Goal: Task Accomplishment & Management: Complete application form

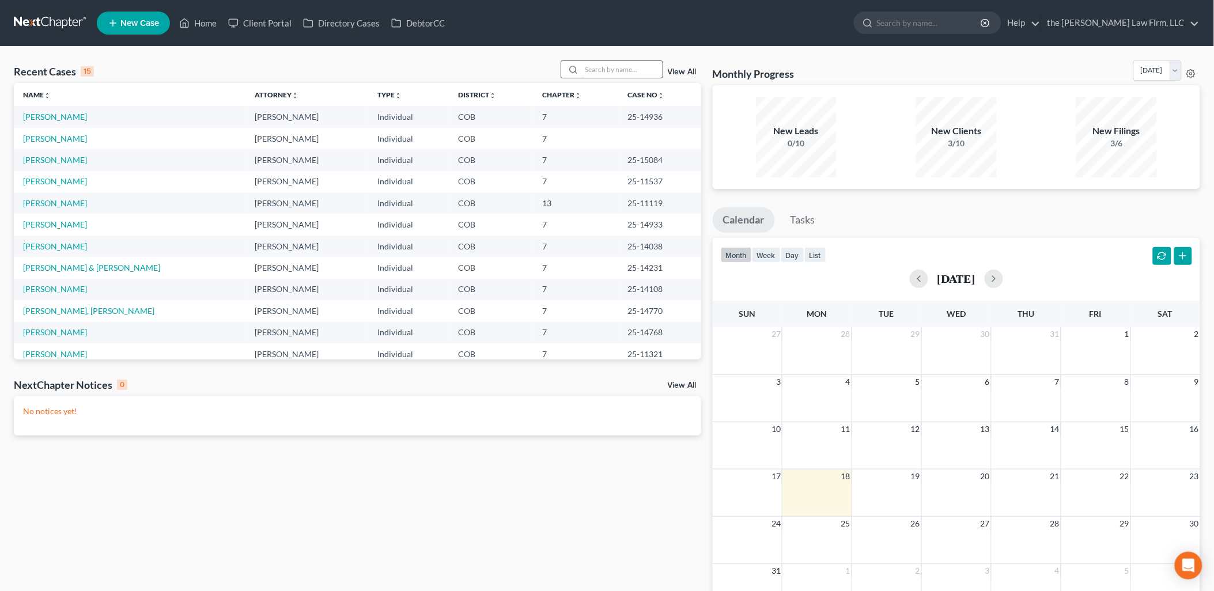
click at [630, 70] on input "search" at bounding box center [622, 69] width 81 height 17
type input "Fairbanks"
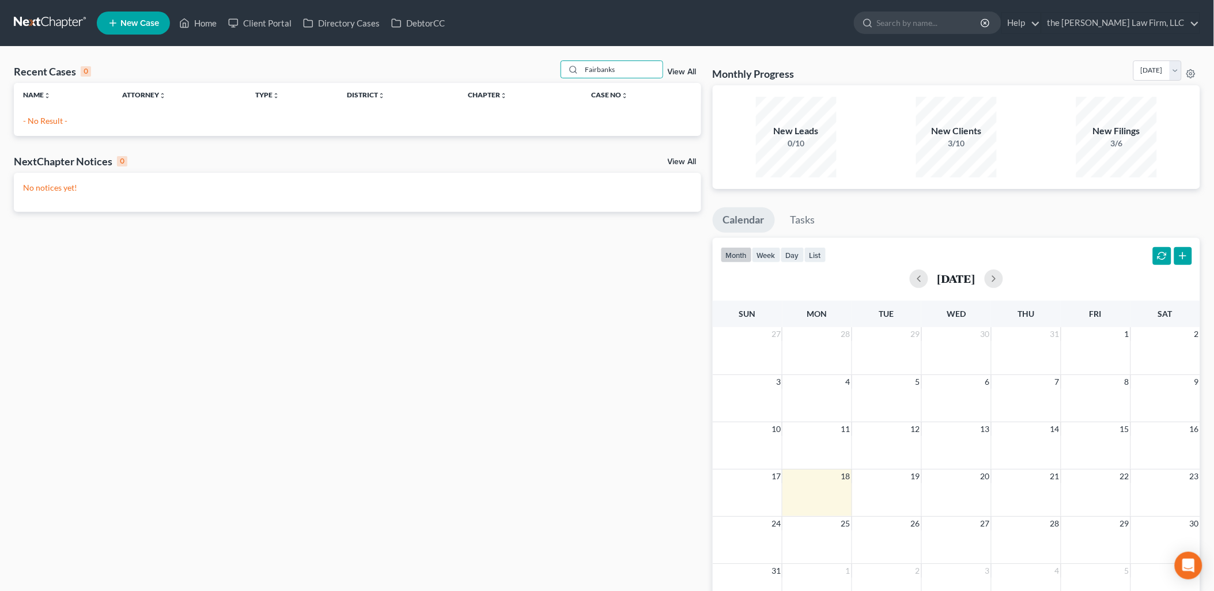
click at [143, 20] on span "New Case" at bounding box center [139, 23] width 39 height 9
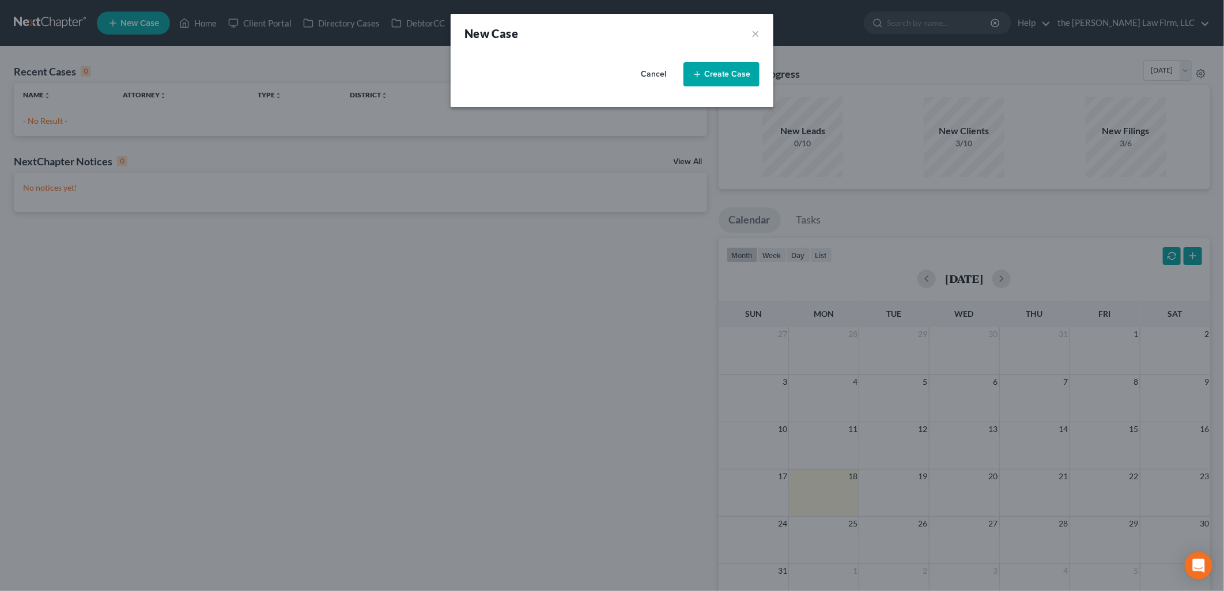
select select "11"
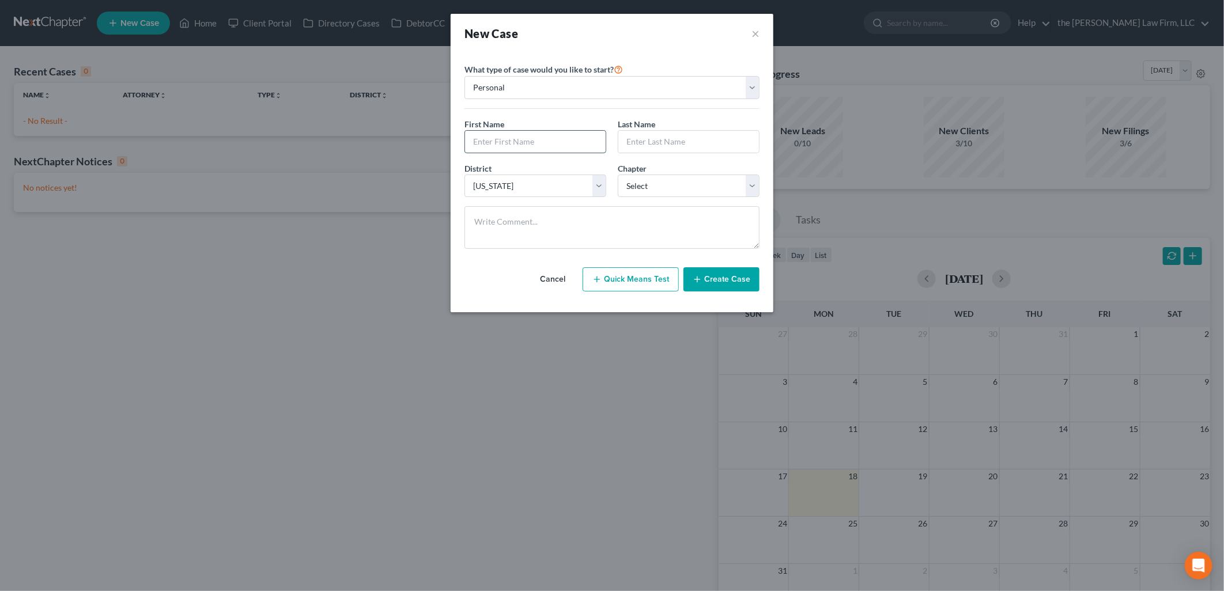
click at [488, 150] on input "text" at bounding box center [535, 142] width 141 height 22
type input "[PERSON_NAME]"
type input "Fairbanks"
click at [654, 171] on div "Chapter * Select 7 11 12 13" at bounding box center [688, 180] width 153 height 35
drag, startPoint x: 652, startPoint y: 181, endPoint x: 651, endPoint y: 198, distance: 16.8
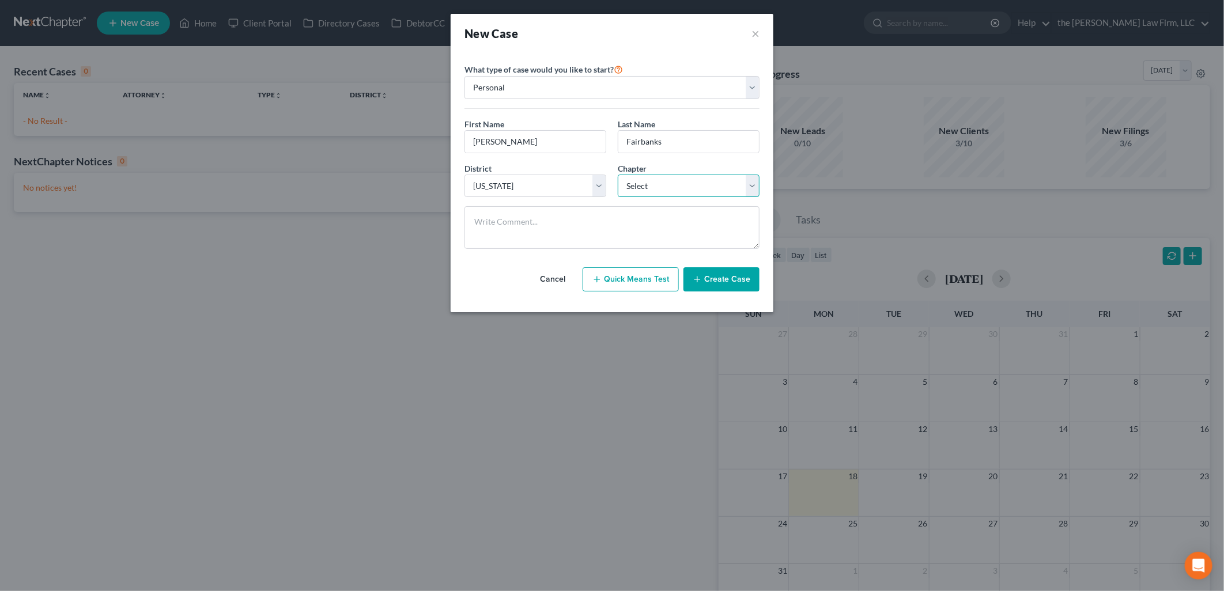
click at [652, 181] on select "Select 7 11 12 13" at bounding box center [689, 186] width 142 height 23
select select "0"
click at [618, 175] on select "Select 7 11 12 13" at bounding box center [689, 186] width 142 height 23
click at [707, 283] on button "Create Case" at bounding box center [722, 279] width 76 height 24
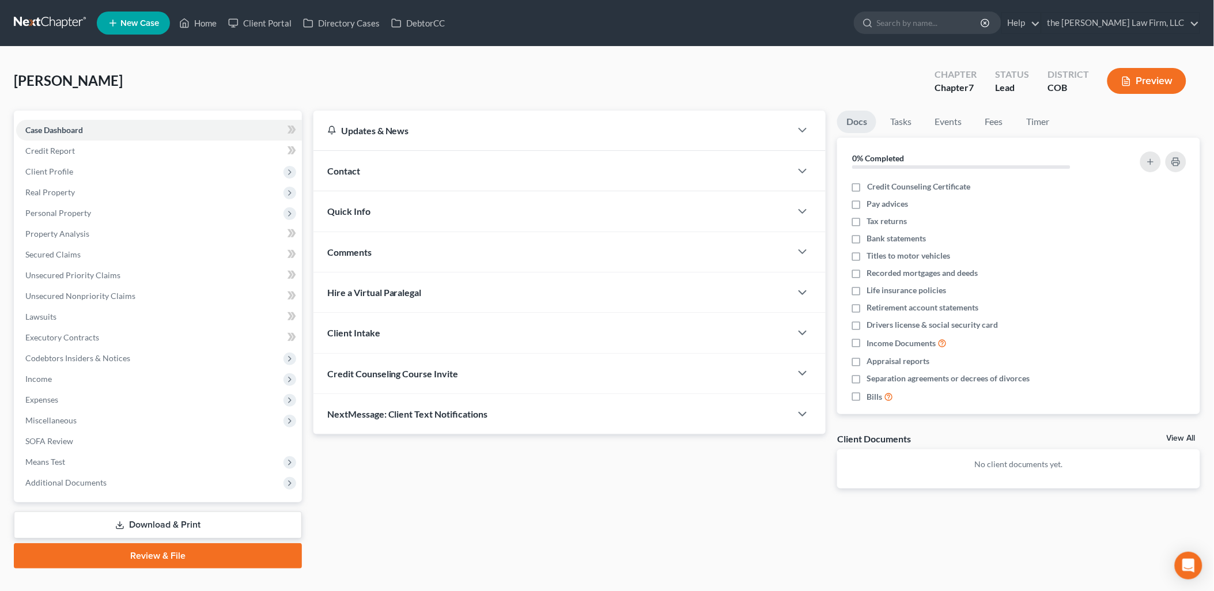
click at [459, 362] on div "Credit Counseling Course Invite" at bounding box center [553, 374] width 478 height 40
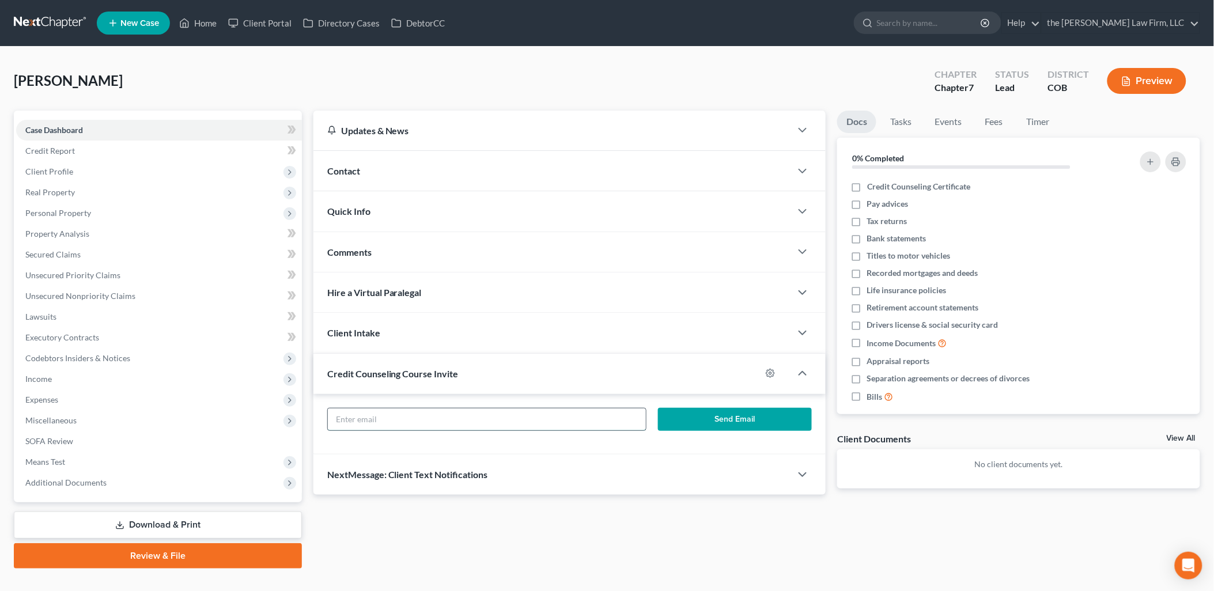
click at [500, 412] on input "text" at bounding box center [487, 420] width 318 height 22
paste input "[EMAIL_ADDRESS][DOMAIN_NAME]"
type input "[EMAIL_ADDRESS][DOMAIN_NAME]"
click at [780, 419] on button "Send Email" at bounding box center [735, 419] width 154 height 23
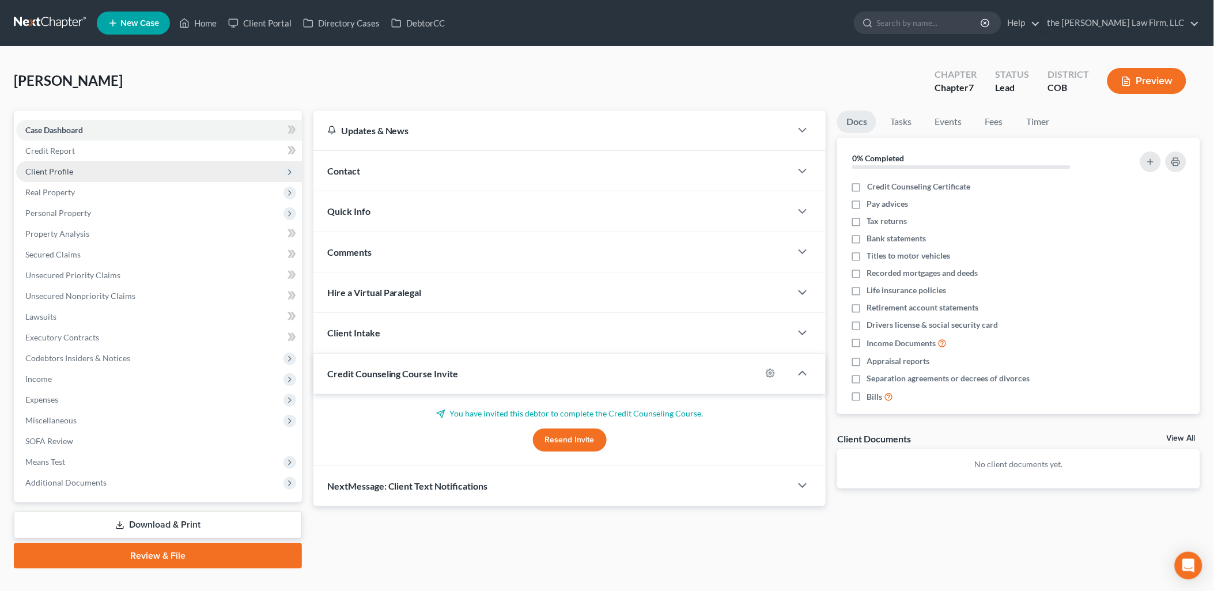
click at [71, 164] on span "Client Profile" at bounding box center [159, 171] width 286 height 21
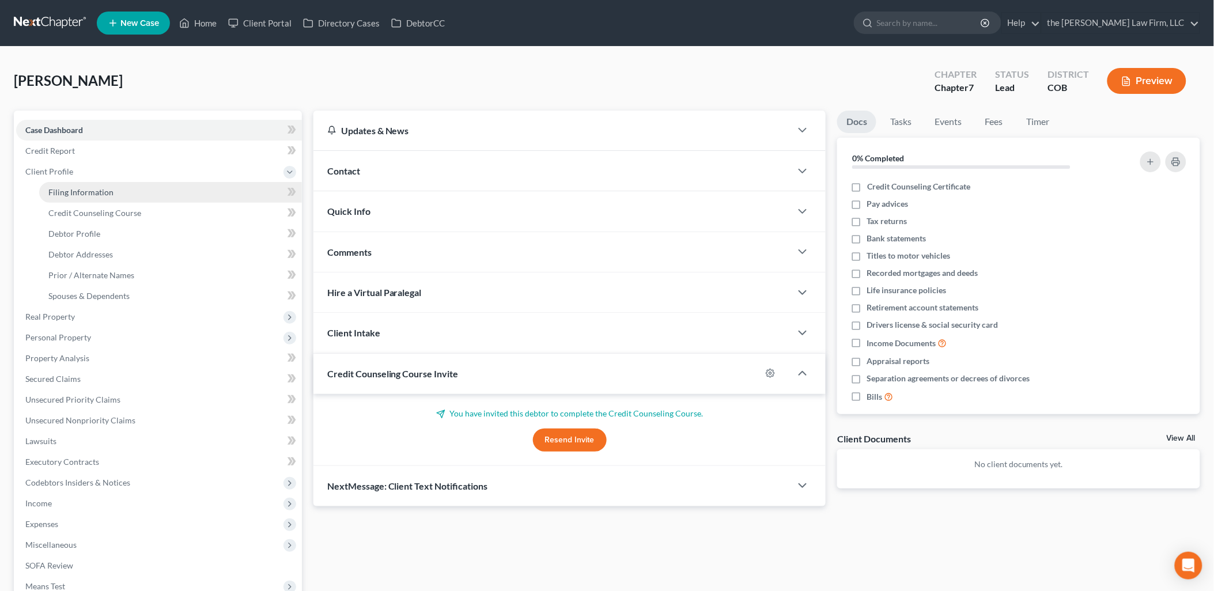
click at [93, 194] on span "Filing Information" at bounding box center [80, 192] width 65 height 10
select select "1"
select select "0"
select select "11"
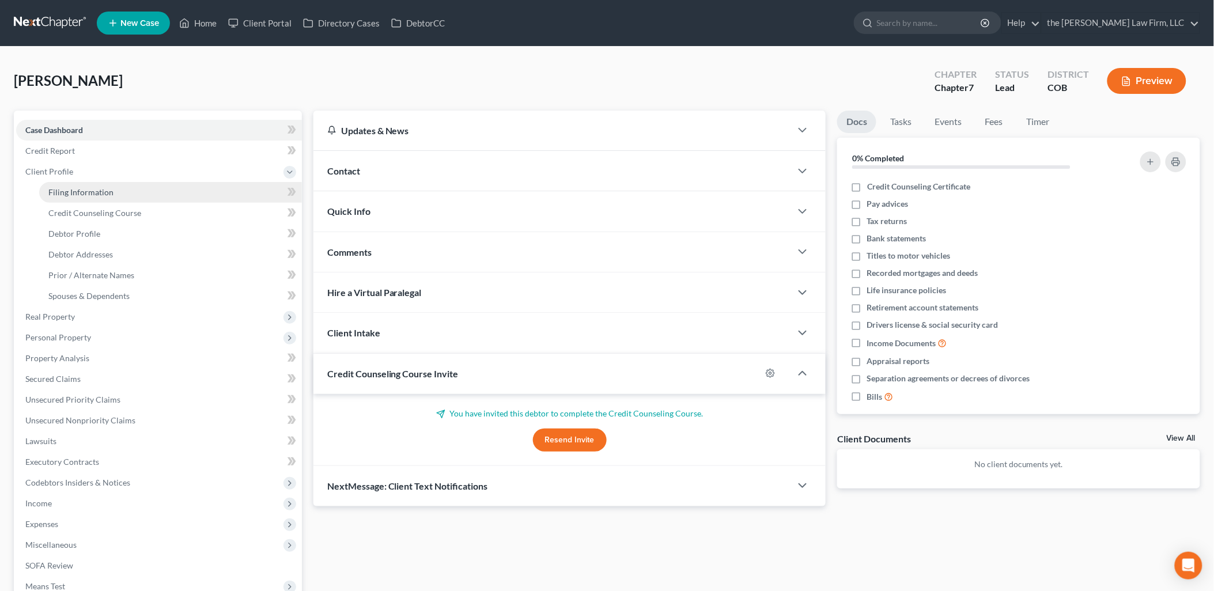
select select "5"
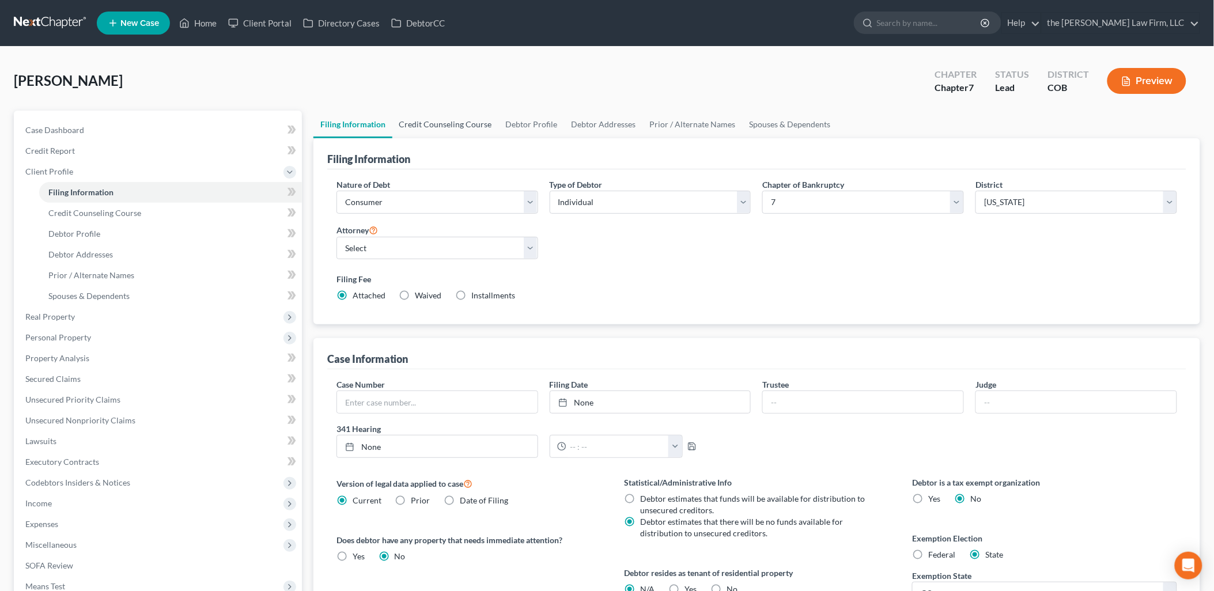
click at [446, 127] on link "Credit Counseling Course" at bounding box center [445, 125] width 107 height 28
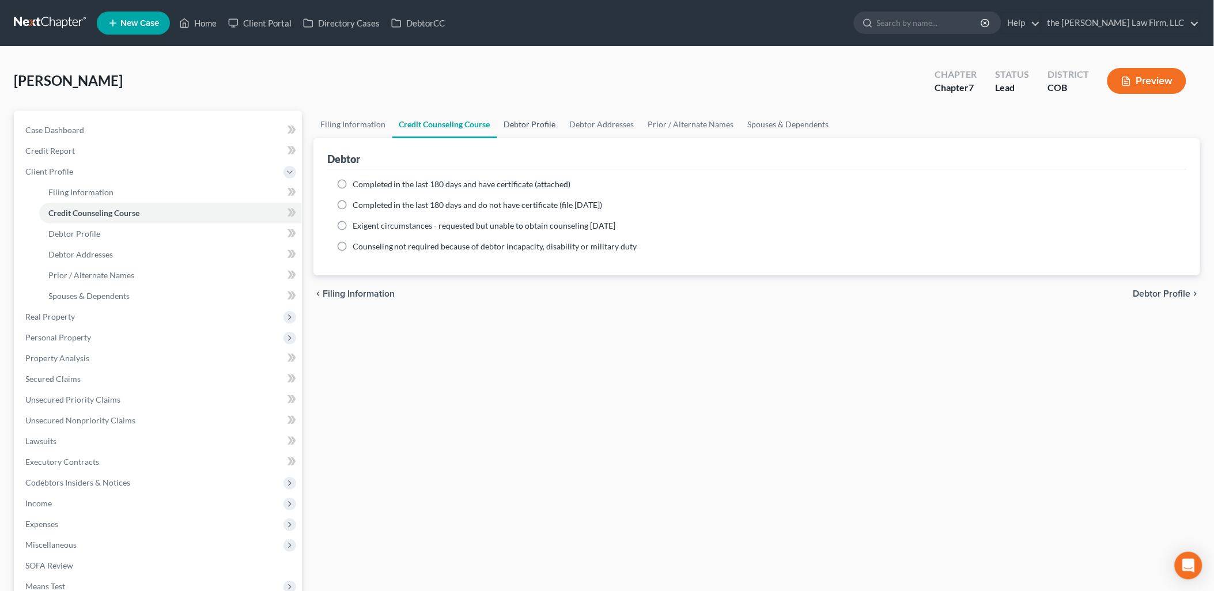
click at [538, 131] on link "Debtor Profile" at bounding box center [530, 125] width 66 height 28
select select "0"
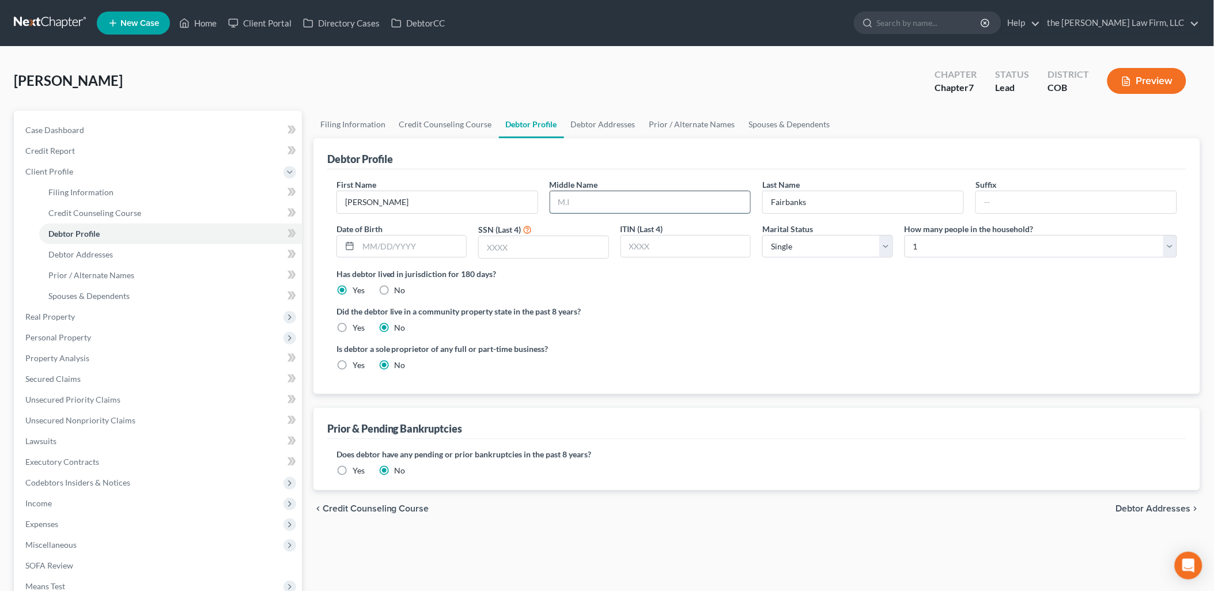
click at [621, 203] on input "text" at bounding box center [650, 202] width 201 height 22
type input "[PERSON_NAME]"
click at [392, 249] on input "text" at bounding box center [412, 247] width 108 height 22
click at [545, 239] on input "text" at bounding box center [544, 247] width 130 height 22
type input "1015"
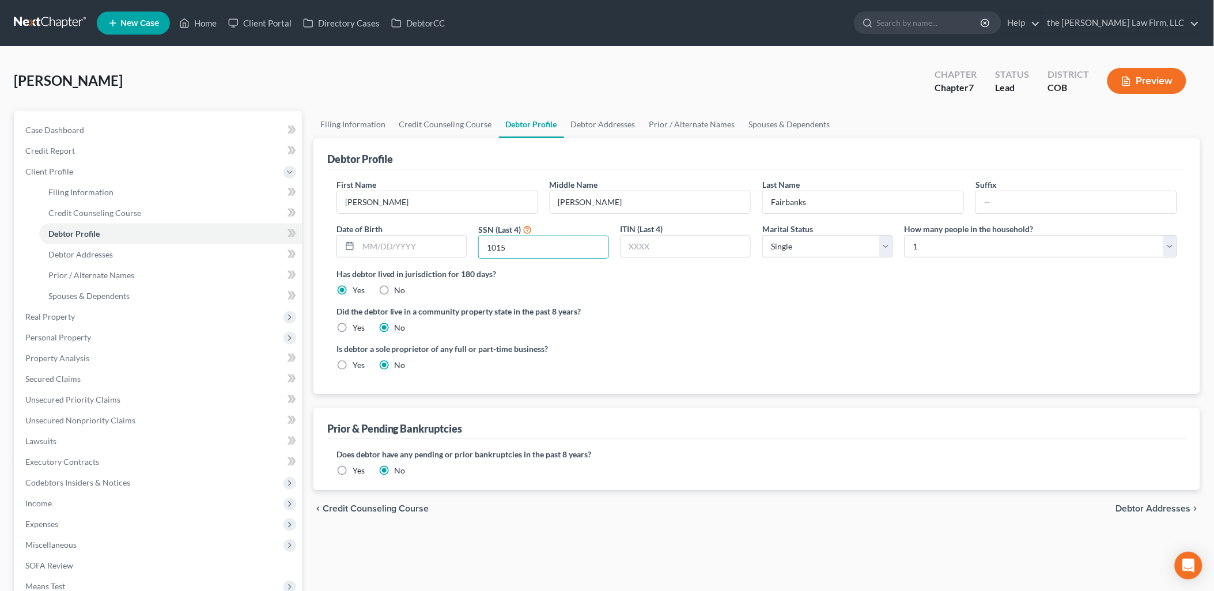
drag, startPoint x: 733, startPoint y: 338, endPoint x: 763, endPoint y: 290, distance: 56.8
click at [734, 335] on ng-include "First Name [PERSON_NAME] Middle Name [PERSON_NAME] Last Name [PERSON_NAME] Suff…" at bounding box center [757, 280] width 841 height 202
click at [601, 118] on link "Debtor Addresses" at bounding box center [603, 125] width 78 height 28
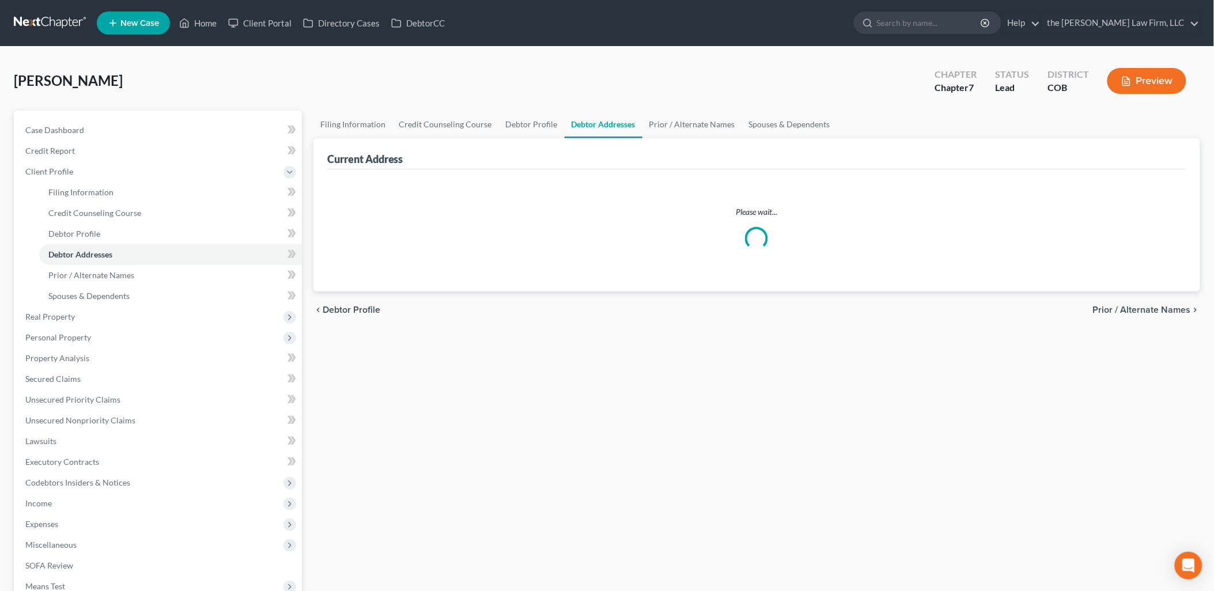
select select "0"
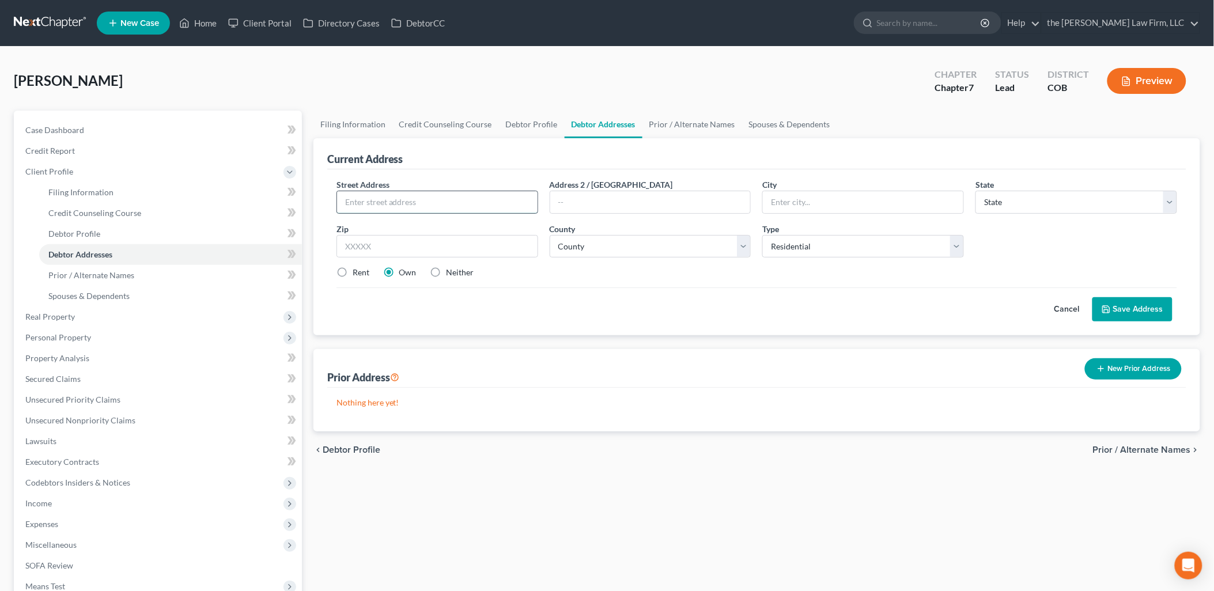
click at [460, 208] on input "text" at bounding box center [437, 202] width 201 height 22
type input "[STREET_ADDRESS]"
type input "[PERSON_NAME]"
select select "5"
type input "80134"
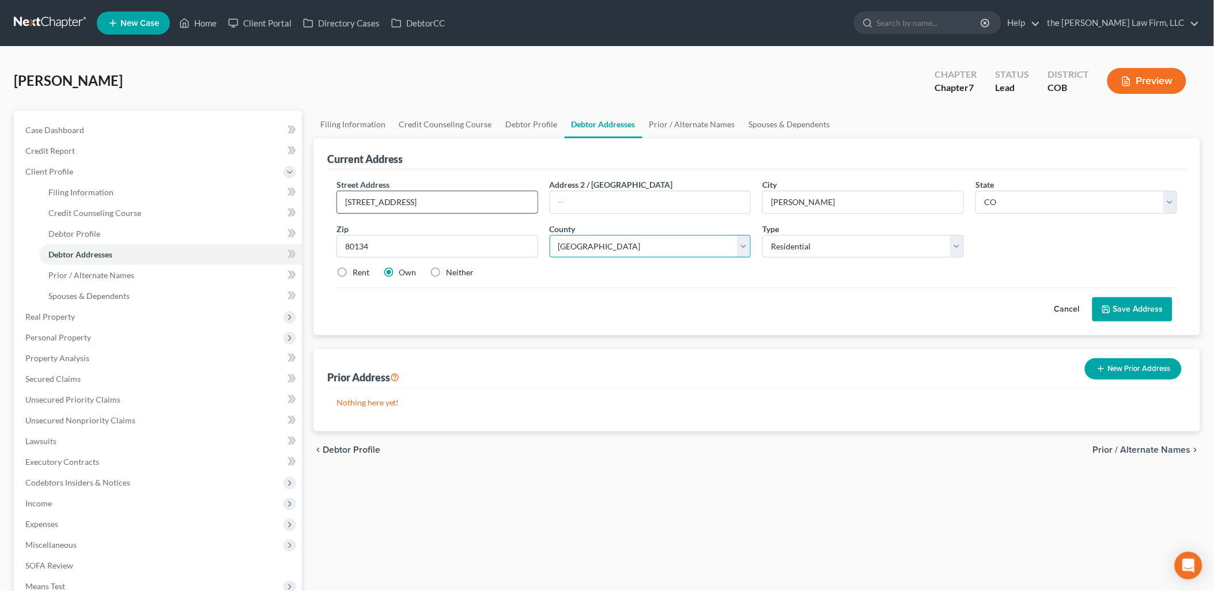
select select "18"
click at [447, 273] on label "Neither" at bounding box center [461, 273] width 28 height 12
click at [451, 273] on input "Neither" at bounding box center [454, 270] width 7 height 7
radio input "true"
click at [1137, 308] on button "Save Address" at bounding box center [1133, 309] width 80 height 24
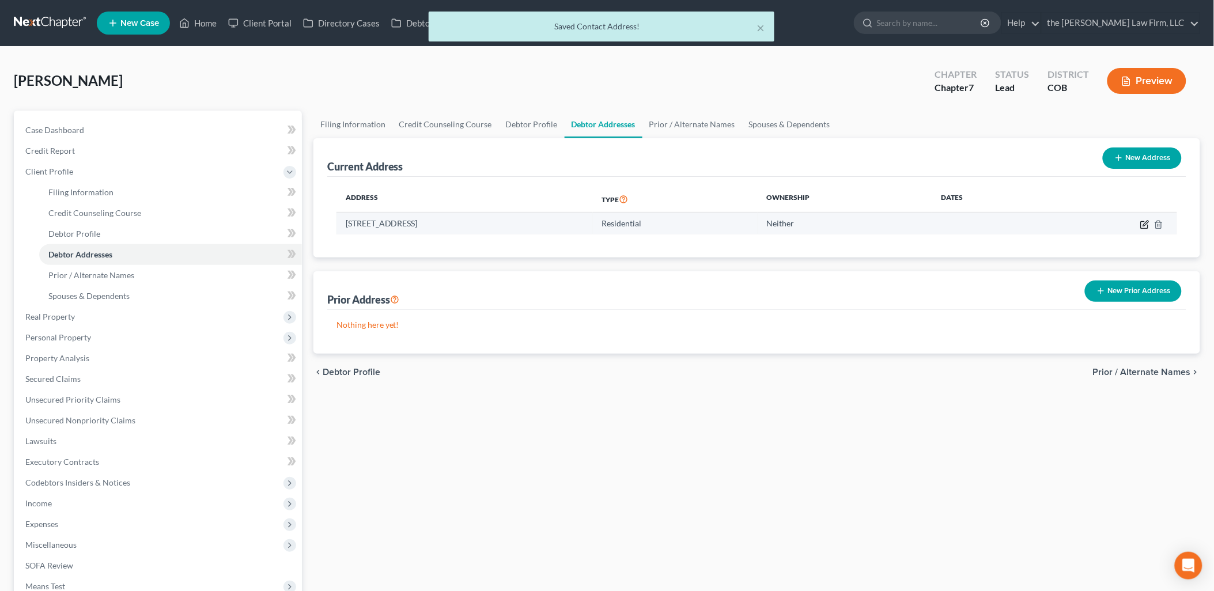
click at [1147, 220] on icon "button" at bounding box center [1145, 224] width 9 height 9
select select "5"
select select "18"
select select "0"
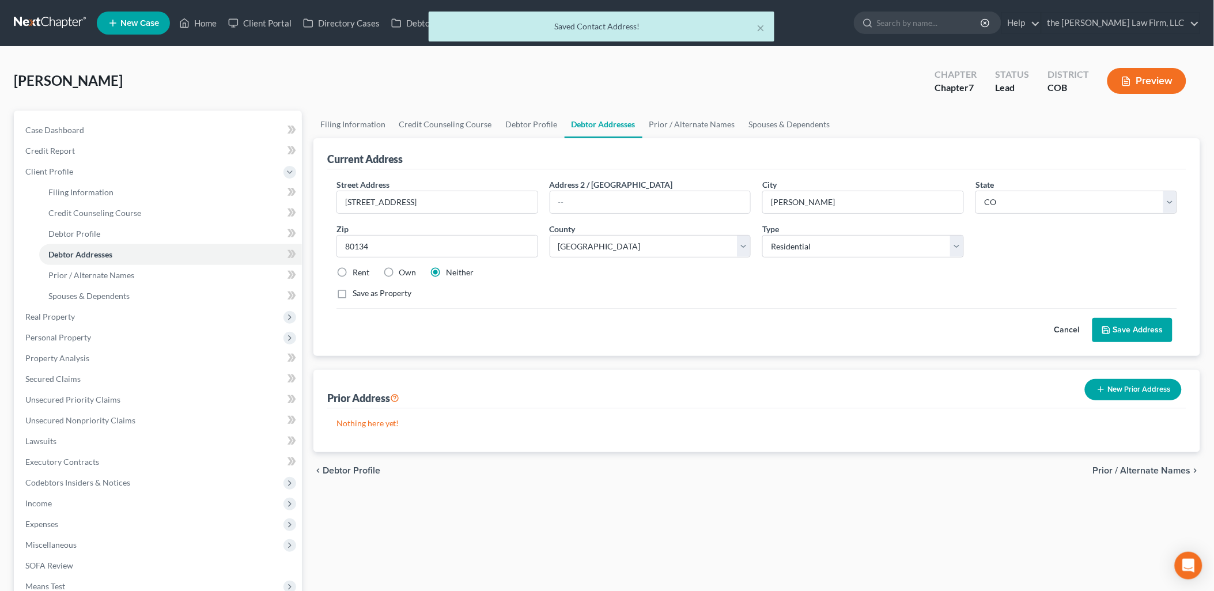
click at [353, 272] on label "Rent" at bounding box center [361, 273] width 17 height 12
click at [357, 272] on input "Rent" at bounding box center [360, 270] width 7 height 7
radio input "true"
click at [1134, 330] on button "Save Address" at bounding box center [1133, 330] width 80 height 24
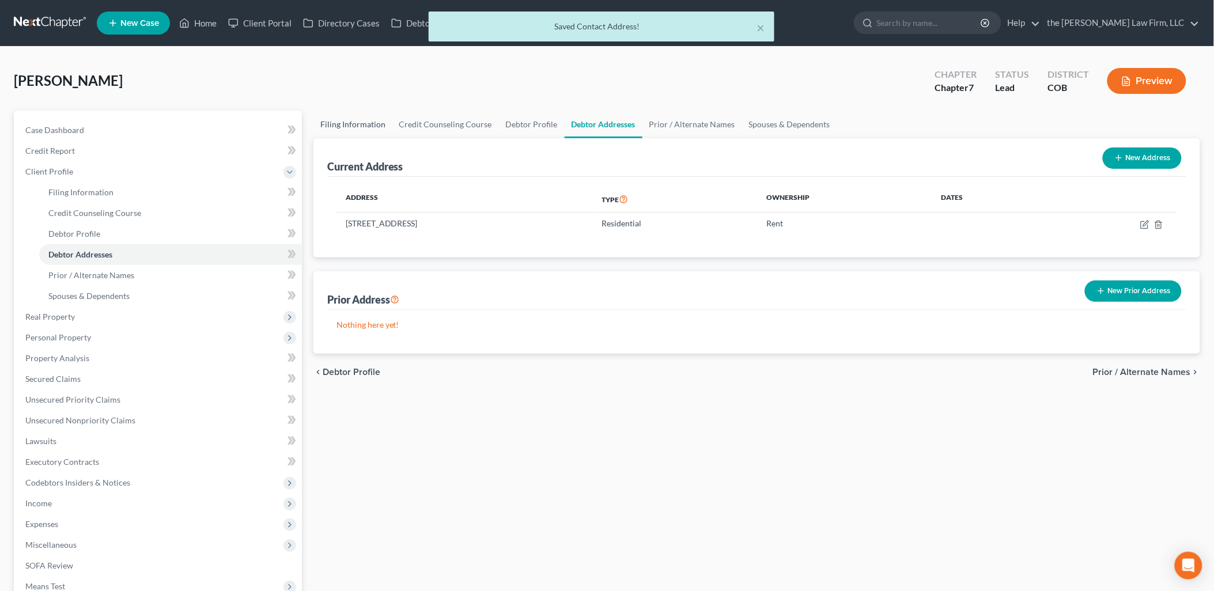
click at [360, 118] on link "Filing Information" at bounding box center [353, 125] width 79 height 28
select select "1"
select select "0"
select select "11"
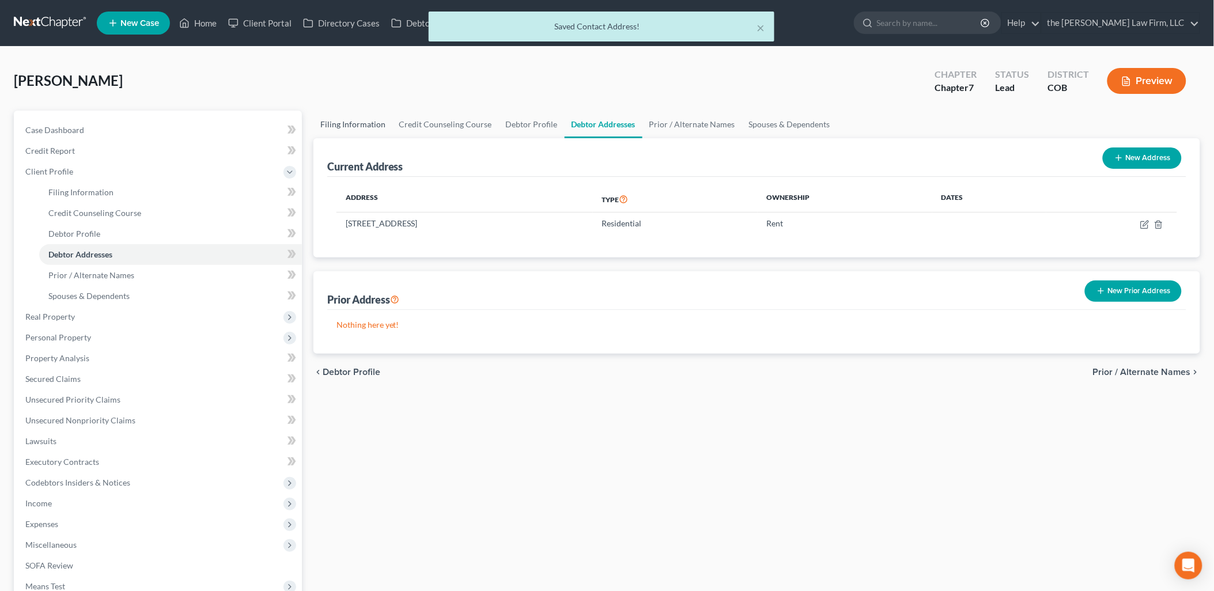
select select "0"
select select "5"
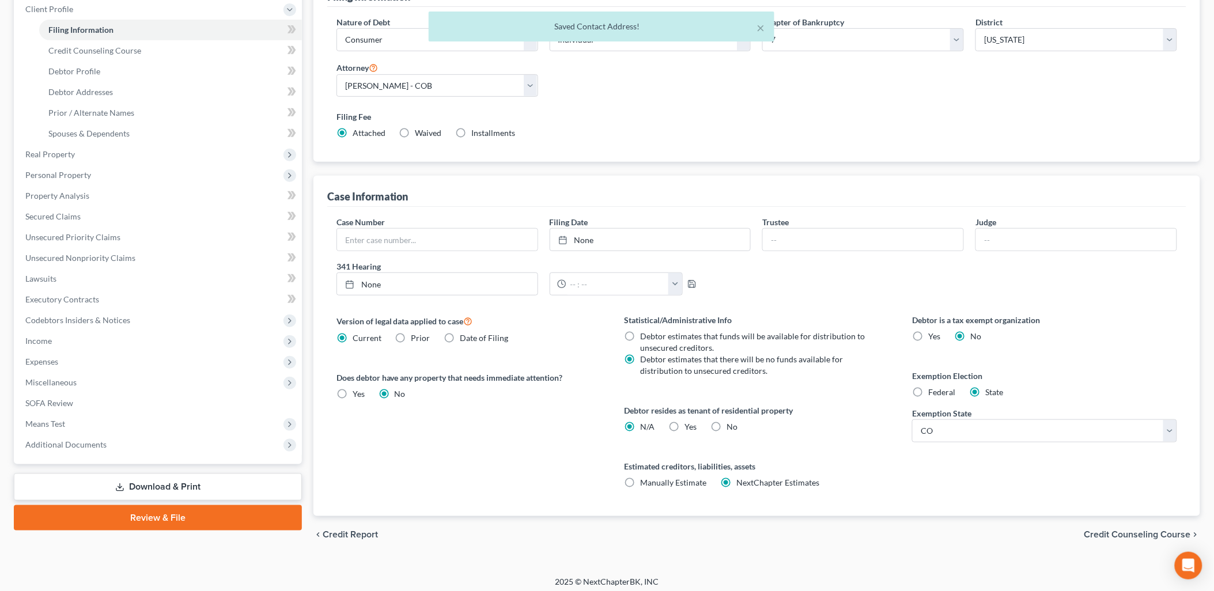
scroll to position [168, 0]
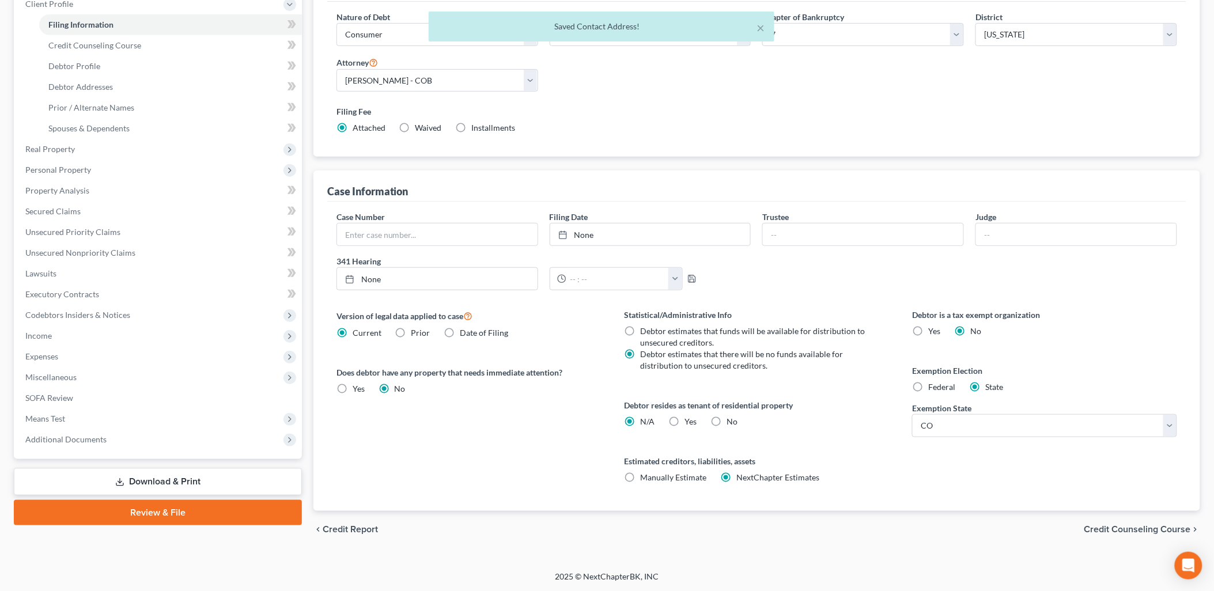
click at [685, 421] on label "Yes Yes" at bounding box center [691, 422] width 12 height 12
click at [690, 421] on input "Yes Yes" at bounding box center [693, 419] width 7 height 7
radio input "true"
radio input "false"
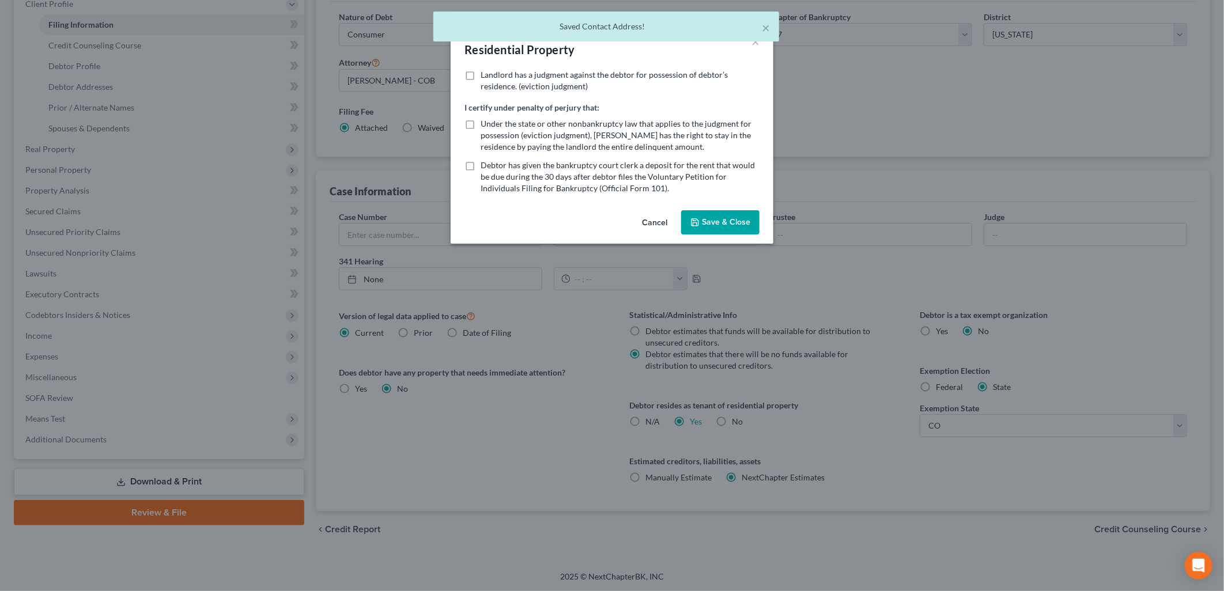
click at [731, 225] on button "Save & Close" at bounding box center [720, 222] width 78 height 24
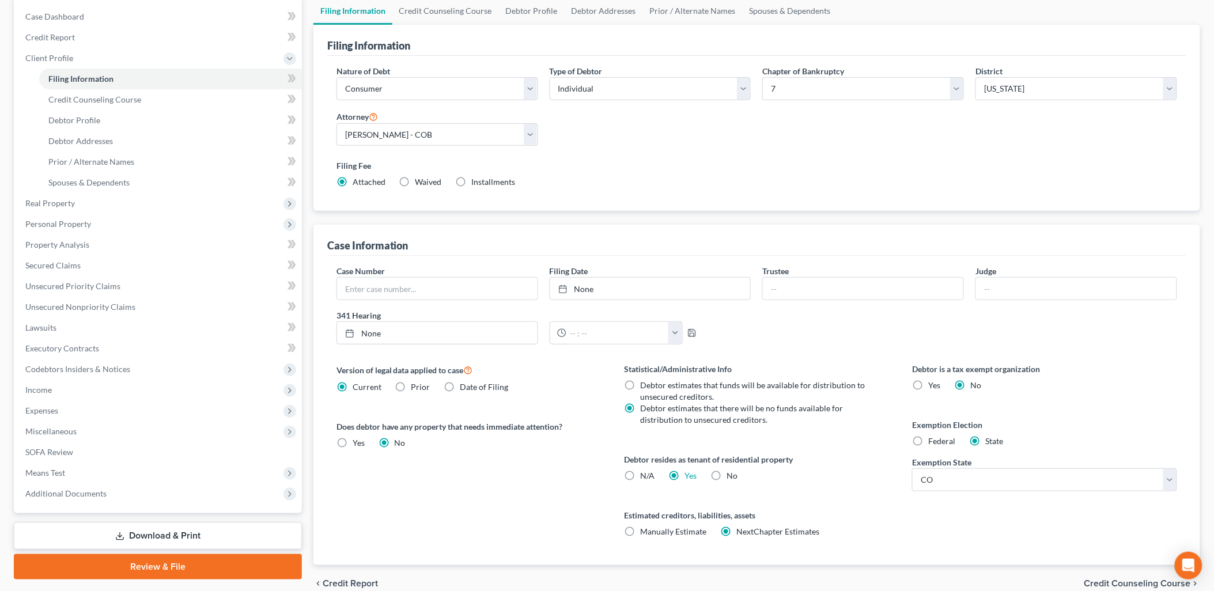
scroll to position [0, 0]
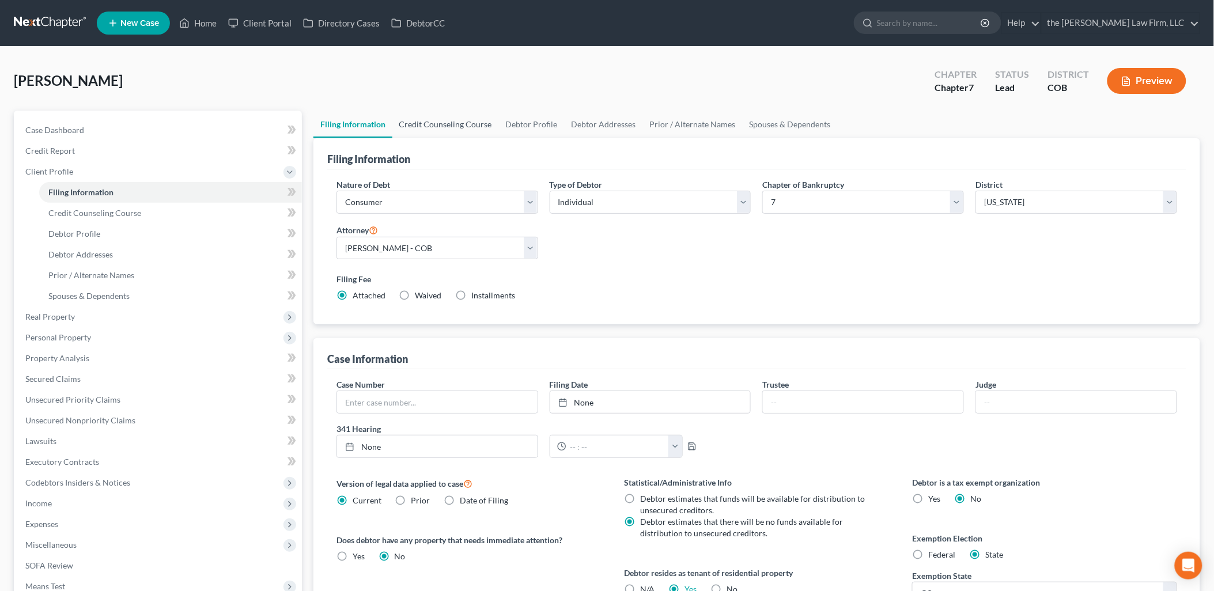
click at [458, 122] on link "Credit Counseling Course" at bounding box center [445, 125] width 107 height 28
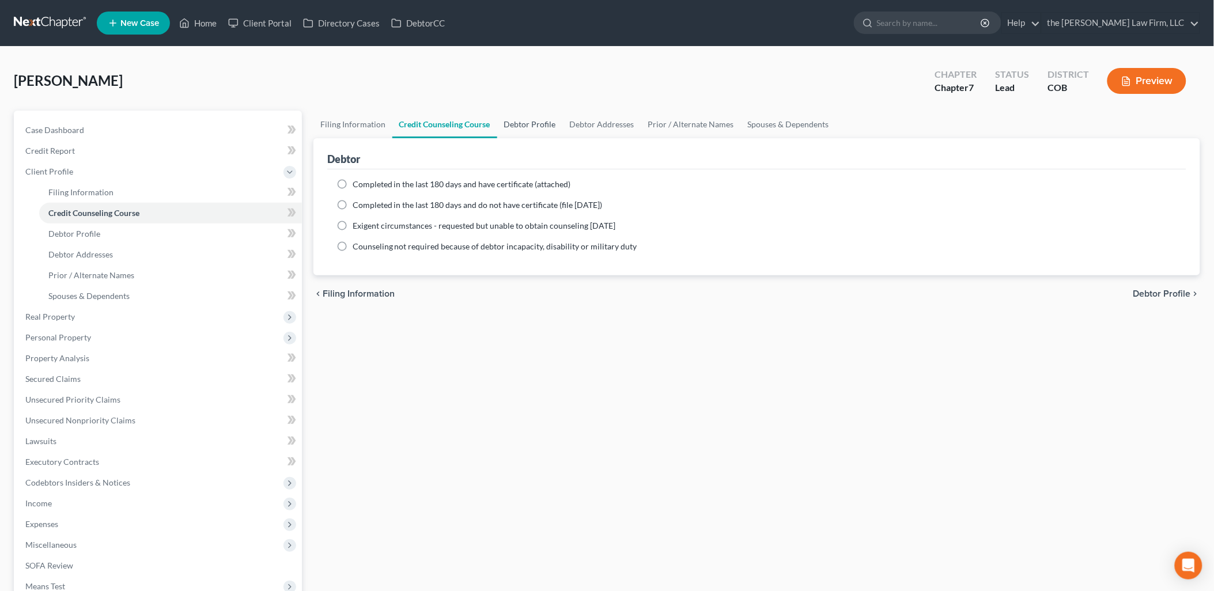
click at [546, 130] on link "Debtor Profile" at bounding box center [530, 125] width 66 height 28
select select "0"
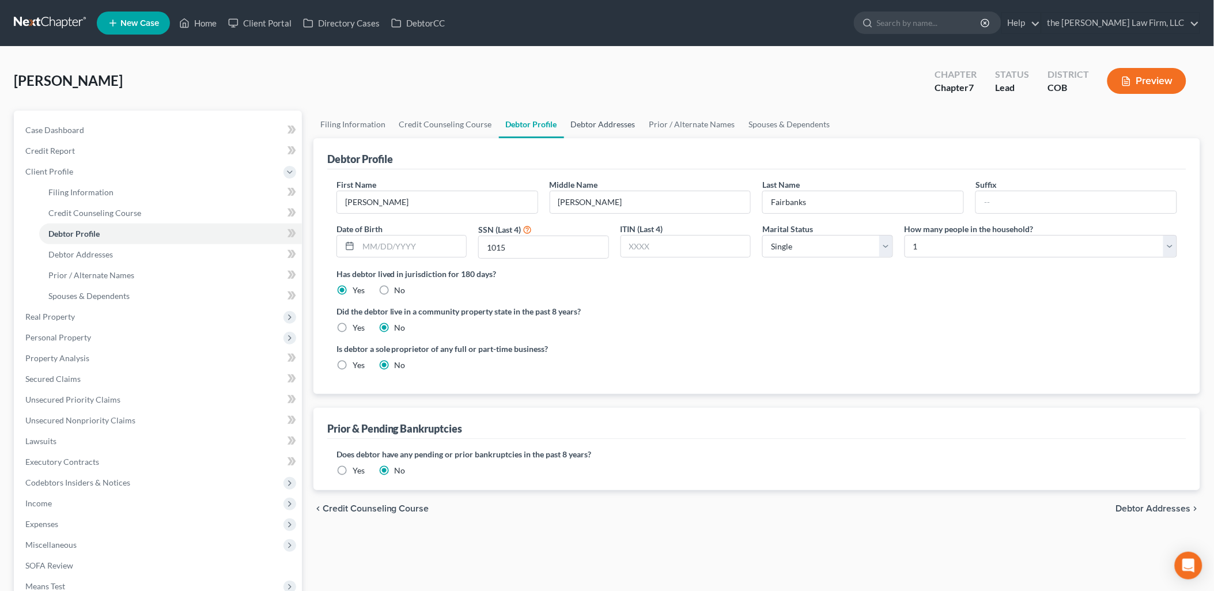
click at [598, 123] on link "Debtor Addresses" at bounding box center [603, 125] width 78 height 28
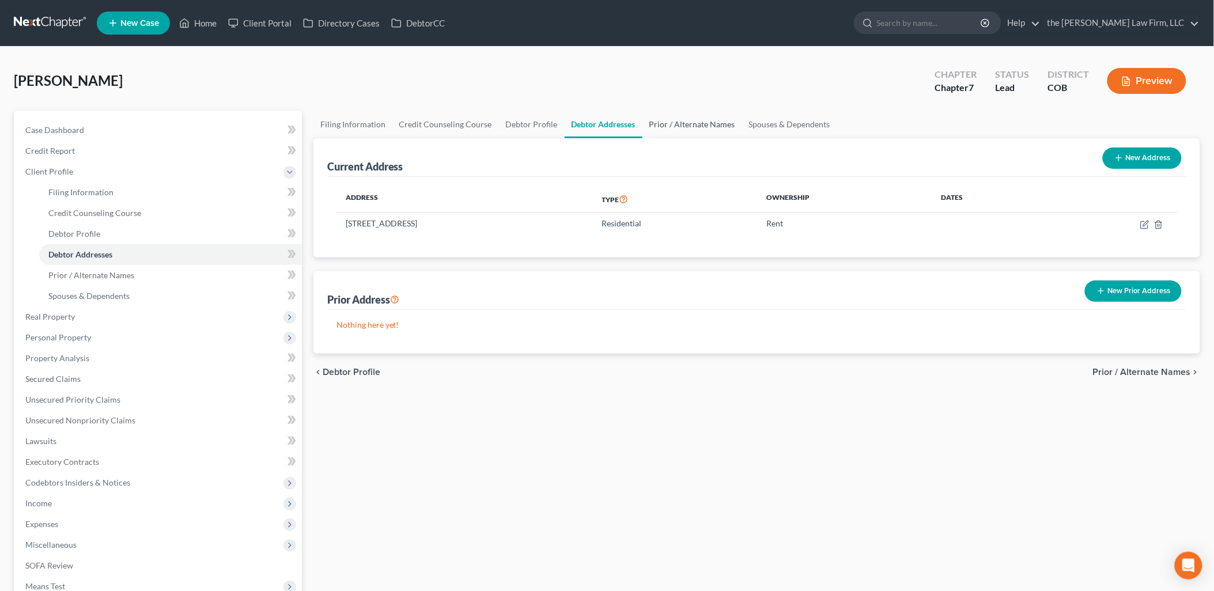
click at [704, 123] on link "Prior / Alternate Names" at bounding box center [693, 125] width 100 height 28
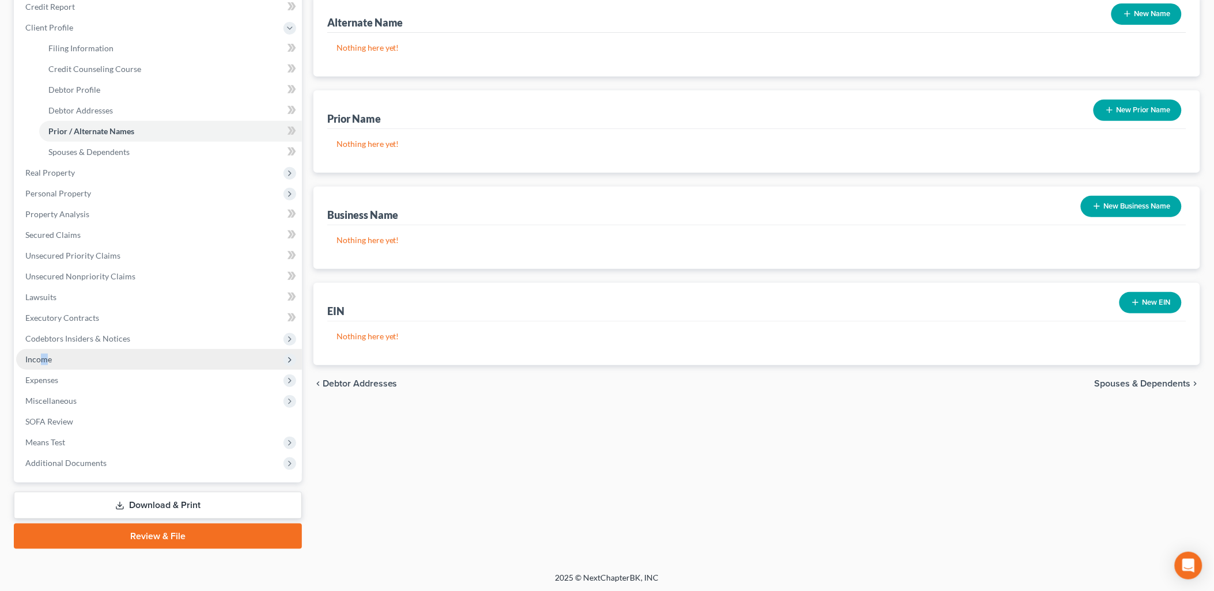
click at [43, 365] on span "Income" at bounding box center [159, 359] width 286 height 21
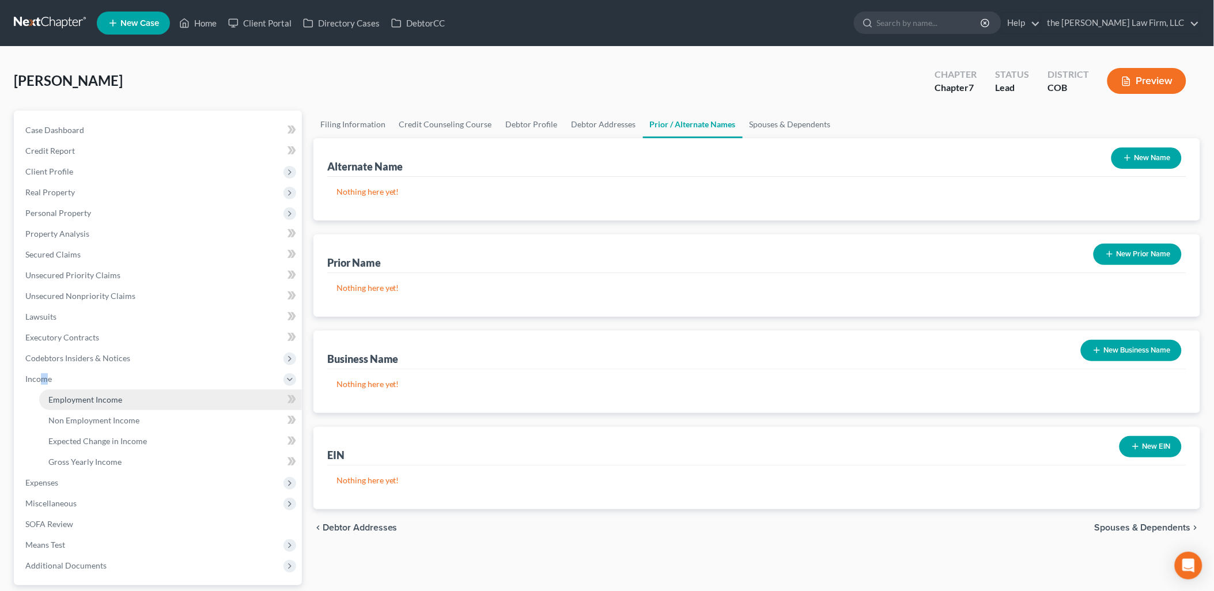
click at [92, 397] on span "Employment Income" at bounding box center [85, 400] width 74 height 10
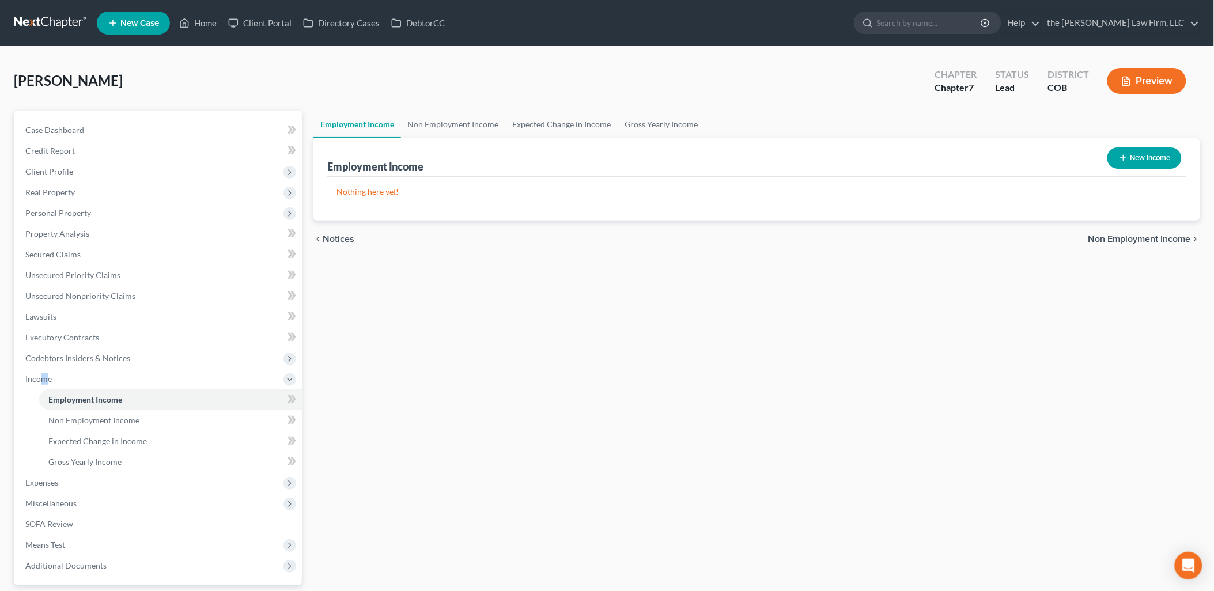
click at [1156, 154] on button "New Income" at bounding box center [1145, 158] width 74 height 21
select select "0"
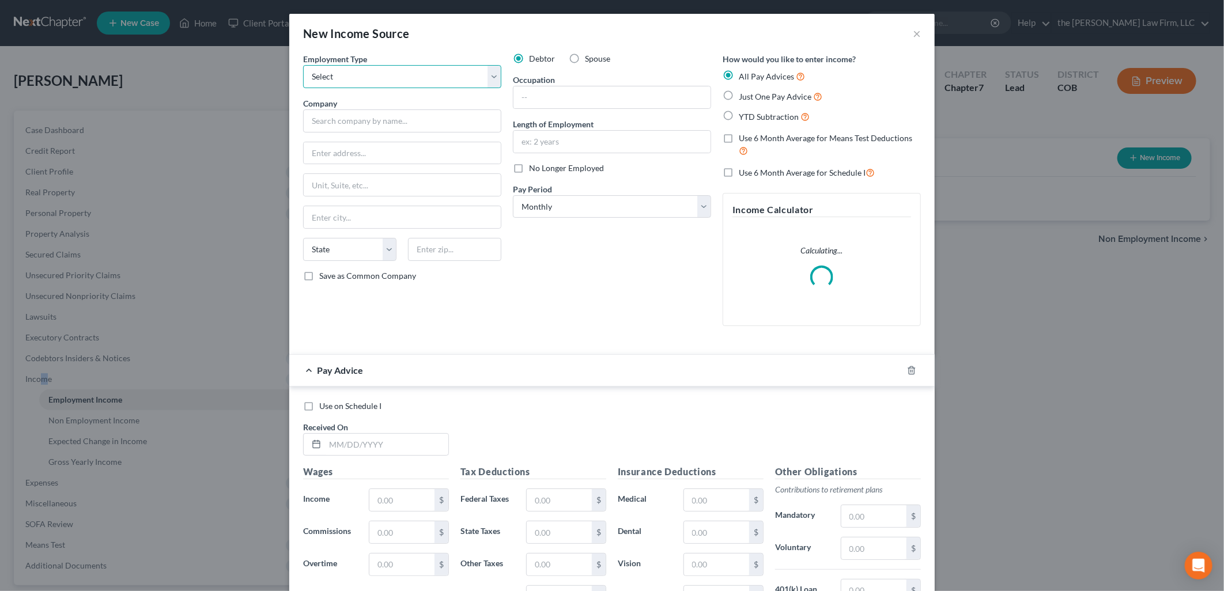
click at [445, 82] on select "Select Full or [DEMOGRAPHIC_DATA] Employment Self Employment" at bounding box center [402, 76] width 198 height 23
select select "1"
click at [303, 65] on select "Select Full or [DEMOGRAPHIC_DATA] Employment Self Employment" at bounding box center [402, 76] width 198 height 23
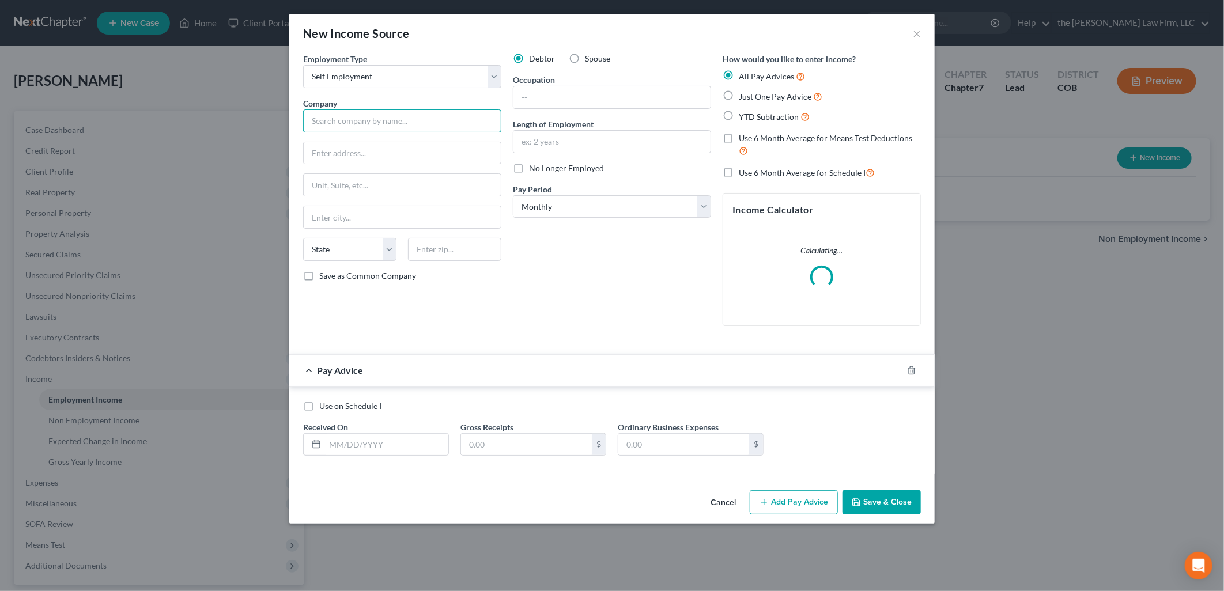
click at [382, 111] on input "text" at bounding box center [402, 121] width 198 height 23
click at [613, 91] on input "text" at bounding box center [612, 97] width 197 height 22
type input "Ebay Seller"
click at [609, 135] on input "text" at bounding box center [612, 142] width 197 height 22
type input "3 Months"
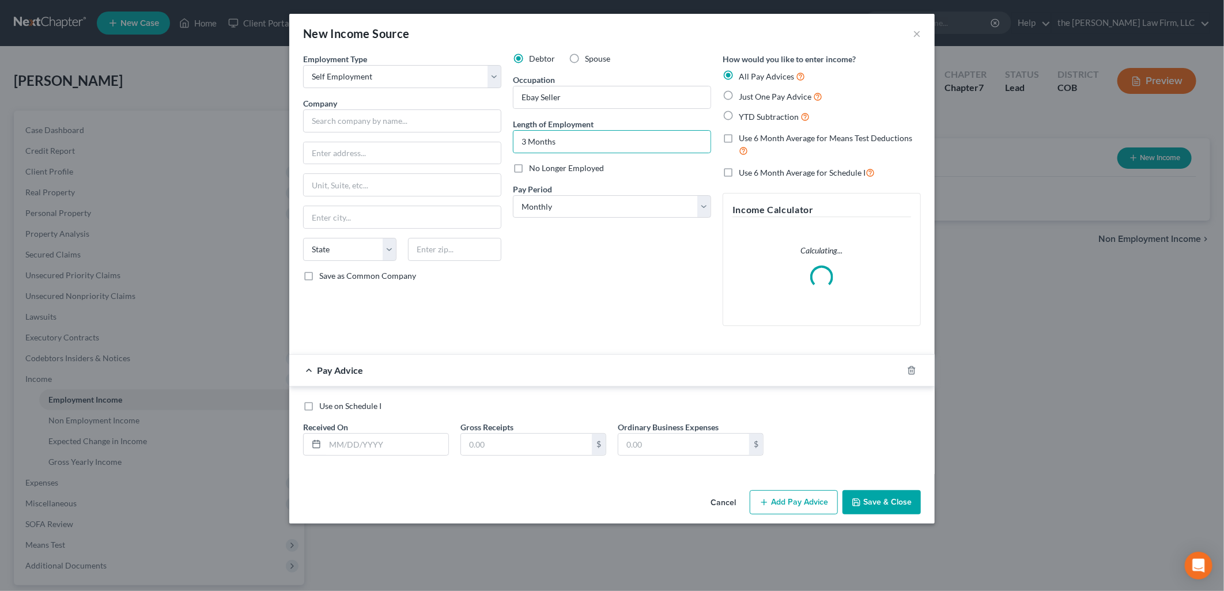
click at [613, 255] on div "Debtor Spouse Occupation Ebay Seller Length of Employment 3 Months No Longer Em…" at bounding box center [612, 194] width 210 height 282
click at [566, 213] on select "Select Monthly Twice Monthly Every Other Week Weekly" at bounding box center [612, 206] width 198 height 23
click at [911, 372] on line "button" at bounding box center [911, 371] width 0 height 2
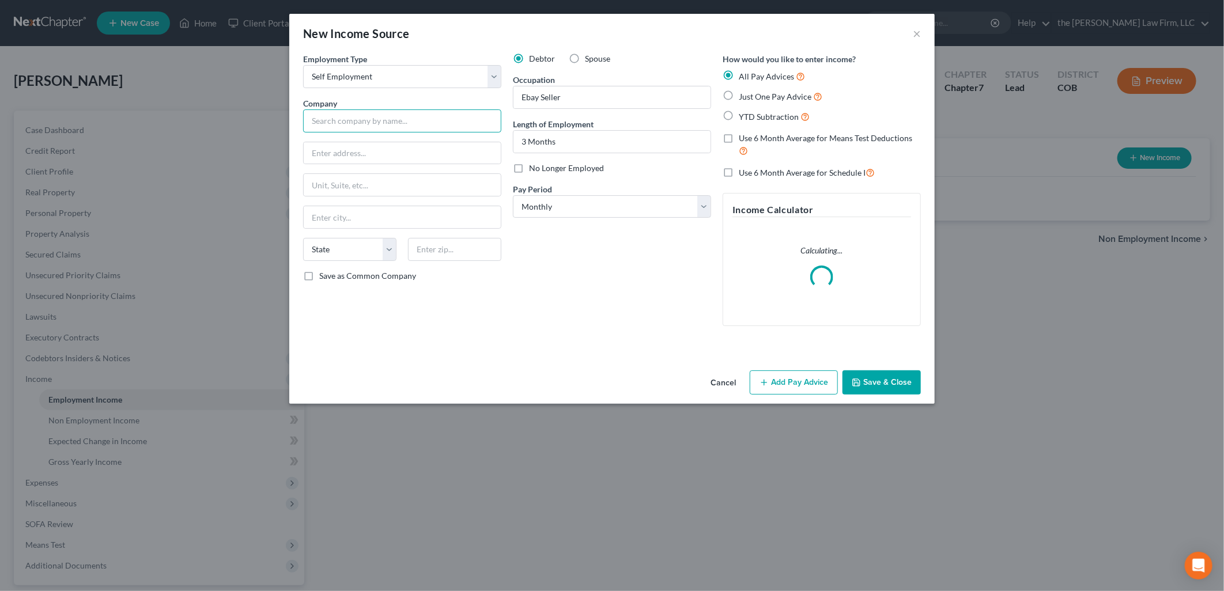
click at [365, 114] on input "text" at bounding box center [402, 121] width 198 height 23
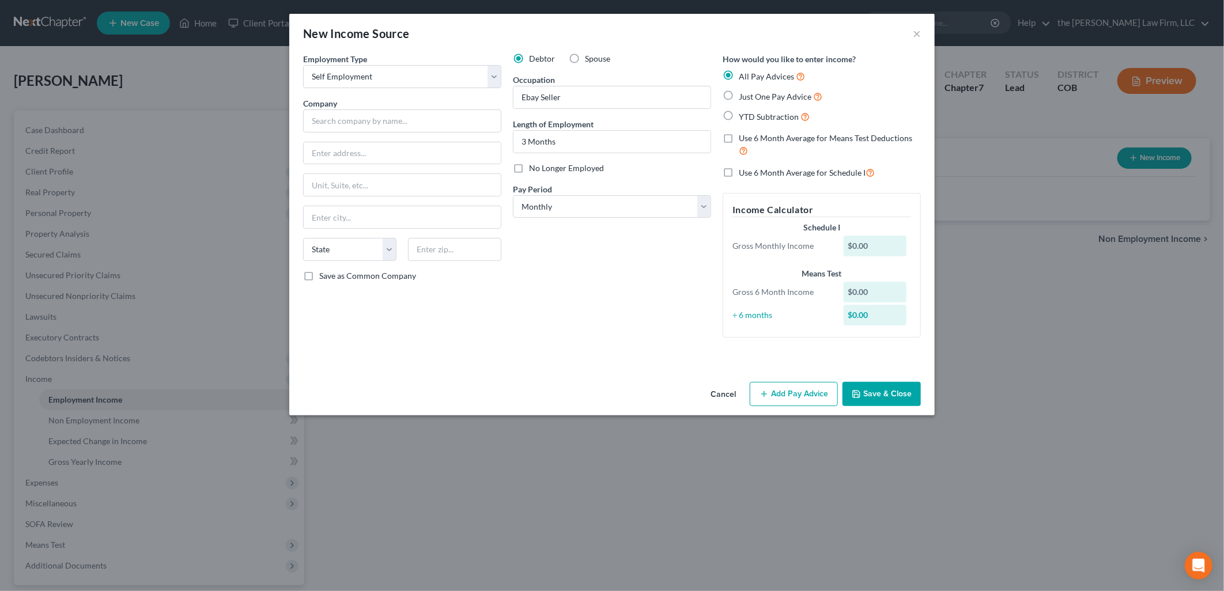
click at [627, 320] on div "Debtor Spouse Occupation Ebay Seller Length of Employment 3 Months No Longer Em…" at bounding box center [612, 200] width 210 height 294
click at [880, 390] on button "Save & Close" at bounding box center [882, 394] width 78 height 24
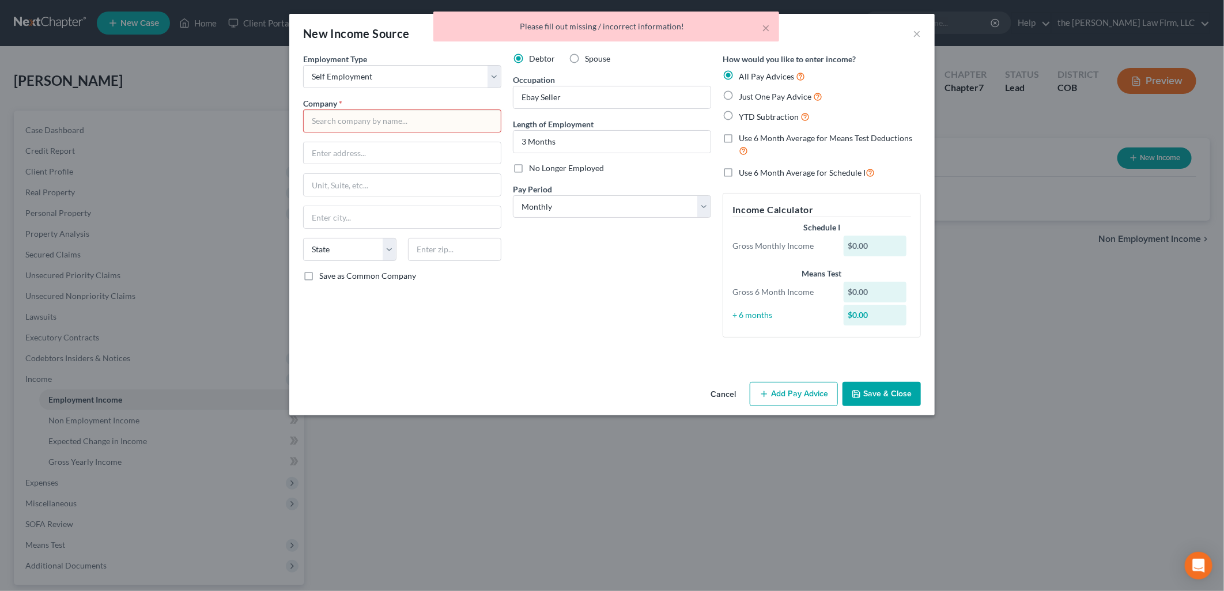
click at [392, 123] on input "text" at bounding box center [402, 121] width 198 height 23
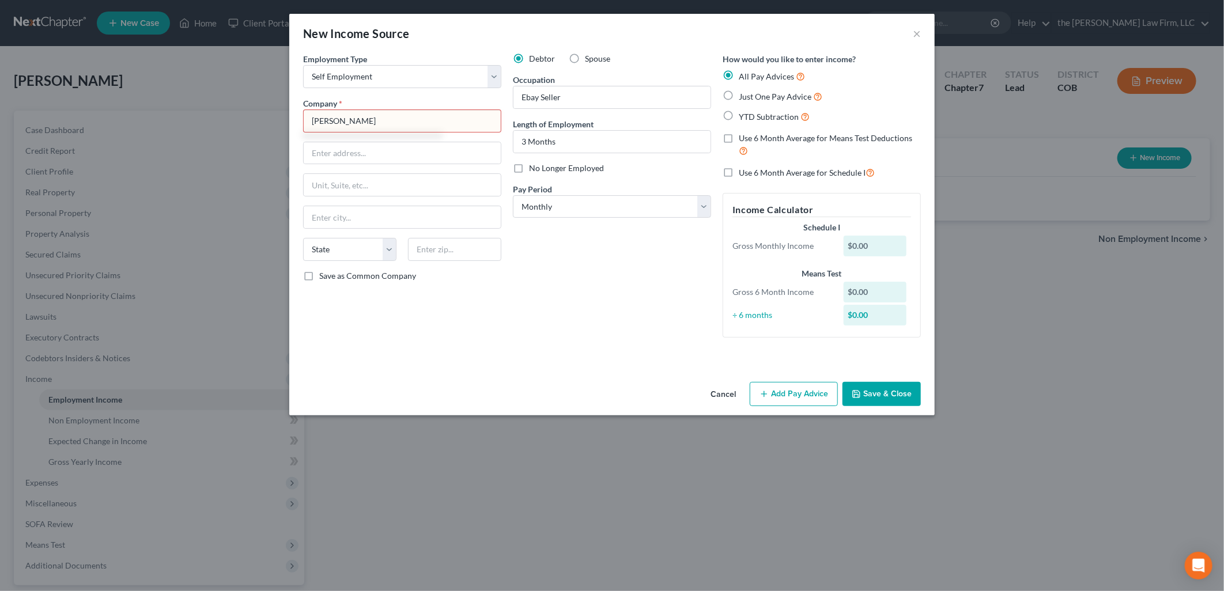
type input "[PERSON_NAME]"
click at [908, 392] on button "Save & Close" at bounding box center [882, 394] width 78 height 24
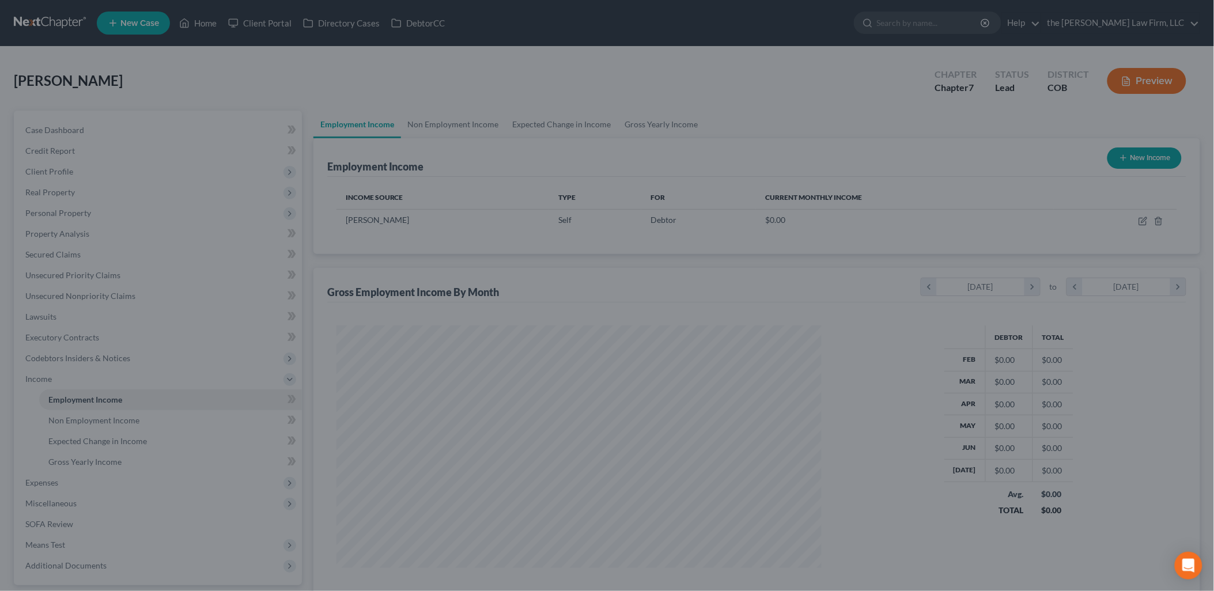
scroll to position [576112, 575848]
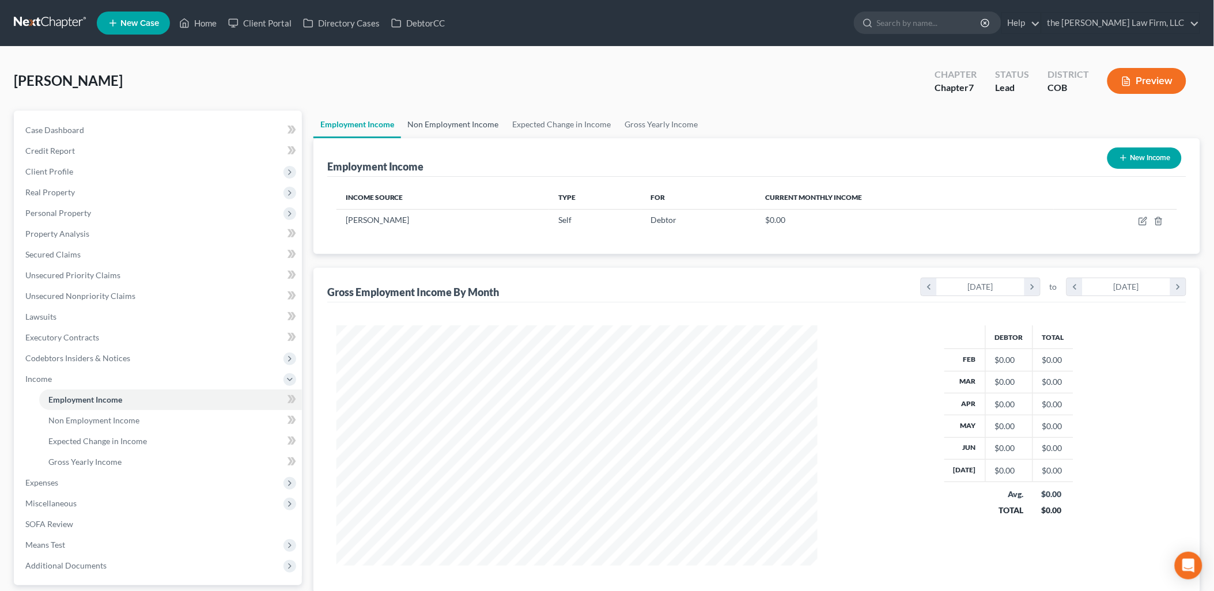
click at [465, 127] on link "Non Employment Income" at bounding box center [453, 125] width 105 height 28
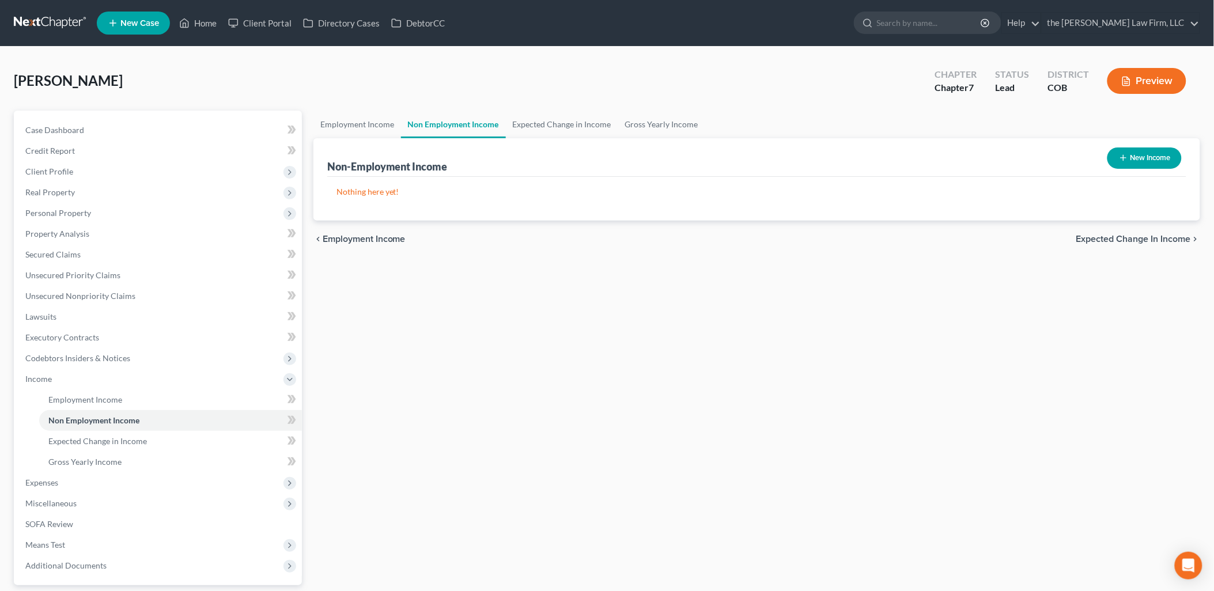
click at [1156, 156] on button "New Income" at bounding box center [1145, 158] width 74 height 21
select select "0"
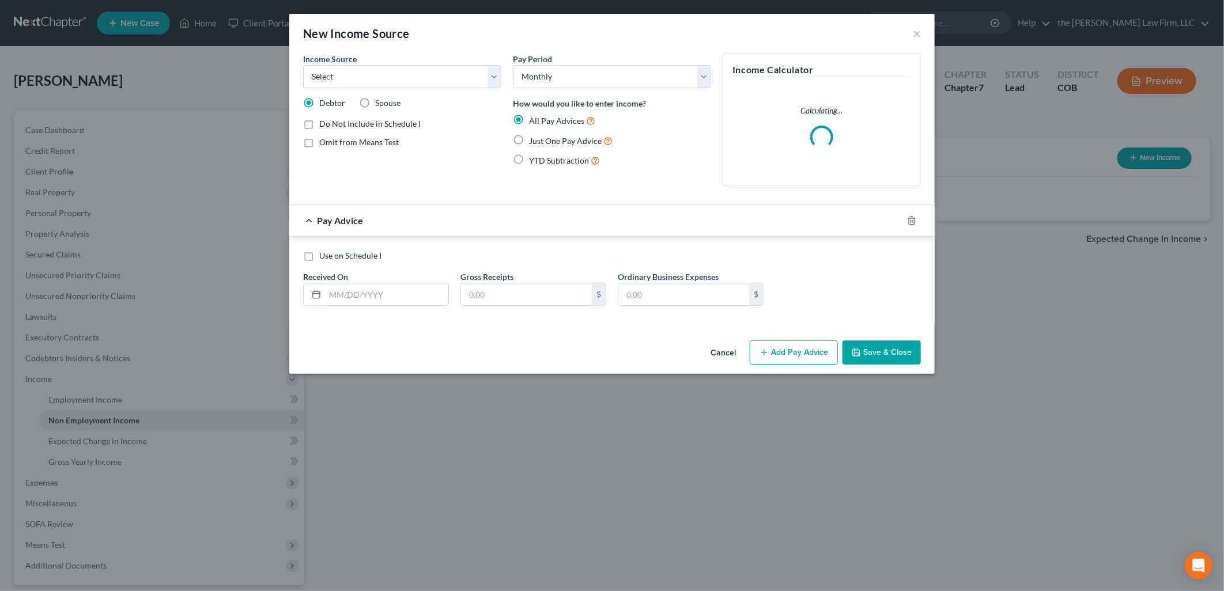
click at [436, 64] on div "Income Source * Select Unemployment Disability (from employer) Pension Retireme…" at bounding box center [402, 70] width 198 height 35
click at [436, 71] on select "Select Unemployment Disability (from employer) Pension Retirement Social Securi…" at bounding box center [402, 76] width 198 height 23
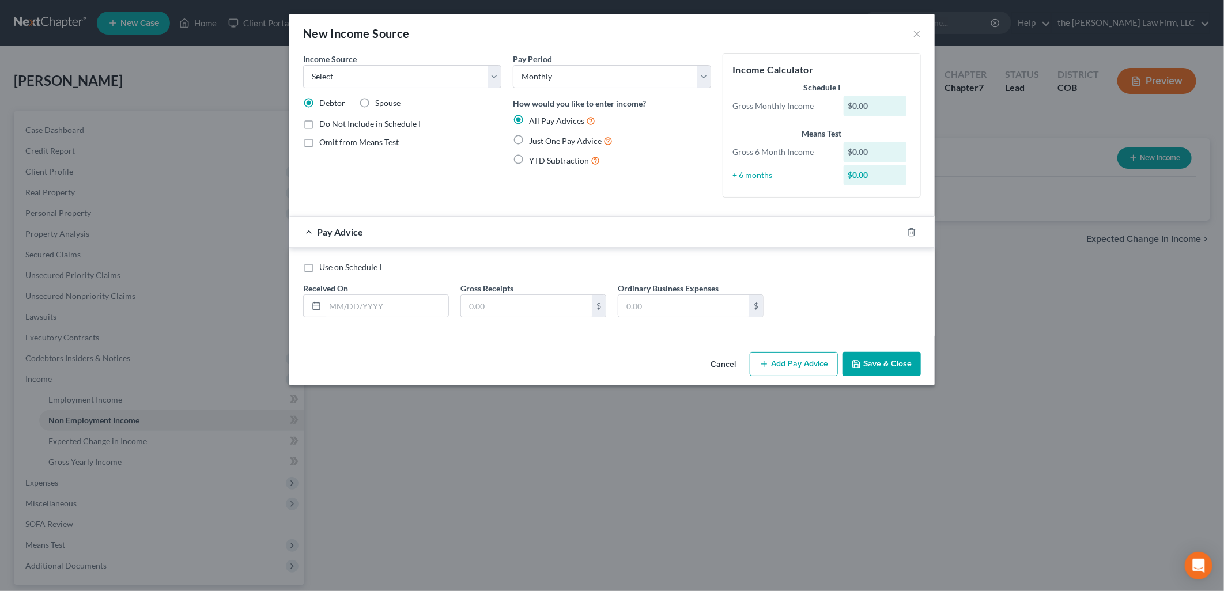
drag, startPoint x: 926, startPoint y: 309, endPoint x: 925, endPoint y: 209, distance: 100.3
click at [926, 308] on div "Use on Schedule I Received On * Gross Receipts $ Ordinary Business Expenses $" at bounding box center [611, 294] width 629 height 65
click at [914, 33] on button "×" at bounding box center [917, 34] width 8 height 14
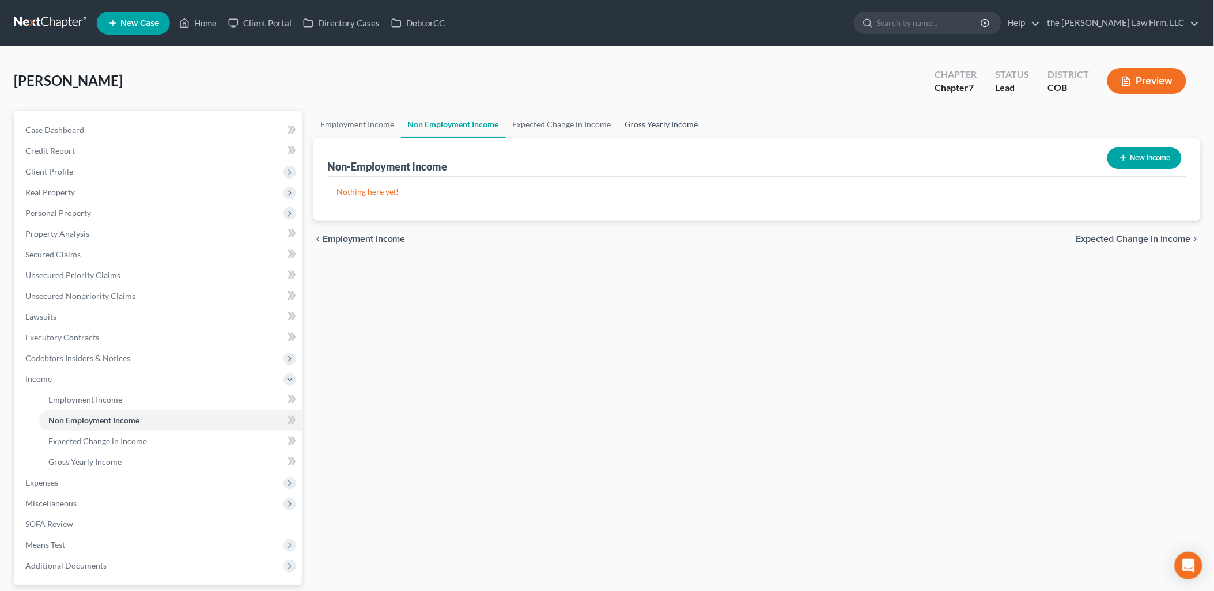
click at [661, 133] on link "Gross Yearly Income" at bounding box center [661, 125] width 87 height 28
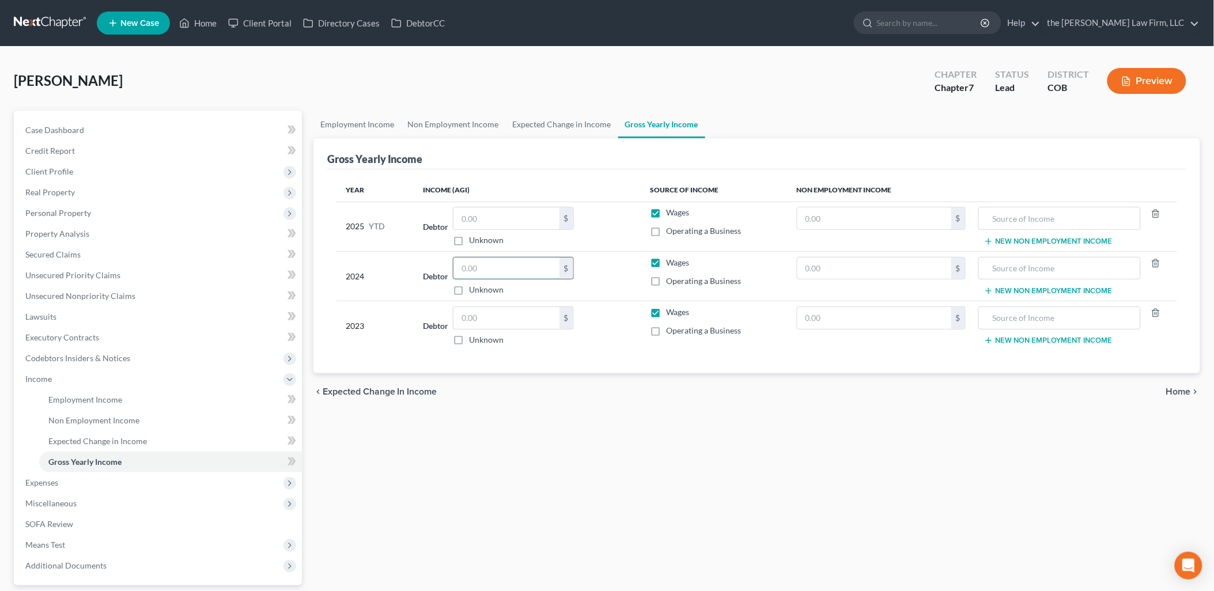
click at [488, 273] on input "text" at bounding box center [507, 269] width 106 height 22
type input "66,502.65"
click at [500, 313] on input "text" at bounding box center [507, 318] width 106 height 22
type input "37,424.66"
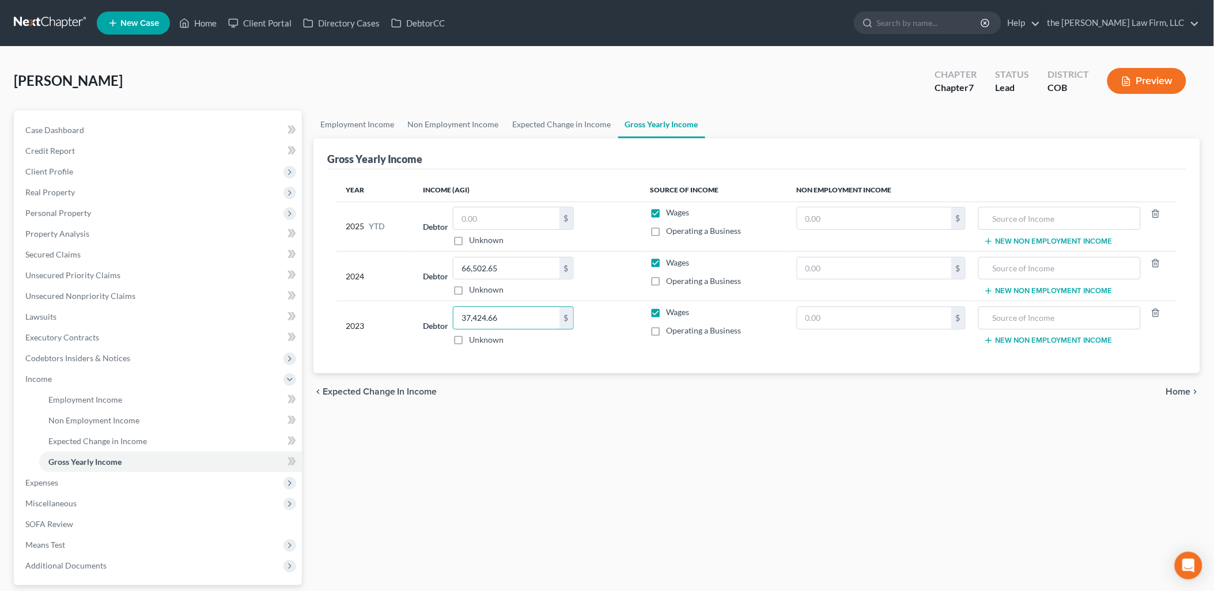
click at [604, 319] on div "Debtor 37,424.66 $ Unknown Balance Undetermined 37,424.66 $ Unknown" at bounding box center [527, 326] width 209 height 39
click at [52, 483] on span "Expenses" at bounding box center [41, 483] width 33 height 10
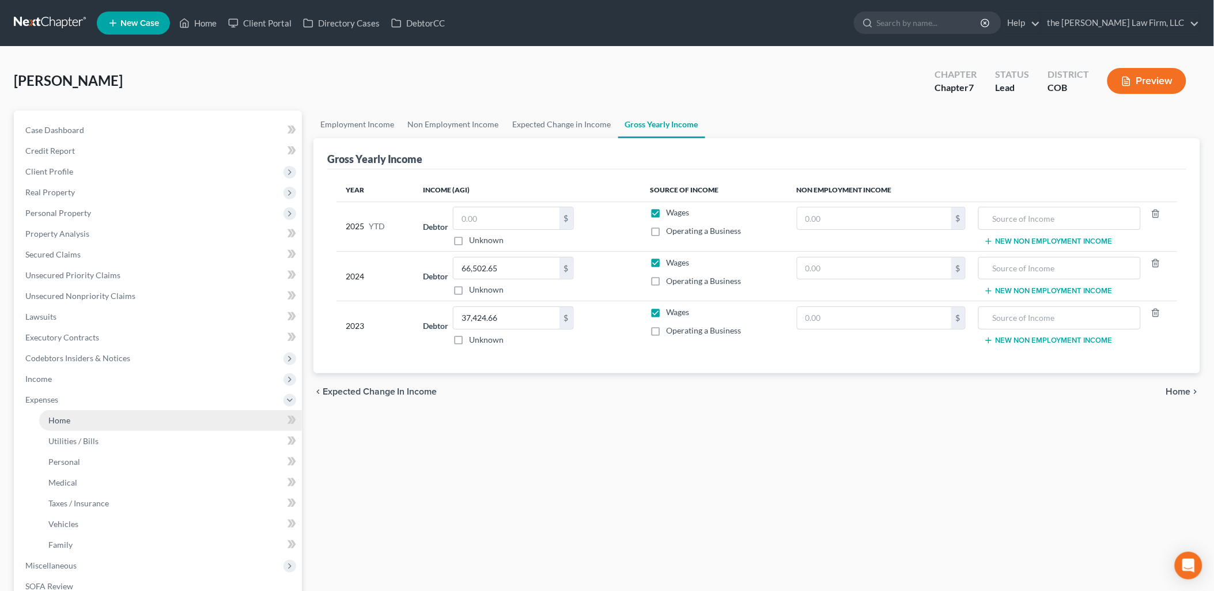
click at [84, 412] on link "Home" at bounding box center [170, 420] width 263 height 21
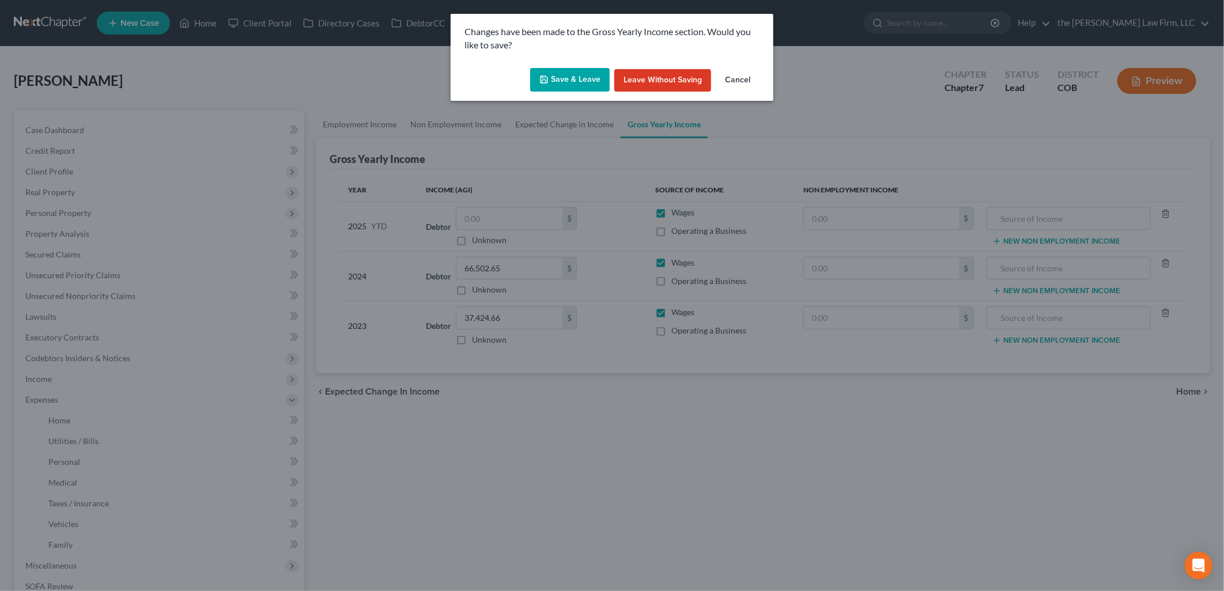
click at [571, 75] on button "Save & Leave" at bounding box center [570, 80] width 80 height 24
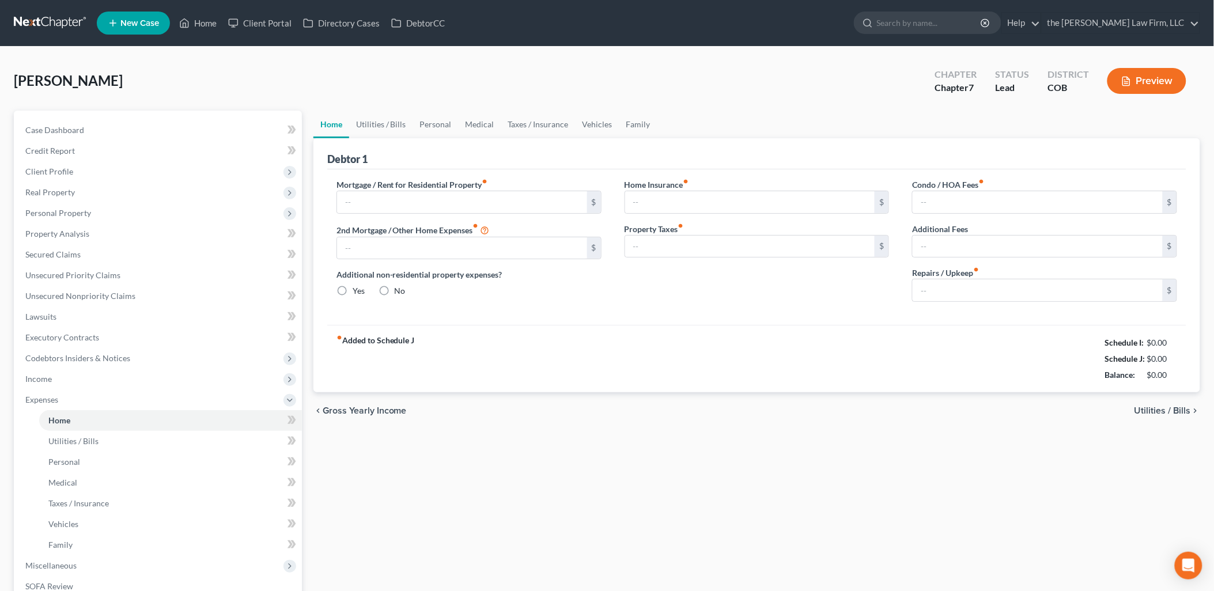
type input "0.00"
radio input "true"
type input "0.00"
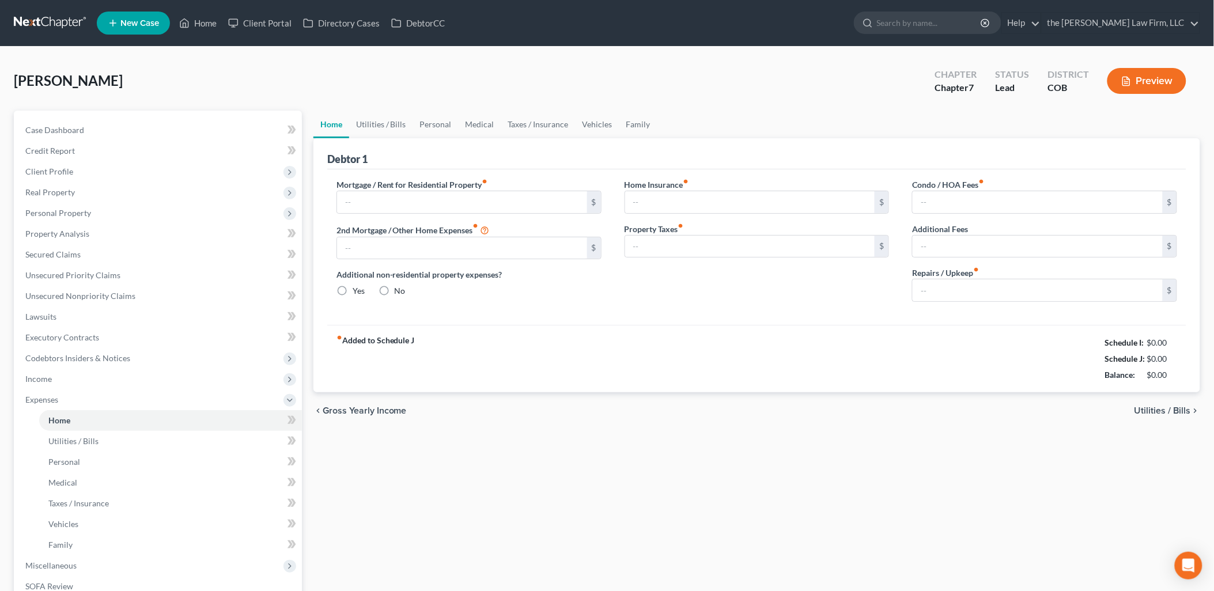
type input "0.00"
click at [415, 203] on input "text" at bounding box center [462, 202] width 250 height 22
type input "1,000"
click at [375, 116] on link "Utilities / Bills" at bounding box center [381, 125] width 64 height 28
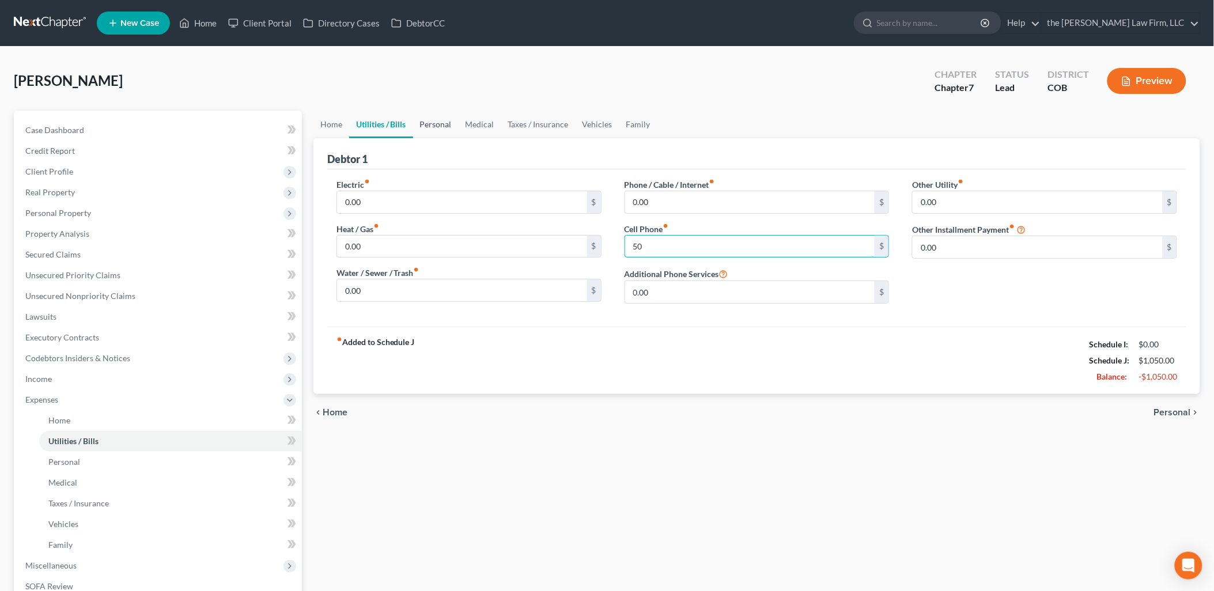
type input "50"
click at [436, 120] on link "Personal" at bounding box center [436, 125] width 46 height 28
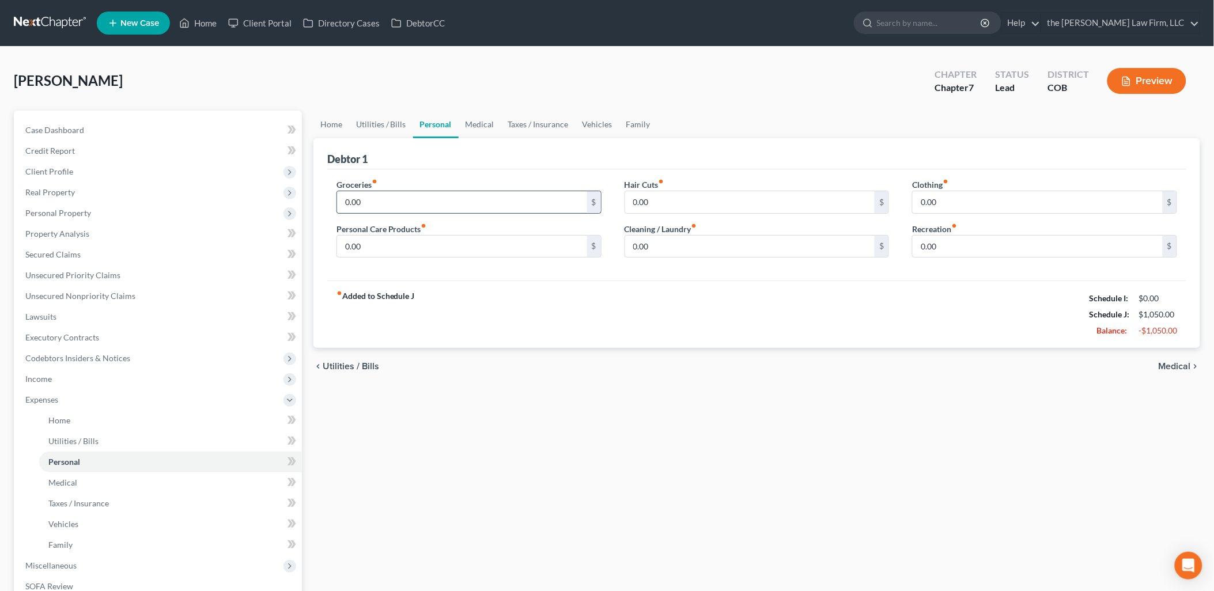
click at [401, 197] on input "0.00" at bounding box center [462, 202] width 250 height 22
type input "400"
click at [487, 125] on link "Medical" at bounding box center [480, 125] width 43 height 28
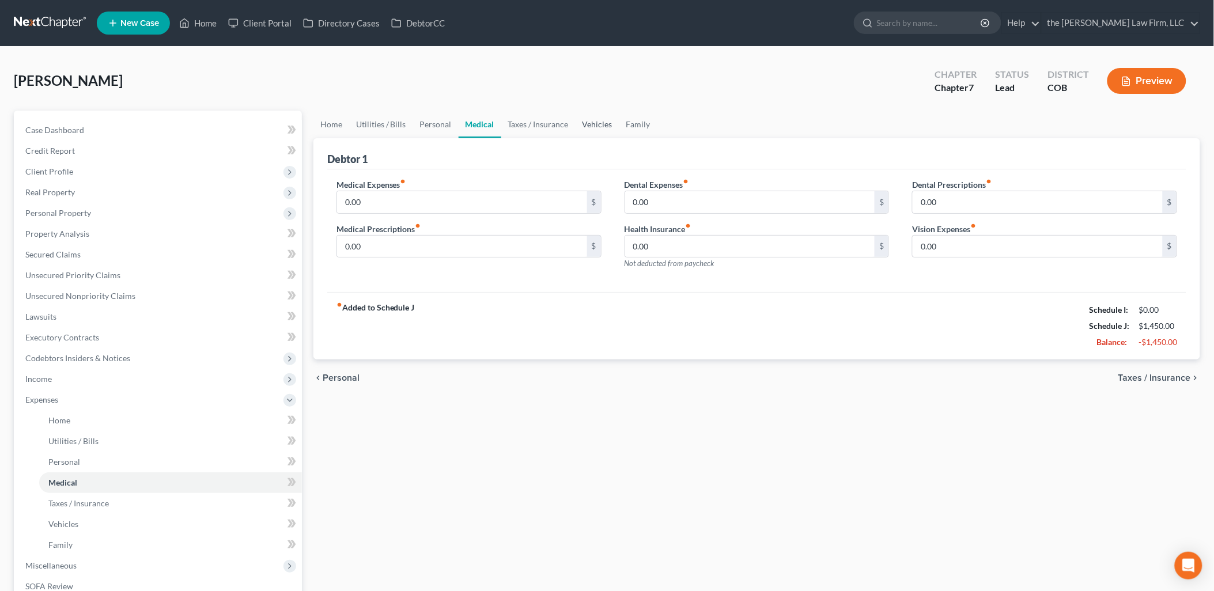
click at [601, 127] on link "Vehicles" at bounding box center [598, 125] width 44 height 28
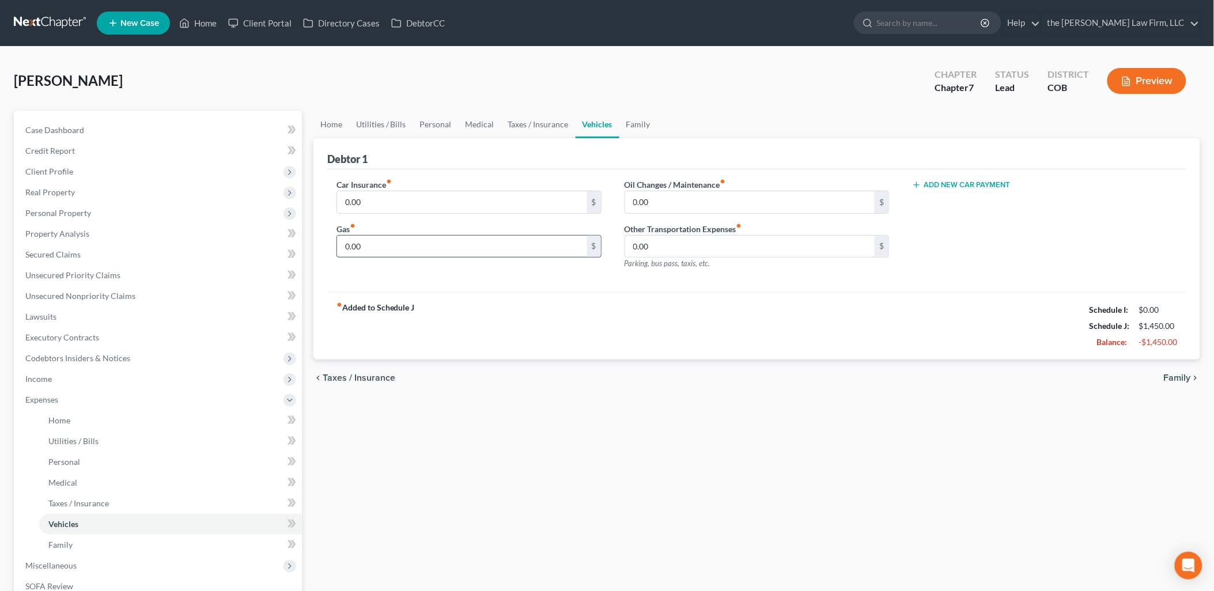
click at [388, 243] on input "0.00" at bounding box center [462, 247] width 250 height 22
click at [688, 317] on div "fiber_manual_record Added to Schedule J Schedule I: $0.00 Schedule J: $1,550.00…" at bounding box center [756, 325] width 859 height 67
click at [87, 379] on span "Income" at bounding box center [159, 379] width 286 height 21
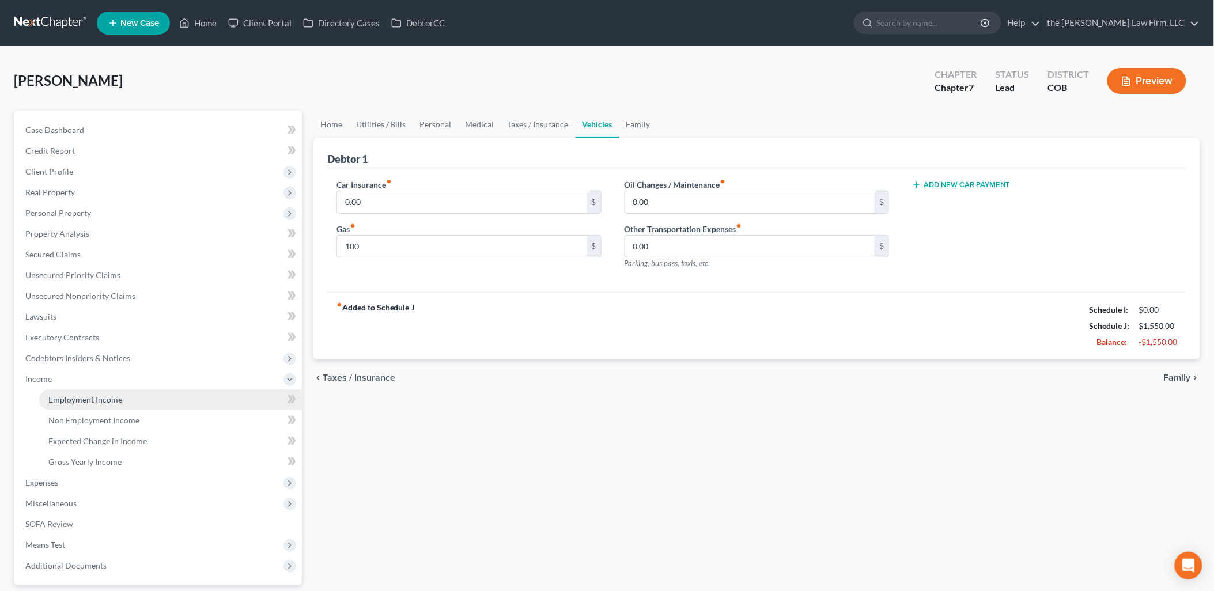
click at [205, 400] on link "Employment Income" at bounding box center [170, 400] width 263 height 21
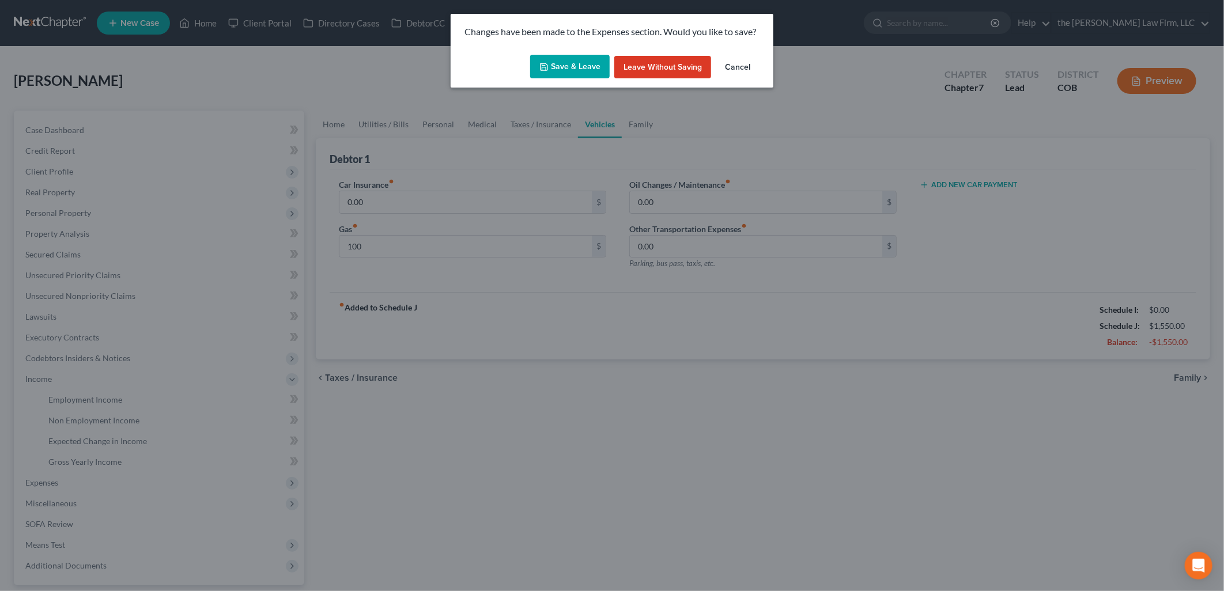
click at [590, 76] on button "Save & Leave" at bounding box center [570, 67] width 80 height 24
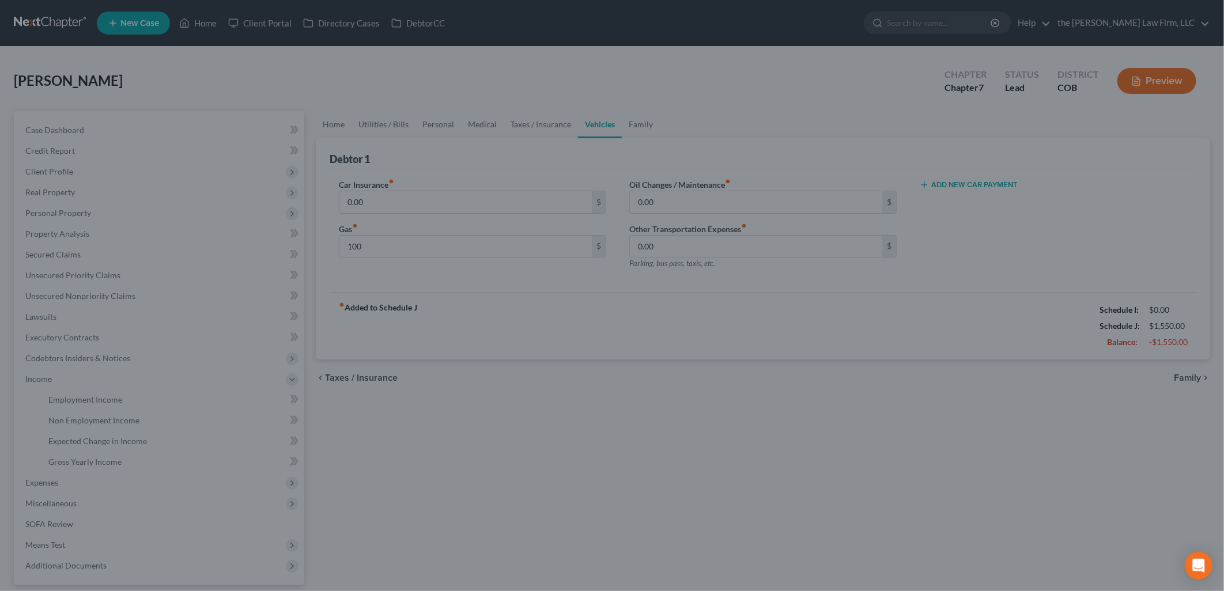
type input "100.00"
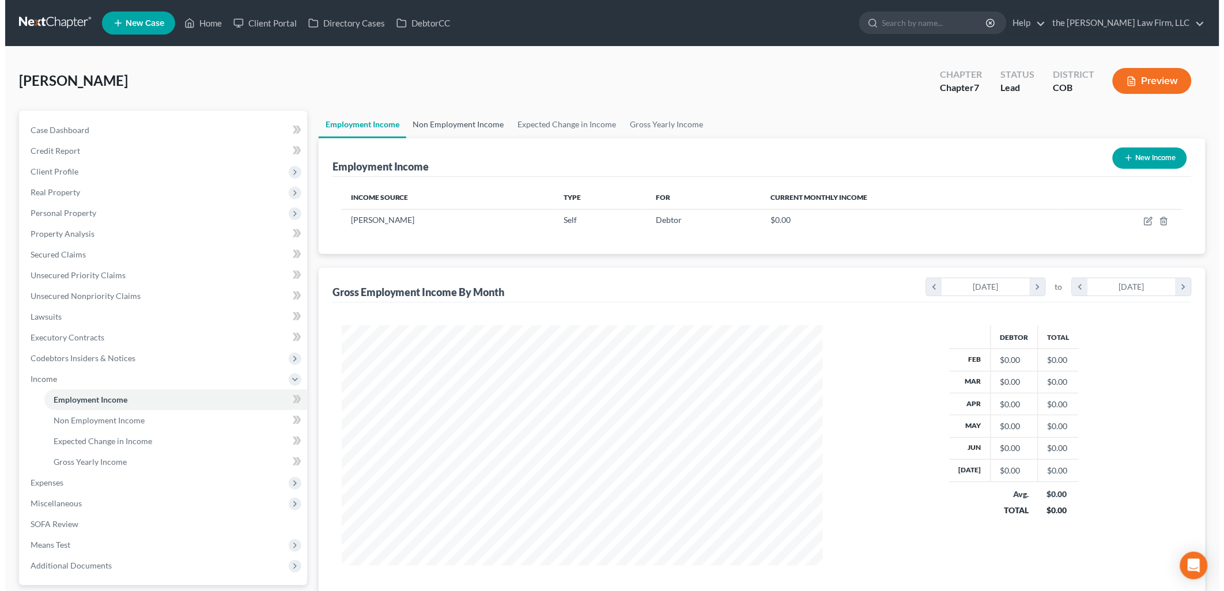
scroll to position [240, 504]
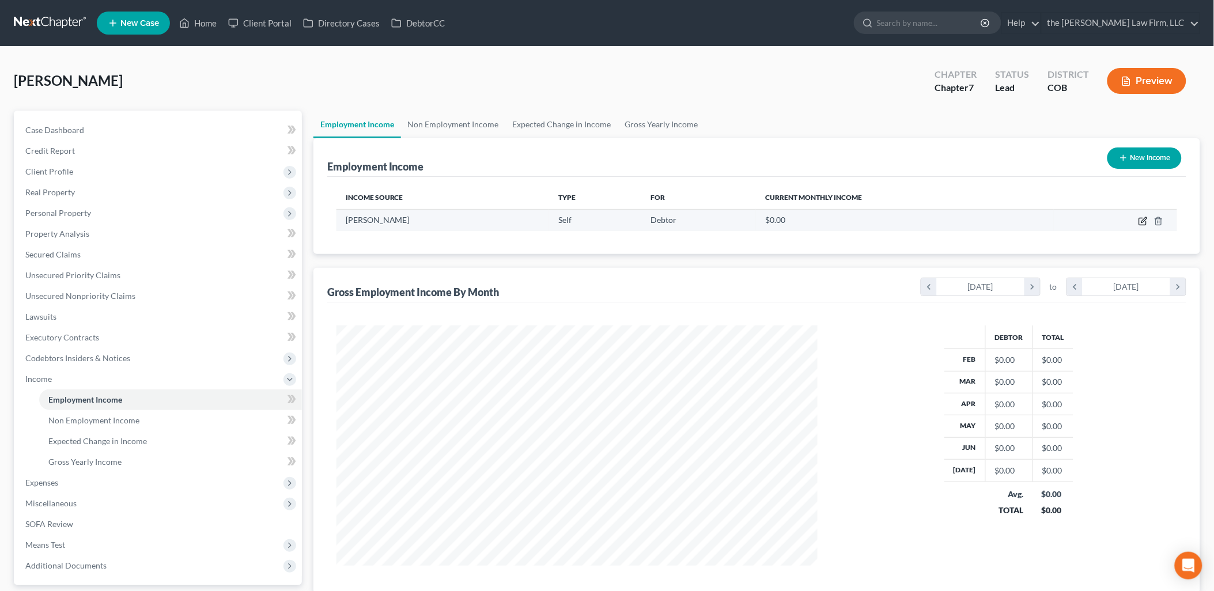
click at [1143, 219] on icon "button" at bounding box center [1143, 221] width 9 height 9
select select "1"
select select "0"
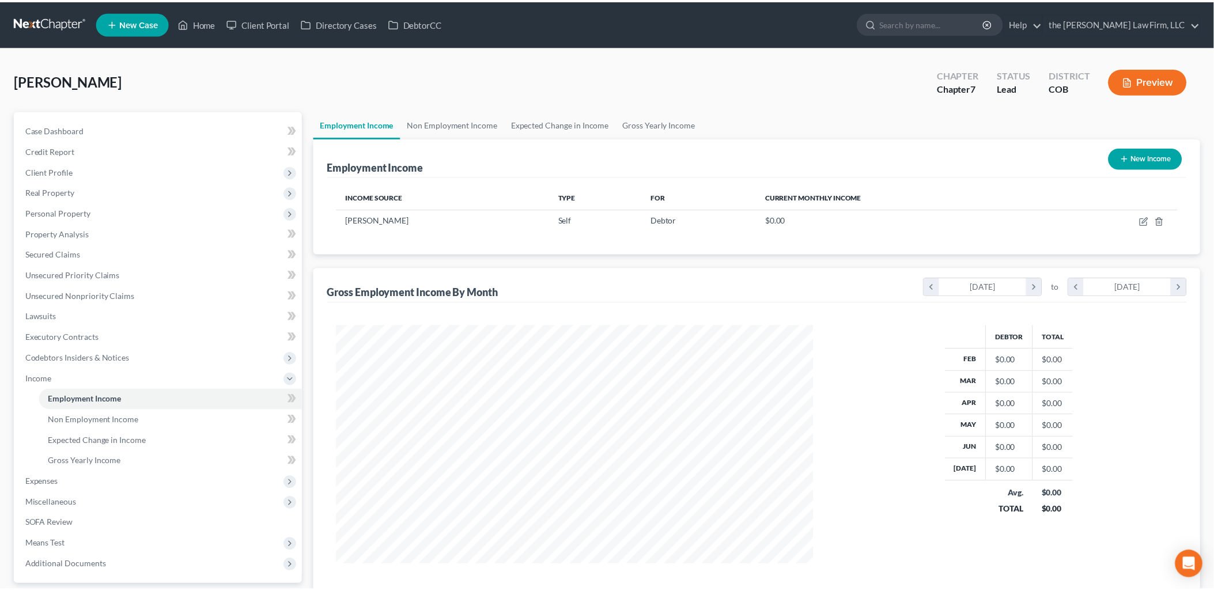
scroll to position [243, 508]
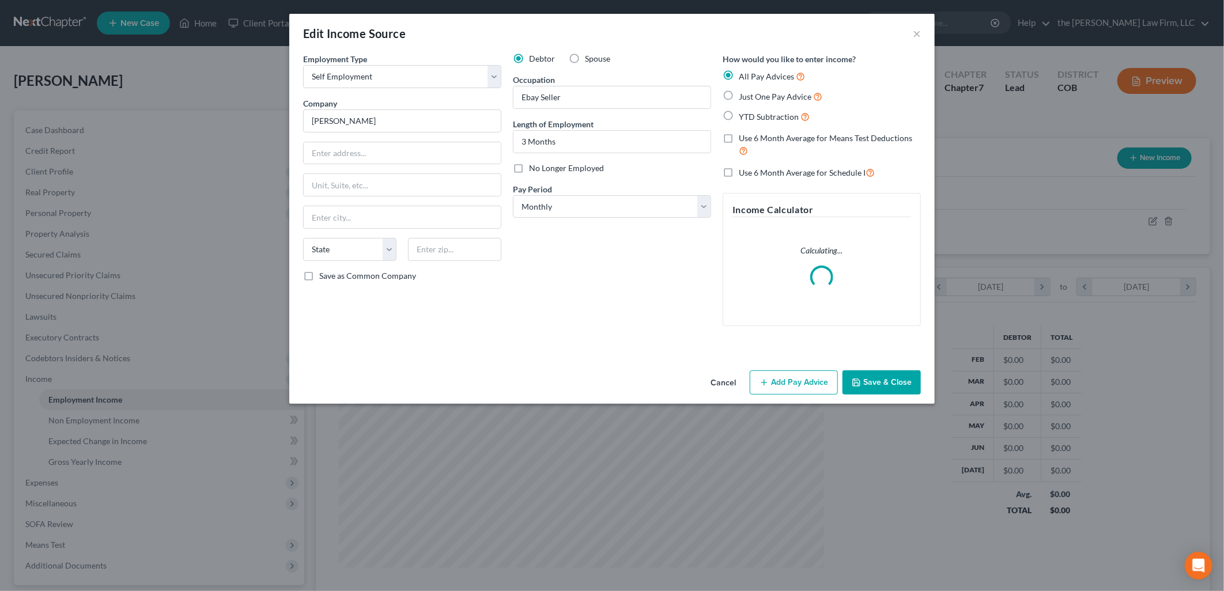
click at [739, 98] on label "Just One Pay Advice" at bounding box center [781, 96] width 84 height 13
click at [743, 97] on input "Just One Pay Advice" at bounding box center [746, 93] width 7 height 7
radio input "true"
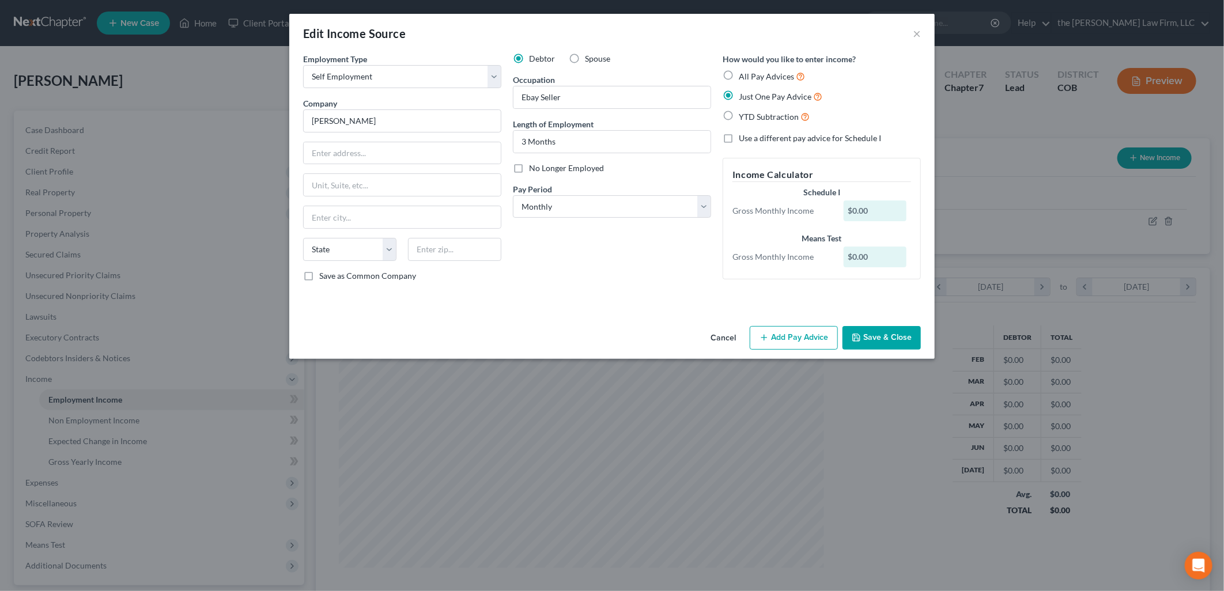
click at [797, 333] on button "Add Pay Advice" at bounding box center [794, 338] width 88 height 24
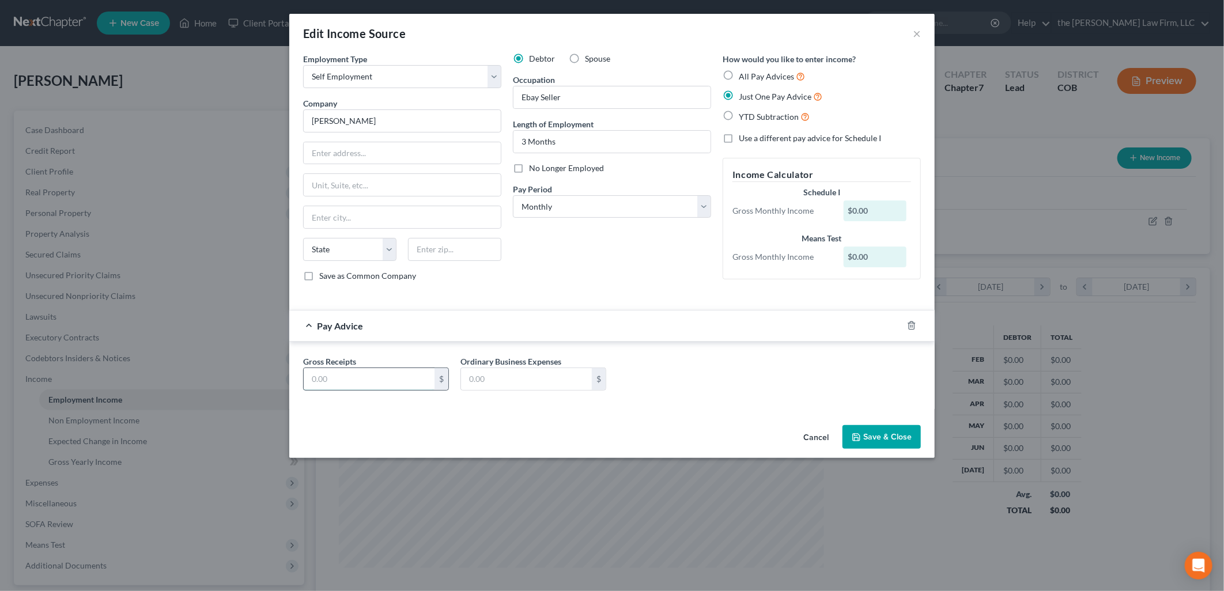
click at [379, 373] on input "text" at bounding box center [369, 379] width 131 height 22
type input "1,700"
click at [496, 371] on input "text" at bounding box center [526, 379] width 131 height 22
type input "400"
click at [677, 395] on div "Gross Receipts 1,700 $ Ordinary Business Expenses 400 $" at bounding box center [611, 378] width 629 height 44
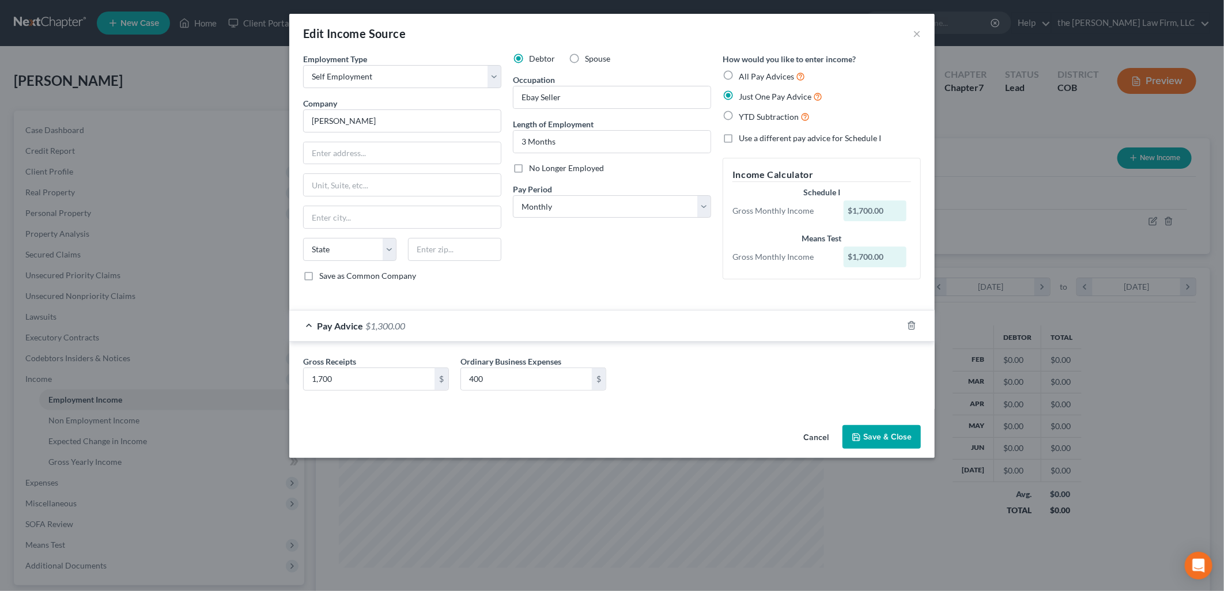
click at [877, 432] on button "Save & Close" at bounding box center [882, 437] width 78 height 24
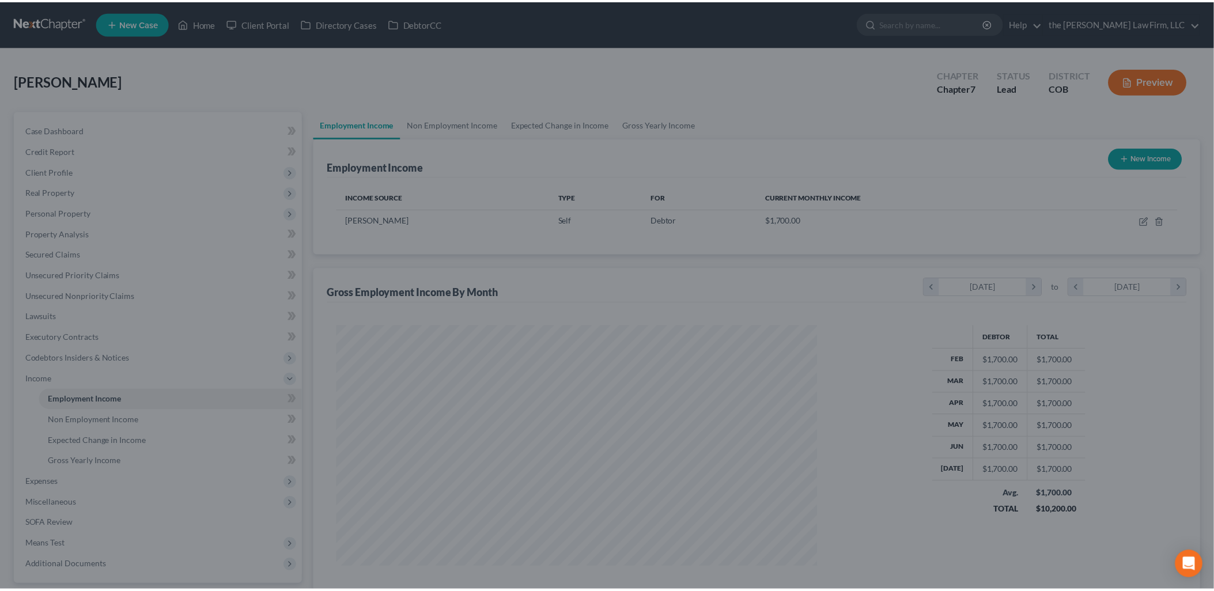
scroll to position [576112, 575848]
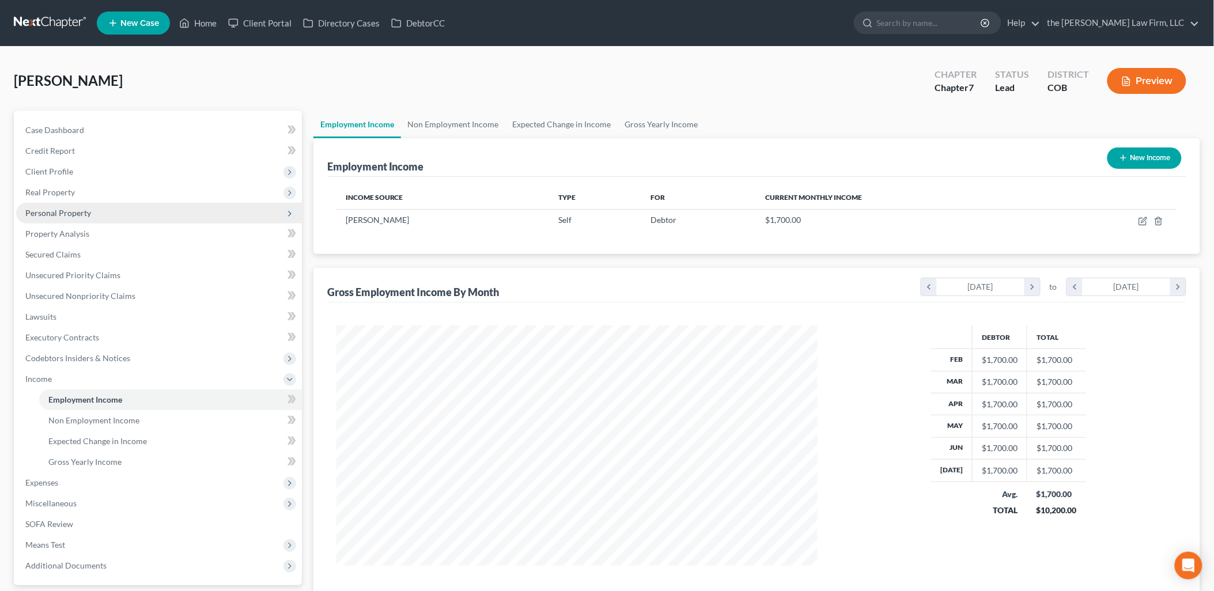
click at [73, 210] on span "Personal Property" at bounding box center [58, 213] width 66 height 10
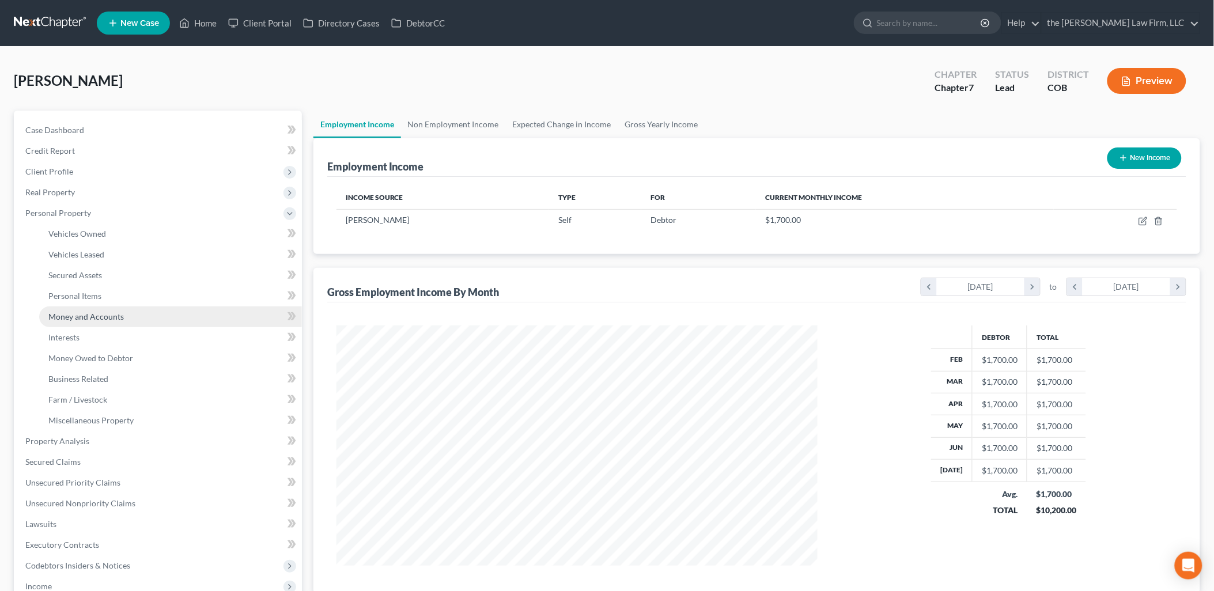
click at [107, 313] on span "Money and Accounts" at bounding box center [86, 317] width 76 height 10
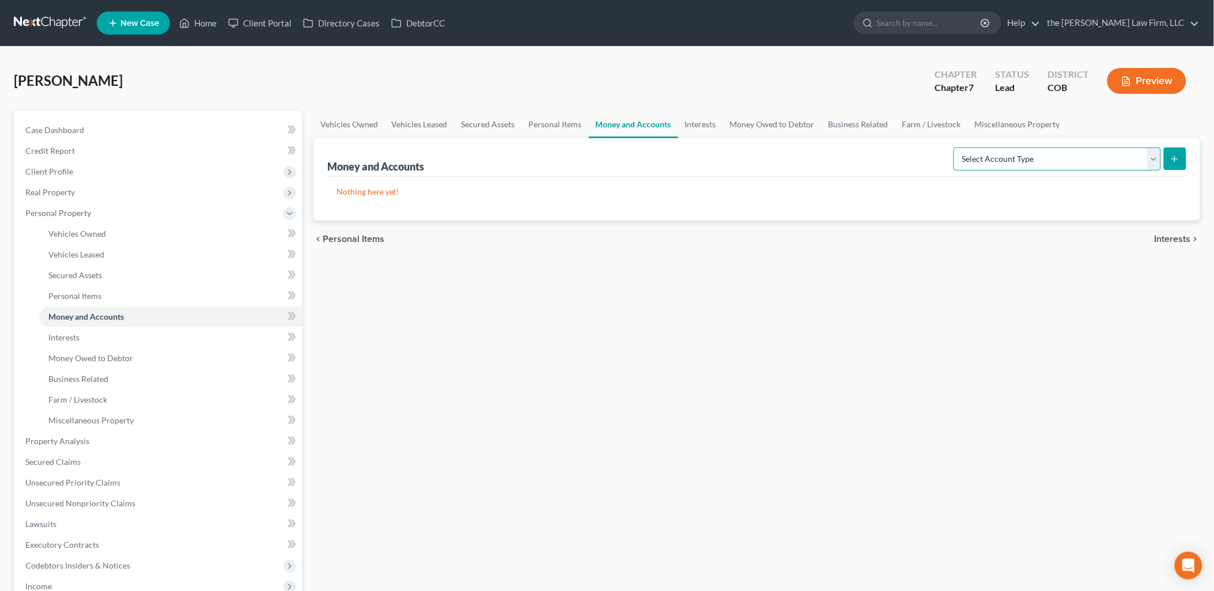
click at [1145, 159] on select "Select Account Type Brokerage Cash on Hand Certificates of Deposit Checking Acc…" at bounding box center [1057, 159] width 207 height 23
select select "checking"
click at [957, 148] on select "Select Account Type Brokerage Cash on Hand Certificates of Deposit Checking Acc…" at bounding box center [1057, 159] width 207 height 23
click at [1177, 157] on icon "submit" at bounding box center [1175, 158] width 9 height 9
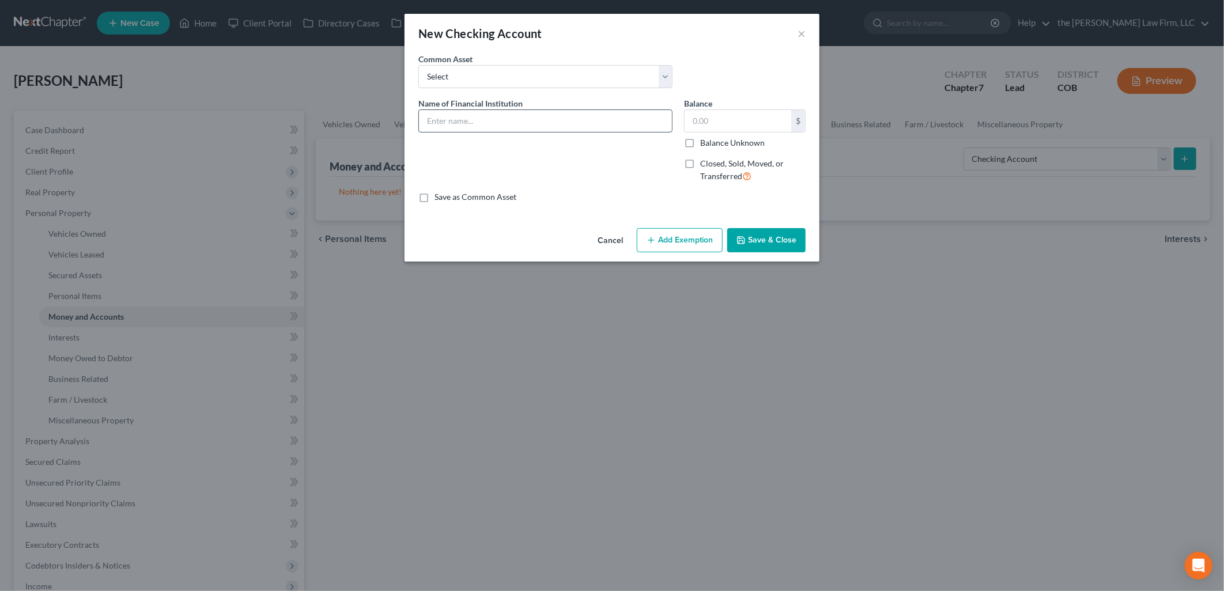
click at [537, 119] on input "text" at bounding box center [545, 121] width 253 height 22
type input "Blue Vine x6824"
type input "136.80"
click at [780, 243] on button "Save & Close" at bounding box center [766, 240] width 78 height 24
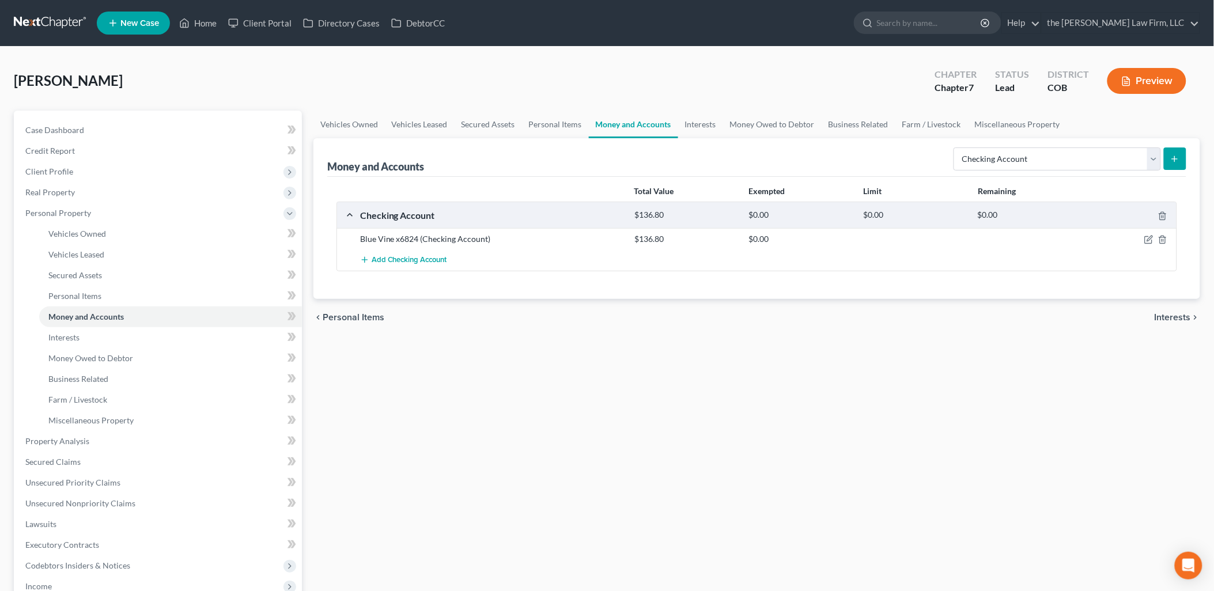
click at [1179, 157] on icon "submit" at bounding box center [1175, 158] width 9 height 9
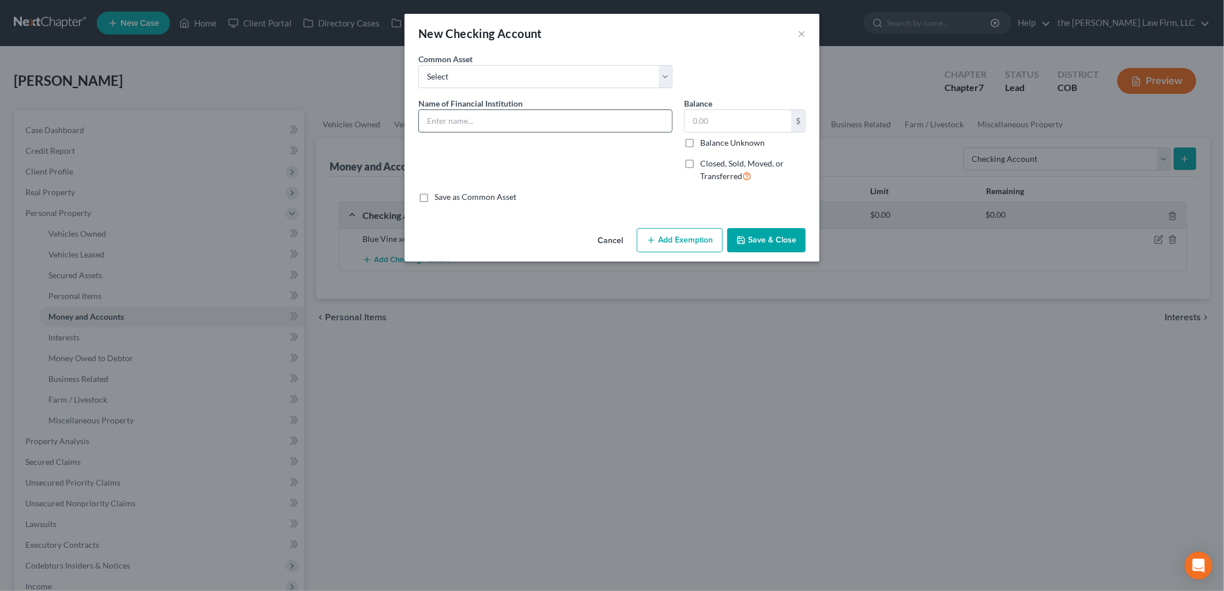
click at [480, 124] on input "text" at bounding box center [545, 121] width 253 height 22
type input "Capital One x6313"
click at [746, 118] on input "text" at bounding box center [738, 121] width 107 height 22
type input "30.79"
click at [776, 244] on button "Save & Close" at bounding box center [766, 240] width 78 height 24
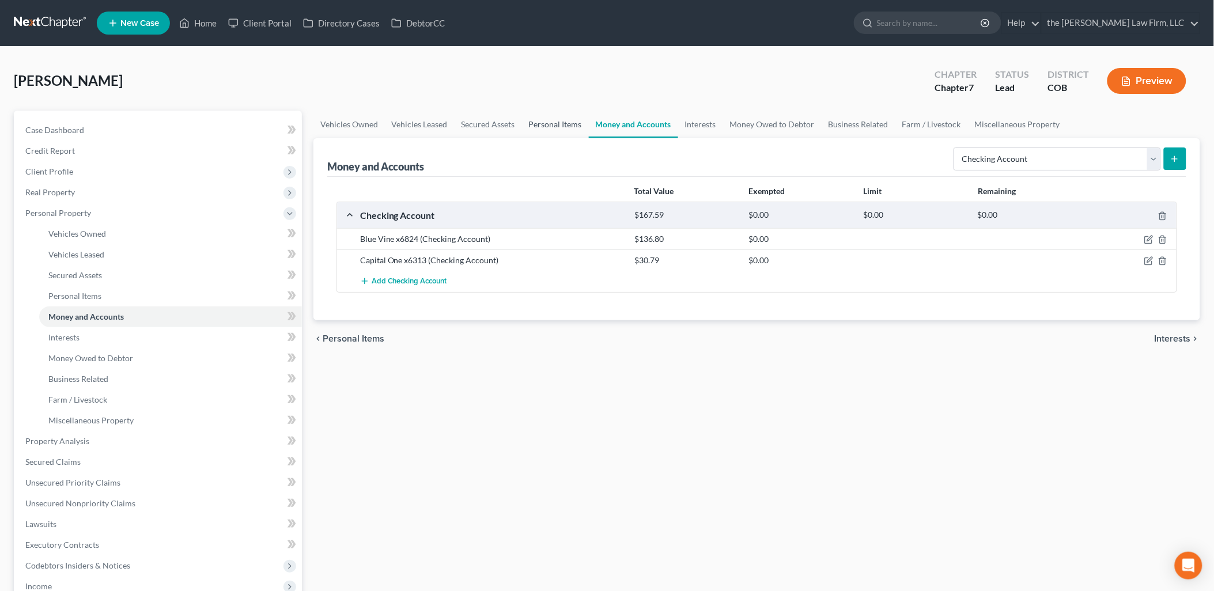
click at [553, 113] on link "Personal Items" at bounding box center [555, 125] width 67 height 28
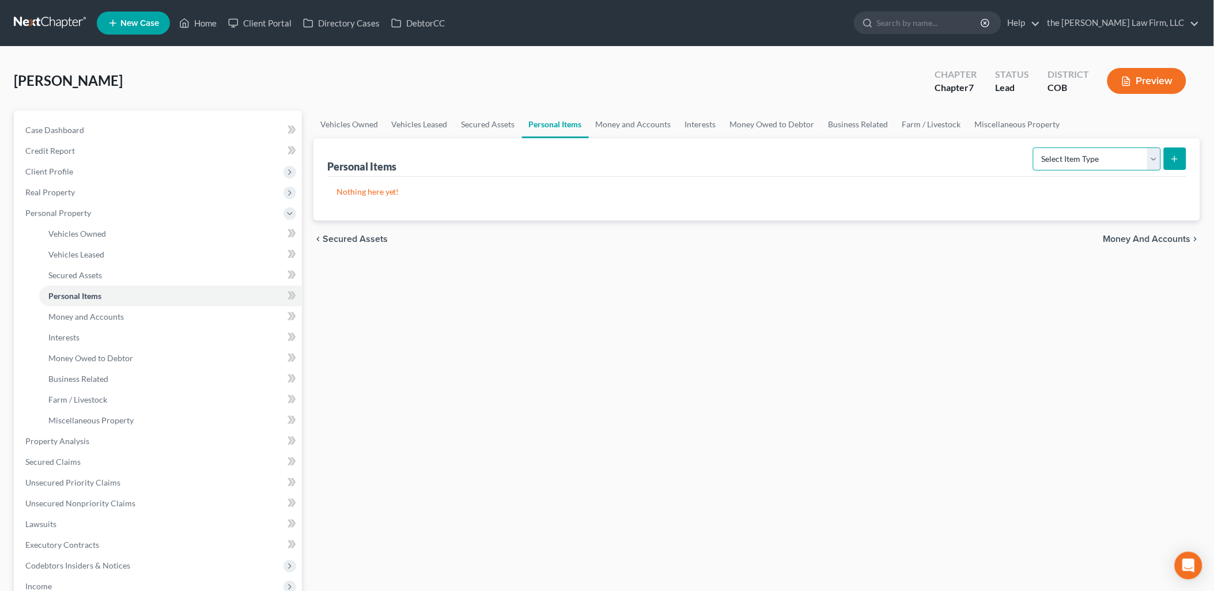
click at [1092, 149] on select "Select Item Type Clothing Collectibles Of Value Electronics Firearms Household …" at bounding box center [1097, 159] width 128 height 23
select select "household_goods"
click at [1035, 148] on select "Select Item Type Clothing Collectibles Of Value Electronics Firearms Household …" at bounding box center [1097, 159] width 128 height 23
click at [1175, 157] on line "submit" at bounding box center [1175, 158] width 0 height 5
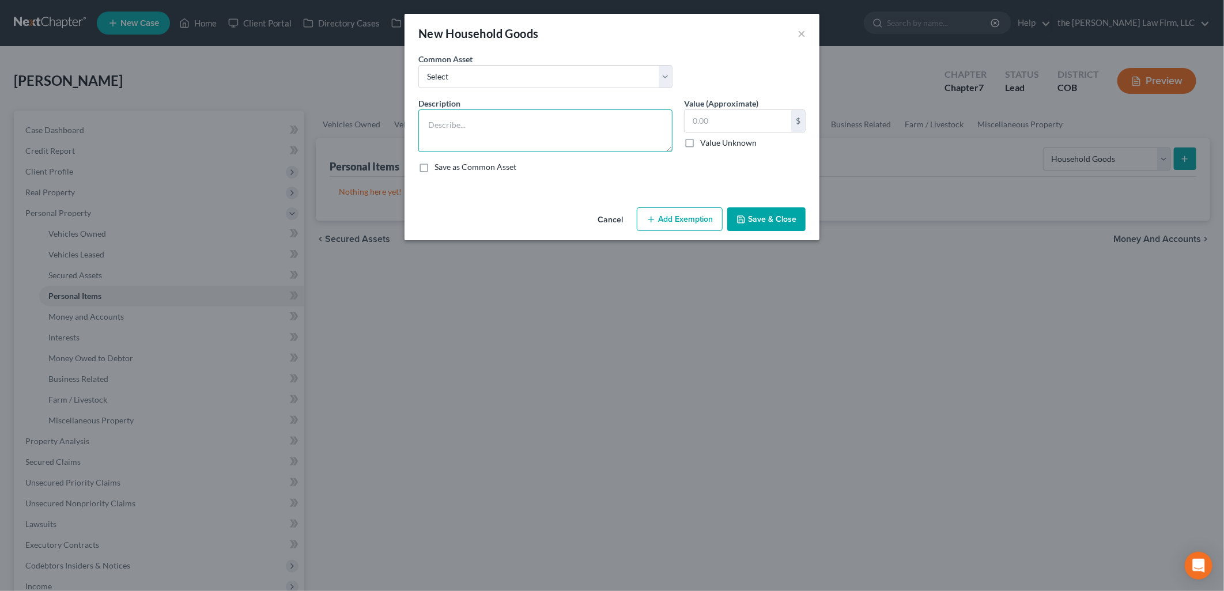
click at [513, 127] on textarea at bounding box center [545, 131] width 254 height 43
type textarea "Power Tools, Musical Instrument"
click at [757, 119] on input "text" at bounding box center [738, 121] width 107 height 22
type input "220"
click at [673, 221] on button "Add Exemption" at bounding box center [680, 219] width 86 height 24
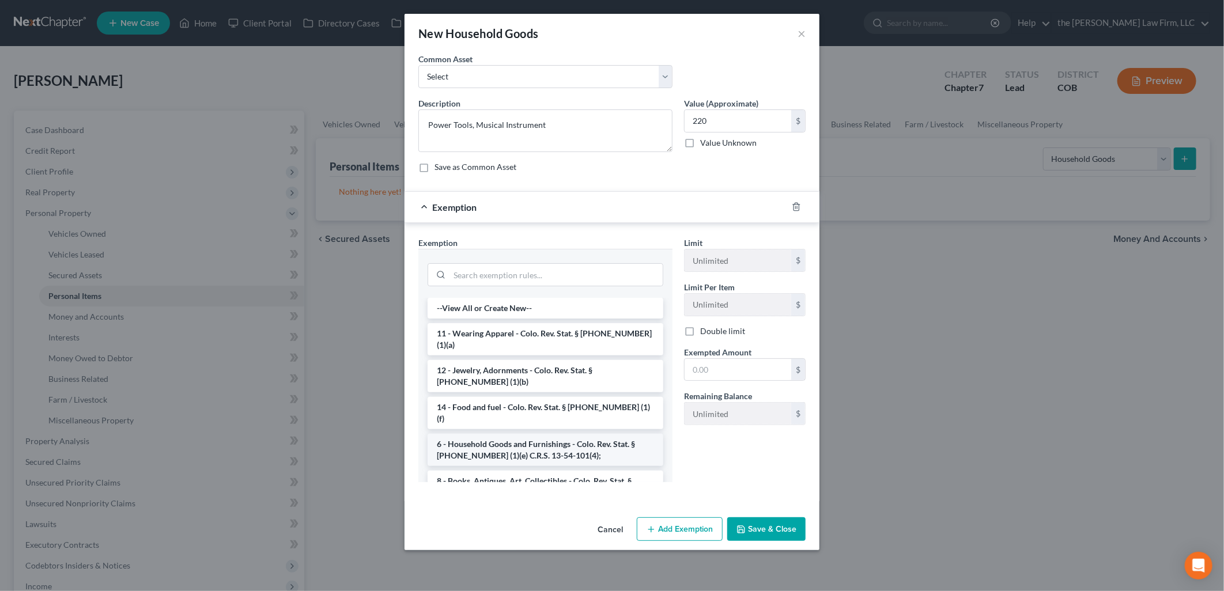
click at [520, 434] on li "6 - Household Goods and Furnishings - Colo. Rev. Stat. § [PHONE_NUMBER] (1)(e) …" at bounding box center [546, 450] width 236 height 32
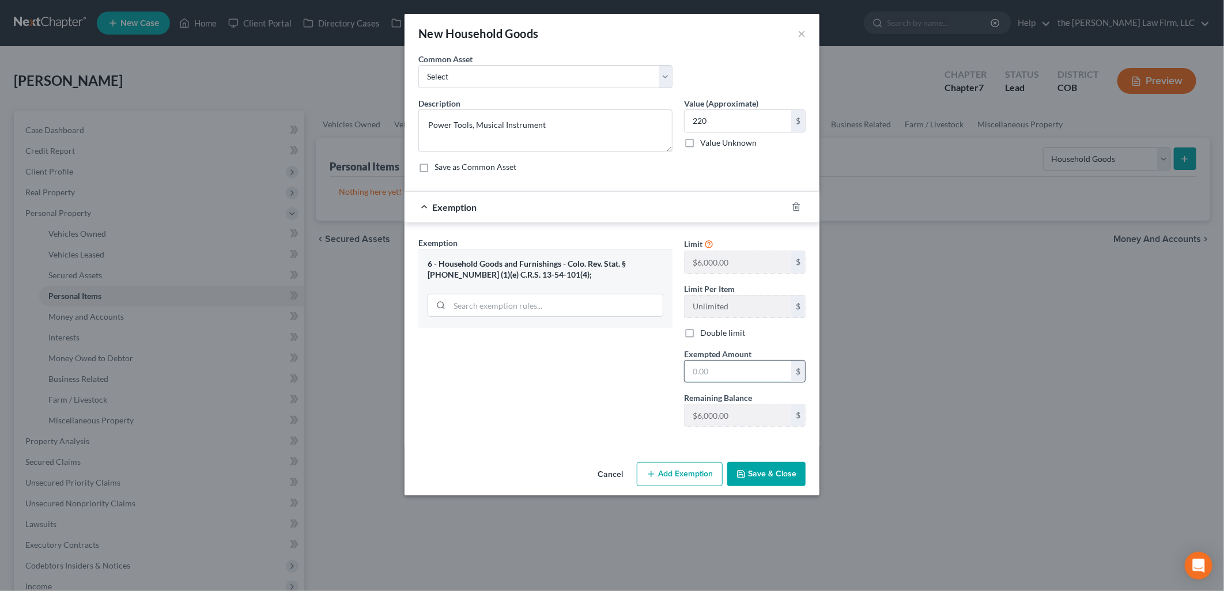
click at [725, 378] on input "text" at bounding box center [738, 372] width 107 height 22
type input "220"
click at [778, 475] on button "Save & Close" at bounding box center [766, 474] width 78 height 24
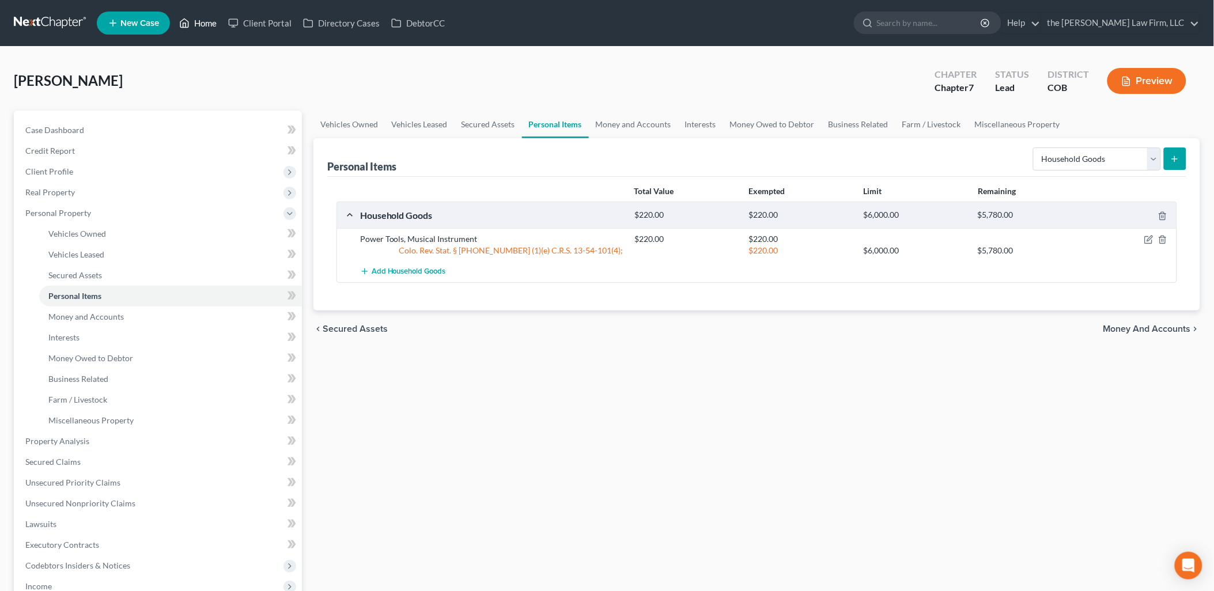
click at [203, 24] on link "Home" at bounding box center [197, 23] width 49 height 21
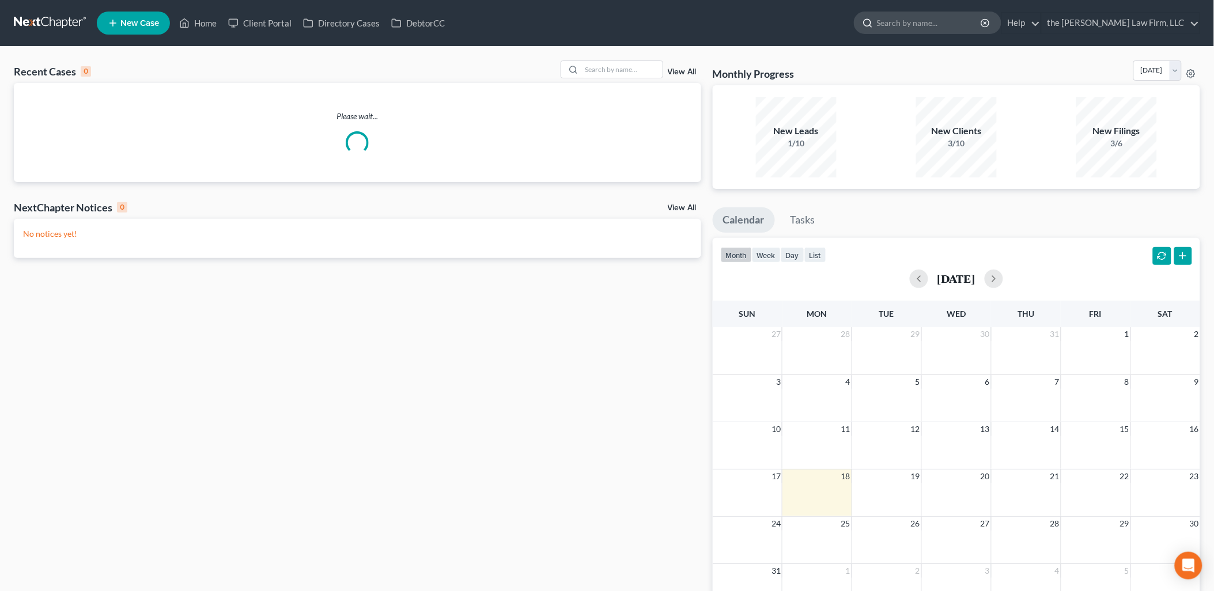
click at [983, 26] on input "search" at bounding box center [929, 22] width 105 height 21
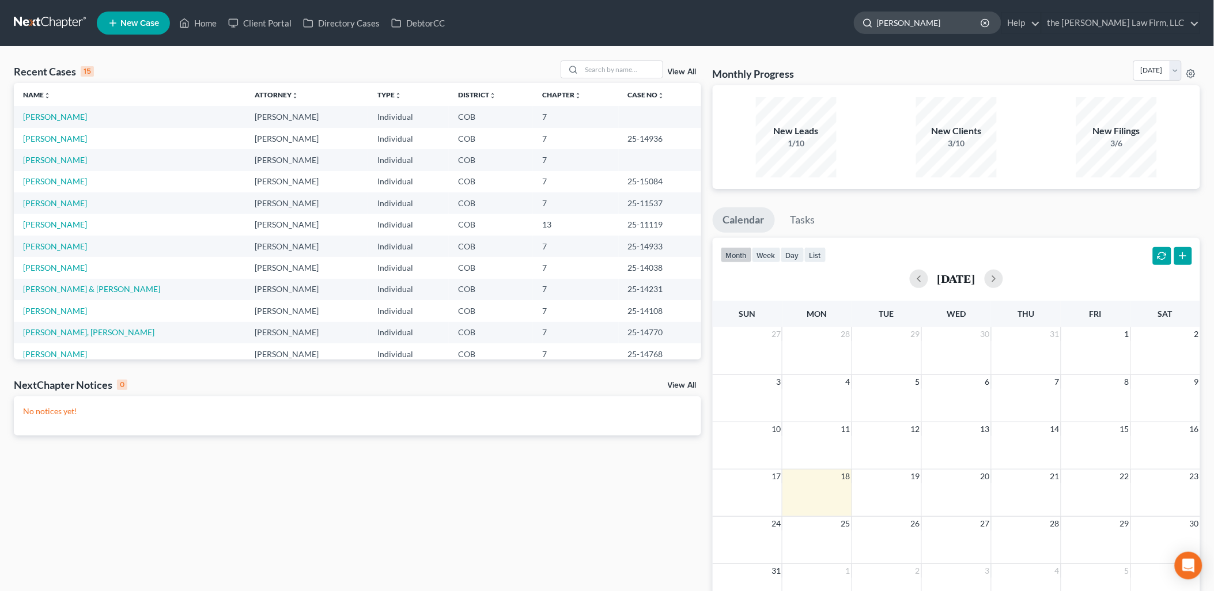
type input "[PERSON_NAME]"
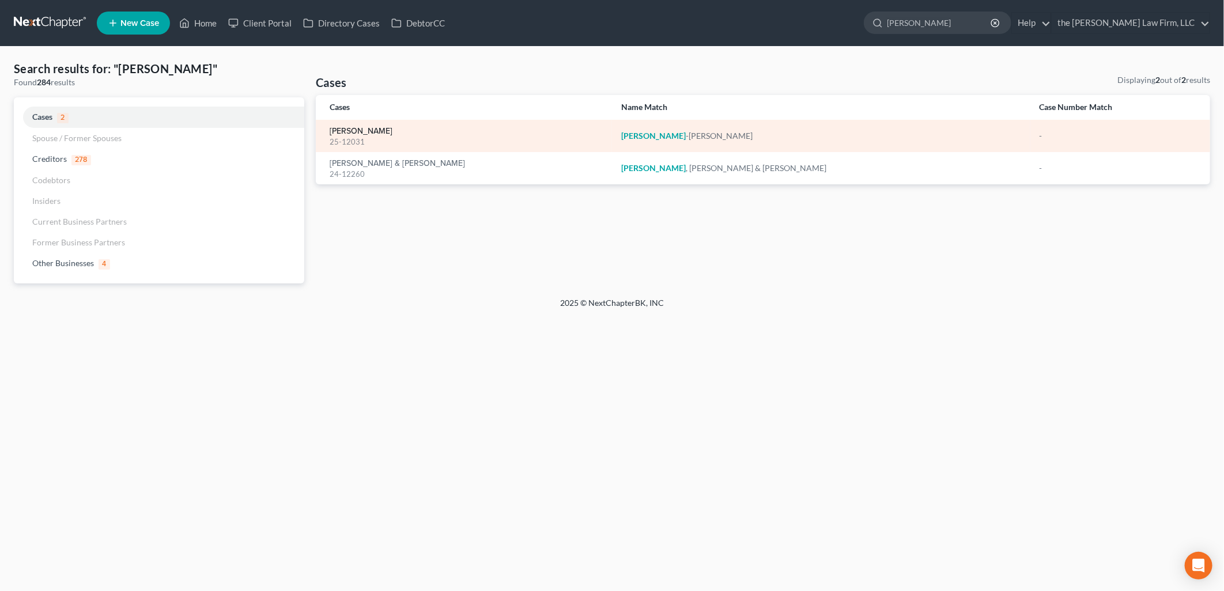
click at [376, 127] on link "[PERSON_NAME]" at bounding box center [361, 131] width 63 height 8
click at [369, 131] on link "[PERSON_NAME]" at bounding box center [361, 131] width 63 height 8
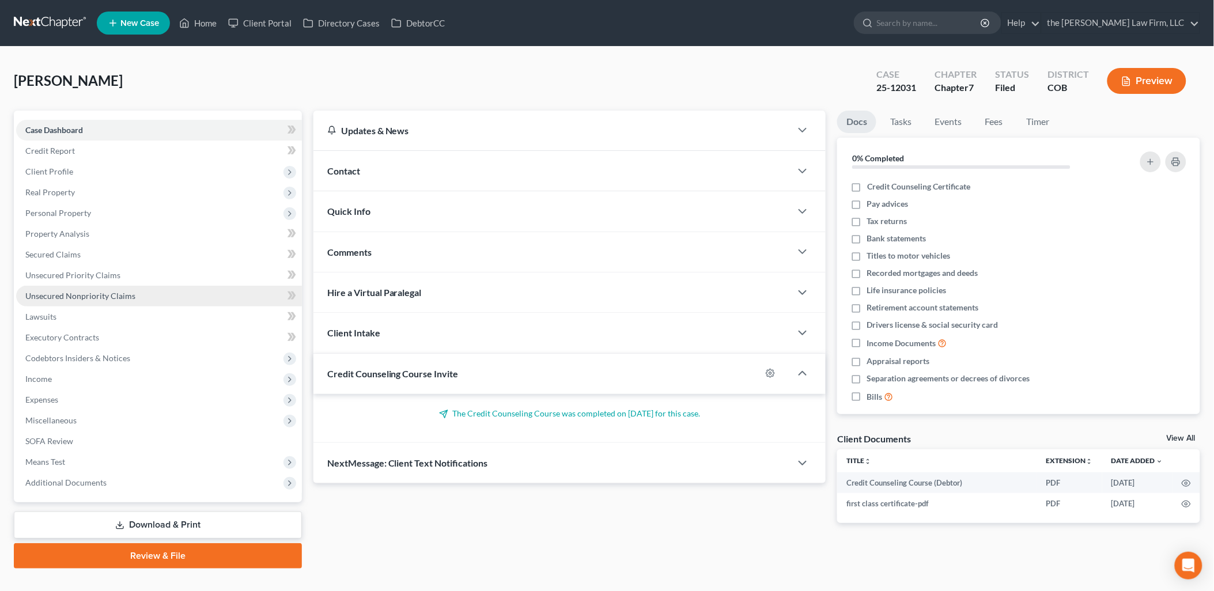
drag, startPoint x: 36, startPoint y: 301, endPoint x: 288, endPoint y: 289, distance: 252.2
click at [36, 301] on link "Unsecured Nonpriority Claims" at bounding box center [159, 296] width 286 height 21
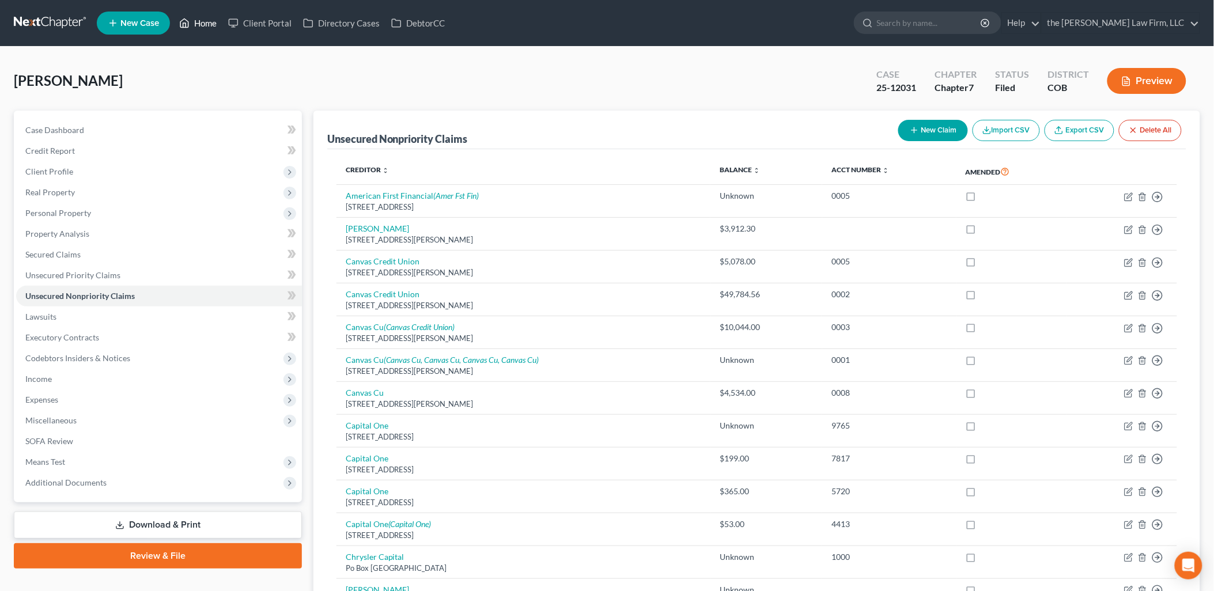
click at [195, 27] on link "Home" at bounding box center [197, 23] width 49 height 21
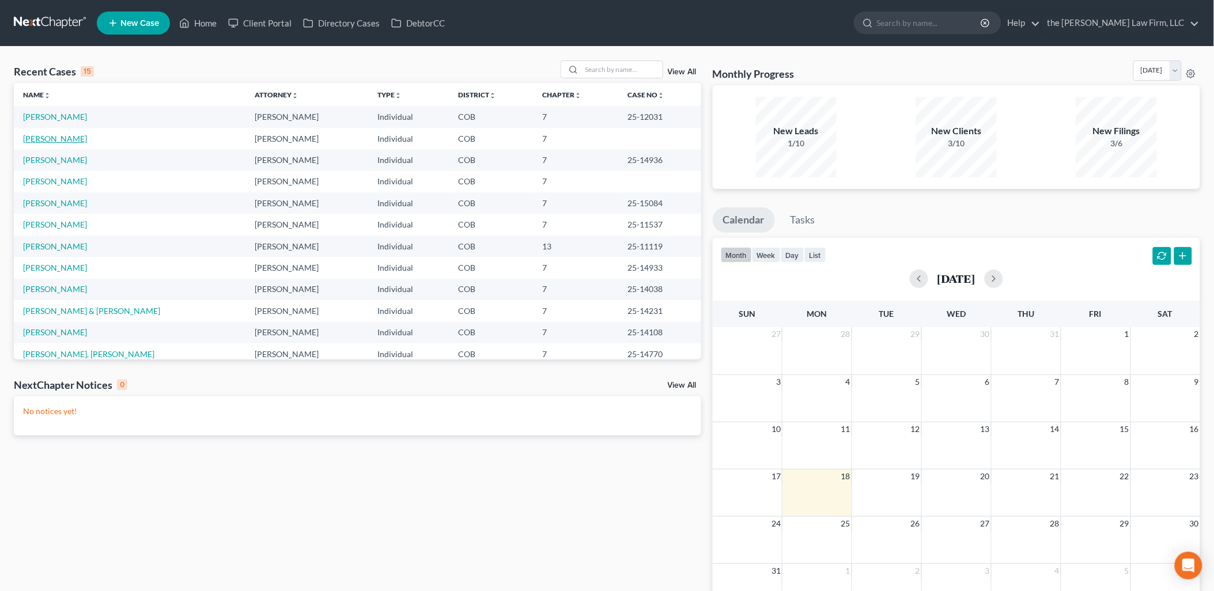
click at [61, 141] on link "[PERSON_NAME]" at bounding box center [55, 139] width 64 height 10
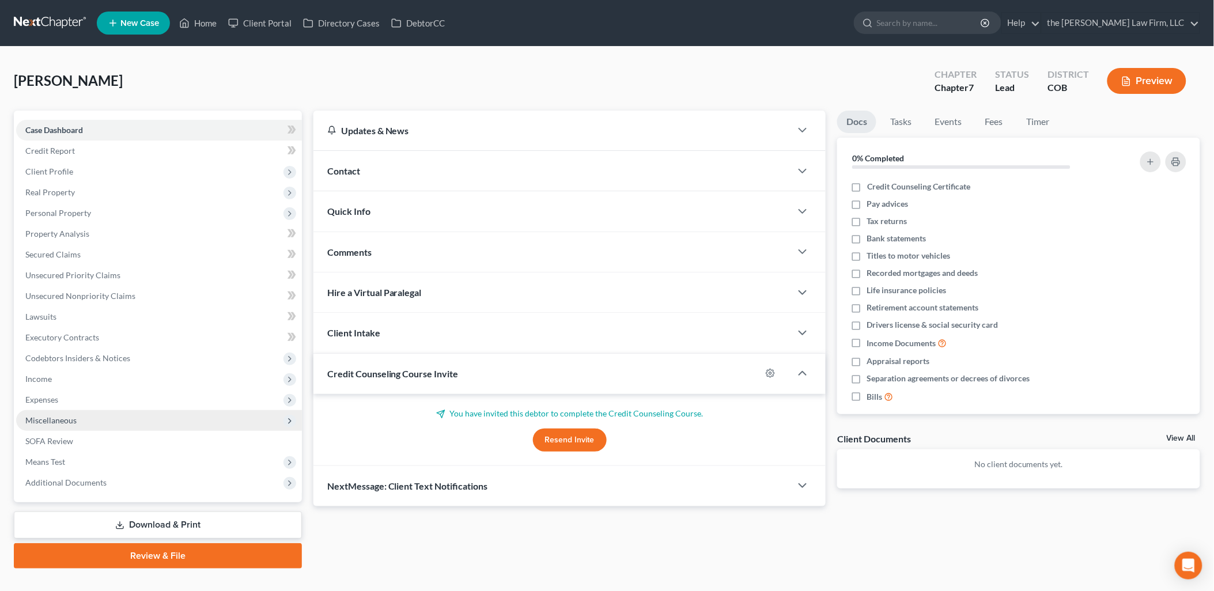
click at [51, 422] on span "Miscellaneous" at bounding box center [50, 421] width 51 height 10
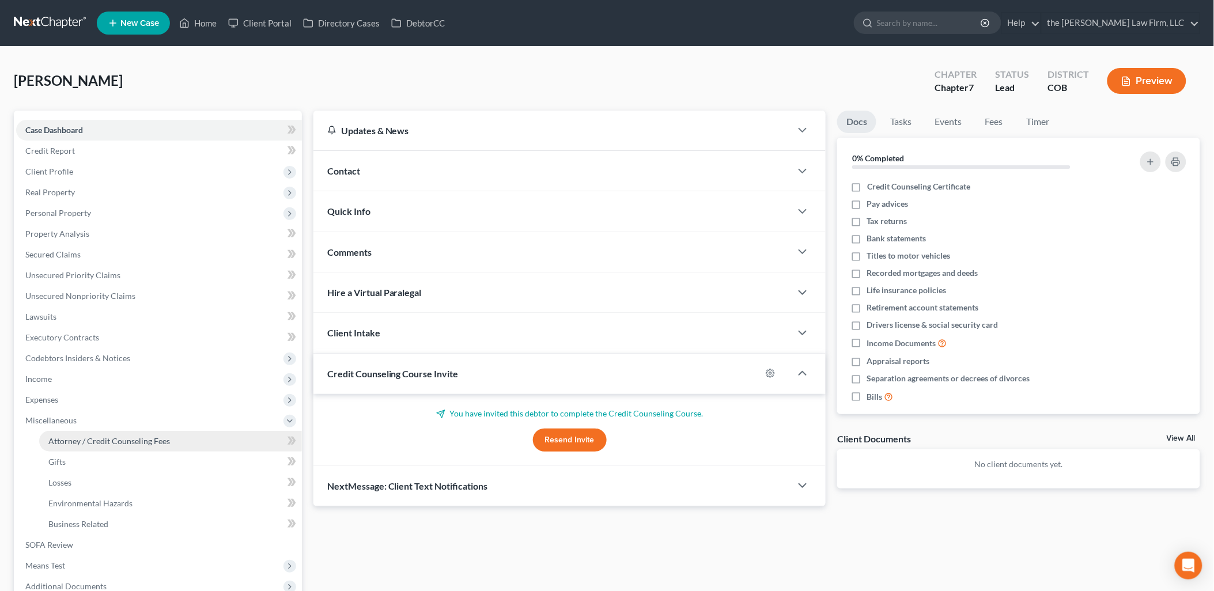
click at [139, 440] on span "Attorney / Credit Counseling Fees" at bounding box center [109, 441] width 122 height 10
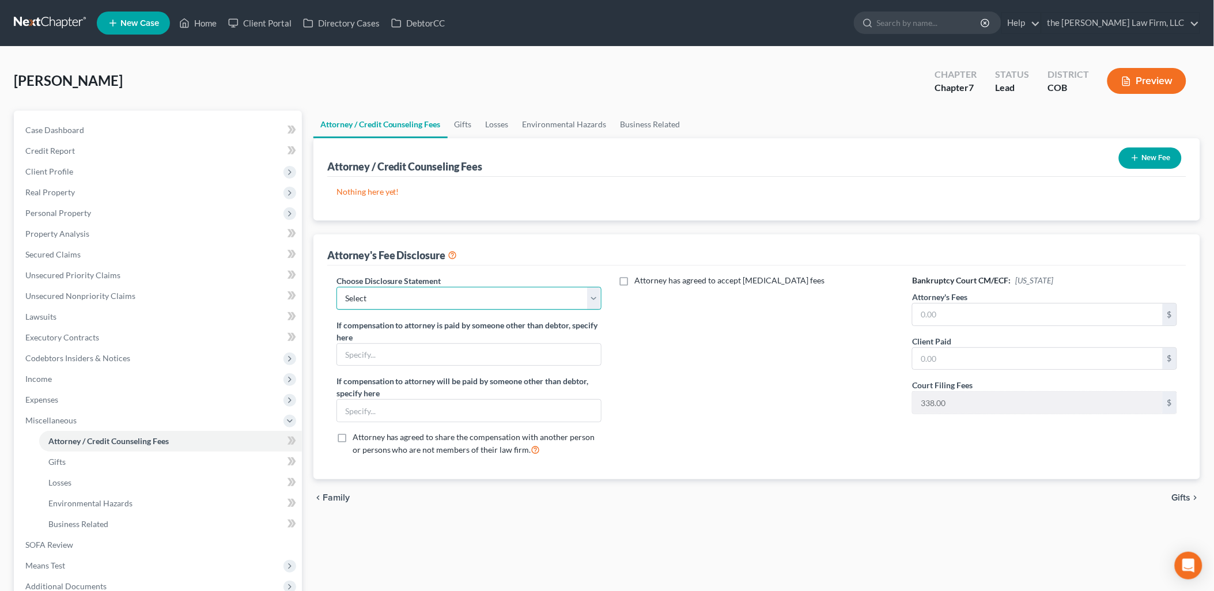
click at [406, 300] on select "Select Disclosures of Compensation of Attorney for Debtor" at bounding box center [469, 298] width 265 height 23
select select "0"
click at [337, 287] on select "Select Disclosures of Compensation of Attorney for Debtor" at bounding box center [469, 298] width 265 height 23
click at [1067, 326] on div "Bankruptcy Court CM/ECF: [US_STATE] Attorney's Fees $ Client Paid $ Court Filin…" at bounding box center [1045, 370] width 288 height 191
click at [1068, 310] on input "text" at bounding box center [1038, 315] width 250 height 22
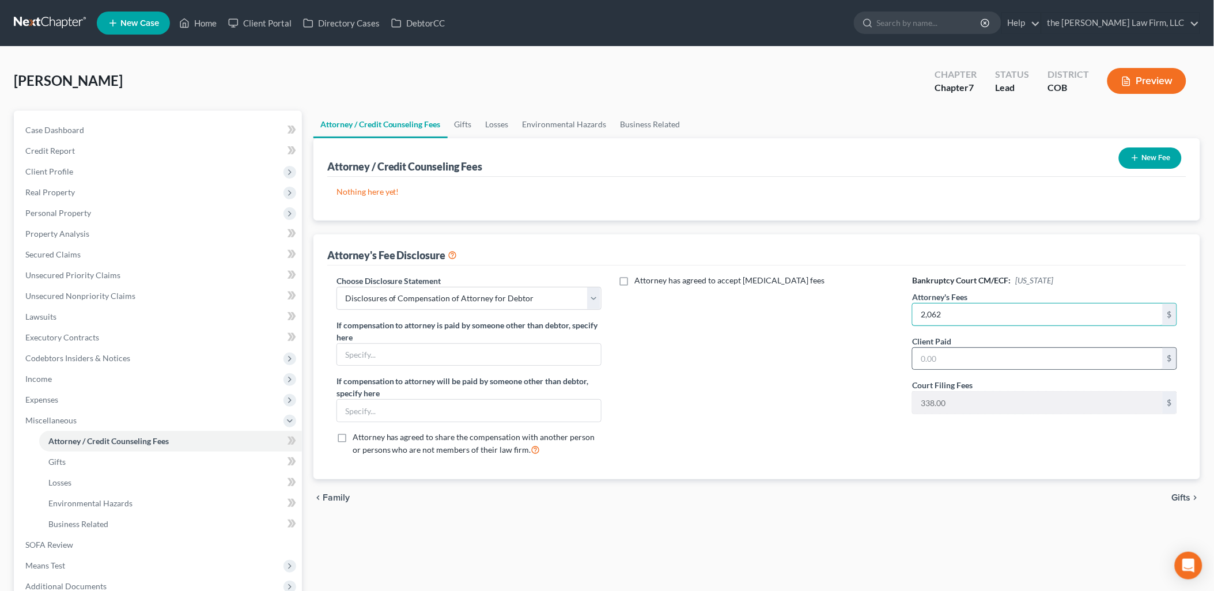
type input "2,062"
click at [1021, 348] on div "$" at bounding box center [1044, 359] width 265 height 23
click at [1020, 354] on input "text" at bounding box center [1038, 359] width 250 height 22
type input "2,400"
drag, startPoint x: 727, startPoint y: 373, endPoint x: 727, endPoint y: 310, distance: 63.4
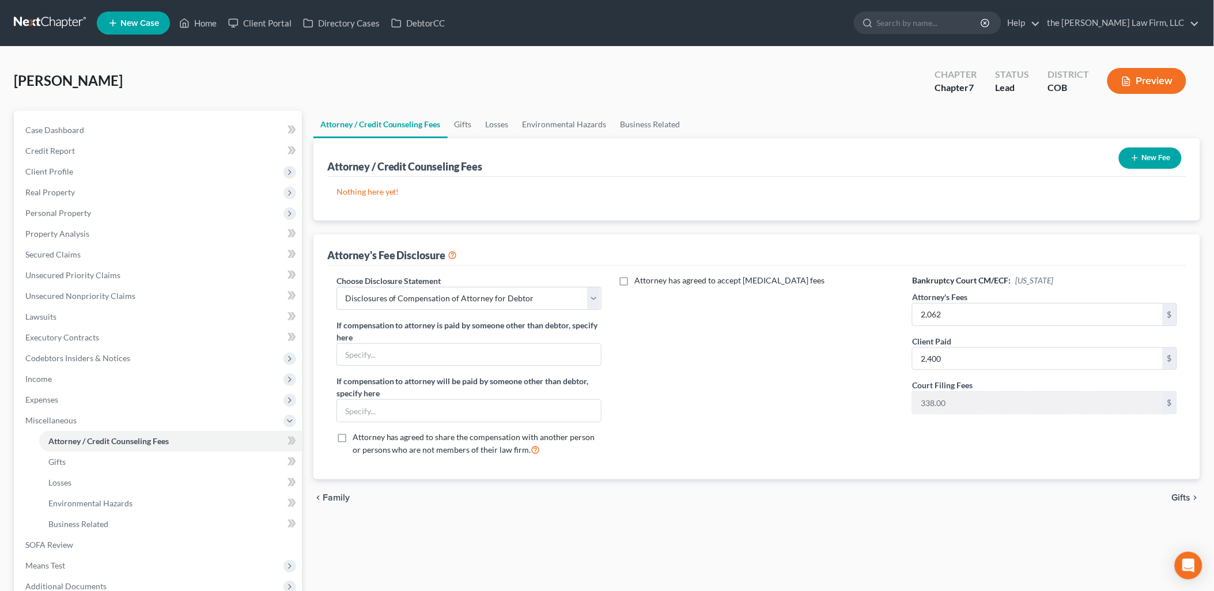
click at [727, 372] on div "Attorney has agreed to accept [MEDICAL_DATA] fees" at bounding box center [757, 370] width 288 height 191
click at [1153, 163] on button "New Fee" at bounding box center [1150, 158] width 63 height 21
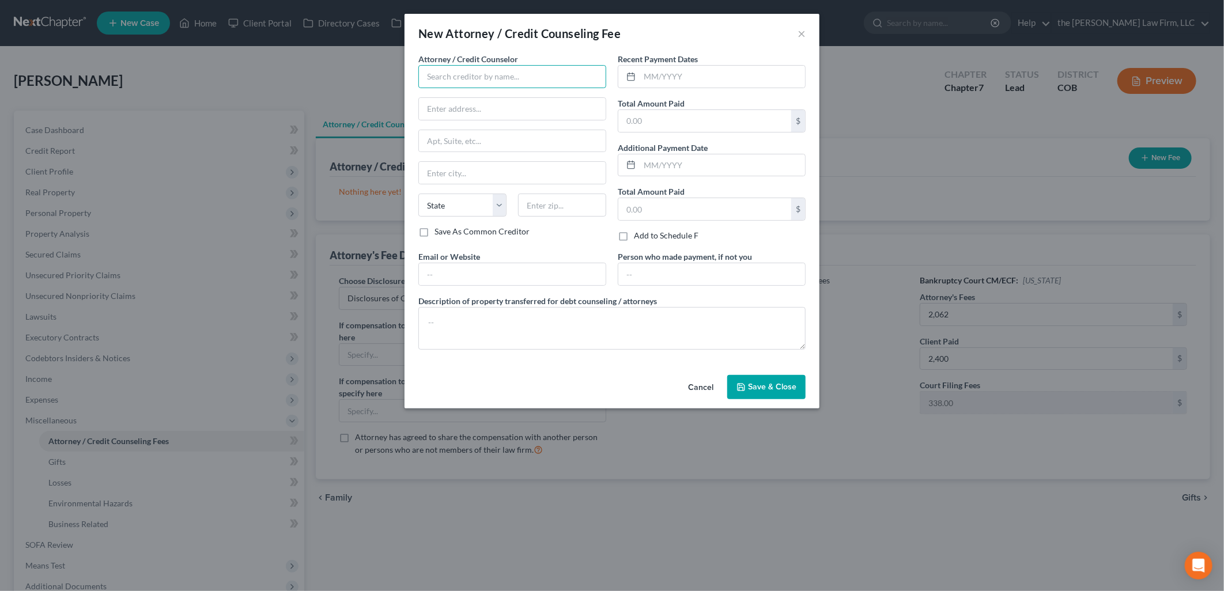
click at [557, 77] on input "text" at bounding box center [512, 76] width 188 height 23
type input "The [PERSON_NAME] Law Firm, LLC"
type input "[STREET_ADDRESS]"
type input "Apt 1B"
type input "[PERSON_NAME]"
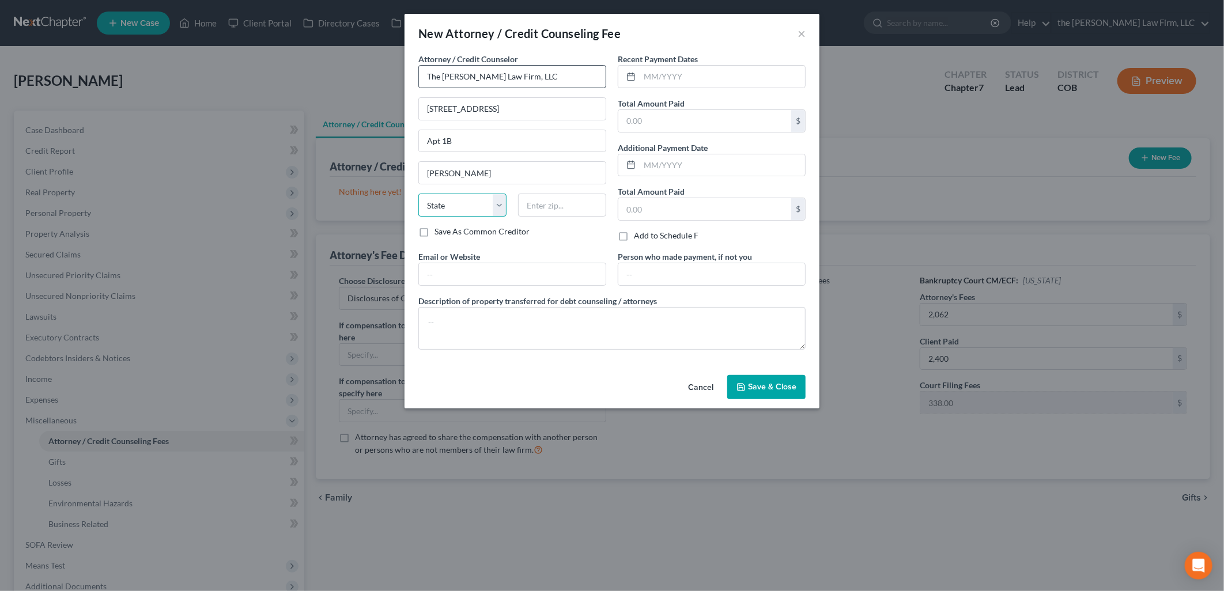
select select "5"
type input "80134"
click at [561, 267] on input "[PERSON_NAME][EMAIL_ADDRESS][PERSON_NAME][DOMAIN_NAME]" at bounding box center [512, 274] width 187 height 22
drag, startPoint x: 550, startPoint y: 275, endPoint x: 539, endPoint y: 277, distance: 10.5
click at [550, 275] on input "[PERSON_NAME][EMAIL_ADDRESS][PERSON_NAME][DOMAIN_NAME]" at bounding box center [512, 274] width 187 height 22
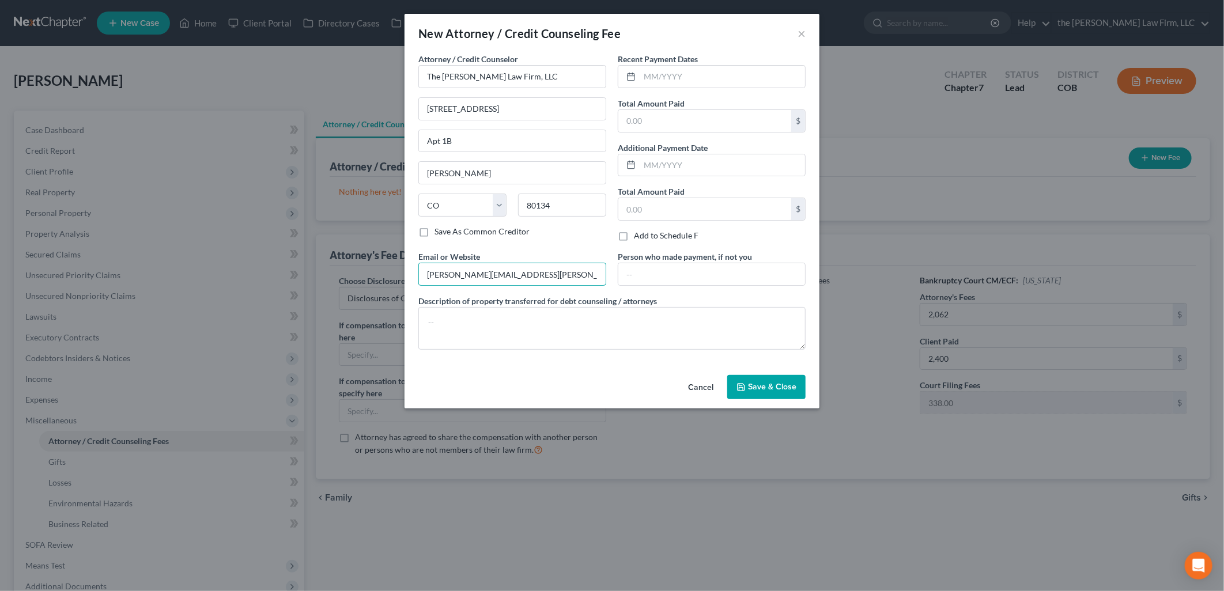
drag, startPoint x: 470, startPoint y: 275, endPoint x: 358, endPoint y: 264, distance: 112.3
click at [358, 264] on div "New Attorney / Credit Counseling Fee × Attorney / Credit Counselor * The [PERSO…" at bounding box center [612, 295] width 1224 height 591
type input "[PERSON_NAME][EMAIL_ADDRESS][PERSON_NAME][DOMAIN_NAME]"
click at [659, 78] on input "text" at bounding box center [722, 77] width 165 height 22
click at [693, 68] on input "text" at bounding box center [722, 77] width 165 height 22
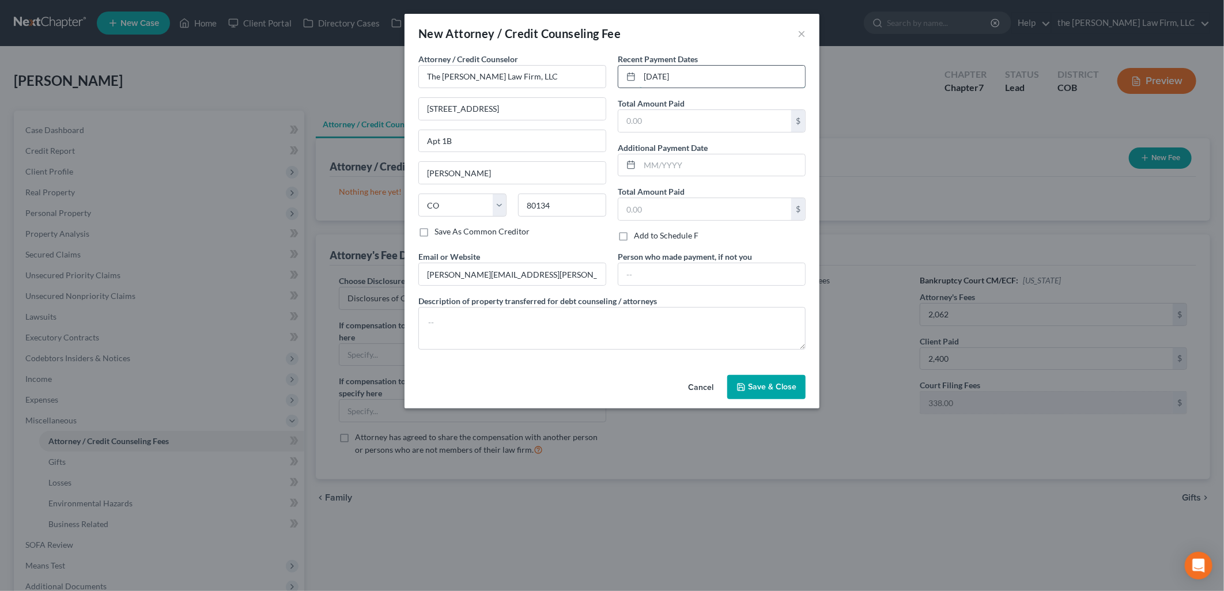
type input "[DATE]"
type input "2,400"
click at [693, 68] on input "[DATE]" at bounding box center [722, 77] width 165 height 22
click at [776, 383] on span "Save & Close" at bounding box center [772, 387] width 48 height 10
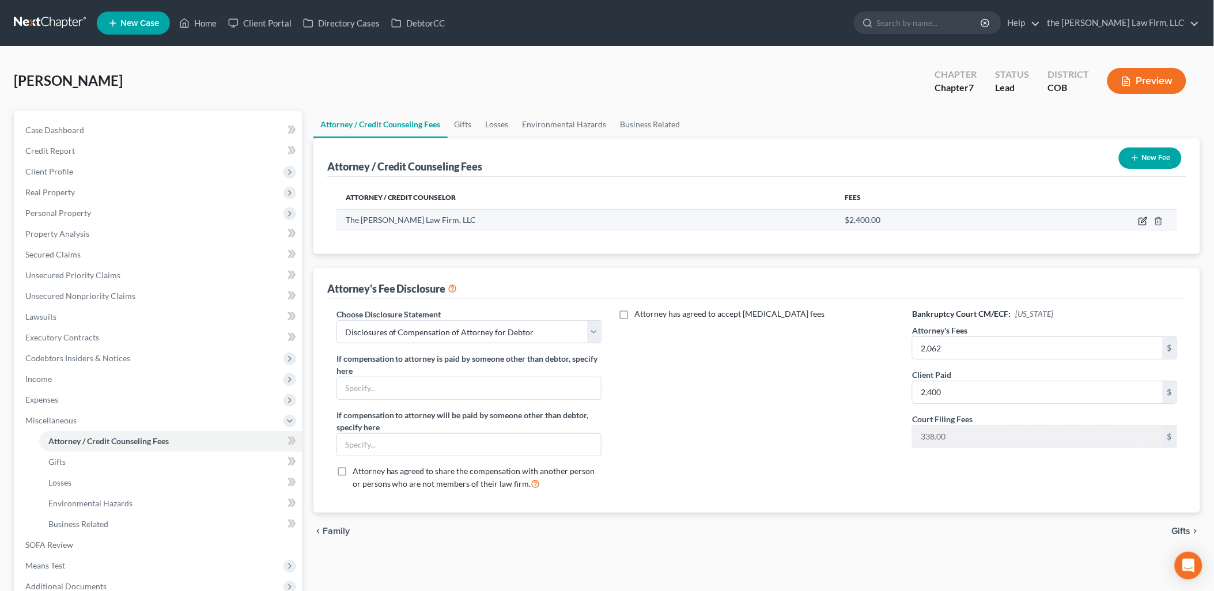
click at [1148, 220] on icon "button" at bounding box center [1143, 221] width 9 height 9
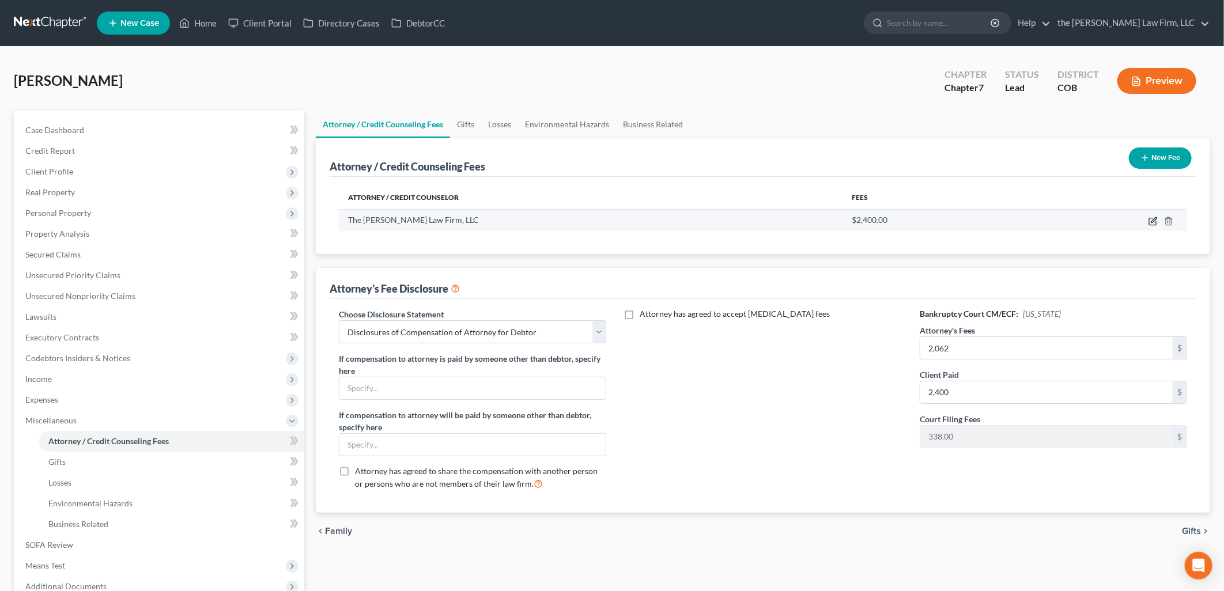
select select "5"
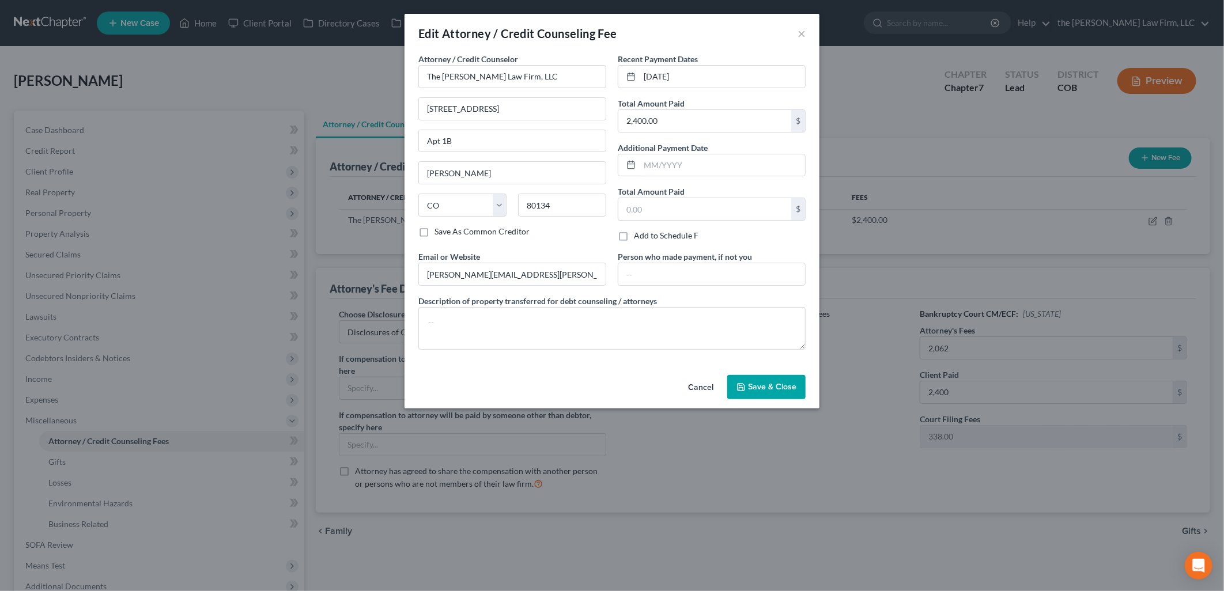
click at [538, 96] on div "Attorney / Credit Counselor * The [PERSON_NAME] Law Firm, LLC [STREET_ADDRESS] …" at bounding box center [512, 139] width 188 height 173
click at [550, 114] on input "[STREET_ADDRESS]" at bounding box center [512, 109] width 187 height 22
drag, startPoint x: 527, startPoint y: 105, endPoint x: 339, endPoint y: 100, distance: 188.0
click at [339, 100] on div "Edit Attorney / Credit Counseling Fee × Attorney / Credit Counselor * The [PERS…" at bounding box center [612, 295] width 1224 height 591
type input "18425 Pony Express Dr."
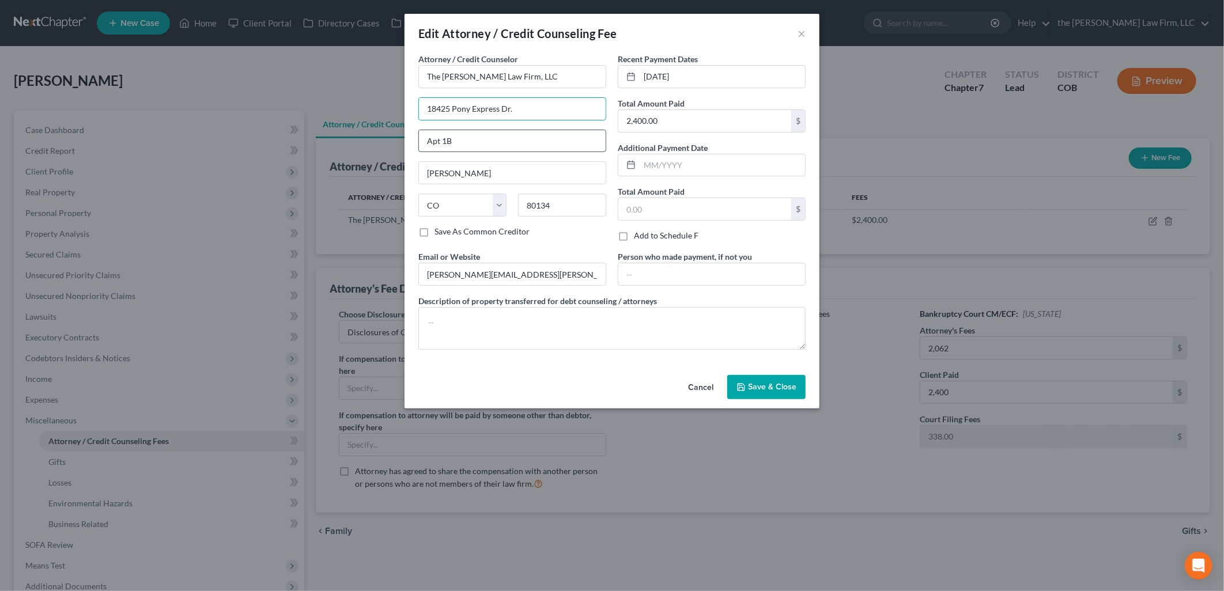
click at [536, 139] on input "Apt 1B" at bounding box center [512, 141] width 187 height 22
type input "A"
click at [588, 44] on div "Edit Attorney / Credit Counseling Fee ×" at bounding box center [612, 33] width 415 height 39
click at [579, 255] on div "Email or Website [PERSON_NAME][EMAIL_ADDRESS][PERSON_NAME][DOMAIN_NAME]" at bounding box center [512, 268] width 199 height 35
click at [532, 146] on input "text" at bounding box center [512, 141] width 187 height 22
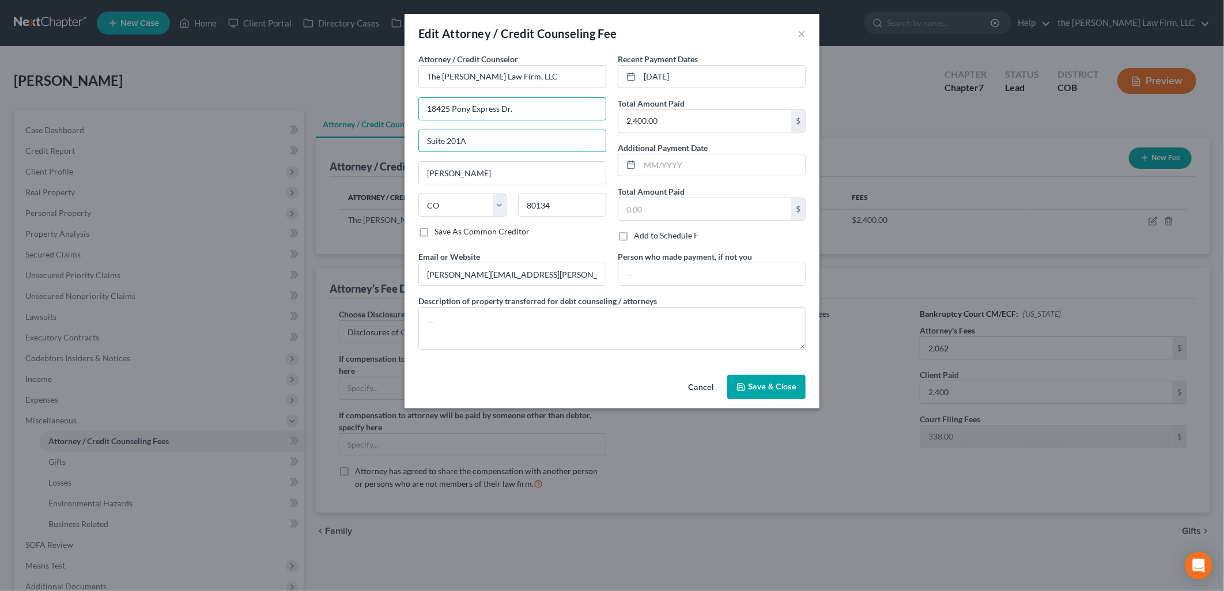
type input "Suite 201A"
click at [761, 391] on span "Save & Close" at bounding box center [772, 387] width 48 height 10
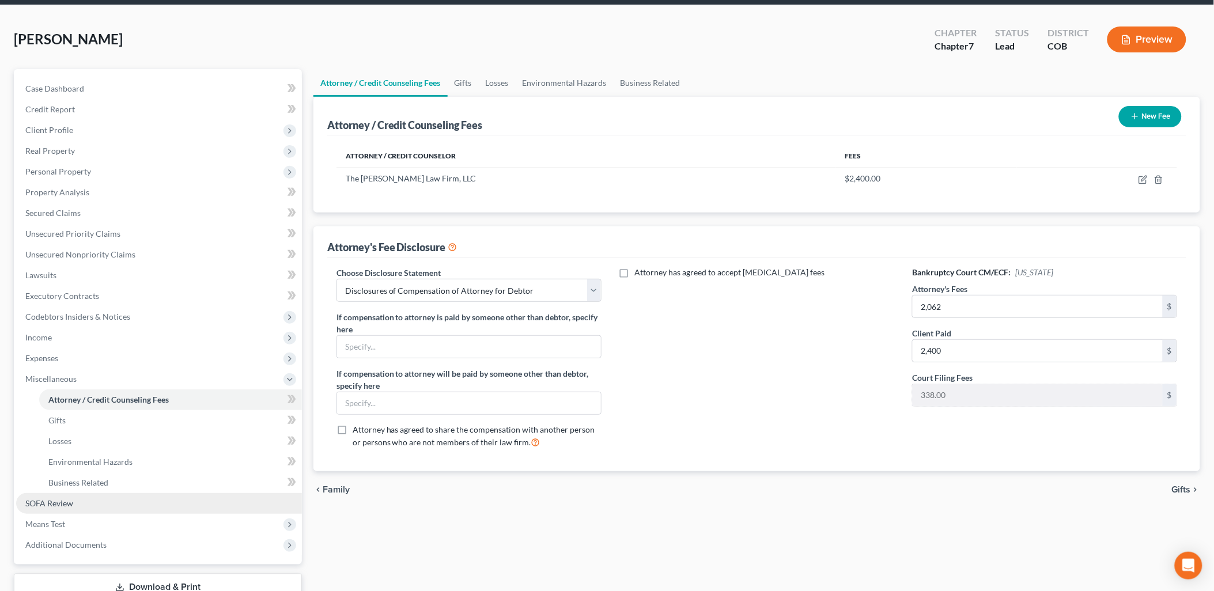
scroll to position [64, 0]
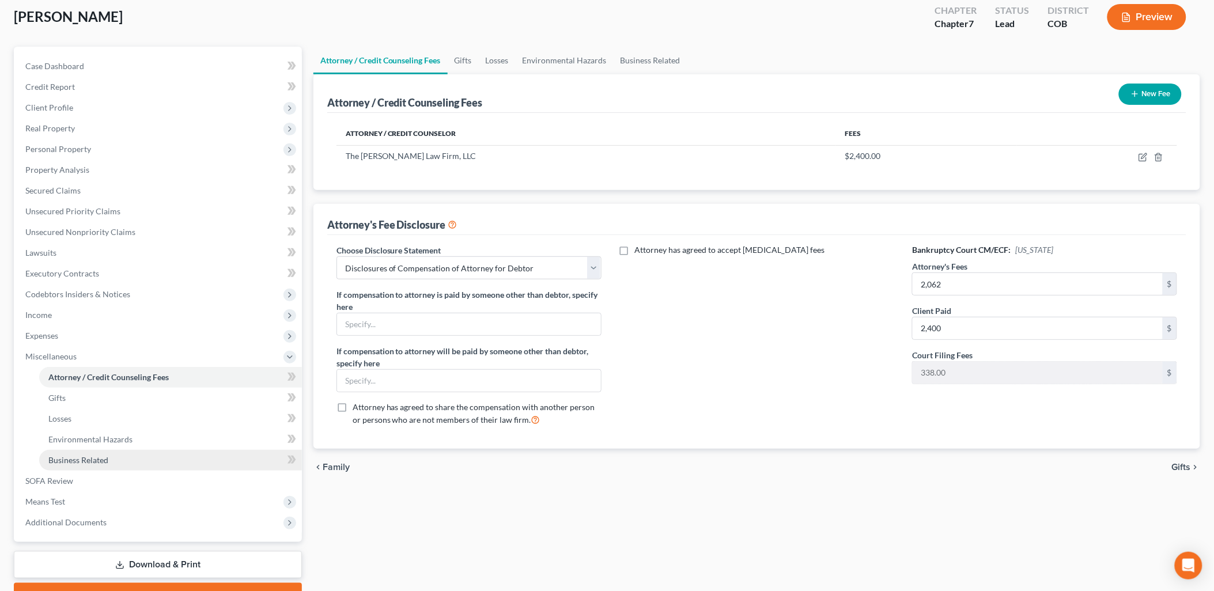
click at [70, 452] on link "Business Related" at bounding box center [170, 460] width 263 height 21
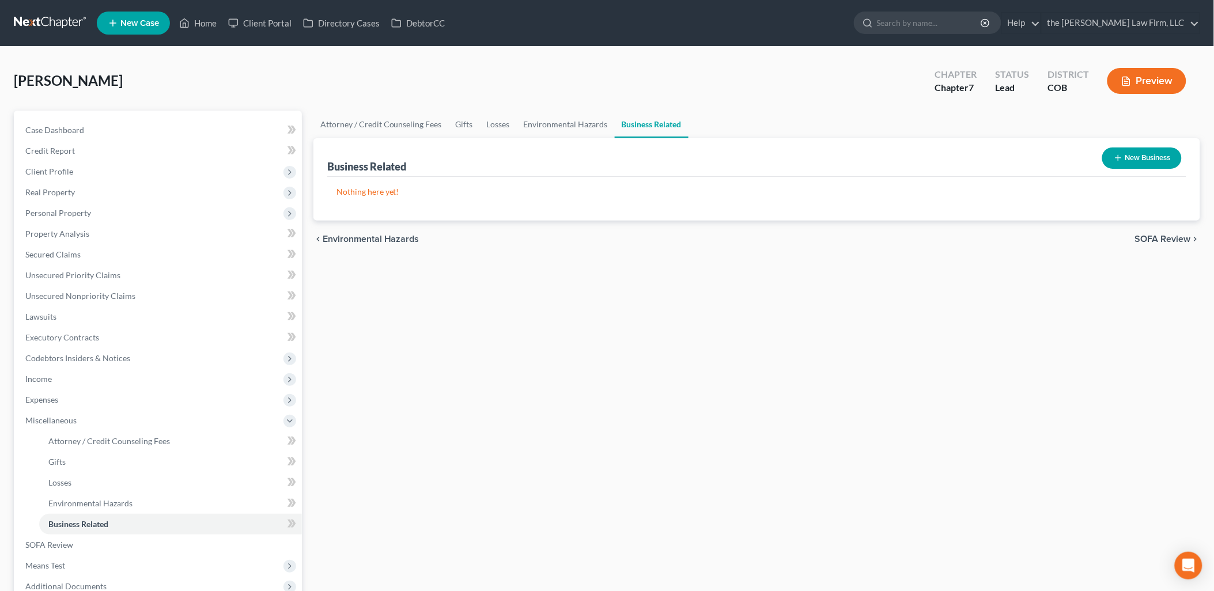
click at [1153, 160] on button "New Business" at bounding box center [1143, 158] width 80 height 21
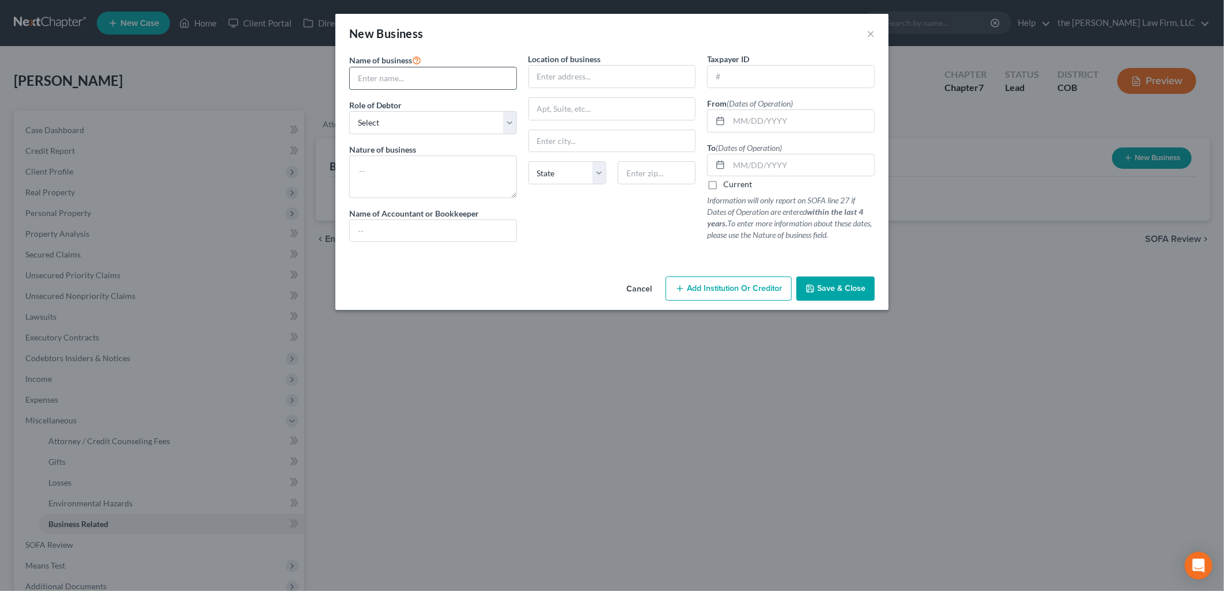
click at [406, 76] on input "text" at bounding box center [433, 78] width 167 height 22
click at [490, 49] on div "New Business ×" at bounding box center [611, 33] width 553 height 39
click at [644, 286] on button "Cancel" at bounding box center [639, 289] width 44 height 23
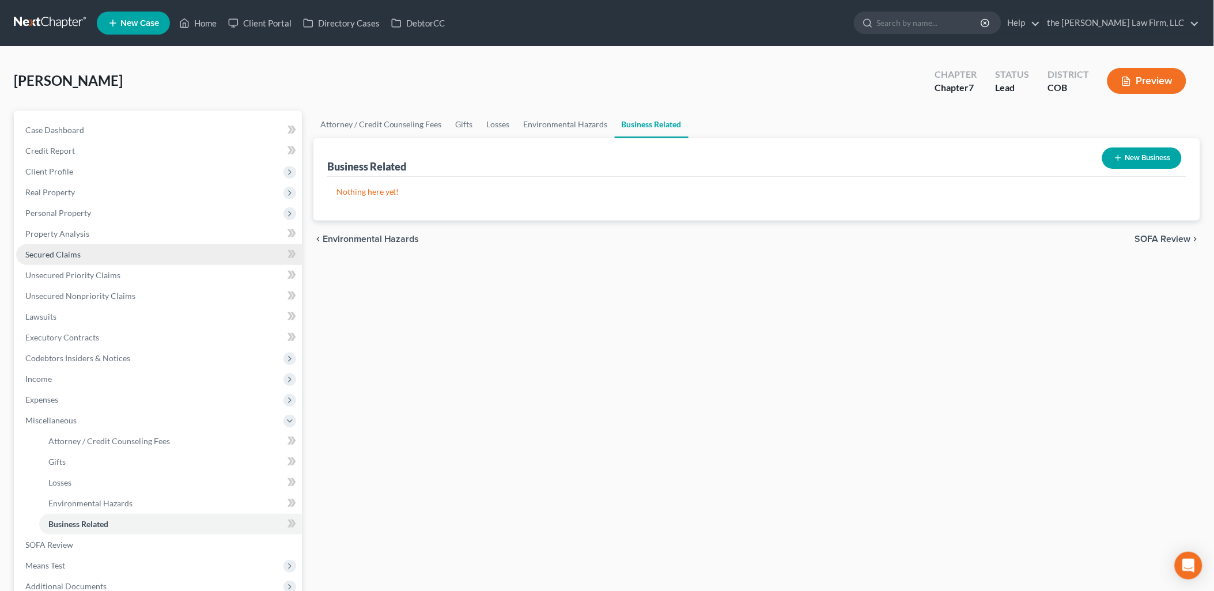
click at [95, 258] on link "Secured Claims" at bounding box center [159, 254] width 286 height 21
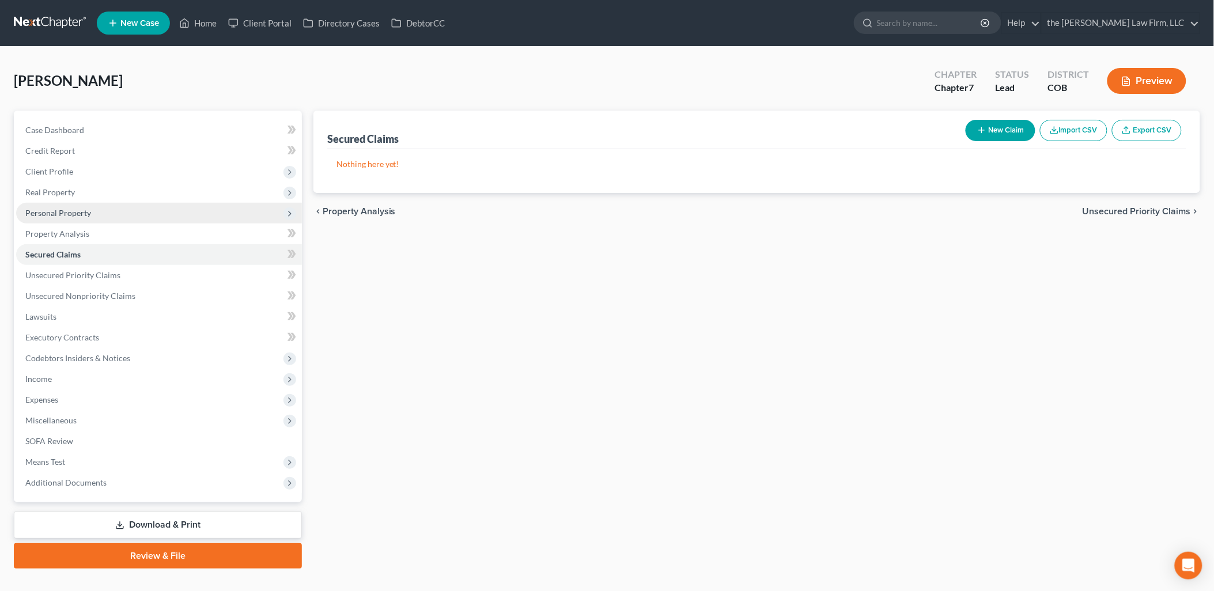
click at [84, 212] on span "Personal Property" at bounding box center [58, 213] width 66 height 10
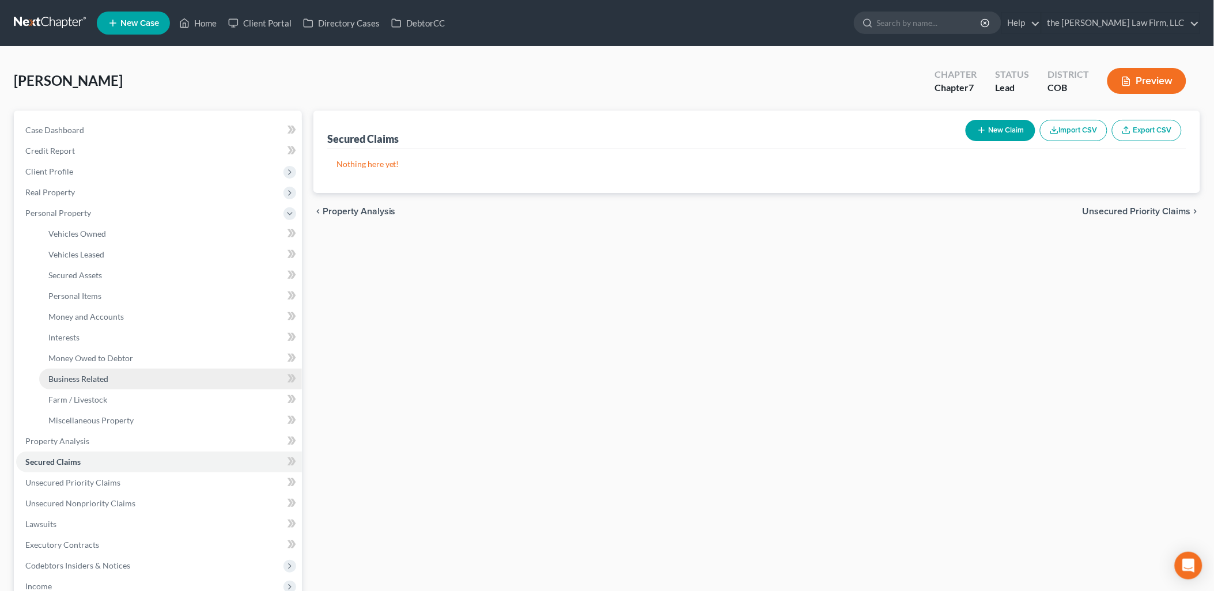
click at [91, 381] on span "Business Related" at bounding box center [78, 379] width 60 height 10
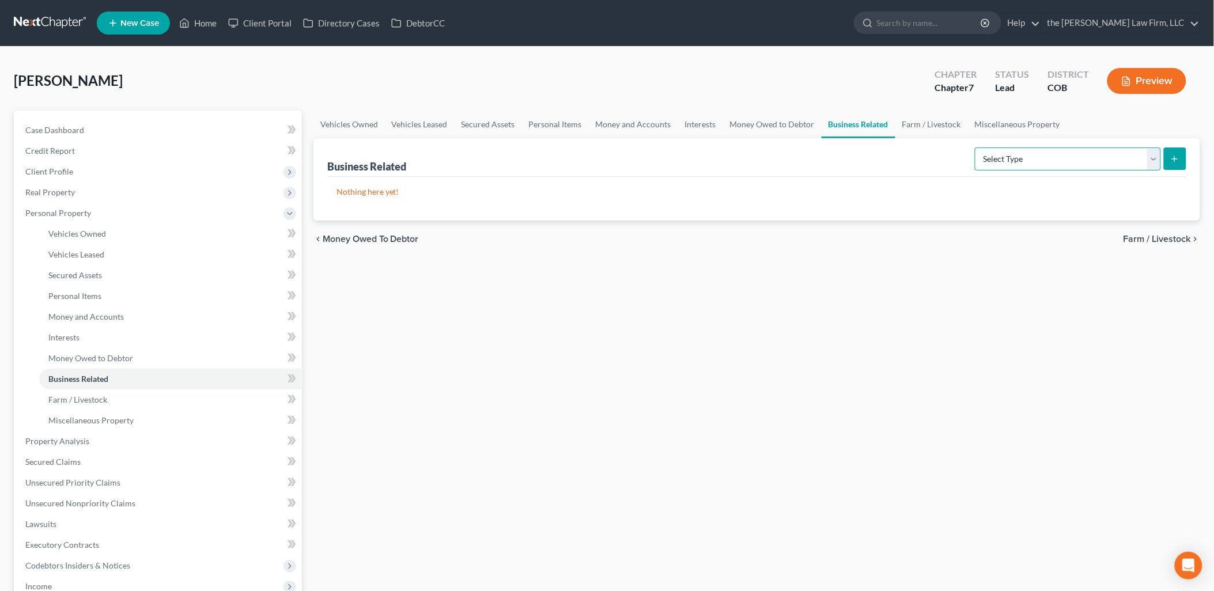
click at [1148, 160] on select "Select Type Customer Lists Franchises Inventory Licenses Machinery Office Equip…" at bounding box center [1068, 159] width 186 height 23
select select "inventory"
click at [976, 148] on select "Select Type Customer Lists Franchises Inventory Licenses Machinery Office Equip…" at bounding box center [1068, 159] width 186 height 23
click at [1174, 165] on button "submit" at bounding box center [1175, 159] width 22 height 22
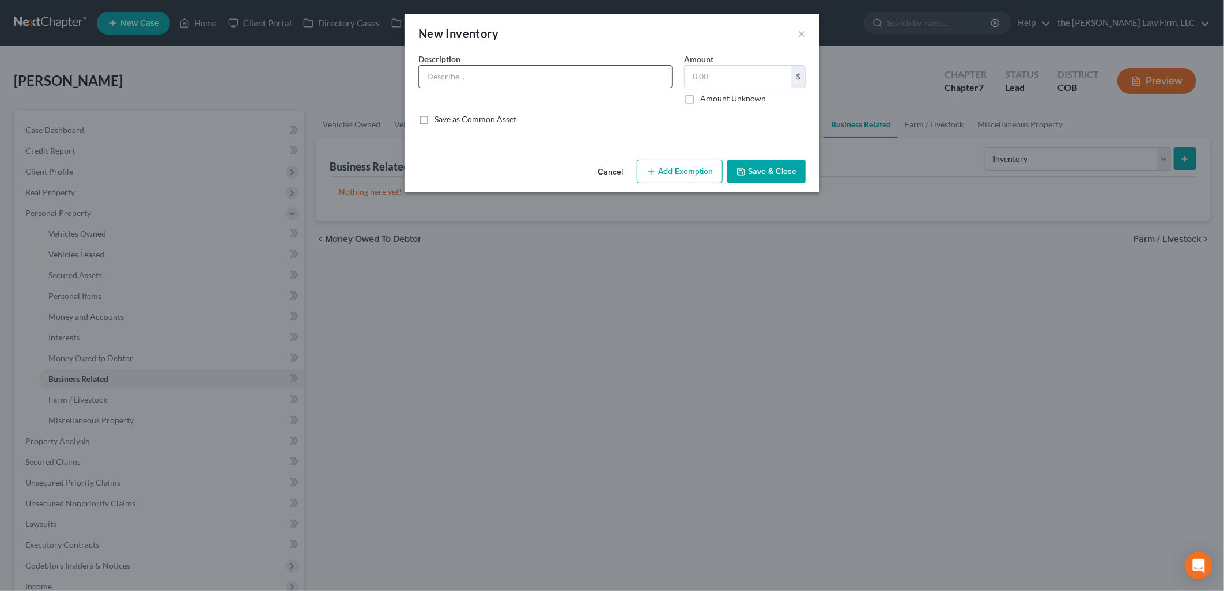
click at [559, 74] on input "text" at bounding box center [545, 77] width 253 height 22
type input "Used Clothing, Electronics and Miscellaneous Goods"
click at [722, 77] on input "text" at bounding box center [738, 77] width 107 height 22
type input "550"
click at [673, 176] on button "Add Exemption" at bounding box center [680, 172] width 86 height 24
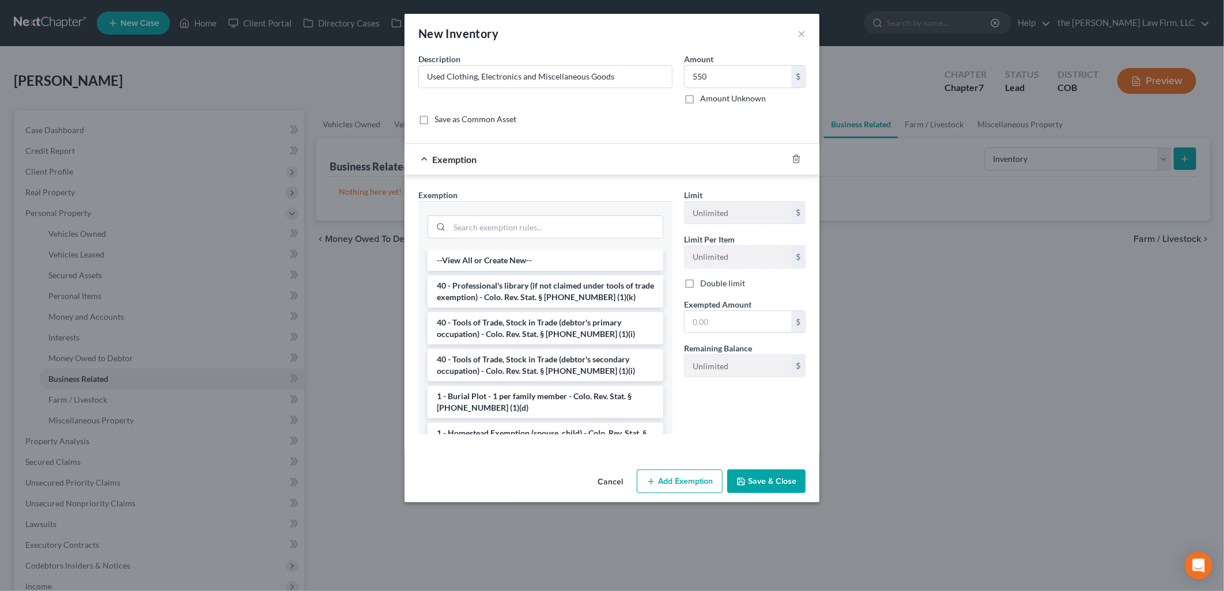
click at [778, 481] on button "Save & Close" at bounding box center [766, 482] width 78 height 24
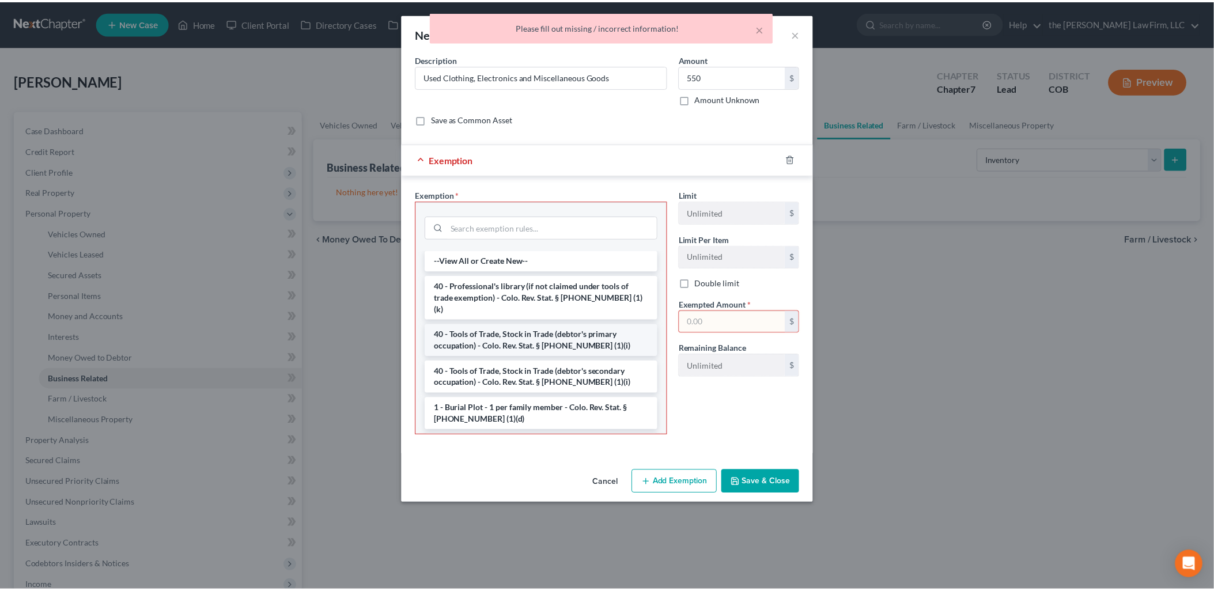
scroll to position [64, 0]
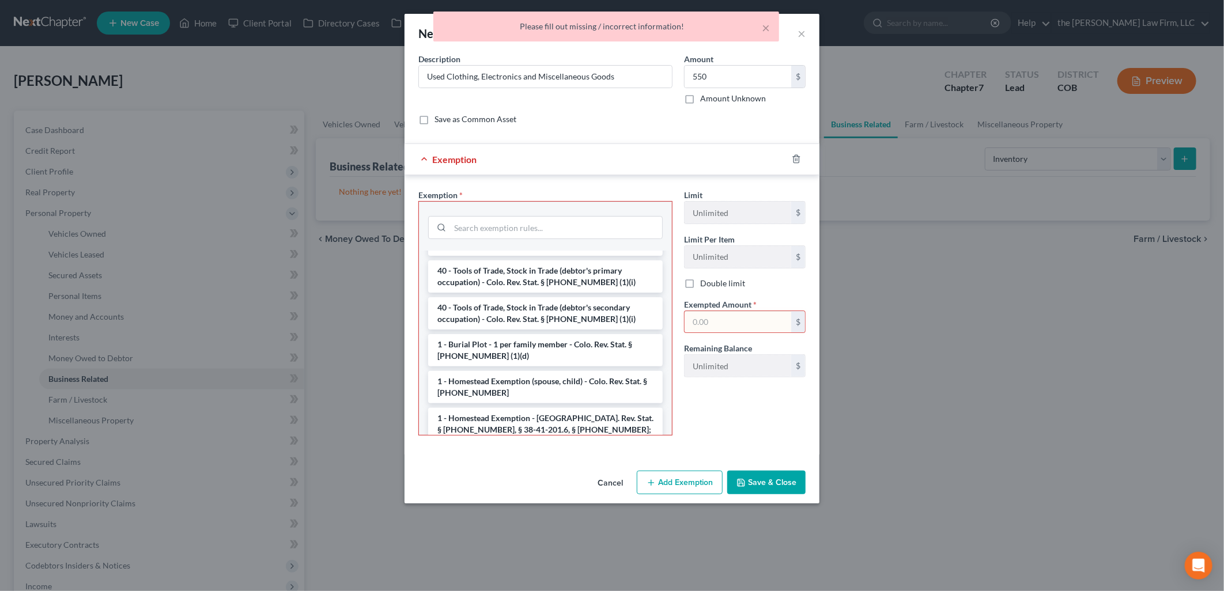
drag, startPoint x: 615, startPoint y: 481, endPoint x: 627, endPoint y: 486, distance: 13.0
click at [615, 482] on button "Cancel" at bounding box center [610, 483] width 44 height 23
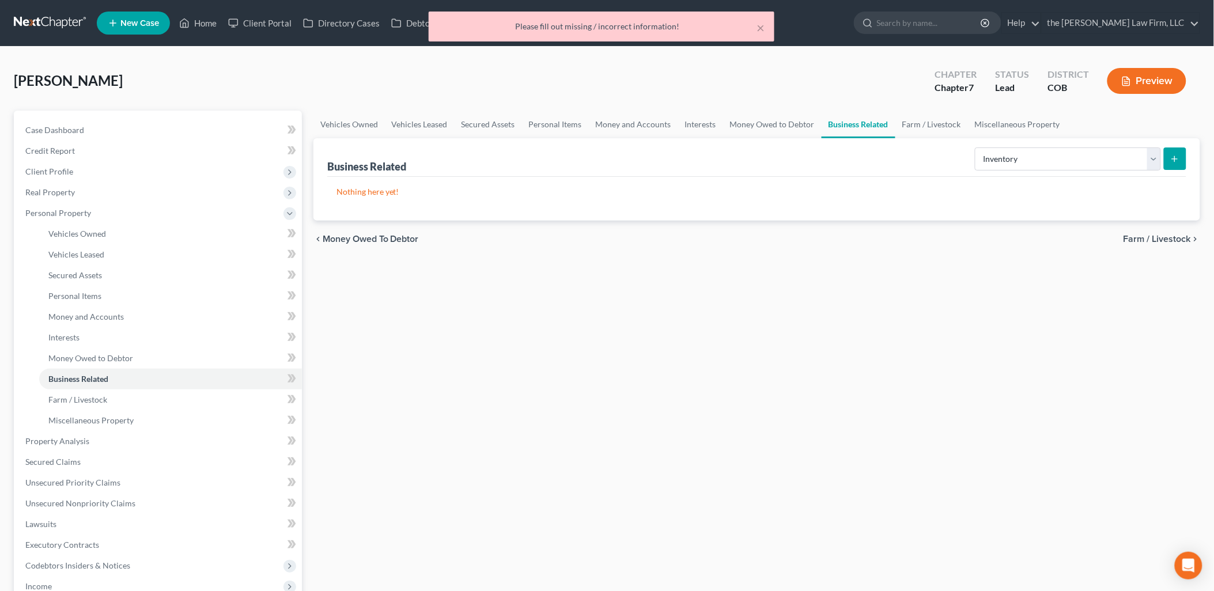
click at [1188, 148] on div "Business Related Select Type Customer Lists Franchises Inventory Licenses Machi…" at bounding box center [757, 179] width 887 height 82
click at [1184, 150] on button "submit" at bounding box center [1175, 159] width 22 height 22
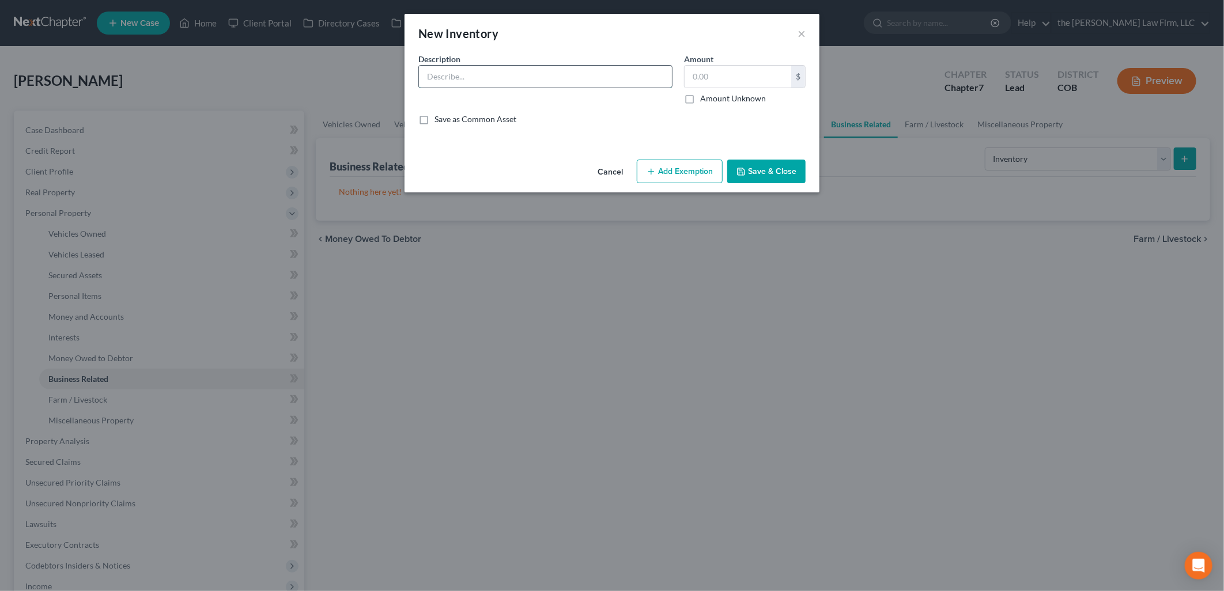
click at [514, 78] on input "text" at bounding box center [545, 77] width 253 height 22
type input "Used clothing, electronics and miscellaneous goods"
type input "550"
click at [742, 165] on button "Save & Close" at bounding box center [766, 172] width 78 height 24
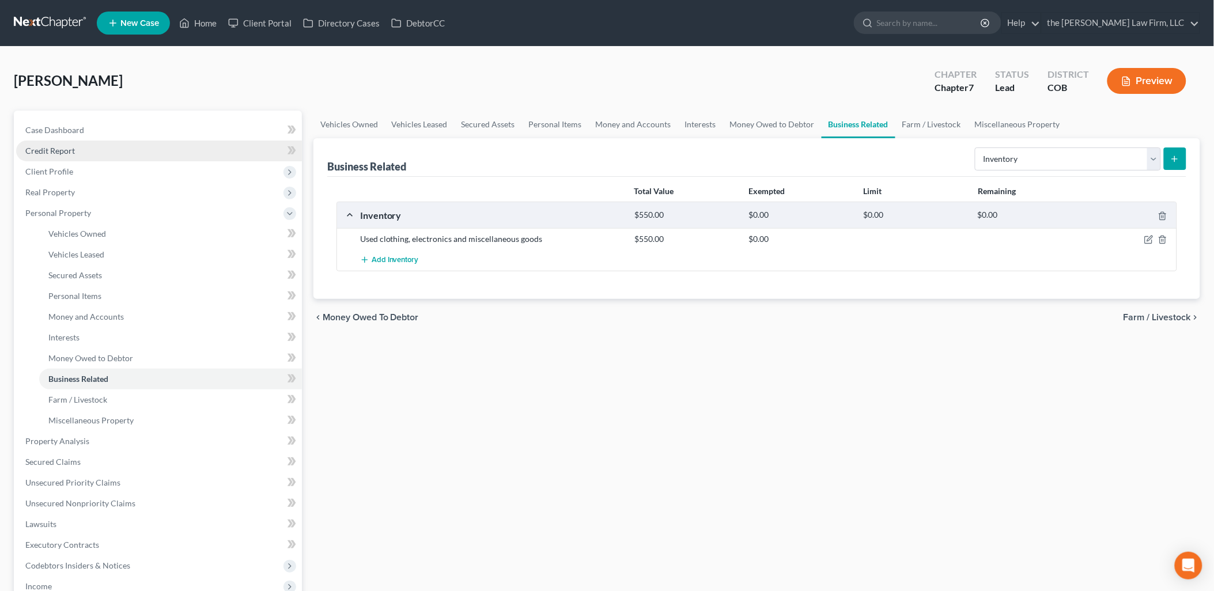
click at [86, 156] on link "Credit Report" at bounding box center [159, 151] width 286 height 21
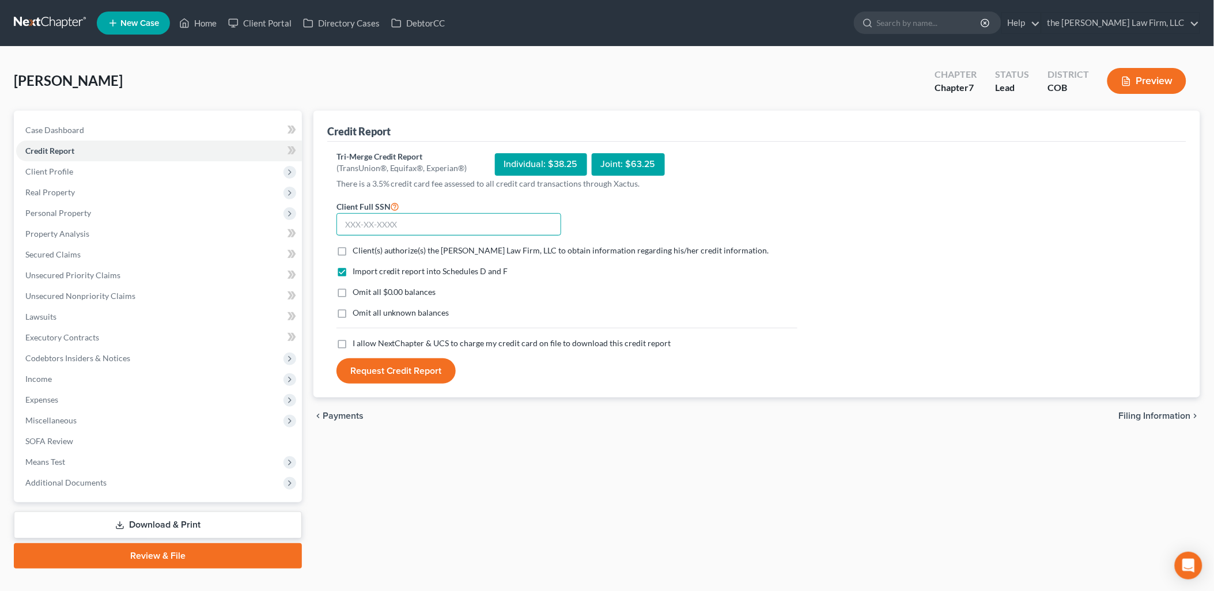
click at [435, 229] on input "text" at bounding box center [449, 224] width 225 height 23
type input "352-76-1015"
click at [353, 249] on label "Client(s) authorize(s) the [PERSON_NAME] Law Firm, LLC to obtain information re…" at bounding box center [561, 251] width 417 height 12
click at [357, 249] on input "Client(s) authorize(s) the [PERSON_NAME] Law Firm, LLC to obtain information re…" at bounding box center [360, 248] width 7 height 7
checkbox input "true"
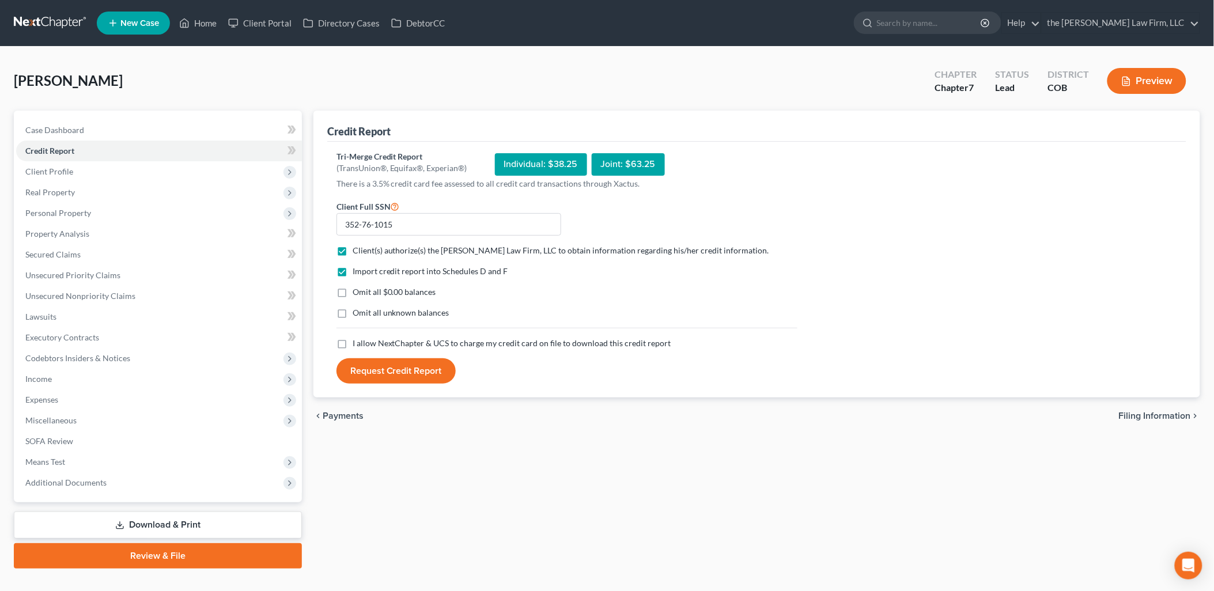
click at [353, 344] on label "I allow NextChapter & UCS to charge my credit card on file to download this cre…" at bounding box center [512, 344] width 319 height 12
click at [357, 344] on input "I allow NextChapter & UCS to charge my credit card on file to download this cre…" at bounding box center [360, 341] width 7 height 7
checkbox input "true"
click at [373, 382] on button "Request Credit Report" at bounding box center [396, 370] width 119 height 25
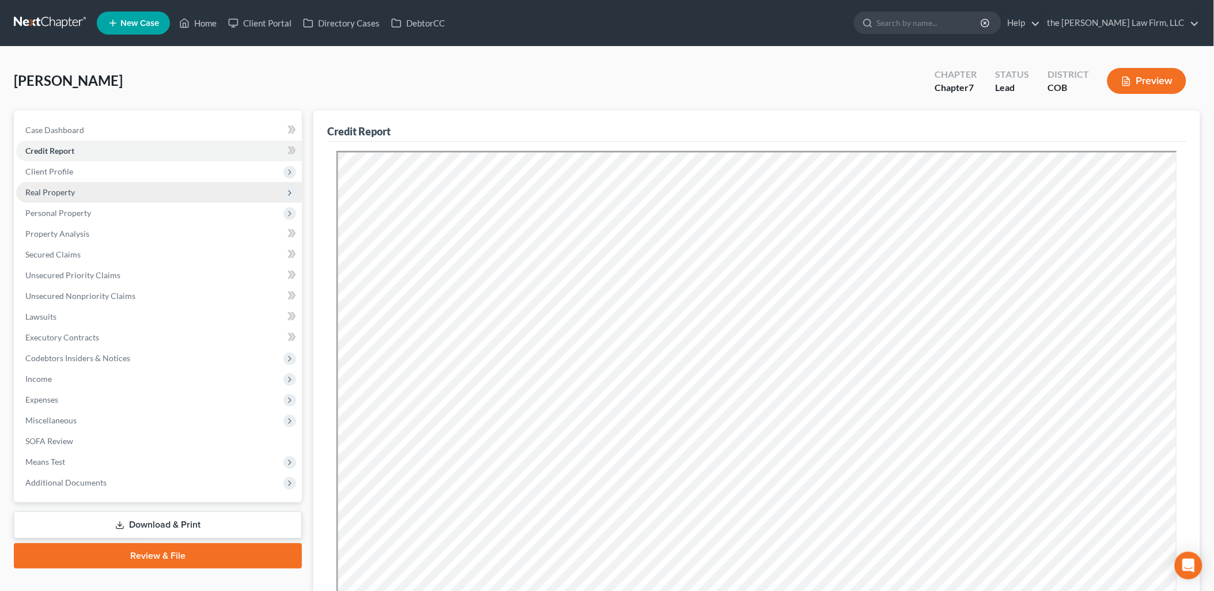
click at [62, 184] on span "Real Property" at bounding box center [159, 192] width 286 height 21
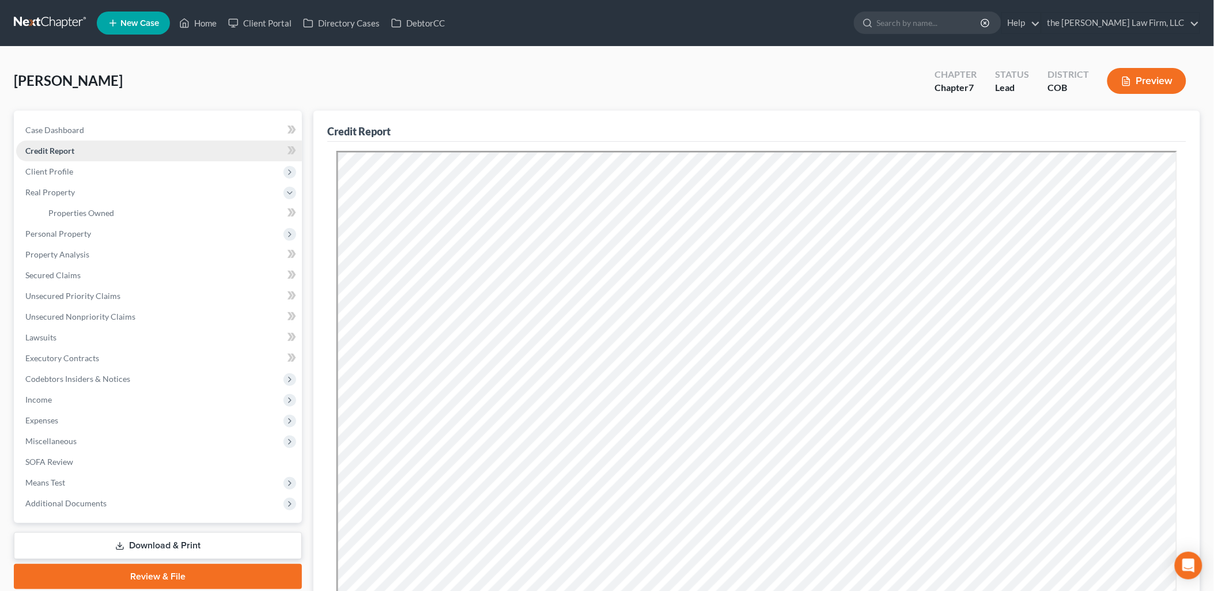
click at [70, 146] on span "Credit Report" at bounding box center [49, 151] width 49 height 10
drag, startPoint x: 67, startPoint y: 131, endPoint x: 108, endPoint y: 150, distance: 44.6
click at [67, 131] on span "Case Dashboard" at bounding box center [54, 130] width 59 height 10
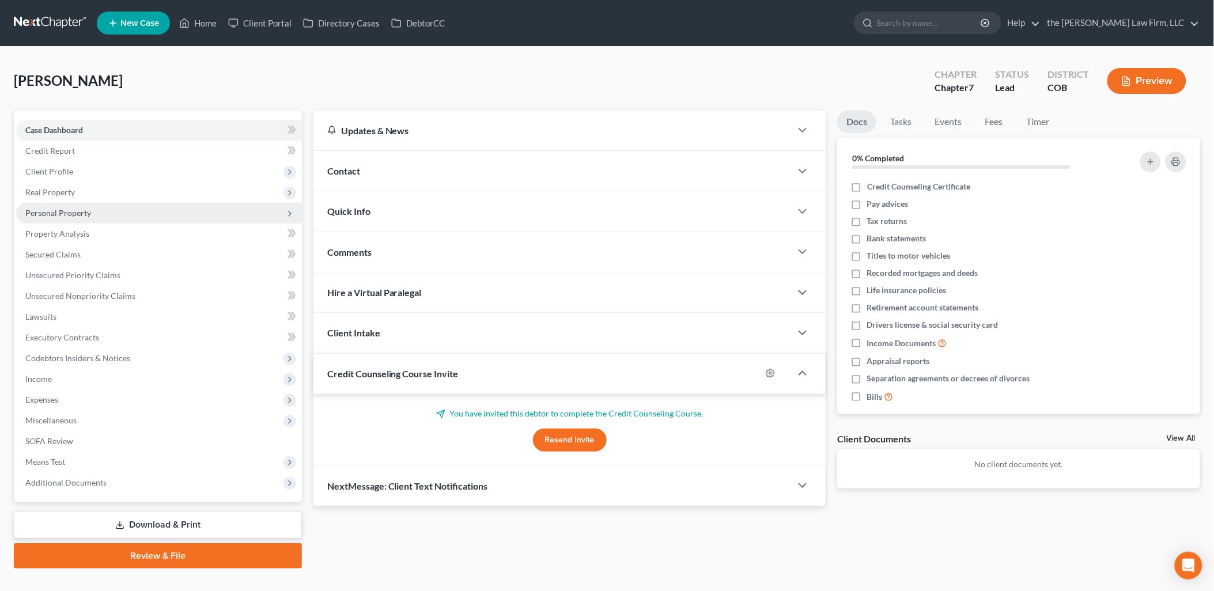
click at [39, 173] on span "Client Profile" at bounding box center [49, 172] width 48 height 10
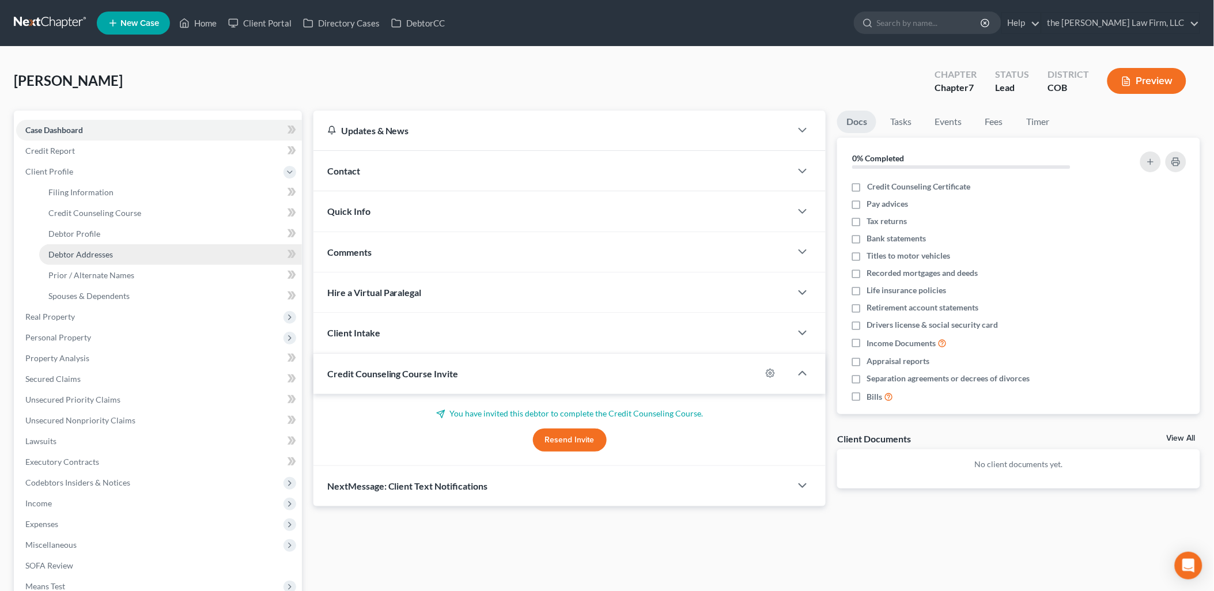
click at [105, 258] on link "Debtor Addresses" at bounding box center [170, 254] width 263 height 21
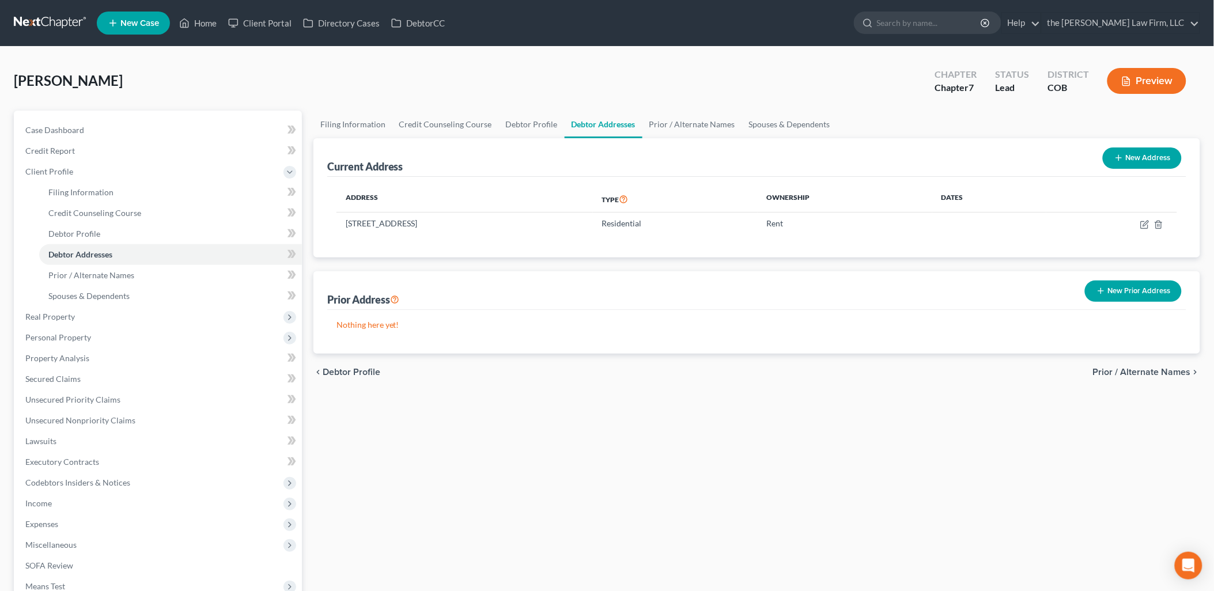
click at [1155, 292] on button "New Prior Address" at bounding box center [1133, 291] width 97 height 21
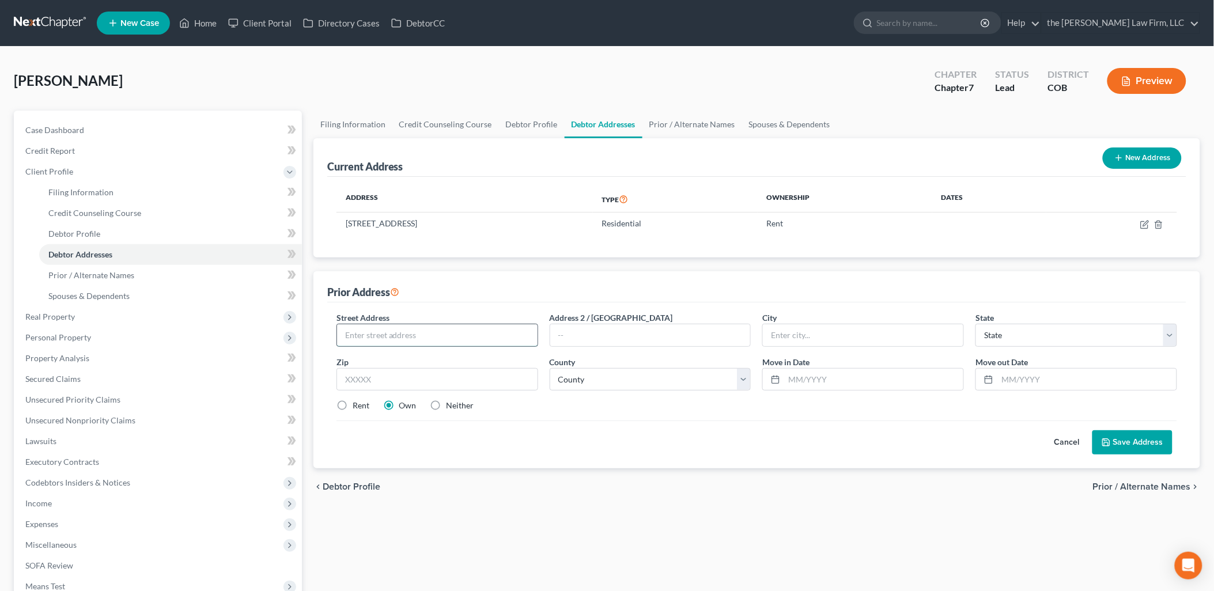
click at [500, 337] on input "text" at bounding box center [437, 335] width 201 height 22
type input "[STREET_ADDRESS]"
type input "[GEOGRAPHIC_DATA]"
select select "5"
type input "80207"
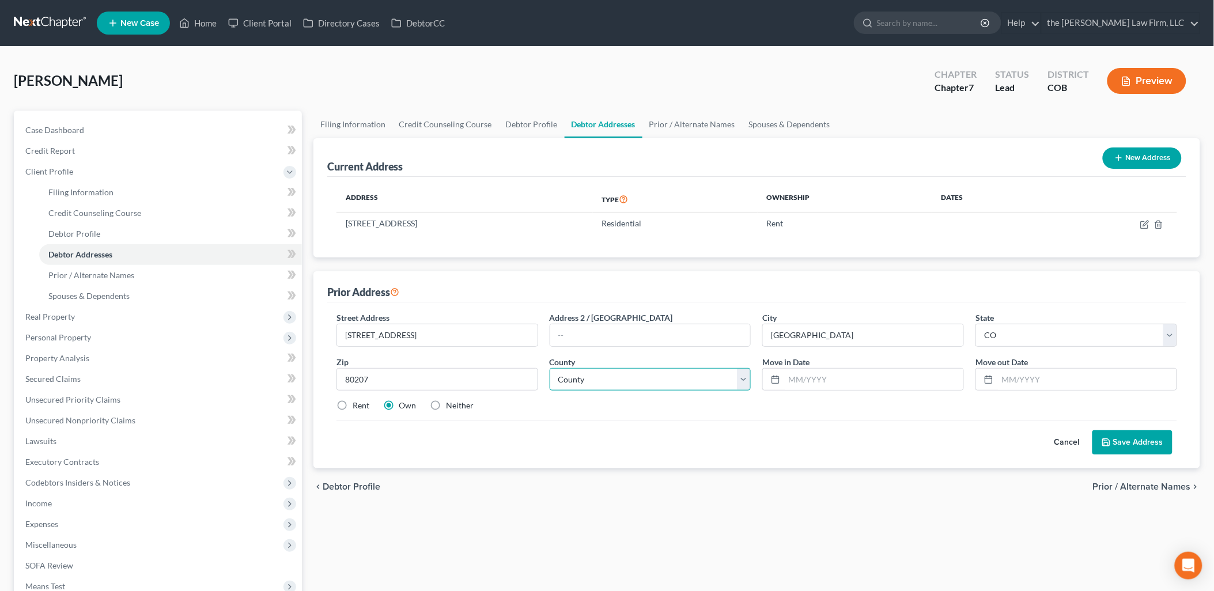
click at [588, 376] on select "County [GEOGRAPHIC_DATA] [GEOGRAPHIC_DATA] [GEOGRAPHIC_DATA] [GEOGRAPHIC_DATA] …" at bounding box center [651, 379] width 202 height 23
select select "16"
click at [550, 368] on select "County [GEOGRAPHIC_DATA] [GEOGRAPHIC_DATA] [GEOGRAPHIC_DATA] [GEOGRAPHIC_DATA] …" at bounding box center [651, 379] width 202 height 23
click at [844, 384] on input "text" at bounding box center [873, 380] width 179 height 22
type input "4"
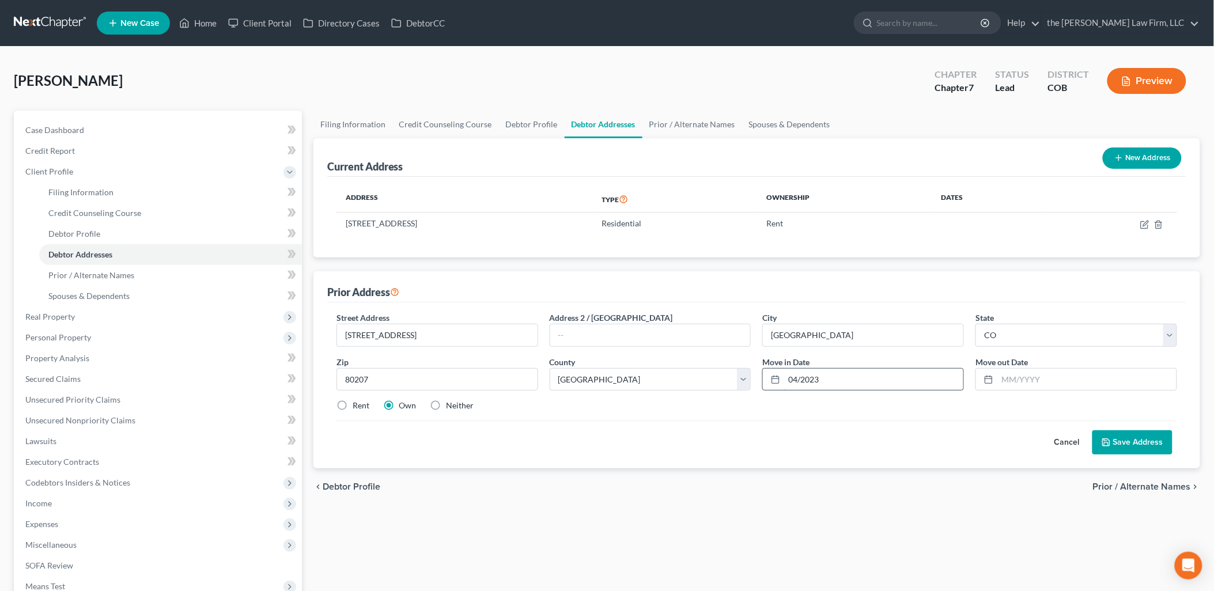
type input "04/2023"
type input "10/2023"
click at [1122, 447] on button "Save Address" at bounding box center [1133, 443] width 80 height 24
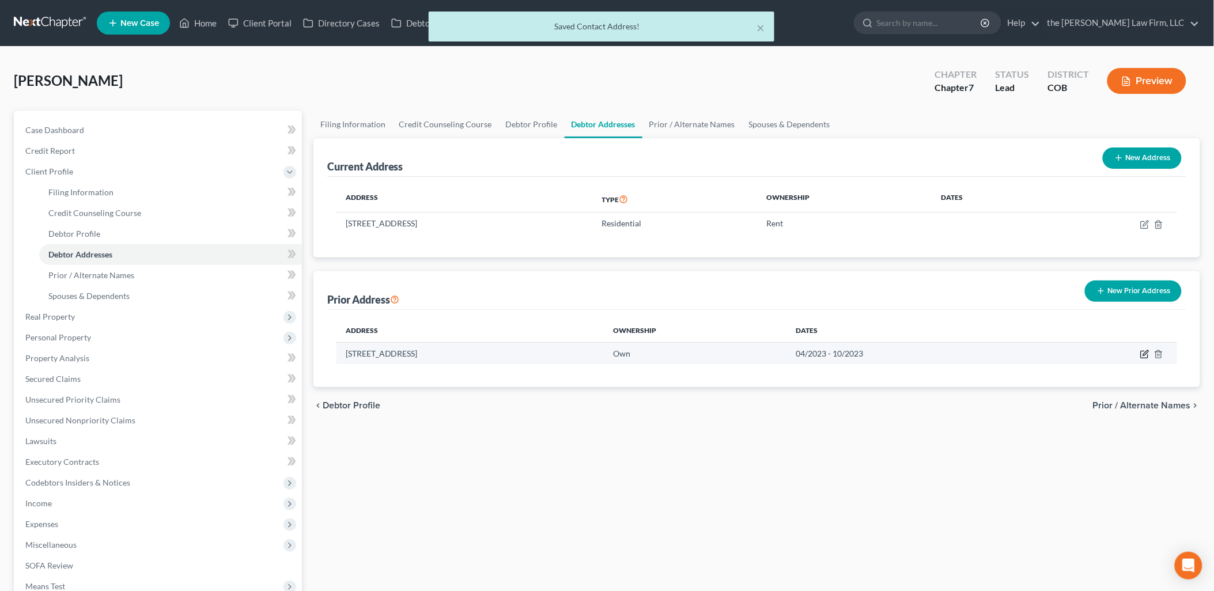
click at [1147, 352] on icon "button" at bounding box center [1145, 354] width 9 height 9
select select "5"
select select "16"
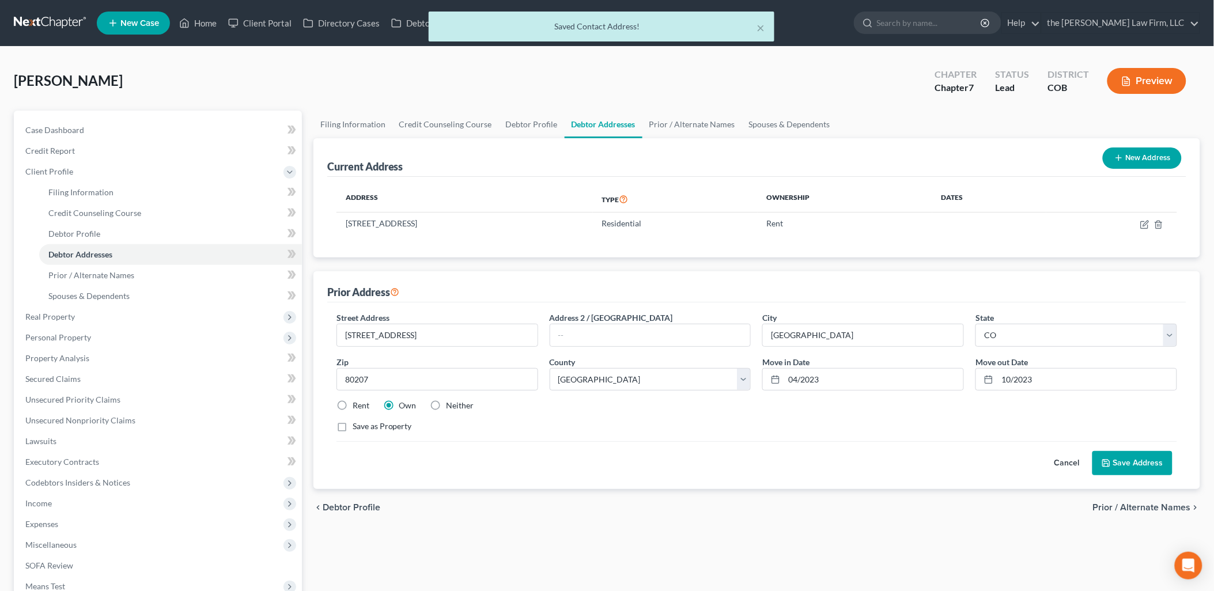
click at [353, 399] on div "Street Address * [STREET_ADDRESS] * [GEOGRAPHIC_DATA] * State [US_STATE] AK AR …" at bounding box center [757, 377] width 852 height 130
click at [353, 405] on label "Rent" at bounding box center [361, 406] width 17 height 12
click at [357, 405] on input "Rent" at bounding box center [360, 403] width 7 height 7
radio input "true"
click at [1125, 455] on button "Save Address" at bounding box center [1133, 463] width 80 height 24
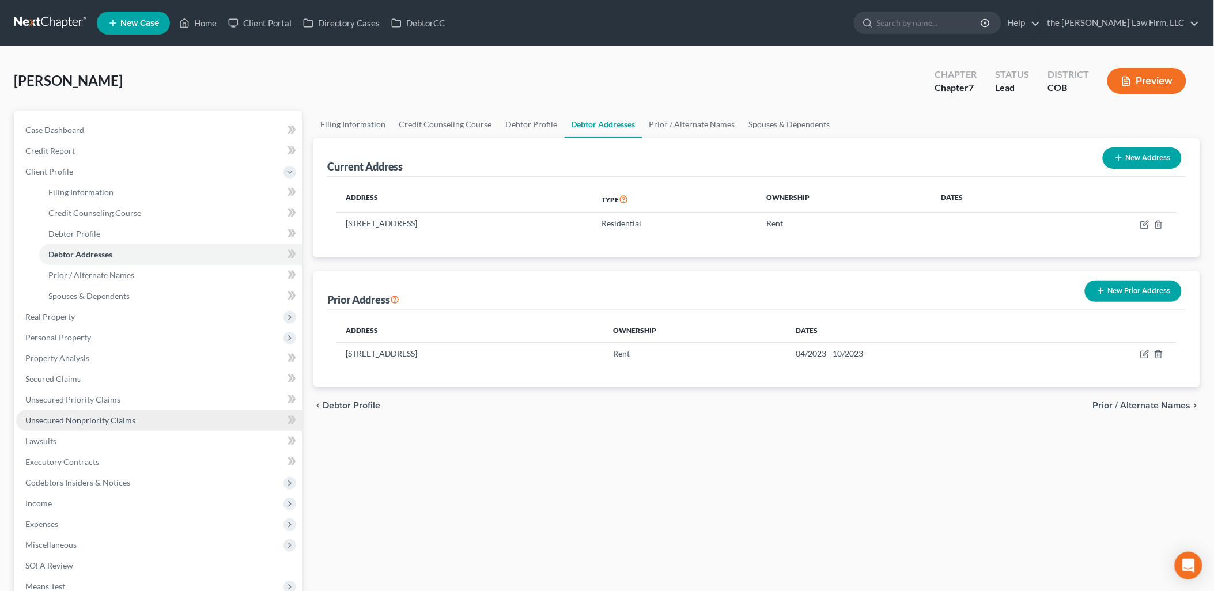
click at [101, 417] on span "Unsecured Nonpriority Claims" at bounding box center [80, 421] width 110 height 10
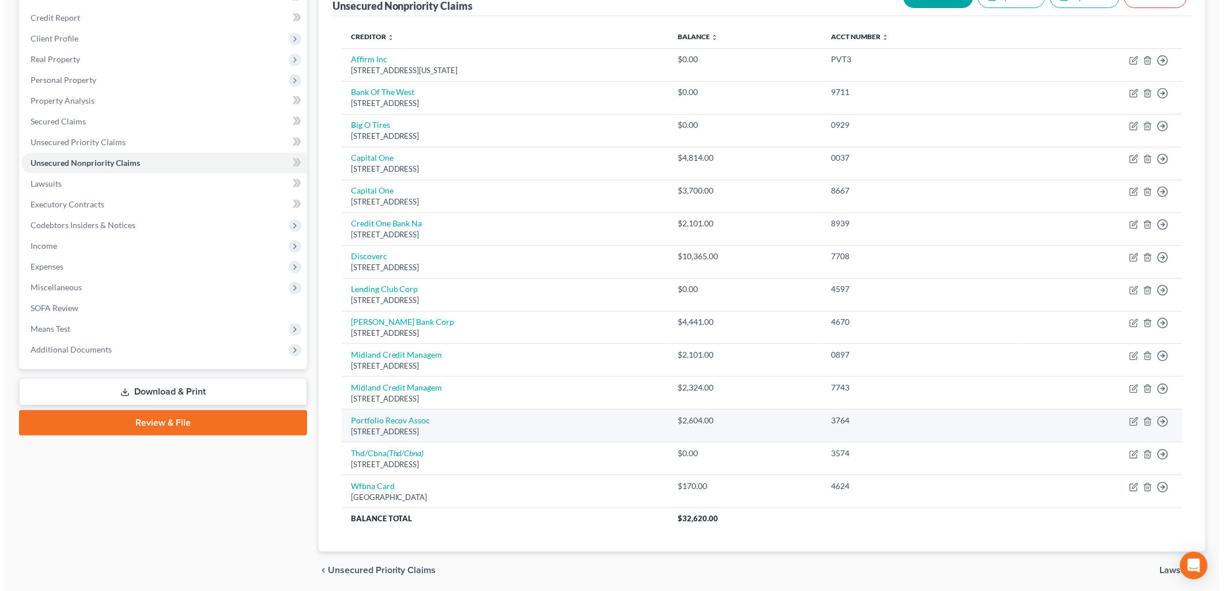
scroll to position [175, 0]
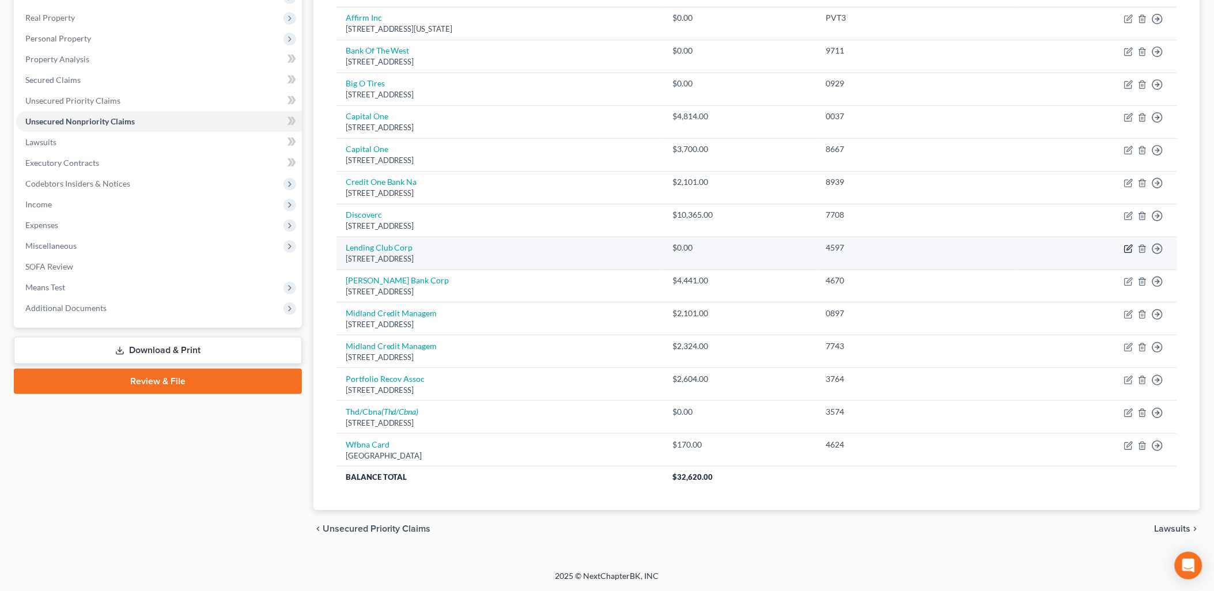
click at [1133, 245] on icon "button" at bounding box center [1129, 247] width 5 height 5
select select "4"
select select "0"
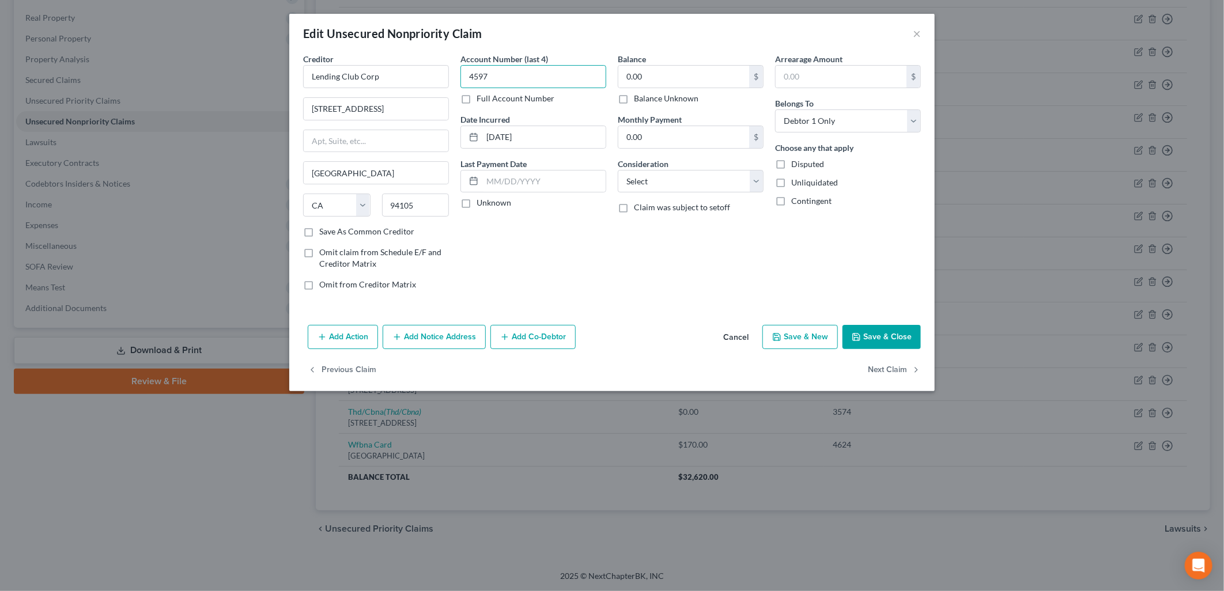
click at [509, 80] on input "4597" at bounding box center [534, 76] width 146 height 23
click at [658, 81] on input "0.00" at bounding box center [683, 77] width 131 height 22
click at [871, 337] on button "Save & Close" at bounding box center [882, 337] width 78 height 24
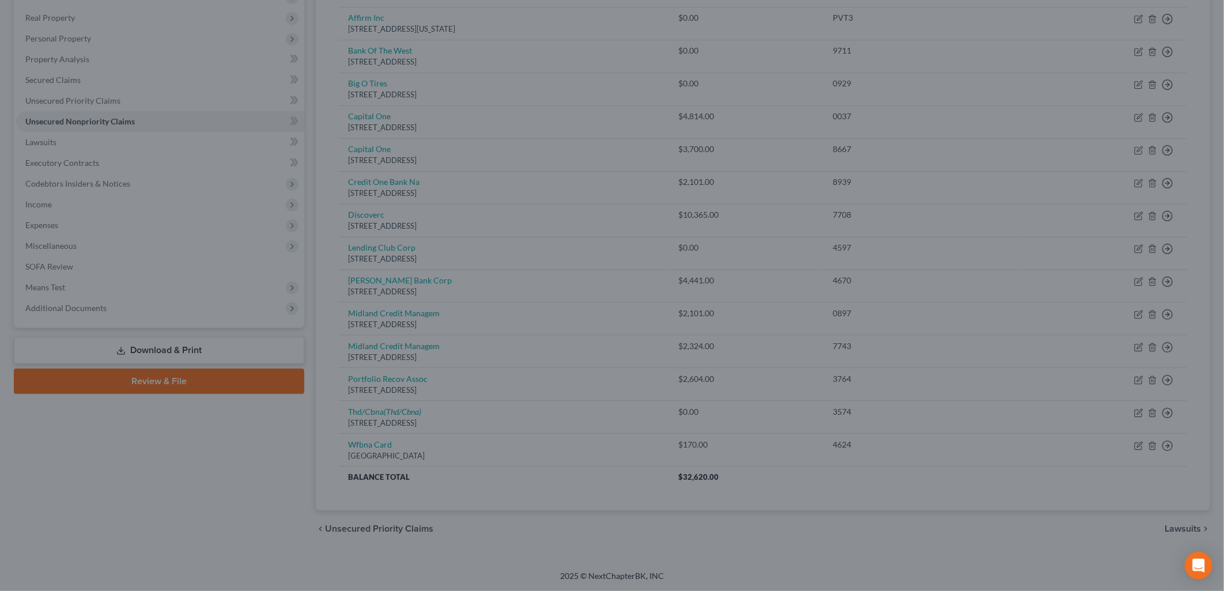
type input "28,270.00"
type input "0"
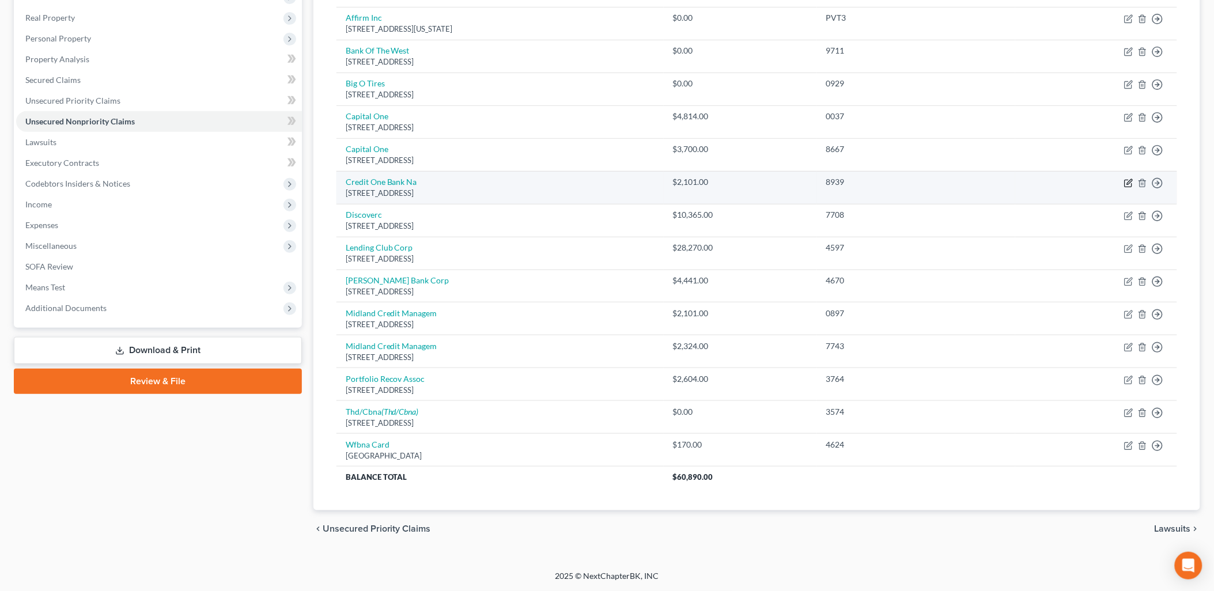
click at [1132, 180] on icon "button" at bounding box center [1128, 183] width 9 height 9
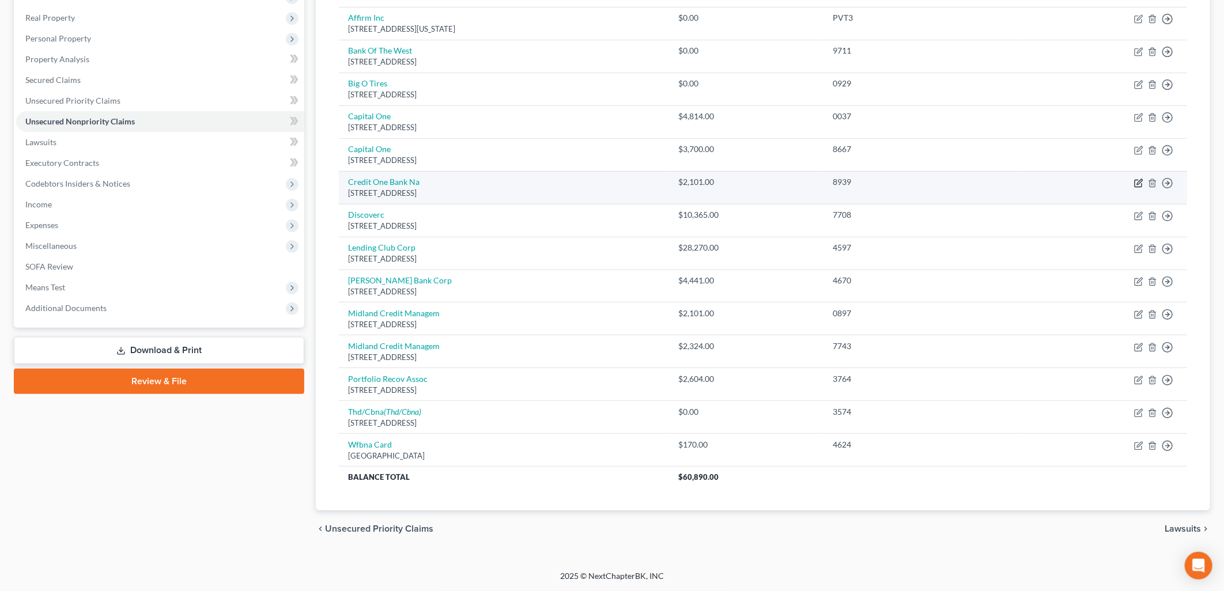
select select "31"
select select "2"
select select "0"
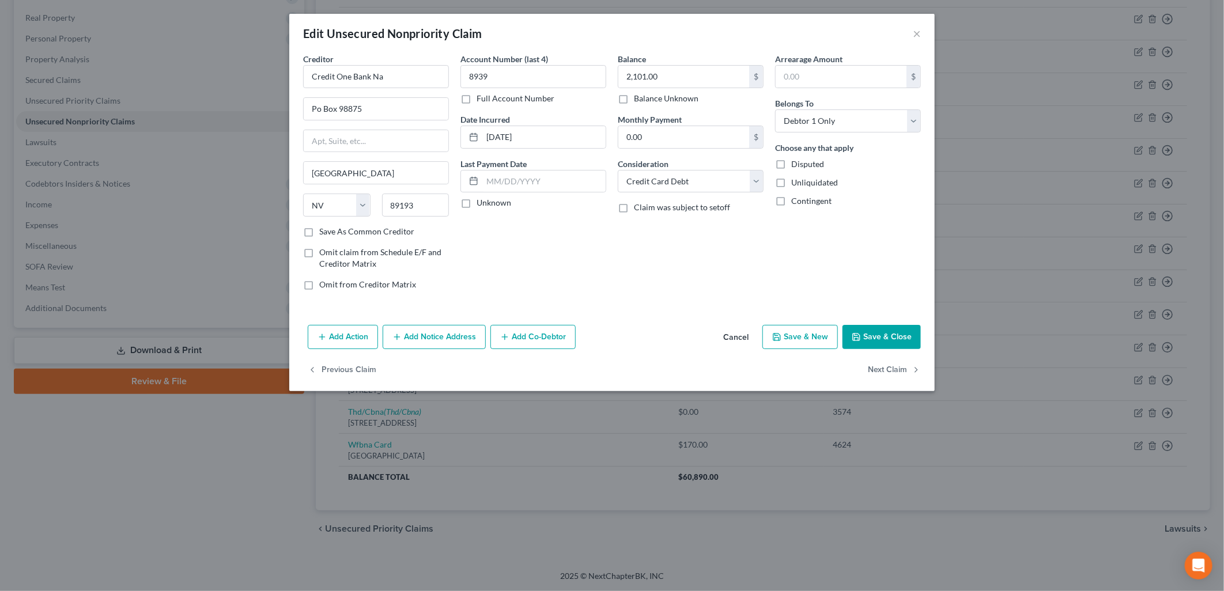
click at [454, 339] on button "Add Notice Address" at bounding box center [434, 337] width 103 height 24
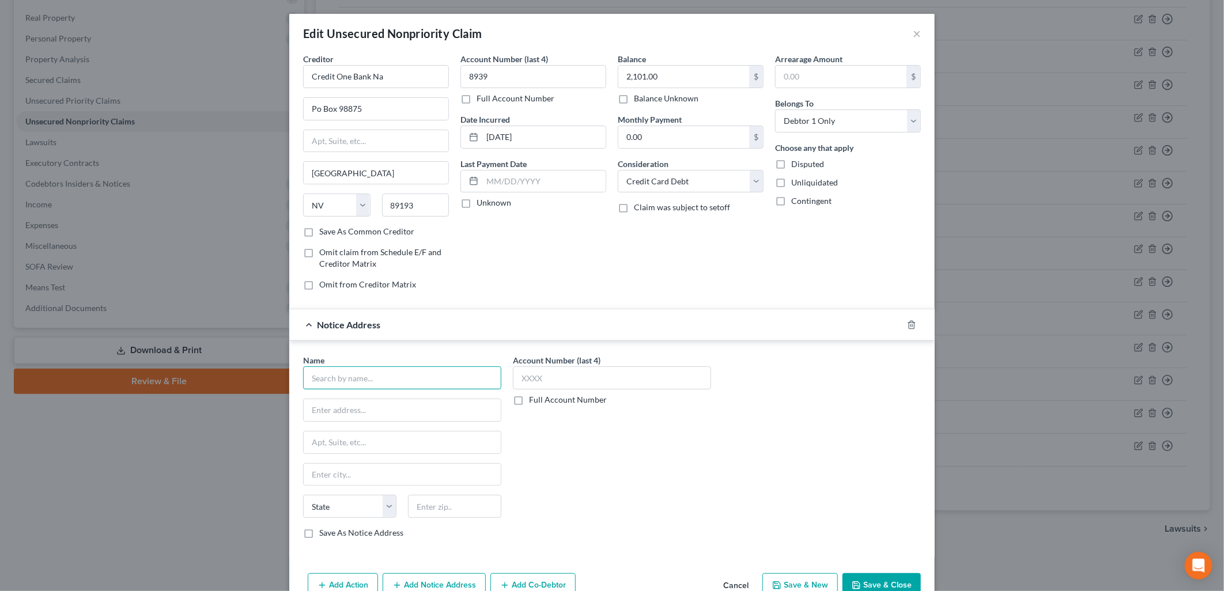
click at [398, 383] on input "text" at bounding box center [402, 378] width 198 height 23
type input "Midland Credit Management"
type input "[STREET_ADDRESS]"
type input "48083"
type input "[PERSON_NAME]"
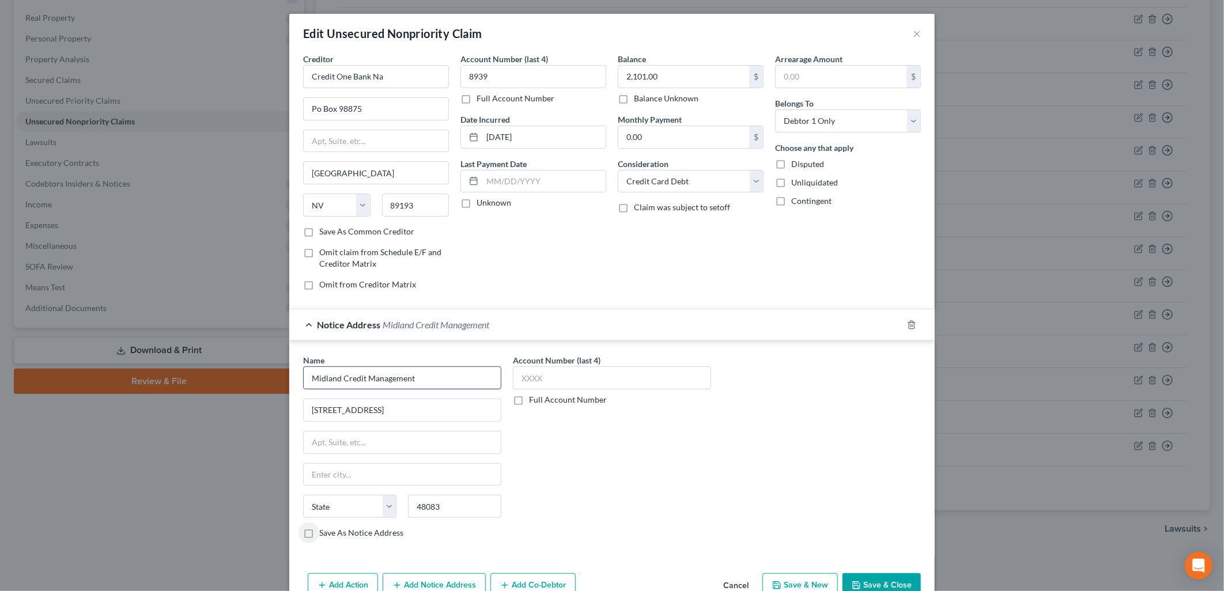
select select "23"
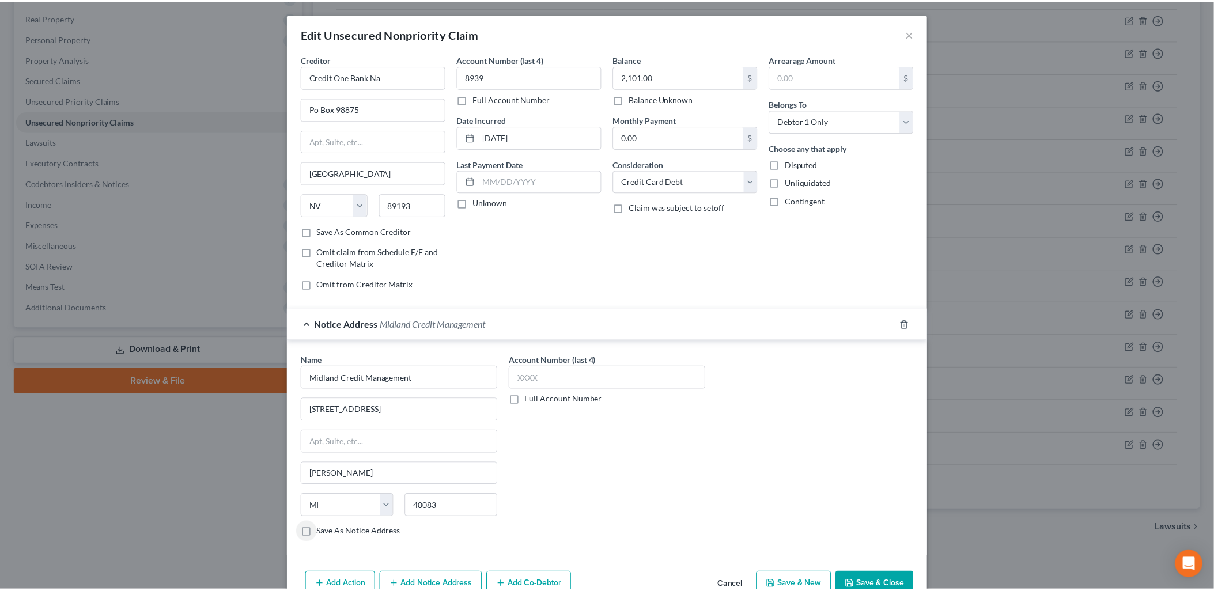
scroll to position [63, 0]
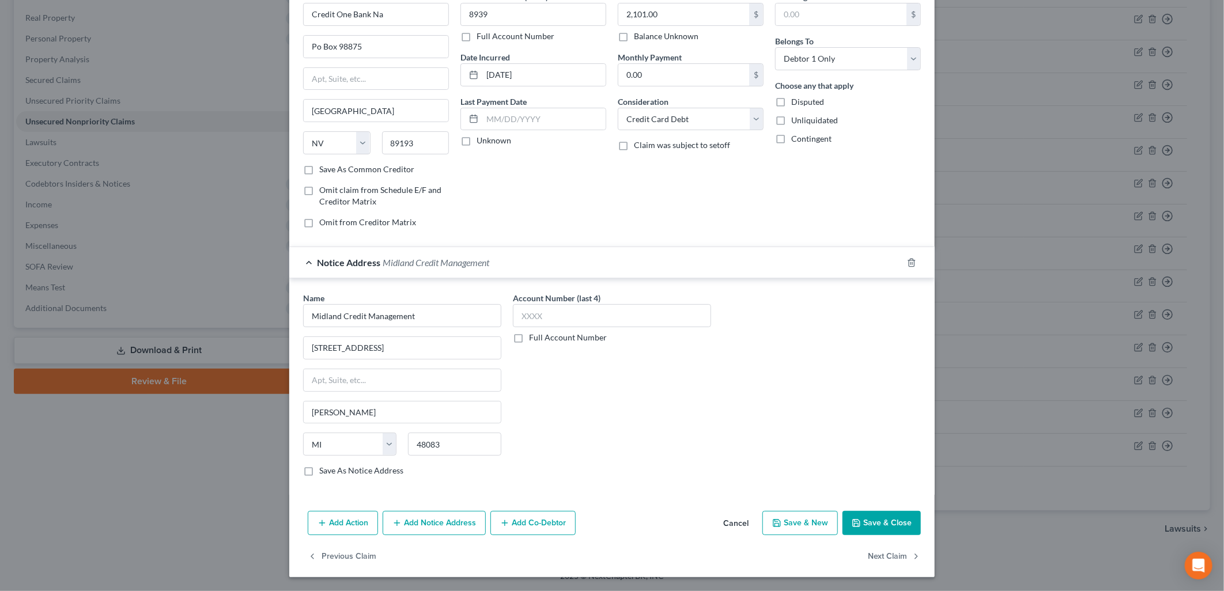
click at [877, 524] on button "Save & Close" at bounding box center [882, 523] width 78 height 24
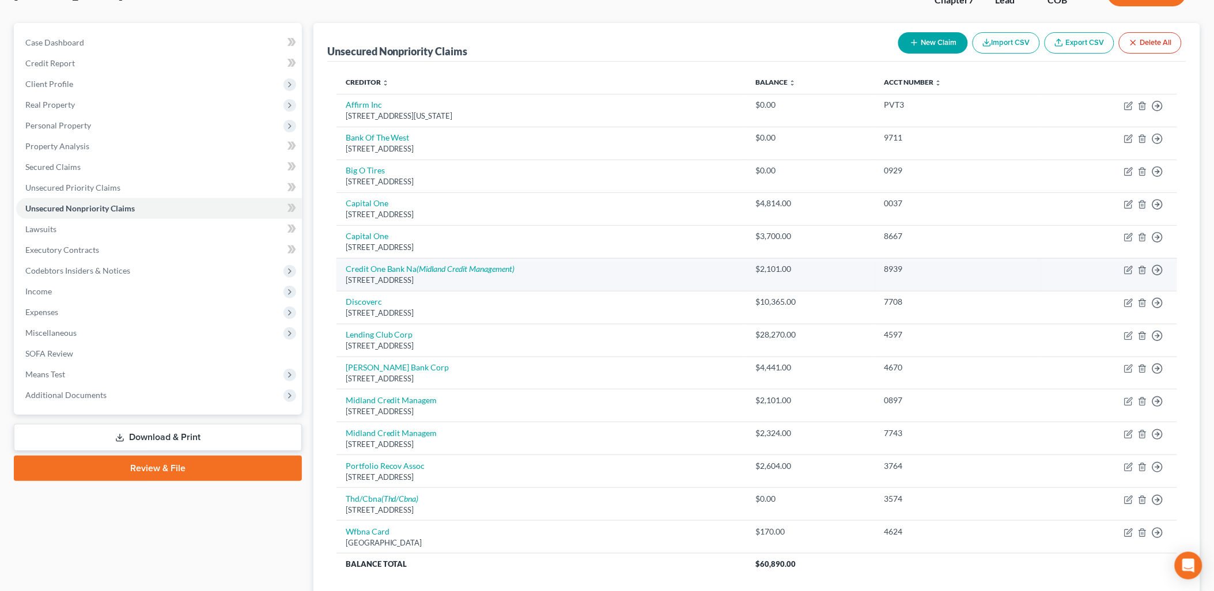
scroll to position [111, 0]
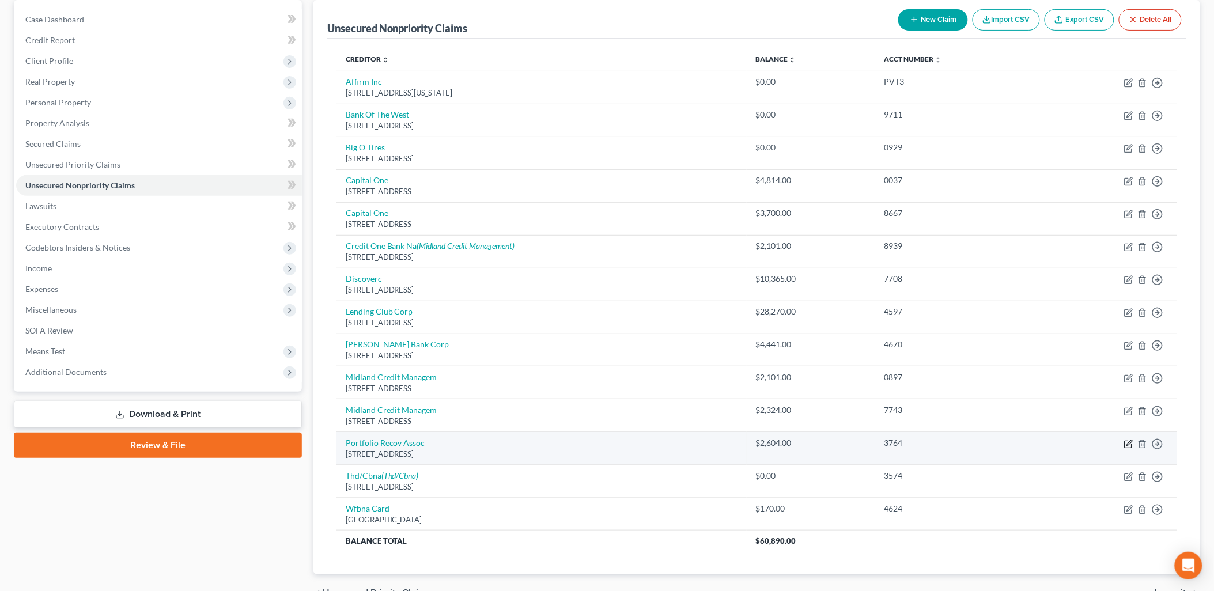
click at [1130, 444] on icon "button" at bounding box center [1128, 444] width 9 height 9
select select "48"
select select "0"
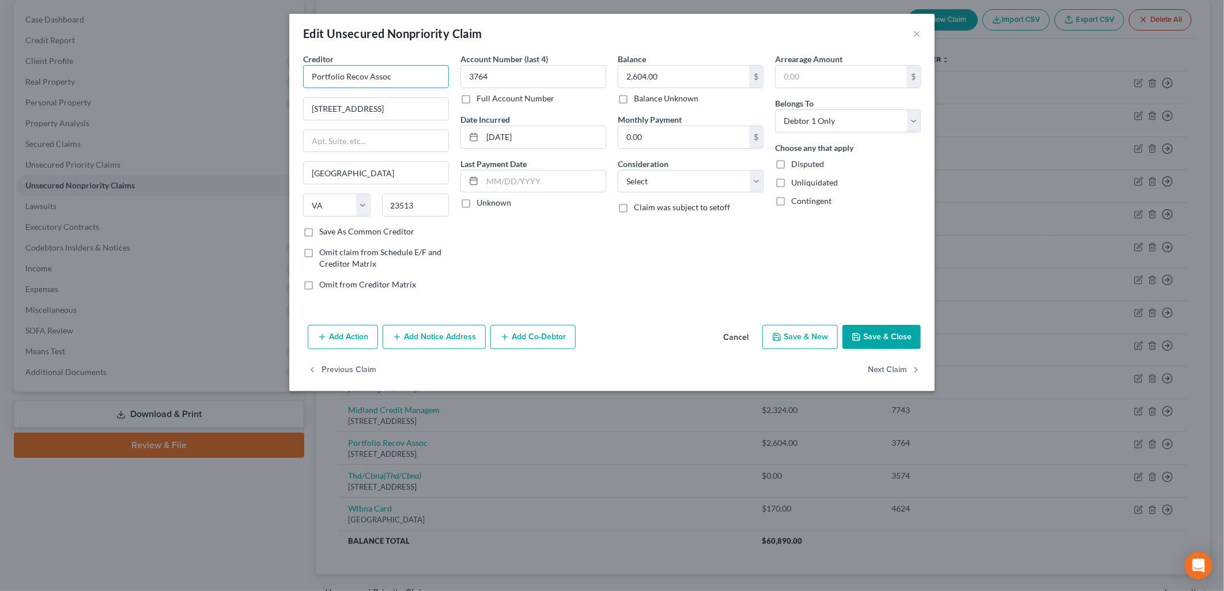
click at [365, 81] on input "Portfolio Recov Assoc" at bounding box center [376, 76] width 146 height 23
click at [364, 95] on div "Portfolio Recovery Associates" at bounding box center [374, 97] width 124 height 12
type input "Portfolio Recovery Associates"
type input "[STREET_ADDRESS]"
type input "STE 100"
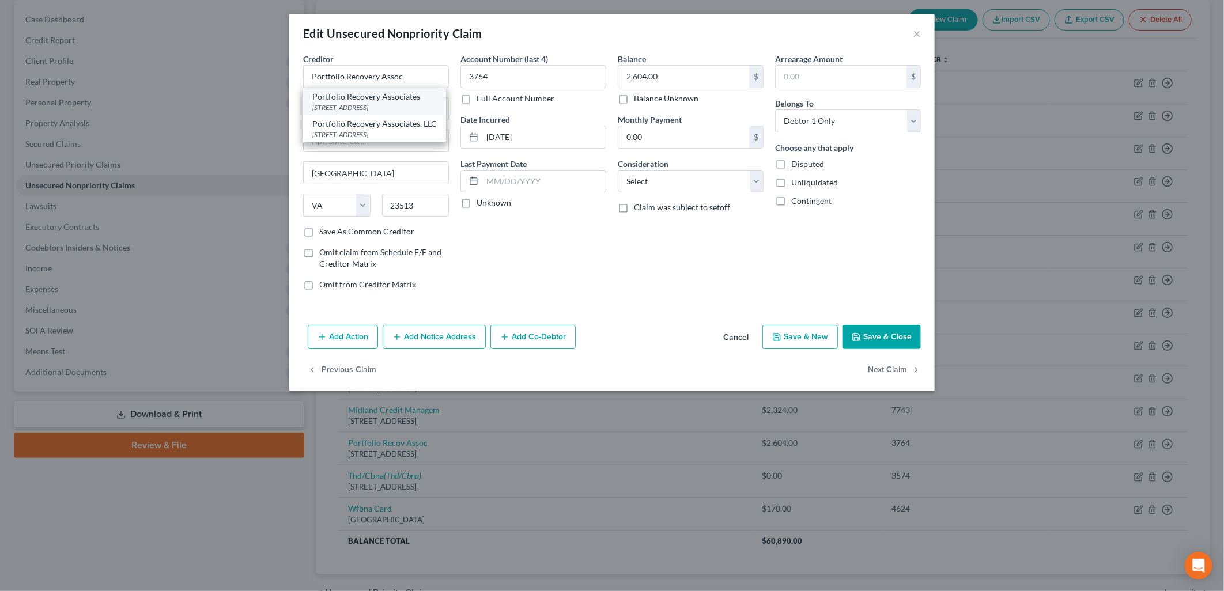
type input "23502"
click at [901, 336] on button "Save & Close" at bounding box center [882, 337] width 78 height 24
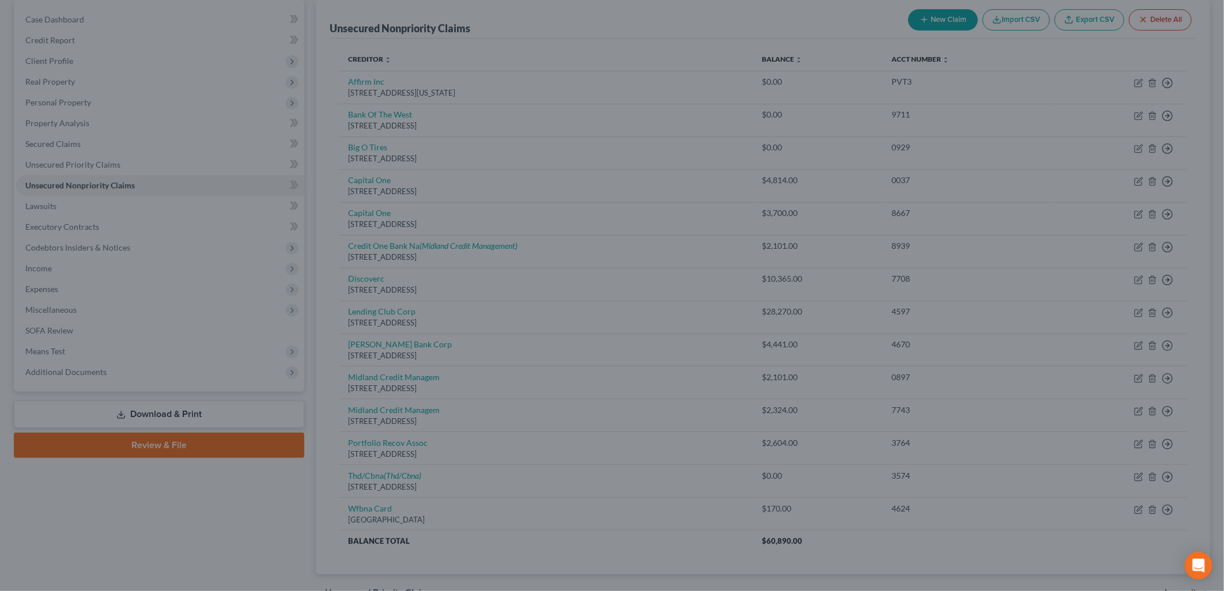
type input "0"
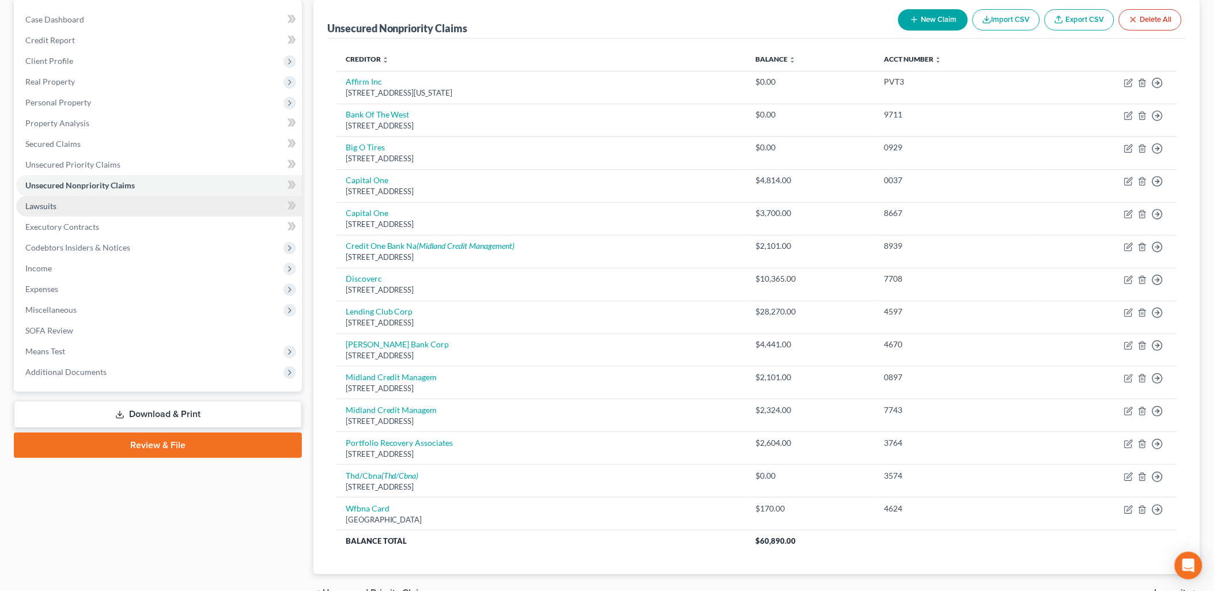
click at [102, 203] on link "Lawsuits" at bounding box center [159, 206] width 286 height 21
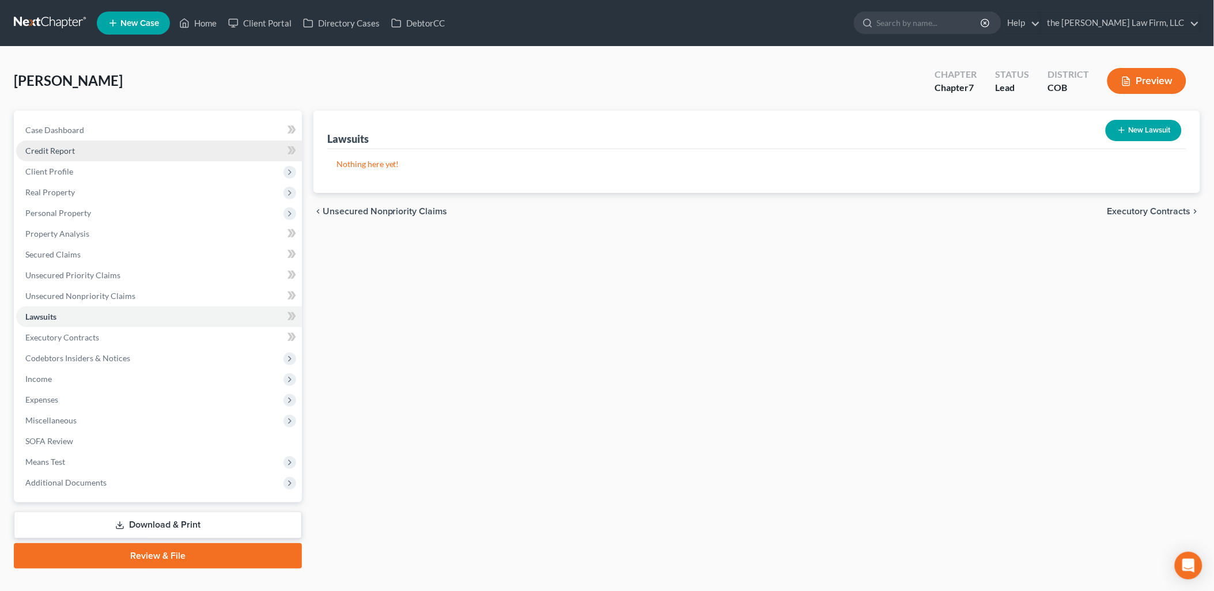
click at [56, 144] on link "Credit Report" at bounding box center [159, 151] width 286 height 21
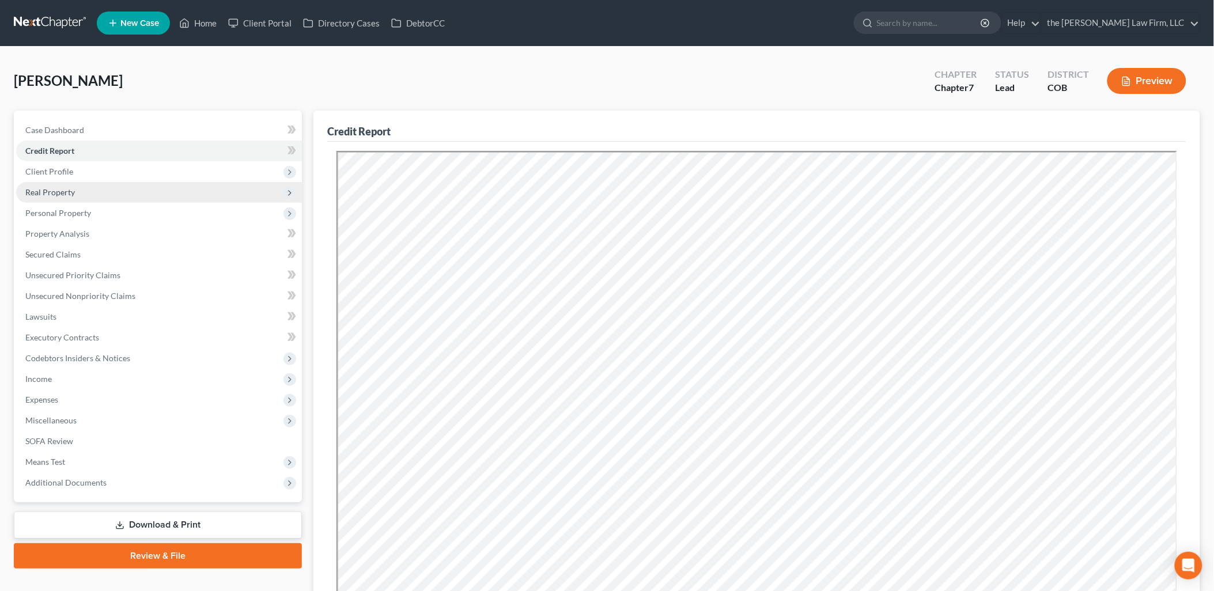
click at [54, 182] on span "Real Property" at bounding box center [159, 192] width 286 height 21
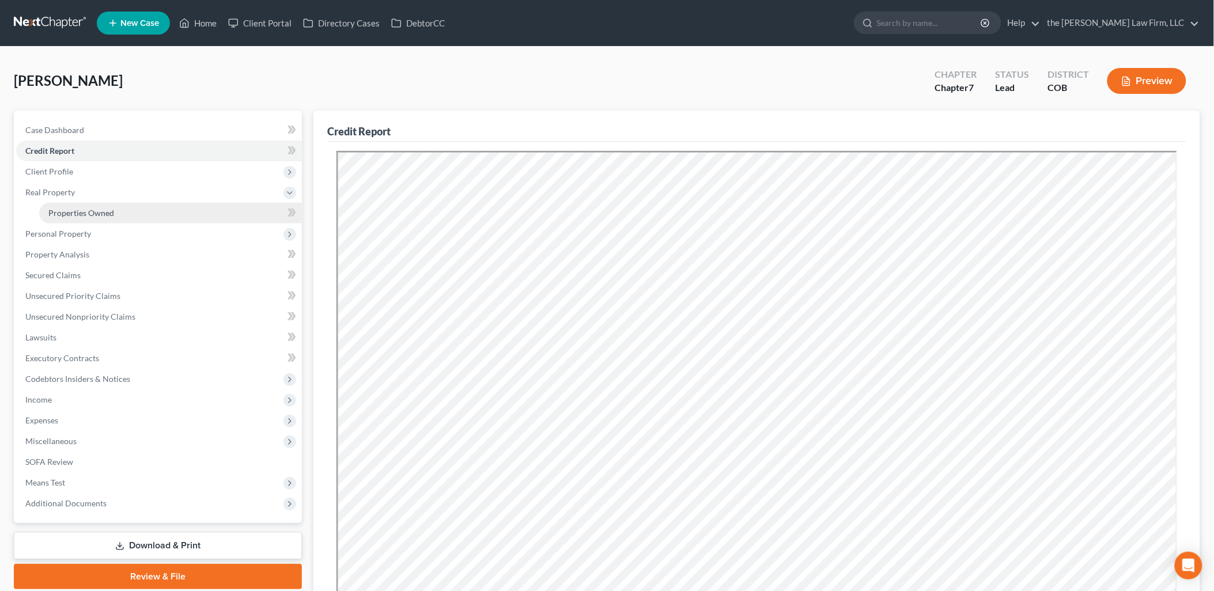
click at [69, 214] on span "Properties Owned" at bounding box center [81, 213] width 66 height 10
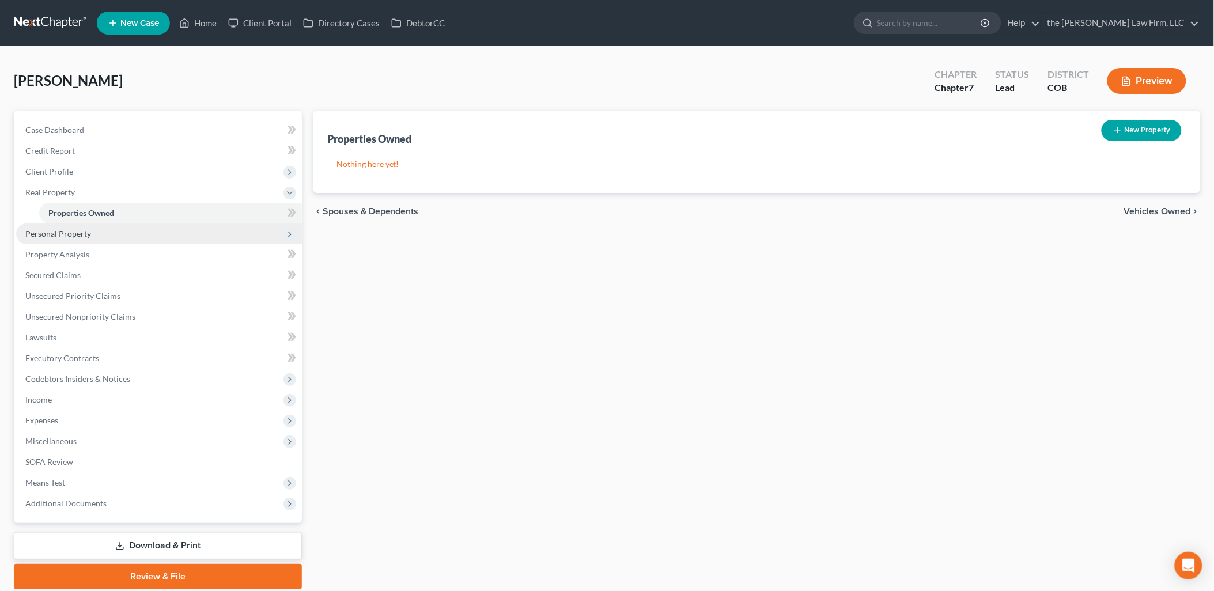
click at [74, 233] on span "Personal Property" at bounding box center [58, 234] width 66 height 10
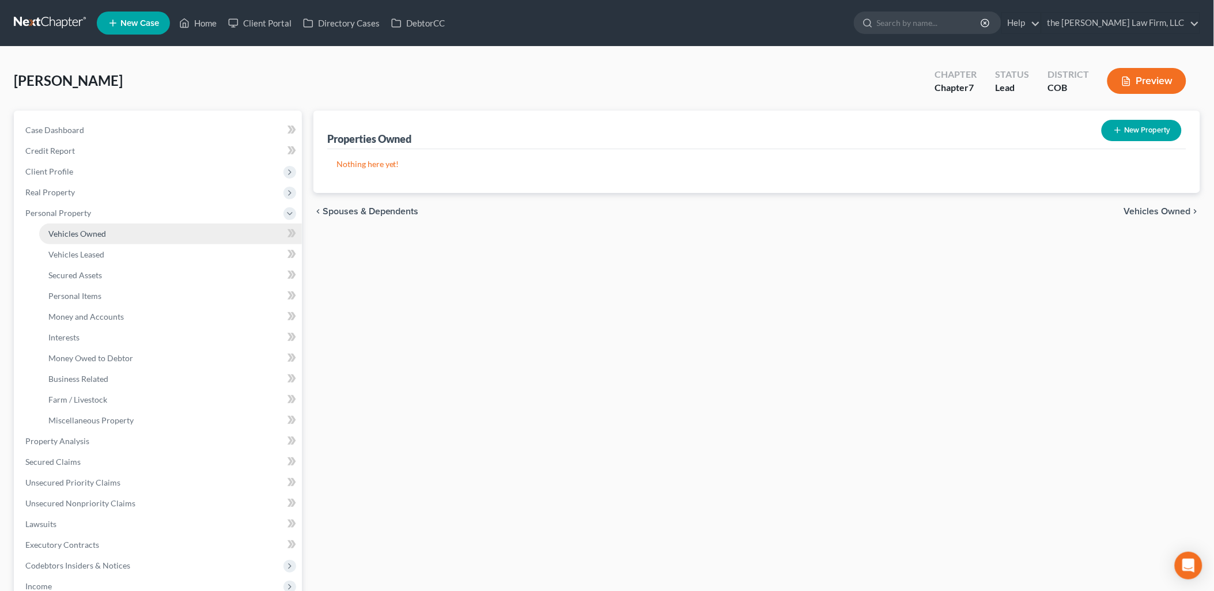
click at [81, 238] on link "Vehicles Owned" at bounding box center [170, 234] width 263 height 21
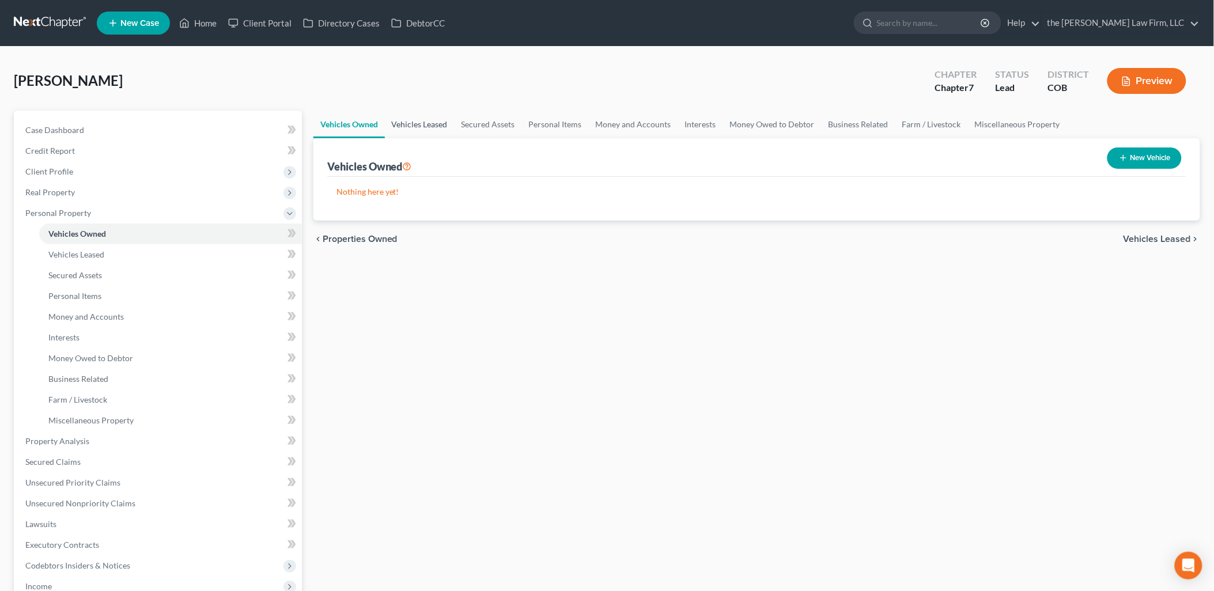
click at [439, 119] on link "Vehicles Leased" at bounding box center [420, 125] width 70 height 28
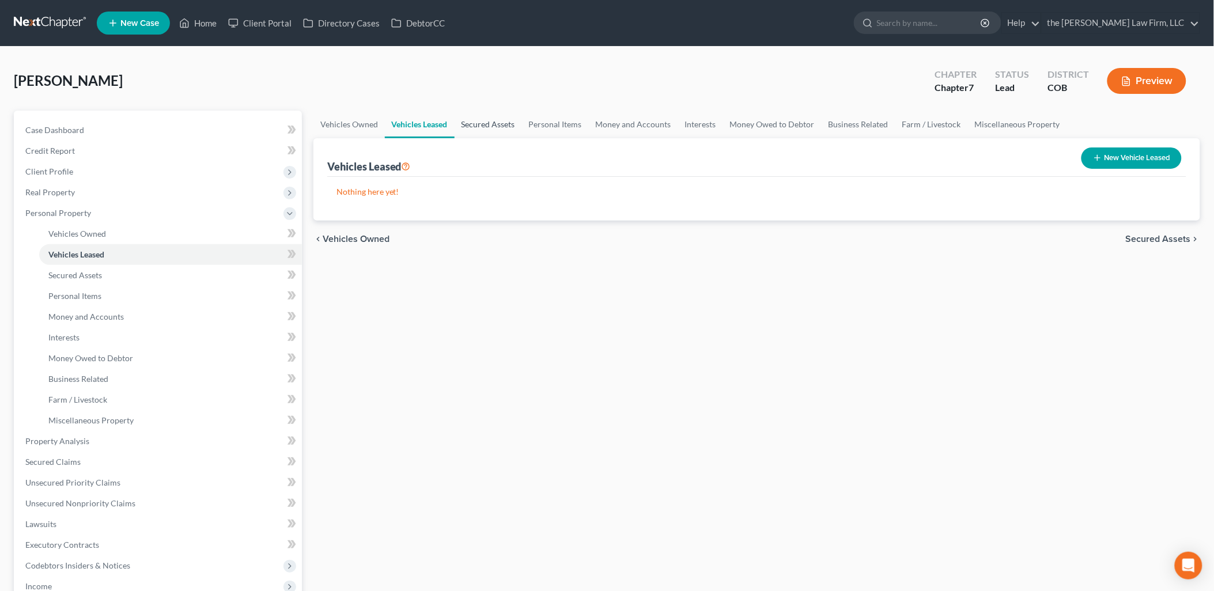
click at [477, 125] on link "Secured Assets" at bounding box center [488, 125] width 67 height 28
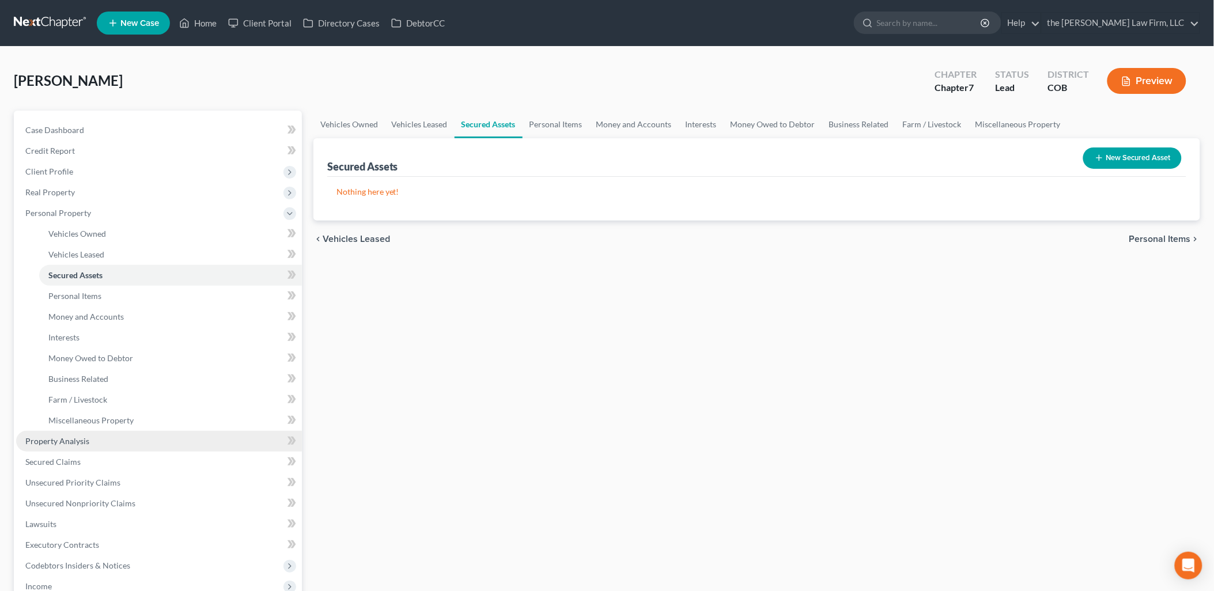
click at [66, 440] on span "Property Analysis" at bounding box center [57, 441] width 64 height 10
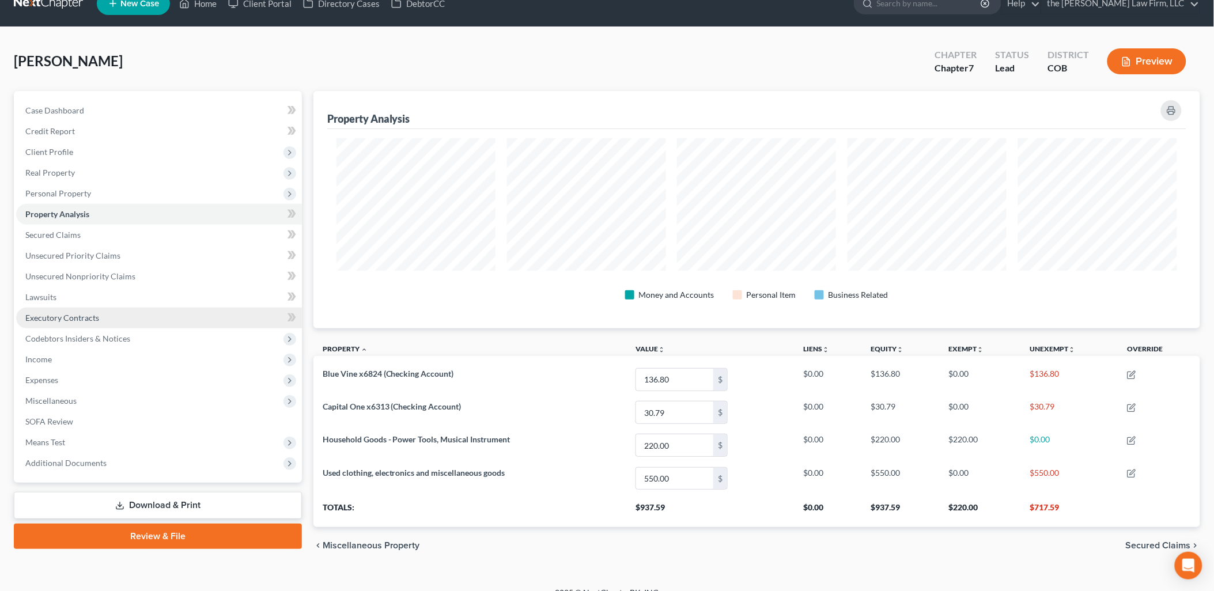
scroll to position [36, 0]
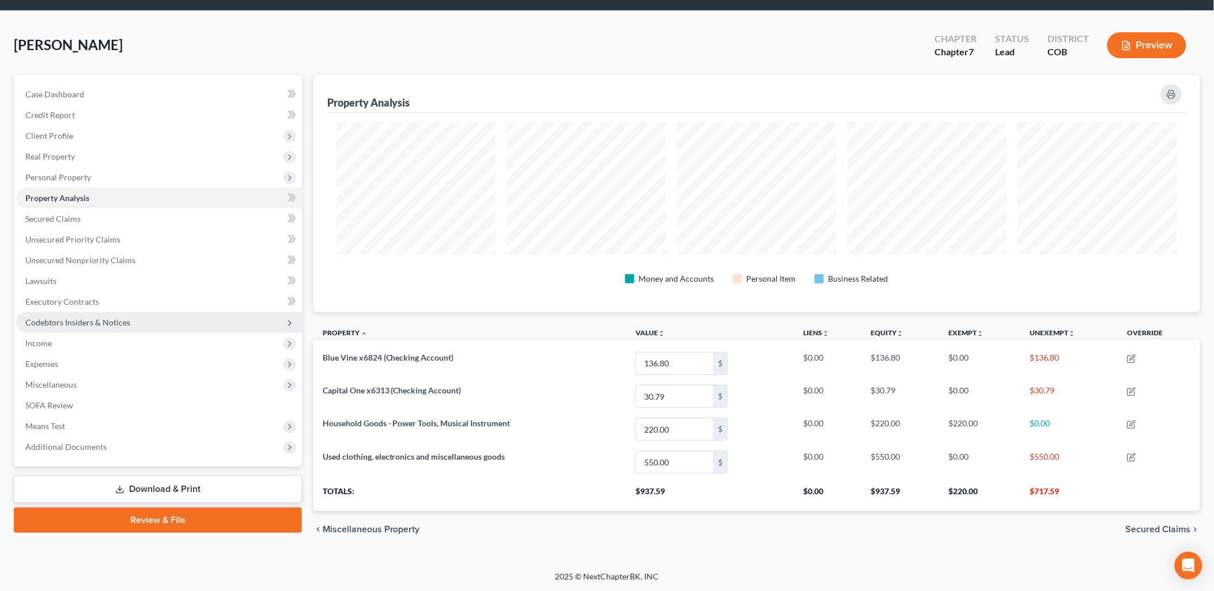
click at [124, 327] on span "Codebtors Insiders & Notices" at bounding box center [159, 322] width 286 height 21
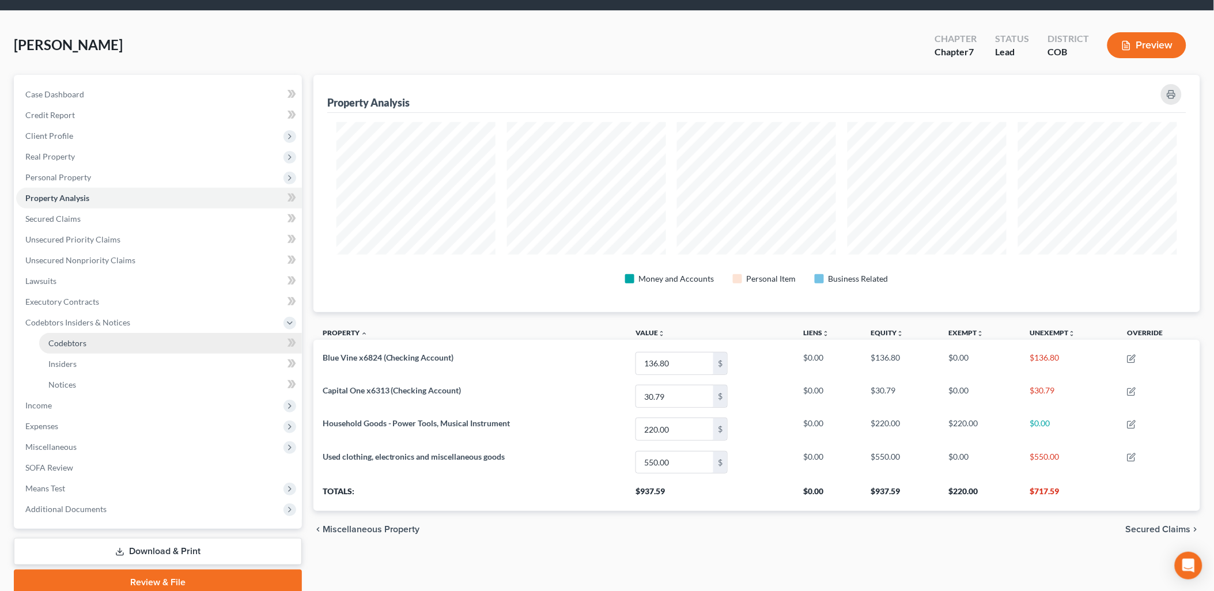
click at [153, 352] on link "Codebtors" at bounding box center [170, 343] width 263 height 21
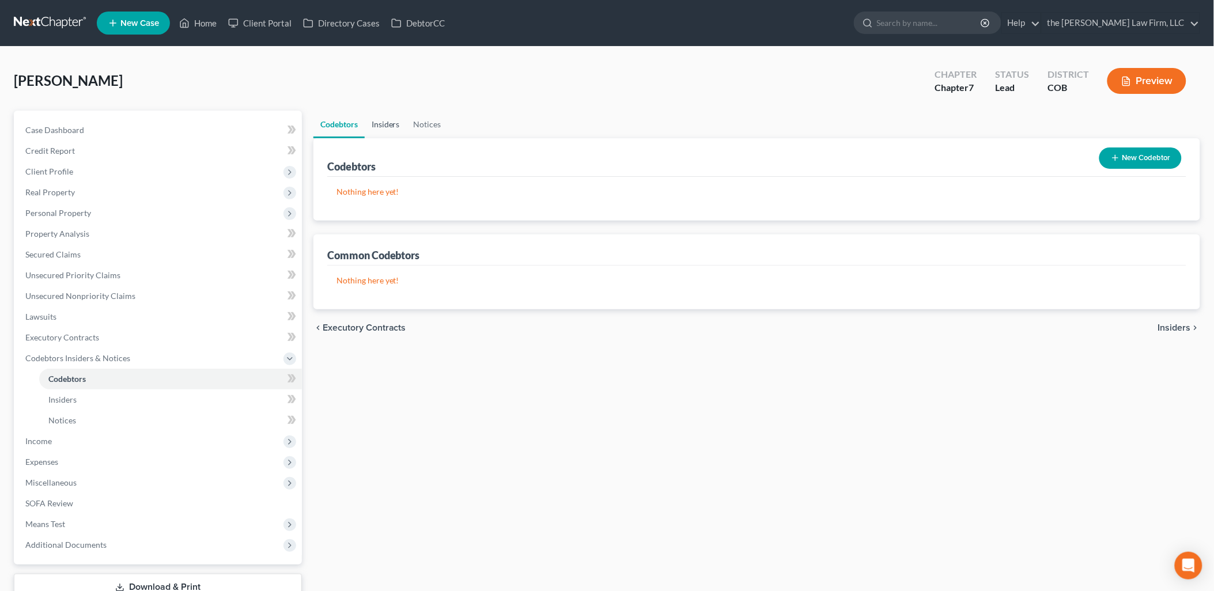
click at [383, 123] on link "Insiders" at bounding box center [386, 125] width 42 height 28
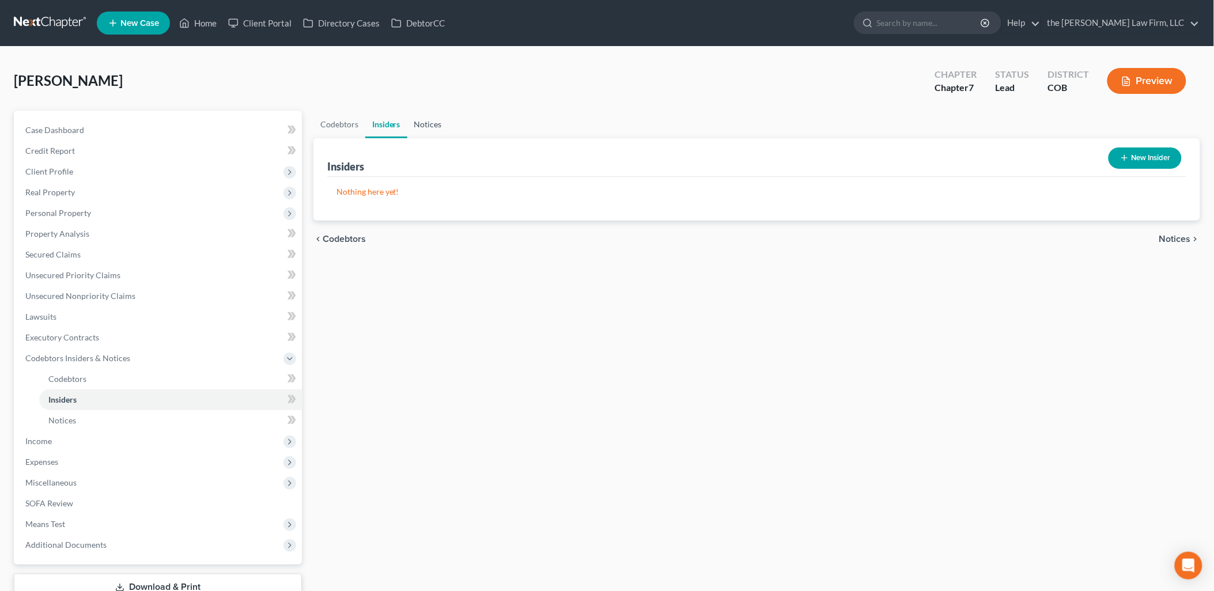
click at [424, 123] on link "Notices" at bounding box center [427, 125] width 41 height 28
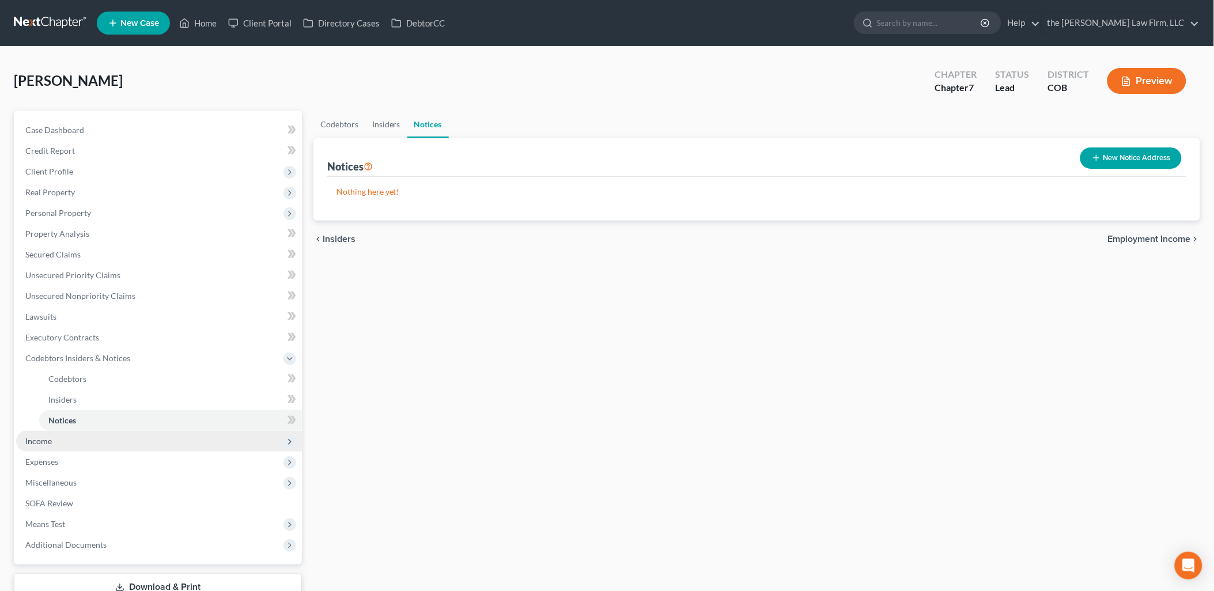
click at [61, 445] on span "Income" at bounding box center [159, 441] width 286 height 21
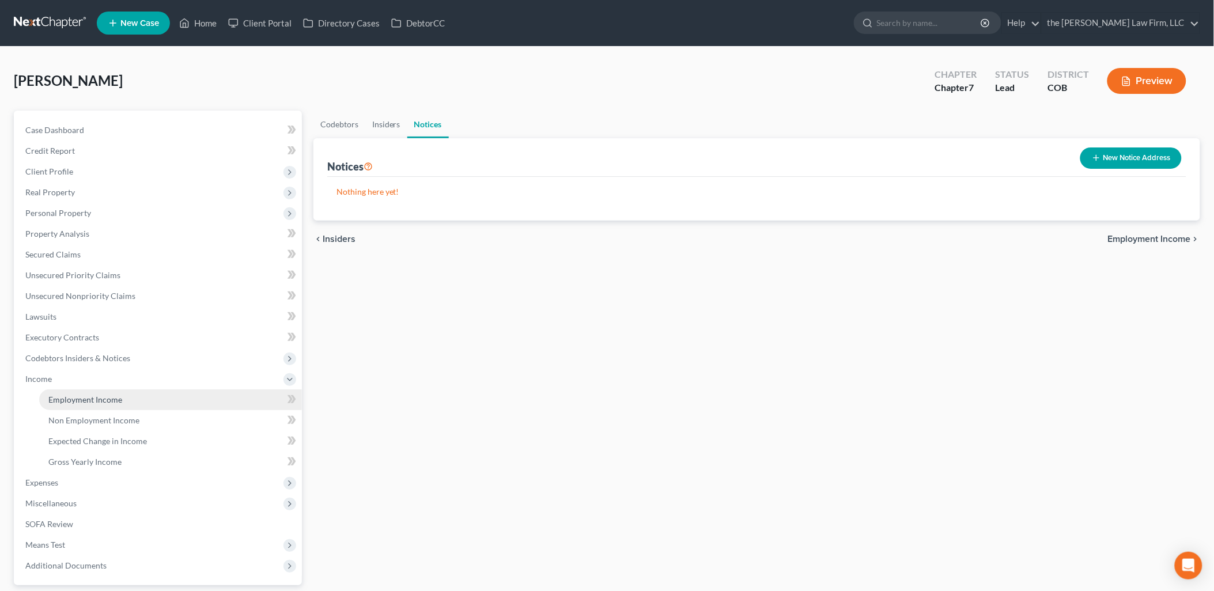
click at [113, 392] on link "Employment Income" at bounding box center [170, 400] width 263 height 21
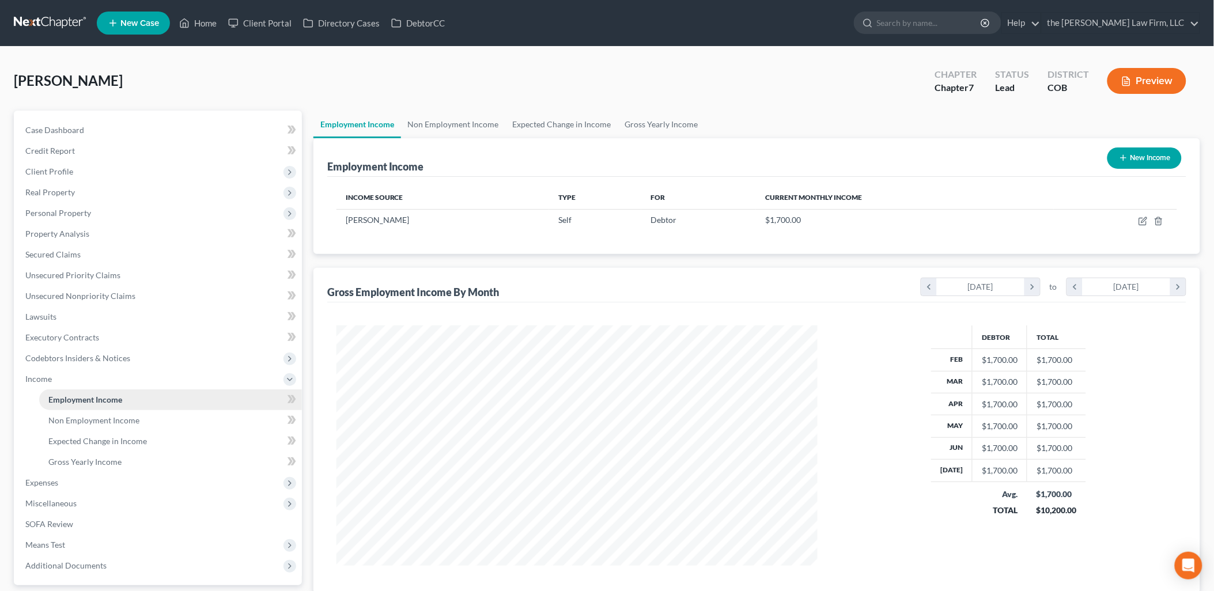
scroll to position [240, 504]
click at [467, 120] on link "Non Employment Income" at bounding box center [453, 125] width 105 height 28
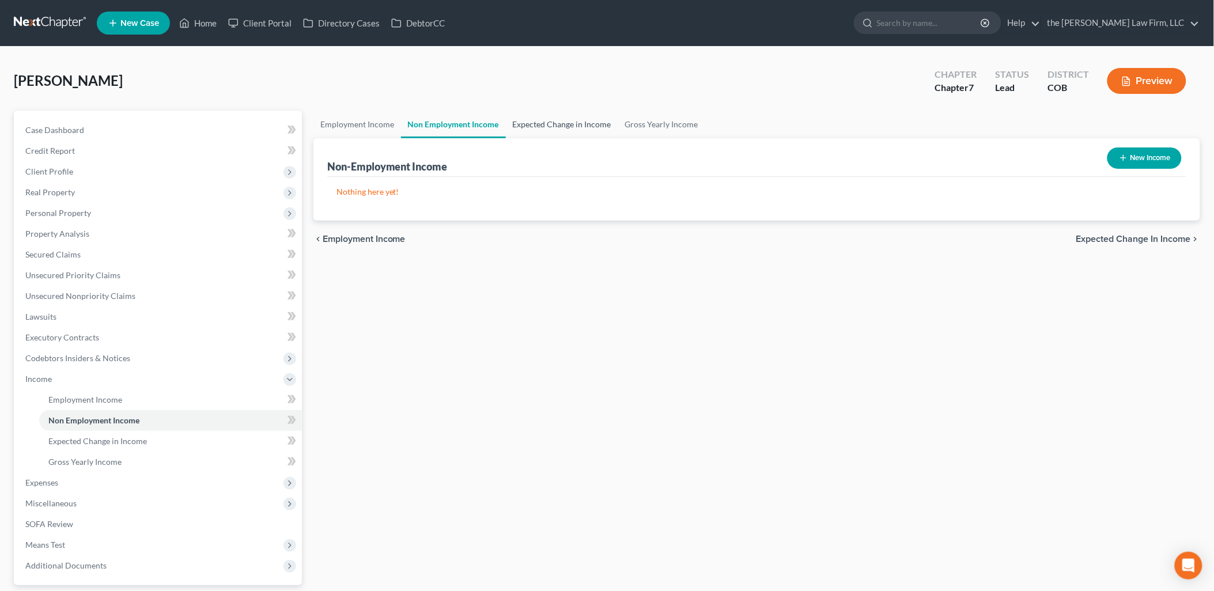
click at [557, 123] on link "Expected Change in Income" at bounding box center [562, 125] width 112 height 28
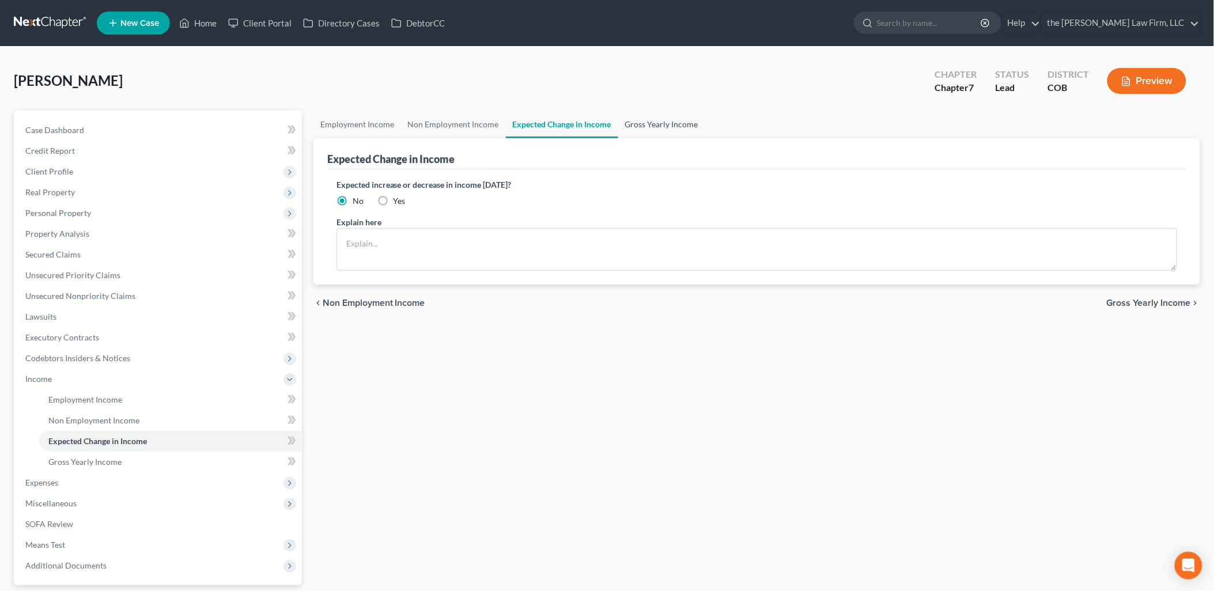
click at [646, 124] on link "Gross Yearly Income" at bounding box center [661, 125] width 87 height 28
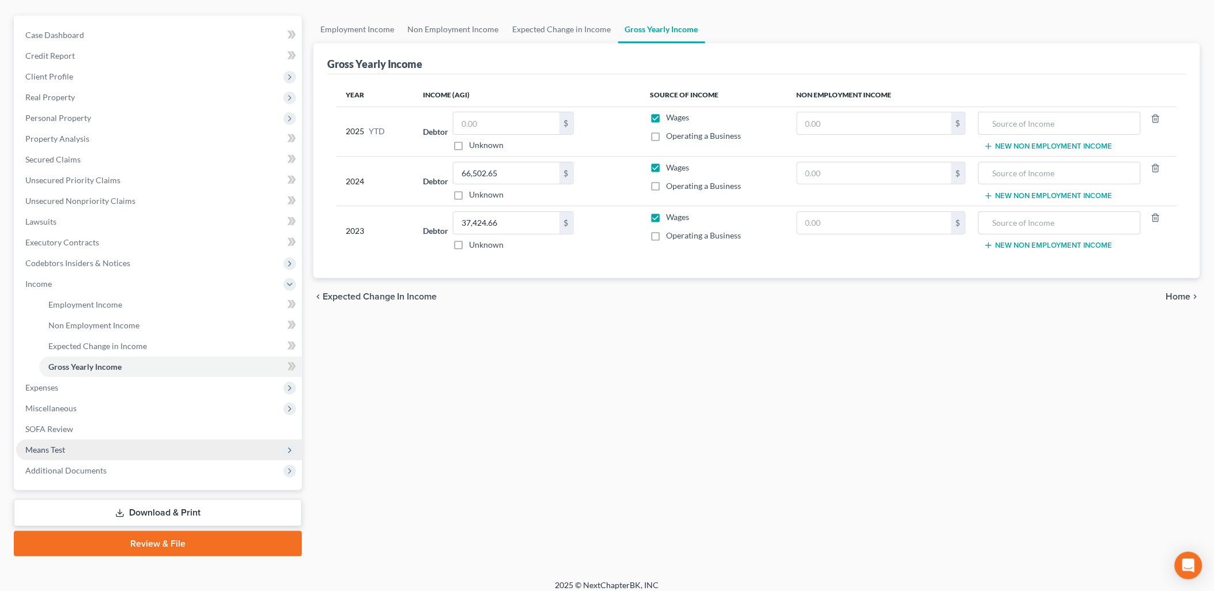
scroll to position [102, 0]
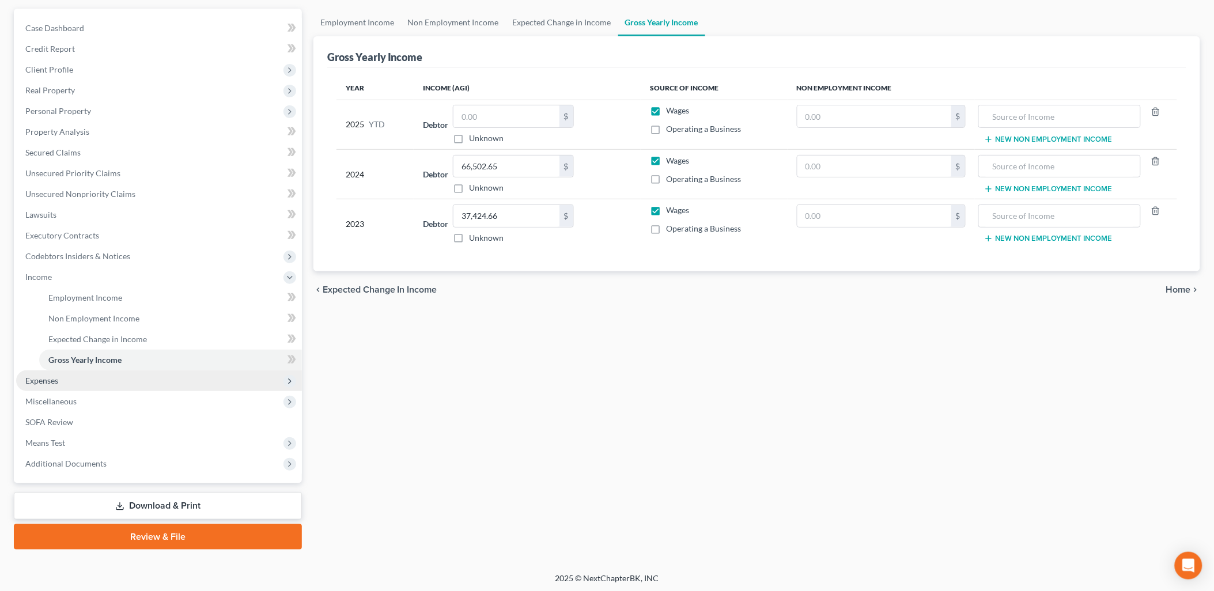
click at [81, 372] on span "Expenses" at bounding box center [159, 381] width 286 height 21
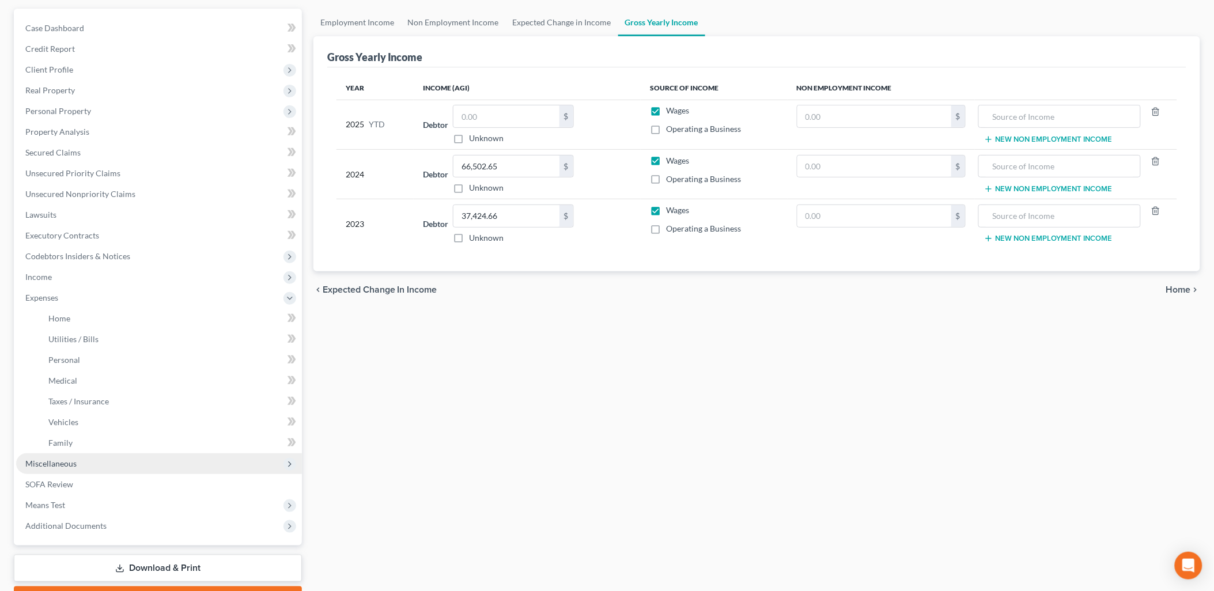
click at [56, 459] on span "Miscellaneous" at bounding box center [50, 464] width 51 height 10
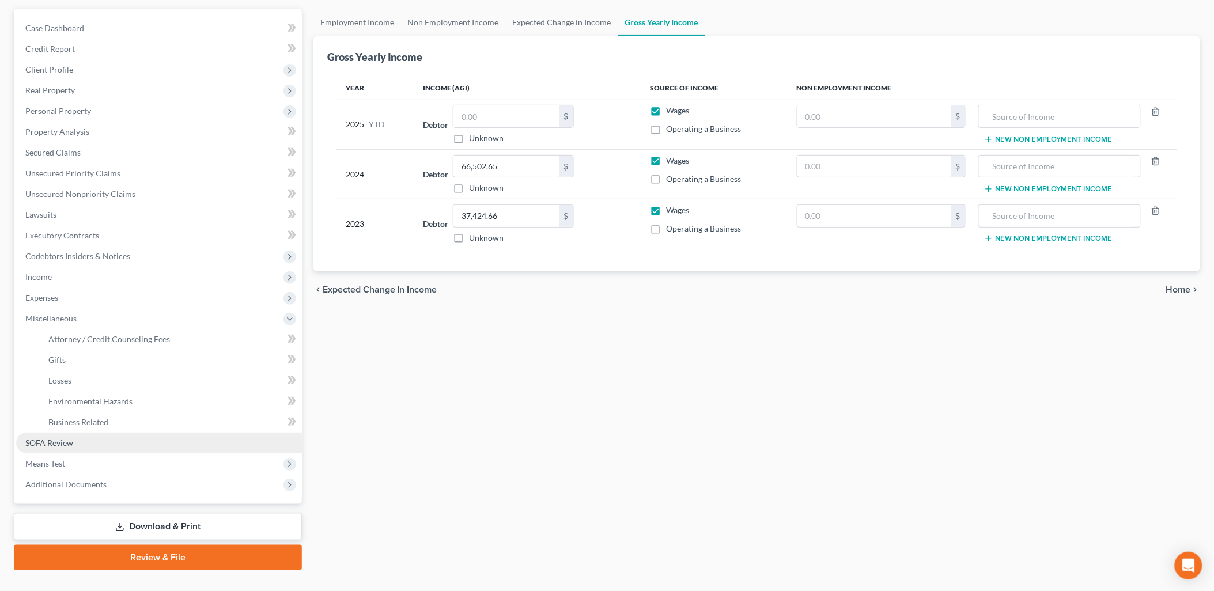
click at [44, 441] on span "SOFA Review" at bounding box center [49, 443] width 48 height 10
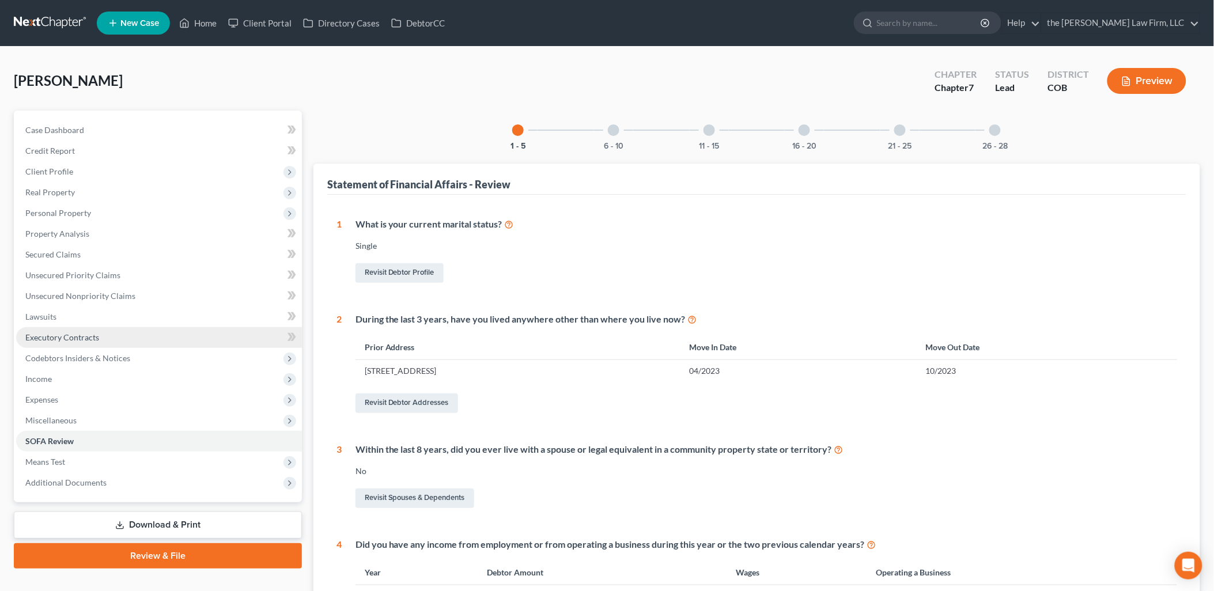
scroll to position [256, 0]
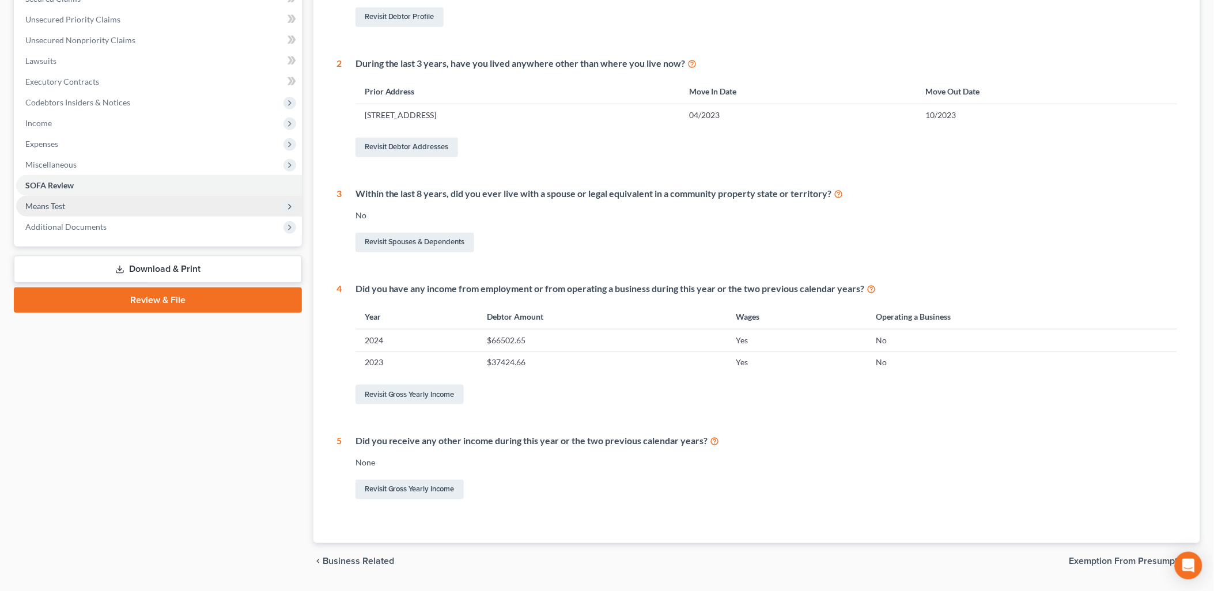
click at [52, 204] on span "Means Test" at bounding box center [45, 206] width 40 height 10
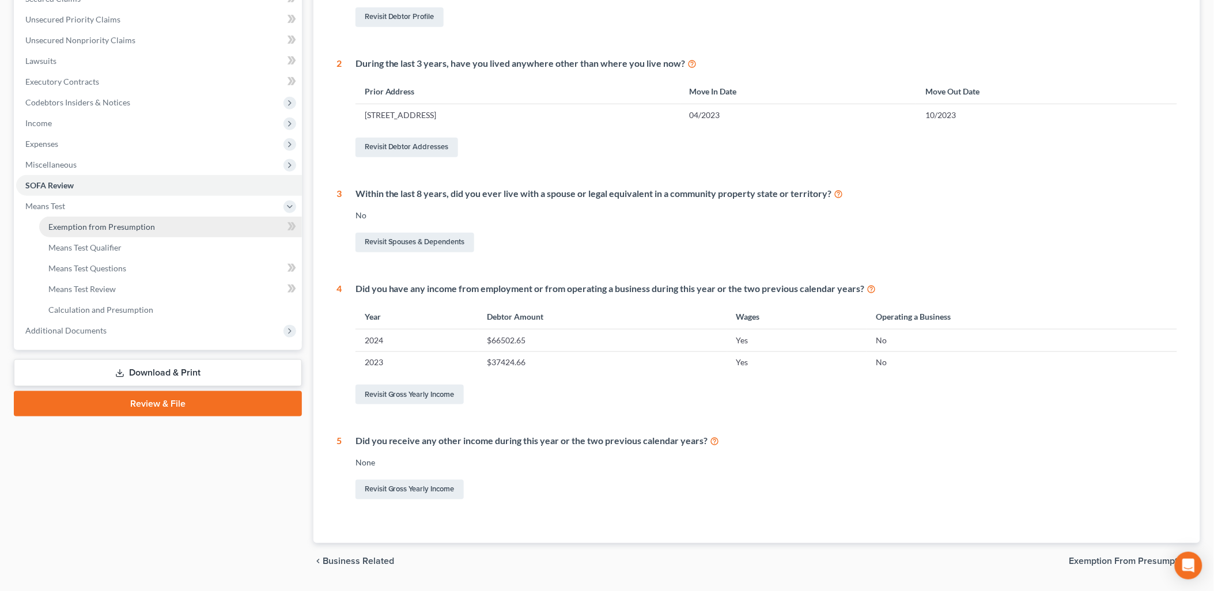
click at [67, 223] on span "Exemption from Presumption" at bounding box center [101, 227] width 107 height 10
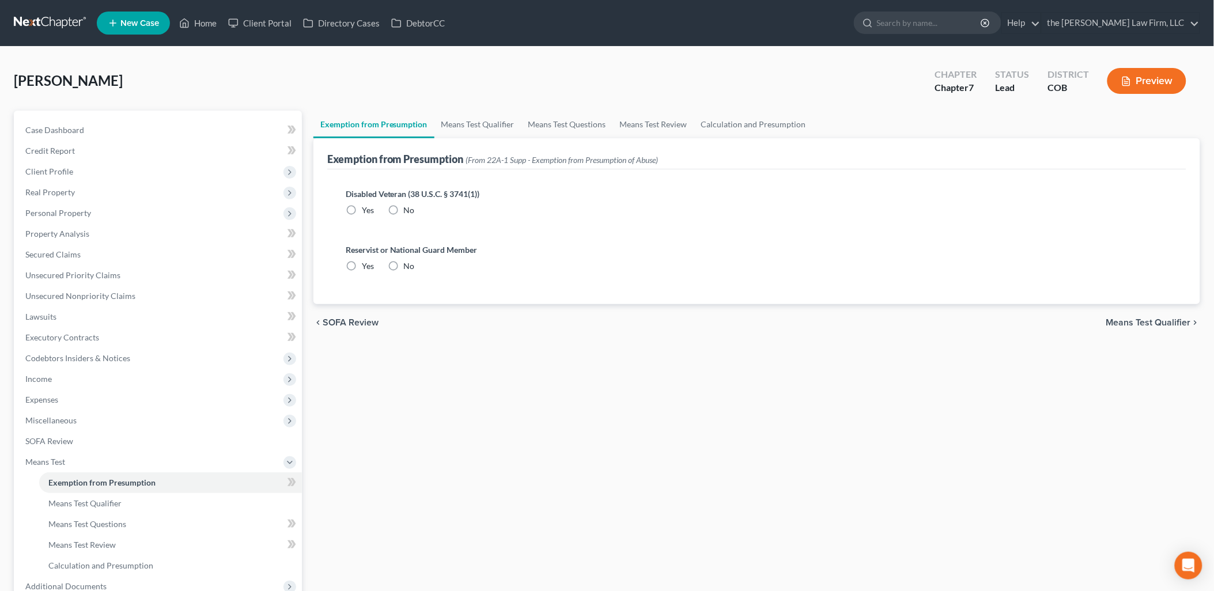
click at [404, 205] on label "No" at bounding box center [409, 211] width 11 height 12
click at [409, 205] on input "No" at bounding box center [412, 208] width 7 height 7
radio input "true"
click at [398, 256] on div "Reservist or National Guard Member Yes No" at bounding box center [757, 258] width 822 height 28
click at [404, 263] on label "No" at bounding box center [409, 267] width 11 height 12
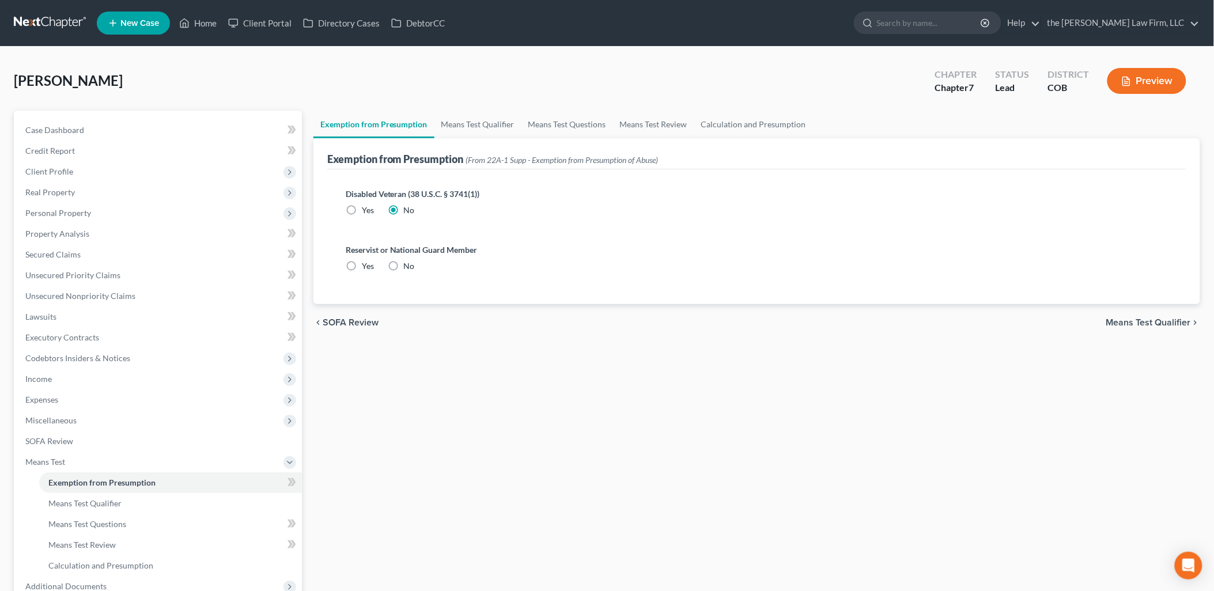
click at [409, 263] on input "No" at bounding box center [412, 264] width 7 height 7
radio input "true"
click at [490, 122] on link "Means Test Qualifier" at bounding box center [478, 125] width 87 height 28
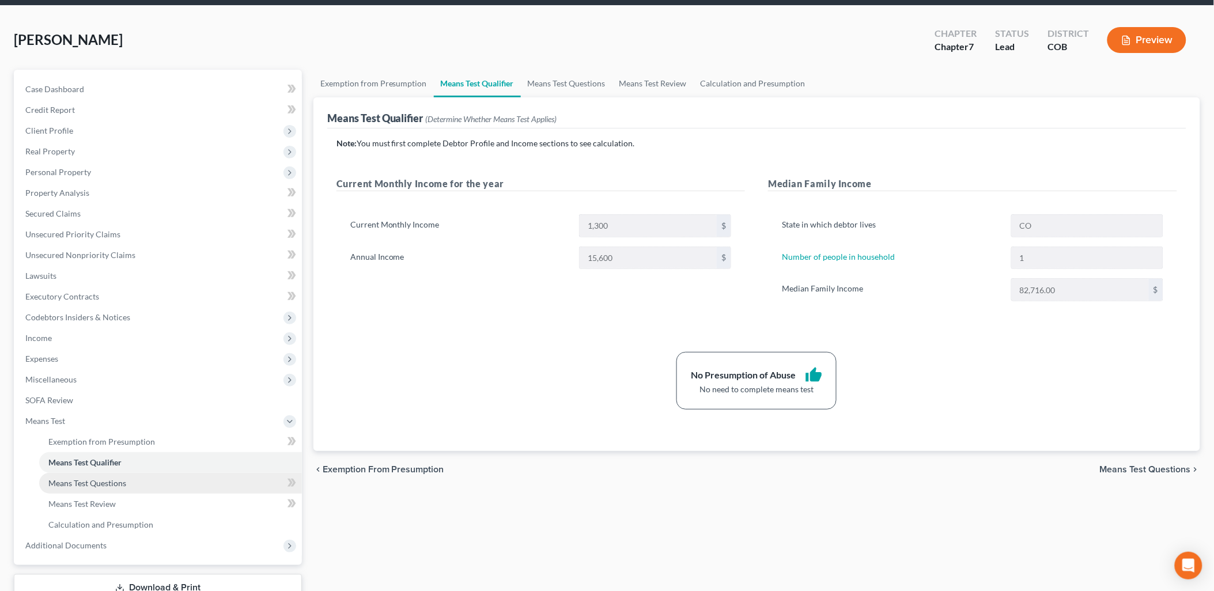
scroll to position [64, 0]
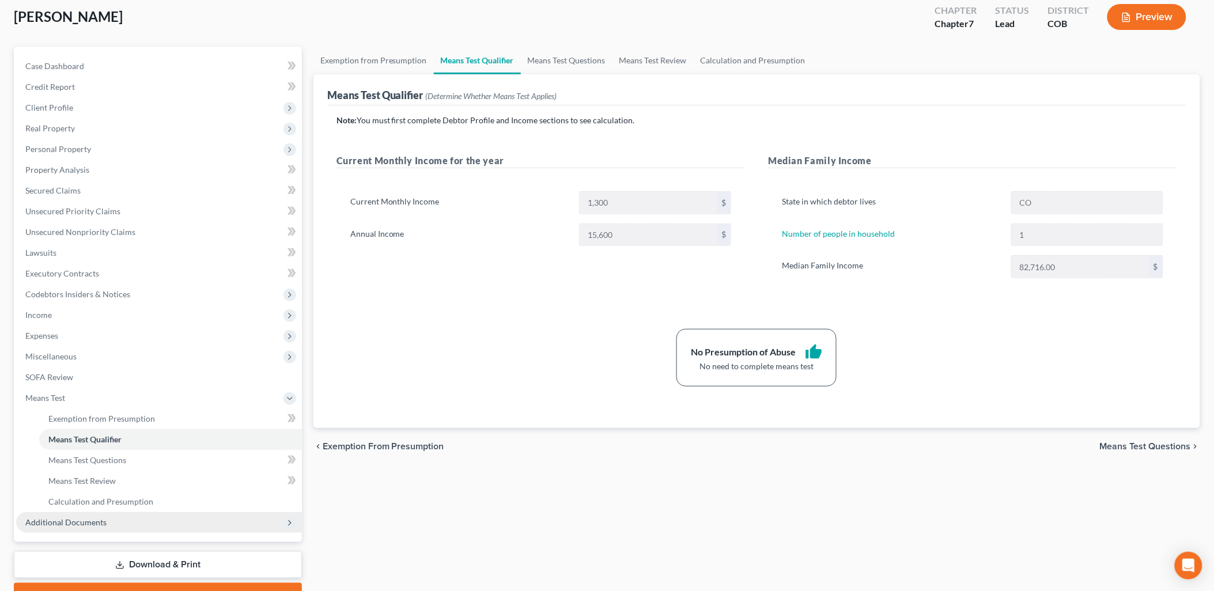
click at [78, 522] on span "Additional Documents" at bounding box center [65, 523] width 81 height 10
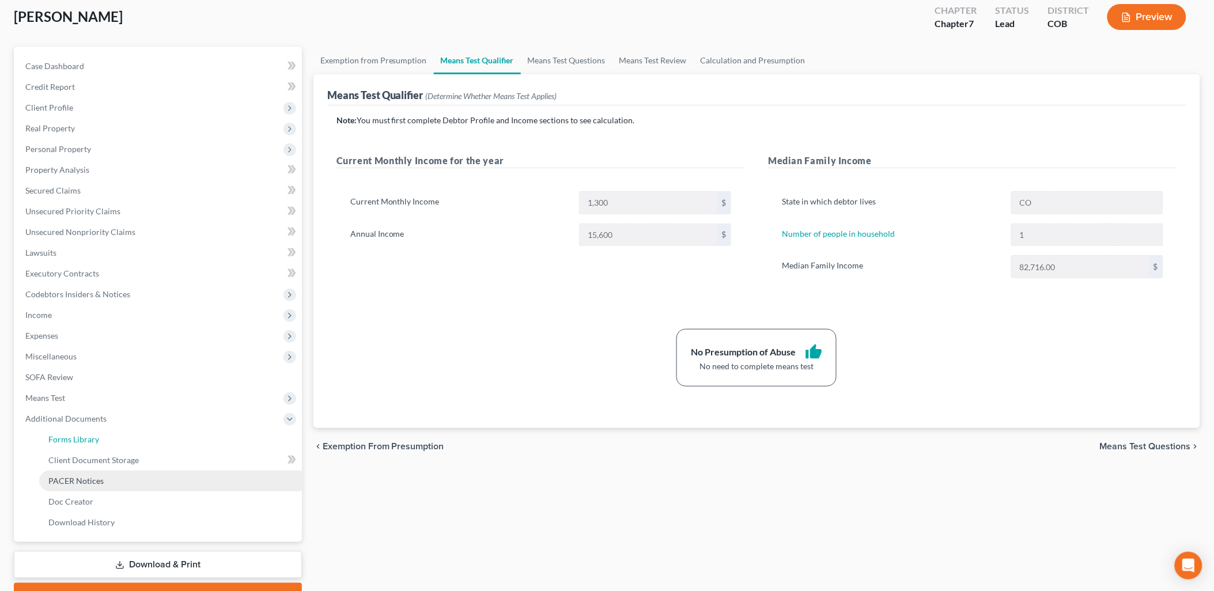
drag, startPoint x: 85, startPoint y: 433, endPoint x: 93, endPoint y: 474, distance: 42.2
click at [85, 433] on link "Forms Library" at bounding box center [170, 439] width 263 height 21
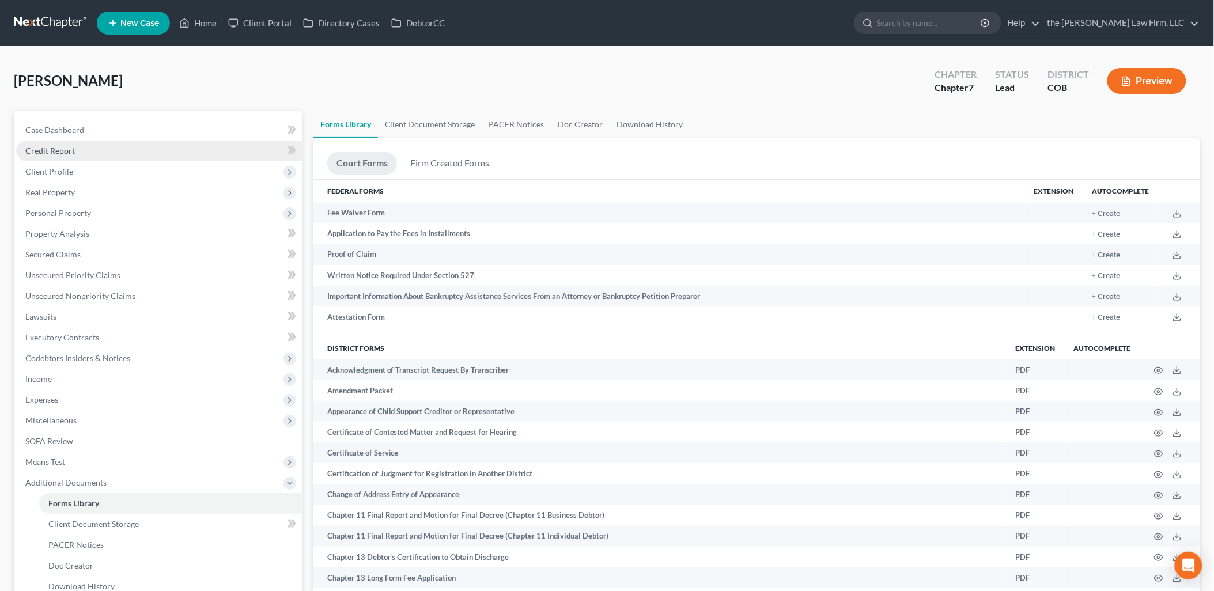
click at [81, 150] on link "Credit Report" at bounding box center [159, 151] width 286 height 21
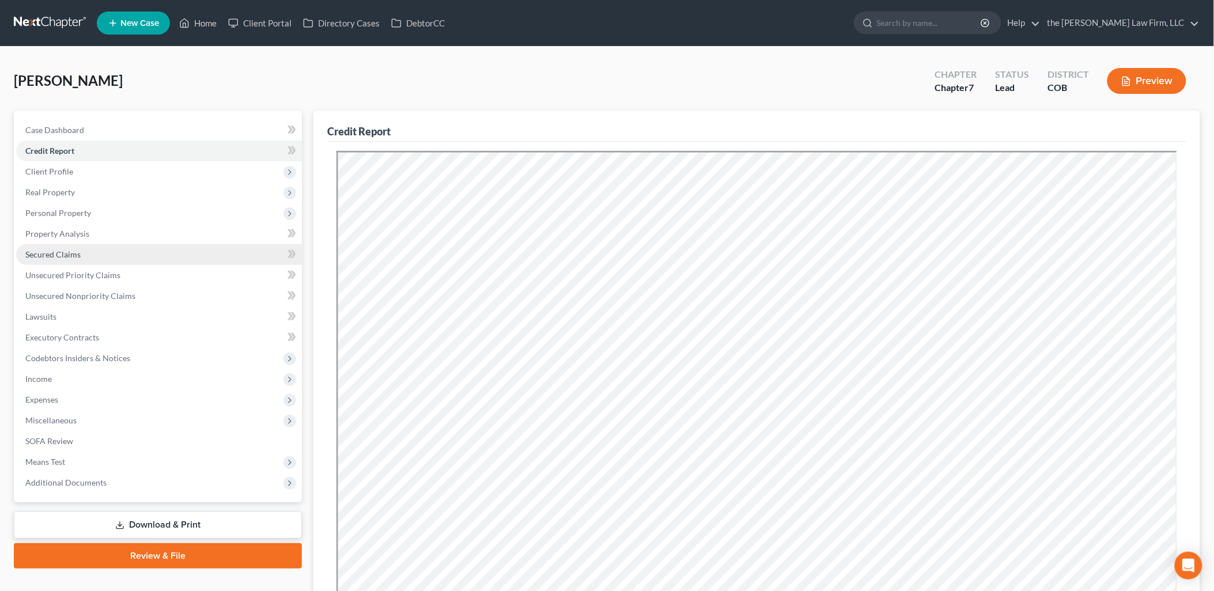
click at [64, 254] on span "Secured Claims" at bounding box center [52, 255] width 55 height 10
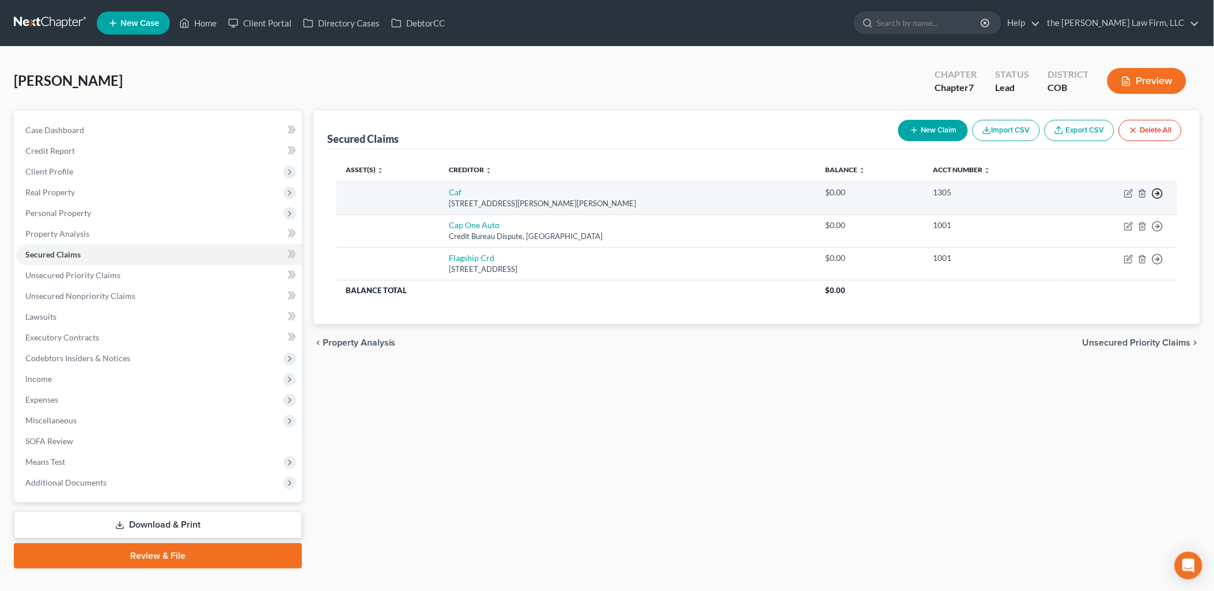
click at [1161, 194] on icon "button" at bounding box center [1158, 194] width 12 height 12
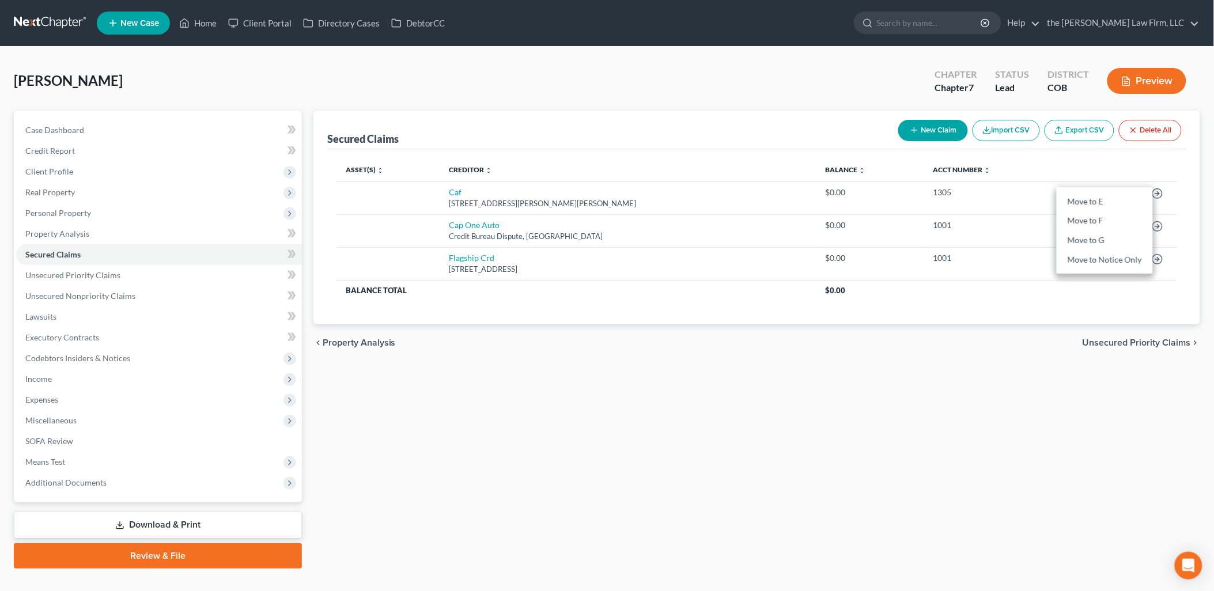
click at [918, 390] on div "Secured Claims New Claim Import CSV Export CSV Delete All Asset(s) expand_more …" at bounding box center [757, 340] width 899 height 458
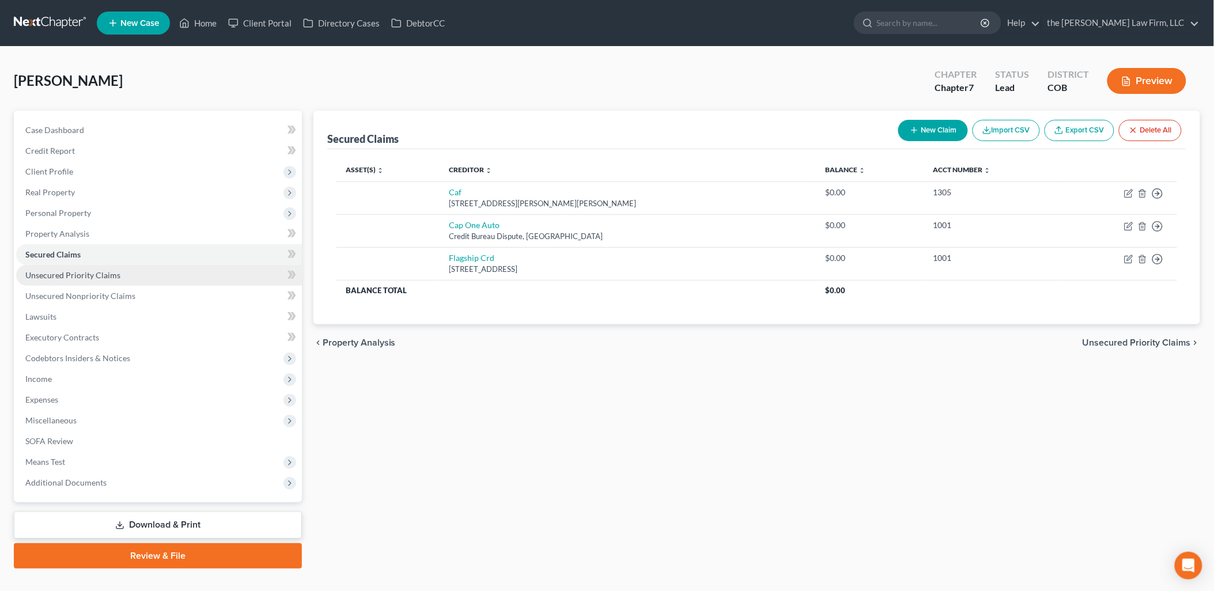
click at [58, 267] on link "Unsecured Priority Claims" at bounding box center [159, 275] width 286 height 21
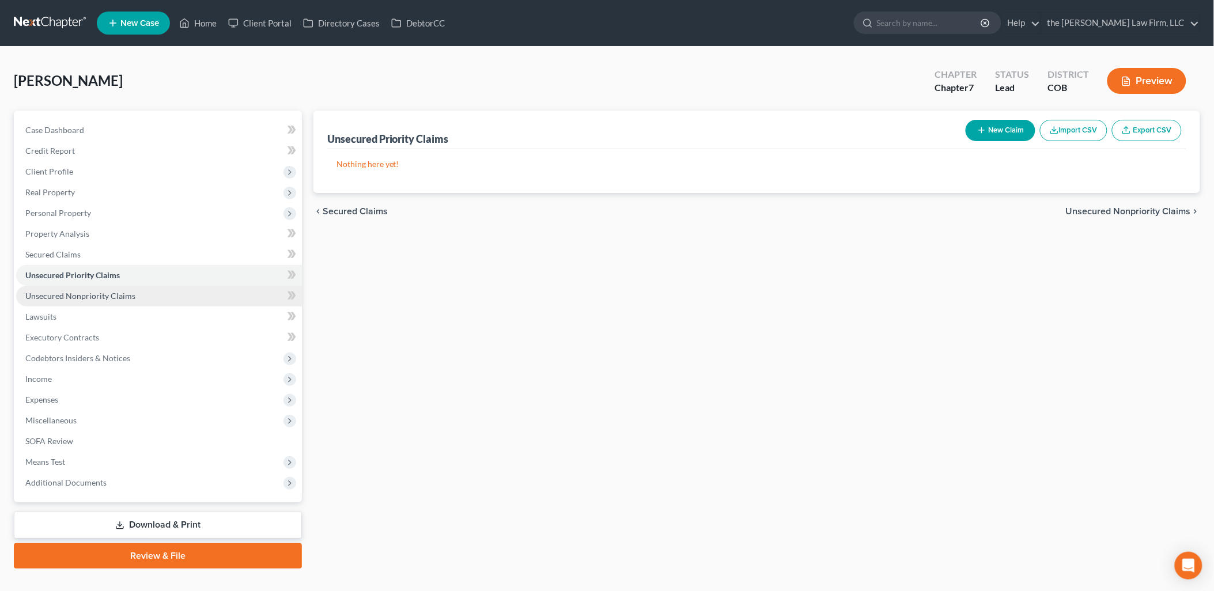
click at [138, 294] on link "Unsecured Nonpriority Claims" at bounding box center [159, 296] width 286 height 21
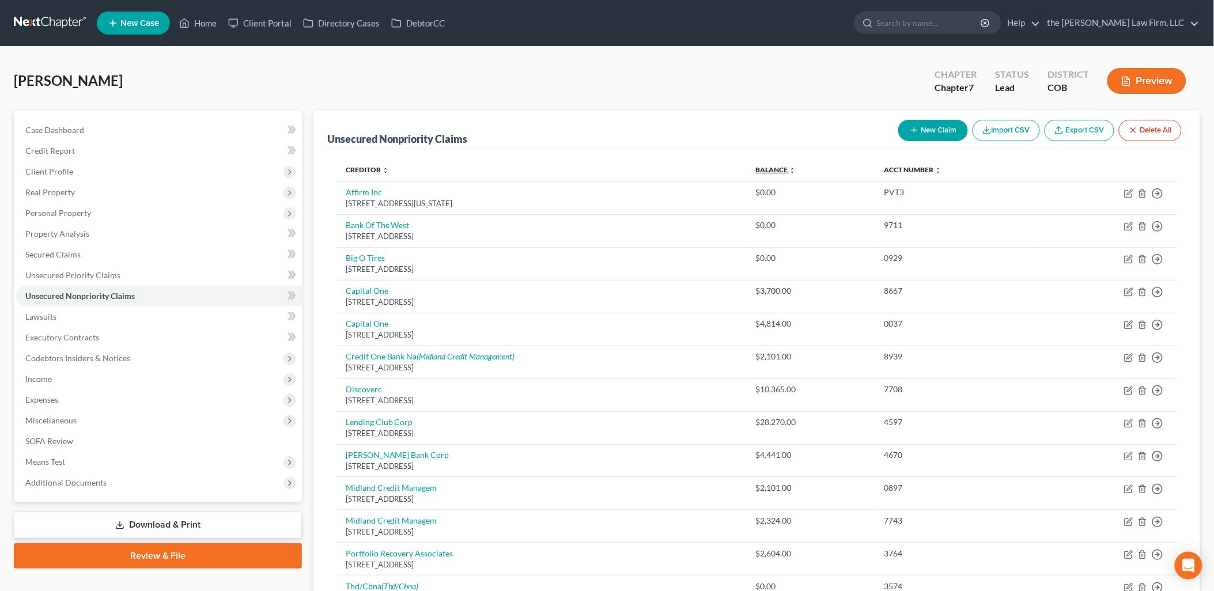
click at [765, 171] on link "Balance expand_more expand_less unfold_more" at bounding box center [776, 169] width 40 height 9
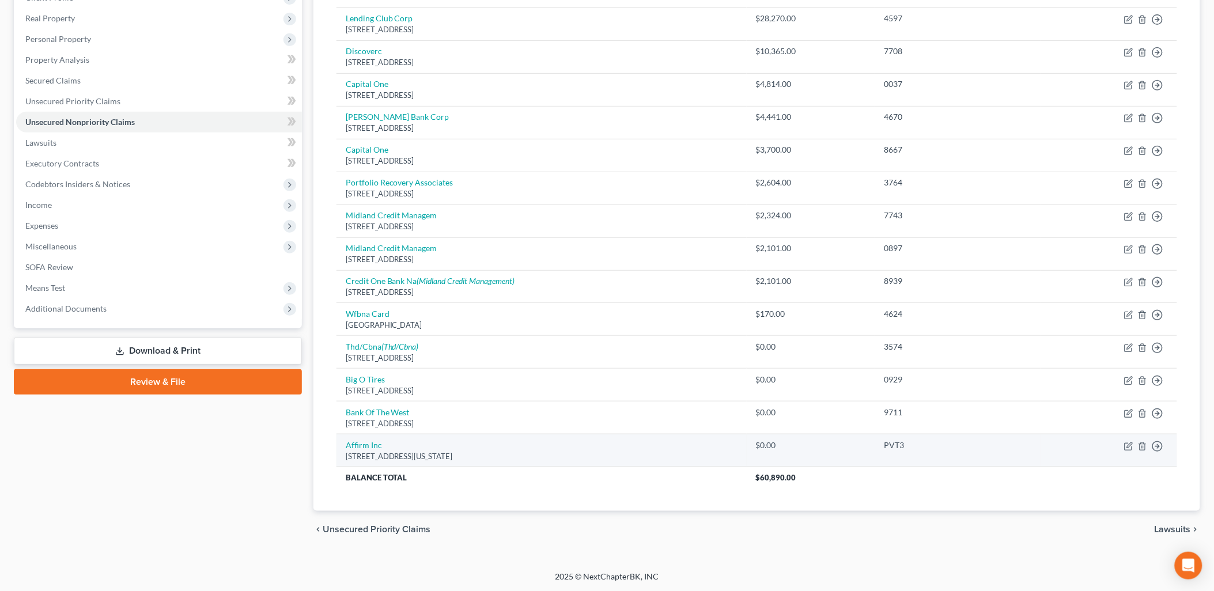
scroll to position [175, 0]
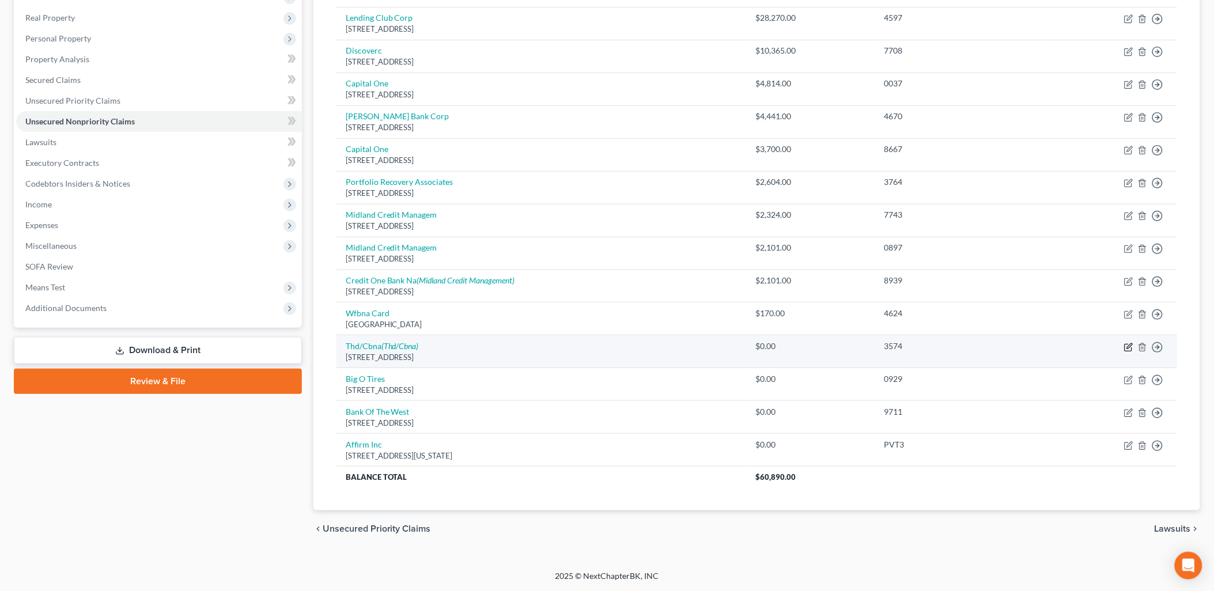
click at [1131, 348] on icon "button" at bounding box center [1128, 347] width 9 height 9
select select "43"
select select "2"
select select "0"
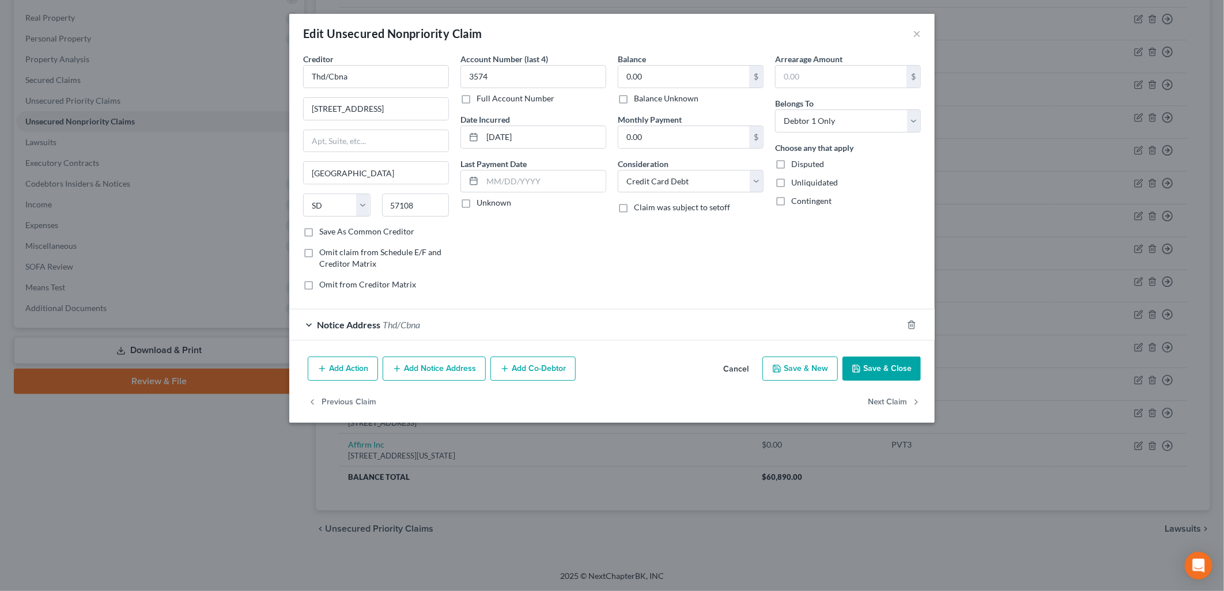
click at [692, 101] on label "Balance Unknown" at bounding box center [666, 99] width 65 height 12
click at [646, 100] on input "Balance Unknown" at bounding box center [642, 96] width 7 height 7
checkbox input "true"
drag, startPoint x: 874, startPoint y: 360, endPoint x: 1059, endPoint y: 404, distance: 190.3
click at [874, 360] on button "Save & Close" at bounding box center [882, 369] width 78 height 24
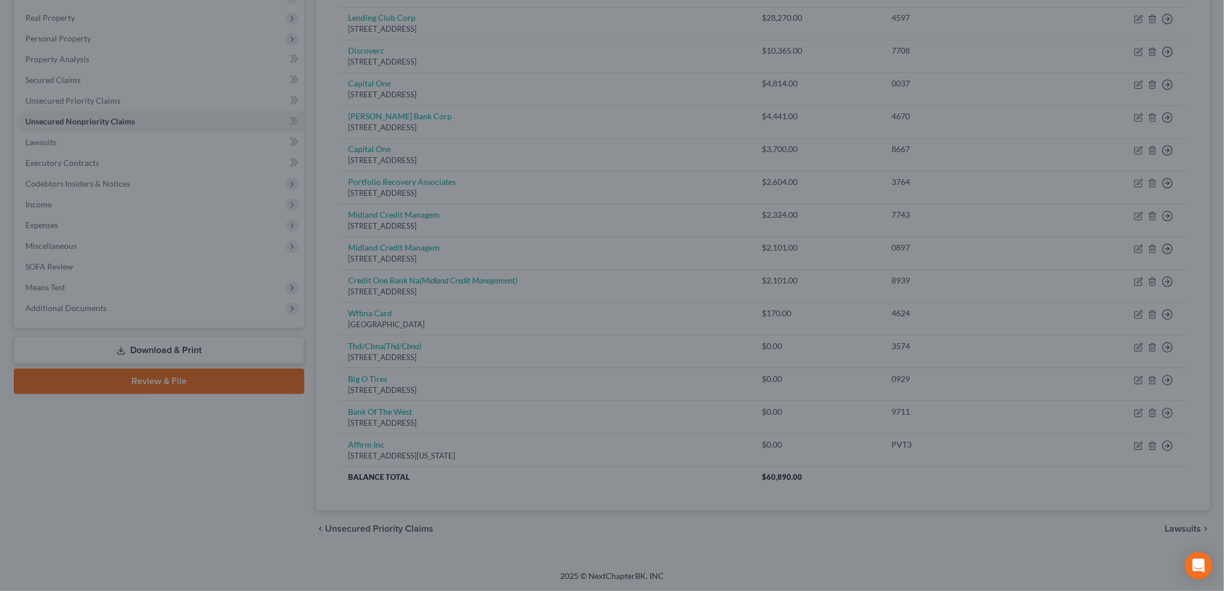
type input "0"
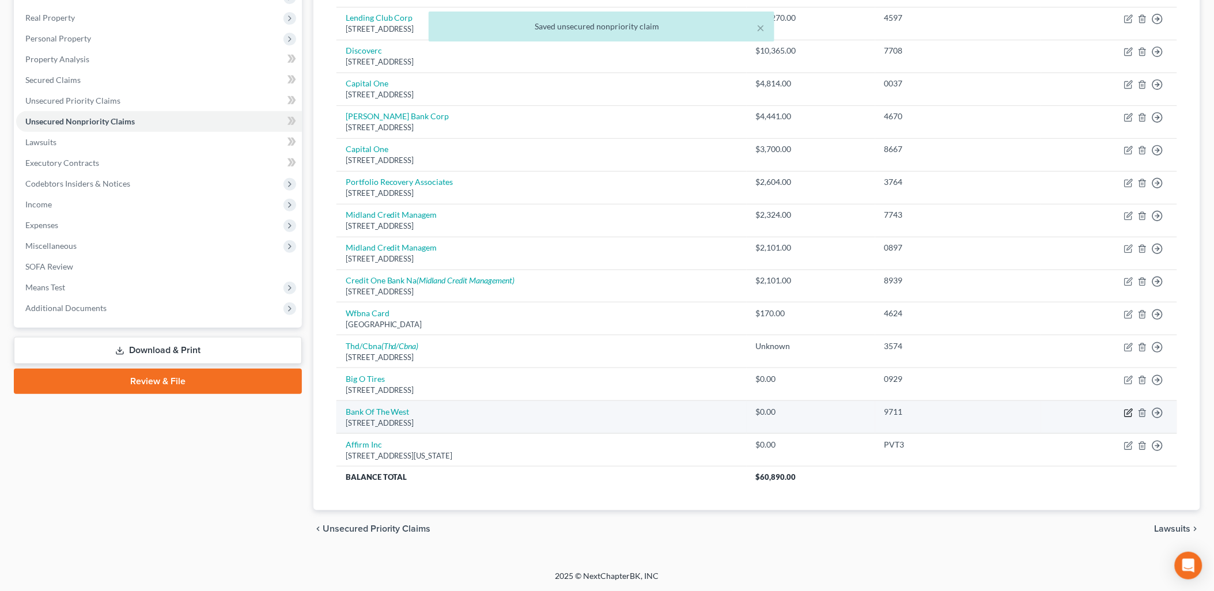
click at [1127, 413] on icon "button" at bounding box center [1128, 413] width 9 height 9
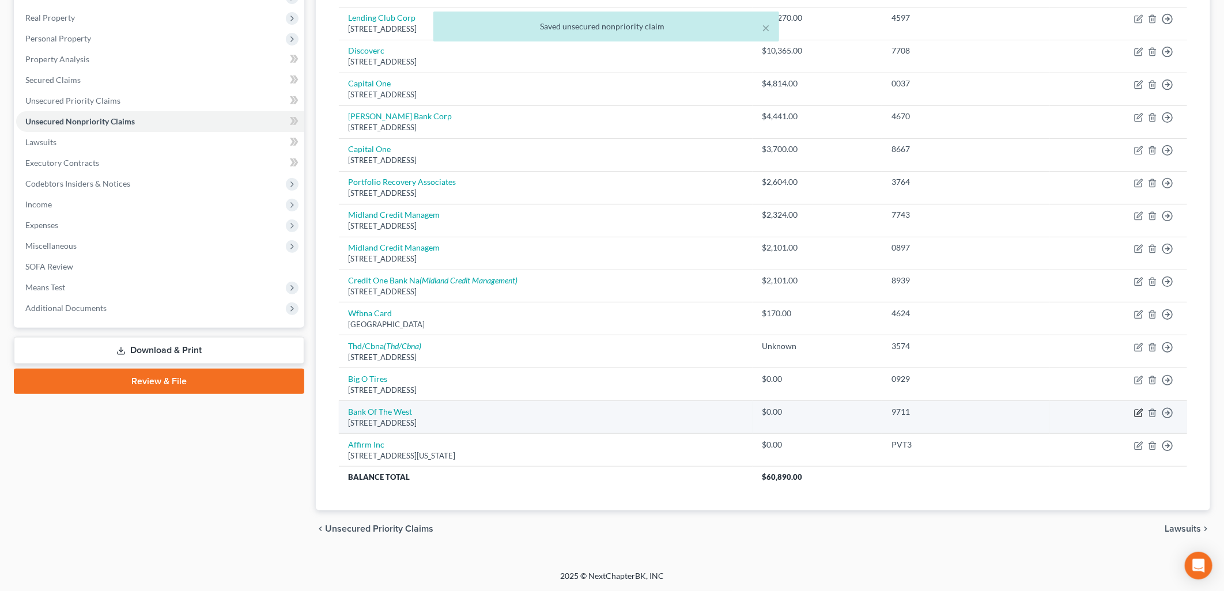
select select "30"
select select "0"
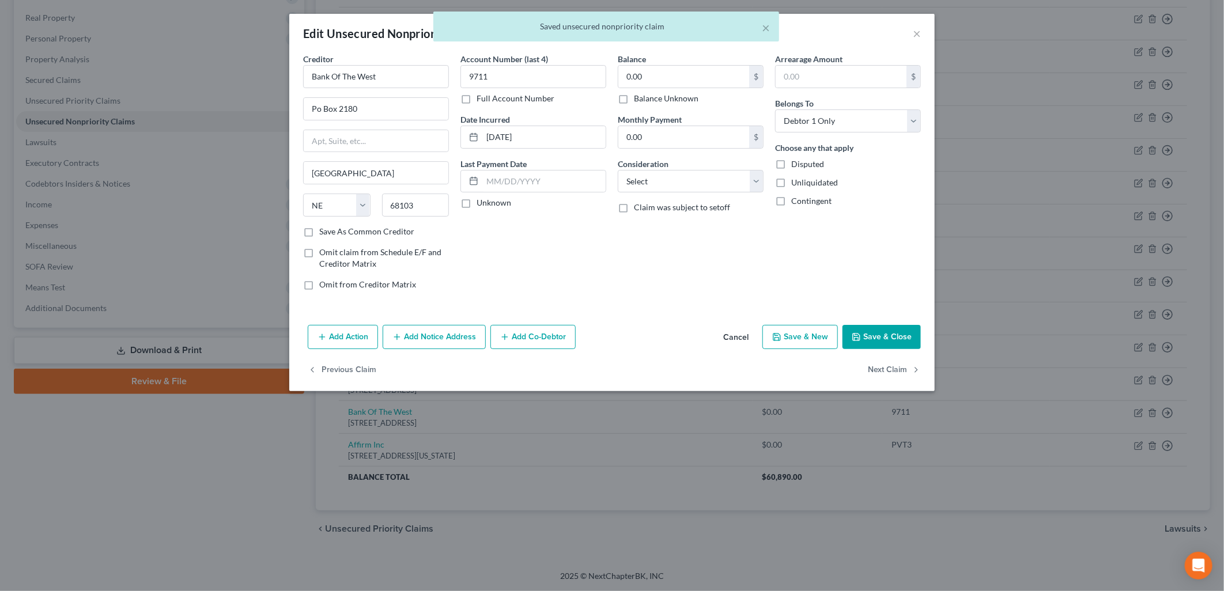
click at [637, 98] on label "Balance Unknown" at bounding box center [666, 99] width 65 height 12
click at [639, 98] on input "Balance Unknown" at bounding box center [642, 96] width 7 height 7
checkbox input "true"
click at [882, 337] on button "Save & Close" at bounding box center [882, 337] width 78 height 24
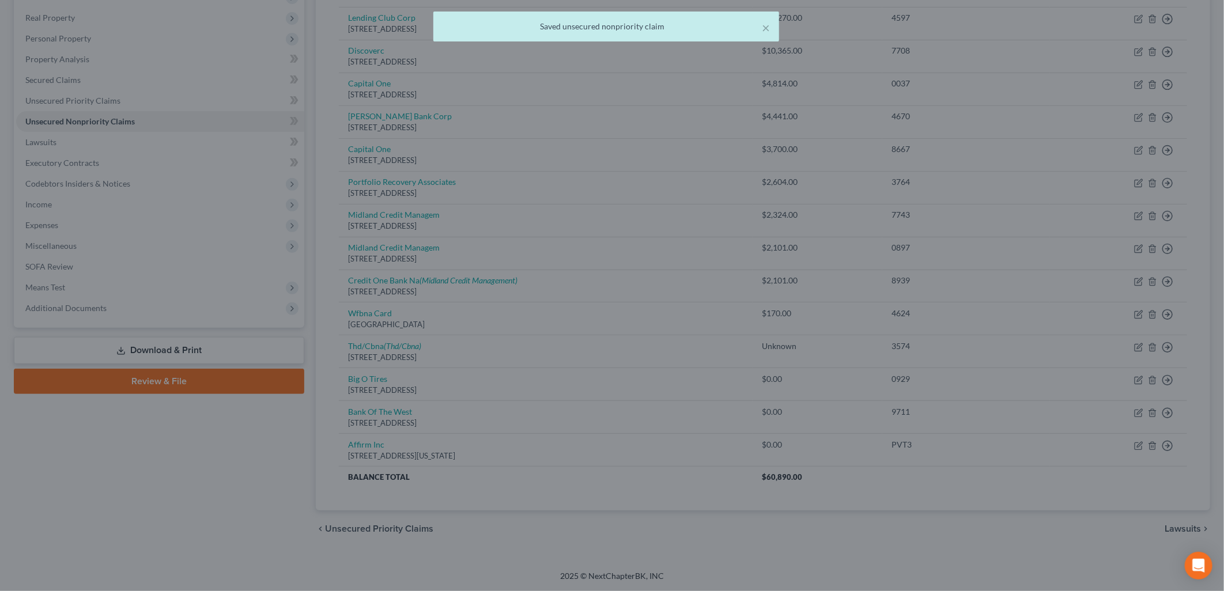
type input "0"
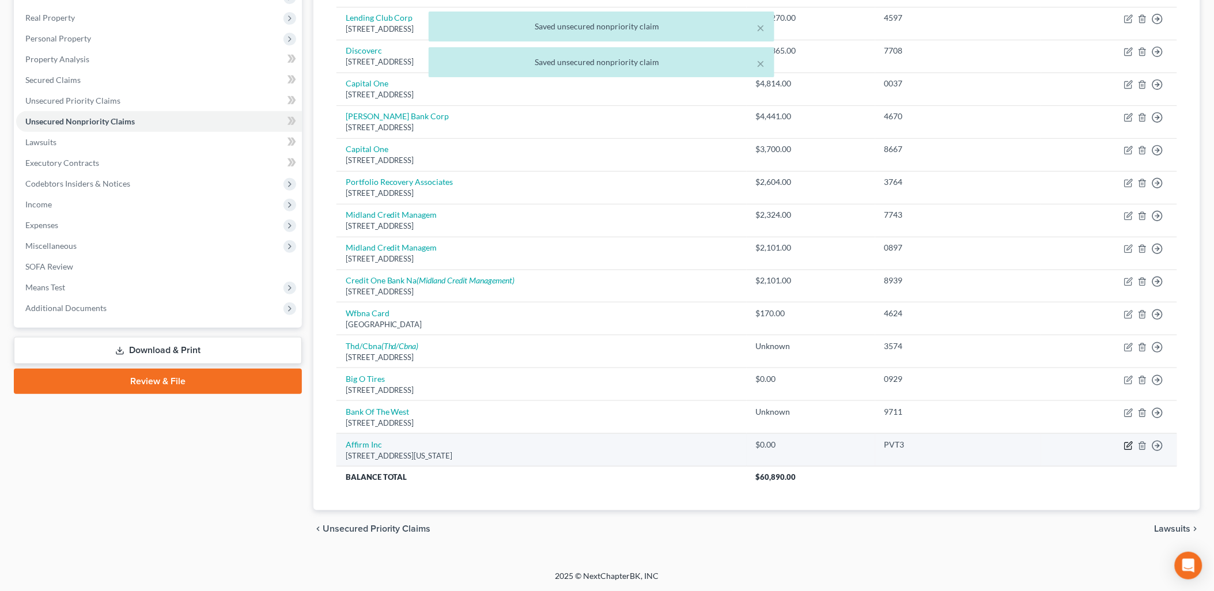
click at [1132, 446] on icon "button" at bounding box center [1128, 445] width 9 height 9
select select "4"
select select "0"
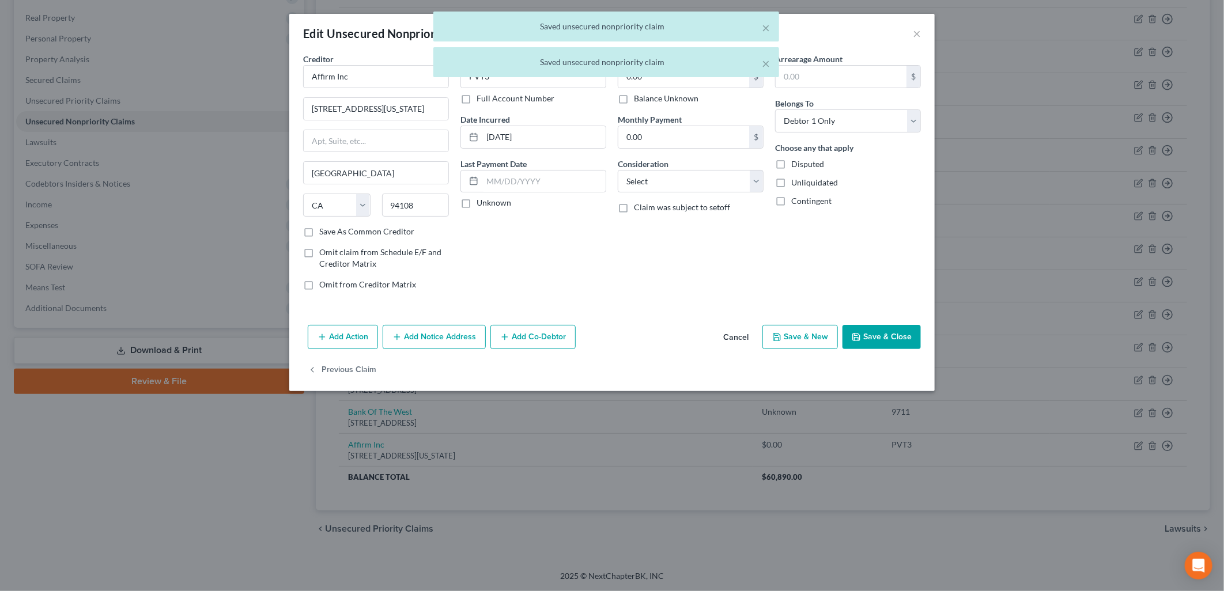
click at [661, 98] on label "Balance Unknown" at bounding box center [666, 99] width 65 height 12
click at [646, 98] on input "Balance Unknown" at bounding box center [642, 96] width 7 height 7
checkbox input "true"
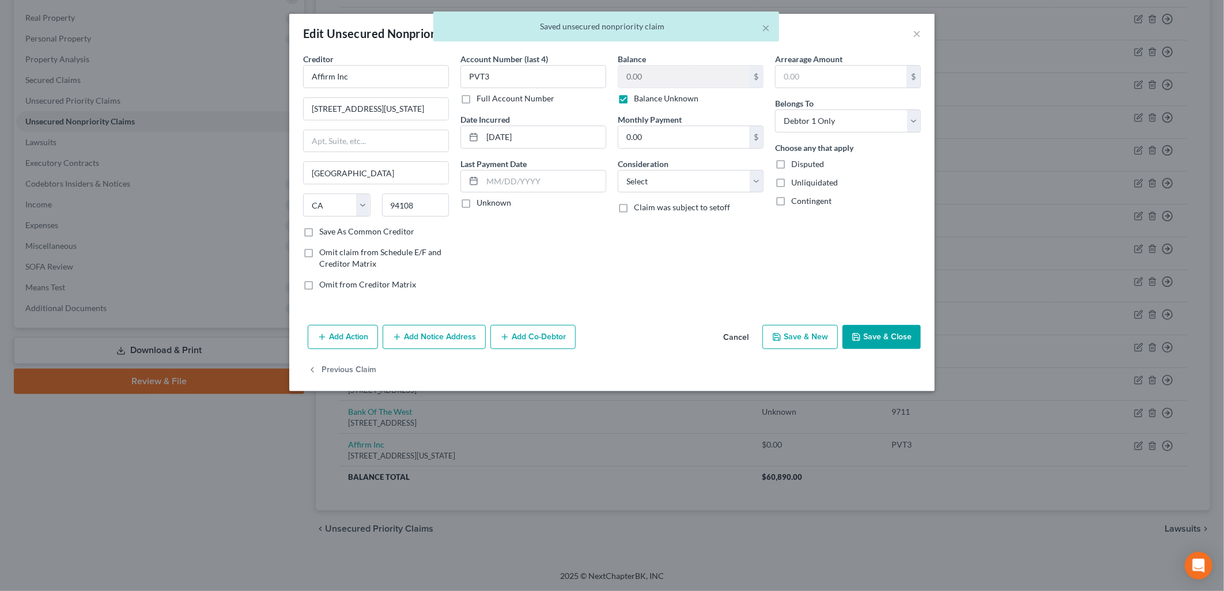
click at [896, 346] on button "Save & Close" at bounding box center [882, 337] width 78 height 24
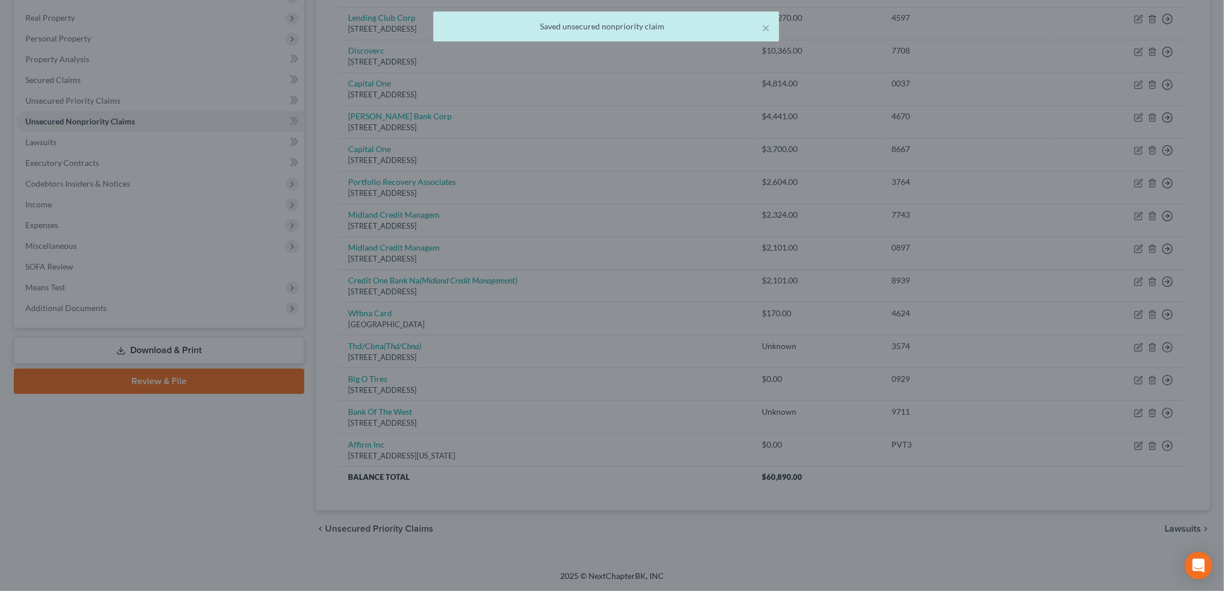
type input "0"
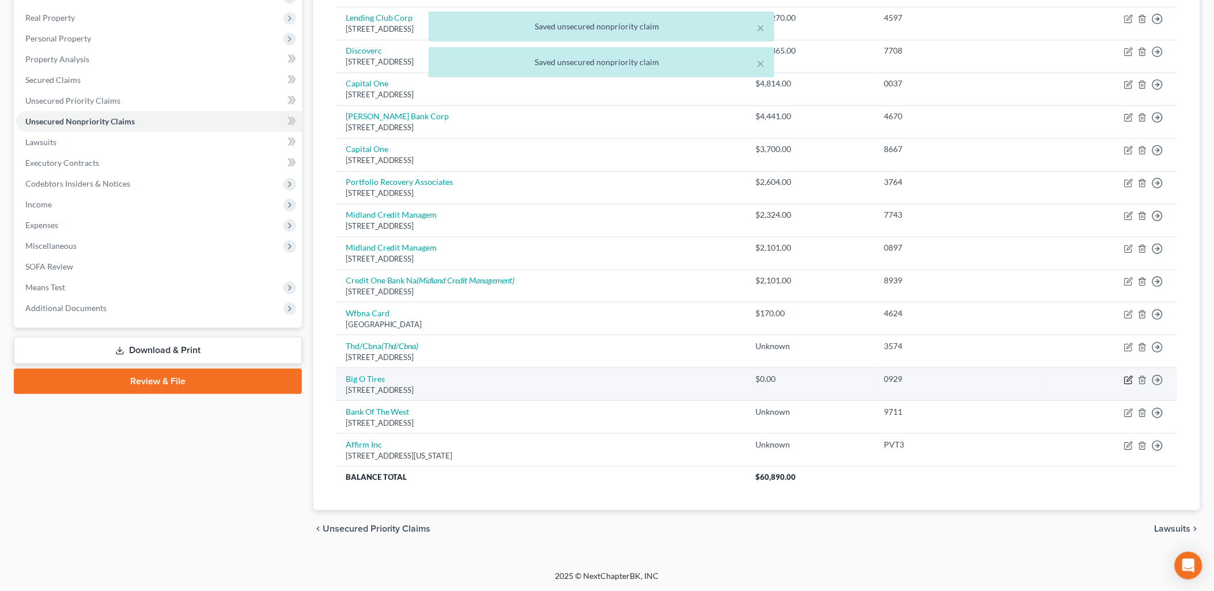
click at [1130, 382] on icon "button" at bounding box center [1128, 380] width 9 height 9
select select "43"
select select "2"
select select "0"
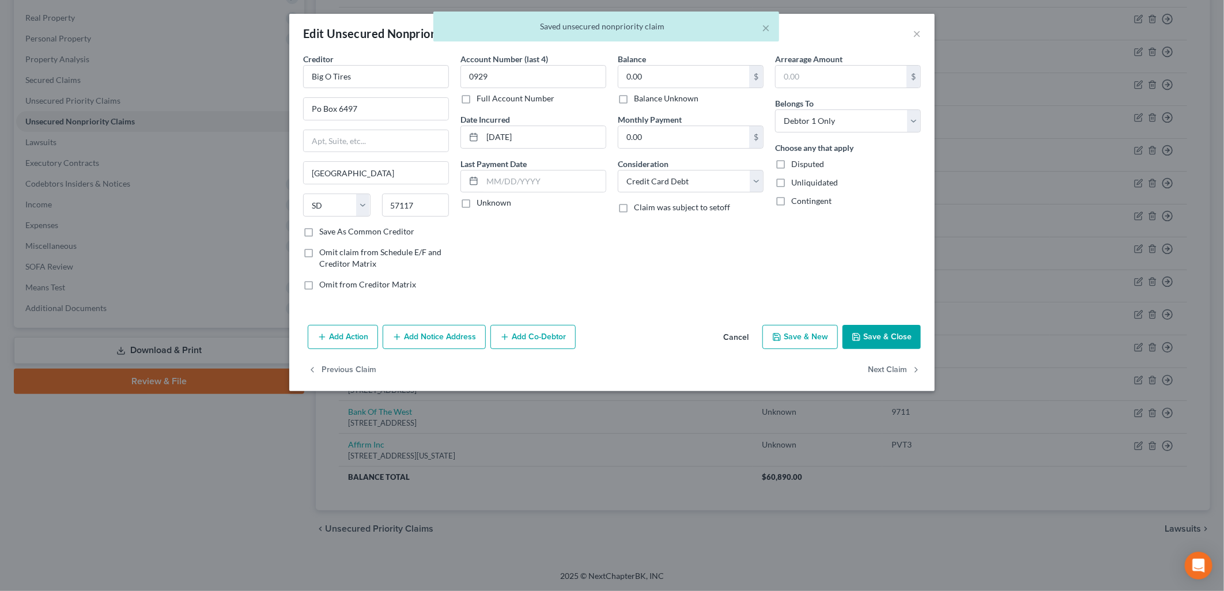
click at [662, 95] on label "Balance Unknown" at bounding box center [666, 99] width 65 height 12
click at [646, 95] on input "Balance Unknown" at bounding box center [642, 96] width 7 height 7
checkbox input "true"
click at [892, 331] on button "Save & Close" at bounding box center [882, 337] width 78 height 24
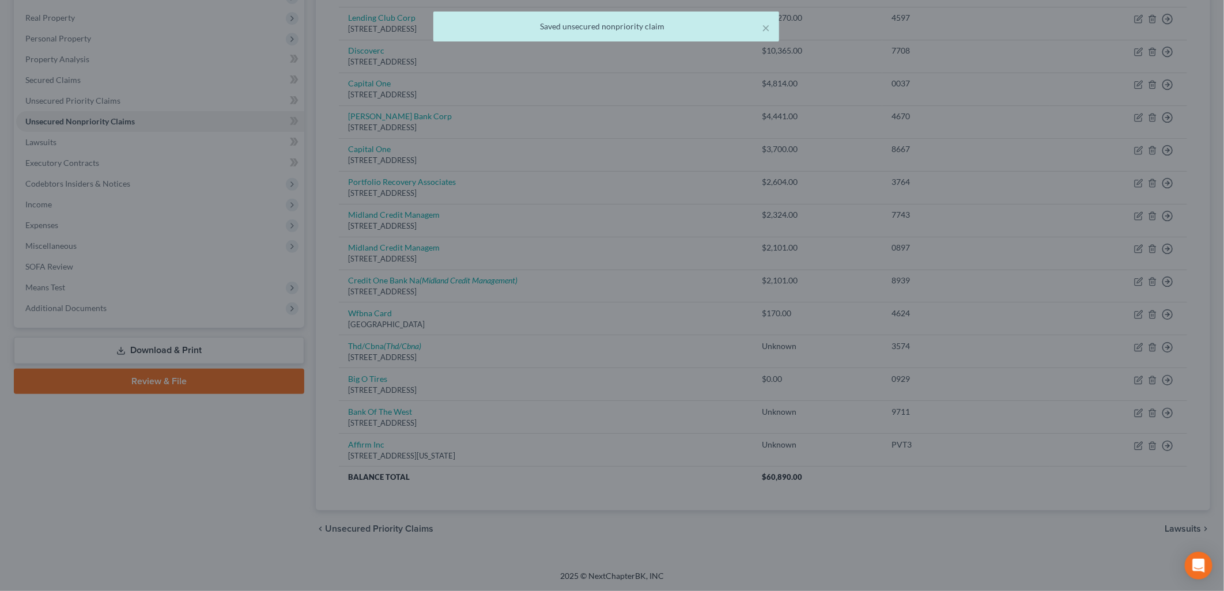
type input "0"
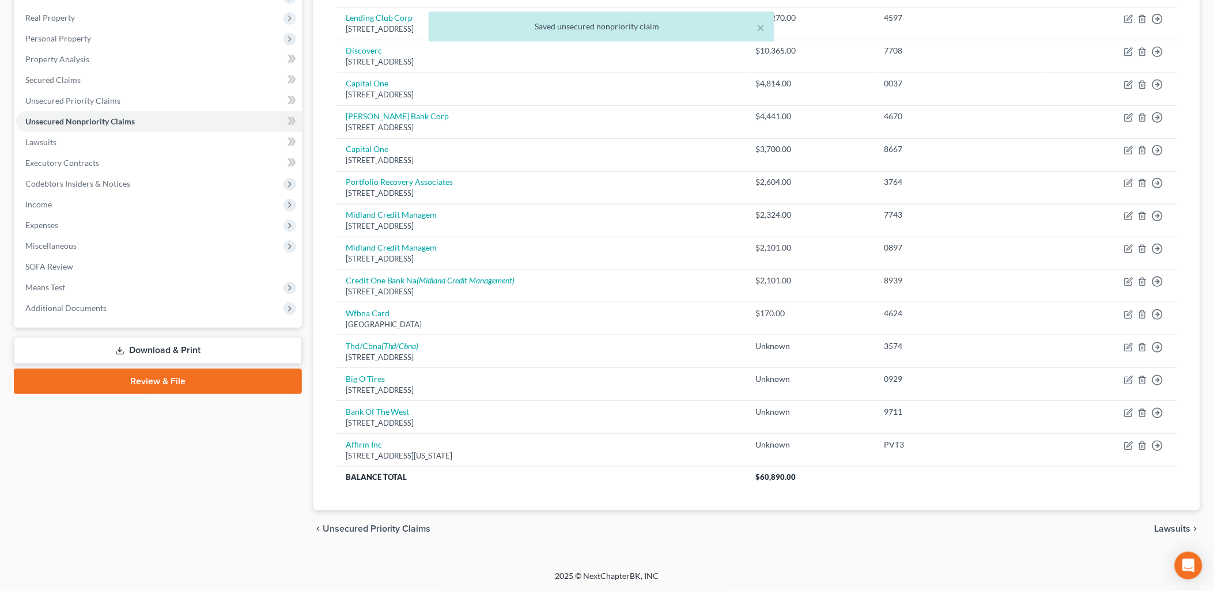
click at [209, 357] on link "Download & Print" at bounding box center [158, 350] width 288 height 27
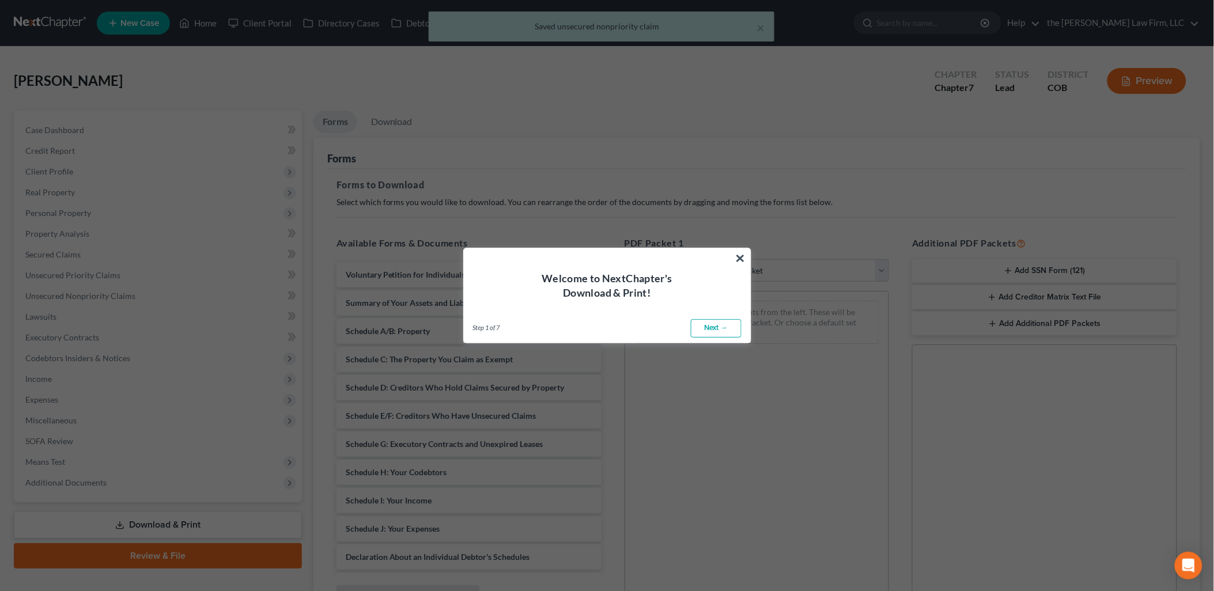
click at [710, 327] on link "Next →" at bounding box center [716, 328] width 51 height 18
select select "0"
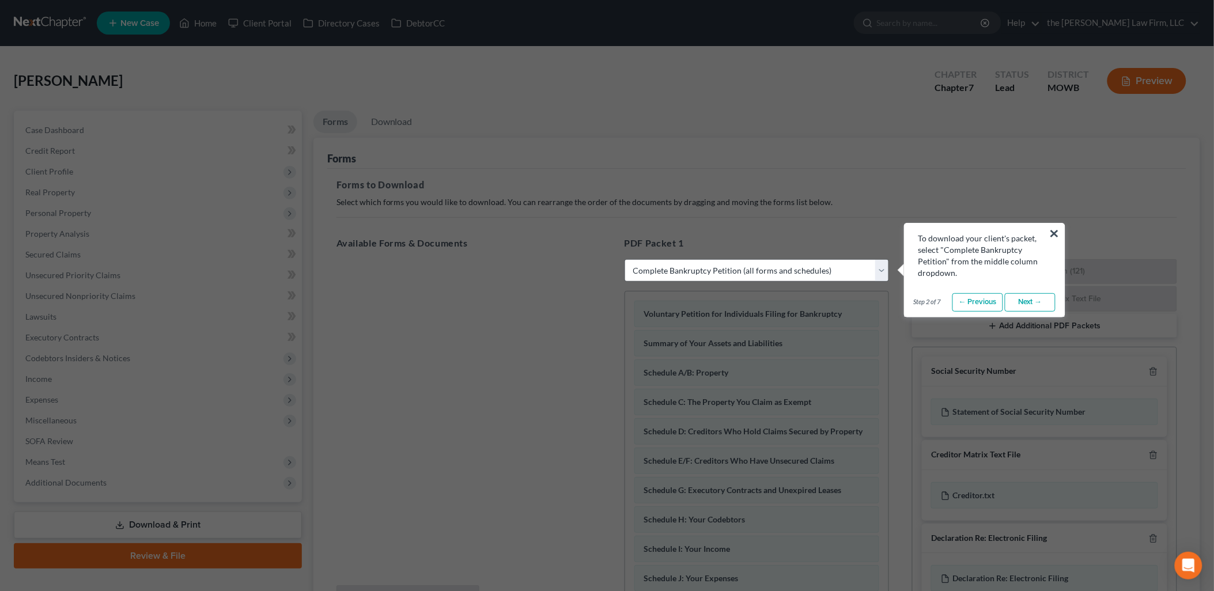
click at [1033, 300] on link "Next →" at bounding box center [1030, 302] width 51 height 18
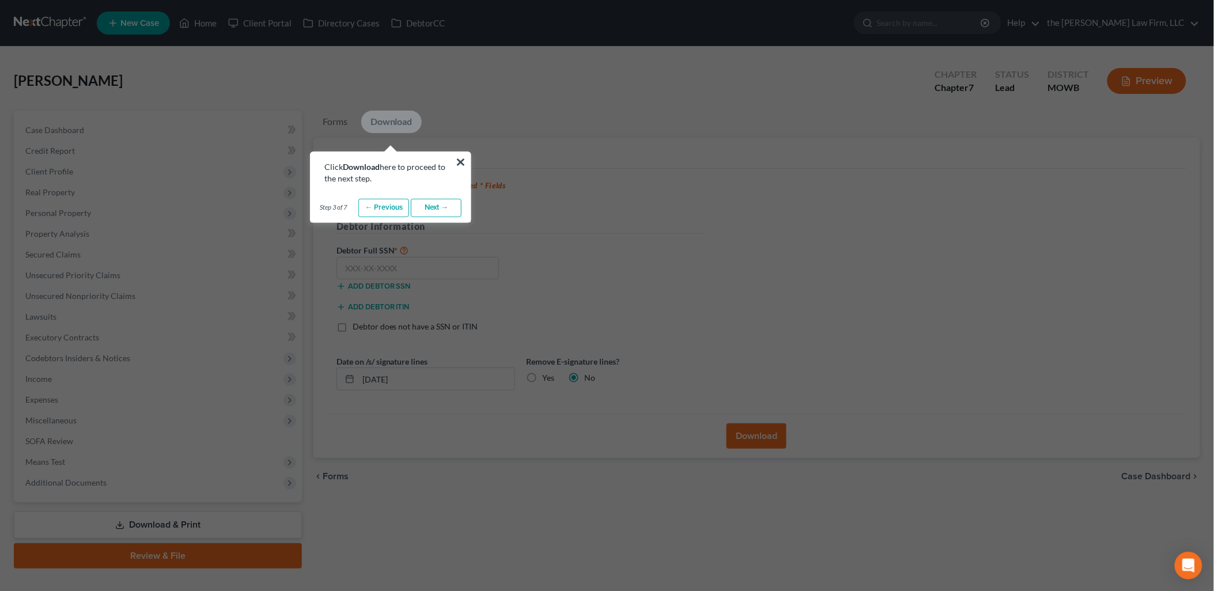
click at [442, 206] on link "Next →" at bounding box center [436, 208] width 51 height 18
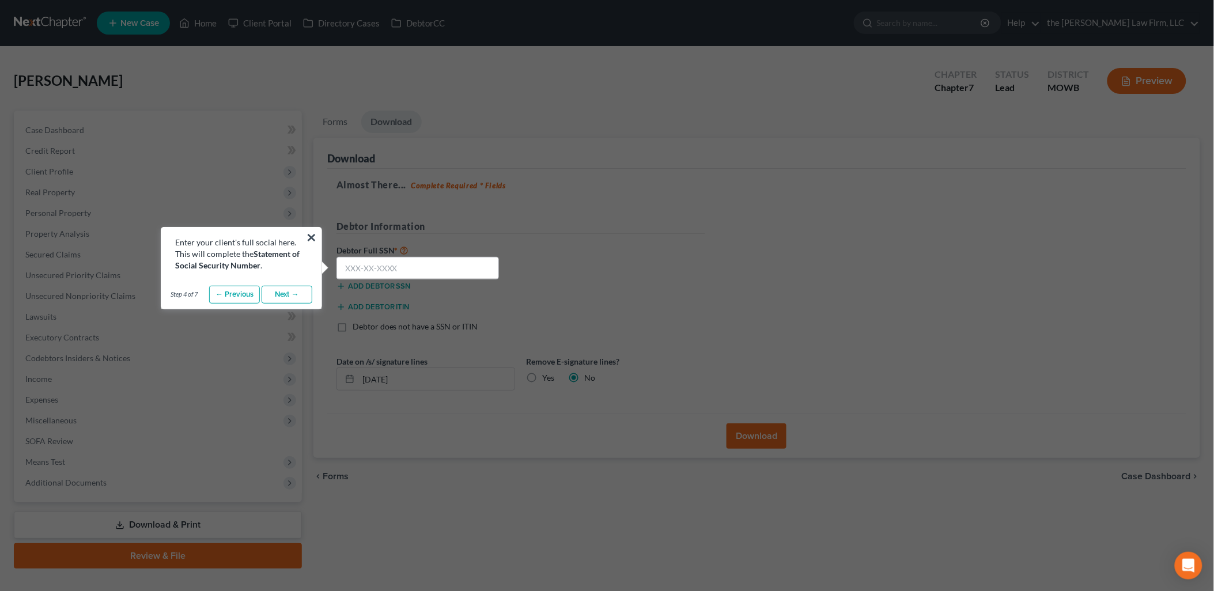
click at [296, 296] on link "Next →" at bounding box center [287, 295] width 51 height 18
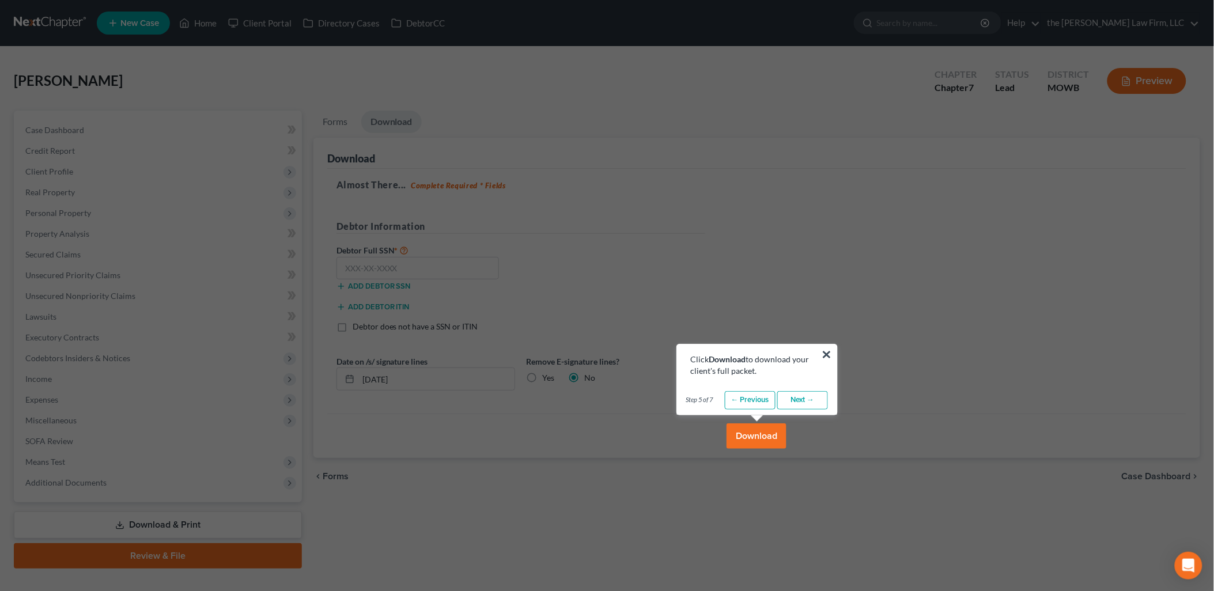
click at [810, 406] on link "Next →" at bounding box center [802, 400] width 51 height 18
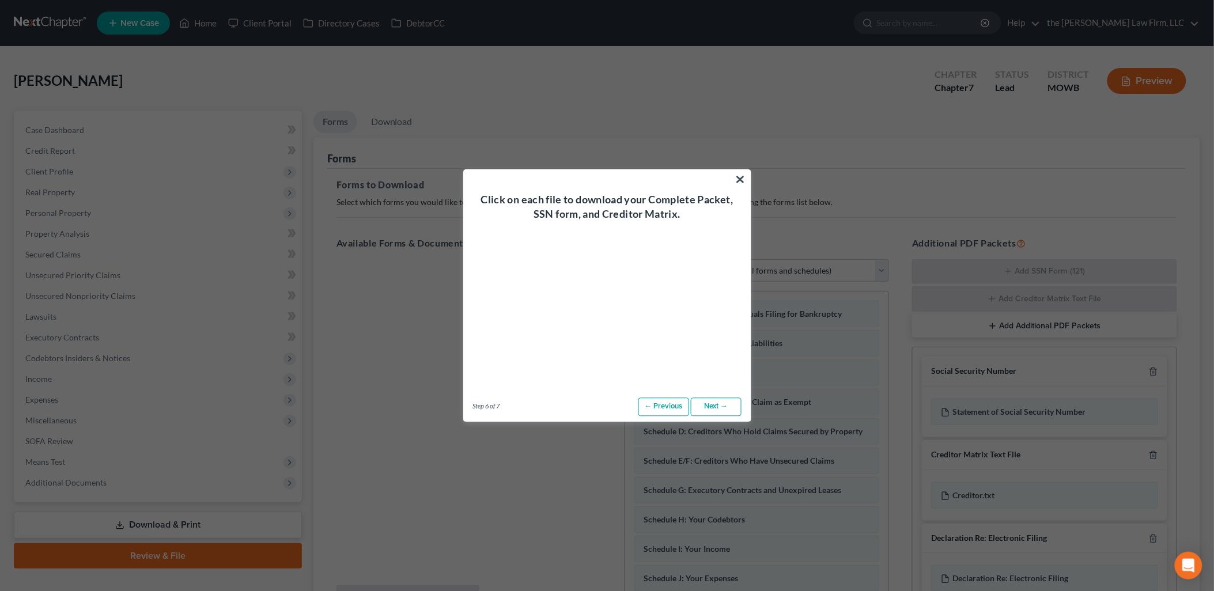
click at [715, 405] on link "Next →" at bounding box center [716, 407] width 51 height 18
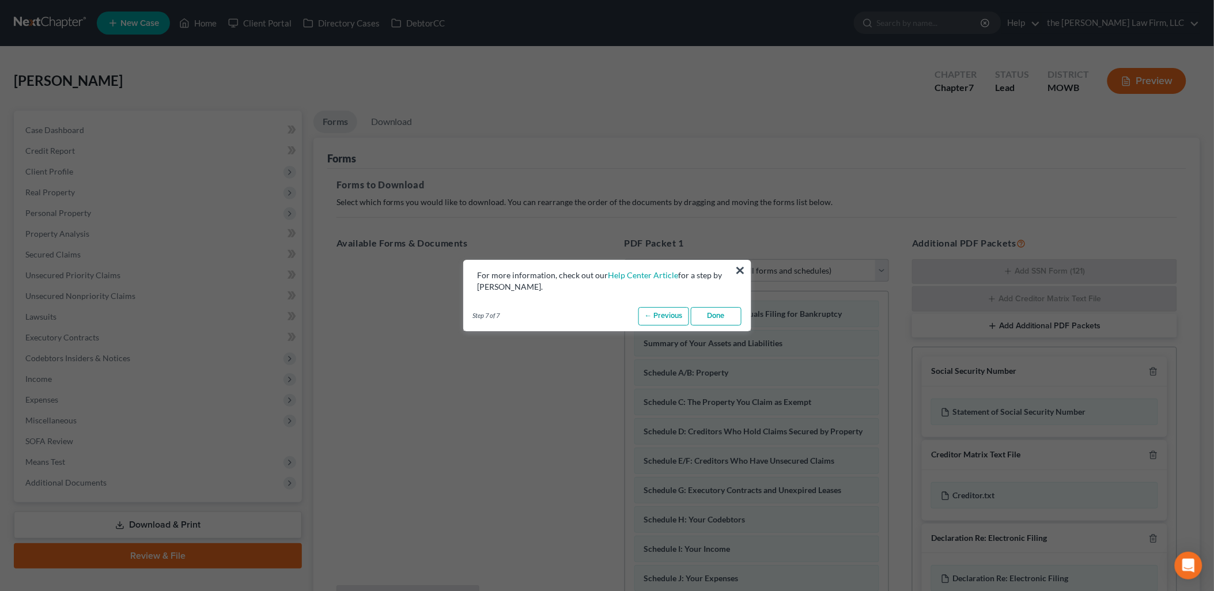
click at [724, 315] on link "Done" at bounding box center [716, 316] width 51 height 18
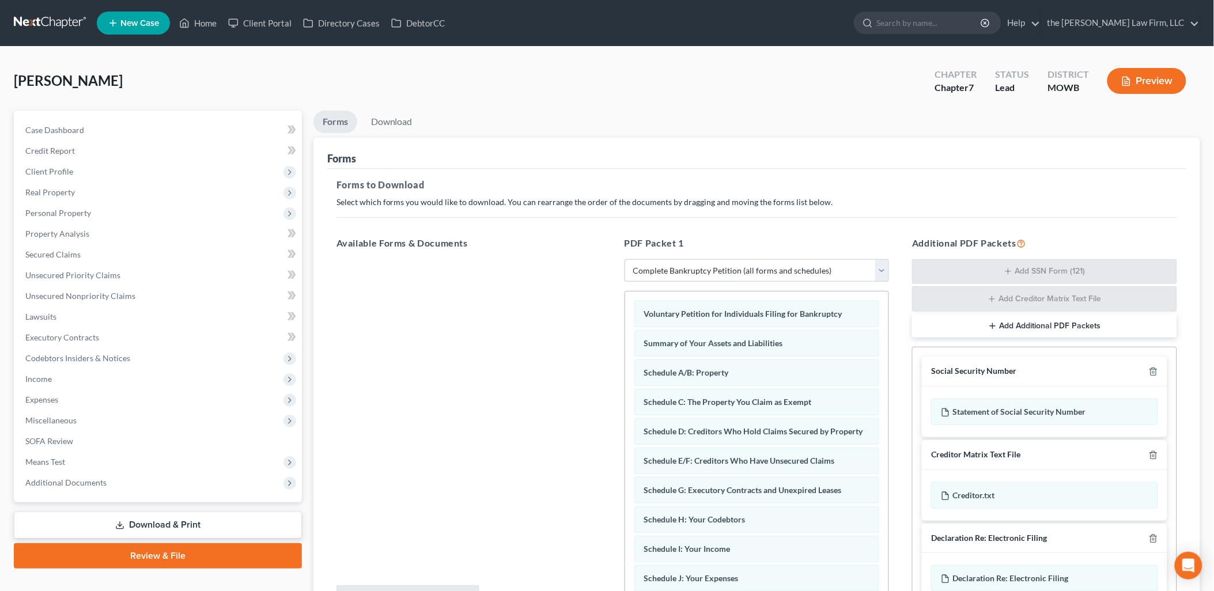
scroll to position [64, 0]
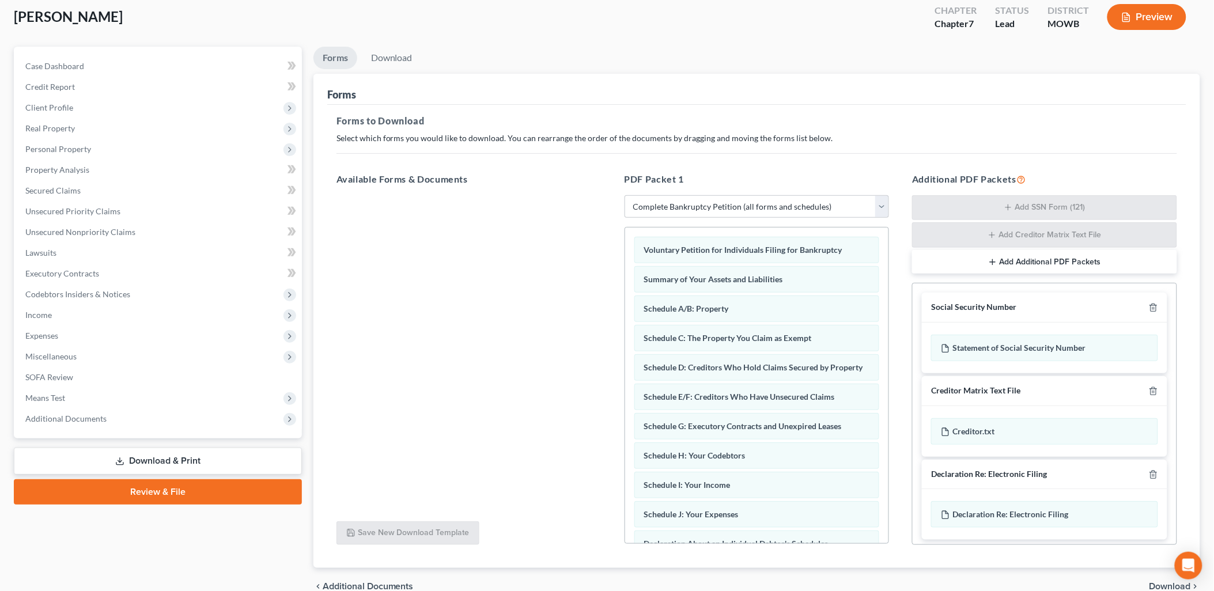
click at [242, 469] on link "Download & Print" at bounding box center [158, 461] width 288 height 27
click at [792, 402] on span "Schedule E/F: Creditors Who Have Unsecured Claims" at bounding box center [739, 397] width 191 height 10
click at [759, 402] on span "Schedule E/F: Creditors Who Have Unsecured Claims" at bounding box center [739, 397] width 191 height 10
click at [720, 402] on span "Schedule E/F: Creditors Who Have Unsecured Claims" at bounding box center [739, 397] width 191 height 10
click at [377, 66] on link "Download" at bounding box center [392, 58] width 60 height 22
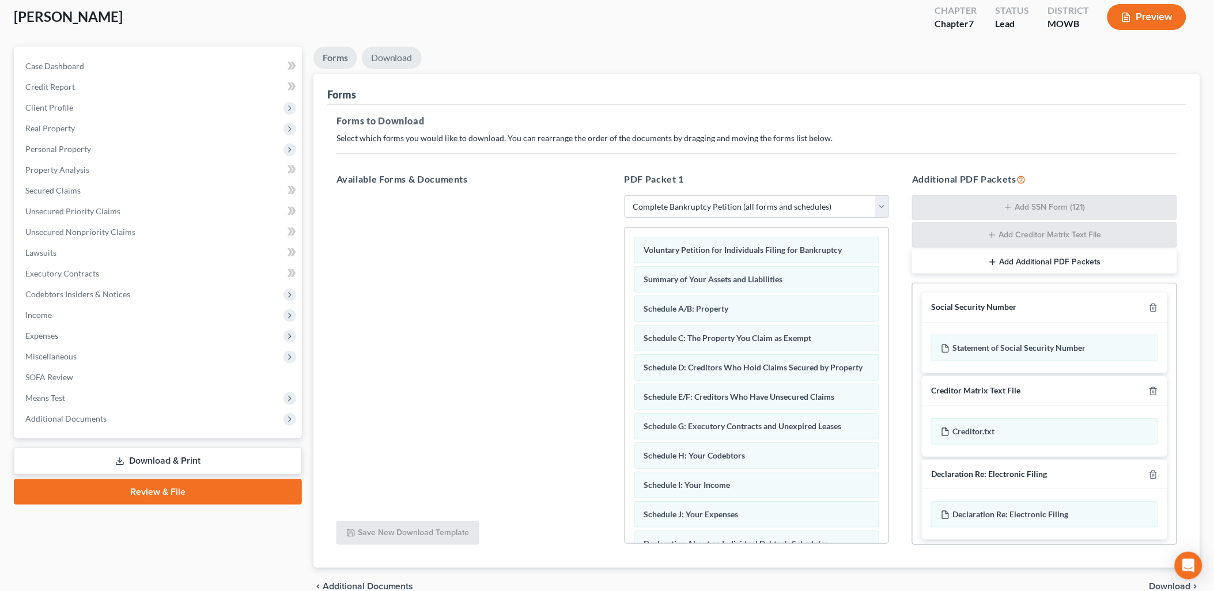
scroll to position [20, 0]
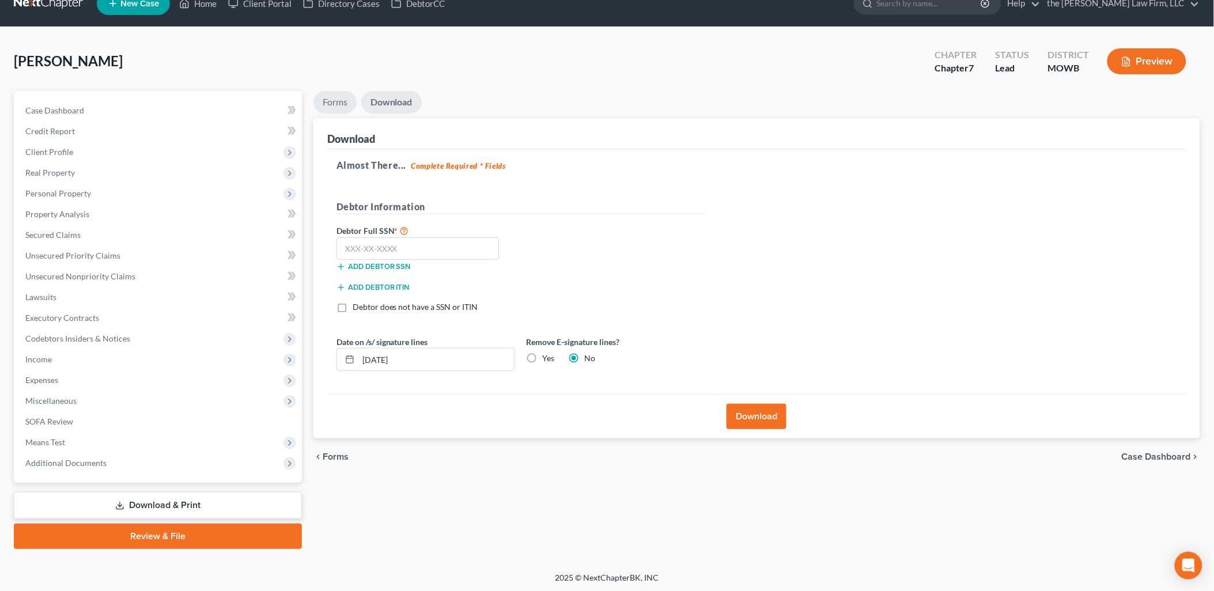
click at [342, 95] on link "Forms" at bounding box center [335, 102] width 43 height 22
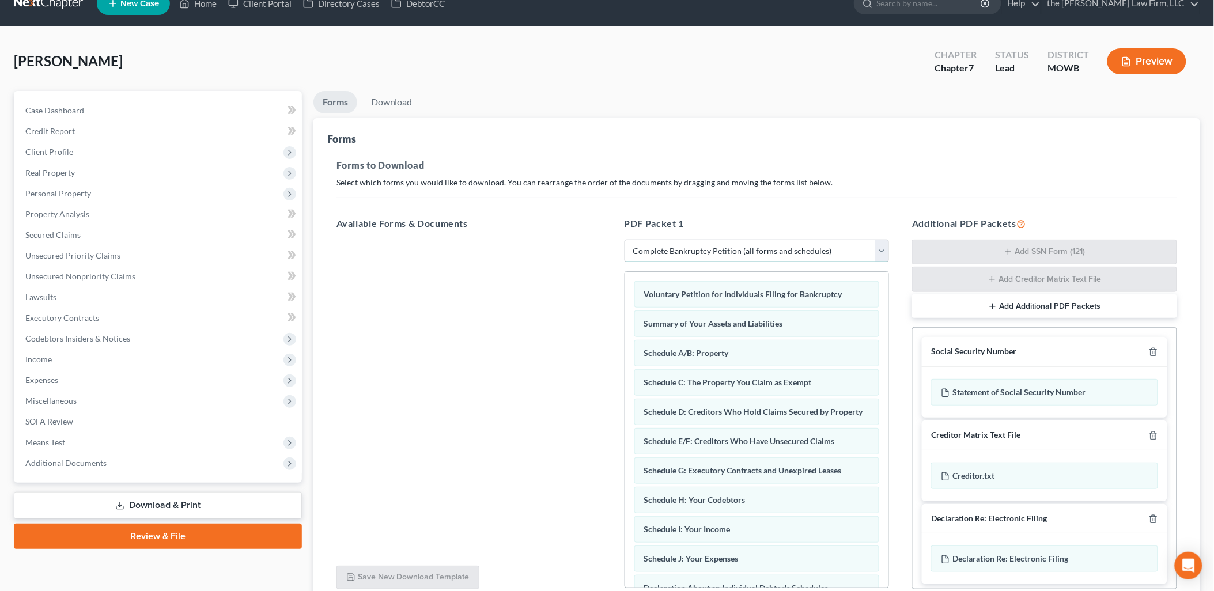
click at [734, 246] on select "Choose Default Petition PDF Packet Complete Bankruptcy Petition (all forms and …" at bounding box center [757, 251] width 265 height 23
select select
click at [625, 240] on select "Choose Default Petition PDF Packet Complete Bankruptcy Petition (all forms and …" at bounding box center [757, 251] width 265 height 23
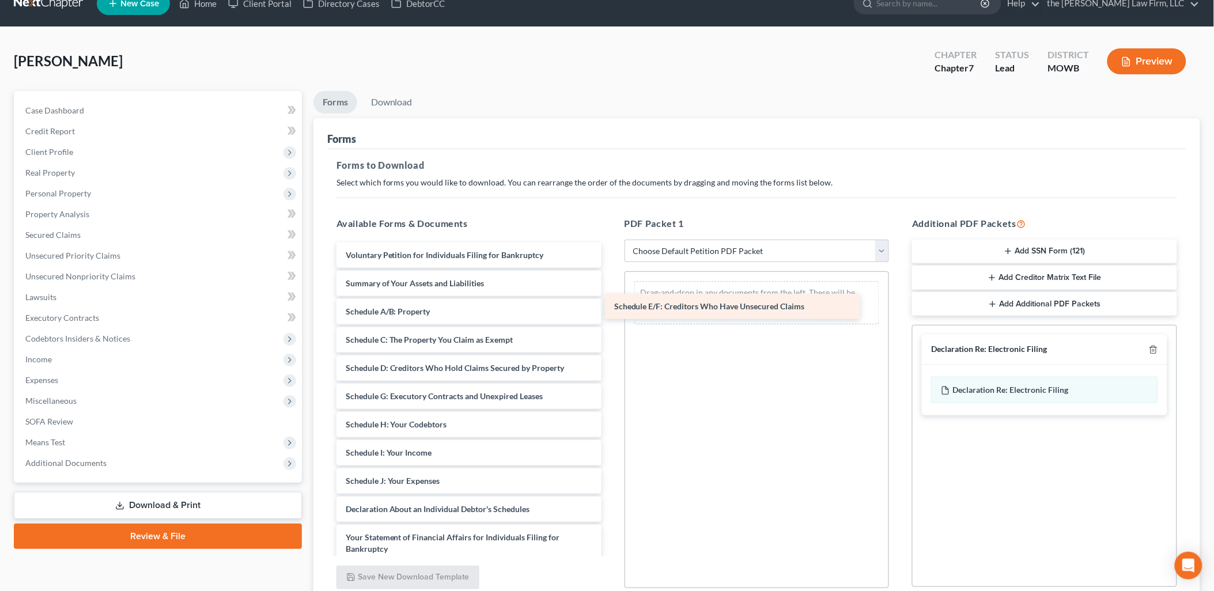
drag, startPoint x: 429, startPoint y: 396, endPoint x: 709, endPoint y: 298, distance: 296.7
click at [611, 298] on div "Schedule E/F: Creditors Who Have Unsecured Claims Voluntary Petition for Indivi…" at bounding box center [469, 499] width 284 height 512
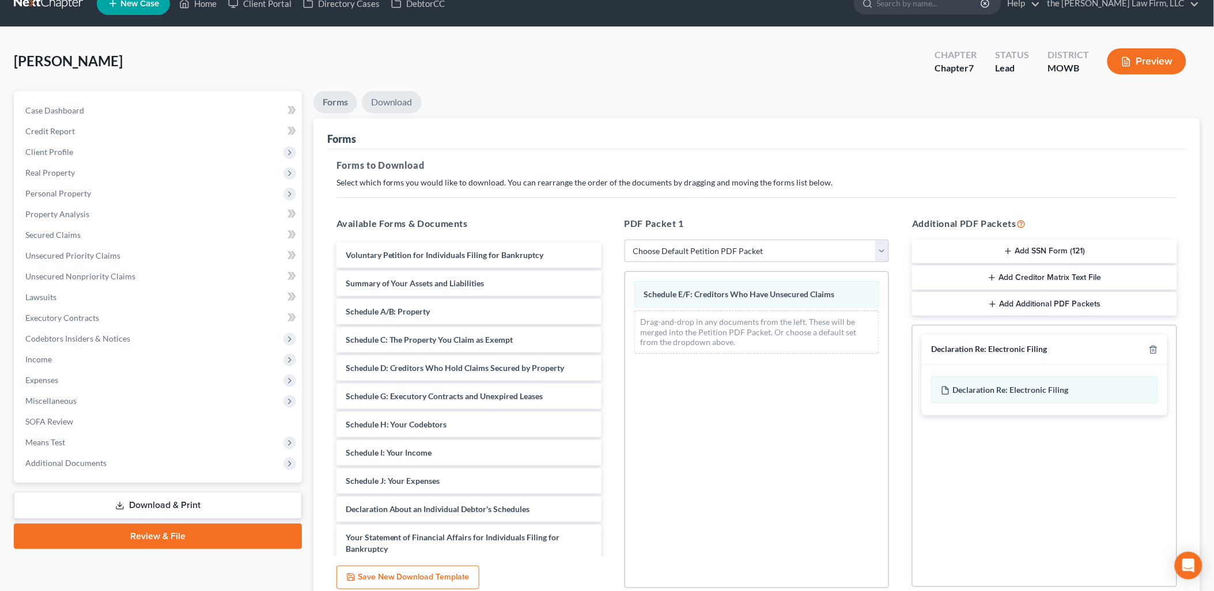
click at [408, 103] on link "Download" at bounding box center [392, 102] width 60 height 22
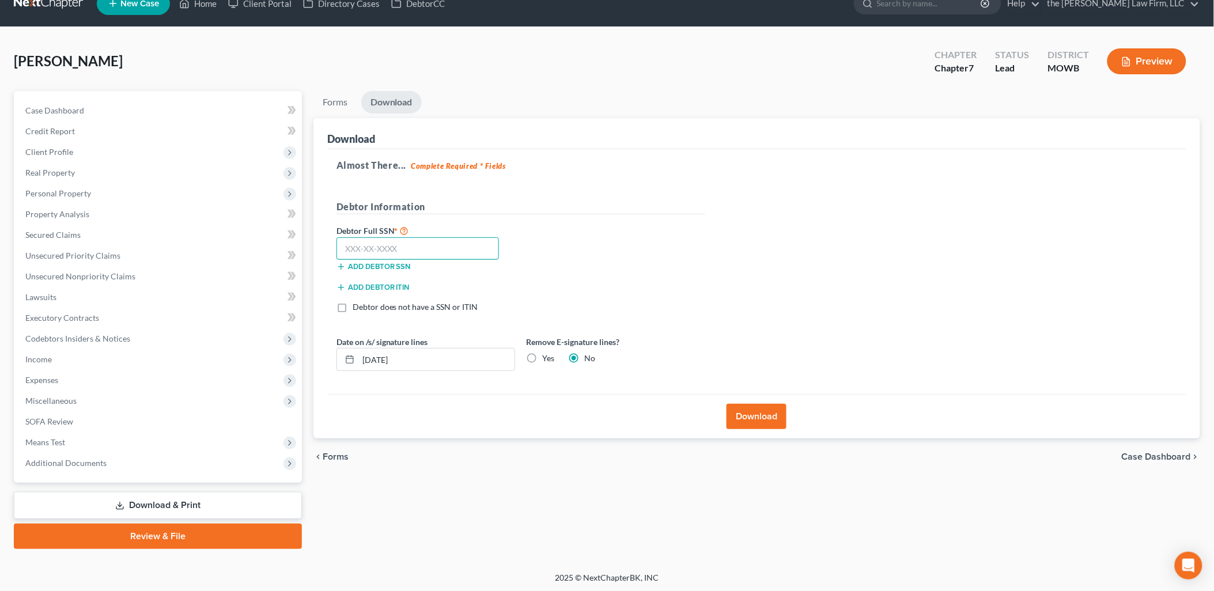
click at [446, 250] on input "text" at bounding box center [418, 248] width 163 height 23
type input "352-76-1015"
click at [764, 417] on button "Download" at bounding box center [757, 416] width 60 height 25
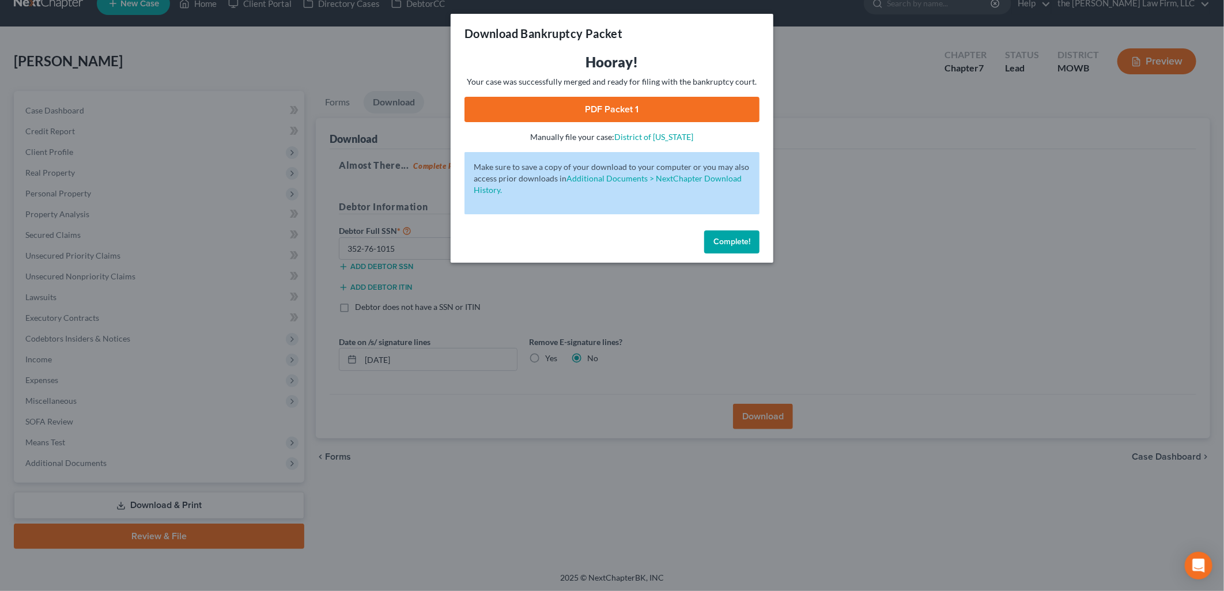
click at [643, 105] on link "PDF Packet 1" at bounding box center [612, 109] width 295 height 25
click at [747, 243] on span "Complete!" at bounding box center [732, 242] width 37 height 10
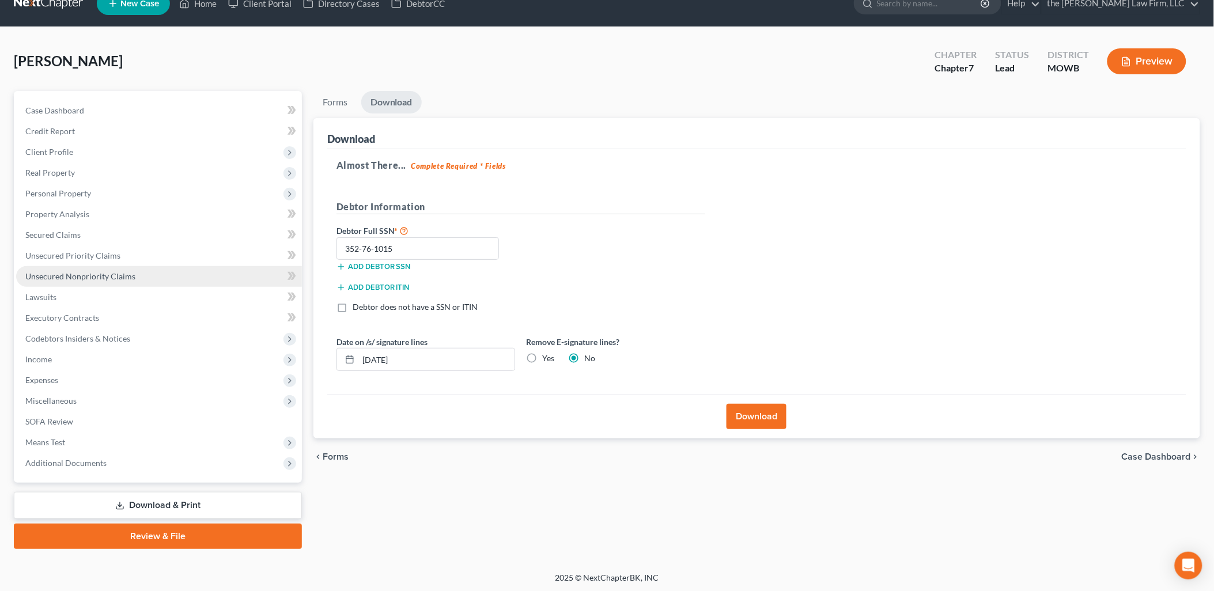
click at [61, 273] on span "Unsecured Nonpriority Claims" at bounding box center [80, 276] width 110 height 10
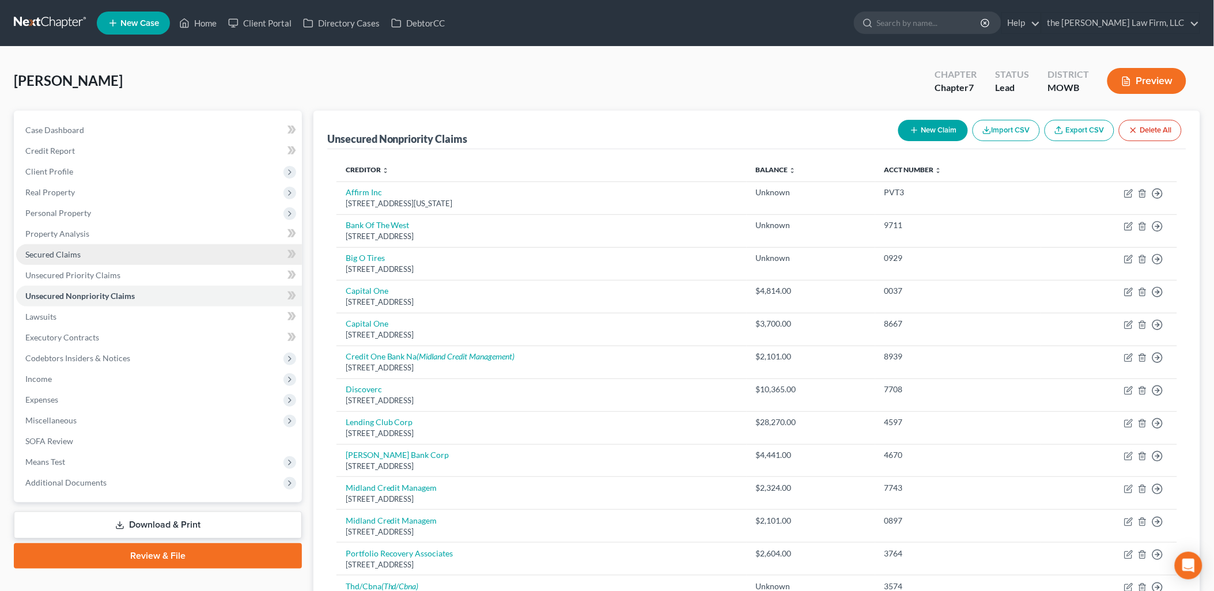
click at [68, 246] on link "Secured Claims" at bounding box center [159, 254] width 286 height 21
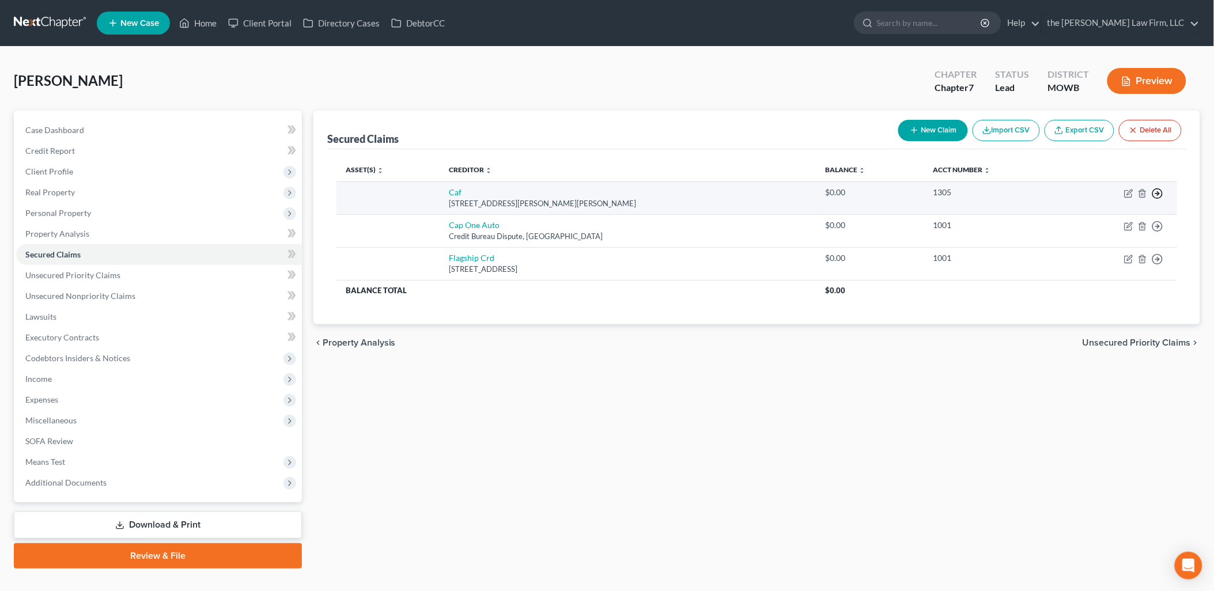
click at [1159, 188] on icon "button" at bounding box center [1158, 194] width 12 height 12
click at [1101, 224] on link "Move to F" at bounding box center [1105, 222] width 96 height 20
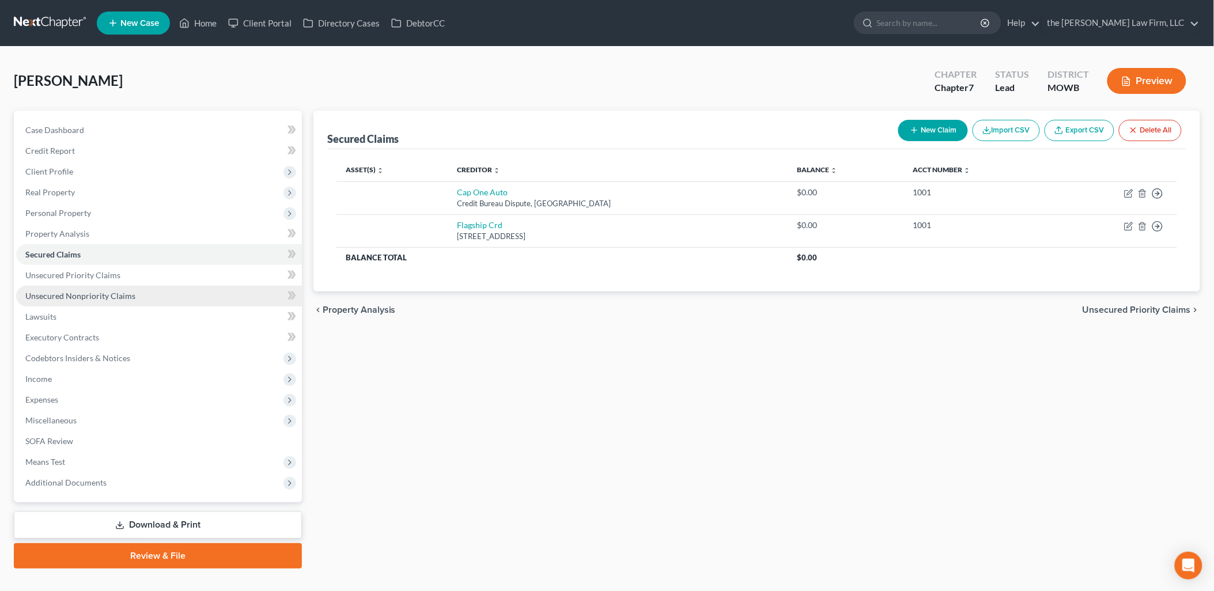
click at [66, 291] on span "Unsecured Nonpriority Claims" at bounding box center [80, 296] width 110 height 10
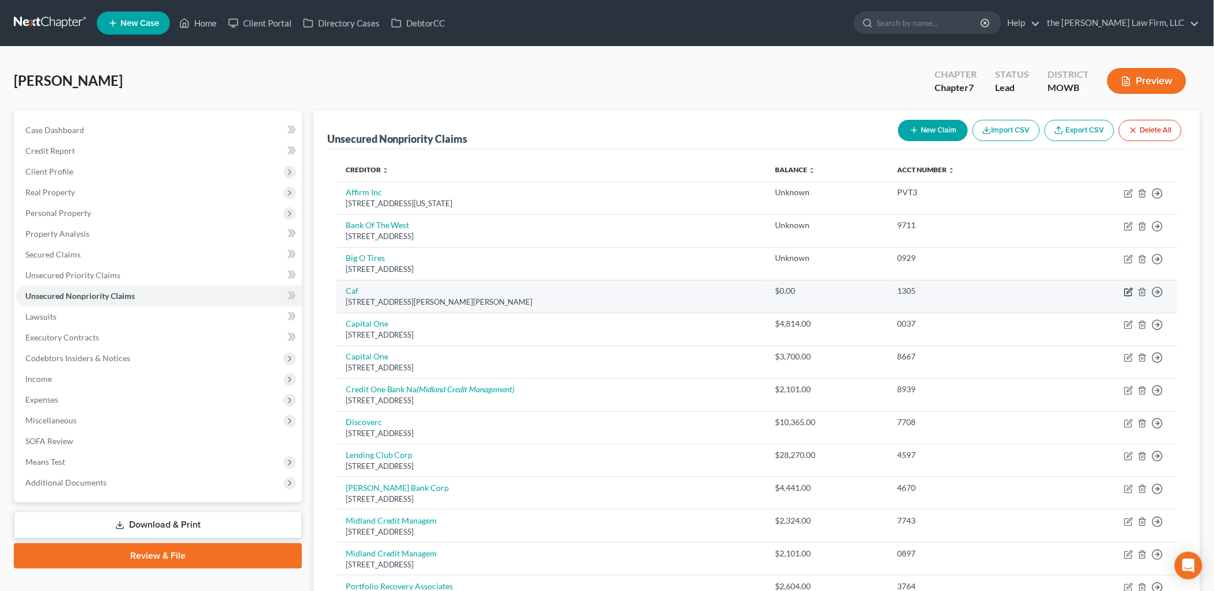
click at [1133, 288] on icon "button" at bounding box center [1129, 290] width 5 height 5
select select "10"
select select "0"
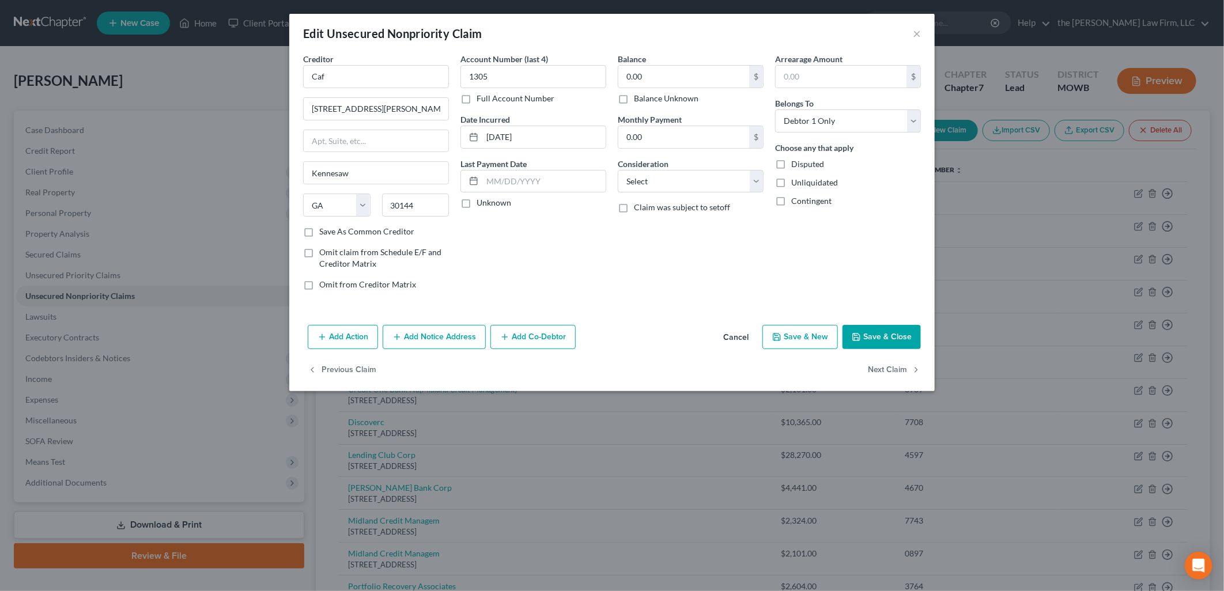
click at [642, 100] on label "Balance Unknown" at bounding box center [666, 99] width 65 height 12
click at [642, 100] on input "Balance Unknown" at bounding box center [642, 96] width 7 height 7
checkbox input "true"
click at [884, 336] on button "Save & Close" at bounding box center [882, 337] width 78 height 24
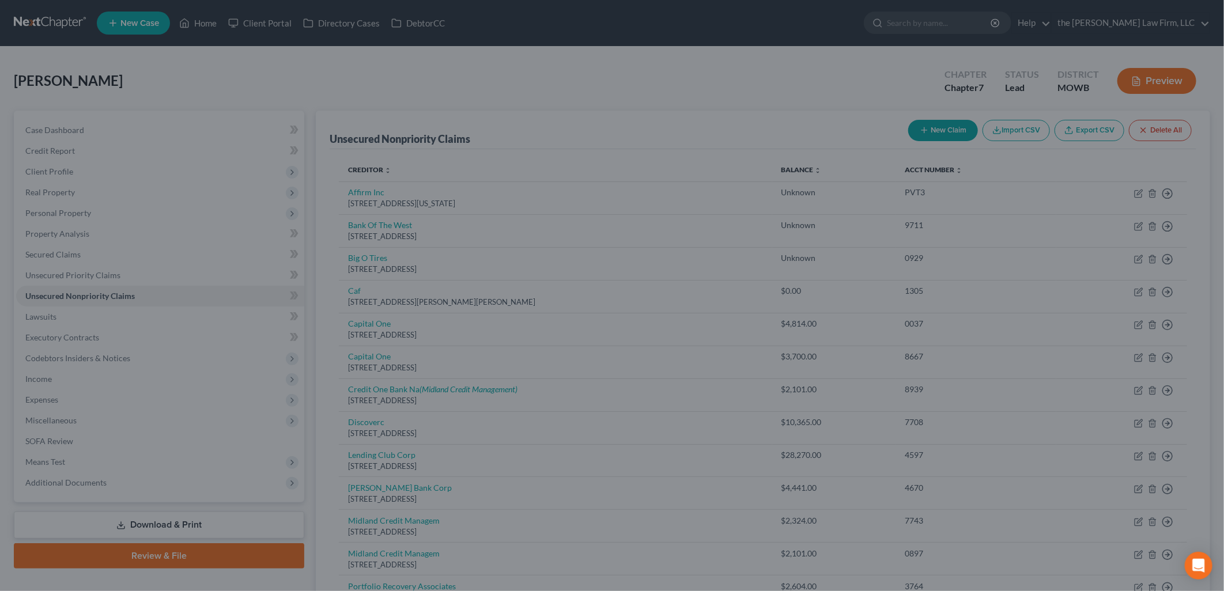
type input "0"
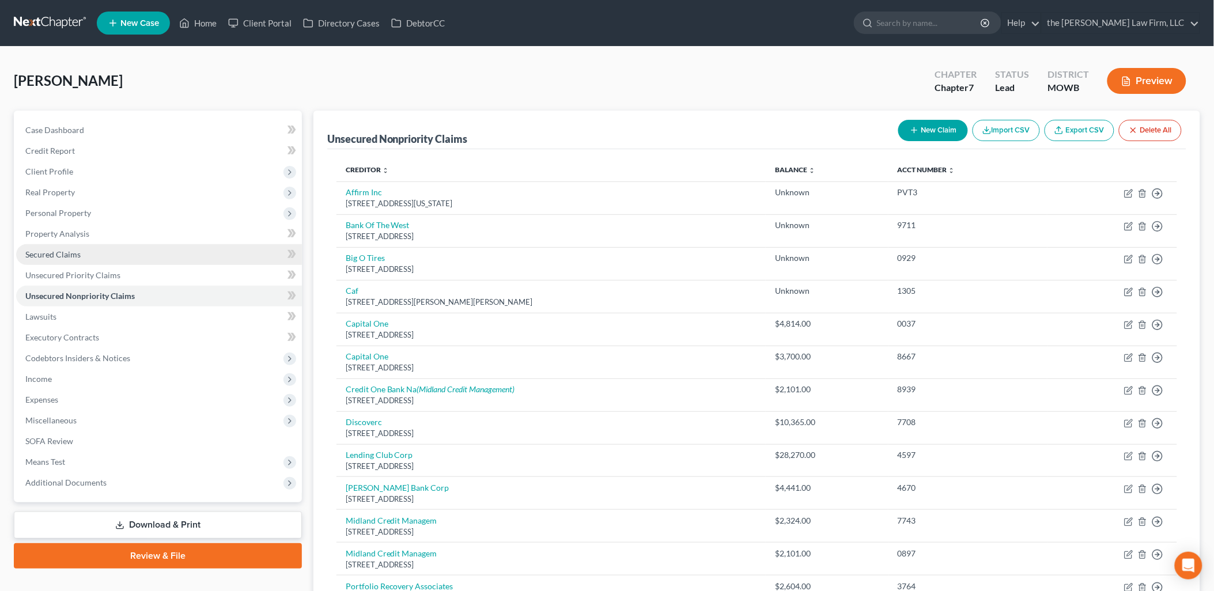
click at [71, 257] on span "Secured Claims" at bounding box center [52, 255] width 55 height 10
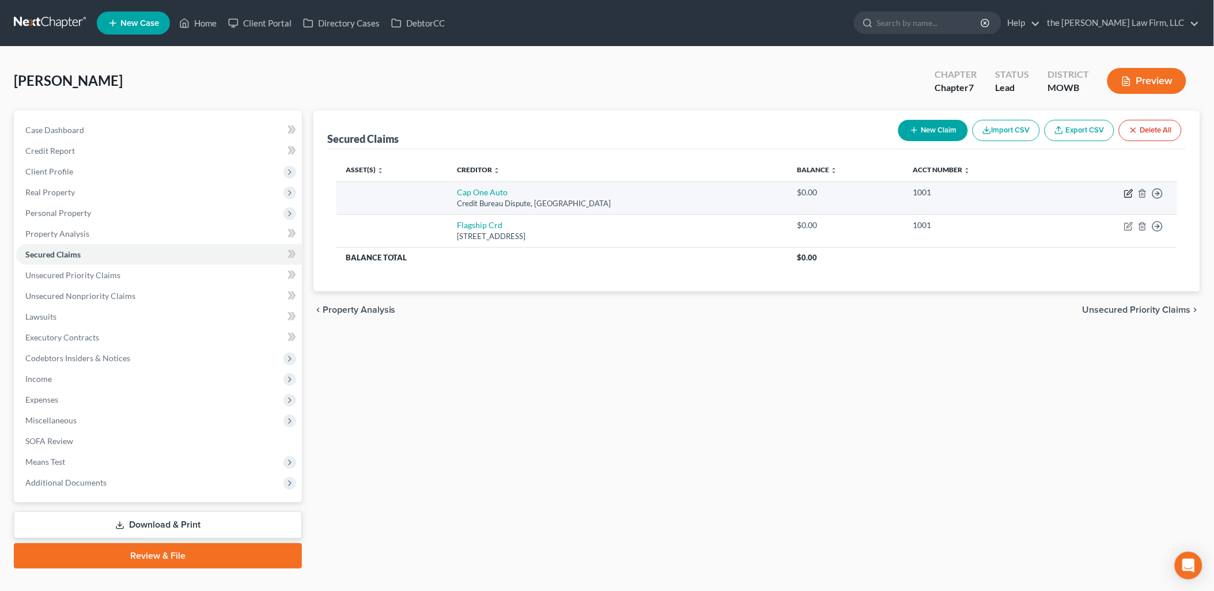
click at [1127, 193] on icon "button" at bounding box center [1128, 193] width 9 height 9
select select "45"
select select "0"
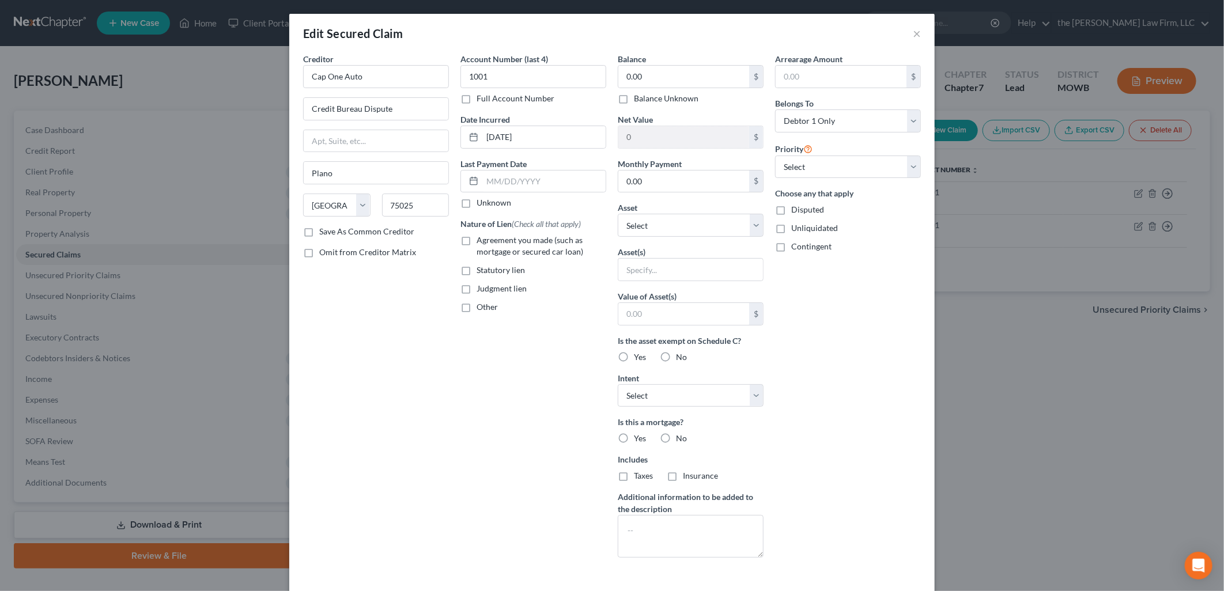
click at [634, 99] on label "Balance Unknown" at bounding box center [666, 99] width 65 height 12
click at [639, 99] on input "Balance Unknown" at bounding box center [642, 96] width 7 height 7
checkbox input "true"
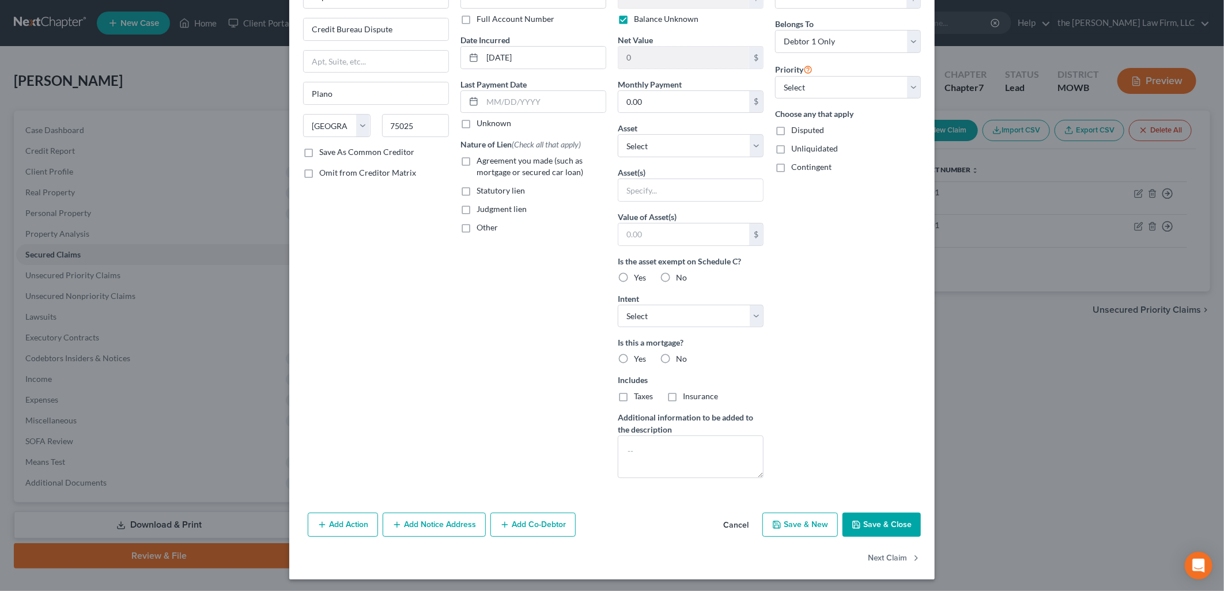
scroll to position [82, 0]
click at [888, 526] on button "Save & Close" at bounding box center [882, 523] width 78 height 24
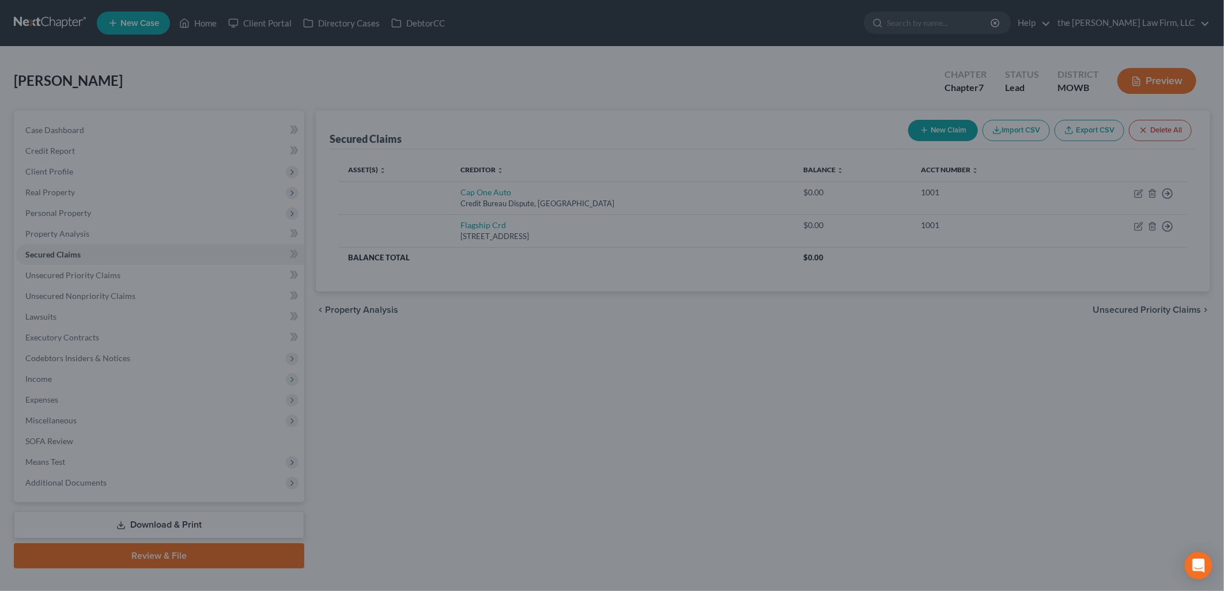
scroll to position [0, 0]
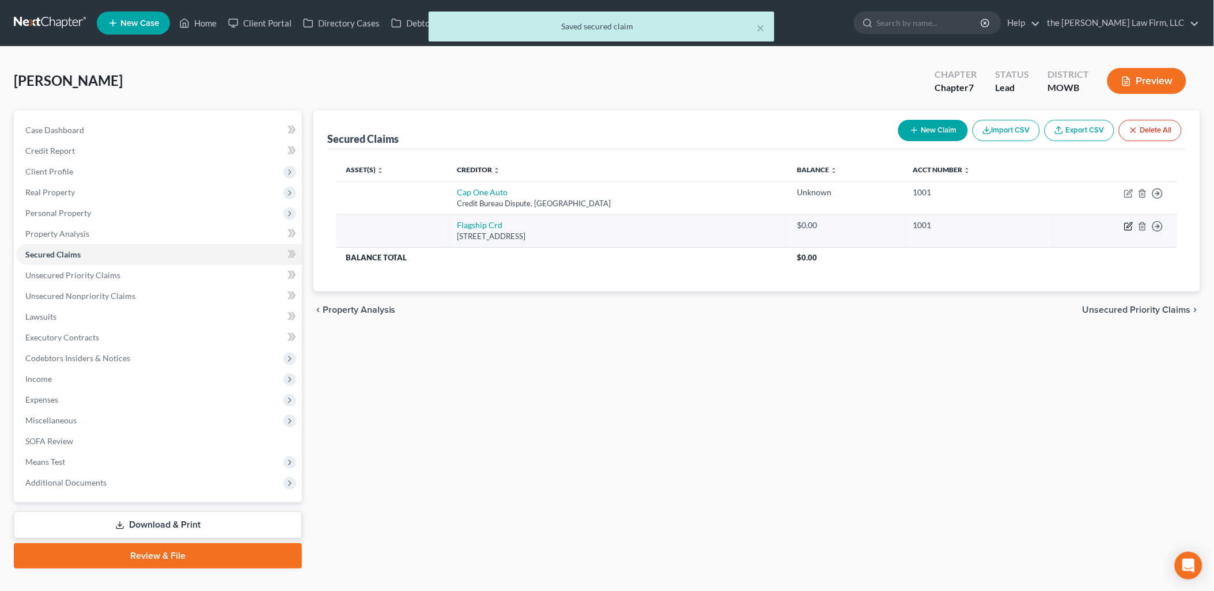
click at [1128, 227] on icon "button" at bounding box center [1129, 224] width 5 height 5
select select "45"
select select "0"
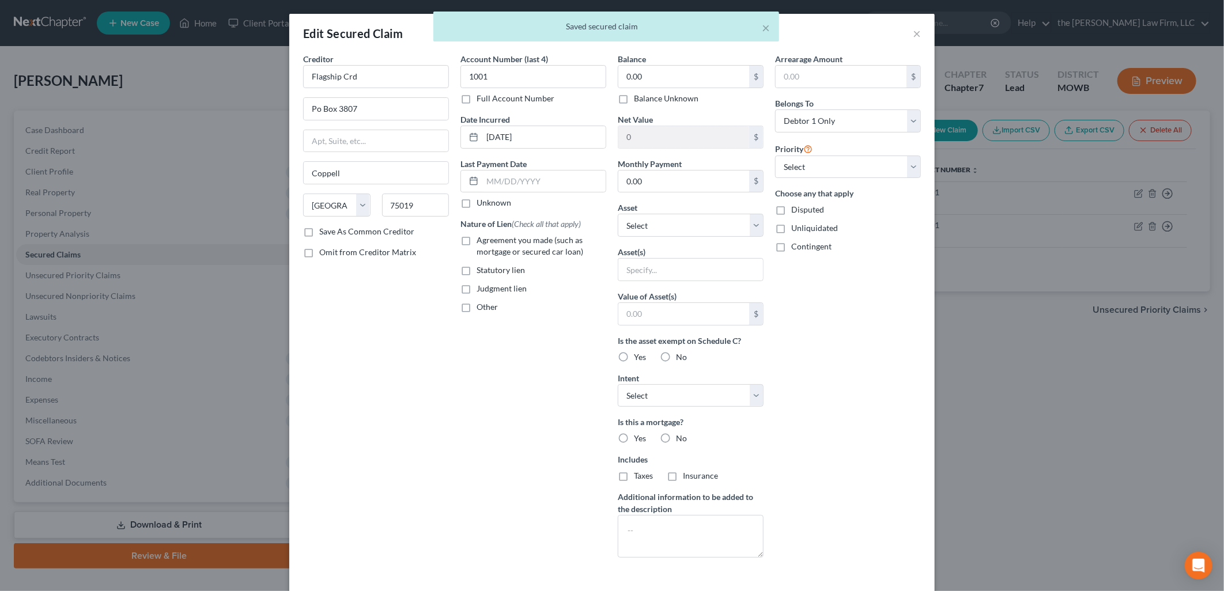
click at [658, 94] on label "Balance Unknown" at bounding box center [666, 99] width 65 height 12
click at [646, 94] on input "Balance Unknown" at bounding box center [642, 96] width 7 height 7
checkbox input "true"
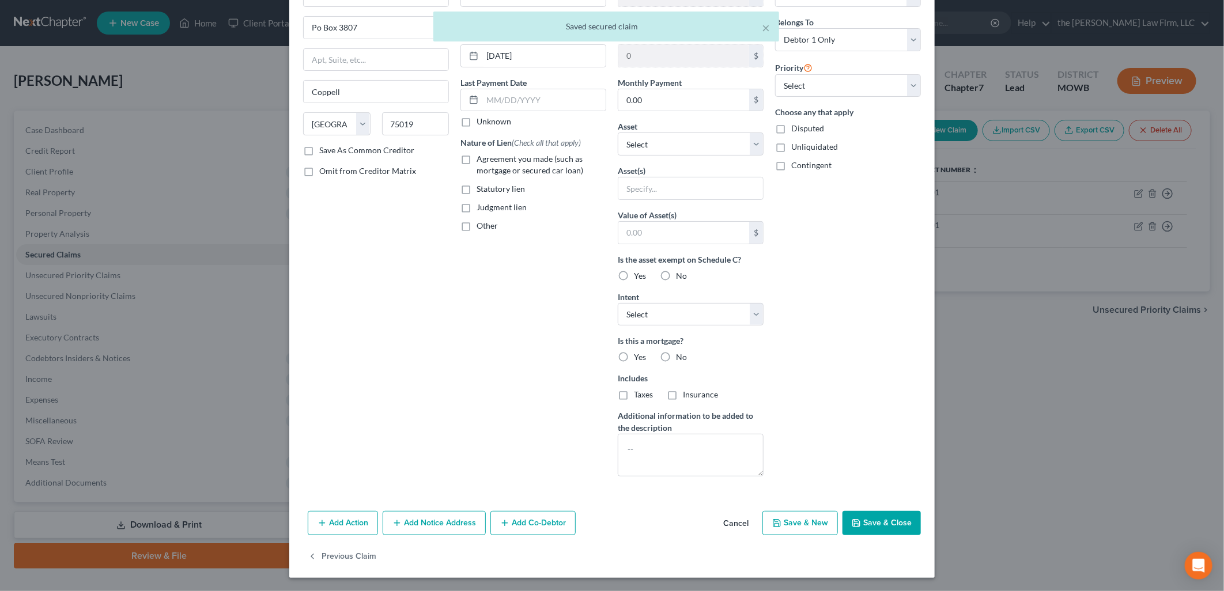
scroll to position [82, 0]
click at [895, 528] on button "Save & Close" at bounding box center [882, 523] width 78 height 24
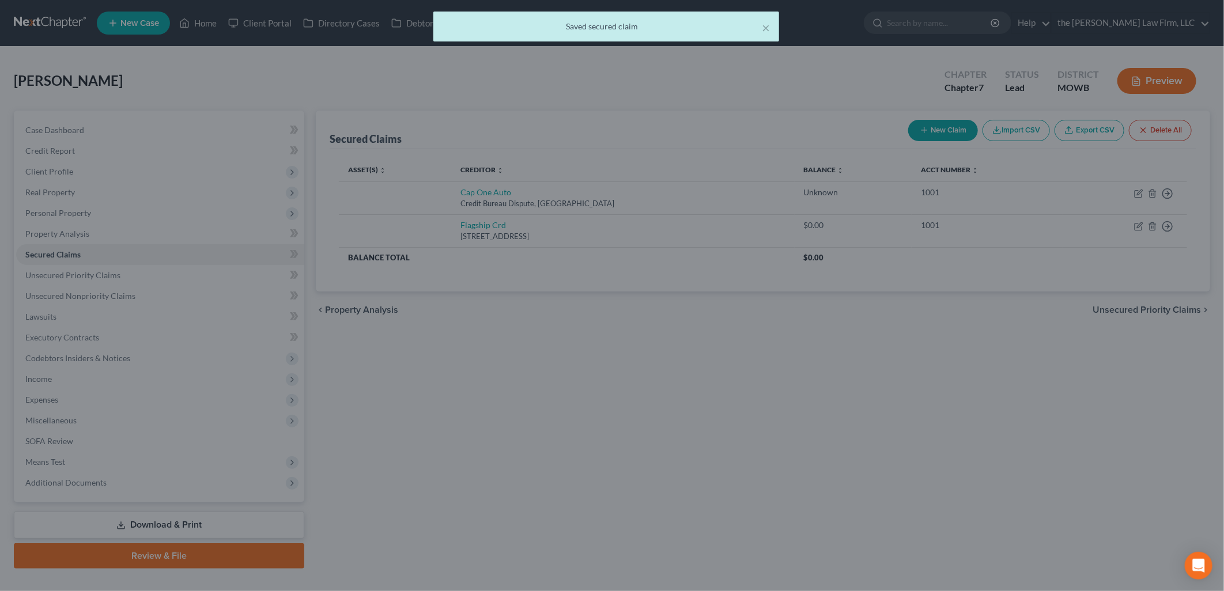
type input "0"
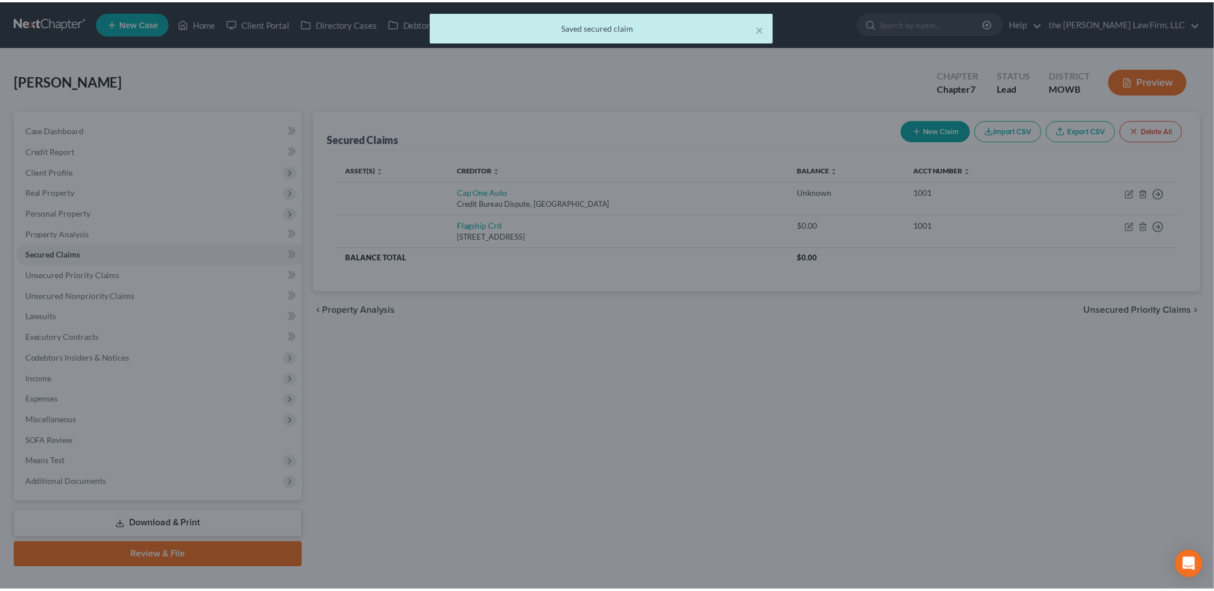
scroll to position [0, 0]
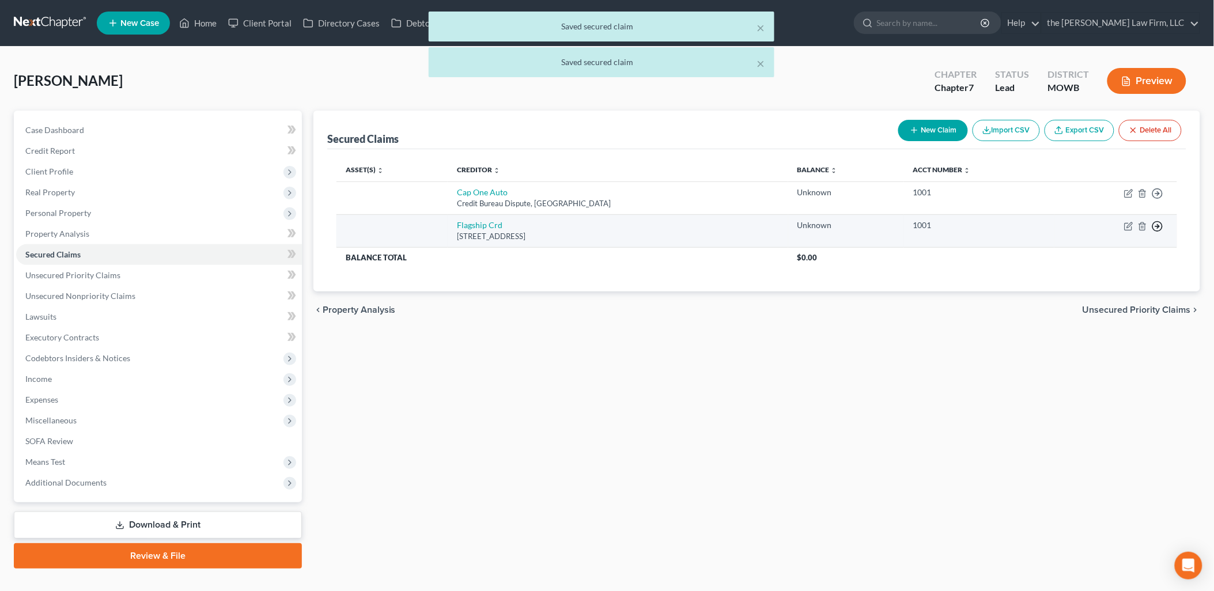
click at [1157, 199] on icon "button" at bounding box center [1158, 194] width 12 height 12
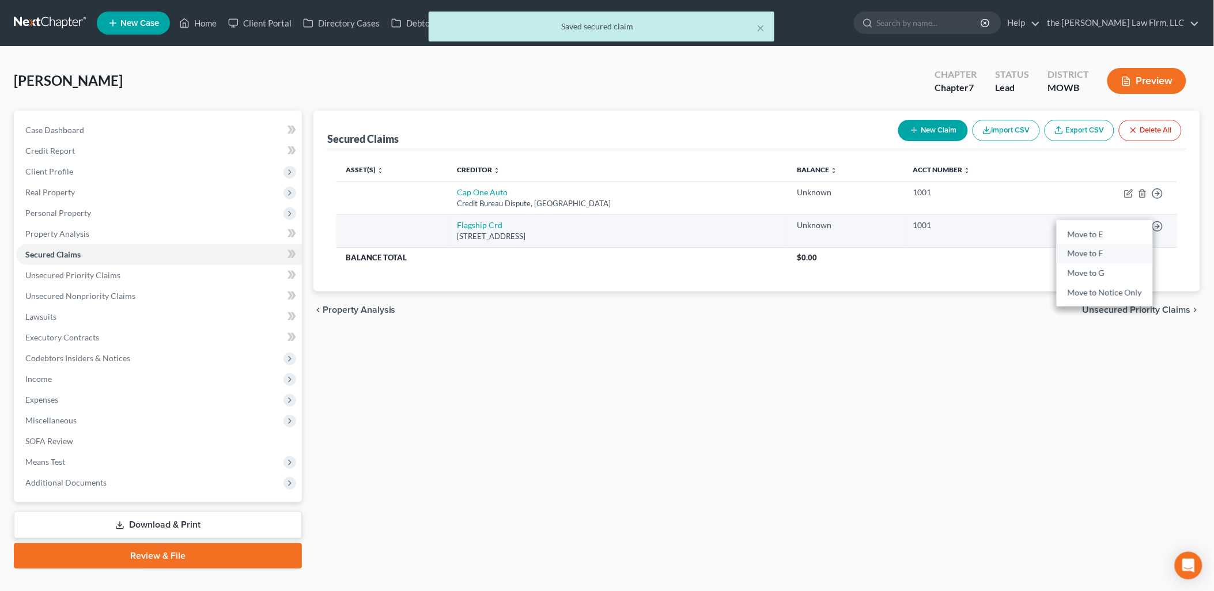
click at [1114, 249] on link "Move to F" at bounding box center [1105, 254] width 96 height 20
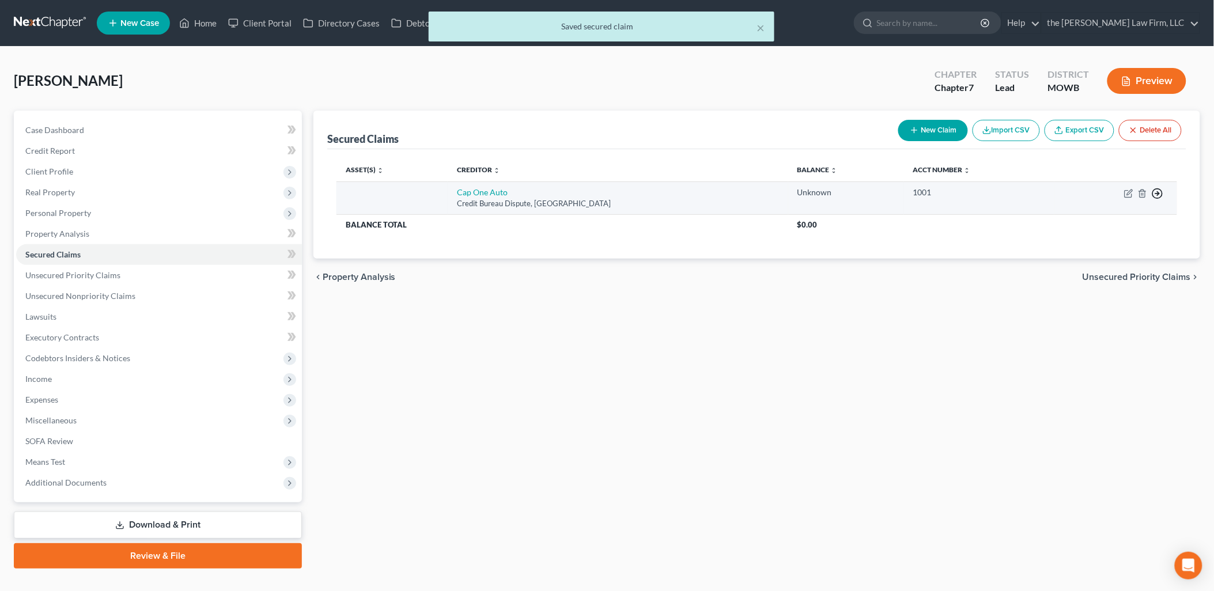
click at [1154, 188] on icon "button" at bounding box center [1158, 194] width 12 height 12
click at [1088, 219] on link "Move to F" at bounding box center [1105, 222] width 96 height 20
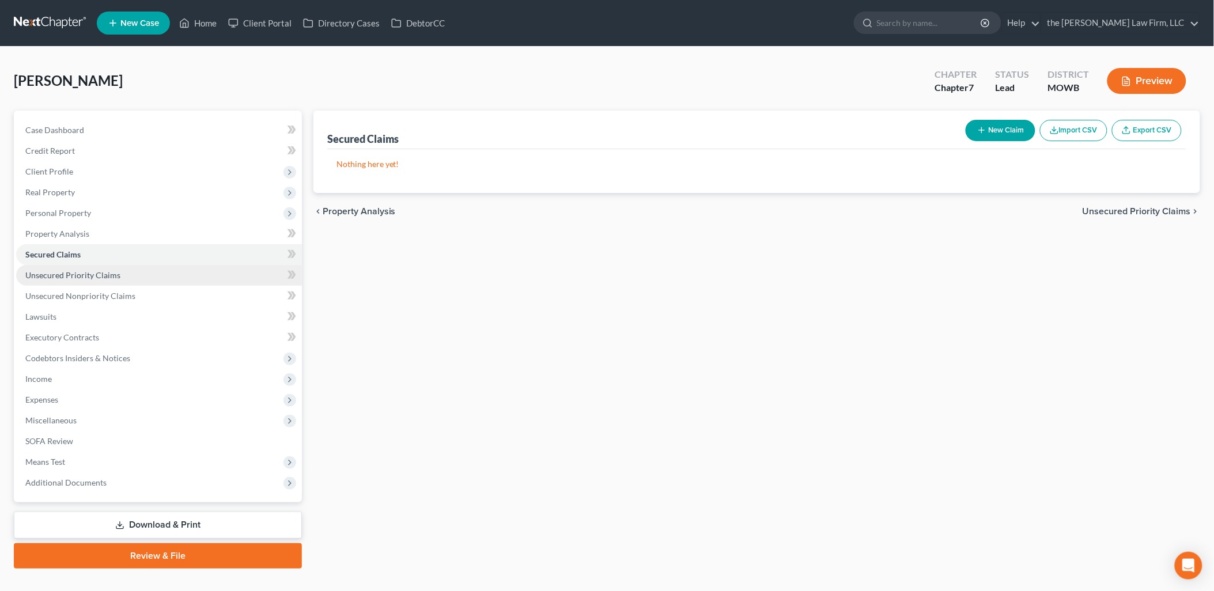
click at [100, 278] on span "Unsecured Priority Claims" at bounding box center [72, 275] width 95 height 10
click at [978, 126] on icon "button" at bounding box center [981, 130] width 9 height 9
select select "0"
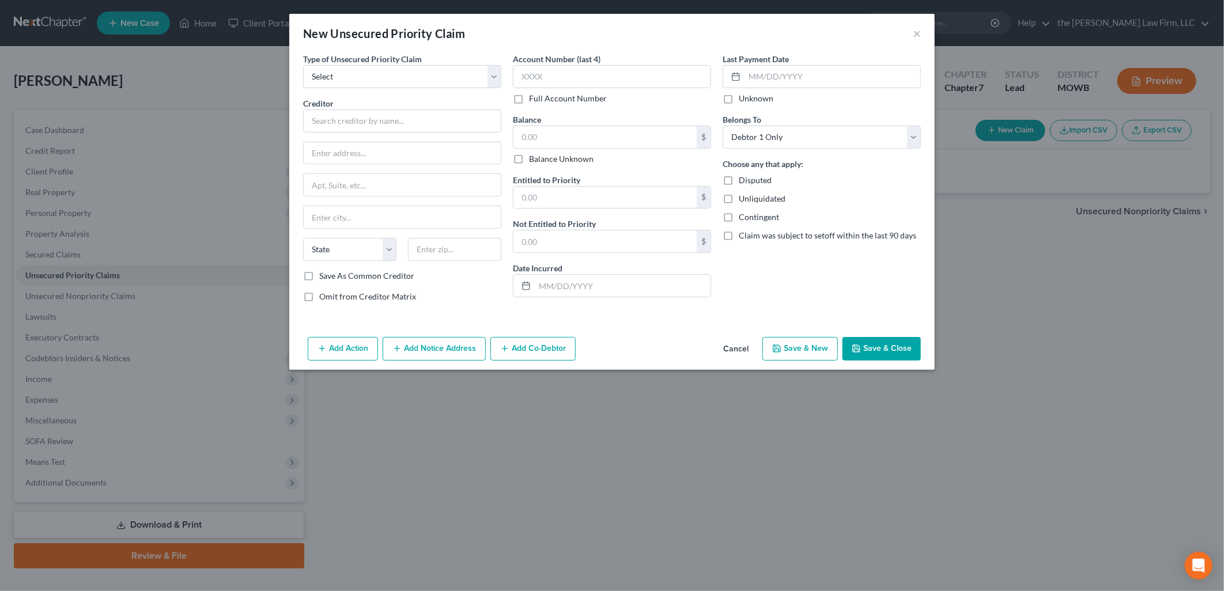
click at [403, 56] on span "Type of Unsecured Priority Claim" at bounding box center [362, 59] width 119 height 10
drag, startPoint x: 406, startPoint y: 65, endPoint x: 416, endPoint y: 73, distance: 12.3
click at [406, 65] on select "Select Taxes & Other Government Units Domestic Support Obligations Extensions o…" at bounding box center [402, 76] width 198 height 23
click at [439, 39] on div "New Unsecured Priority Claim" at bounding box center [384, 33] width 162 height 16
click at [395, 86] on select "Select Taxes & Other Government Units Domestic Support Obligations Extensions o…" at bounding box center [402, 76] width 198 height 23
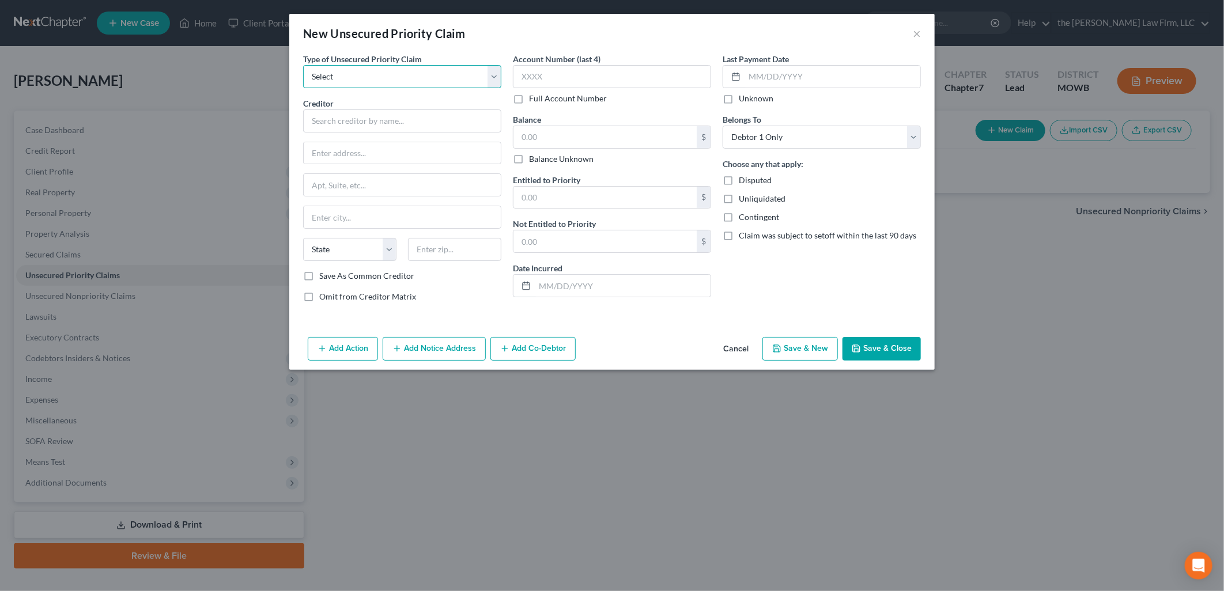
select select "0"
click at [303, 65] on select "Select Taxes & Other Government Units Domestic Support Obligations Extensions o…" at bounding box center [402, 76] width 198 height 23
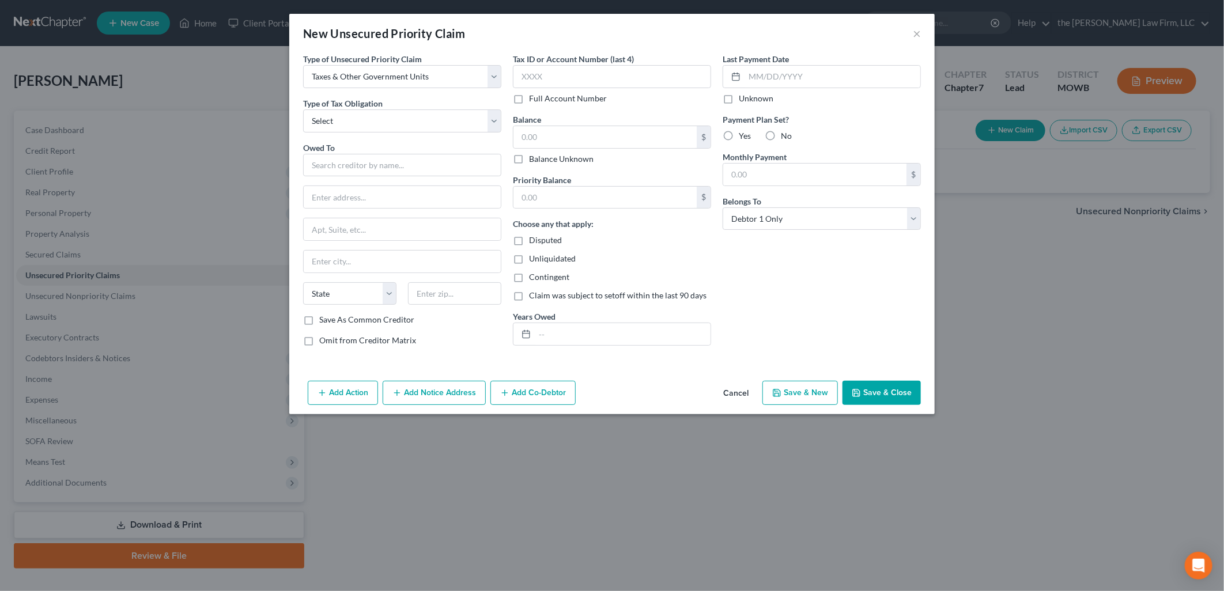
click at [739, 137] on label "Yes" at bounding box center [745, 136] width 12 height 12
click at [743, 137] on input "Yes" at bounding box center [746, 133] width 7 height 7
radio input "true"
click at [755, 169] on input "text" at bounding box center [814, 175] width 183 height 22
type input "200"
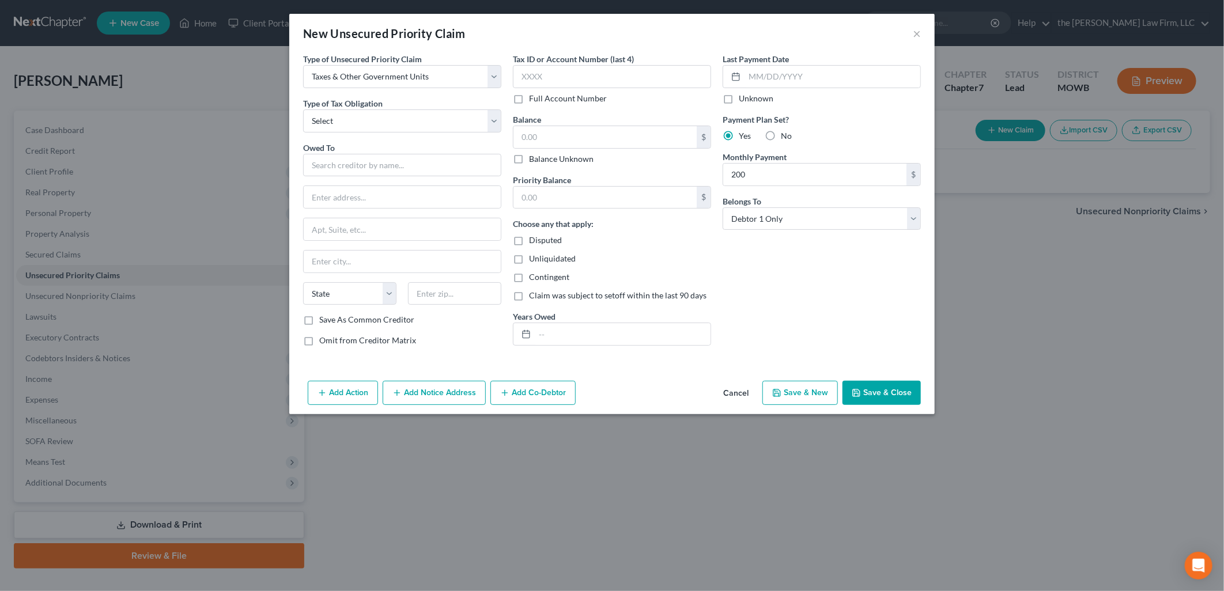
click at [831, 290] on div "Last Payment Date Unknown Payment Plan Set? Yes No Monthly Payment 200 $ Belong…" at bounding box center [822, 204] width 210 height 303
click at [373, 117] on select "Select Federal City State Franchise Tax Board Other" at bounding box center [402, 121] width 198 height 23
select select "0"
click at [303, 110] on select "Select Federal City State Franchise Tax Board Other" at bounding box center [402, 121] width 198 height 23
click at [591, 198] on input "text" at bounding box center [605, 198] width 183 height 22
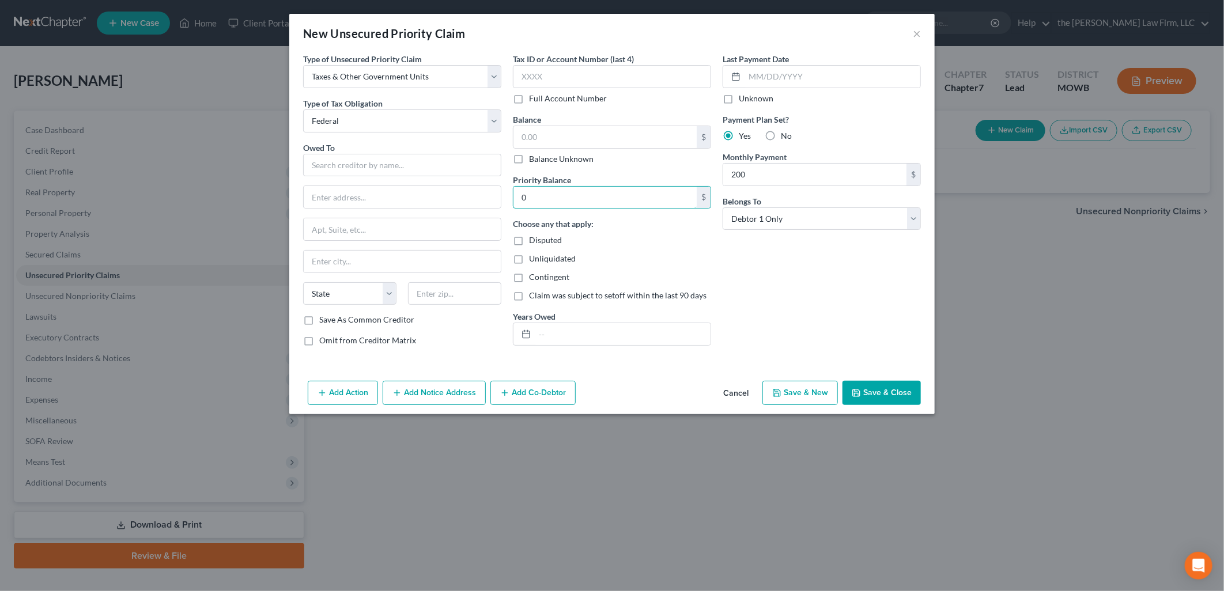
type input "0"
click at [396, 137] on div "Type of Unsecured Priority Claim * Select Taxes & Other Government Units Domest…" at bounding box center [402, 204] width 210 height 303
click at [398, 160] on input "text" at bounding box center [402, 165] width 198 height 23
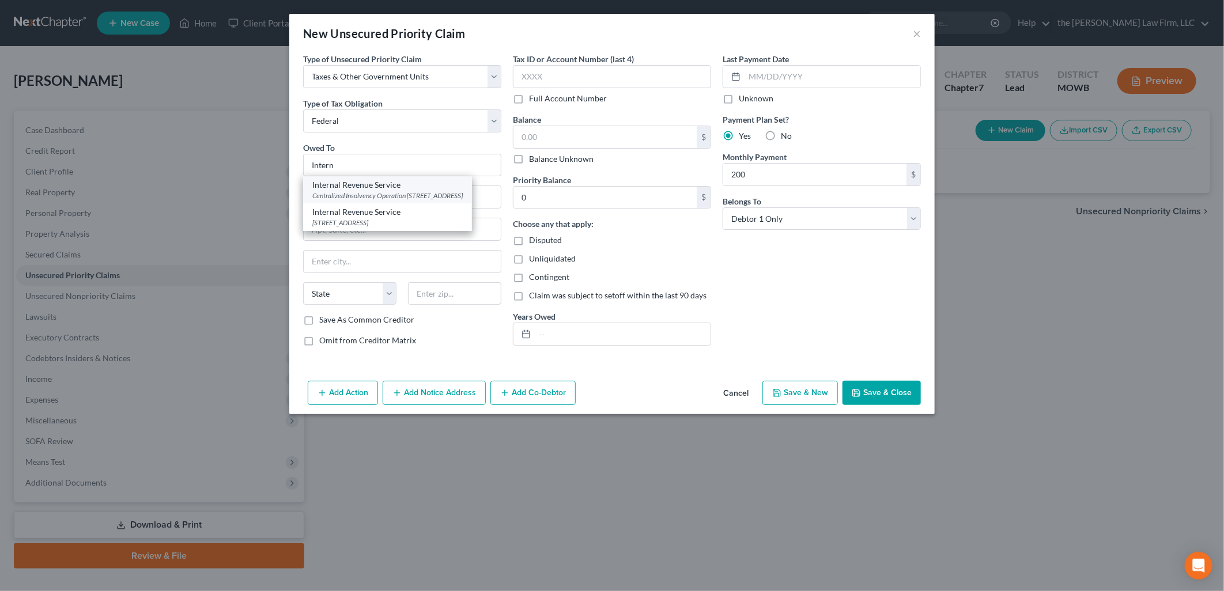
click at [375, 201] on div "Centralized Insolvency Operation [STREET_ADDRESS]" at bounding box center [387, 196] width 150 height 10
type input "Internal Revenue Service"
type input "Centralized Insolvency Operation"
type input "PO Box 7346"
type input "[GEOGRAPHIC_DATA]"
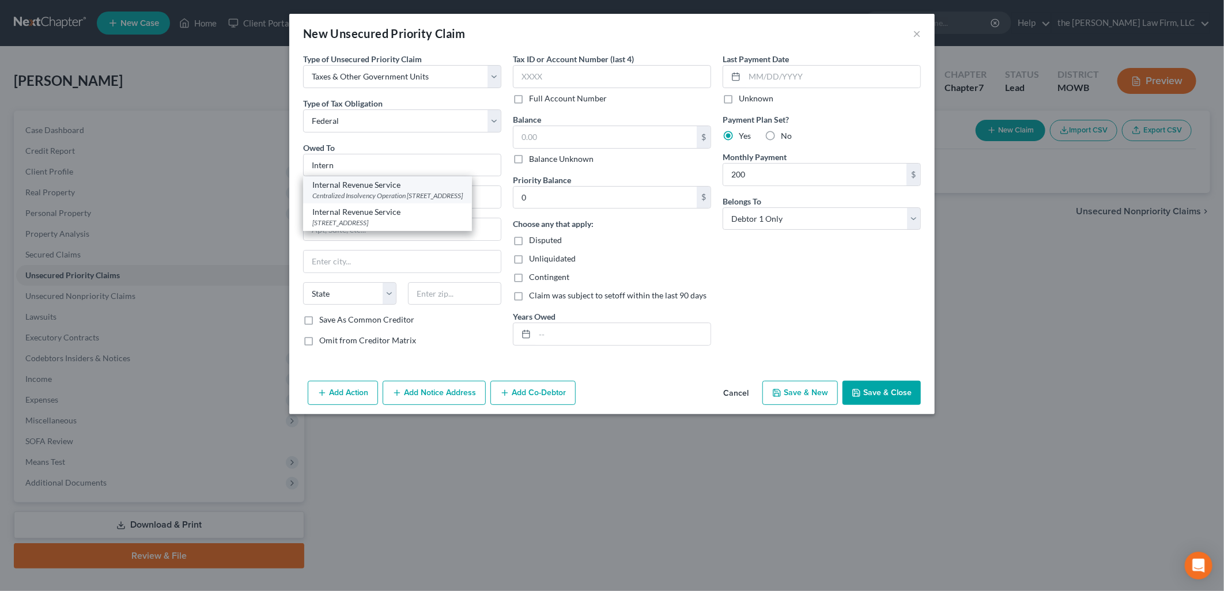
select select "39"
type input "19101"
click at [573, 156] on label "Balance Unknown" at bounding box center [561, 159] width 65 height 12
click at [541, 156] on input "Balance Unknown" at bounding box center [537, 156] width 7 height 7
checkbox input "true"
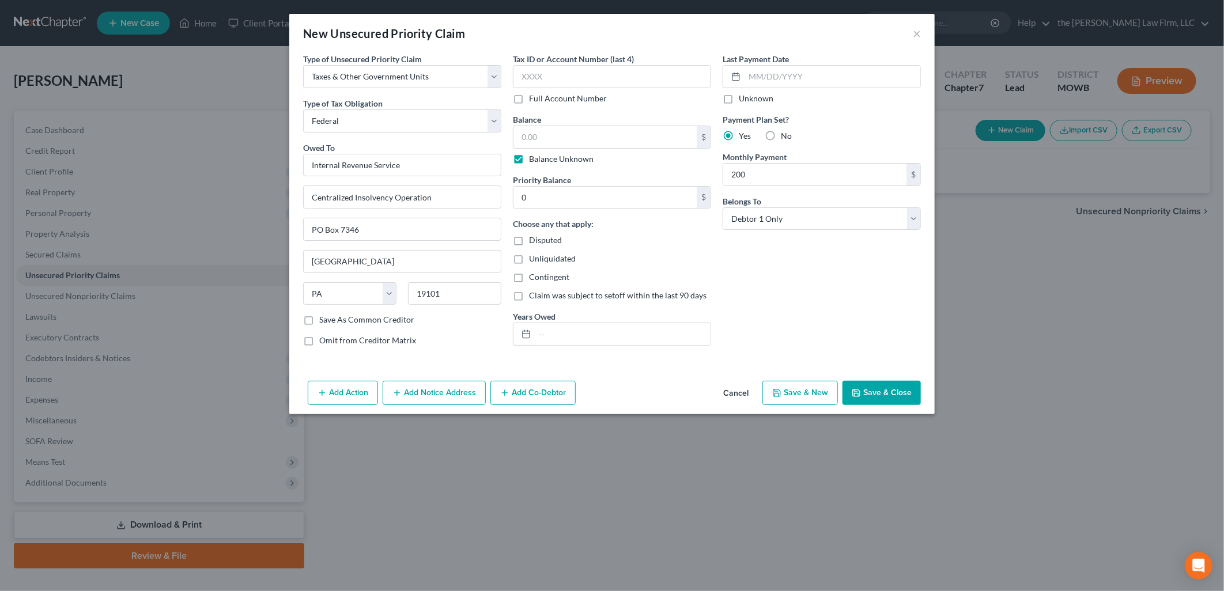
type input "0.00"
click at [882, 384] on button "Save & Close" at bounding box center [882, 393] width 78 height 24
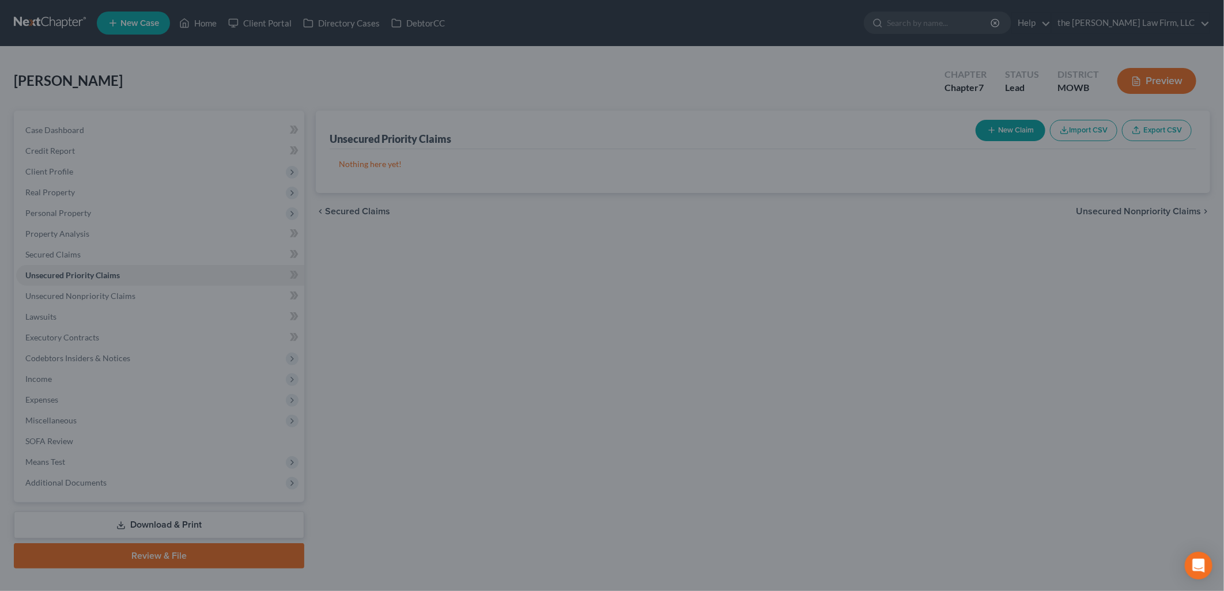
type input "200.00"
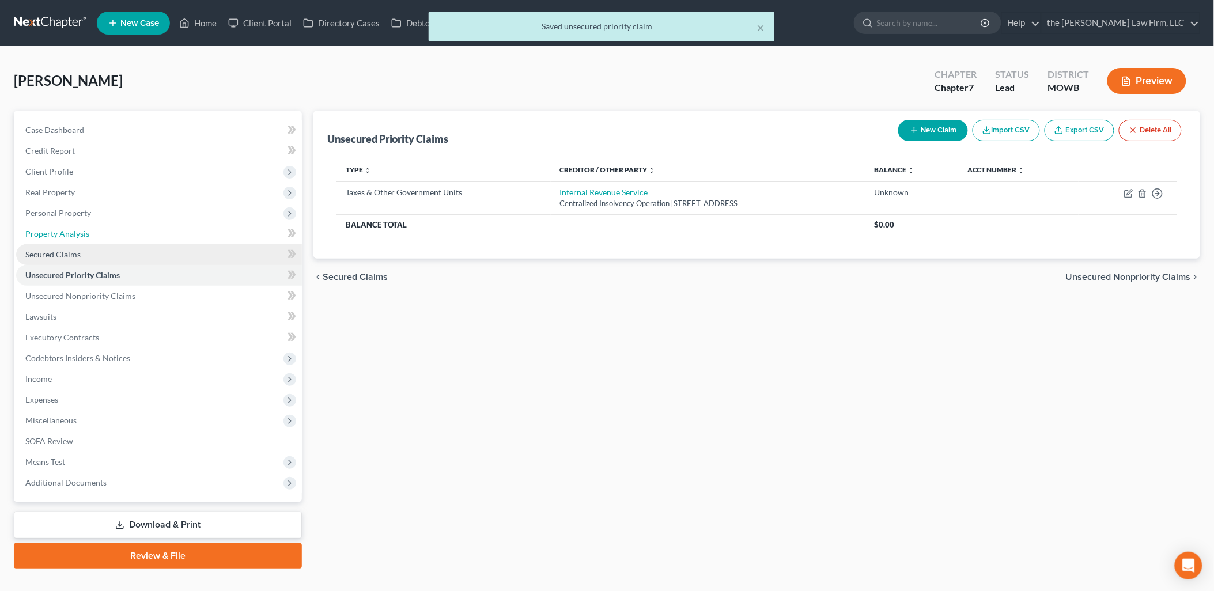
drag, startPoint x: 66, startPoint y: 233, endPoint x: 66, endPoint y: 244, distance: 11.0
click at [66, 233] on span "Property Analysis" at bounding box center [57, 234] width 64 height 10
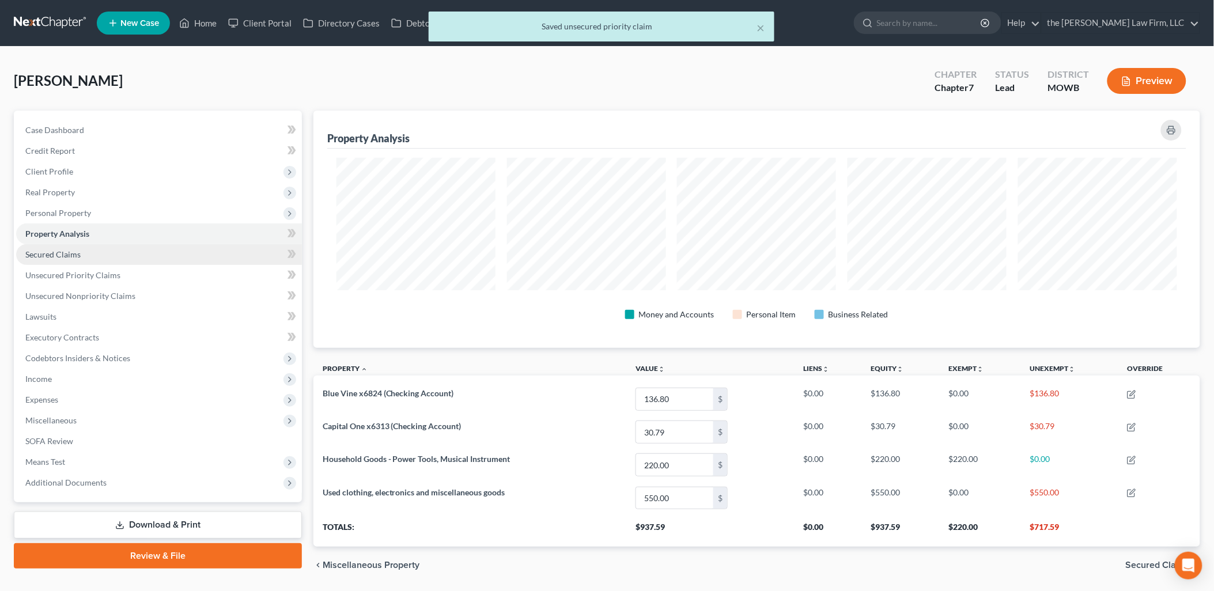
scroll to position [237, 888]
click at [66, 256] on span "Secured Claims" at bounding box center [52, 255] width 55 height 10
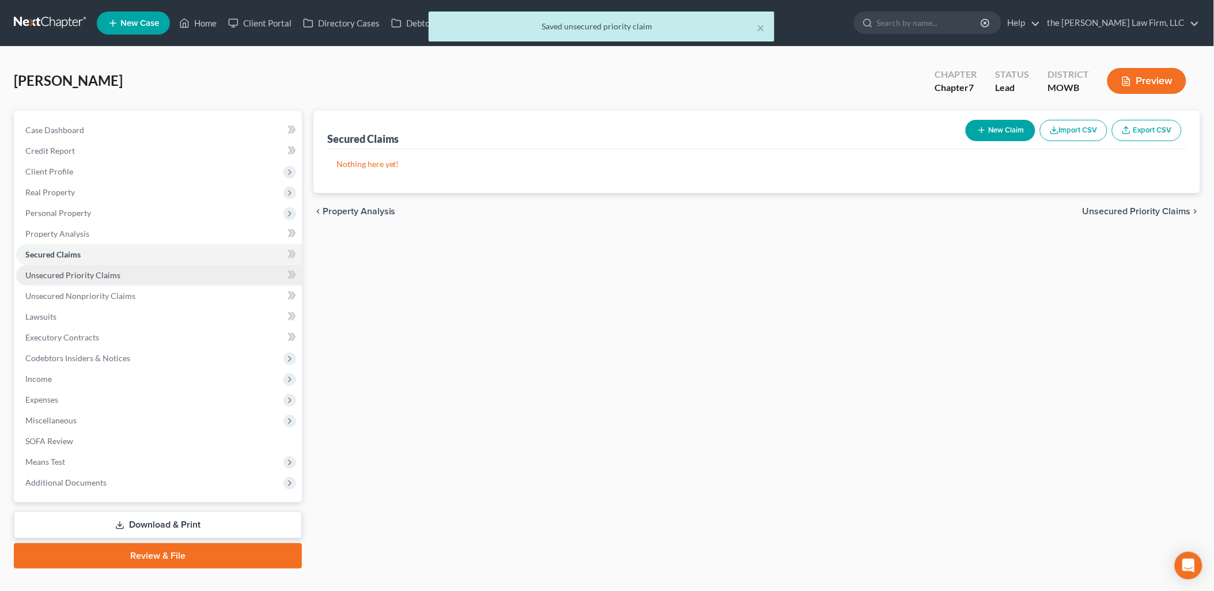
click at [113, 275] on span "Unsecured Priority Claims" at bounding box center [72, 275] width 95 height 10
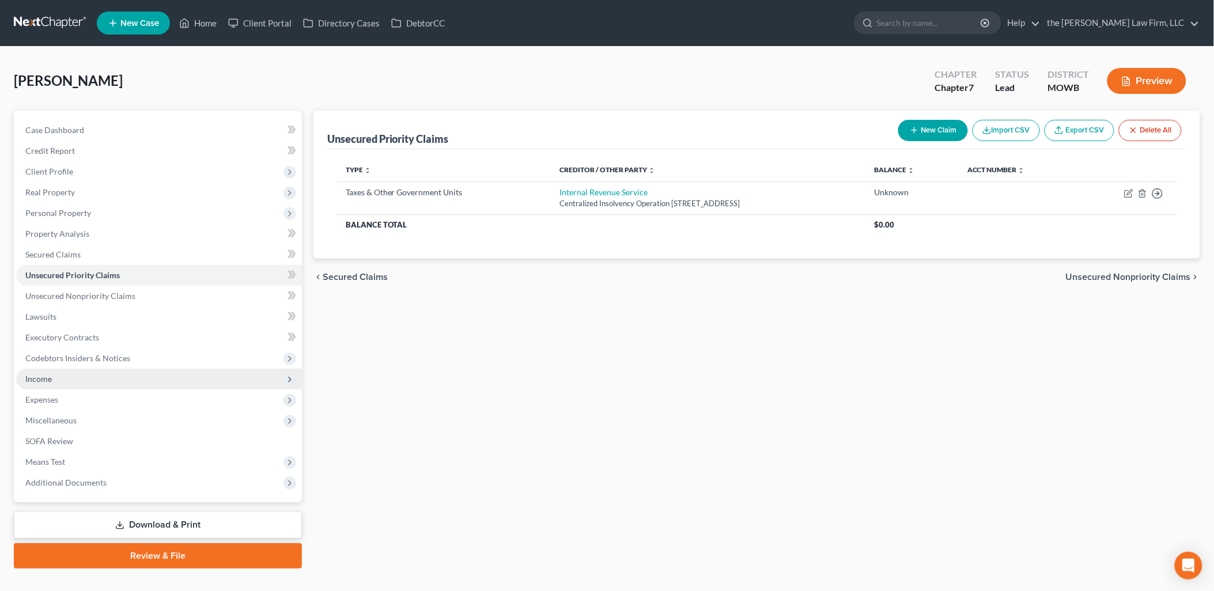
drag, startPoint x: 102, startPoint y: 378, endPoint x: 180, endPoint y: 387, distance: 78.9
click at [102, 378] on span "Income" at bounding box center [159, 379] width 286 height 21
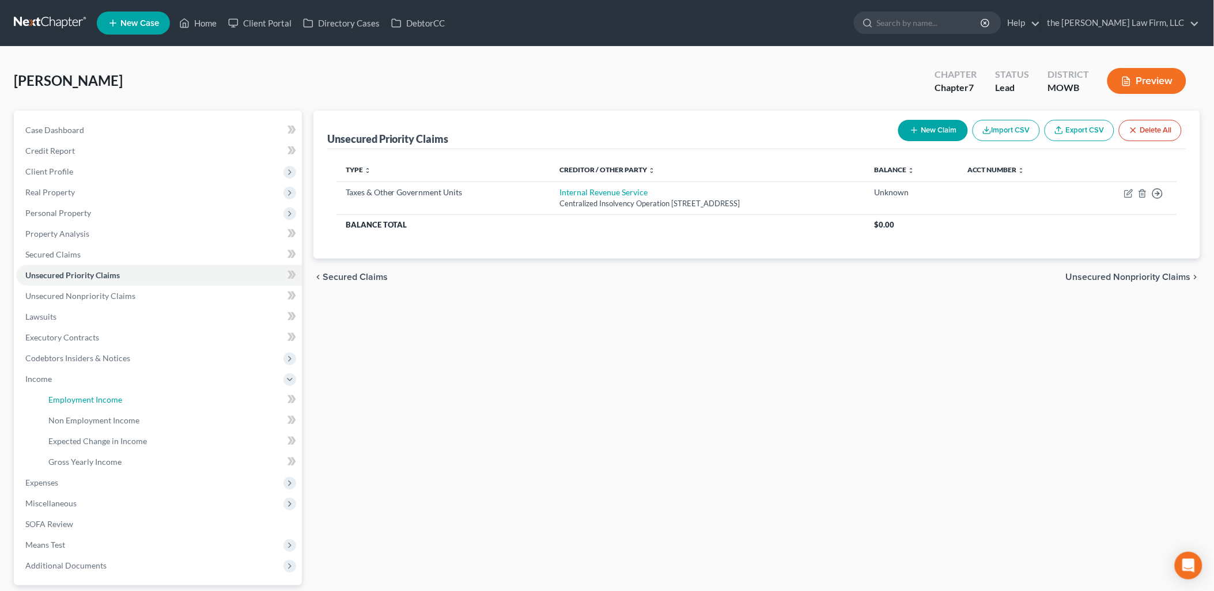
click at [88, 402] on span "Employment Income" at bounding box center [85, 400] width 74 height 10
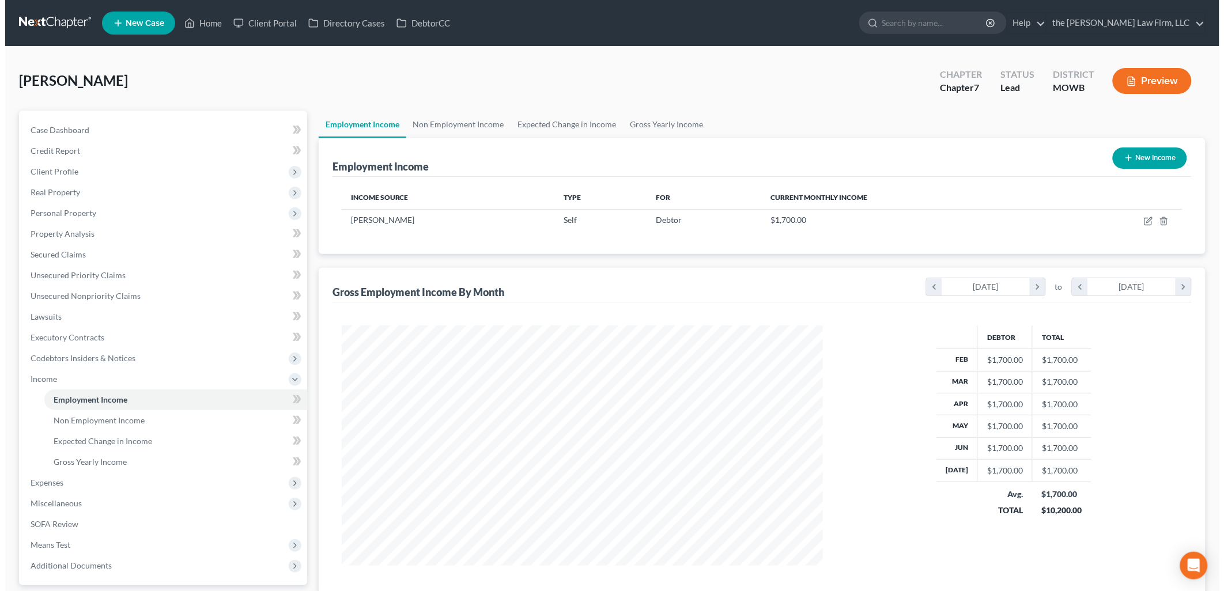
scroll to position [240, 504]
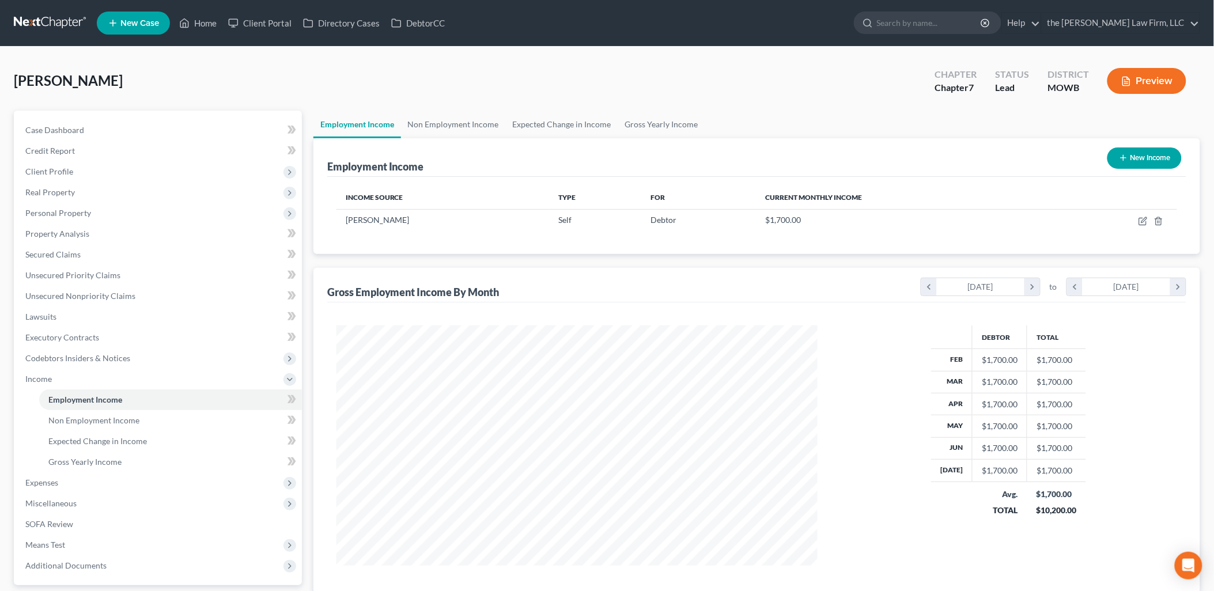
click at [1147, 158] on button "New Income" at bounding box center [1145, 158] width 74 height 21
select select "0"
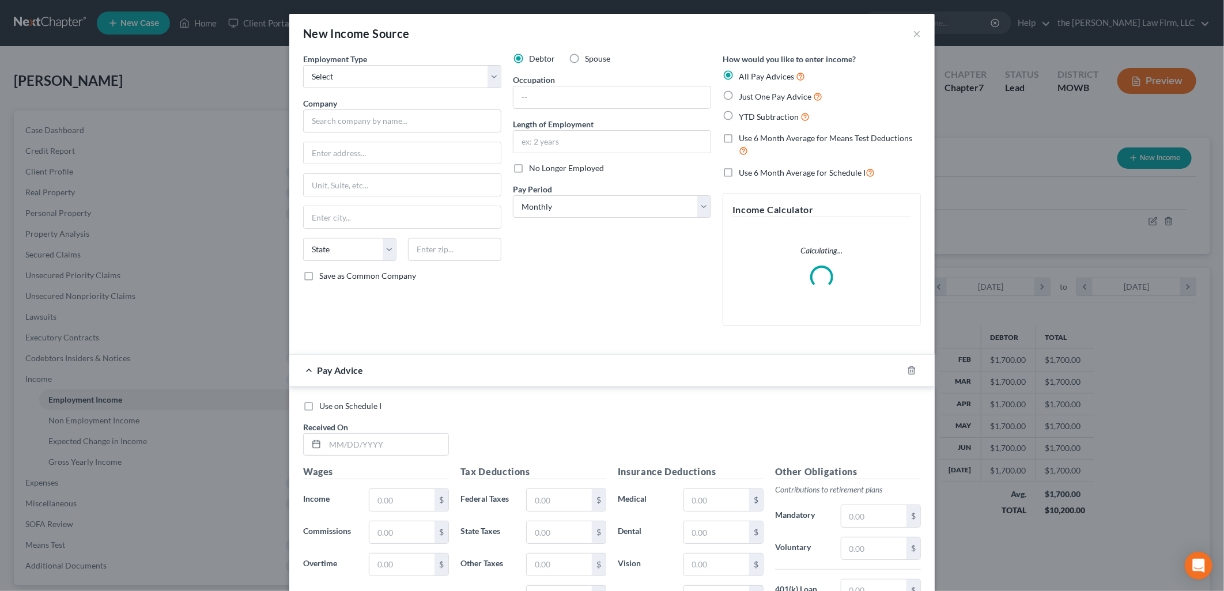
scroll to position [243, 508]
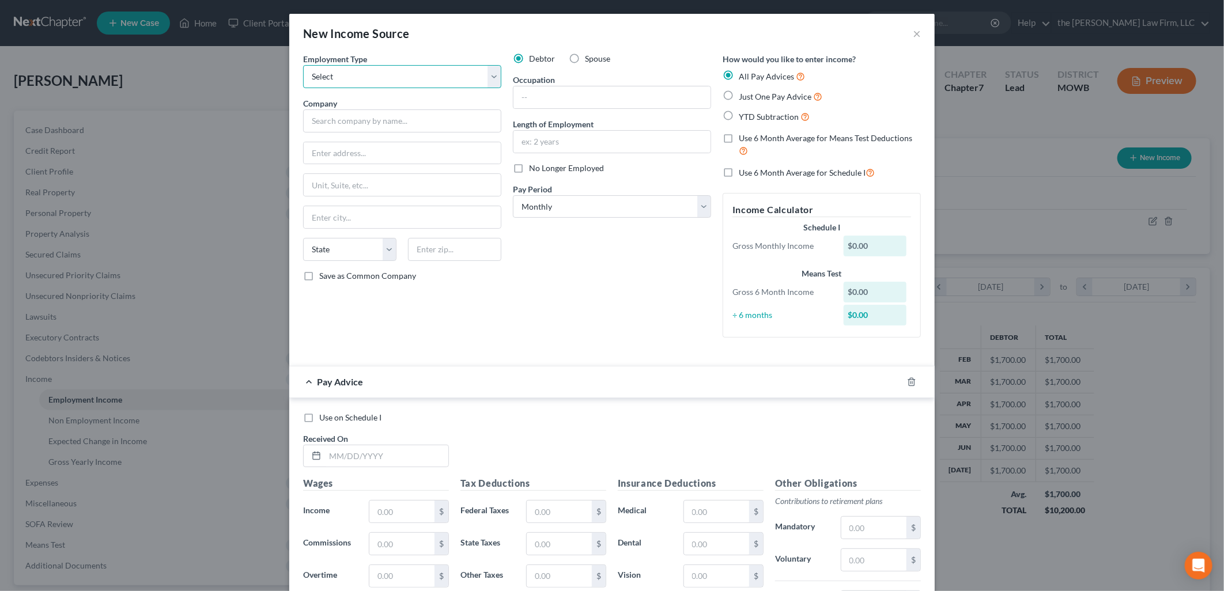
drag, startPoint x: 376, startPoint y: 70, endPoint x: 373, endPoint y: 89, distance: 19.2
click at [376, 70] on select "Select Full or [DEMOGRAPHIC_DATA] Employment Self Employment" at bounding box center [402, 76] width 198 height 23
click at [367, 66] on select "Select Full or [DEMOGRAPHIC_DATA] Employment Self Employment" at bounding box center [402, 76] width 198 height 23
drag, startPoint x: 366, startPoint y: 66, endPoint x: 362, endPoint y: 88, distance: 22.3
click at [366, 66] on select "Select Full or [DEMOGRAPHIC_DATA] Employment Self Employment" at bounding box center [402, 76] width 198 height 23
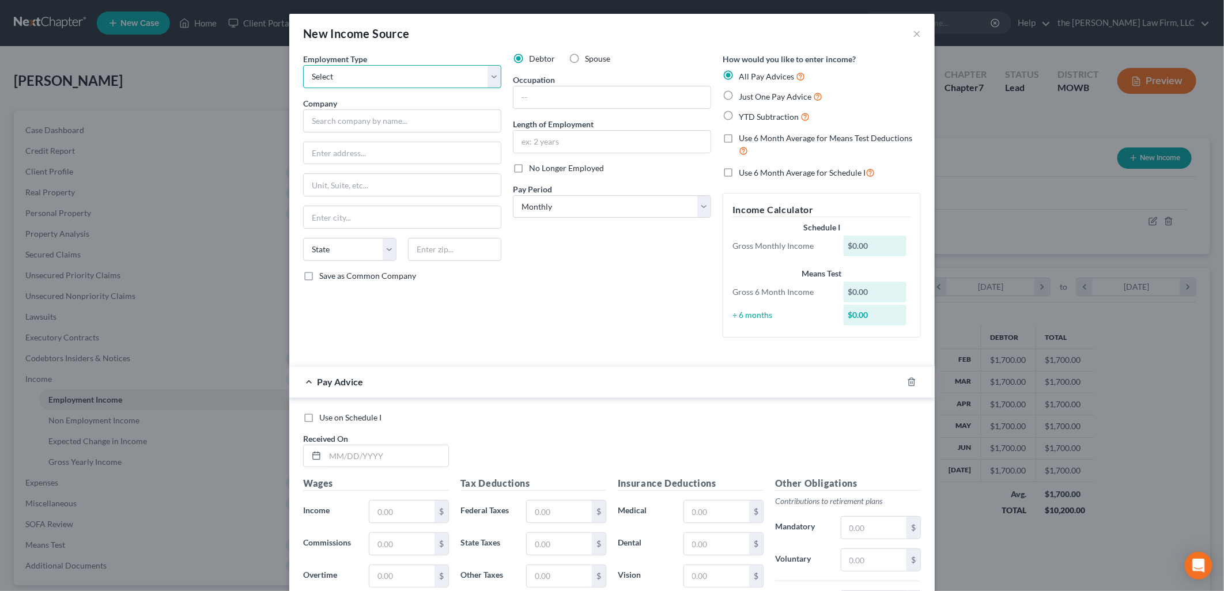
select select "0"
click at [303, 65] on select "Select Full or [DEMOGRAPHIC_DATA] Employment Self Employment" at bounding box center [402, 76] width 198 height 23
click at [348, 123] on input "text" at bounding box center [402, 121] width 198 height 23
type input "Hometown Exteriors Inc"
type input "[STREET_ADDRESS]"
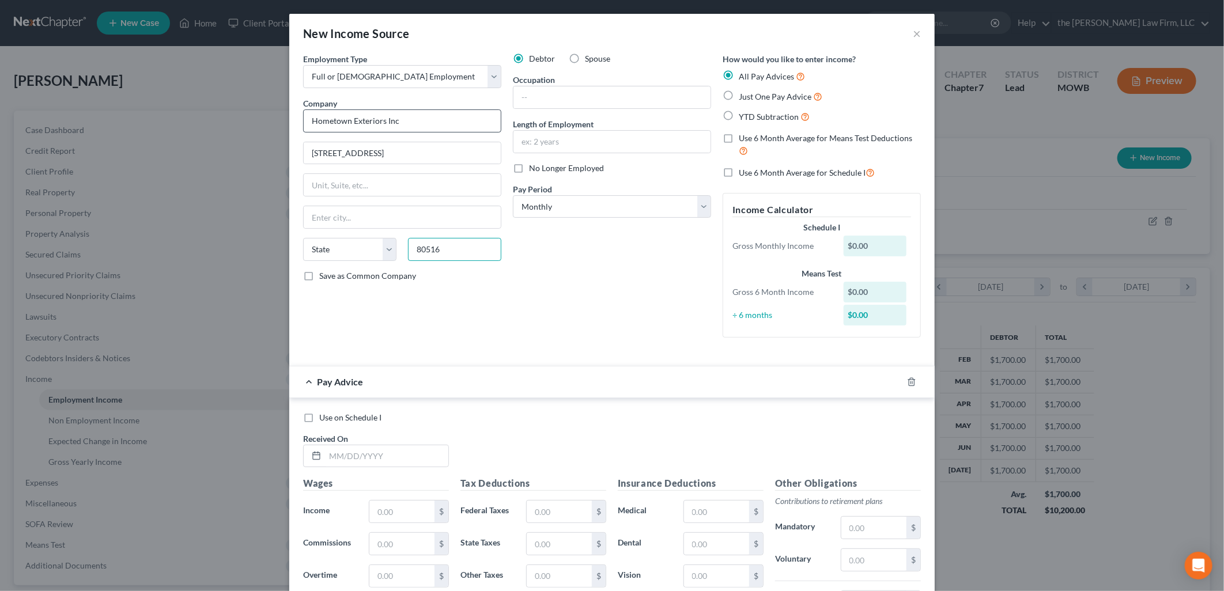
type input "80516"
type input "[GEOGRAPHIC_DATA]"
select select "5"
click at [569, 92] on input "text" at bounding box center [612, 97] width 197 height 22
click at [624, 354] on div "Employment Type * Select Full or [DEMOGRAPHIC_DATA] Employment Self Employment …" at bounding box center [611, 205] width 629 height 304
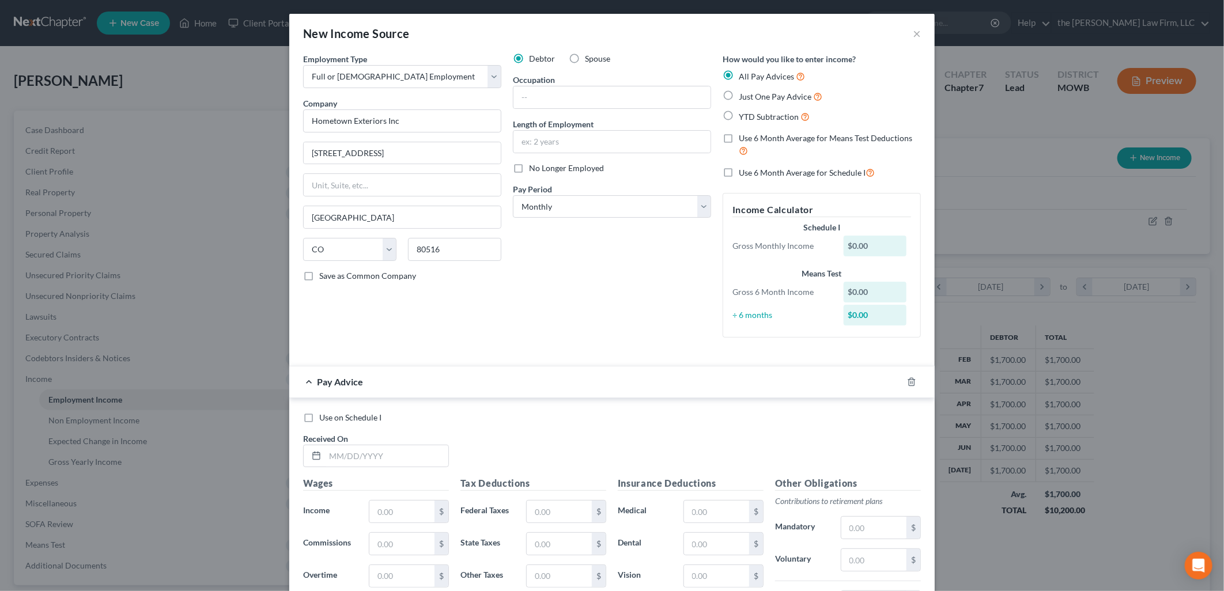
click at [565, 164] on span "No Longer Employed" at bounding box center [566, 168] width 75 height 10
click at [541, 164] on input "No Longer Employed" at bounding box center [537, 166] width 7 height 7
checkbox input "true"
click at [571, 212] on select "Select Monthly Twice Monthly Every Other Week Weekly" at bounding box center [612, 206] width 198 height 23
select select "3"
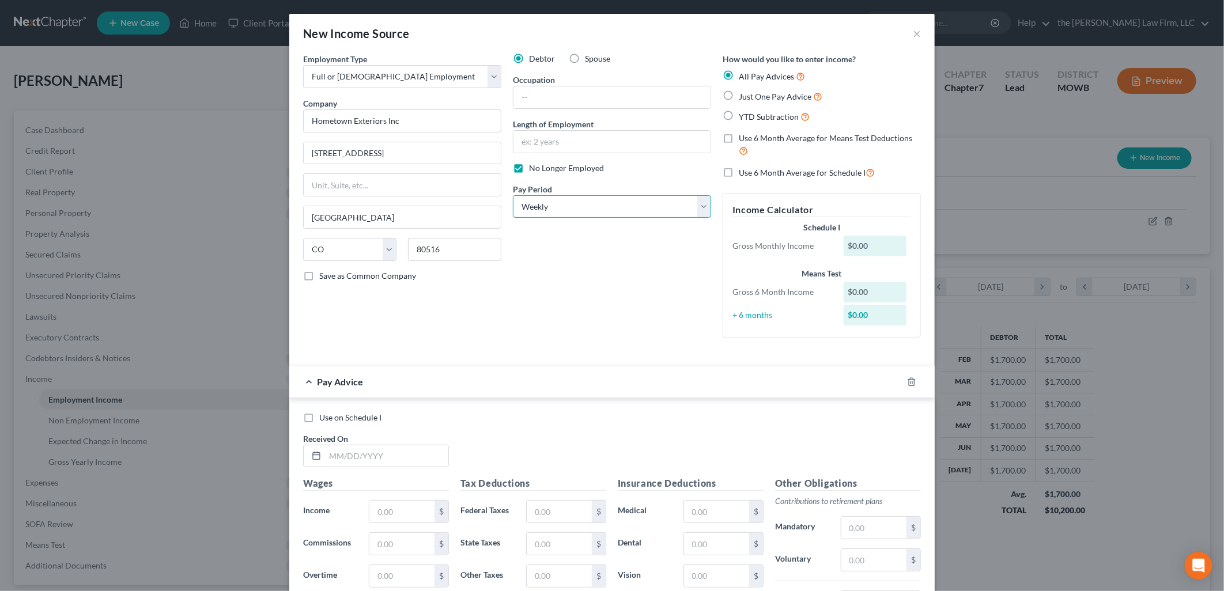
click at [513, 195] on select "Select Monthly Twice Monthly Every Other Week Weekly" at bounding box center [612, 206] width 198 height 23
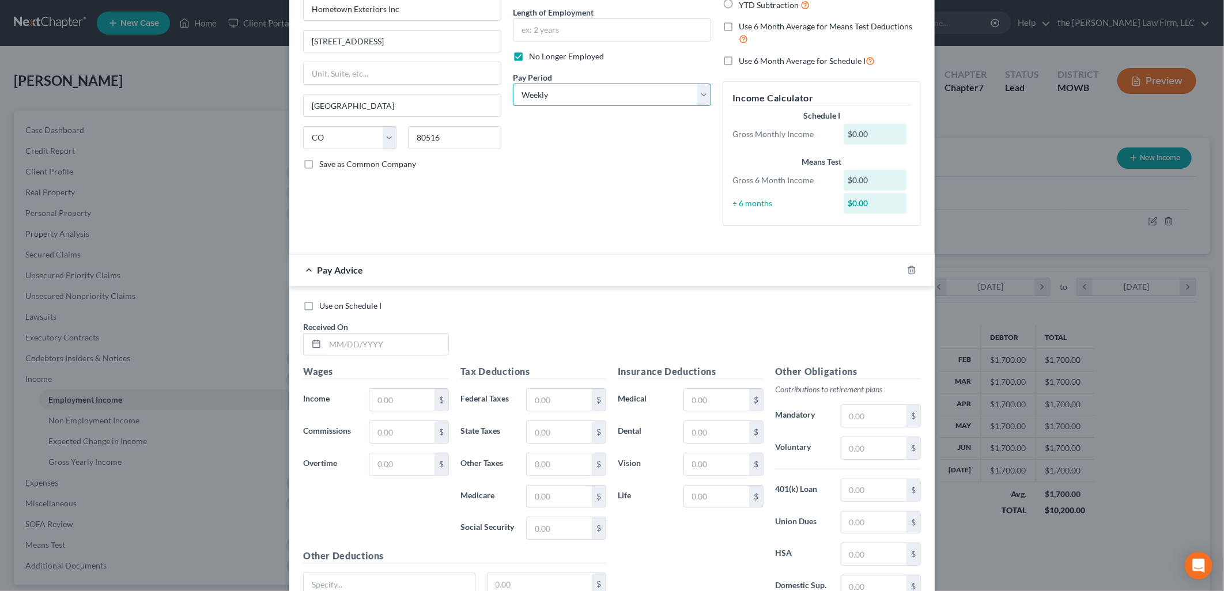
scroll to position [217, 0]
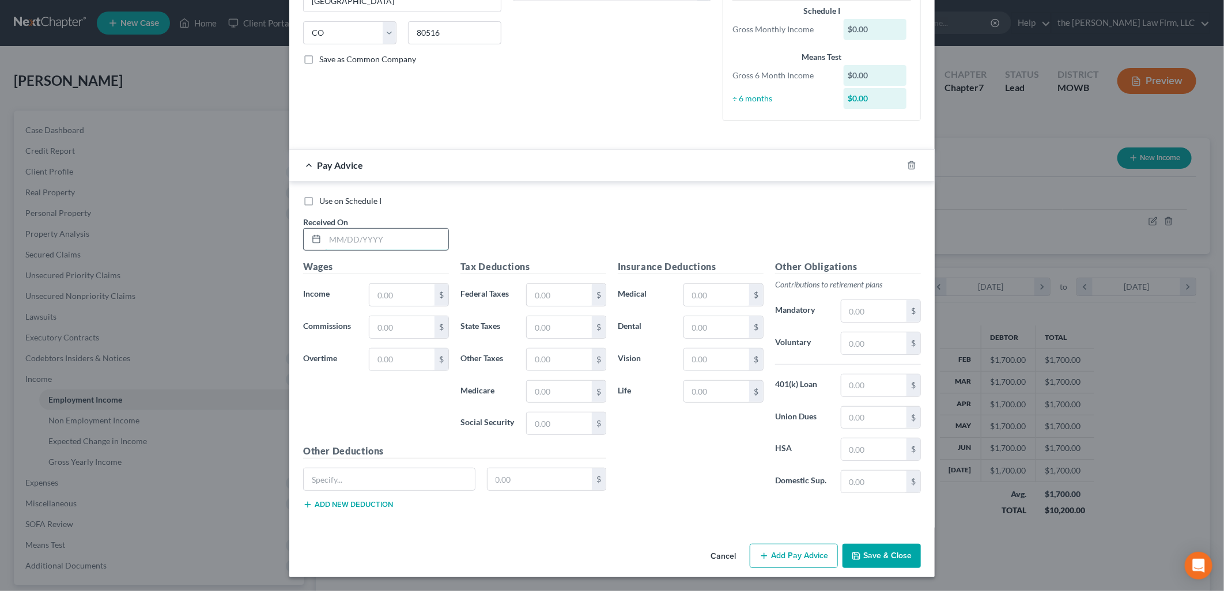
click at [354, 245] on input "text" at bounding box center [386, 240] width 123 height 22
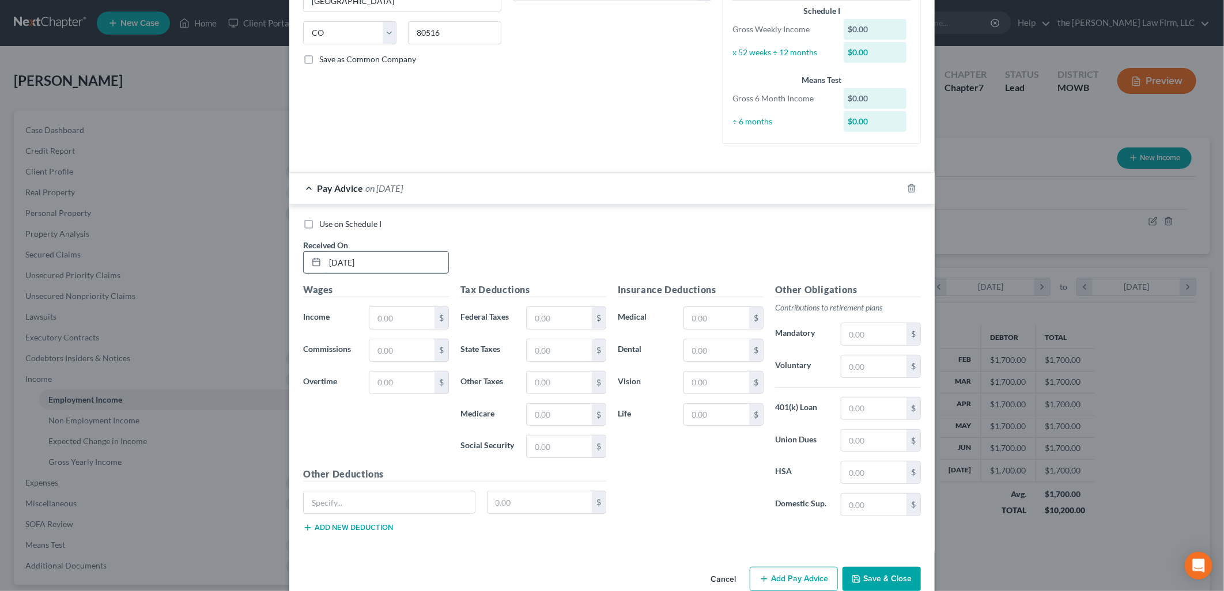
type input "[DATE]"
type input "761.53"
type input "47.61"
type input "27.60"
type input "3.43"
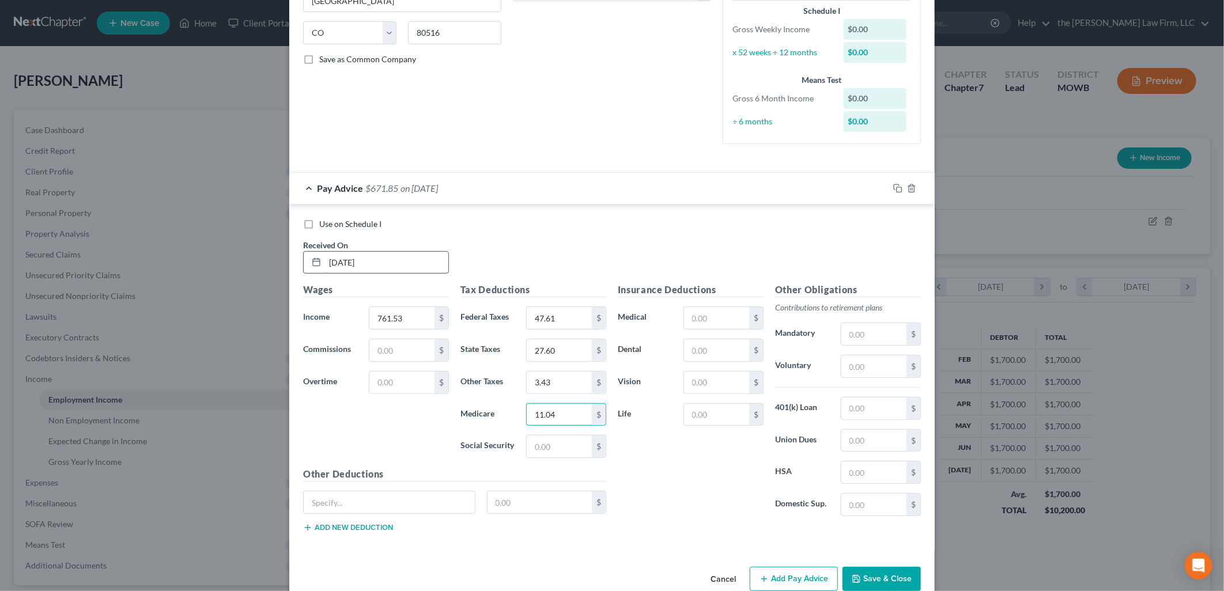
type input "11.04"
type input "47.21"
click at [381, 348] on input "text" at bounding box center [401, 350] width 65 height 22
type input "115"
click at [558, 247] on div "Use on Schedule I Received On * [DATE]" at bounding box center [611, 250] width 629 height 65
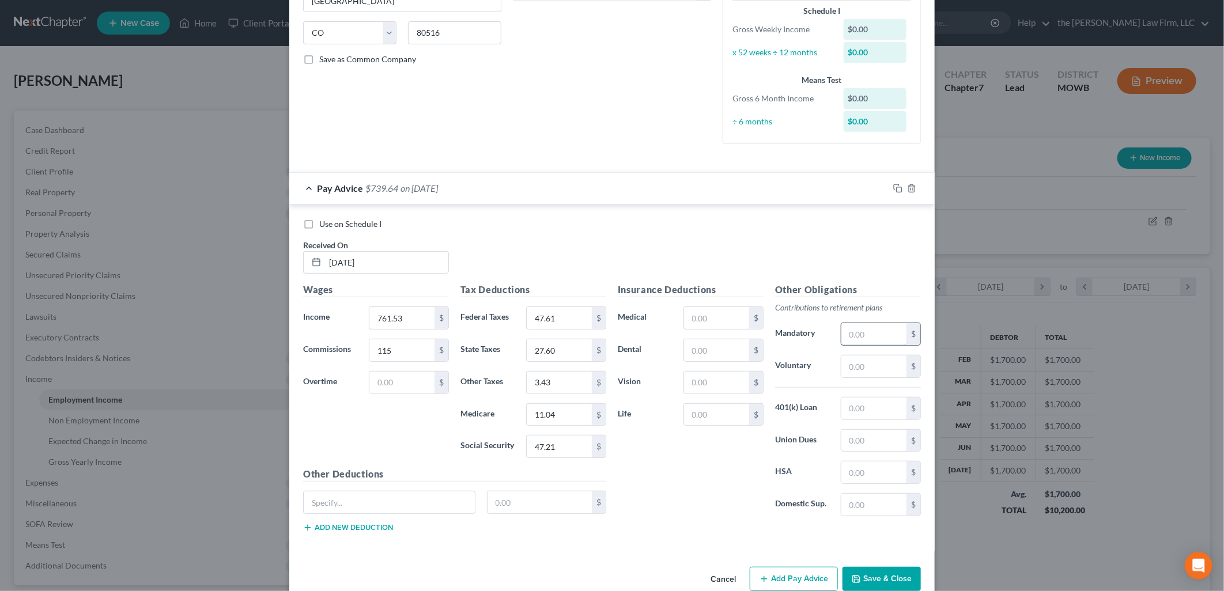
click at [879, 329] on input "text" at bounding box center [873, 334] width 65 height 22
type input "38.07"
type input "14.84"
drag, startPoint x: 797, startPoint y: 578, endPoint x: 784, endPoint y: 431, distance: 147.5
click at [797, 578] on button "Add Pay Advice" at bounding box center [794, 579] width 88 height 24
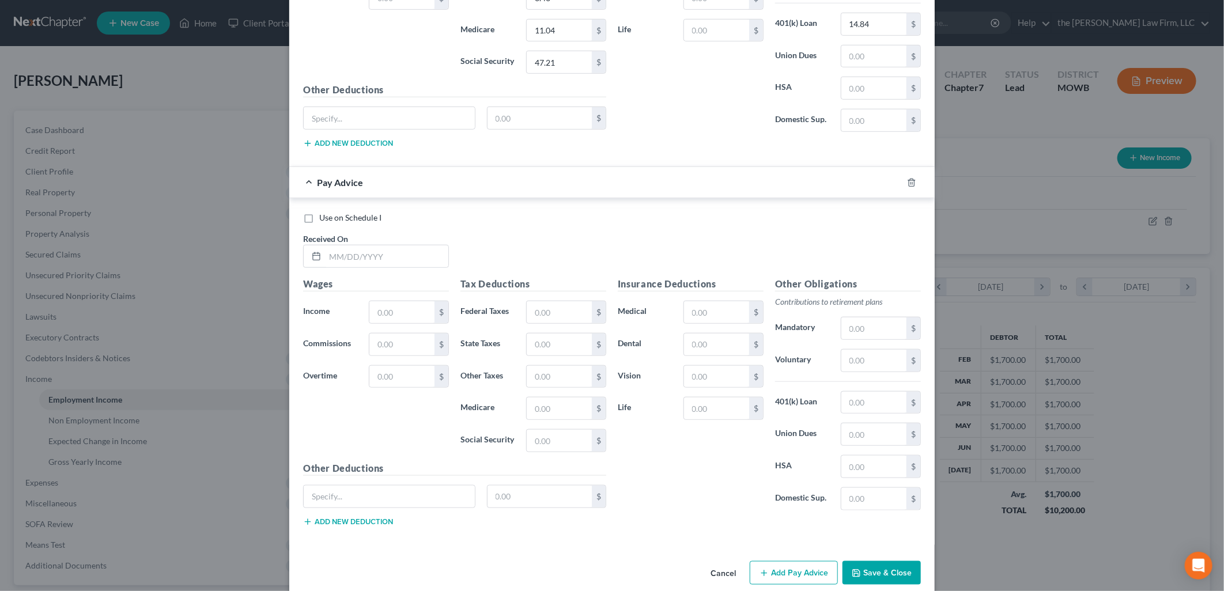
scroll to position [620, 0]
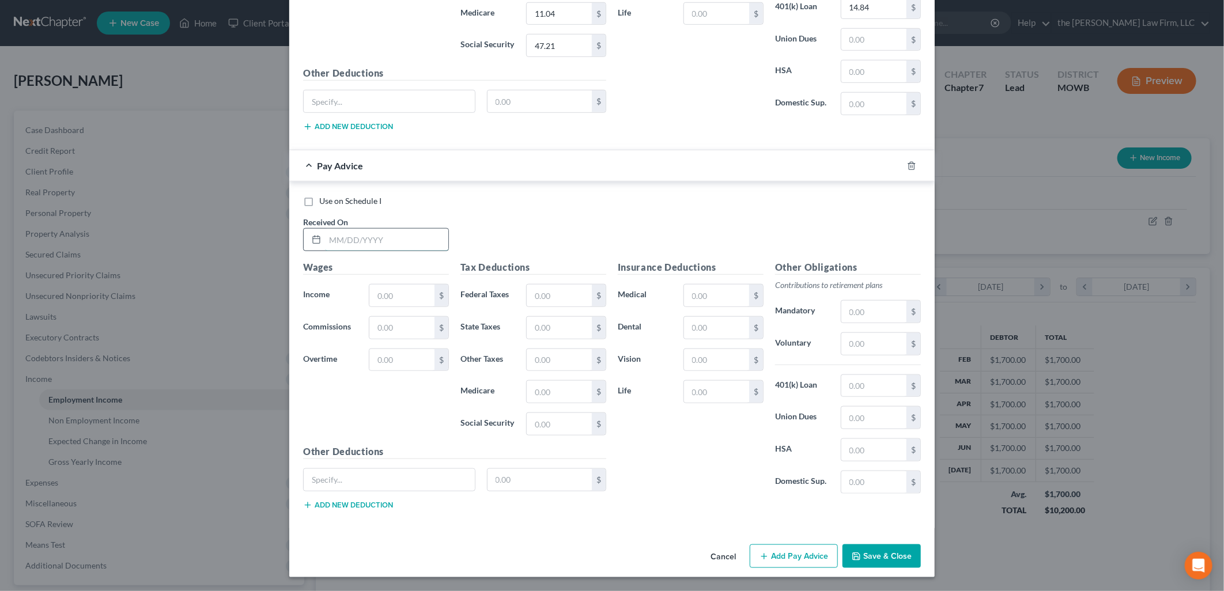
click at [378, 239] on input "text" at bounding box center [386, 240] width 123 height 22
type input "[DATE]"
type input "757.93"
type input "47.20"
type input "27.45"
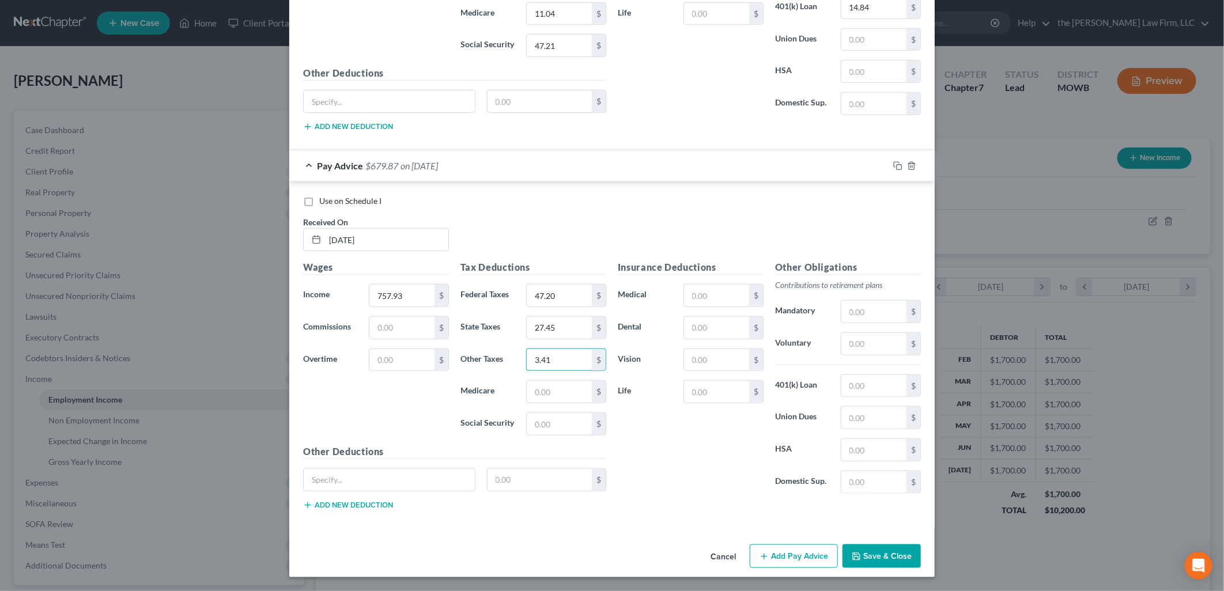
type input "3.41"
type input "10.99"
type input "47"
click at [417, 317] on input "text" at bounding box center [401, 328] width 65 height 22
click at [869, 308] on input "text" at bounding box center [873, 312] width 65 height 22
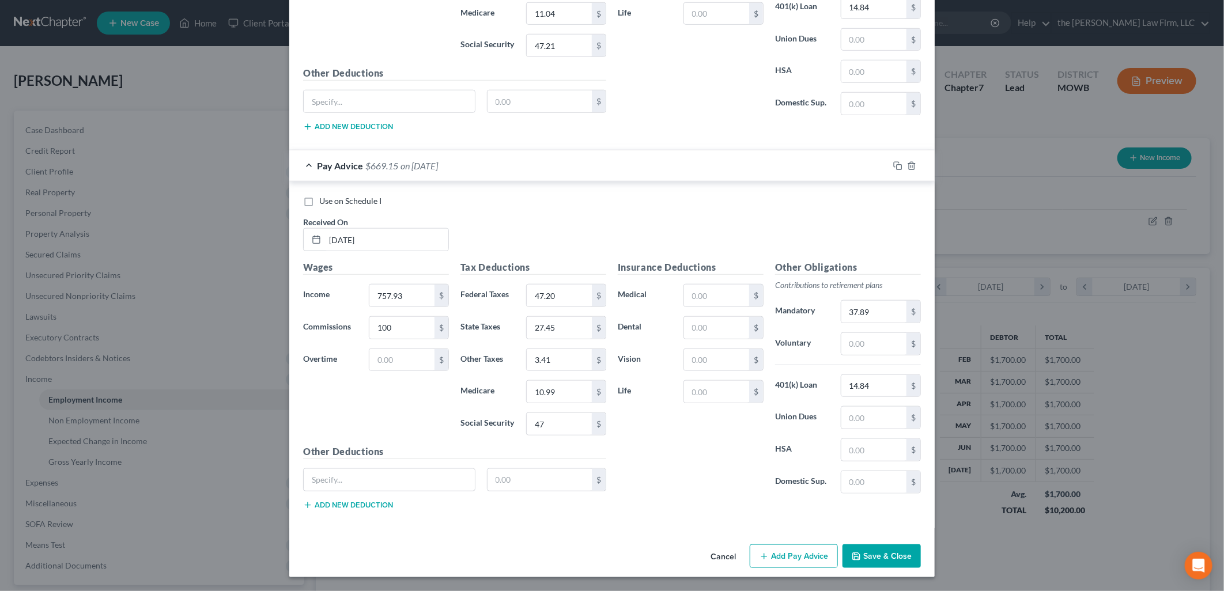
drag, startPoint x: 815, startPoint y: 552, endPoint x: 526, endPoint y: 324, distance: 368.5
click at [815, 552] on button "Add Pay Advice" at bounding box center [794, 557] width 88 height 24
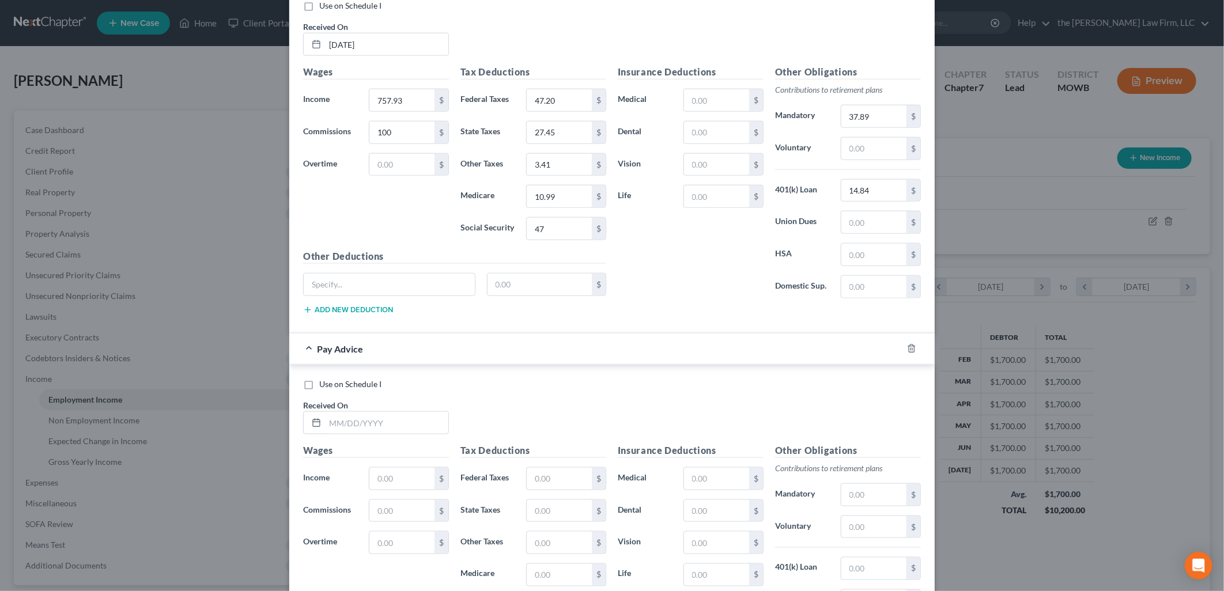
scroll to position [999, 0]
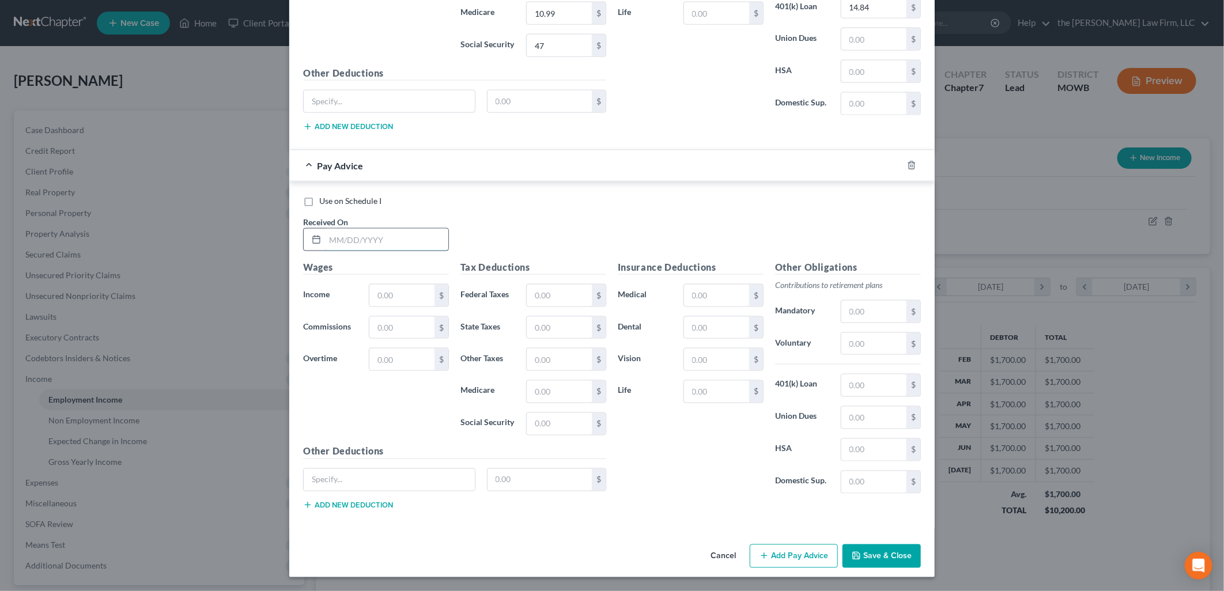
click at [346, 239] on input "text" at bounding box center [386, 240] width 123 height 22
click at [561, 292] on input "text" at bounding box center [559, 296] width 65 height 22
click at [885, 317] on input "text" at bounding box center [873, 312] width 65 height 22
drag, startPoint x: 806, startPoint y: 552, endPoint x: 738, endPoint y: 448, distance: 123.7
click at [806, 552] on button "Add Pay Advice" at bounding box center [794, 557] width 88 height 24
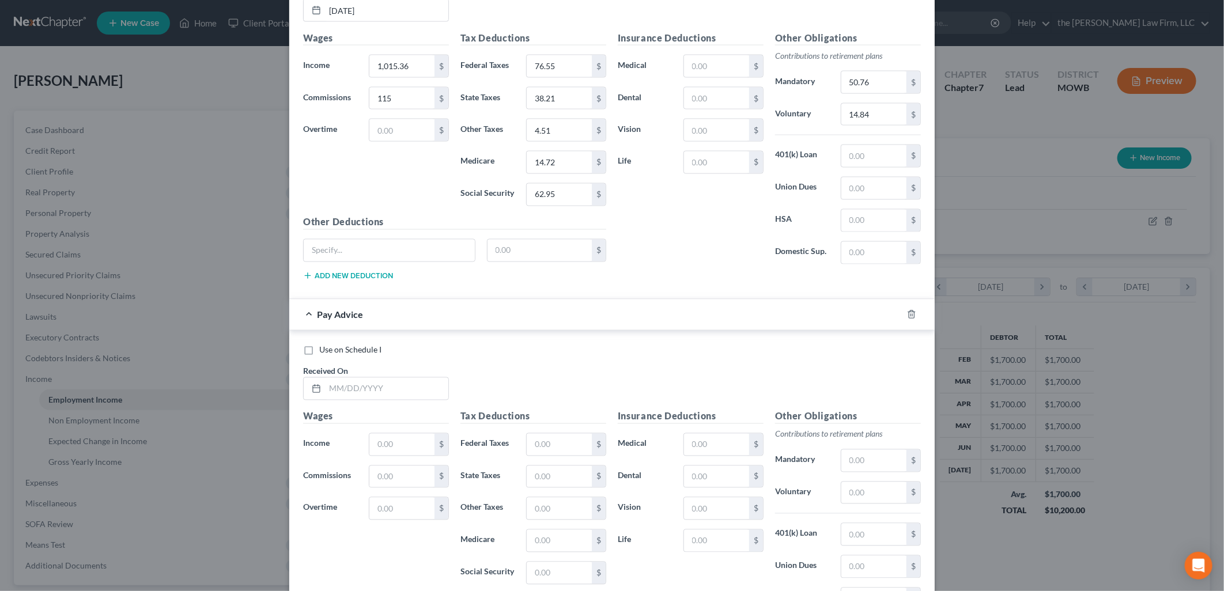
scroll to position [1379, 0]
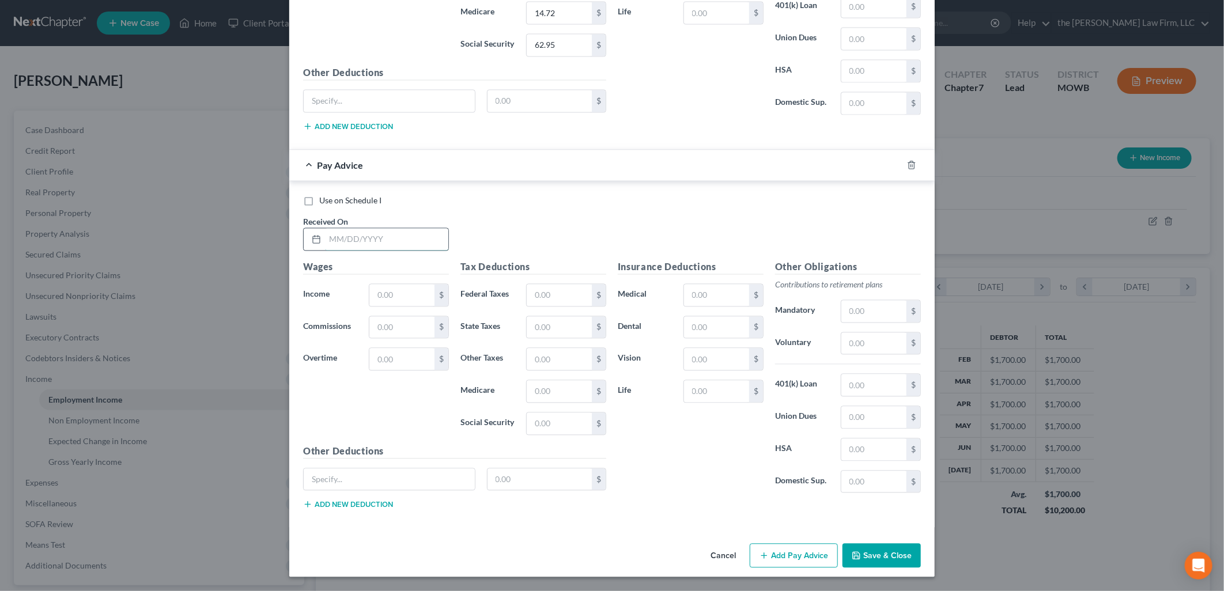
click at [327, 232] on input "text" at bounding box center [386, 240] width 123 height 22
click at [882, 315] on input "text" at bounding box center [873, 312] width 65 height 22
click at [417, 326] on input "text" at bounding box center [401, 328] width 65 height 22
click at [886, 311] on input "text" at bounding box center [873, 312] width 65 height 22
drag, startPoint x: 783, startPoint y: 537, endPoint x: 782, endPoint y: 568, distance: 31.1
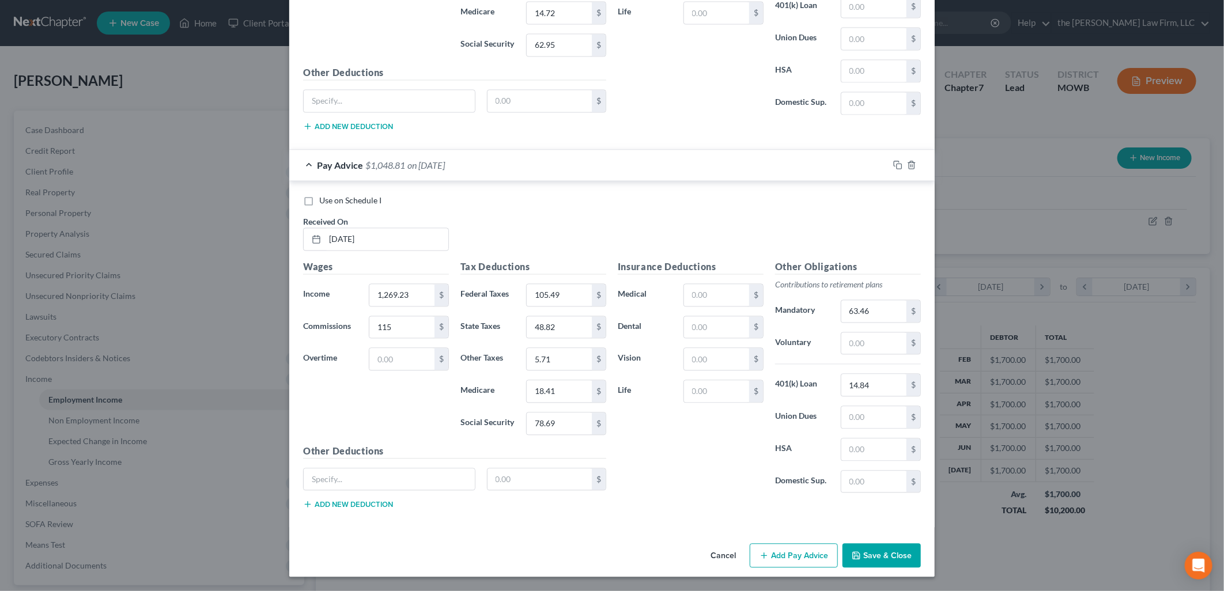
click at [782, 568] on button "Add Pay Advice" at bounding box center [794, 556] width 88 height 24
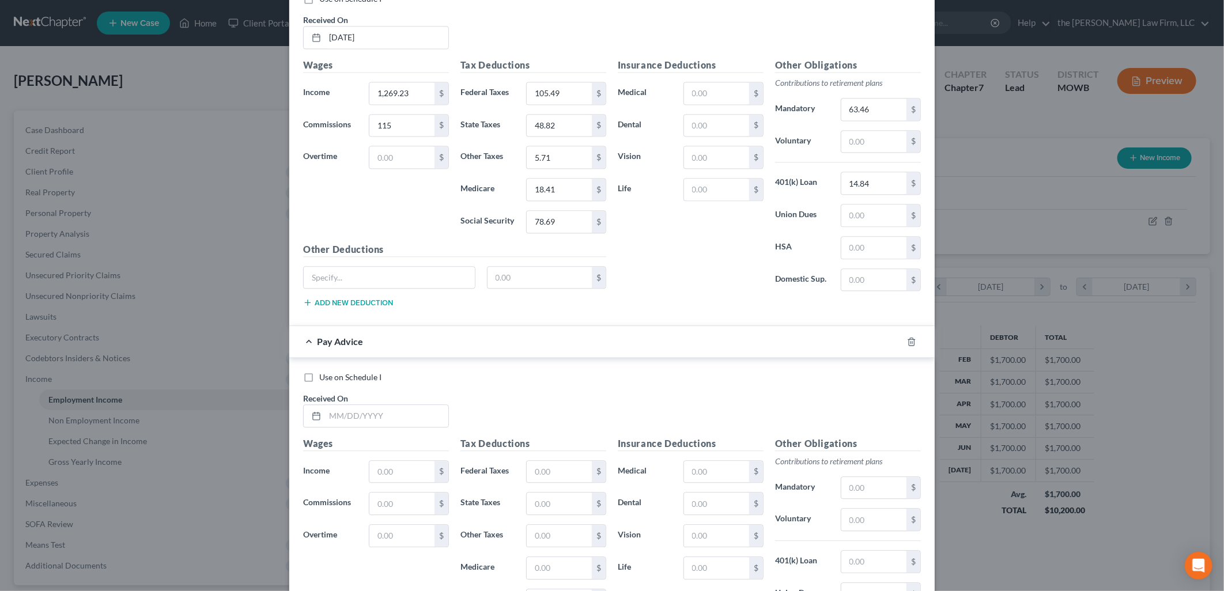
scroll to position [1758, 0]
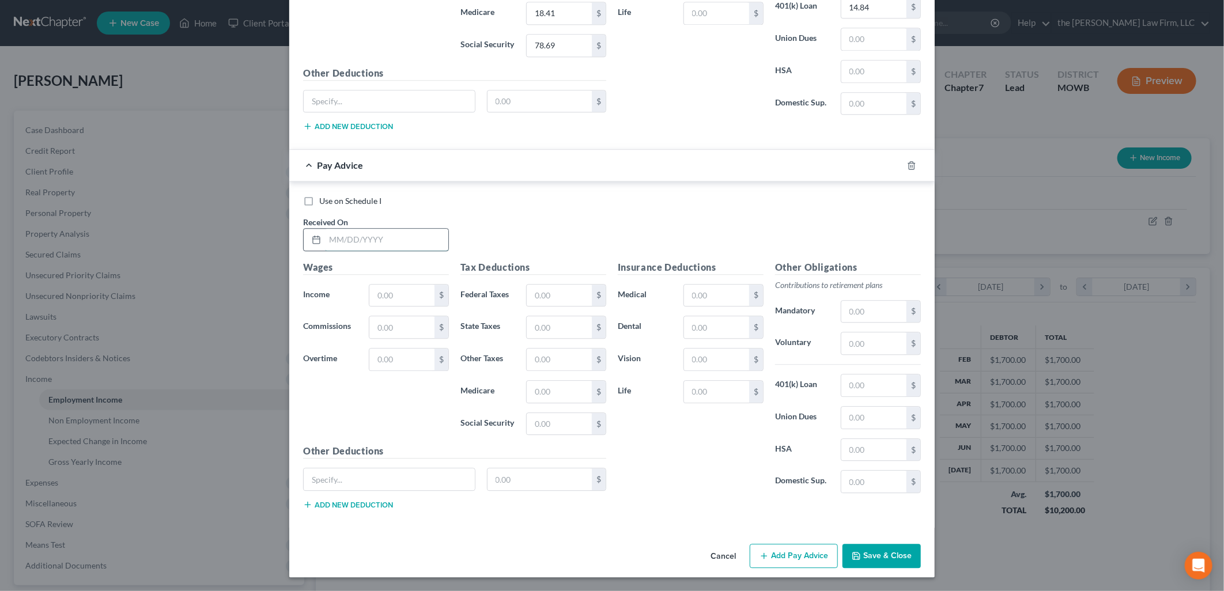
click at [384, 239] on input "text" at bounding box center [386, 240] width 123 height 22
click at [384, 239] on input "1269.23" at bounding box center [386, 240] width 123 height 22
click at [389, 329] on input "text" at bounding box center [401, 327] width 65 height 22
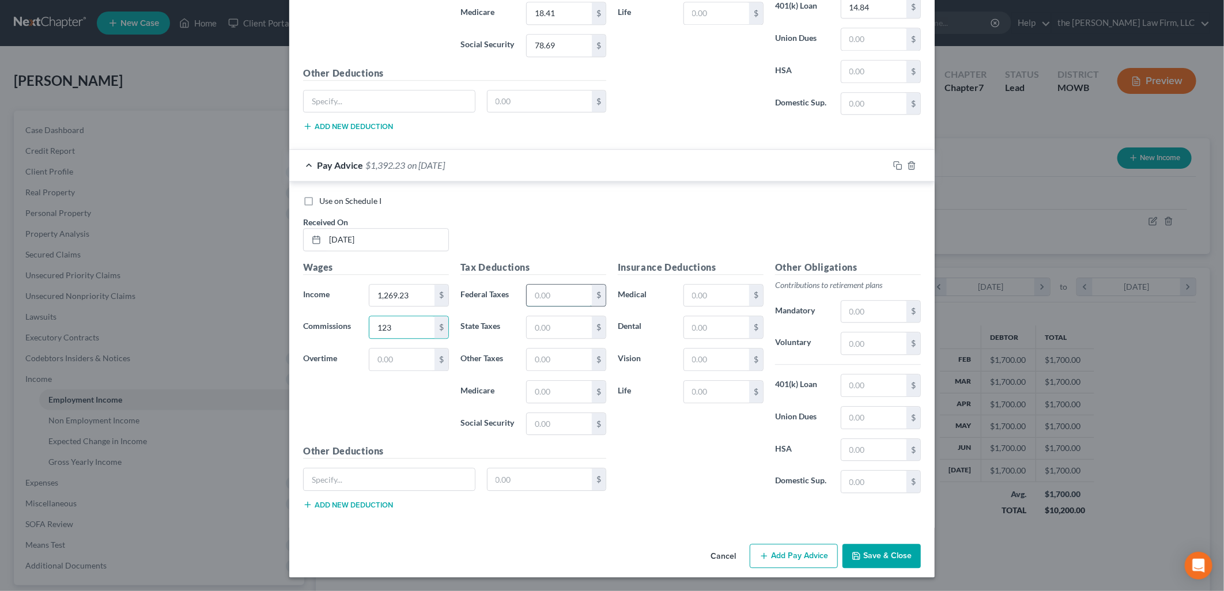
click at [556, 298] on input "text" at bounding box center [559, 296] width 65 height 22
click at [861, 306] on input "text" at bounding box center [873, 312] width 65 height 22
click at [881, 338] on input "14.84" at bounding box center [873, 344] width 65 height 22
click at [717, 262] on h5 "Insurance Deductions" at bounding box center [691, 268] width 146 height 14
drag, startPoint x: 773, startPoint y: 563, endPoint x: 630, endPoint y: 402, distance: 215.1
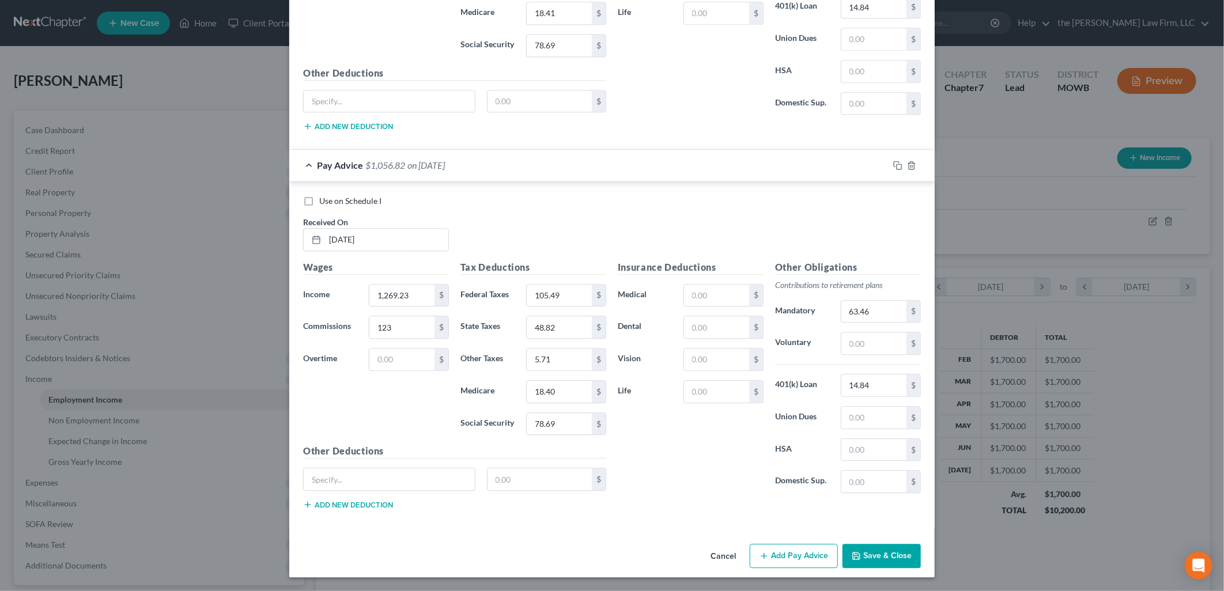
click at [773, 563] on button "Add Pay Advice" at bounding box center [794, 556] width 88 height 24
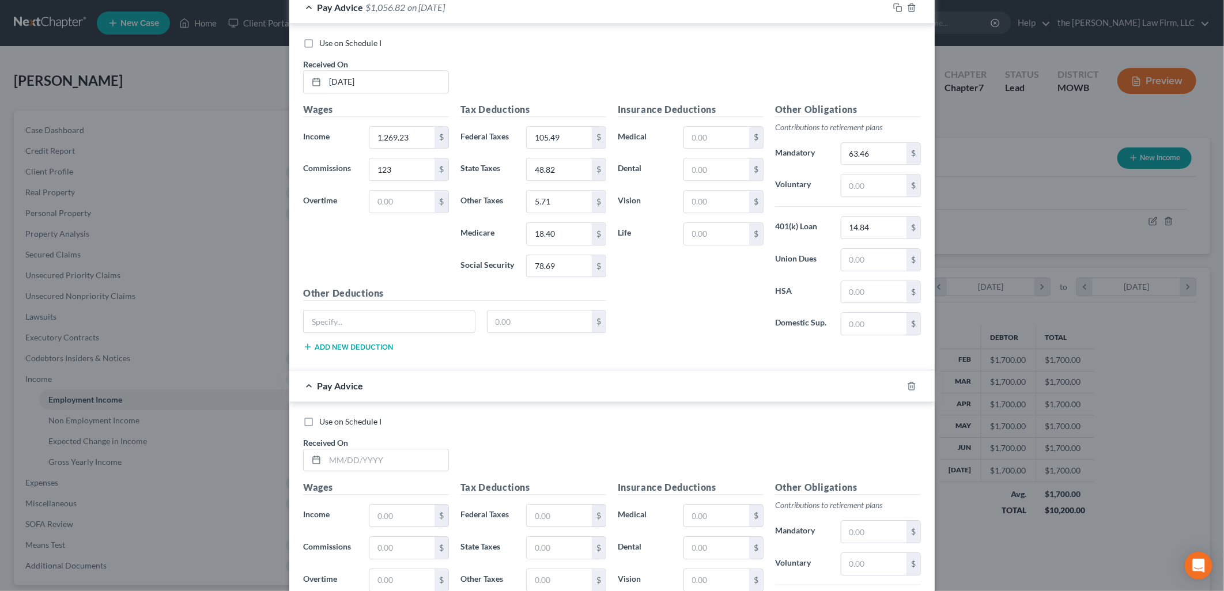
scroll to position [2078, 0]
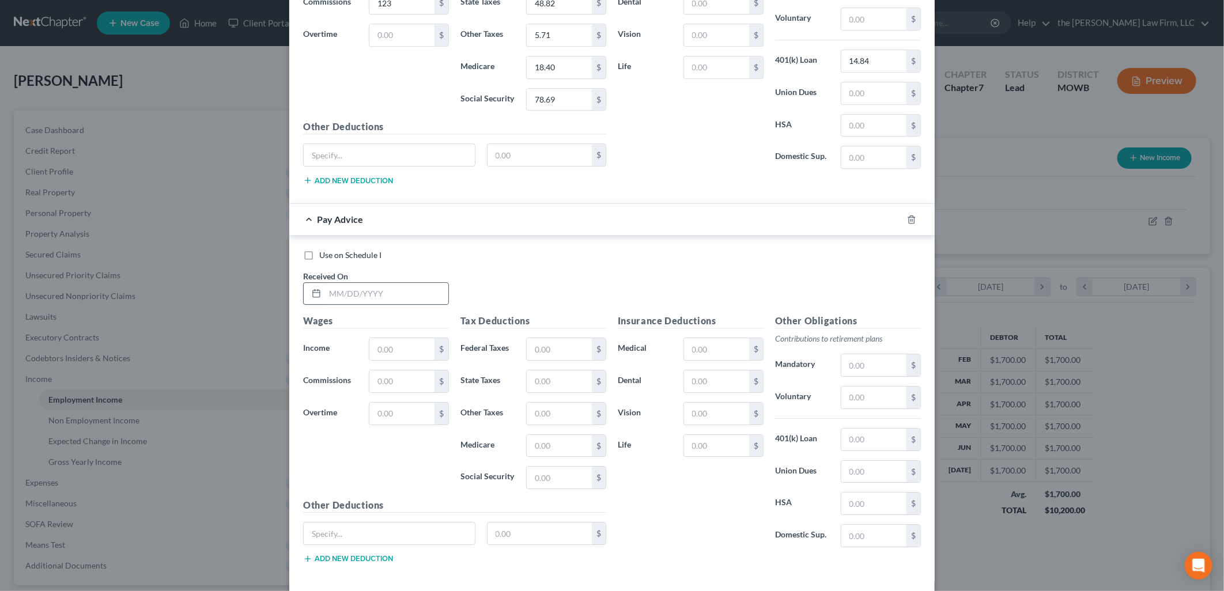
click at [344, 286] on div at bounding box center [376, 293] width 146 height 23
drag, startPoint x: 364, startPoint y: 303, endPoint x: 420, endPoint y: 303, distance: 55.9
click at [364, 303] on input "text" at bounding box center [386, 294] width 123 height 22
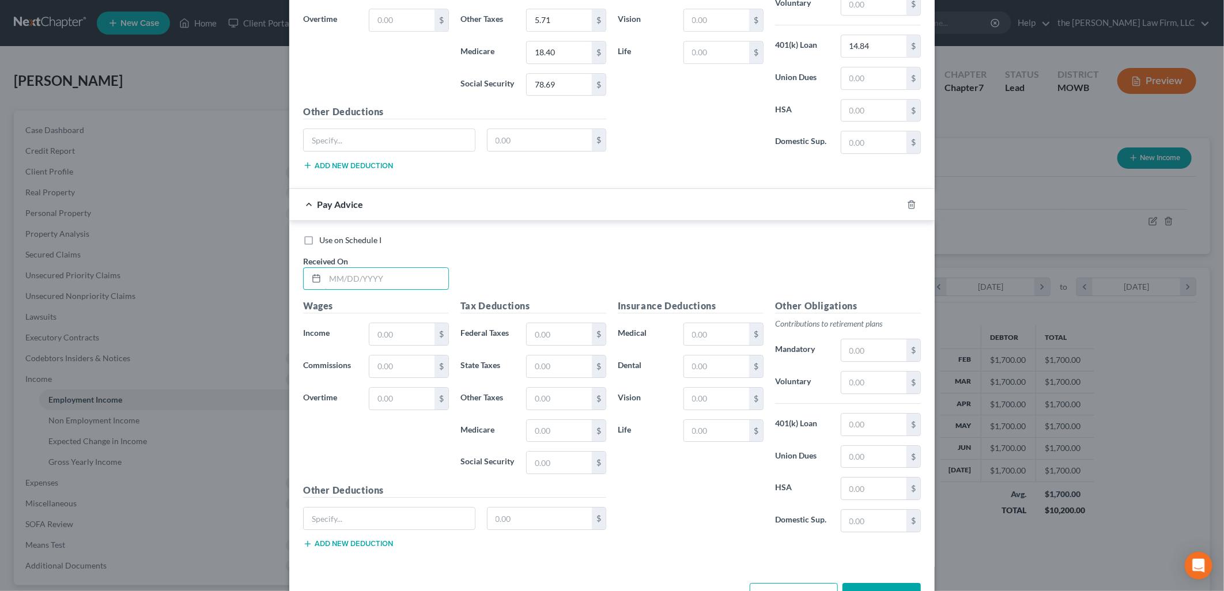
scroll to position [2137, 0]
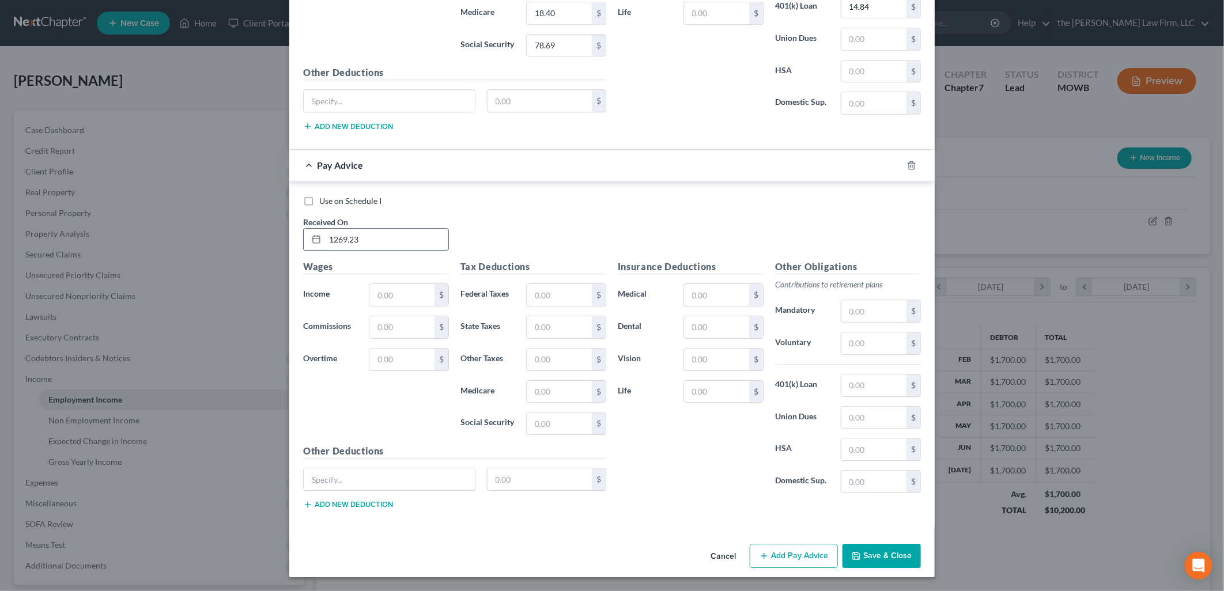
click at [392, 234] on input "1269.23" at bounding box center [386, 240] width 123 height 22
click at [565, 295] on input "text" at bounding box center [559, 295] width 65 height 22
click at [807, 550] on button "Add Pay Advice" at bounding box center [794, 556] width 88 height 24
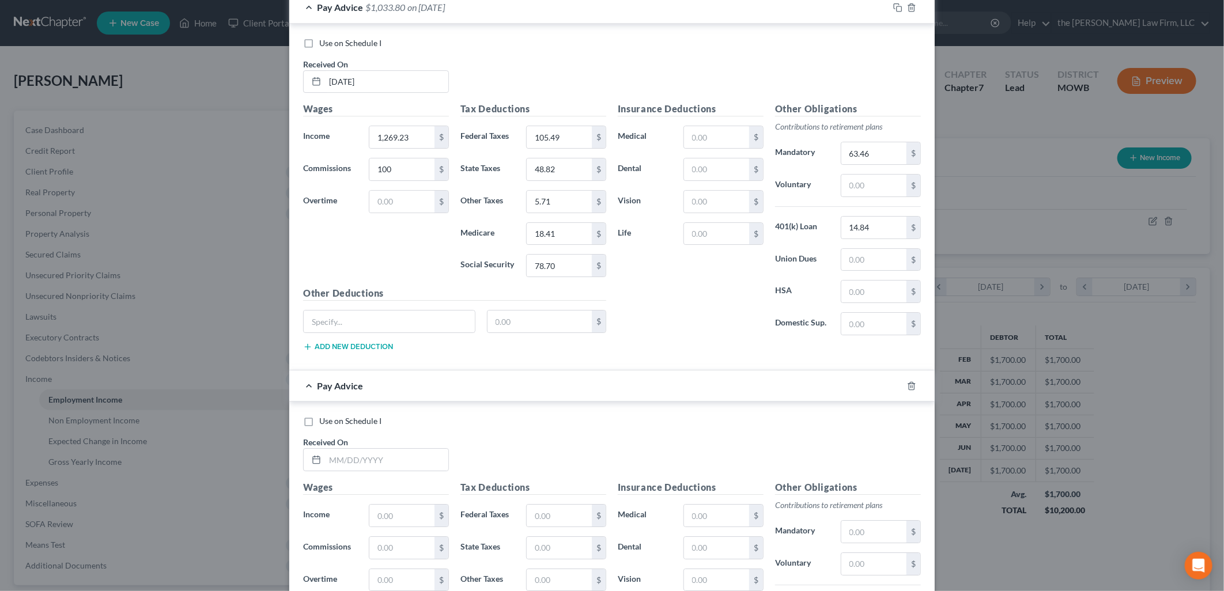
scroll to position [2517, 0]
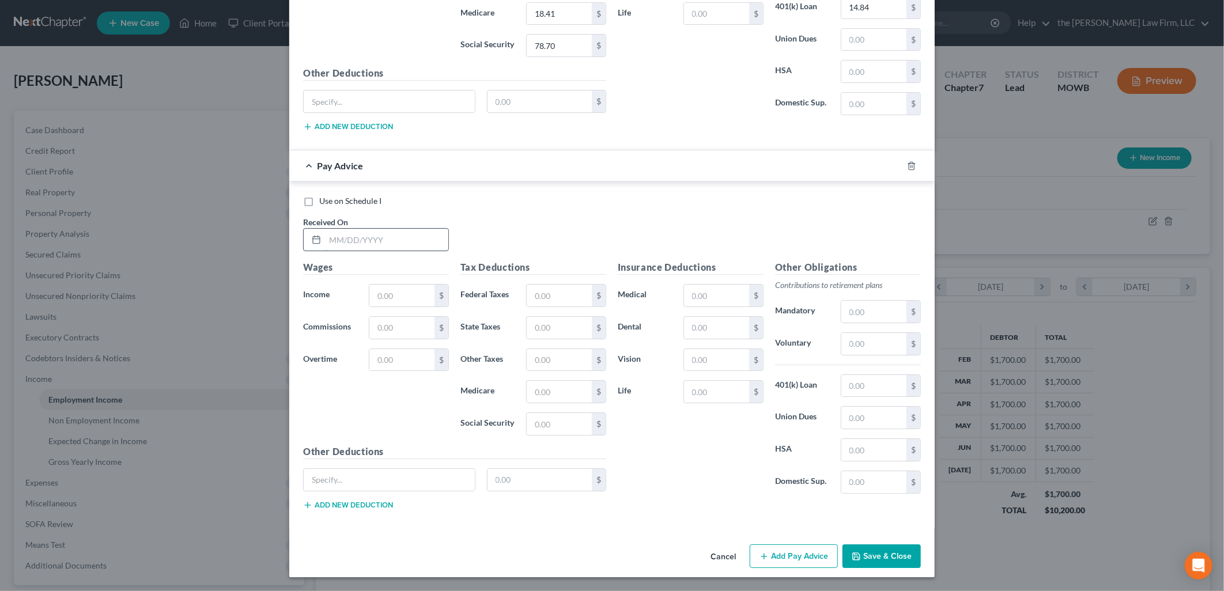
click at [394, 246] on input "text" at bounding box center [386, 240] width 123 height 22
click at [378, 332] on input "text" at bounding box center [401, 328] width 65 height 22
click at [799, 552] on button "Add Pay Advice" at bounding box center [794, 557] width 88 height 24
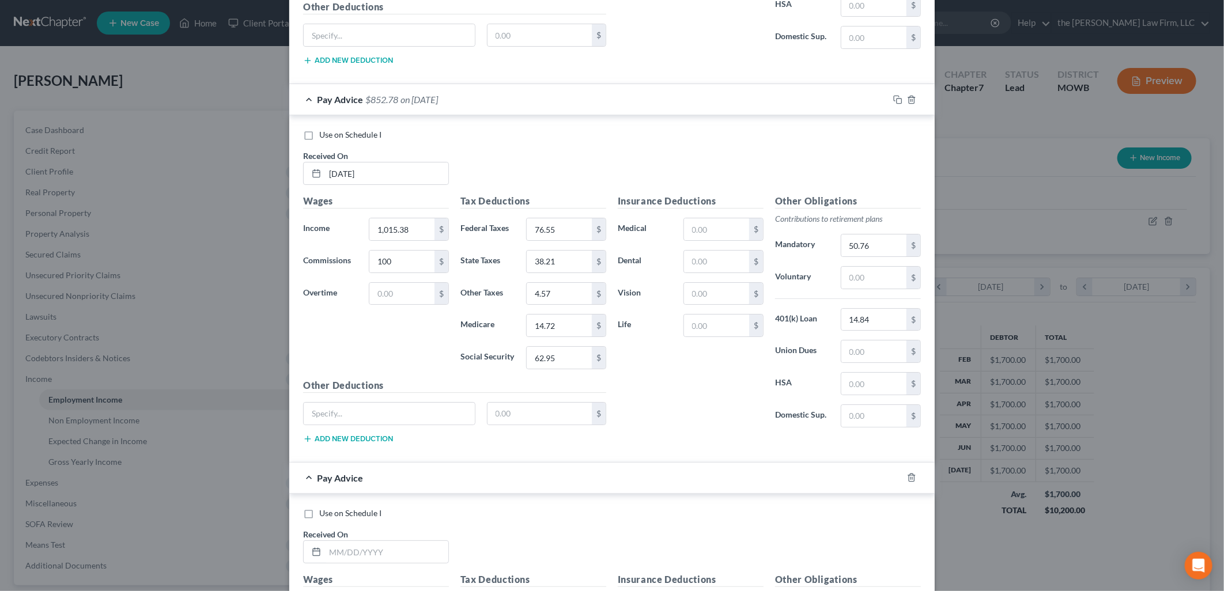
scroll to position [2897, 0]
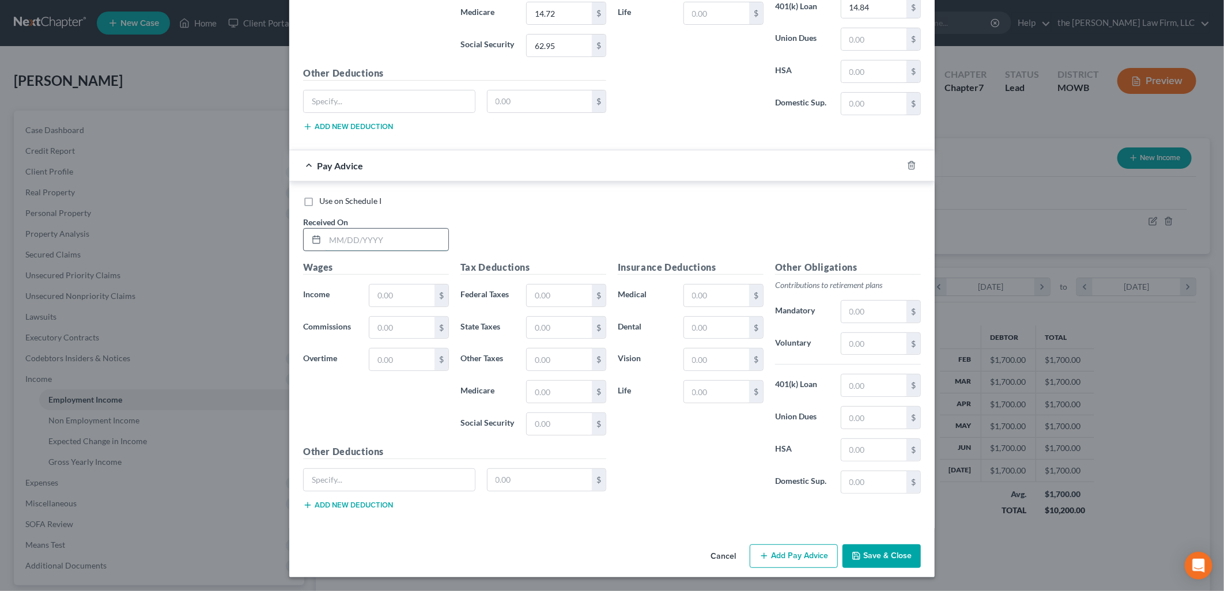
click at [402, 242] on input "text" at bounding box center [386, 240] width 123 height 22
click at [402, 319] on input "text" at bounding box center [401, 328] width 65 height 22
click at [545, 292] on input "text" at bounding box center [559, 296] width 65 height 22
click at [865, 313] on input "text" at bounding box center [873, 312] width 65 height 22
click at [797, 551] on button "Add Pay Advice" at bounding box center [794, 557] width 88 height 24
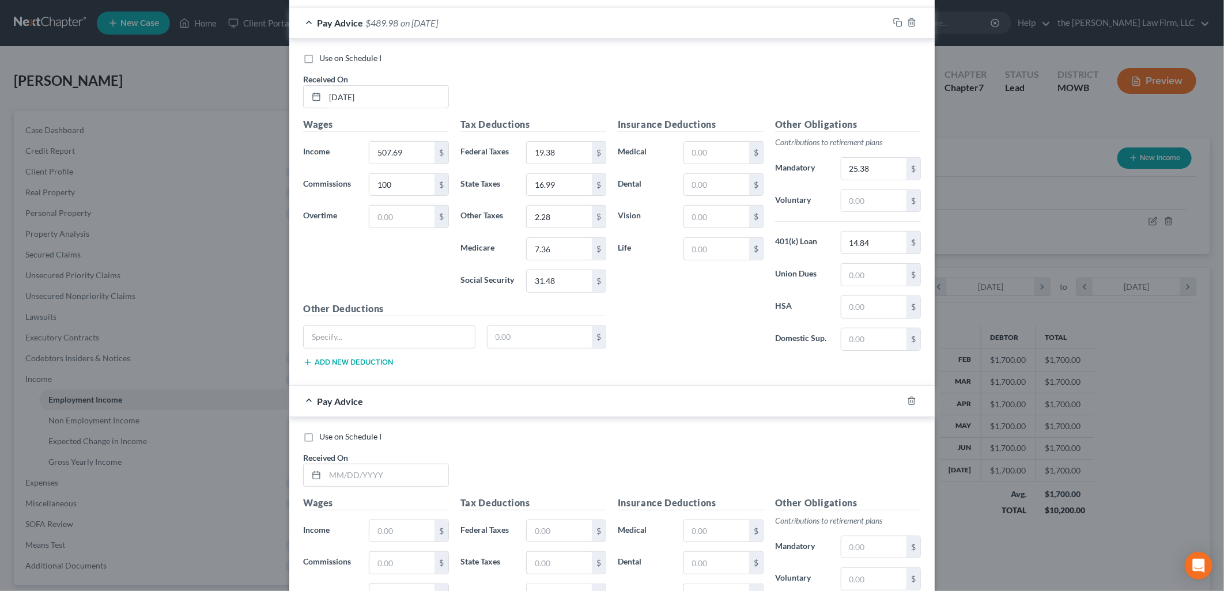
scroll to position [3217, 0]
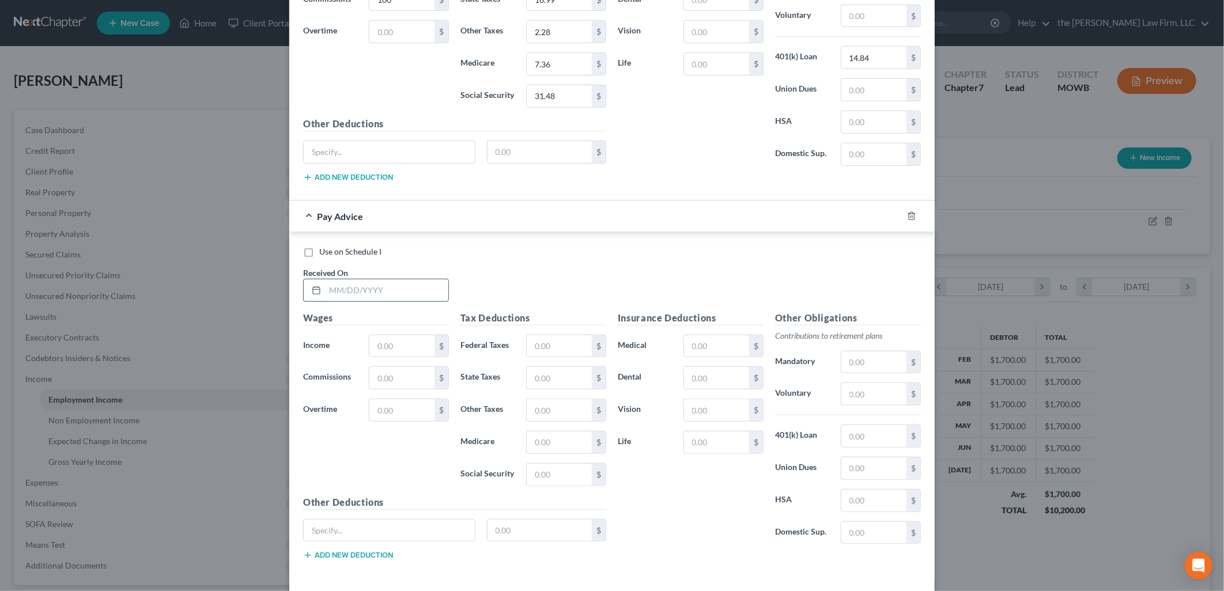
click at [388, 299] on input "text" at bounding box center [386, 291] width 123 height 22
click at [394, 389] on input "text" at bounding box center [401, 378] width 65 height 22
click at [574, 399] on div "Tax Deductions Federal Taxes 105.49 $ State Taxes $ Other Taxes $ Medicare $ So…" at bounding box center [533, 403] width 157 height 184
click at [572, 373] on div "Tax Deductions Federal Taxes 105.49 $ State Taxes $ Other Taxes $ Medicare $ So…" at bounding box center [533, 403] width 157 height 184
click at [567, 378] on input "text" at bounding box center [559, 378] width 65 height 22
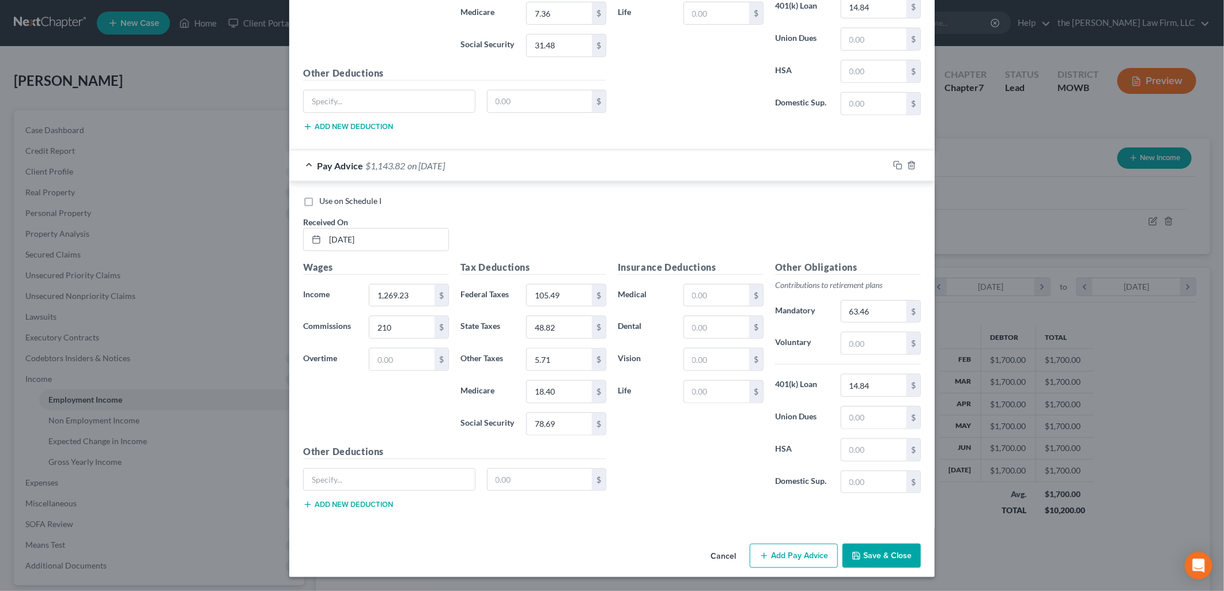
drag, startPoint x: 792, startPoint y: 557, endPoint x: 355, endPoint y: 399, distance: 464.5
click at [792, 557] on button "Add Pay Advice" at bounding box center [794, 556] width 88 height 24
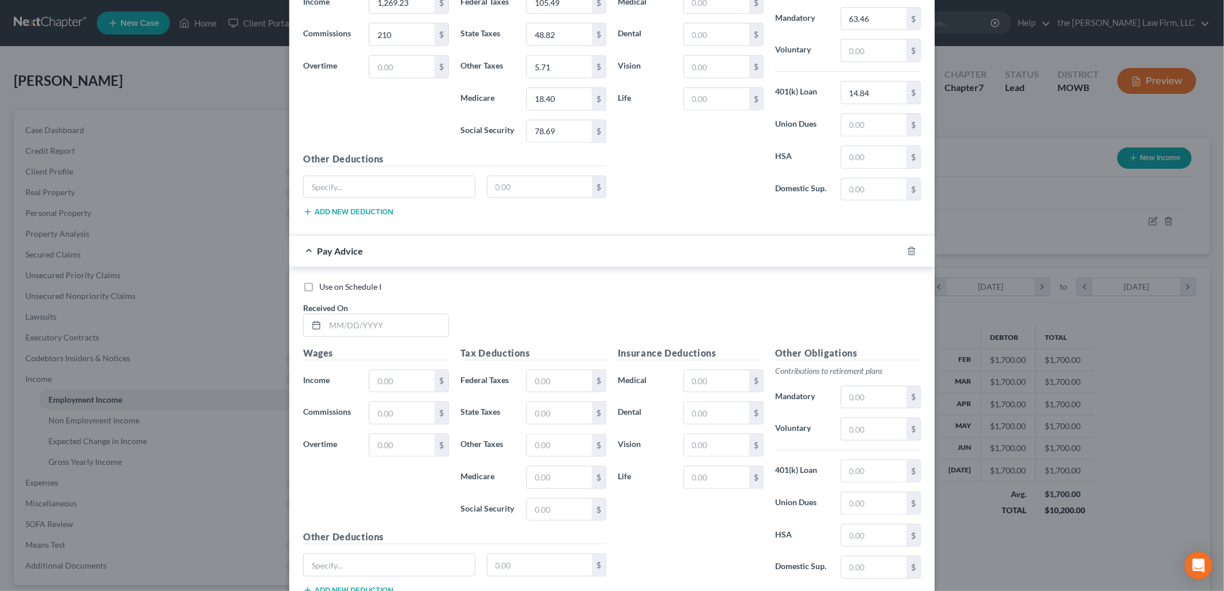
scroll to position [3656, 0]
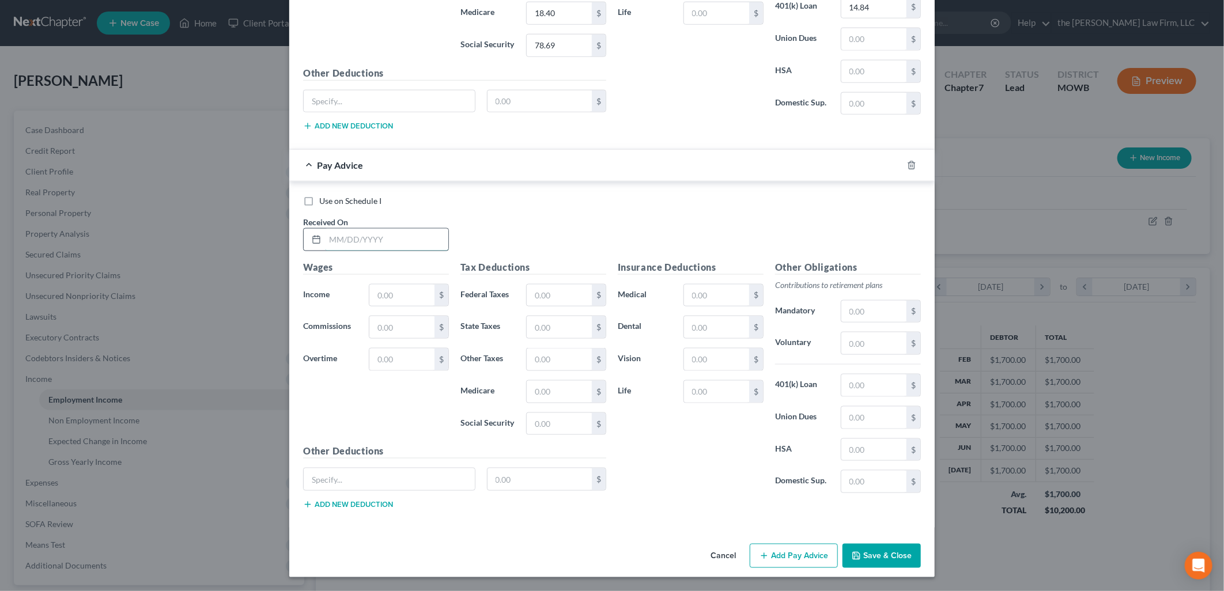
click at [364, 237] on input "text" at bounding box center [386, 240] width 123 height 22
click at [382, 321] on input "text" at bounding box center [401, 327] width 65 height 22
click at [690, 292] on input "text" at bounding box center [716, 296] width 65 height 22
click at [641, 221] on div "Use on Schedule I Received On * [DATE]" at bounding box center [611, 227] width 629 height 65
click at [710, 297] on input "text" at bounding box center [716, 296] width 65 height 22
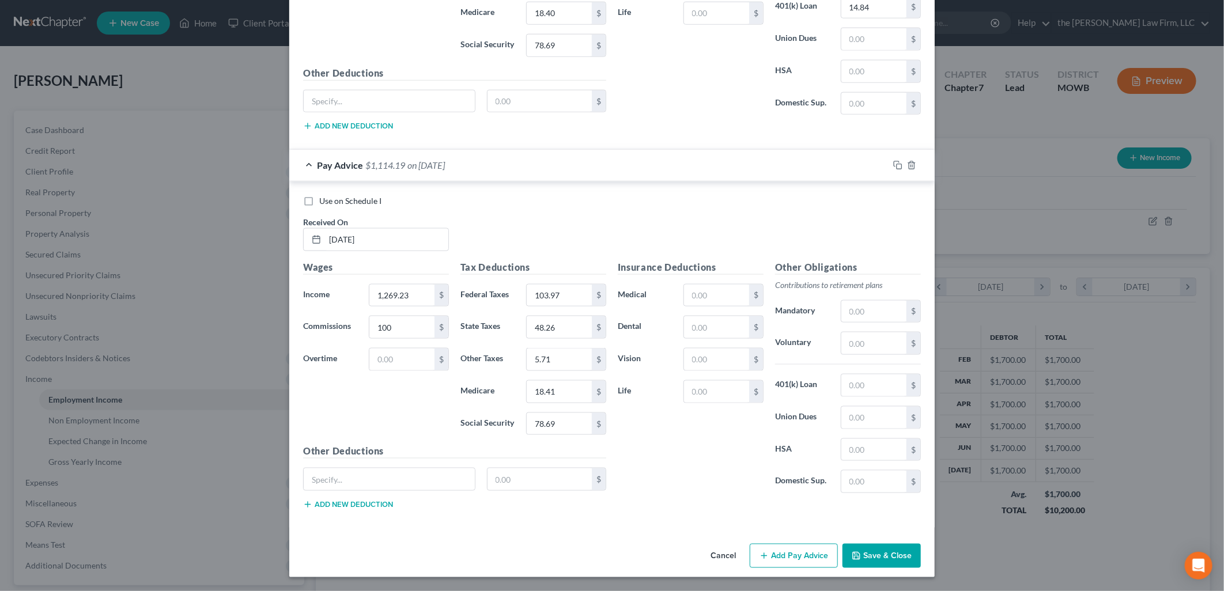
click at [859, 258] on div "Use on Schedule I Received On * [DATE]" at bounding box center [611, 227] width 629 height 65
click at [890, 320] on input "text" at bounding box center [873, 312] width 65 height 22
drag, startPoint x: 790, startPoint y: 556, endPoint x: 569, endPoint y: 421, distance: 259.0
click at [790, 556] on button "Add Pay Advice" at bounding box center [794, 556] width 88 height 24
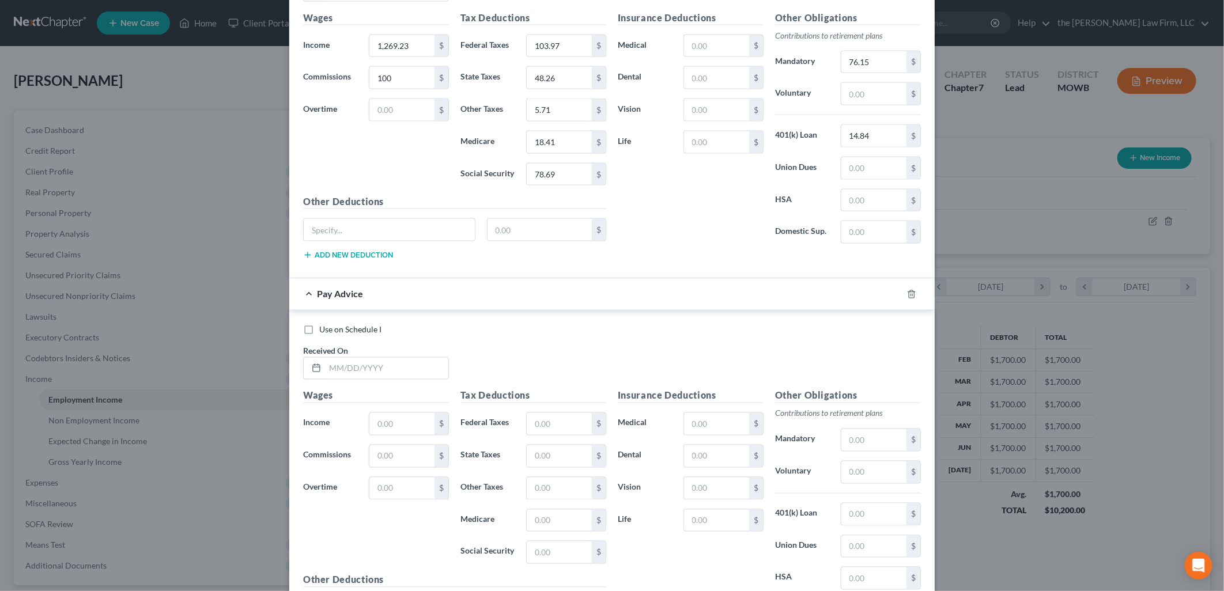
scroll to position [4036, 0]
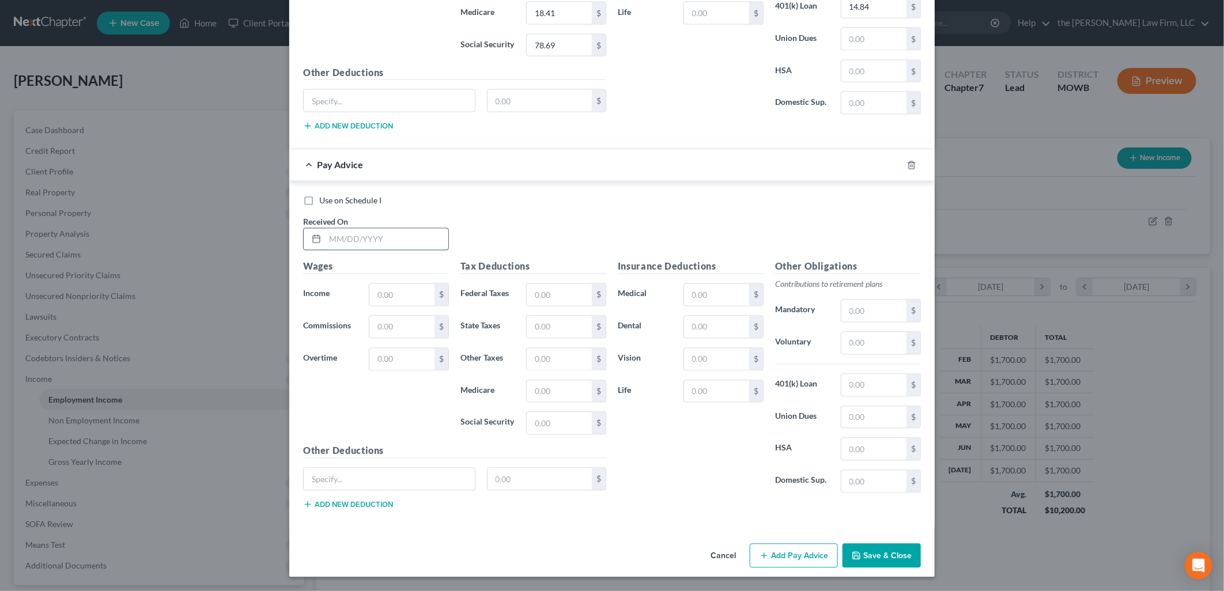
click at [387, 248] on input "text" at bounding box center [386, 240] width 123 height 22
click at [850, 309] on input "text" at bounding box center [873, 311] width 65 height 22
drag, startPoint x: 798, startPoint y: 542, endPoint x: 799, endPoint y: 555, distance: 12.8
click at [798, 543] on div "Cancel Add Pay Advice Save & Close" at bounding box center [612, 558] width 646 height 38
click at [799, 555] on button "Add Pay Advice" at bounding box center [794, 556] width 88 height 24
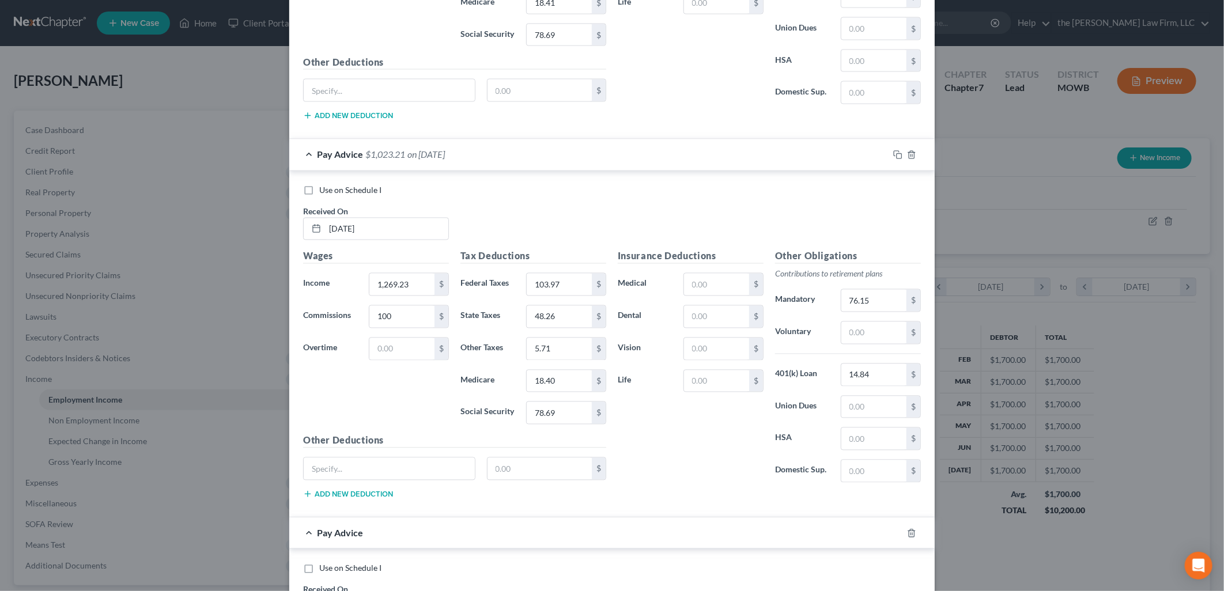
scroll to position [4415, 0]
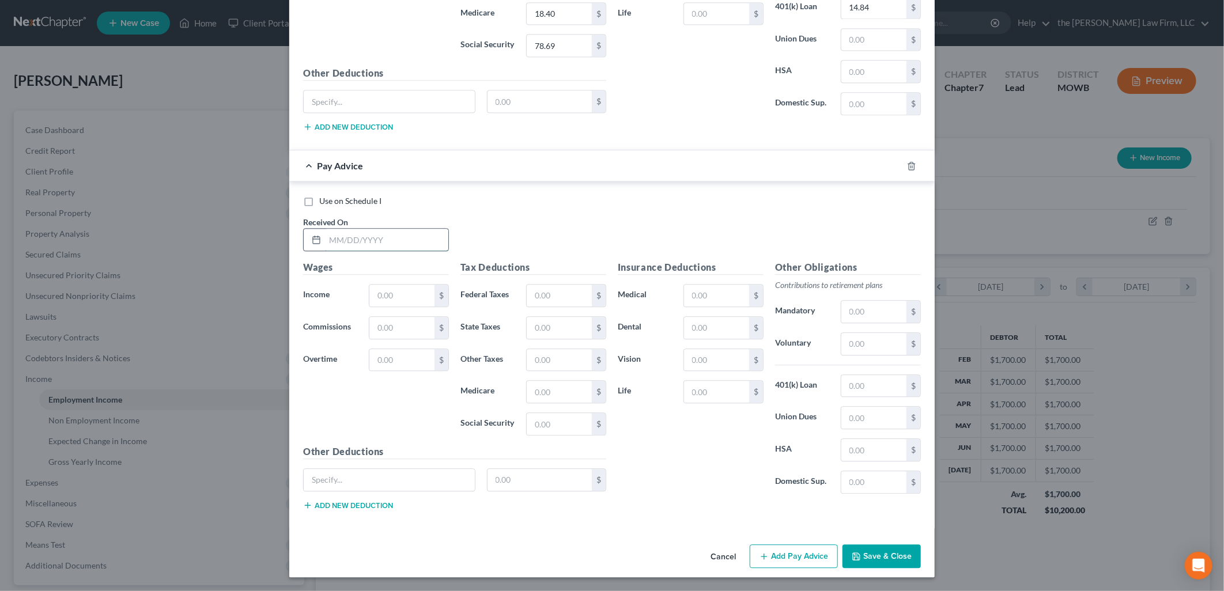
click at [361, 243] on input "text" at bounding box center [386, 240] width 123 height 22
click at [799, 554] on button "Add Pay Advice" at bounding box center [794, 557] width 88 height 24
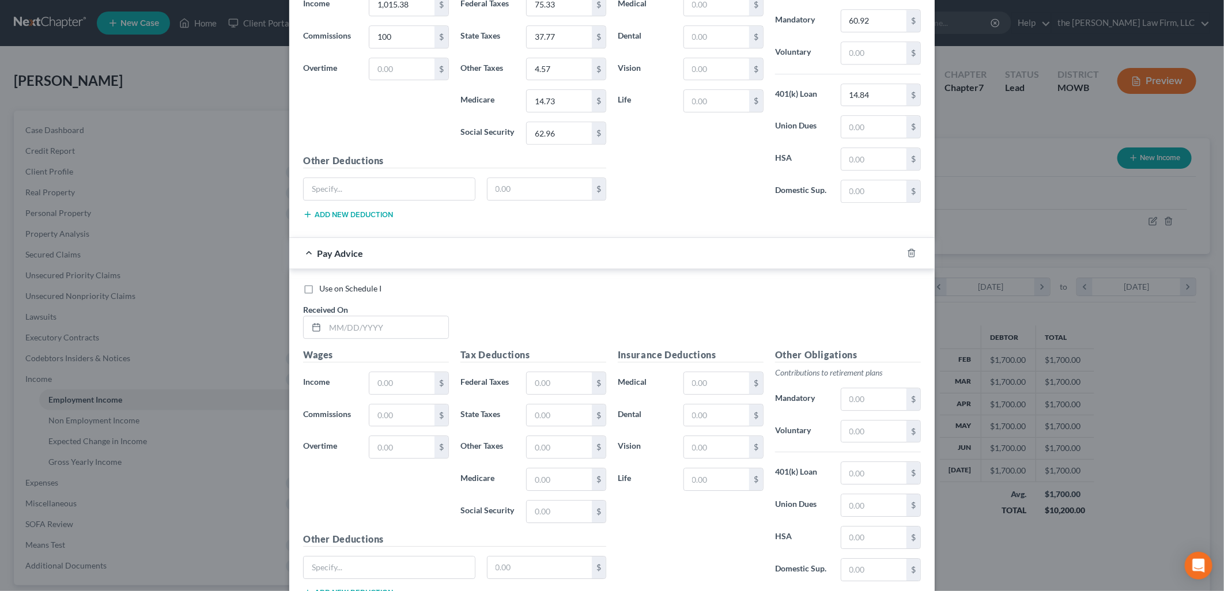
scroll to position [4794, 0]
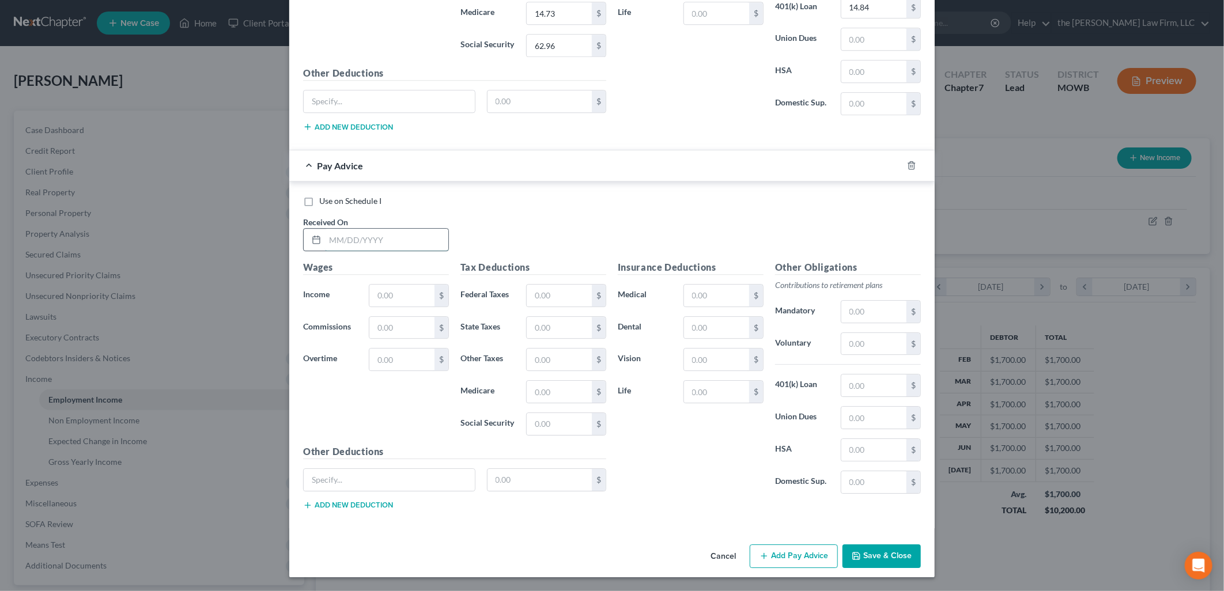
click at [365, 233] on input "text" at bounding box center [386, 240] width 123 height 22
click at [421, 309] on div "Wages Income * $ Commissions $ Overtime $" at bounding box center [375, 353] width 157 height 184
click at [403, 297] on input "text" at bounding box center [401, 296] width 65 height 22
drag, startPoint x: 798, startPoint y: 551, endPoint x: 648, endPoint y: 407, distance: 207.9
click at [798, 551] on button "Add Pay Advice" at bounding box center [794, 557] width 88 height 24
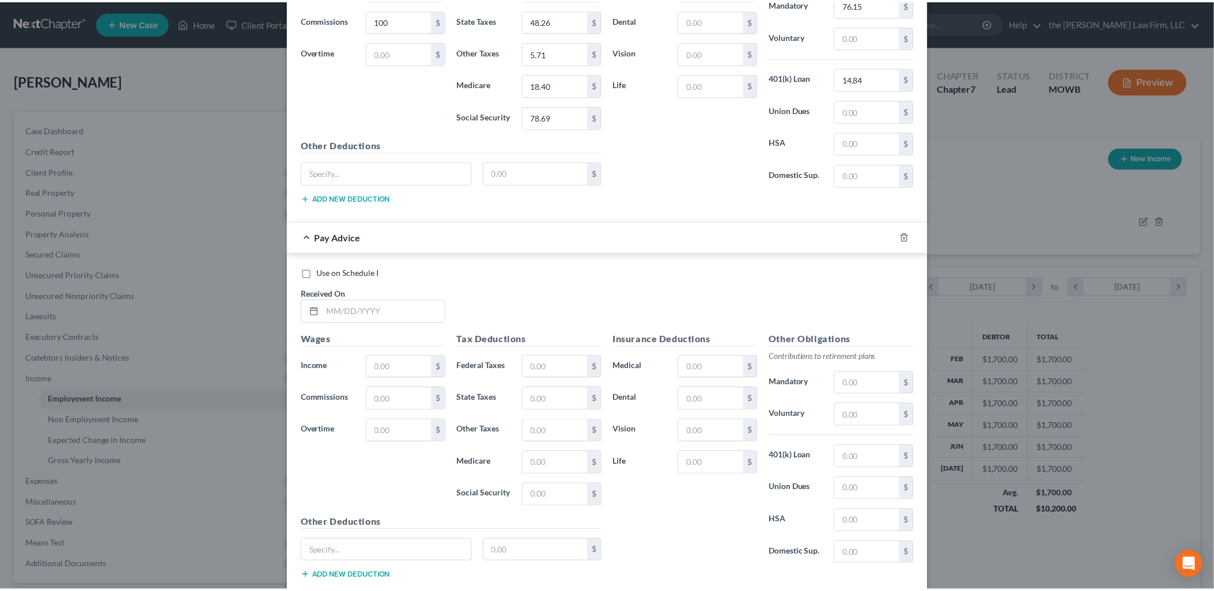
scroll to position [5174, 0]
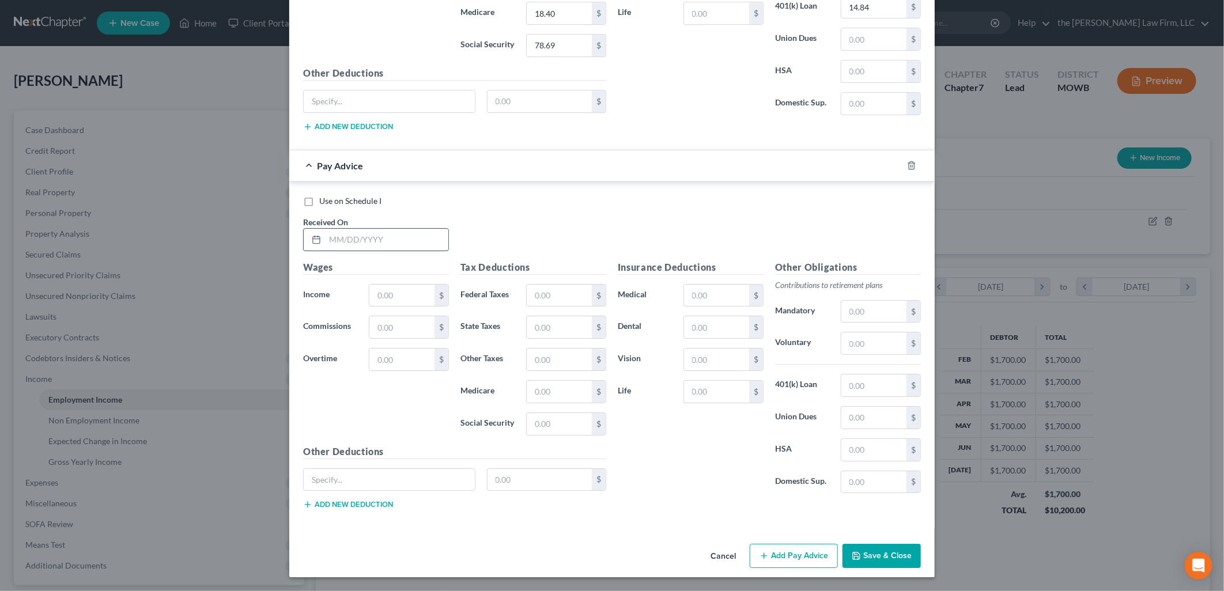
click at [391, 241] on input "text" at bounding box center [386, 240] width 123 height 22
click at [383, 326] on input "text" at bounding box center [401, 327] width 65 height 22
click at [549, 290] on input "text" at bounding box center [559, 296] width 65 height 22
click at [886, 311] on input "text" at bounding box center [873, 312] width 65 height 22
click at [877, 555] on button "Save & Close" at bounding box center [882, 556] width 78 height 24
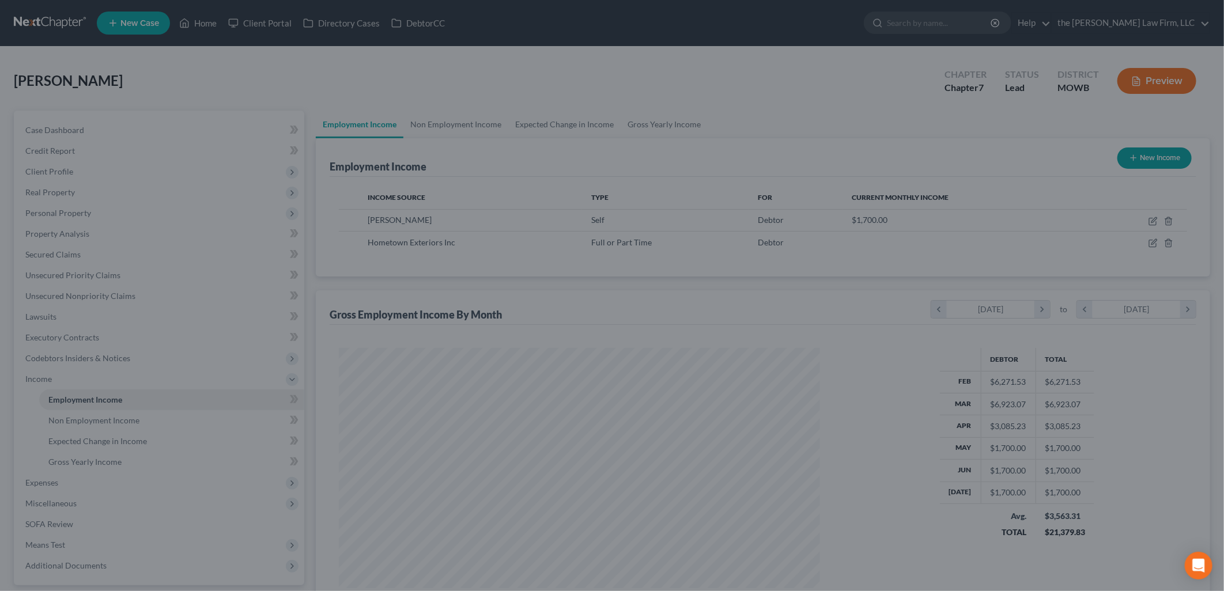
scroll to position [576112, 575848]
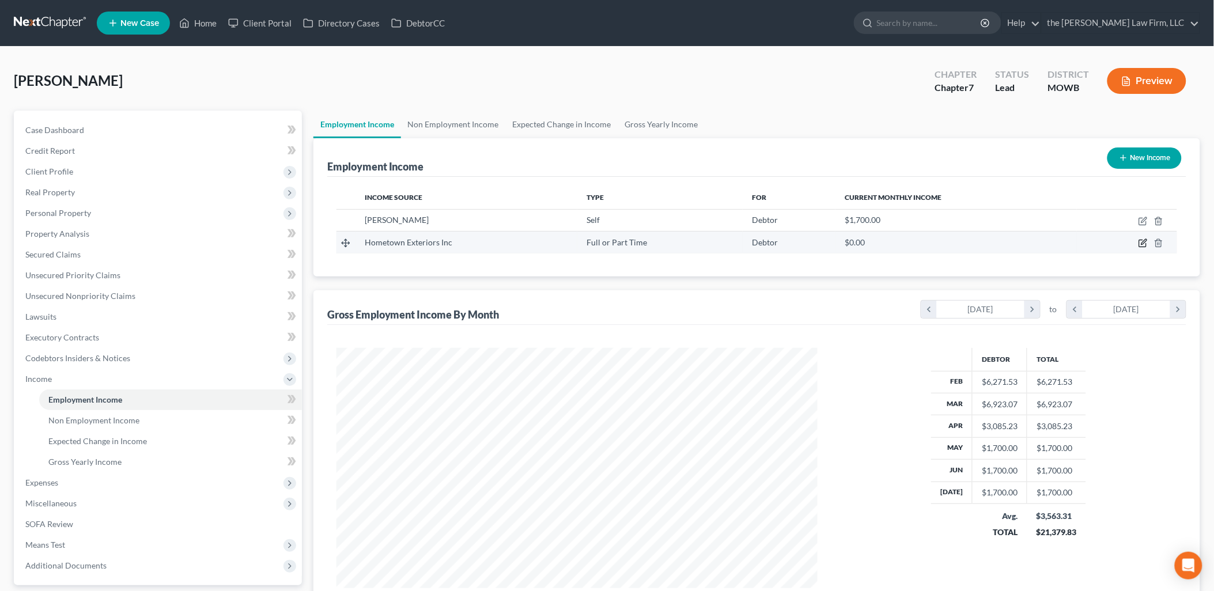
click at [1145, 244] on icon "button" at bounding box center [1143, 243] width 9 height 9
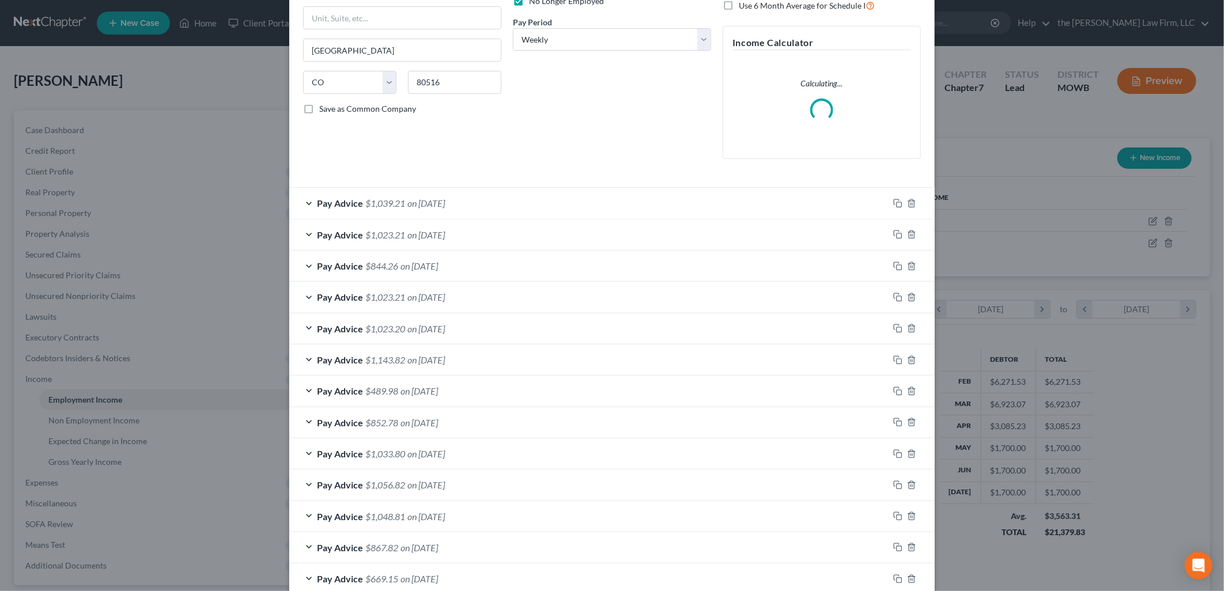
scroll to position [266, 0]
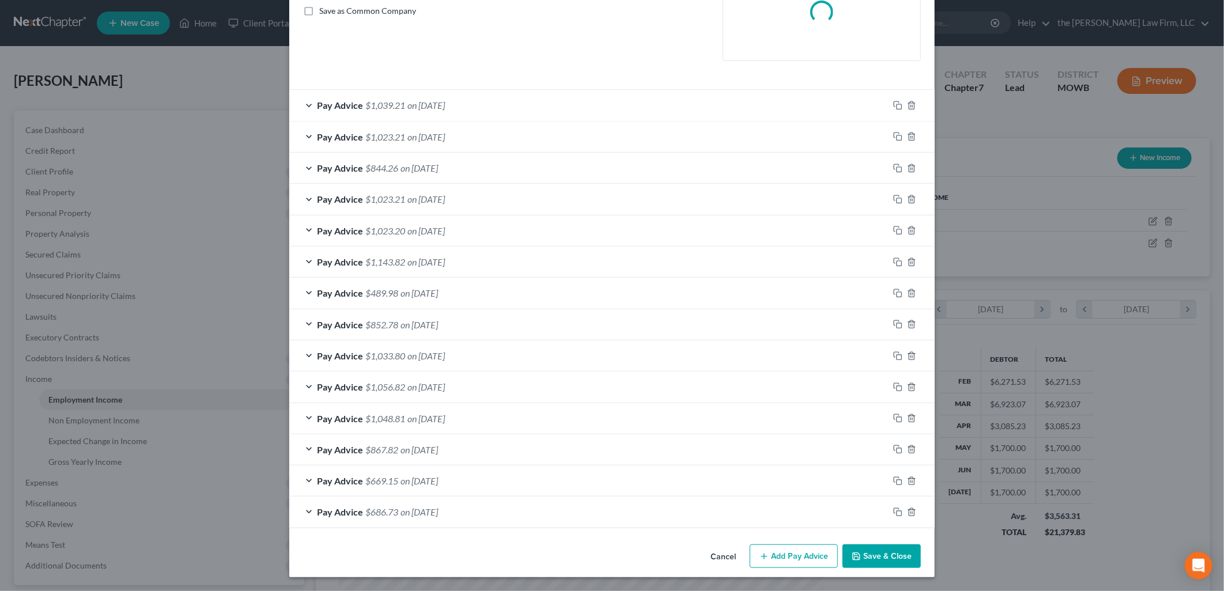
click at [805, 554] on button "Add Pay Advice" at bounding box center [794, 557] width 88 height 24
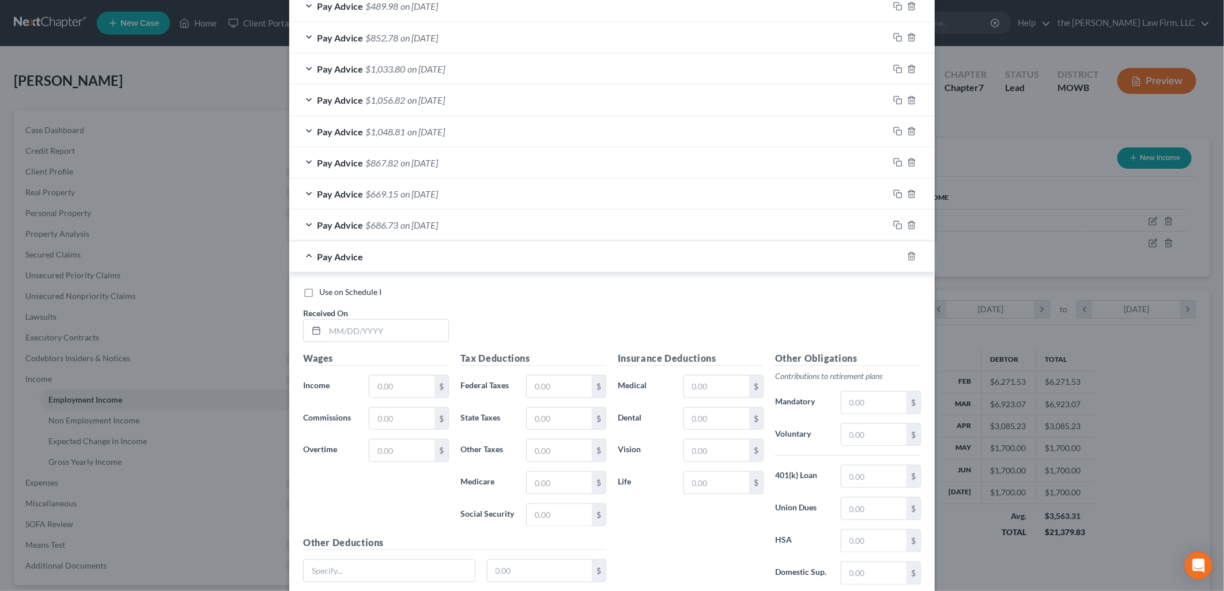
scroll to position [679, 0]
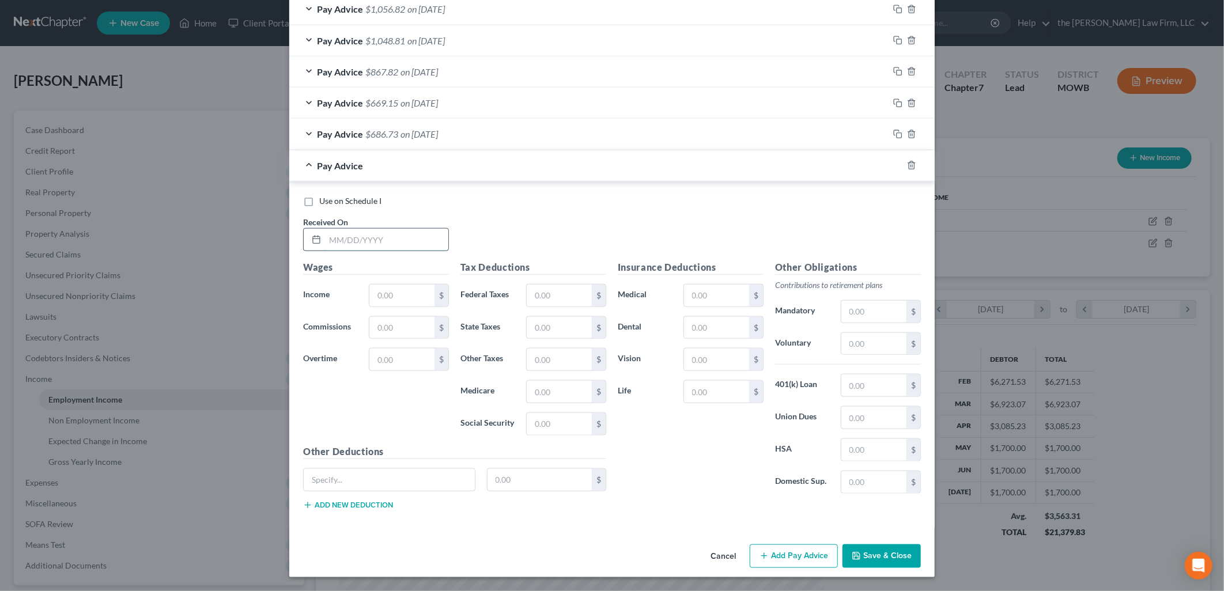
click at [365, 241] on input "text" at bounding box center [386, 240] width 123 height 22
click at [881, 315] on input "text" at bounding box center [873, 312] width 65 height 22
drag, startPoint x: 784, startPoint y: 563, endPoint x: 782, endPoint y: 514, distance: 49.0
click at [784, 563] on button "Add Pay Advice" at bounding box center [794, 557] width 88 height 24
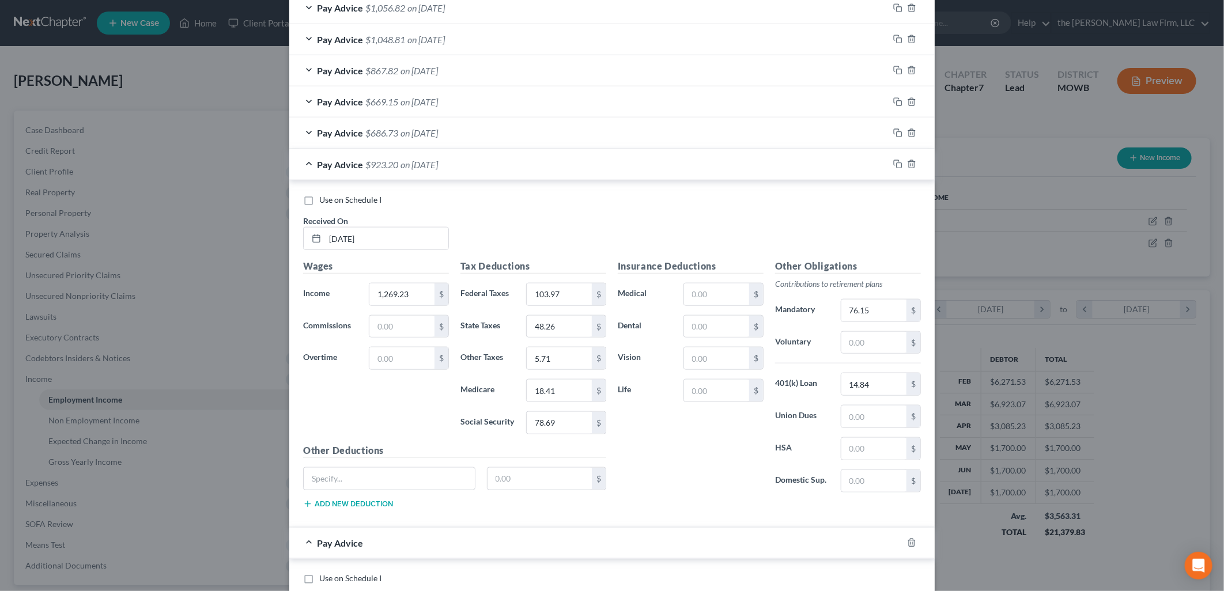
scroll to position [1059, 0]
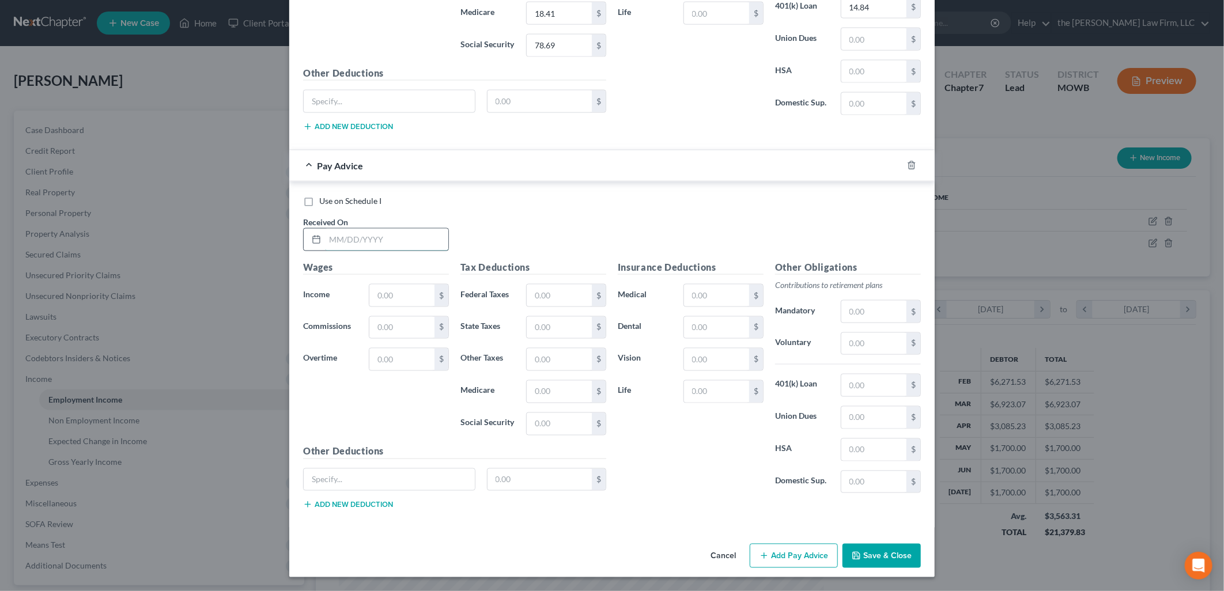
click at [394, 237] on input "text" at bounding box center [386, 240] width 123 height 22
click at [876, 303] on input "text" at bounding box center [873, 312] width 65 height 22
click at [527, 392] on input "8.40" at bounding box center [559, 392] width 65 height 22
click at [618, 222] on div "Use on Schedule I Received On * [DATE]" at bounding box center [611, 227] width 629 height 65
click at [776, 554] on button "Add Pay Advice" at bounding box center [794, 556] width 88 height 24
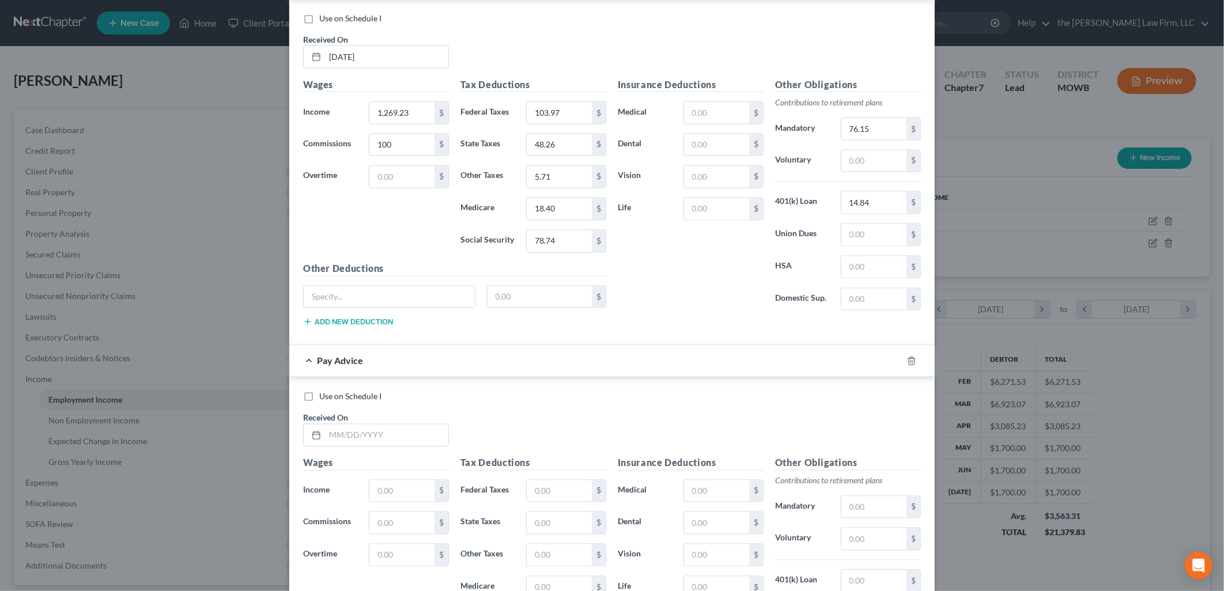
scroll to position [1438, 0]
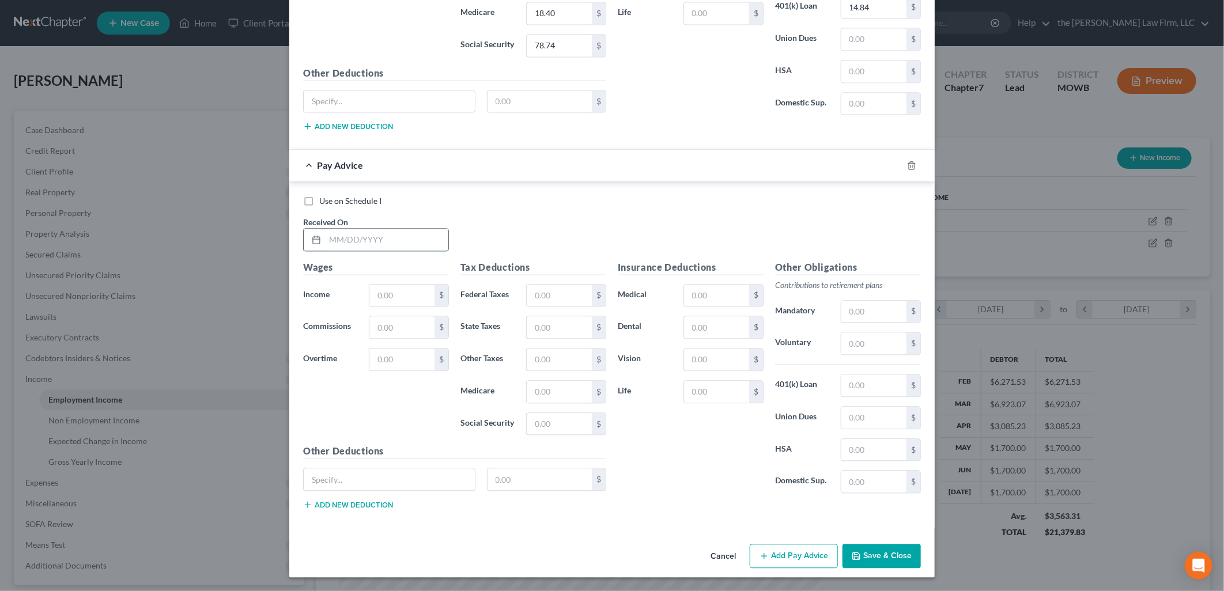
click at [349, 248] on input "text" at bounding box center [386, 240] width 123 height 22
click at [407, 331] on input "text" at bounding box center [401, 327] width 65 height 22
click at [490, 231] on div "Use on Schedule I Received On * [DATE]" at bounding box center [611, 227] width 629 height 65
click at [574, 296] on input "text" at bounding box center [559, 296] width 65 height 22
click at [892, 306] on input "text" at bounding box center [873, 312] width 65 height 22
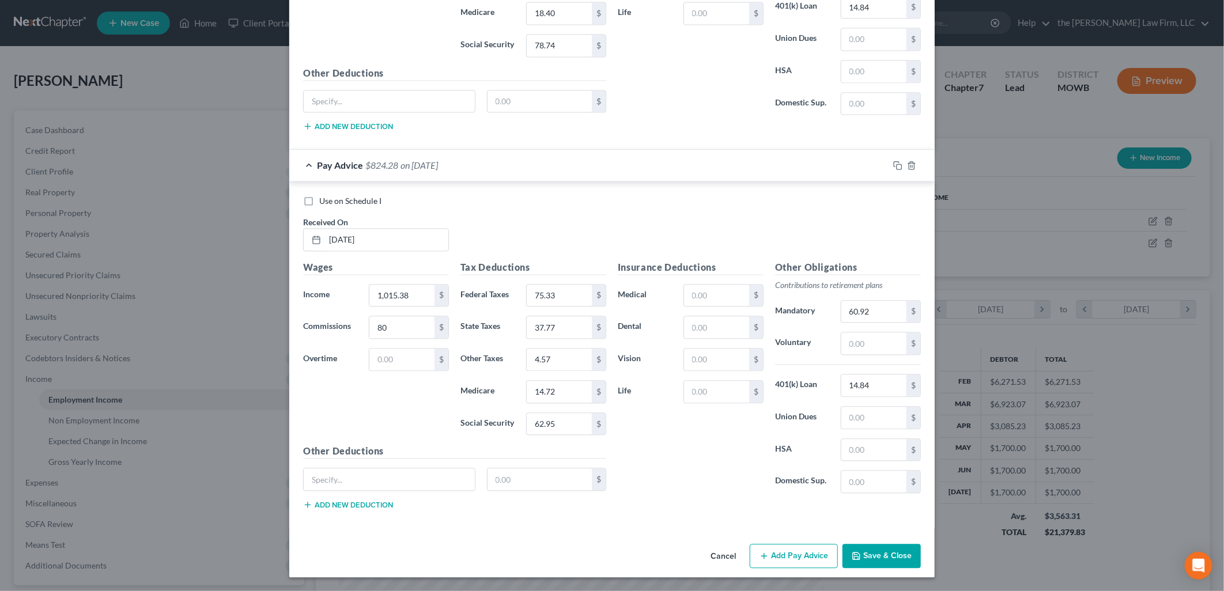
click at [775, 557] on button "Add Pay Advice" at bounding box center [794, 556] width 88 height 24
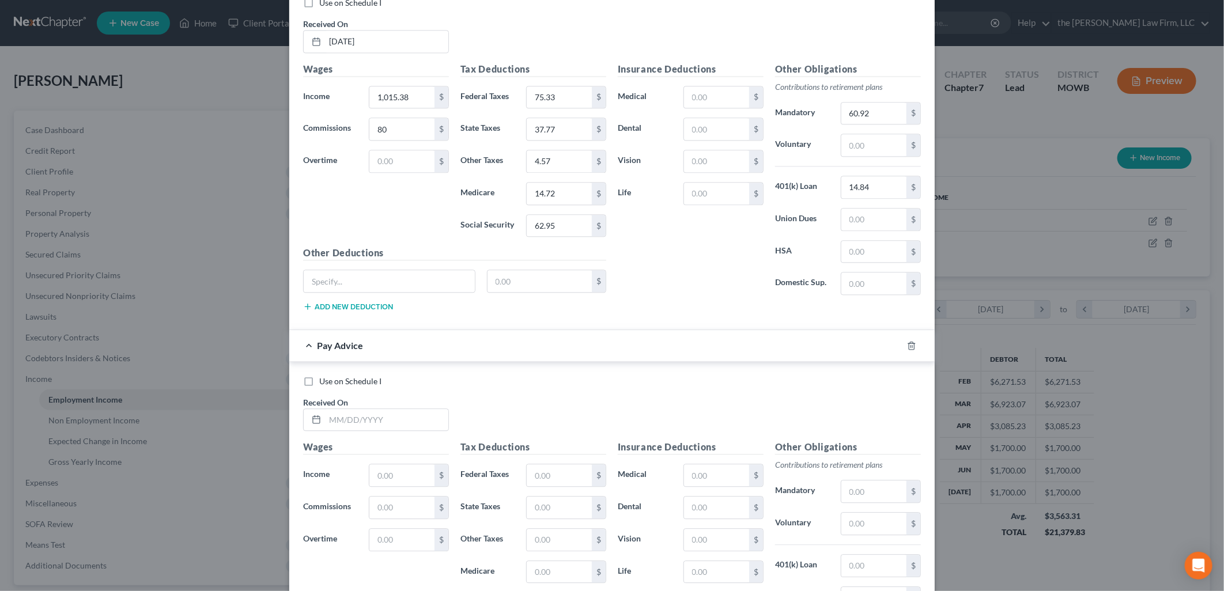
scroll to position [1818, 0]
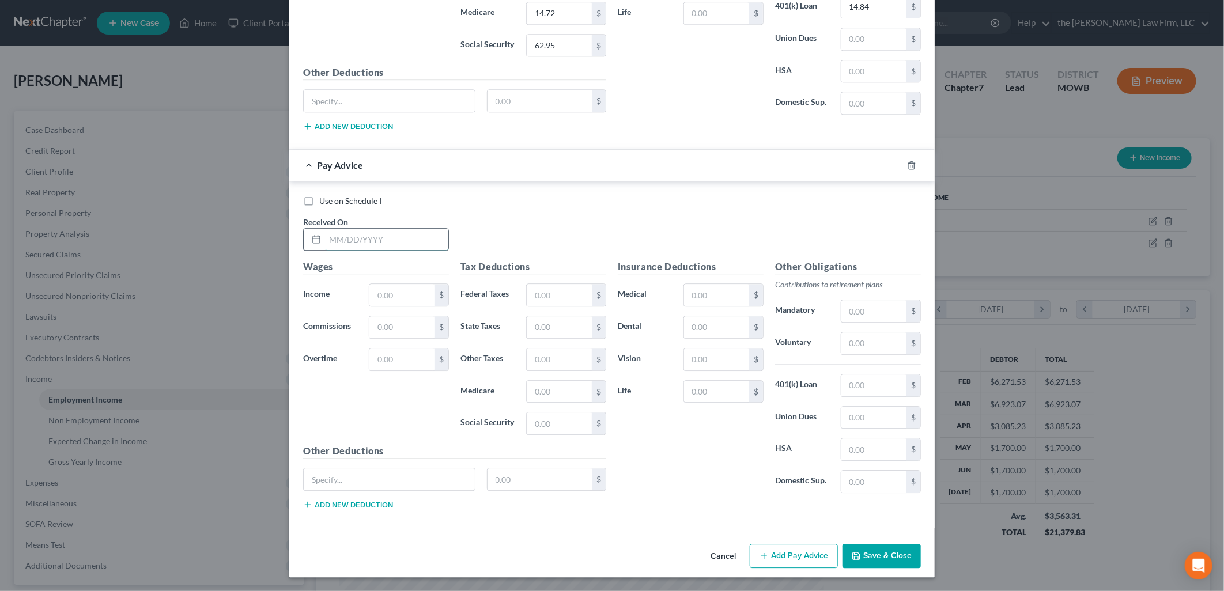
click at [371, 241] on input "text" at bounding box center [386, 240] width 123 height 22
click at [859, 307] on input "text" at bounding box center [873, 311] width 65 height 22
click at [850, 392] on input "text" at bounding box center [873, 386] width 65 height 22
click at [369, 320] on input "text" at bounding box center [401, 327] width 65 height 22
click at [549, 227] on div "Use on Schedule I Received On * [DATE]" at bounding box center [611, 227] width 629 height 65
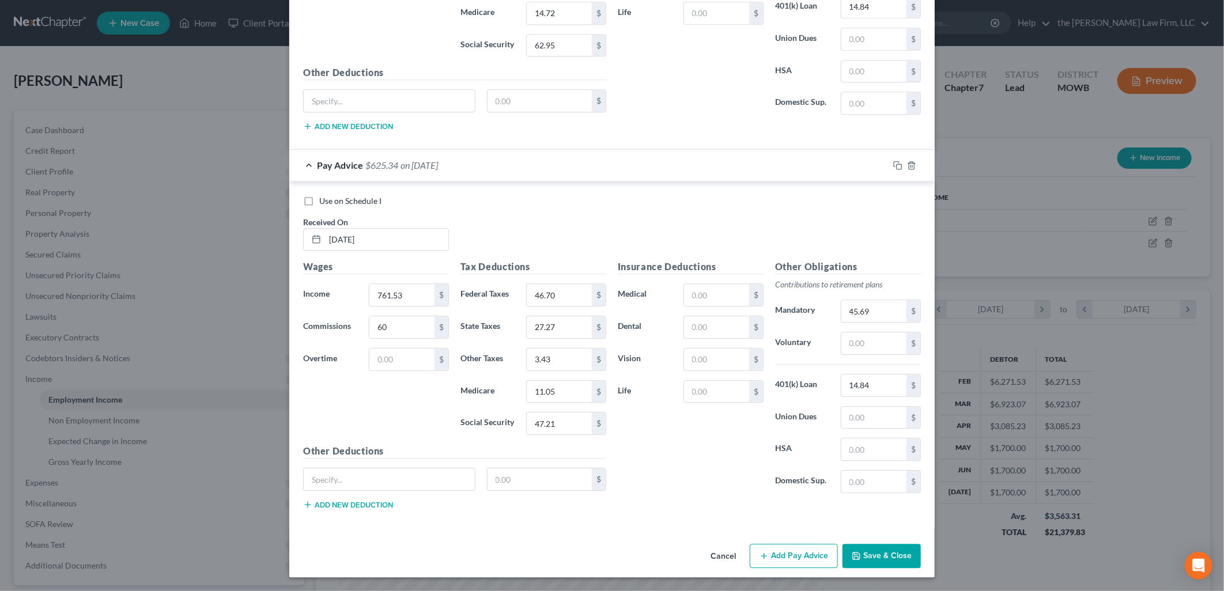
click at [799, 542] on div "Cancel Add Pay Advice Save & Close" at bounding box center [612, 558] width 646 height 38
click at [792, 546] on button "Add Pay Advice" at bounding box center [794, 556] width 88 height 24
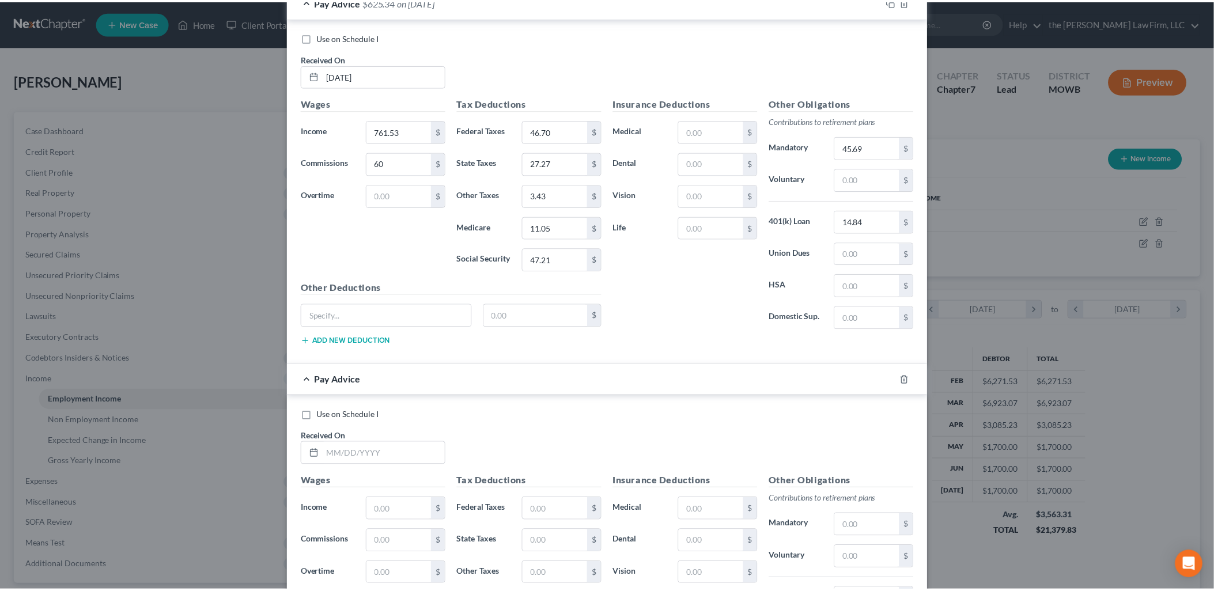
scroll to position [2198, 0]
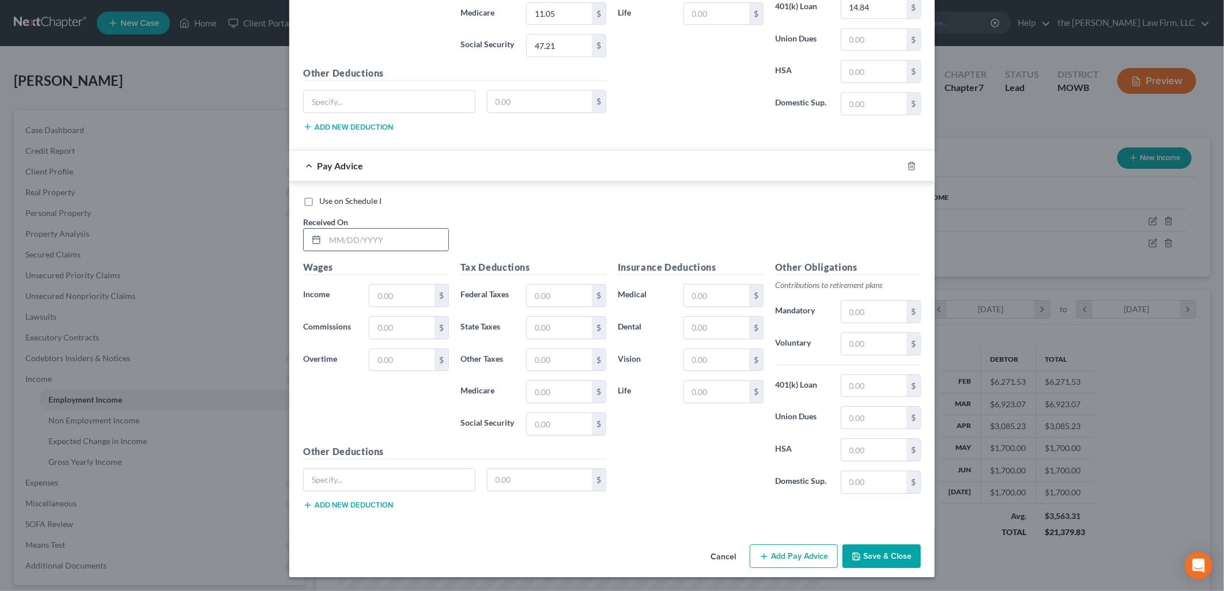
click at [325, 235] on input "text" at bounding box center [386, 240] width 123 height 22
click at [392, 314] on div "Wages Income * 1,004 $ Commissions $ Overtime $" at bounding box center [375, 353] width 157 height 184
click at [395, 322] on input "text" at bounding box center [401, 328] width 65 height 22
click at [876, 306] on input "text" at bounding box center [873, 312] width 65 height 22
click at [876, 563] on button "Save & Close" at bounding box center [882, 557] width 78 height 24
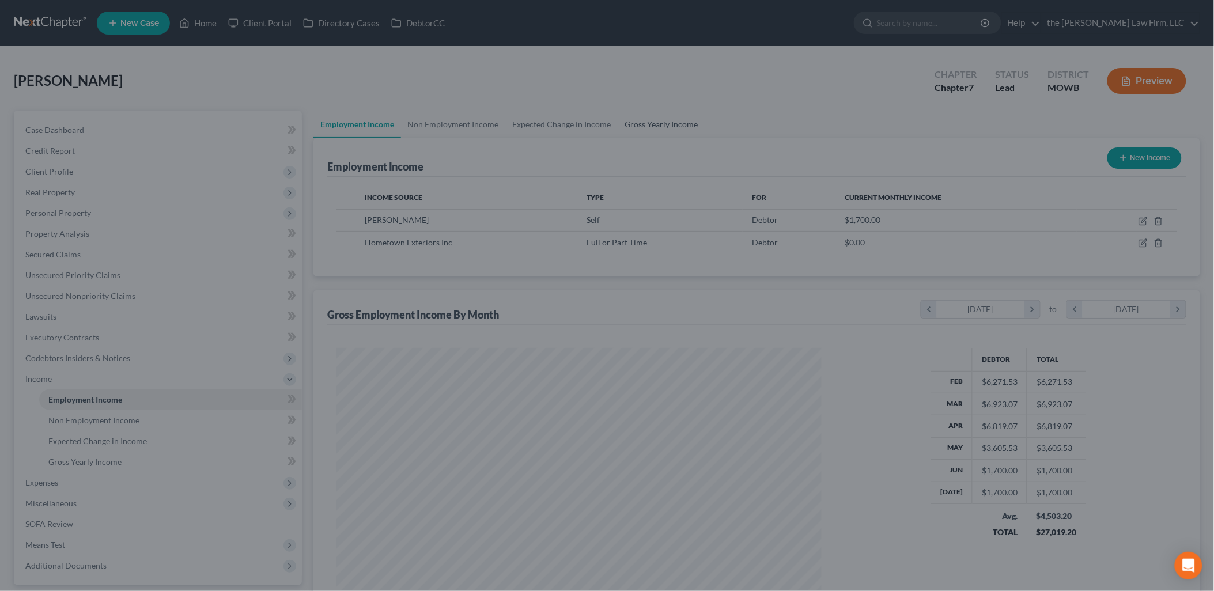
scroll to position [576112, 575848]
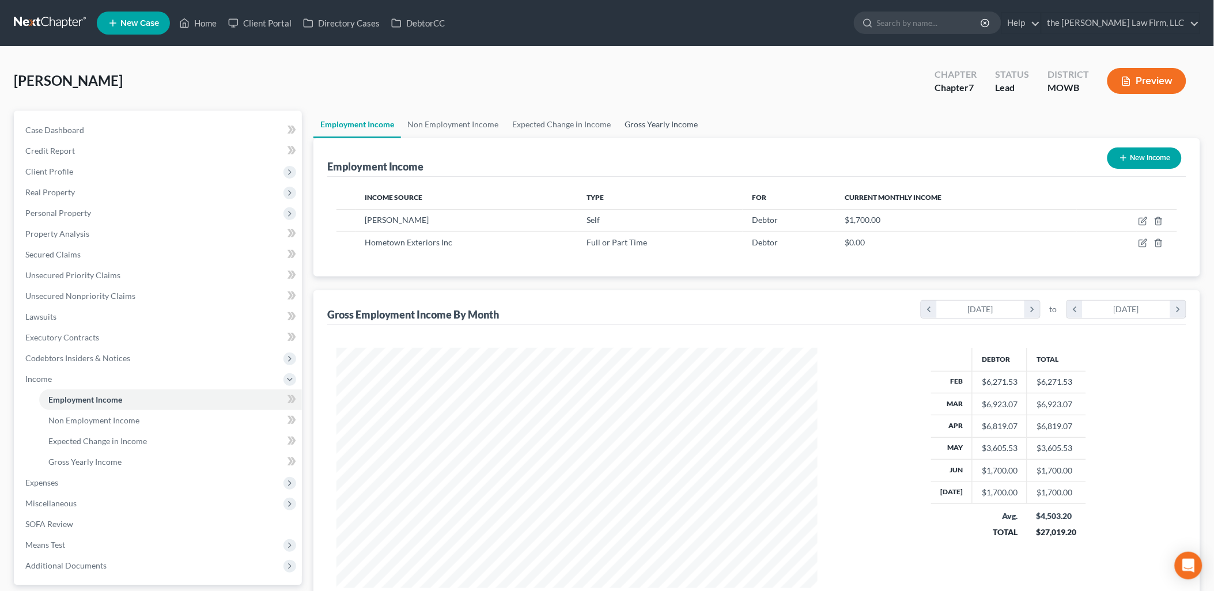
click at [640, 130] on link "Gross Yearly Income" at bounding box center [661, 125] width 87 height 28
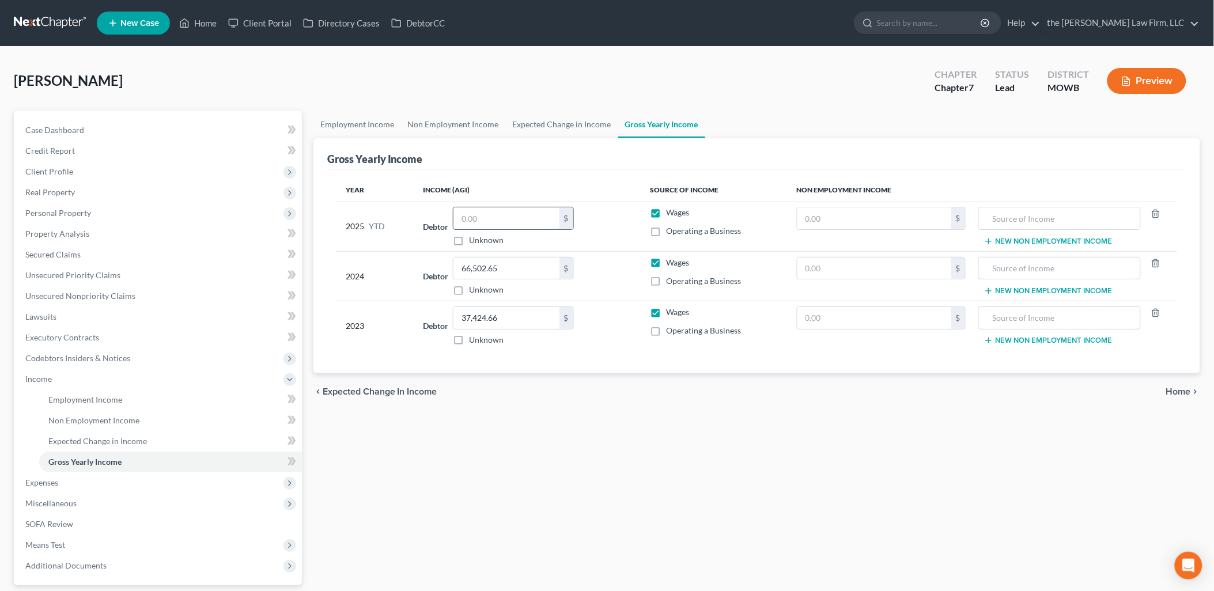
click at [488, 208] on input "text" at bounding box center [507, 218] width 106 height 22
click at [632, 362] on div "Year Income (AGI) Source of Income Non Employment Income 2025 YTD Debtor 20,546…" at bounding box center [756, 271] width 859 height 205
click at [666, 231] on label "Operating a Business" at bounding box center [703, 231] width 75 height 12
click at [671, 231] on input "Operating a Business" at bounding box center [674, 228] width 7 height 7
click at [529, 212] on input "20,546.48" at bounding box center [507, 218] width 106 height 22
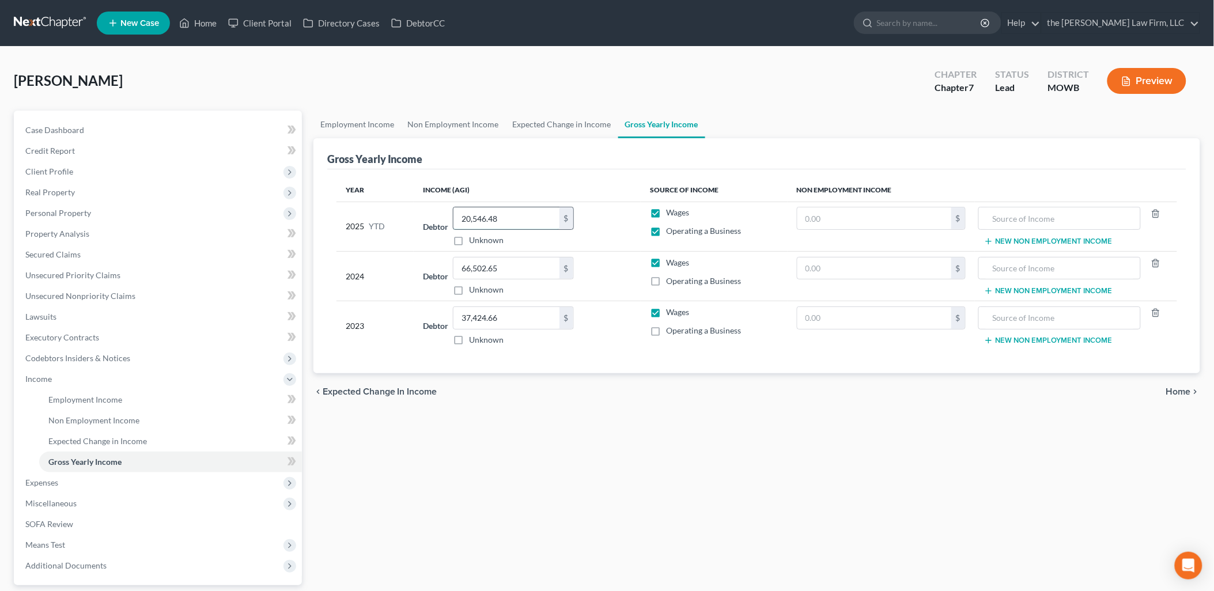
click at [529, 212] on input "20,546.48" at bounding box center [507, 218] width 106 height 22
click at [643, 457] on div "Employment Income Non Employment Income Expected Change in Income Gross Yearly …" at bounding box center [757, 381] width 899 height 541
click at [63, 286] on link "Unsecured Nonpriority Claims" at bounding box center [159, 296] width 286 height 21
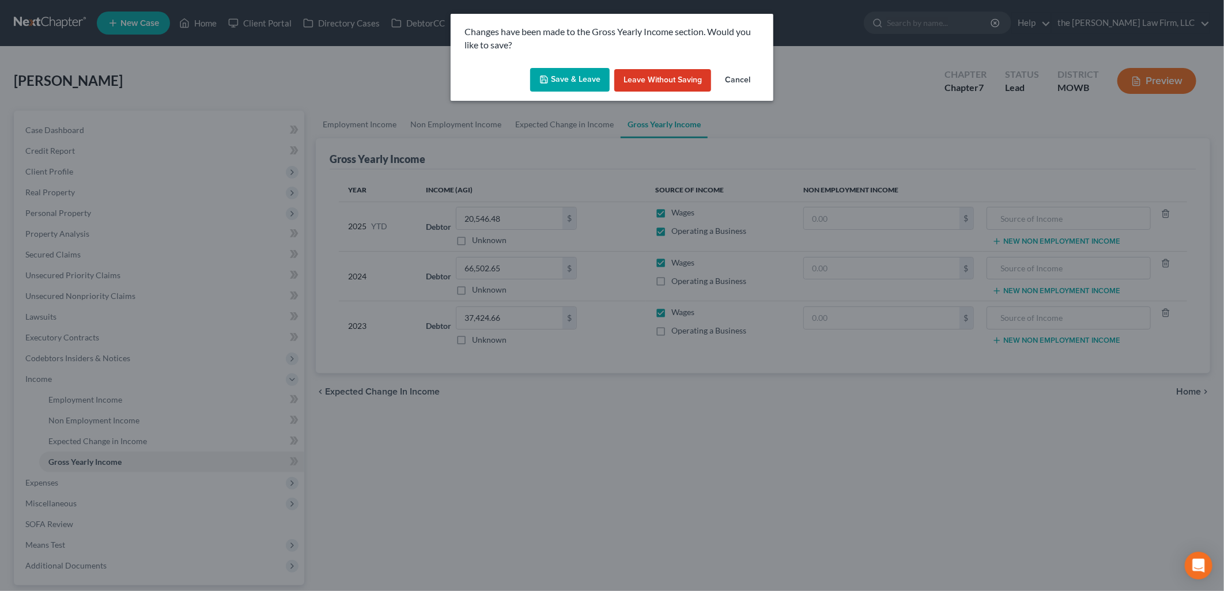
click at [583, 88] on button "Save & Leave" at bounding box center [570, 80] width 80 height 24
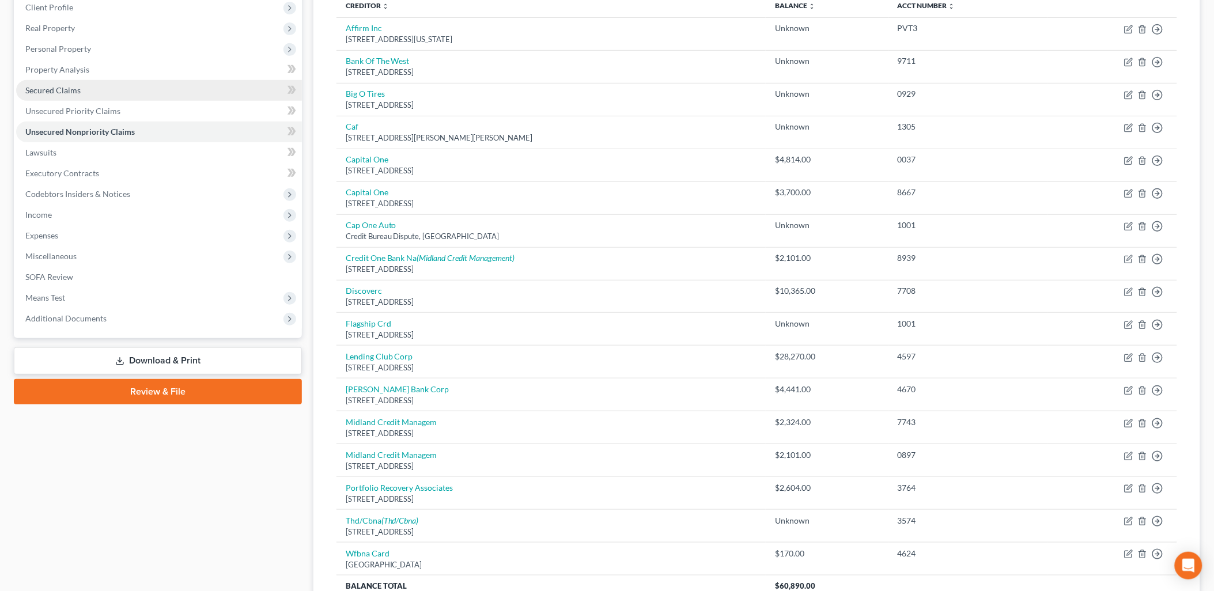
scroll to position [146, 0]
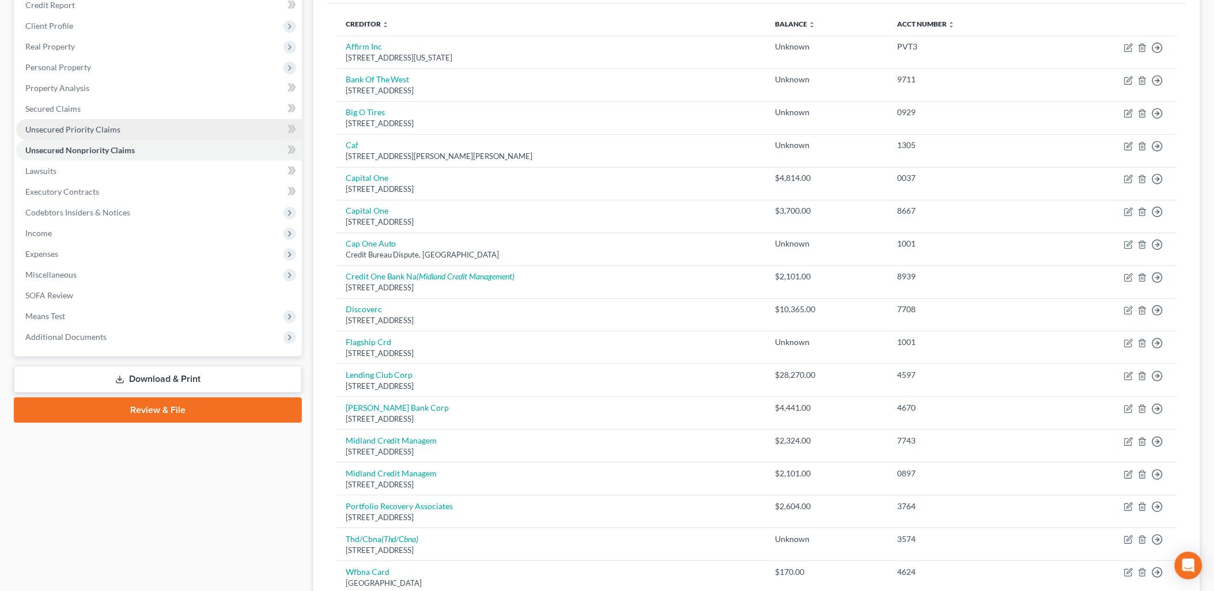
click at [82, 131] on span "Unsecured Priority Claims" at bounding box center [72, 129] width 95 height 10
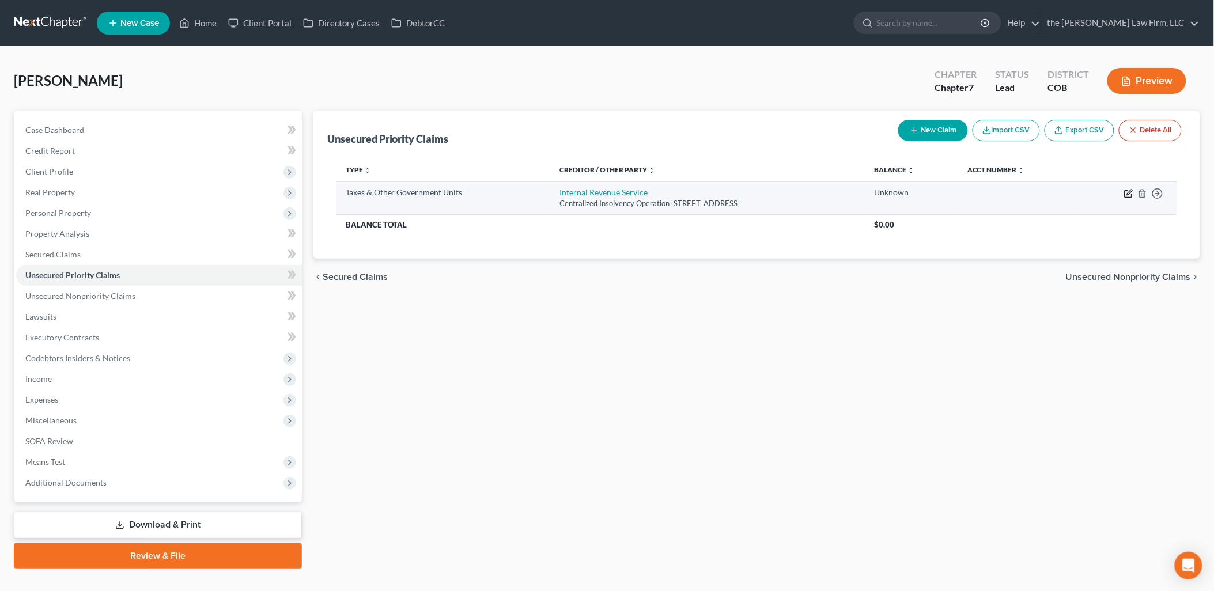
click at [1132, 191] on icon "button" at bounding box center [1128, 193] width 9 height 9
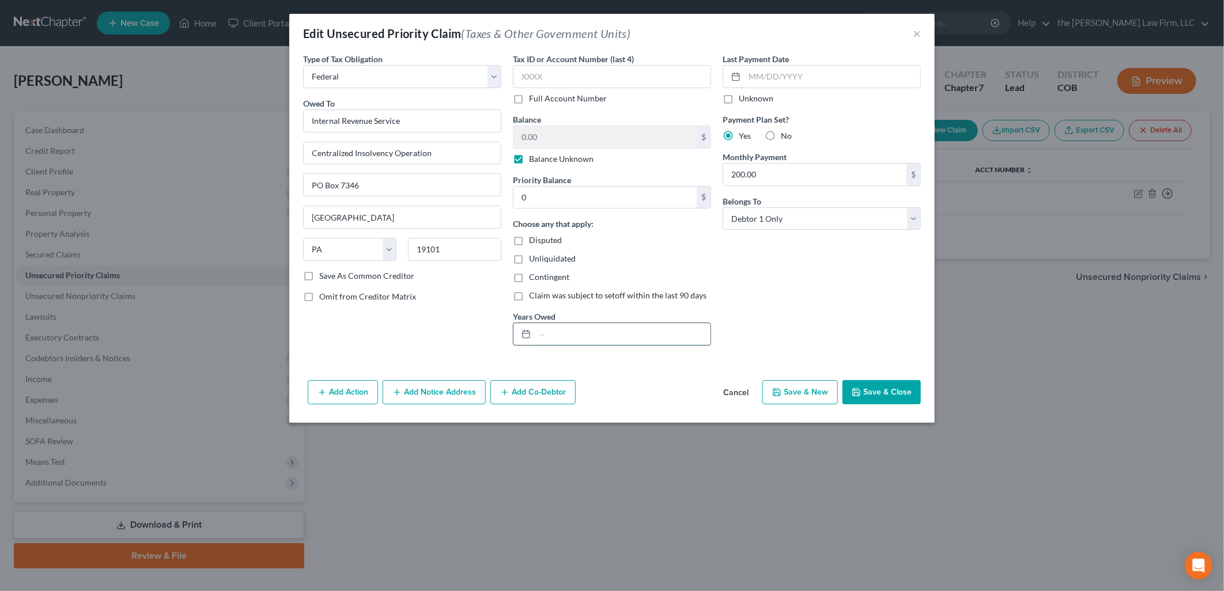
click at [578, 330] on input "text" at bounding box center [623, 334] width 176 height 22
click at [826, 327] on div "Last Payment Date Unknown Payment Plan Set? Yes No Monthly Payment 200.00 $ Bel…" at bounding box center [822, 204] width 210 height 302
click at [607, 187] on input "0" at bounding box center [605, 198] width 183 height 22
click at [794, 320] on div "Last Payment Date Unknown Payment Plan Set? Yes No Monthly Payment 200.00 $ Bel…" at bounding box center [822, 204] width 210 height 302
click at [626, 71] on input "text" at bounding box center [612, 76] width 198 height 23
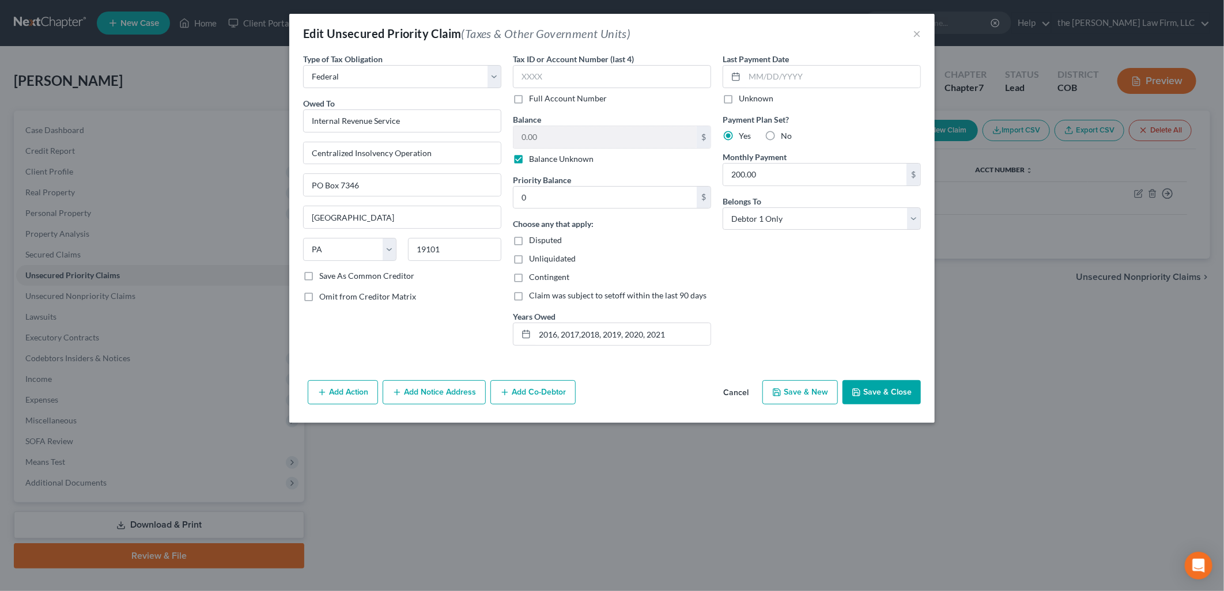
click at [854, 104] on div "Last Payment Date Unknown Payment Plan Set? Yes No Monthly Payment 200.00 $ Bel…" at bounding box center [822, 204] width 210 height 302
click at [899, 390] on button "Save & Close" at bounding box center [882, 392] width 78 height 24
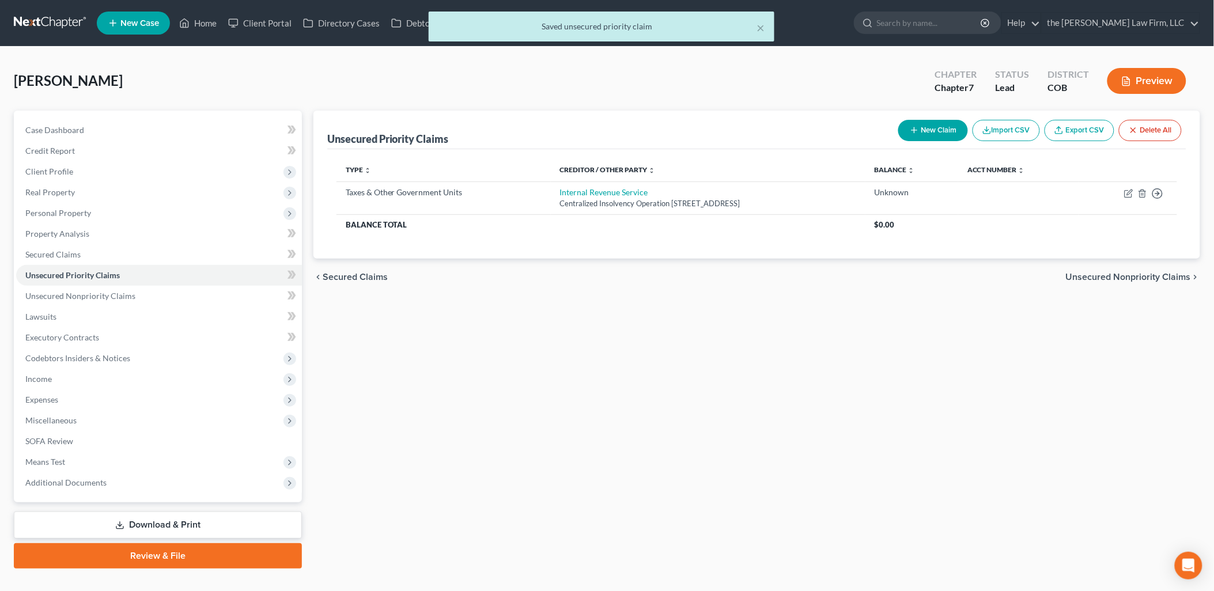
click at [206, 23] on div "× Saved unsecured priority claim" at bounding box center [601, 30] width 1214 height 36
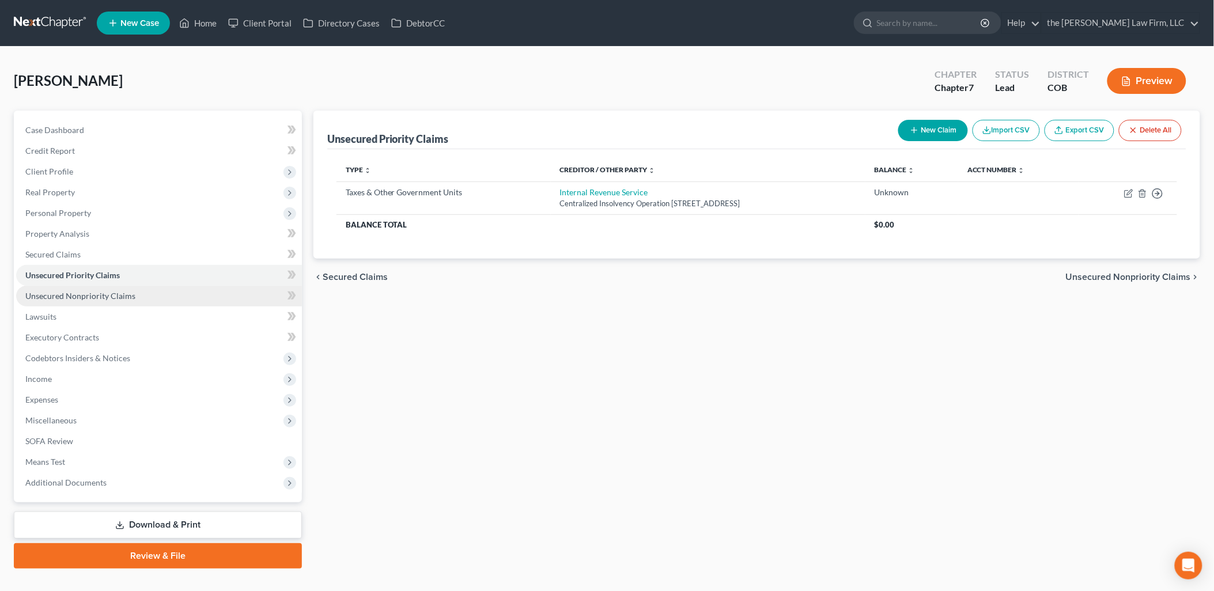
click at [88, 292] on span "Unsecured Nonpriority Claims" at bounding box center [80, 296] width 110 height 10
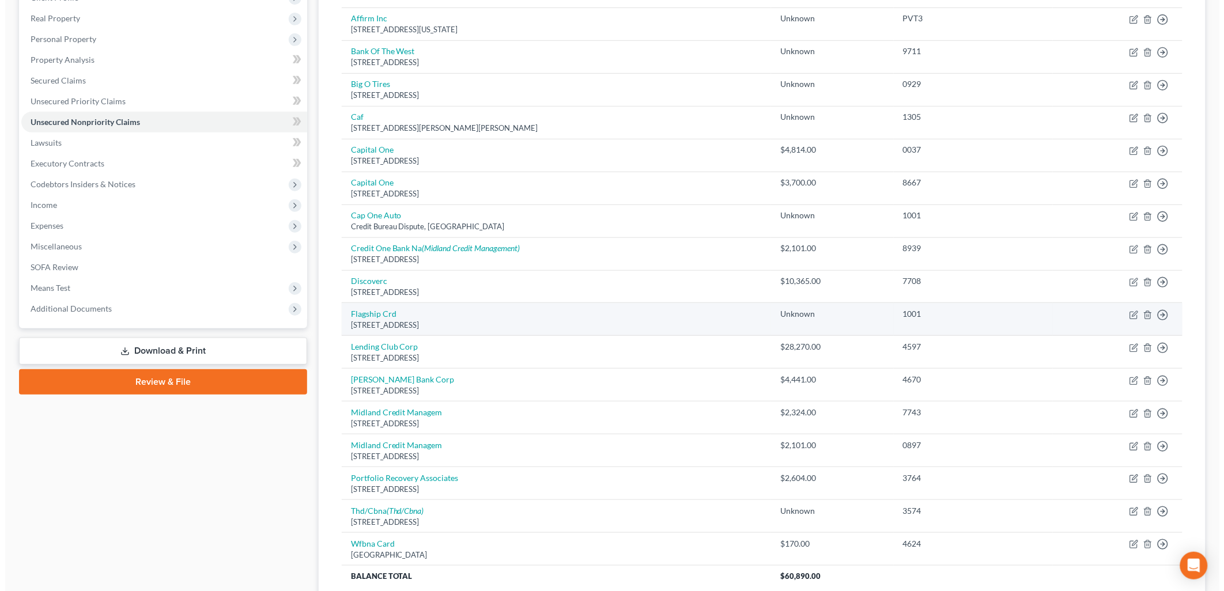
scroll to position [192, 0]
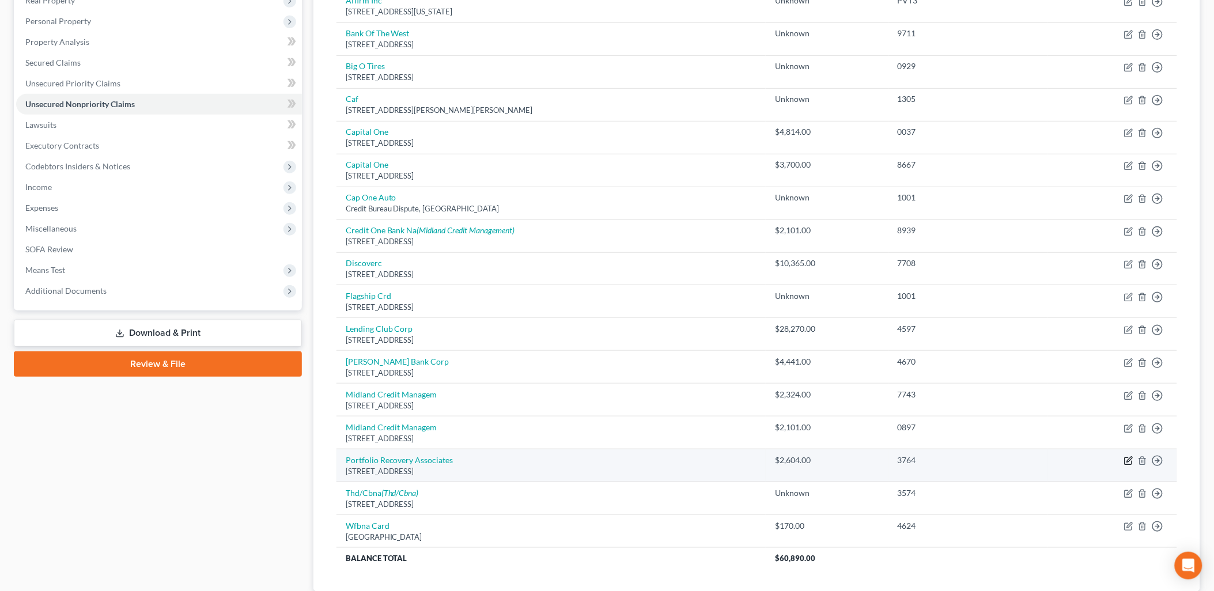
click at [1124, 459] on icon "button" at bounding box center [1128, 460] width 9 height 9
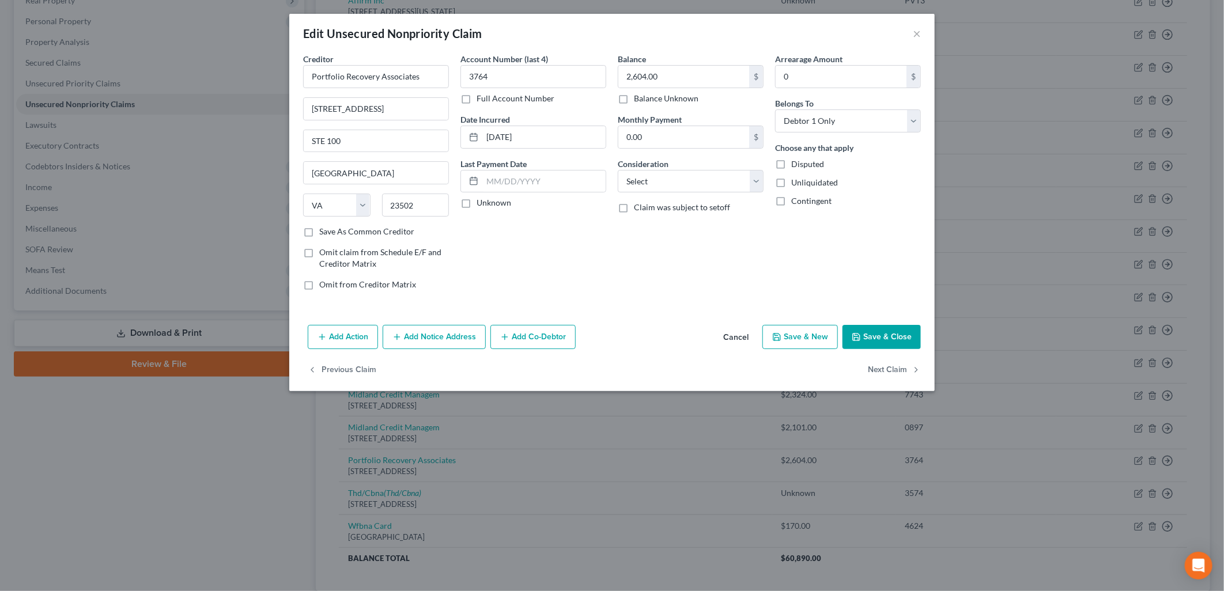
click at [372, 335] on button "Add Action" at bounding box center [343, 337] width 70 height 24
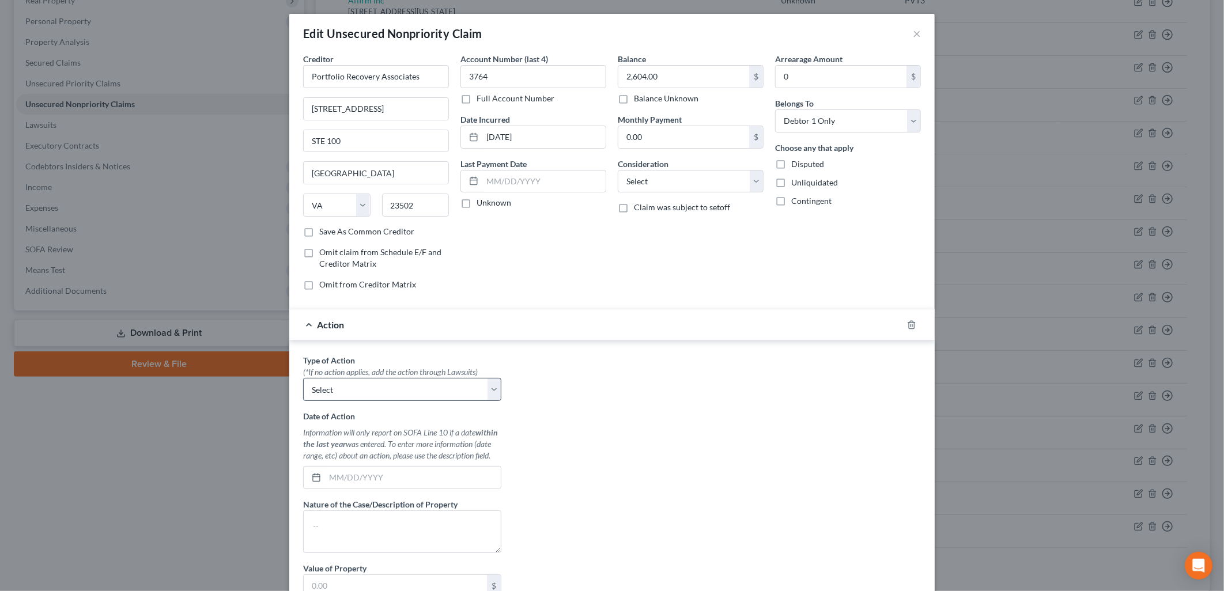
click at [414, 403] on div "Type of Action * (*If no action applies, add the action through Lawsuits) Selec…" at bounding box center [402, 498] width 210 height 289
click at [425, 394] on select "Select Repossession Garnishment Foreclosure Personal Injury Attached, Seized, O…" at bounding box center [402, 389] width 198 height 23
click at [679, 407] on div "Type of Action * (*If no action applies, add the action through Lawsuits) Selec…" at bounding box center [611, 498] width 629 height 289
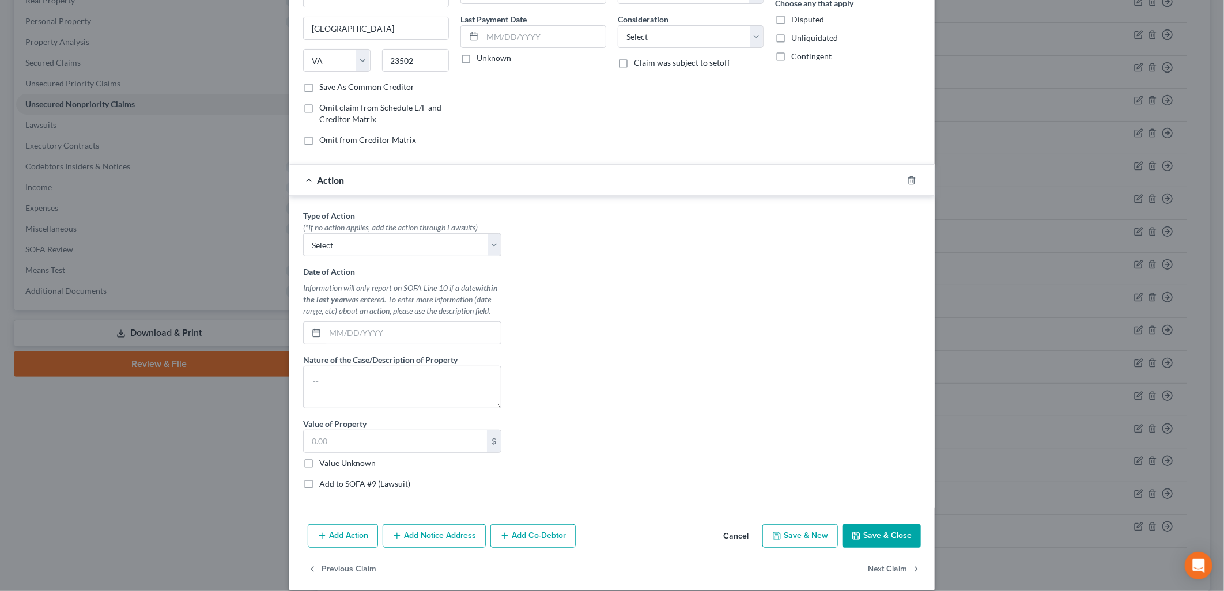
scroll to position [158, 0]
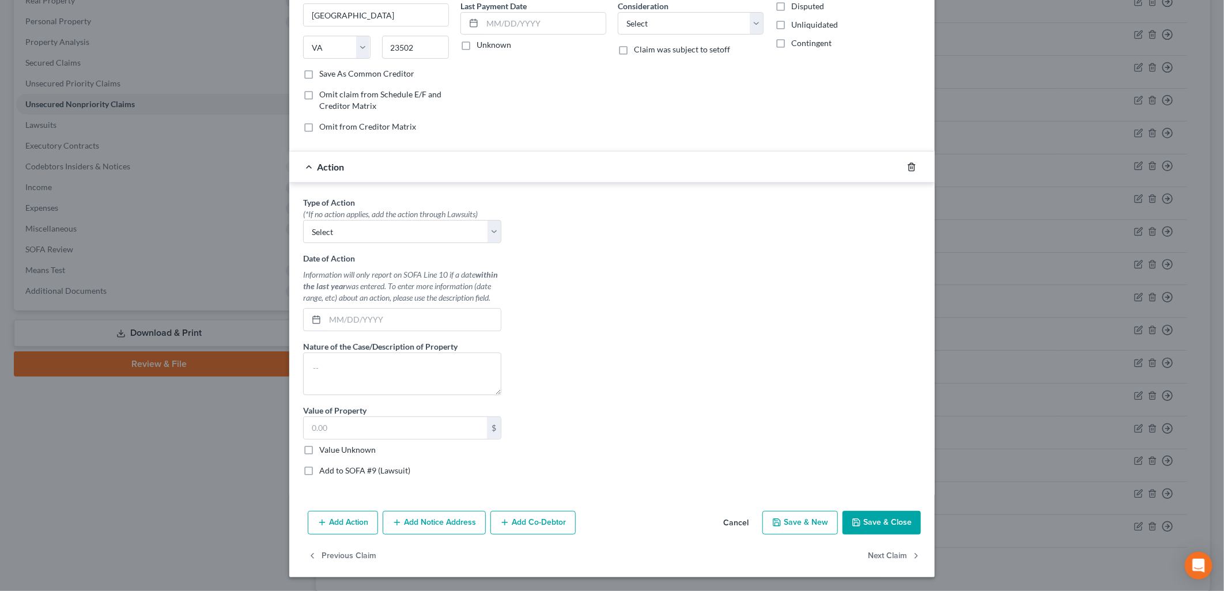
click at [909, 168] on icon "button" at bounding box center [911, 166] width 5 height 7
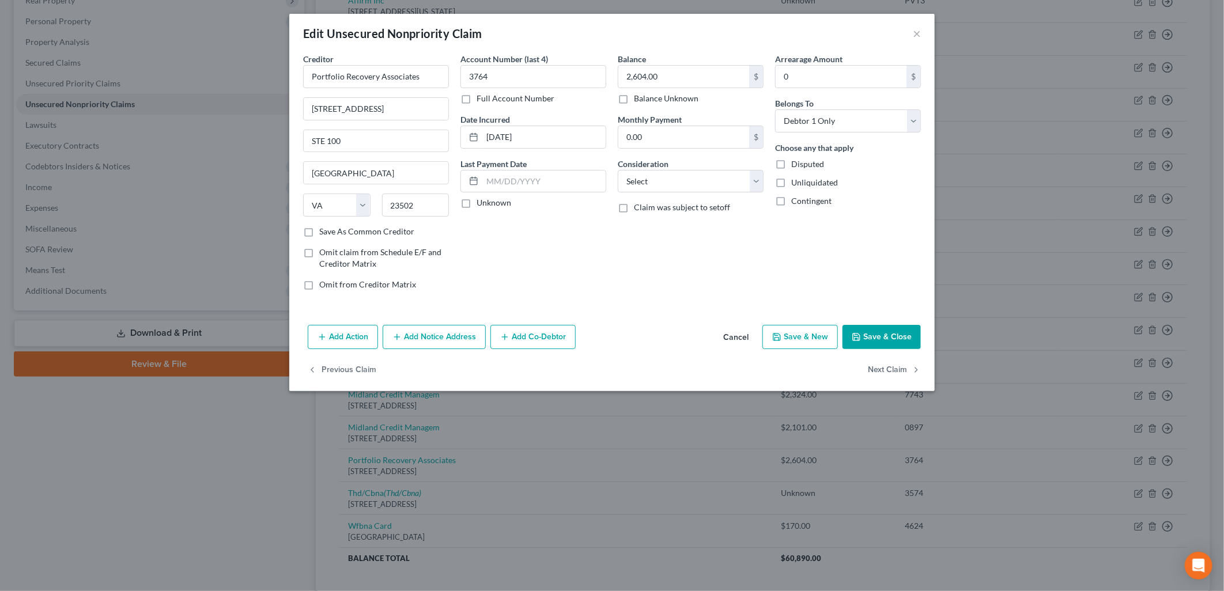
scroll to position [0, 0]
click at [438, 340] on button "Add Notice Address" at bounding box center [434, 337] width 103 height 24
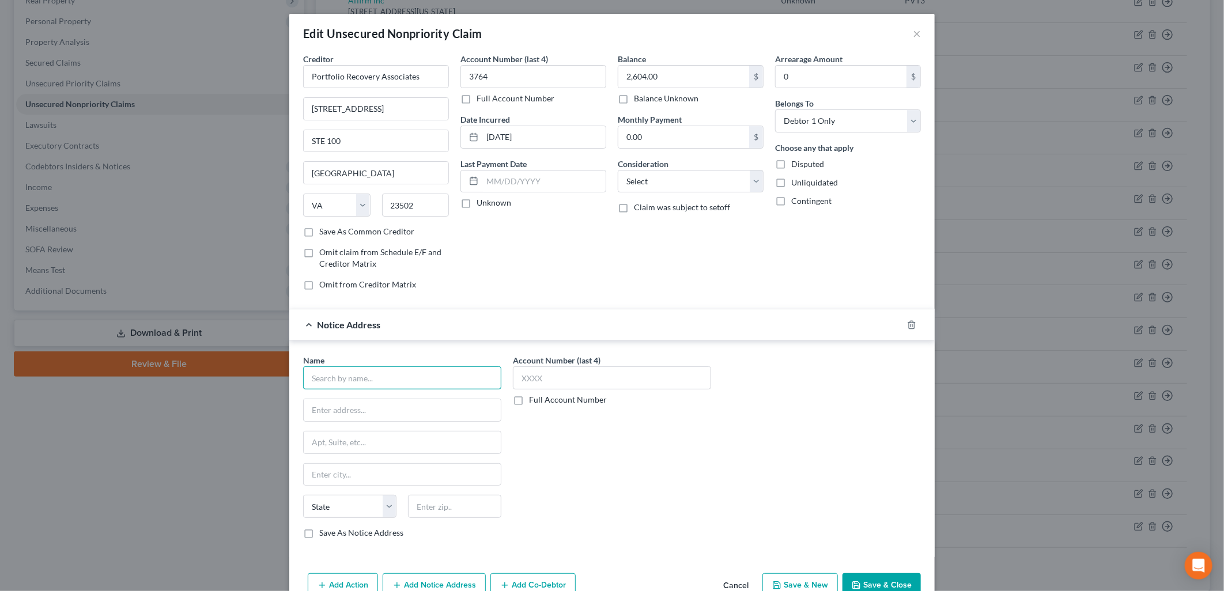
click at [473, 388] on input "text" at bounding box center [402, 378] width 198 height 23
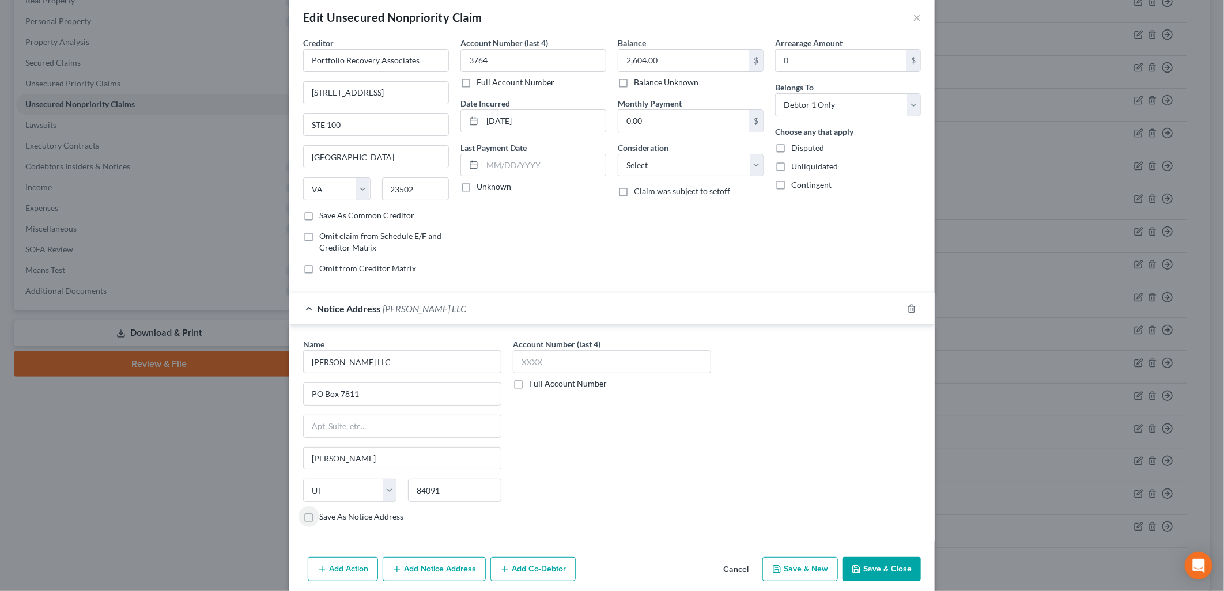
scroll to position [63, 0]
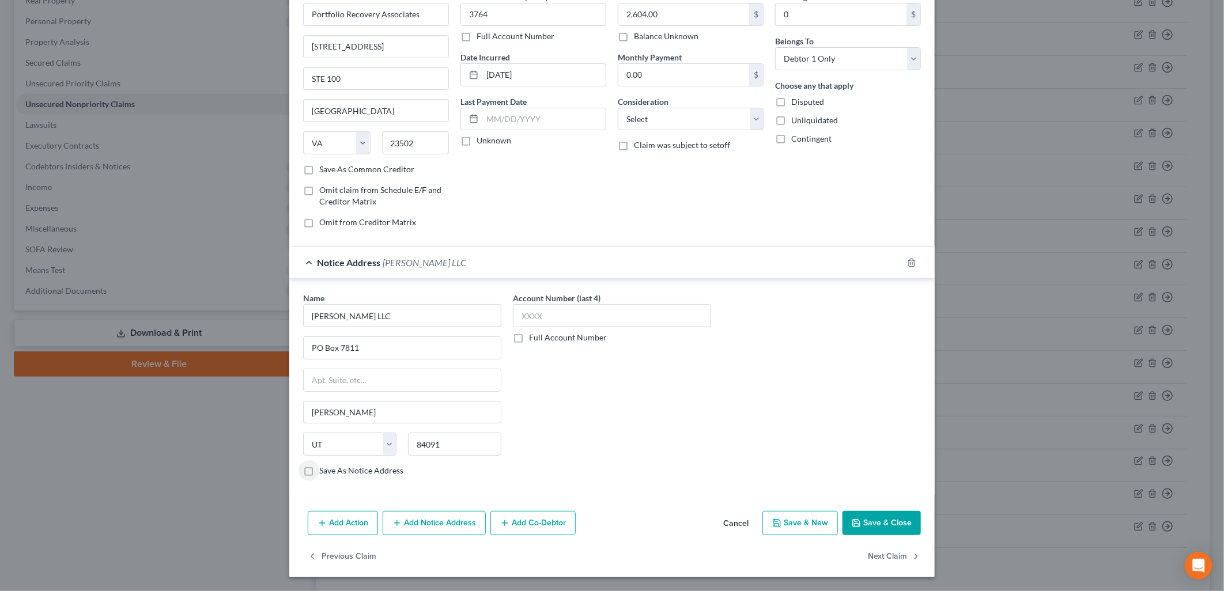
click at [856, 522] on icon "button" at bounding box center [856, 523] width 9 height 9
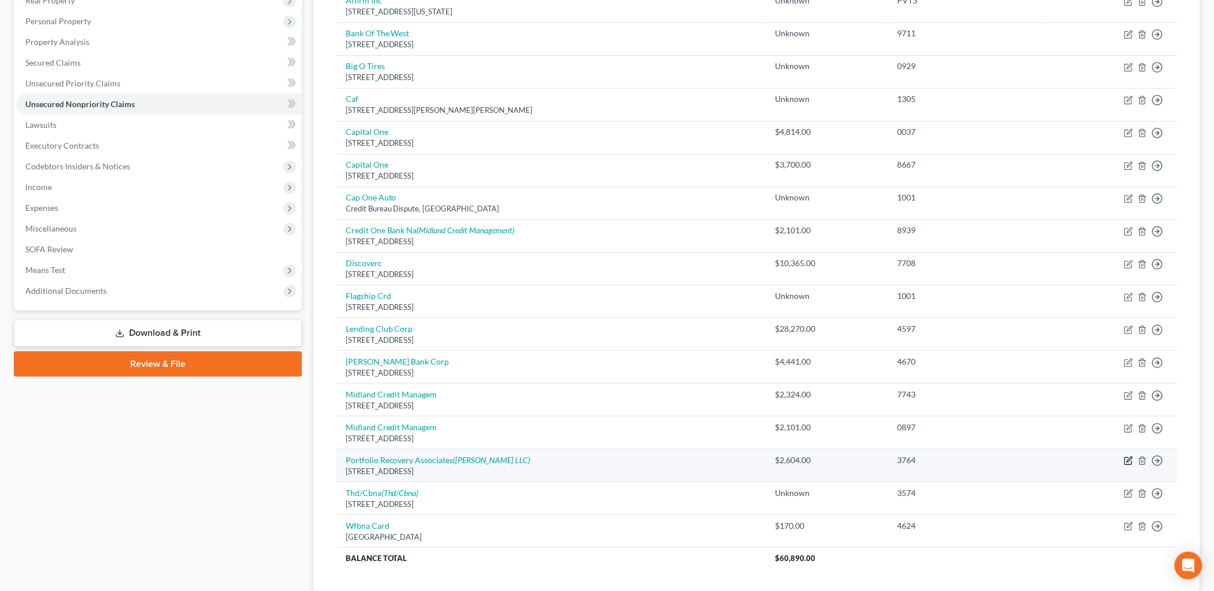
click at [1128, 461] on icon "button" at bounding box center [1128, 460] width 9 height 9
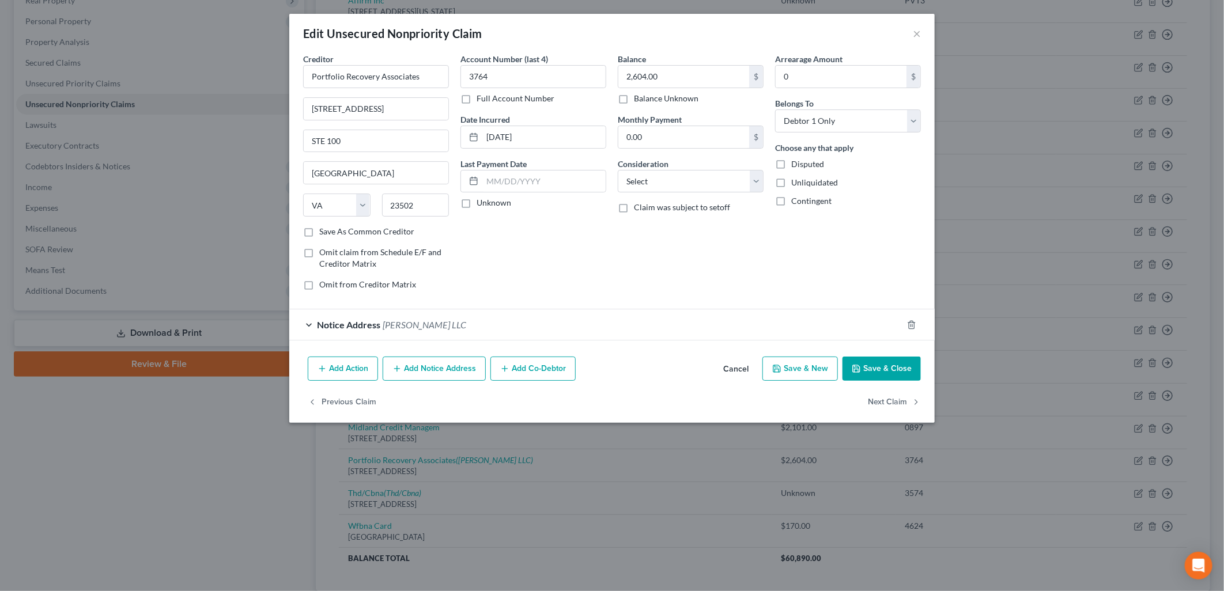
click at [432, 370] on button "Add Notice Address" at bounding box center [434, 369] width 103 height 24
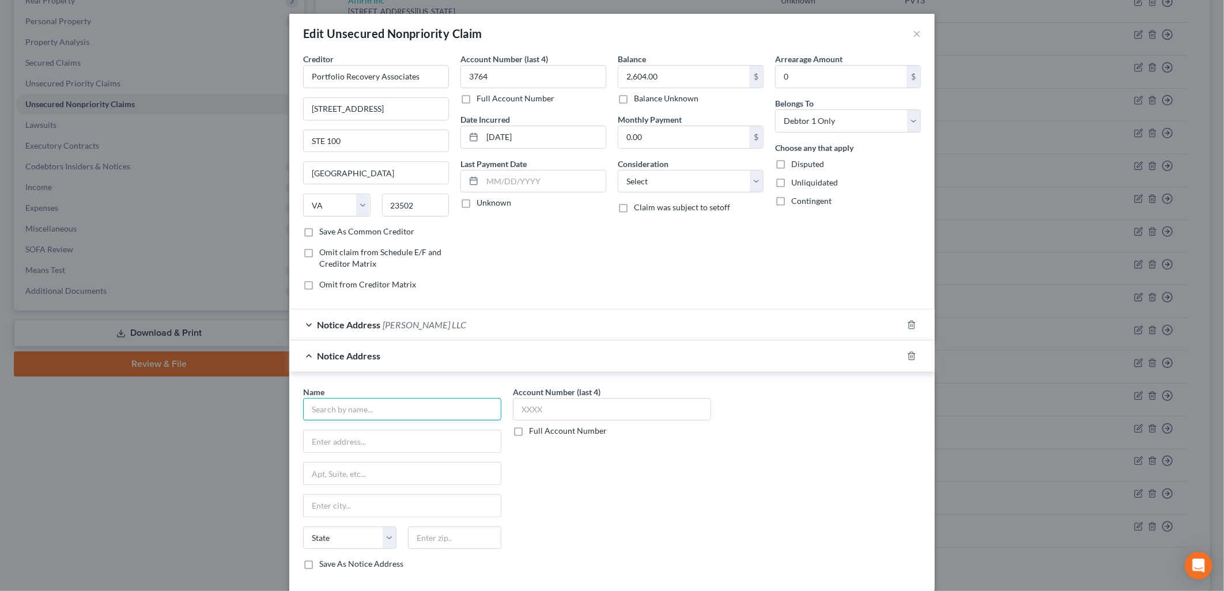
click at [399, 412] on input "text" at bounding box center [402, 409] width 198 height 23
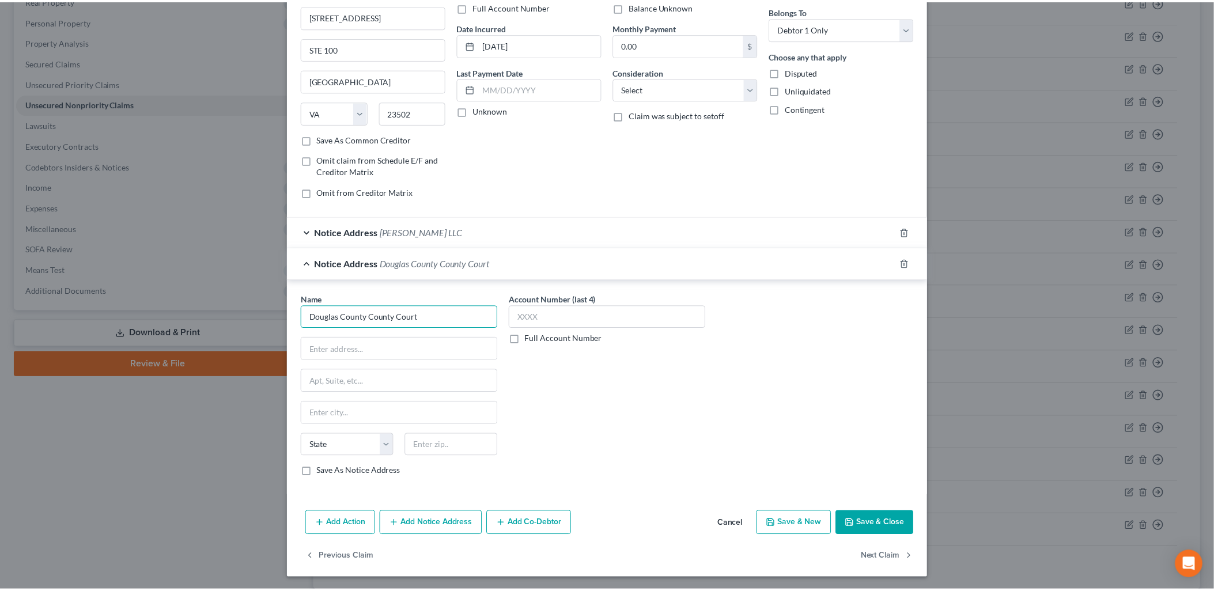
scroll to position [95, 0]
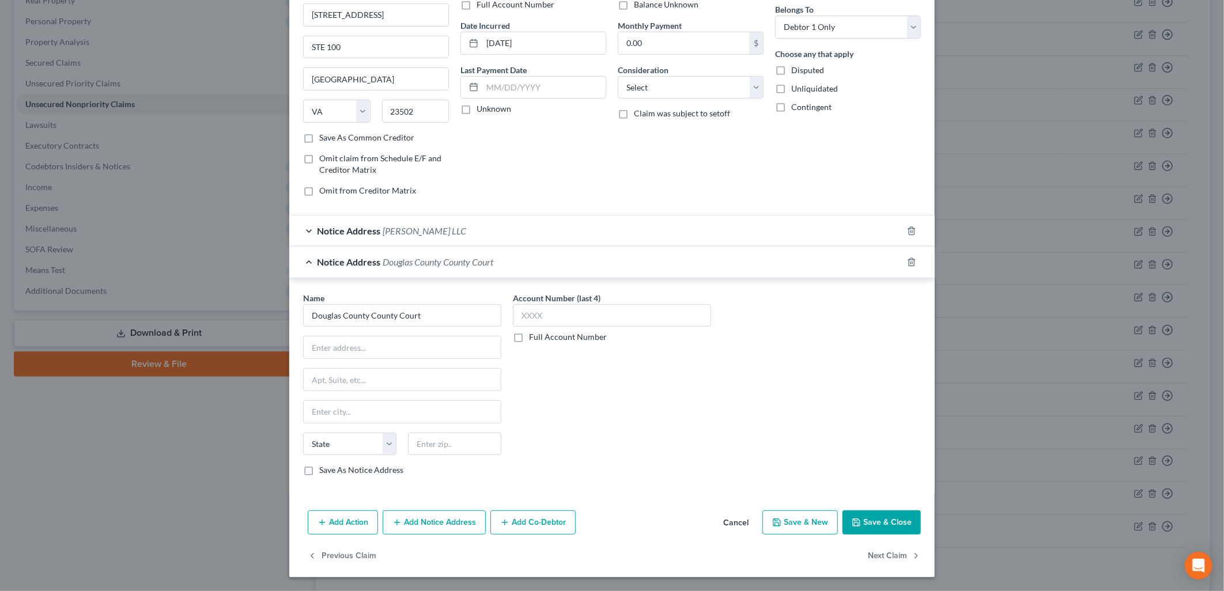
click at [436, 327] on div "Name * Douglas County County Court State [US_STATE] AK AR AZ CA CO CT DE DC [GE…" at bounding box center [402, 384] width 198 height 184
click at [451, 306] on input "Douglas County County Court" at bounding box center [402, 315] width 198 height 23
click at [432, 350] on div "[STREET_ADDRESS]" at bounding box center [372, 346] width 120 height 10
click at [882, 527] on button "Save & Close" at bounding box center [882, 523] width 78 height 24
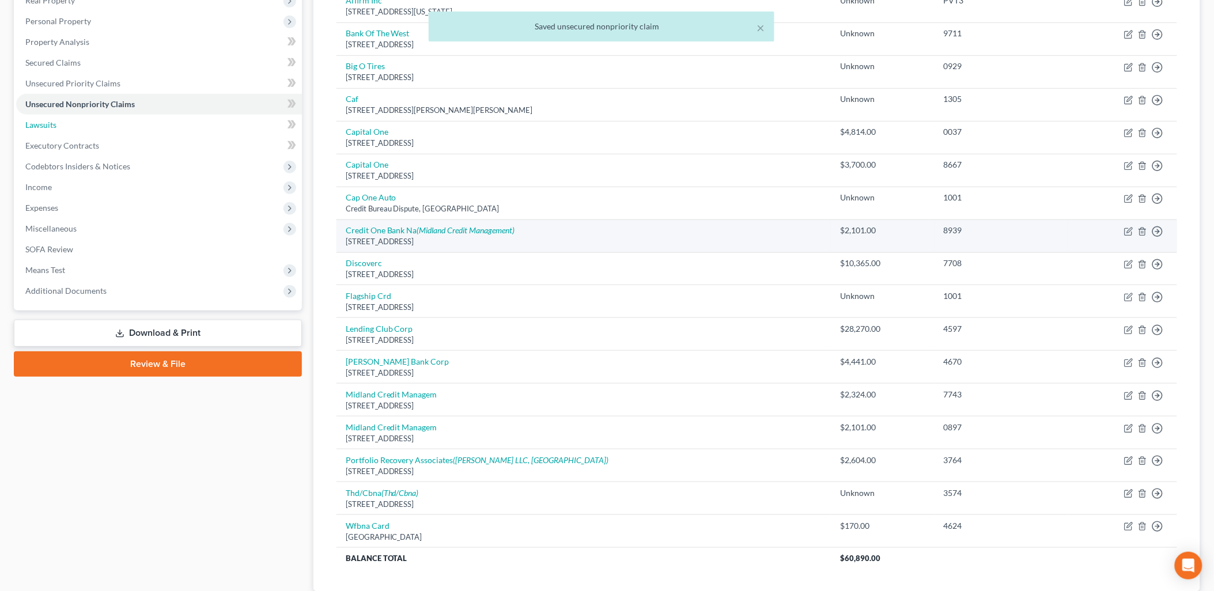
drag, startPoint x: 45, startPoint y: 123, endPoint x: 356, endPoint y: 223, distance: 326.4
click at [45, 123] on span "Lawsuits" at bounding box center [40, 125] width 31 height 10
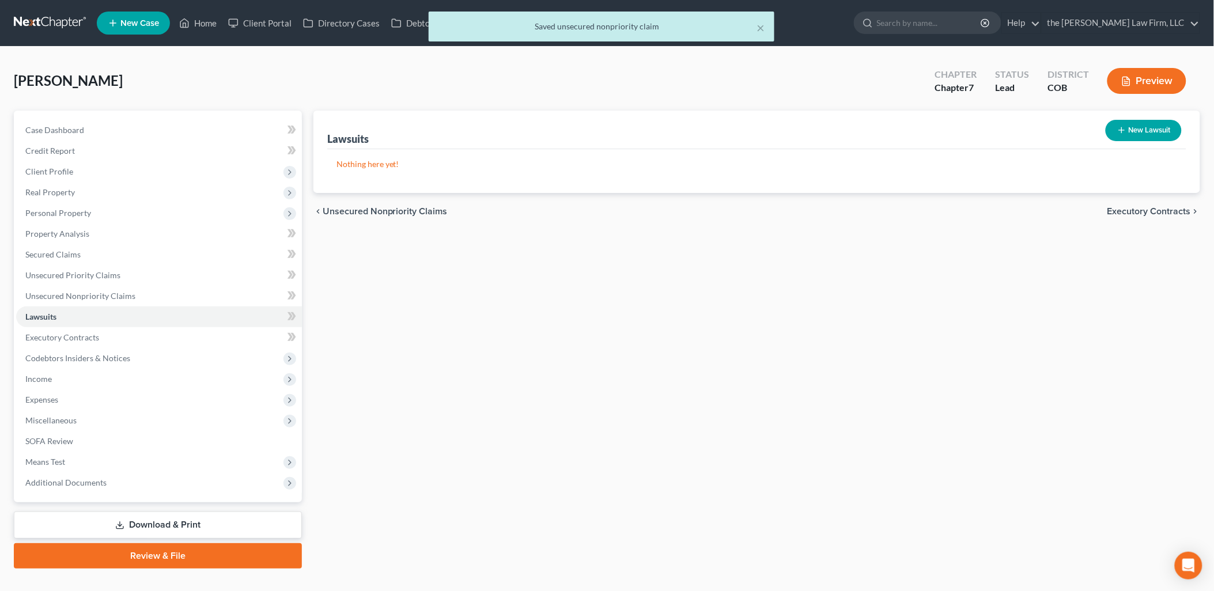
click at [199, 14] on div "× Saved unsecured nonpriority claim" at bounding box center [601, 30] width 1214 height 36
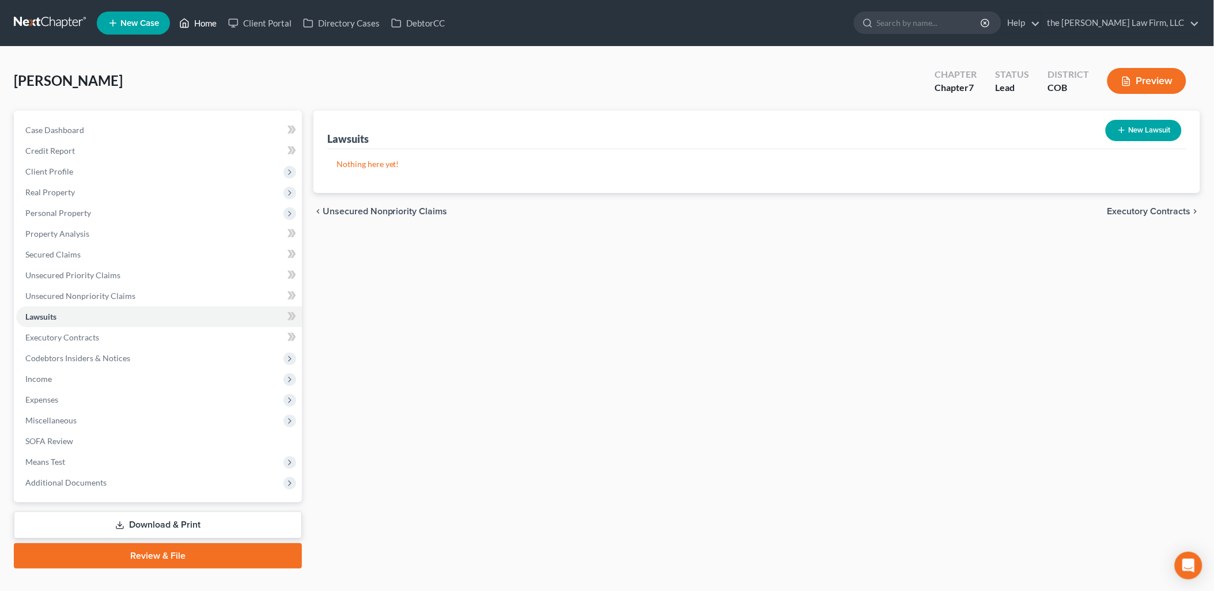
click at [201, 20] on link "Home" at bounding box center [197, 23] width 49 height 21
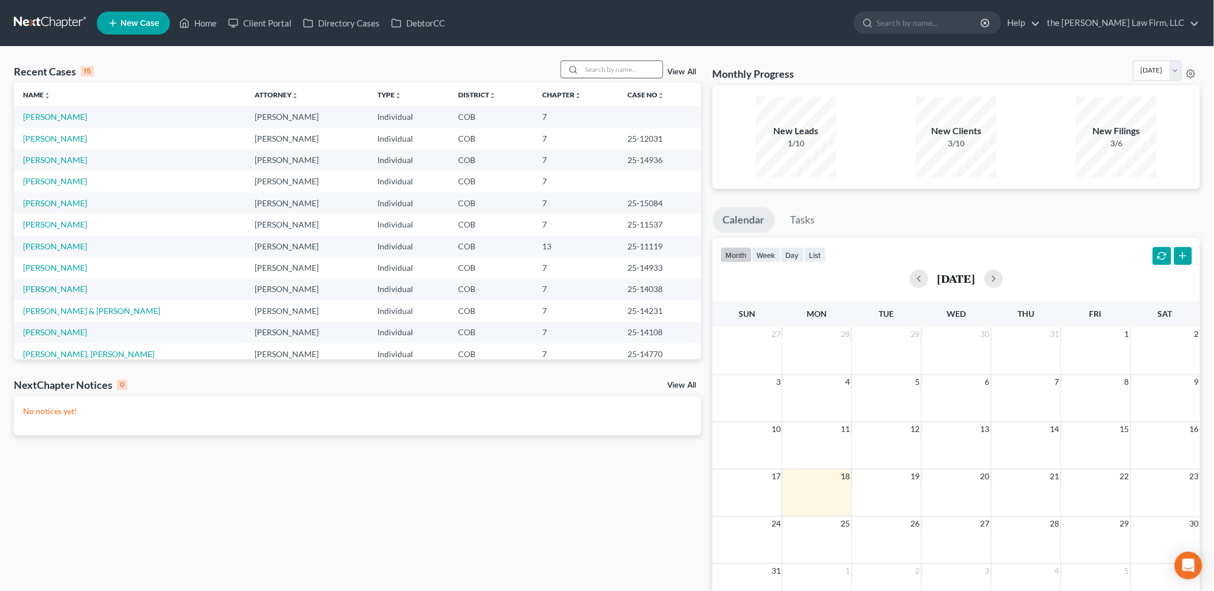
click at [601, 70] on input "search" at bounding box center [622, 69] width 81 height 17
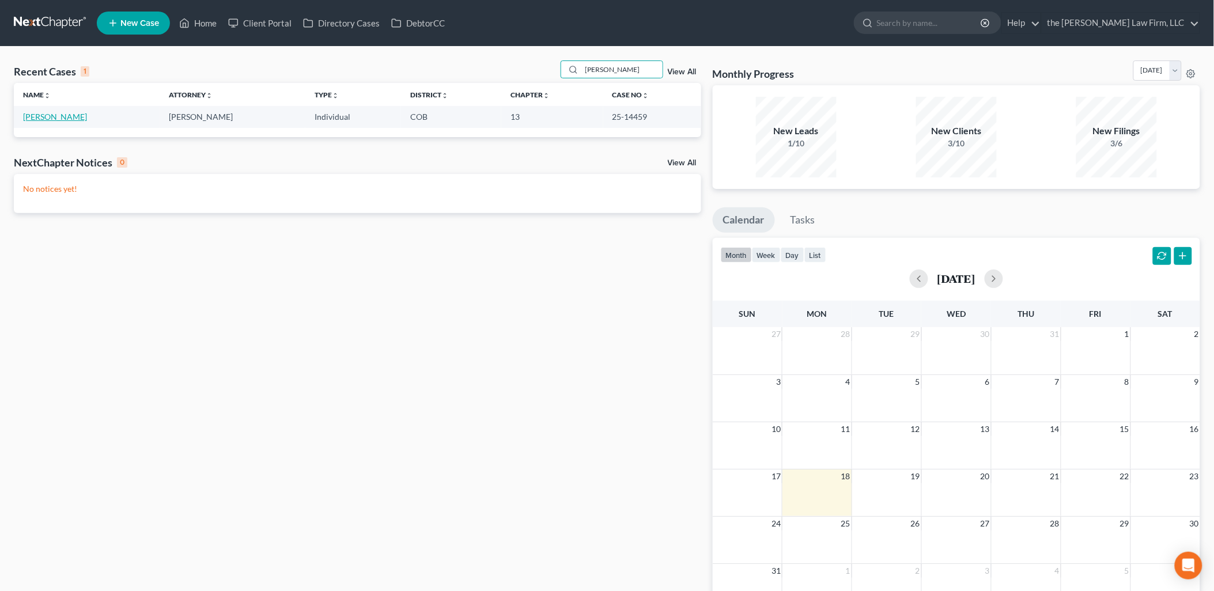
click at [51, 121] on link "[PERSON_NAME]" at bounding box center [55, 117] width 64 height 10
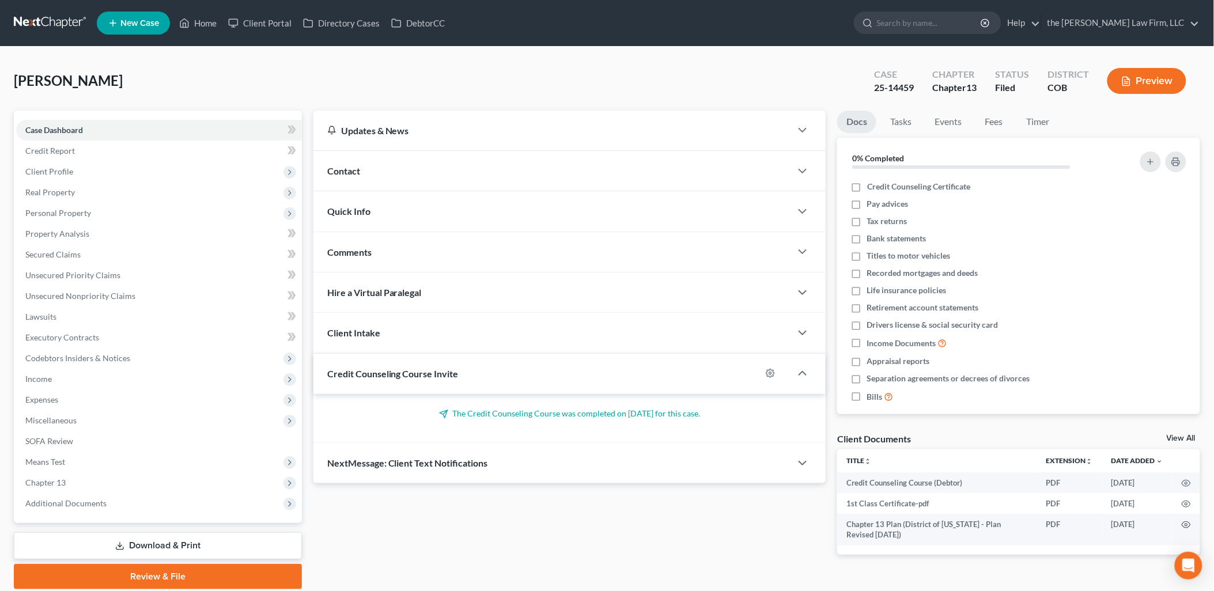
drag, startPoint x: 58, startPoint y: 371, endPoint x: 875, endPoint y: 407, distance: 818.1
click at [58, 371] on span "Income" at bounding box center [159, 379] width 286 height 21
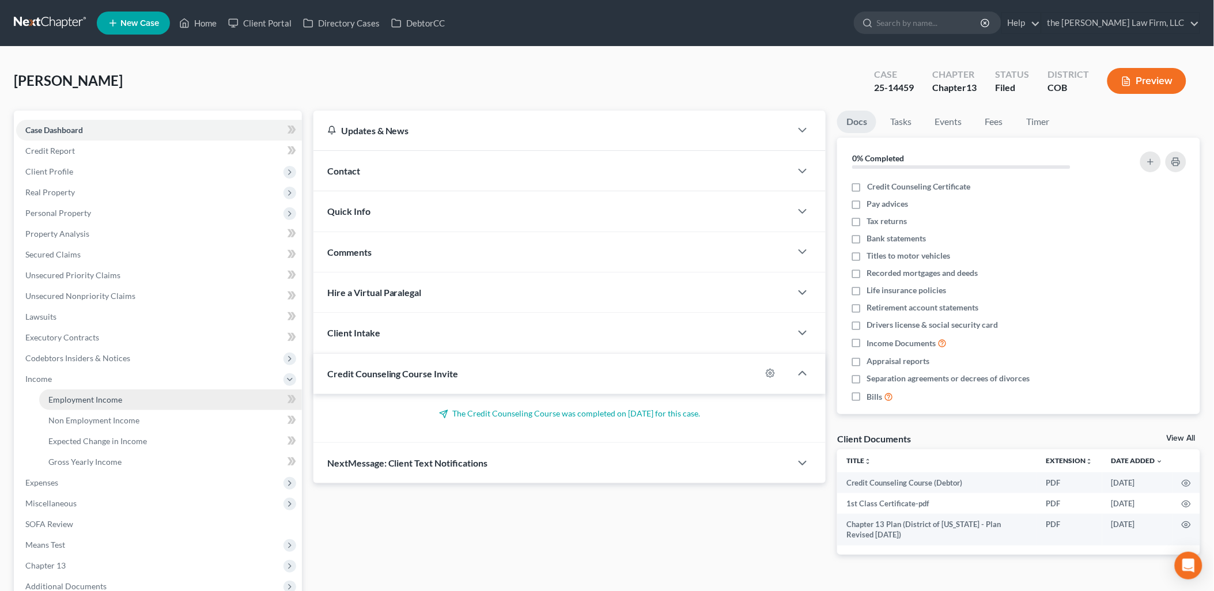
click at [61, 401] on span "Employment Income" at bounding box center [85, 400] width 74 height 10
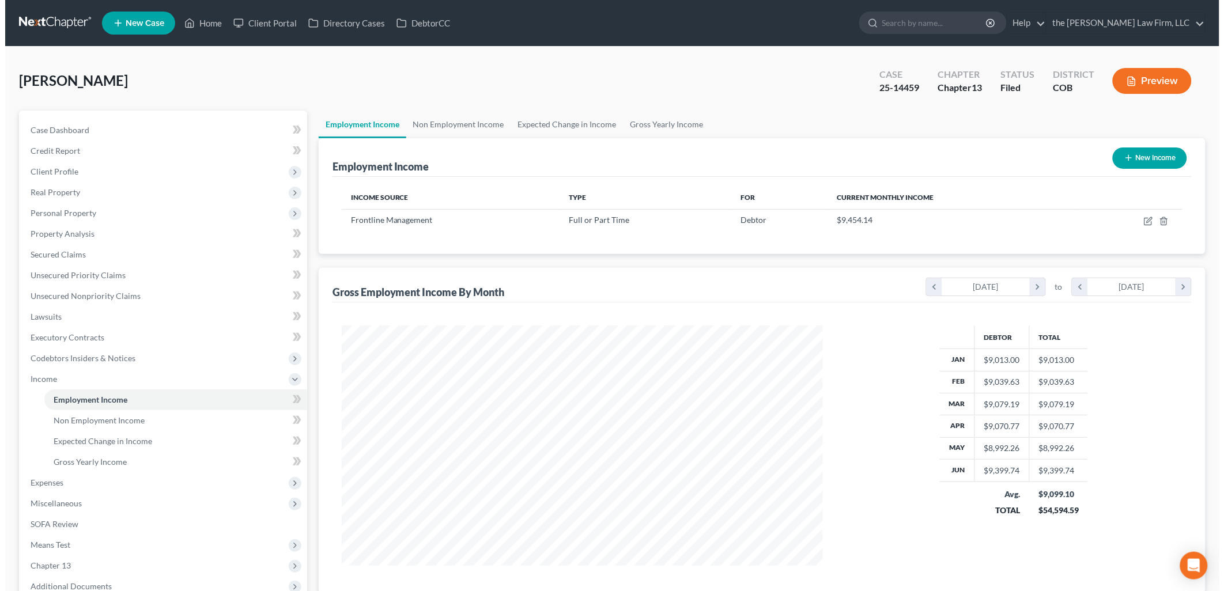
scroll to position [240, 504]
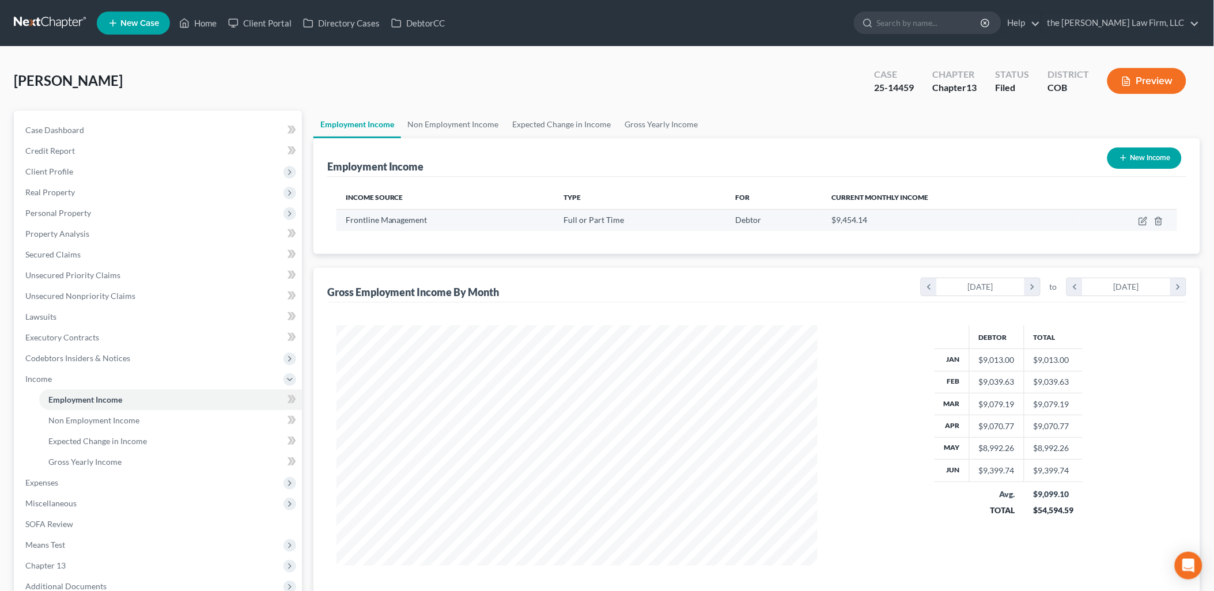
click at [1144, 214] on td at bounding box center [1125, 220] width 104 height 22
click at [1141, 218] on icon "button" at bounding box center [1142, 221] width 7 height 7
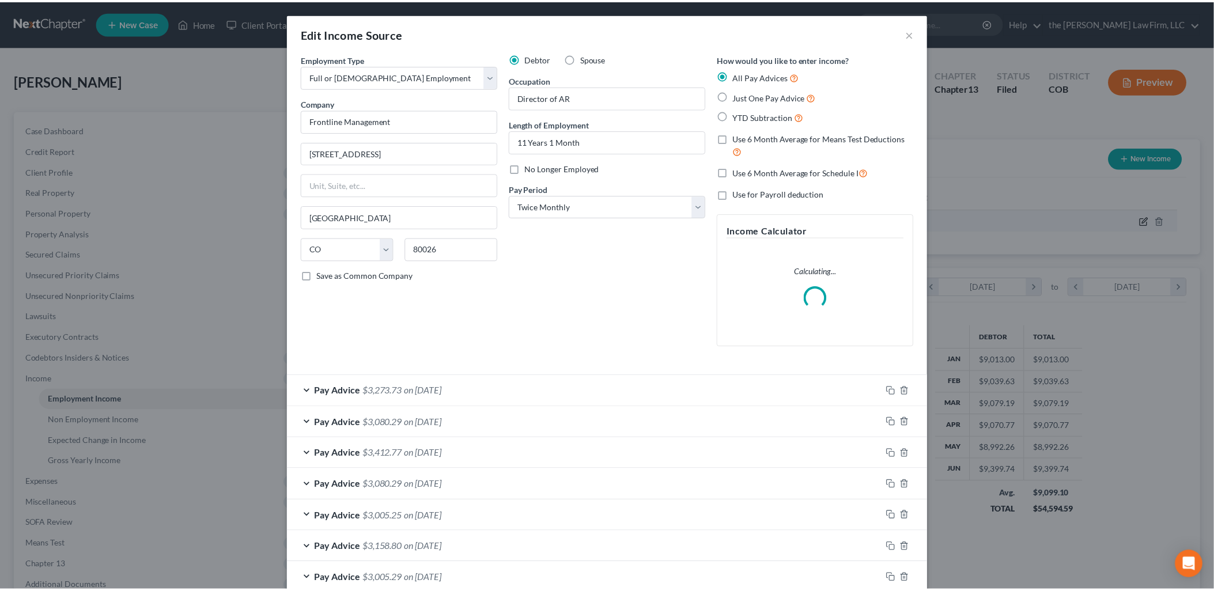
scroll to position [243, 508]
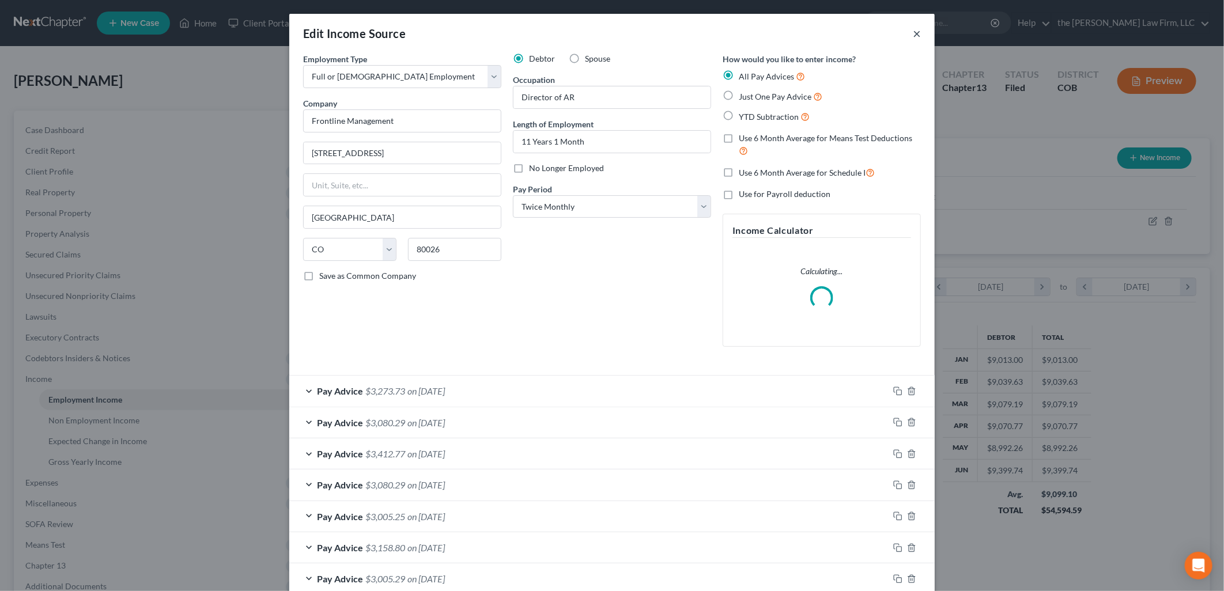
click at [914, 35] on button "×" at bounding box center [917, 34] width 8 height 14
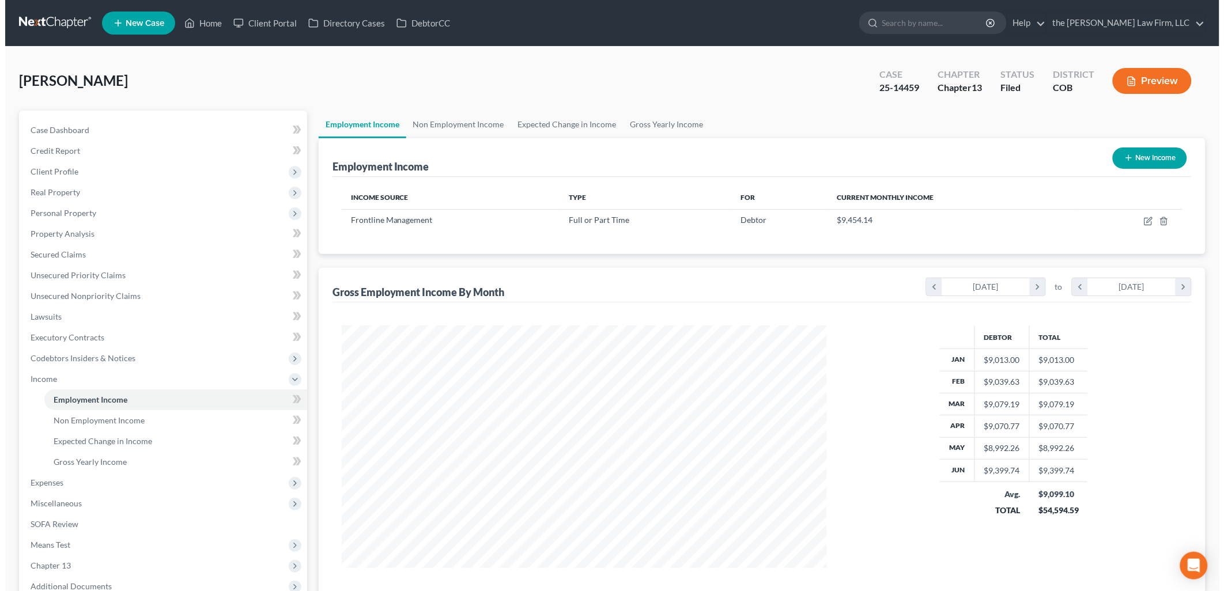
scroll to position [576112, 575848]
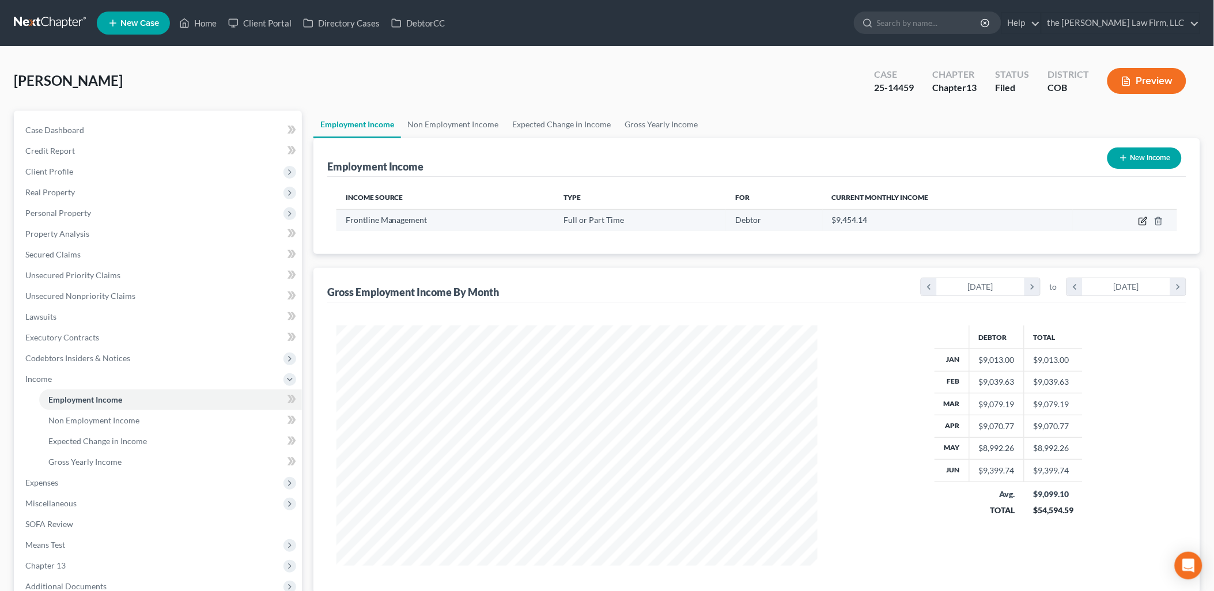
click at [1139, 222] on icon "button" at bounding box center [1143, 221] width 9 height 9
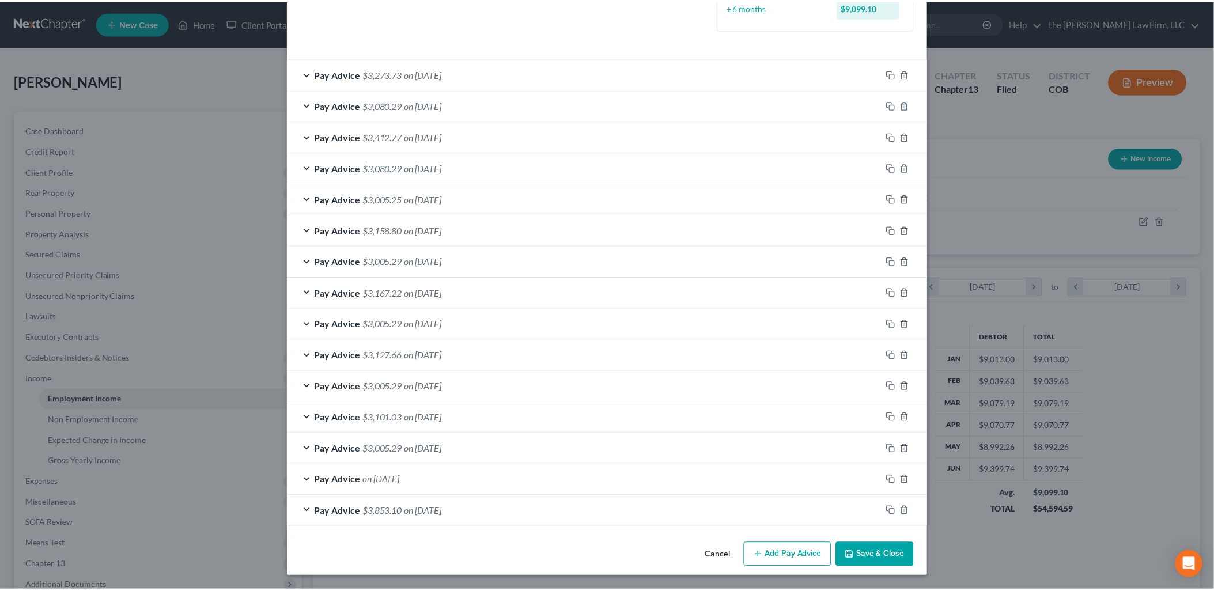
scroll to position [0, 0]
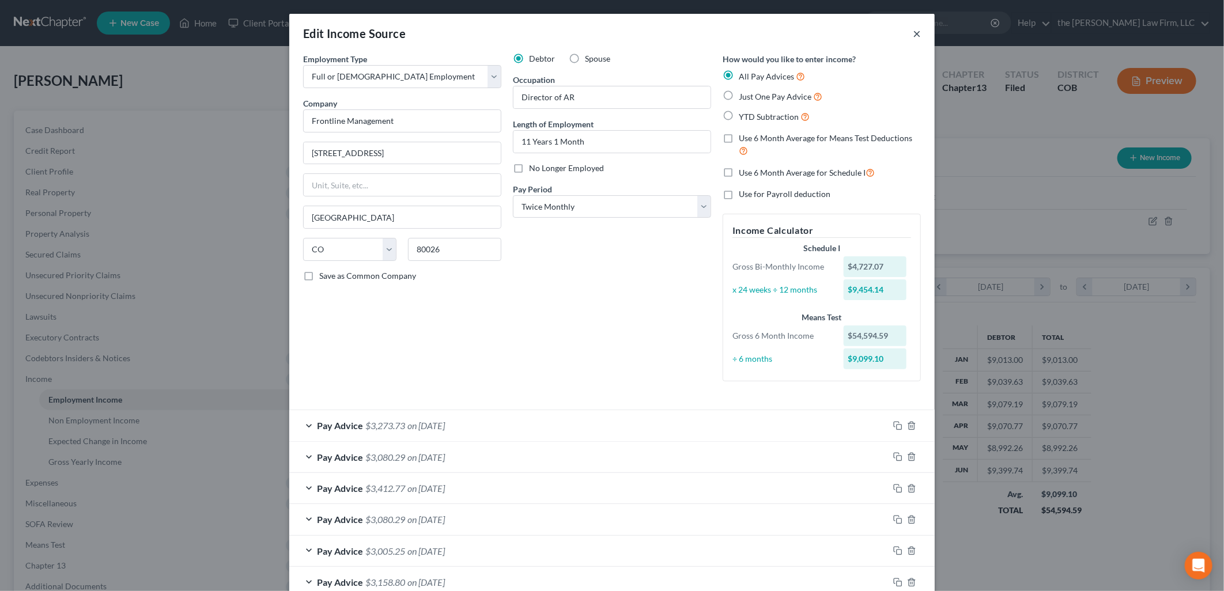
click at [914, 33] on button "×" at bounding box center [917, 34] width 8 height 14
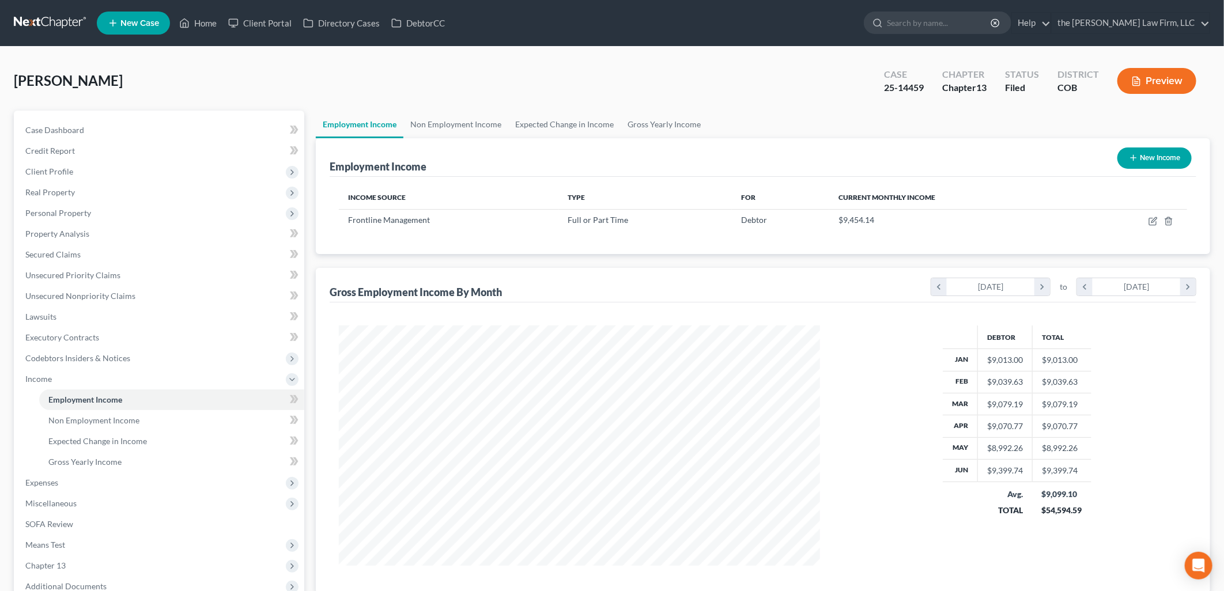
scroll to position [576112, 575848]
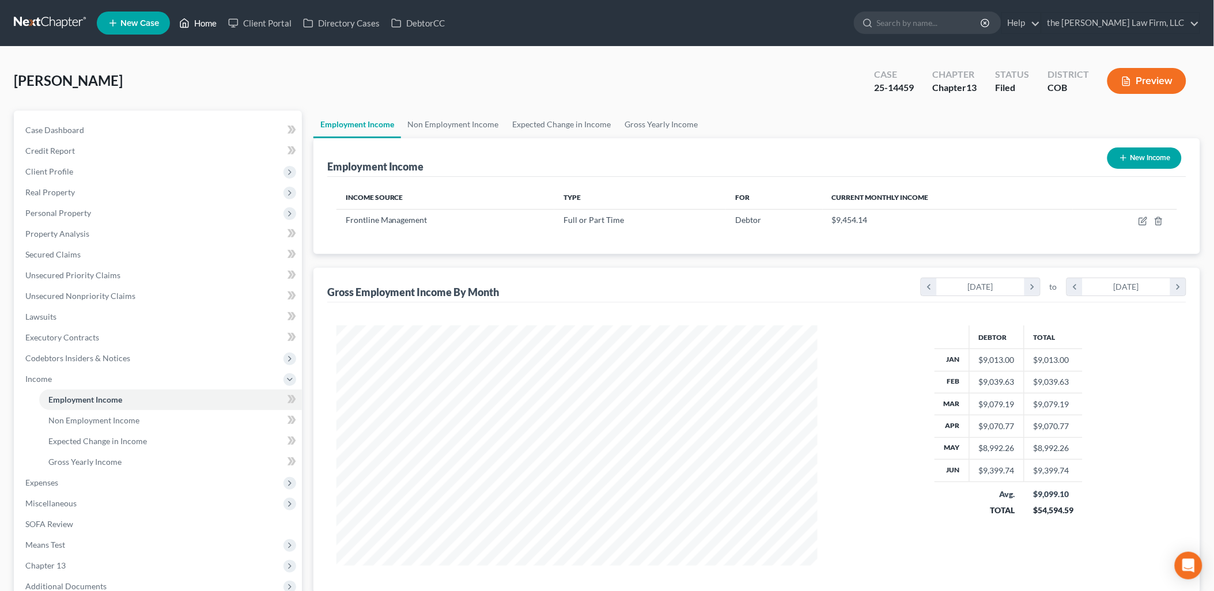
drag, startPoint x: 201, startPoint y: 20, endPoint x: 215, endPoint y: 40, distance: 25.3
click at [200, 20] on link "Home" at bounding box center [197, 23] width 49 height 21
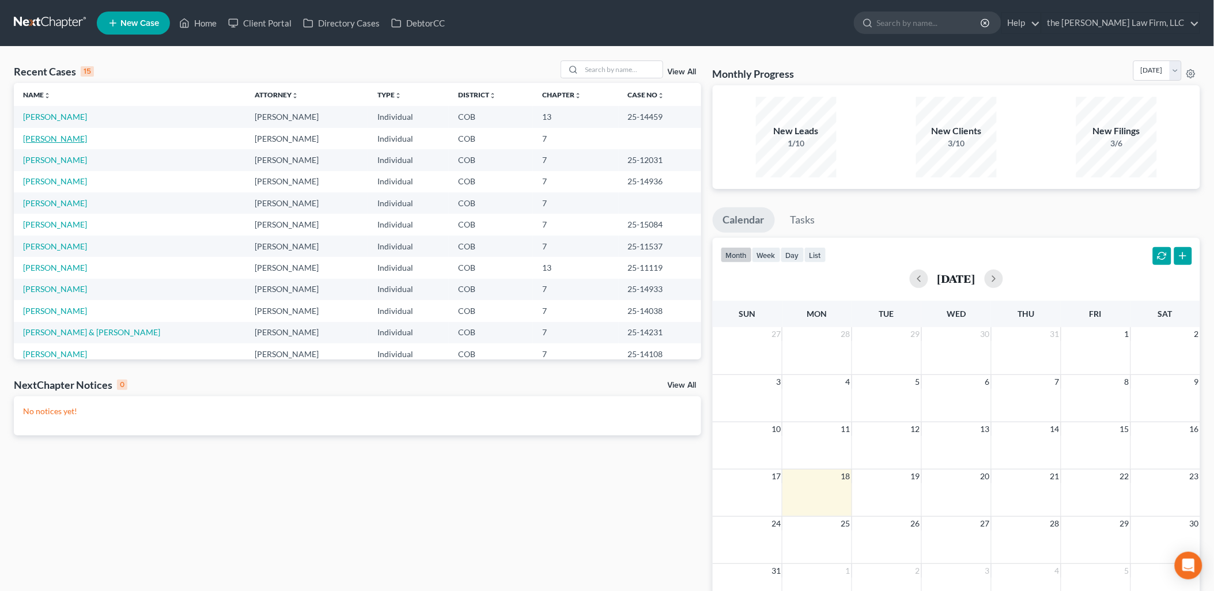
click at [59, 138] on link "[PERSON_NAME]" at bounding box center [55, 139] width 64 height 10
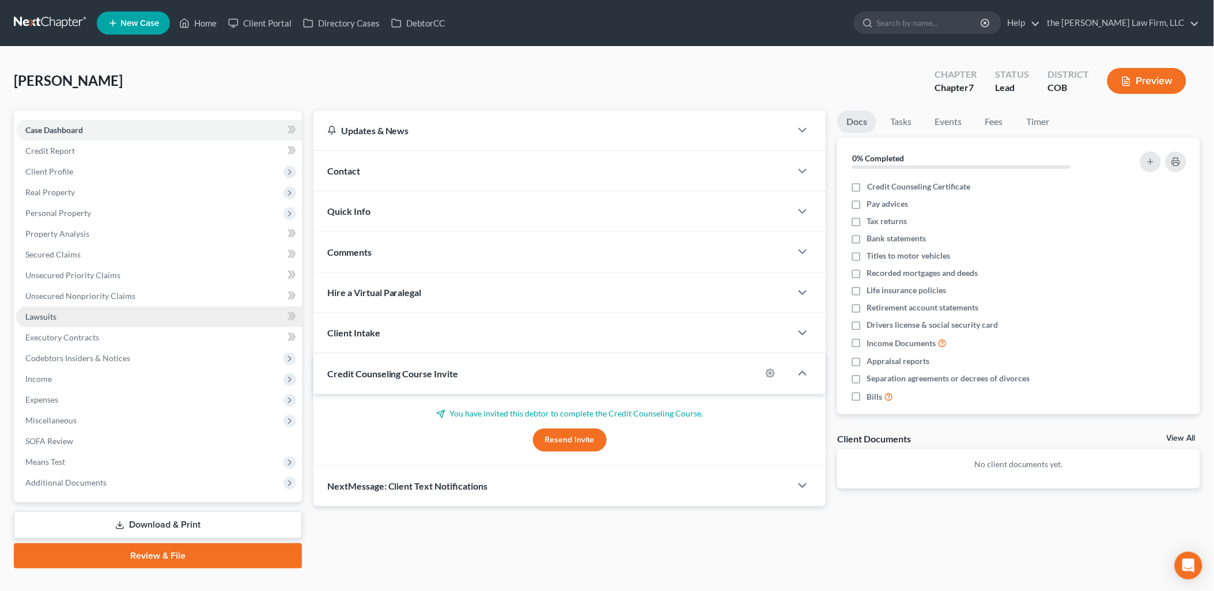
drag, startPoint x: 49, startPoint y: 312, endPoint x: 62, endPoint y: 320, distance: 14.7
click at [49, 312] on span "Lawsuits" at bounding box center [40, 317] width 31 height 10
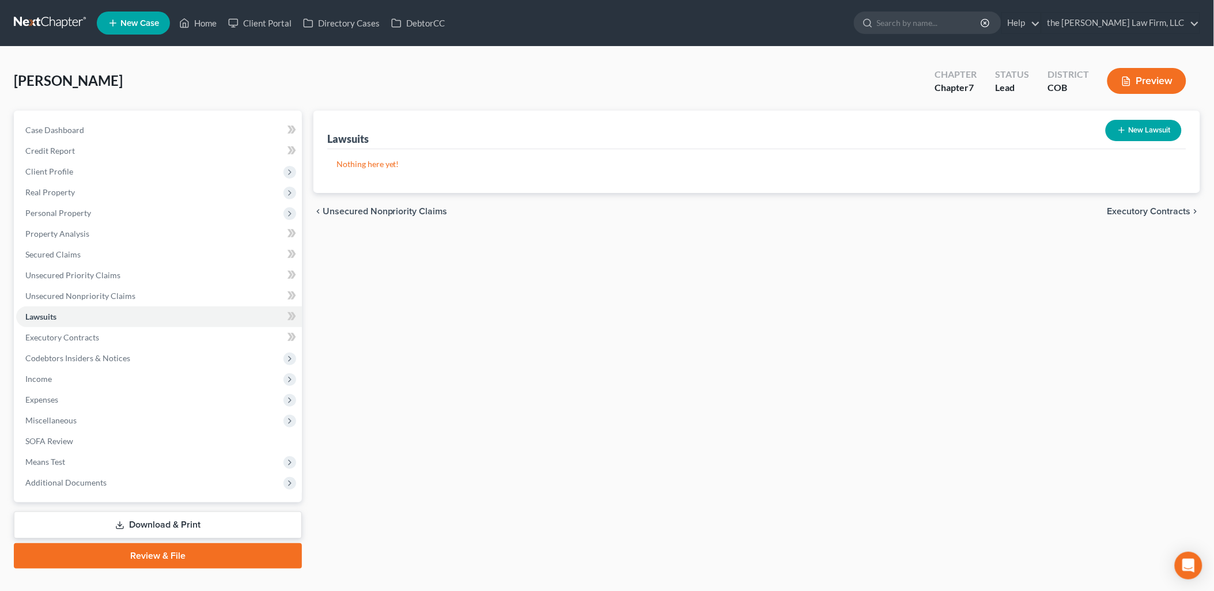
click at [1162, 131] on button "New Lawsuit" at bounding box center [1144, 130] width 76 height 21
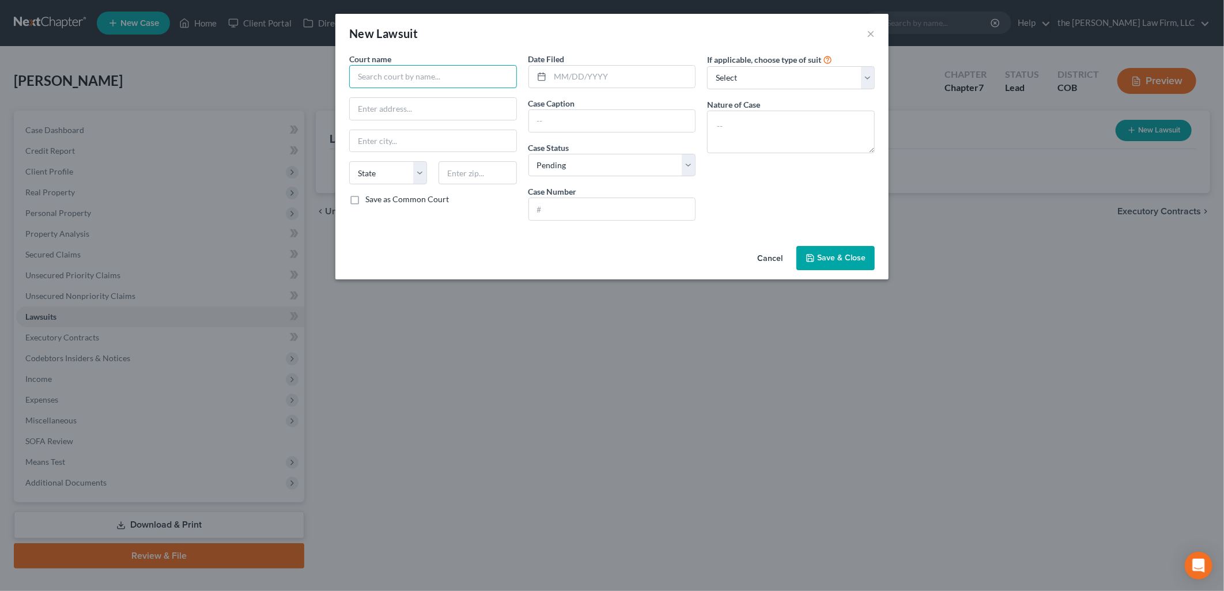
click at [461, 78] on input "text" at bounding box center [433, 76] width 168 height 23
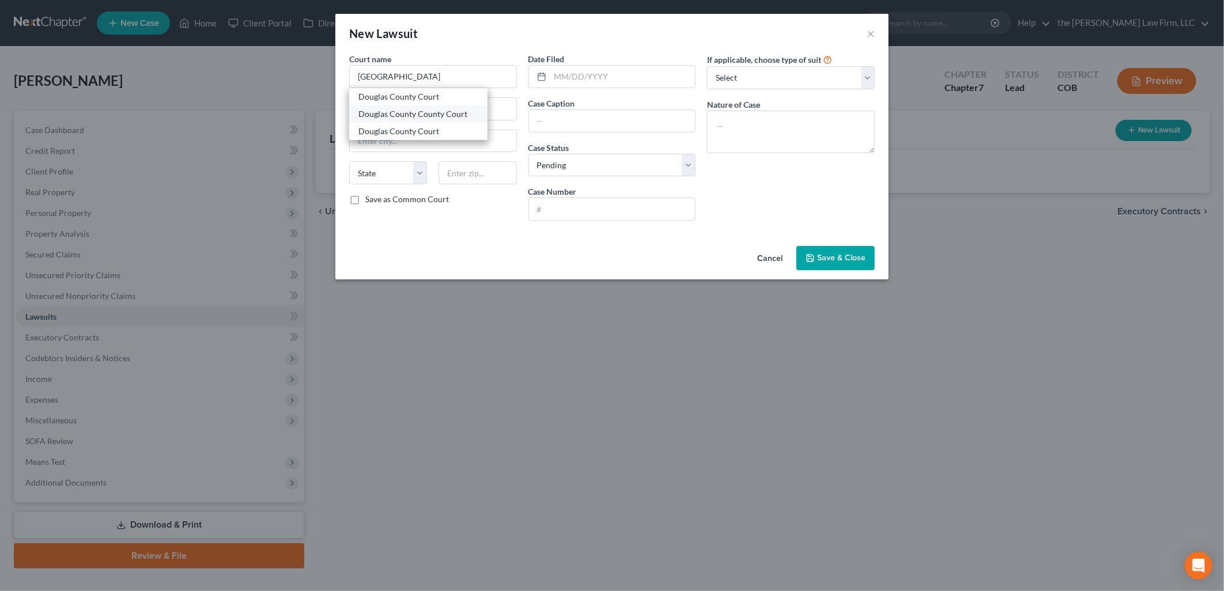
click at [444, 116] on div "Douglas County County Court" at bounding box center [418, 114] width 120 height 12
click at [647, 70] on input "text" at bounding box center [622, 77] width 145 height 22
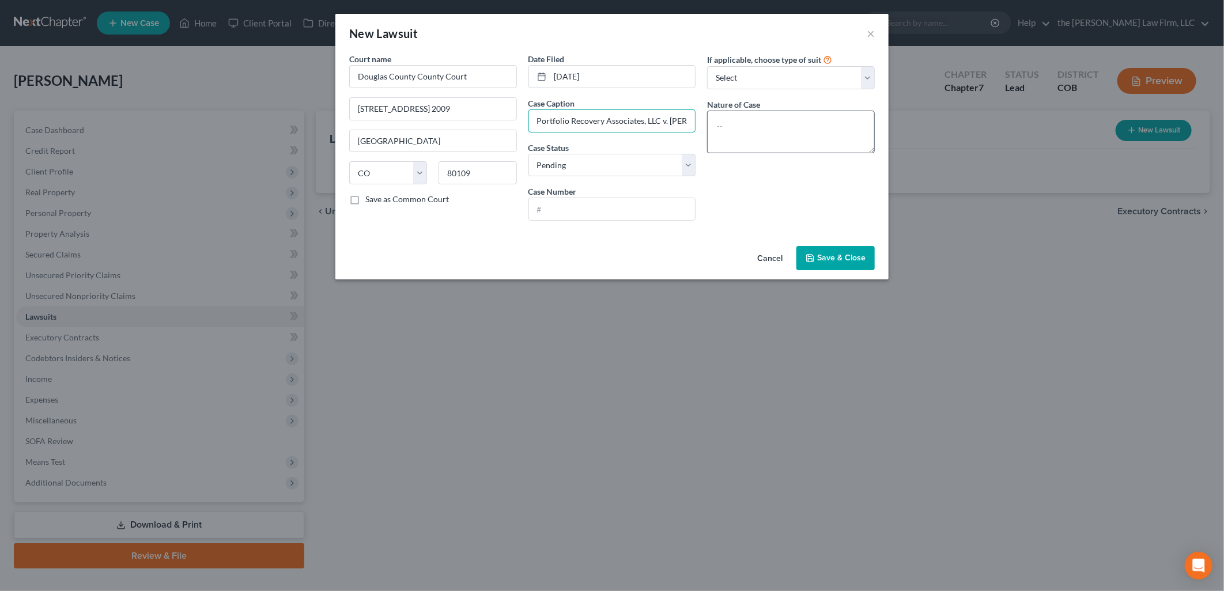
scroll to position [0, 27]
drag, startPoint x: 670, startPoint y: 118, endPoint x: 731, endPoint y: 110, distance: 61.6
click at [731, 110] on div "Court name * Douglas County County Court [GEOGRAPHIC_DATA] 2009 [GEOGRAPHIC_DAT…" at bounding box center [612, 141] width 537 height 177
click at [651, 167] on select "Select Pending On Appeal Concluded" at bounding box center [613, 165] width 168 height 23
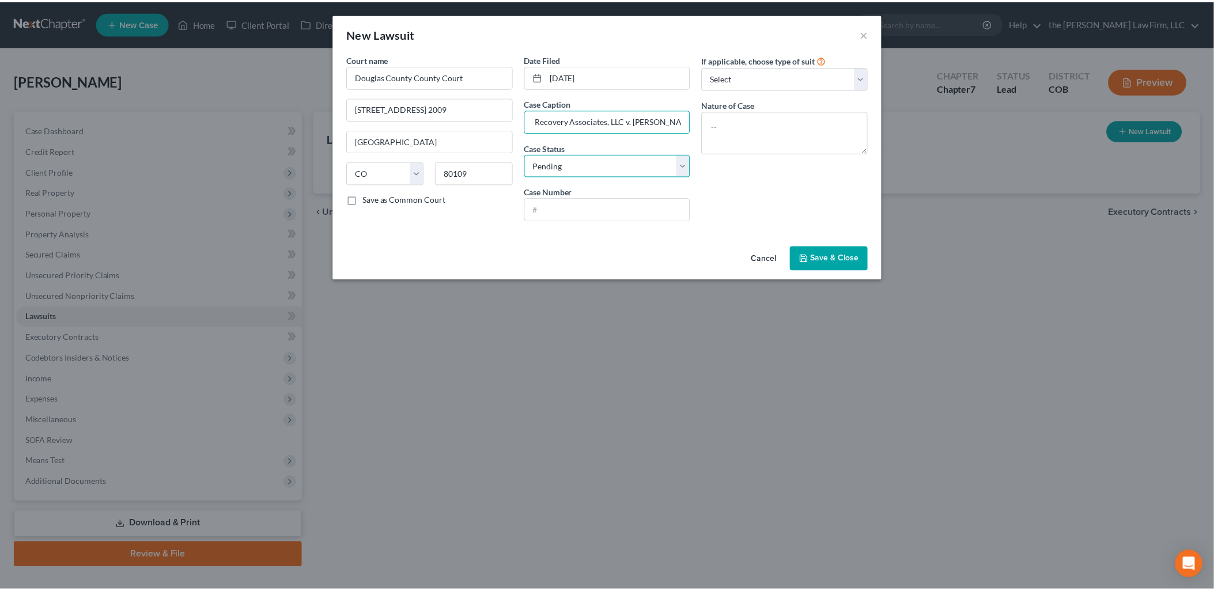
scroll to position [0, 0]
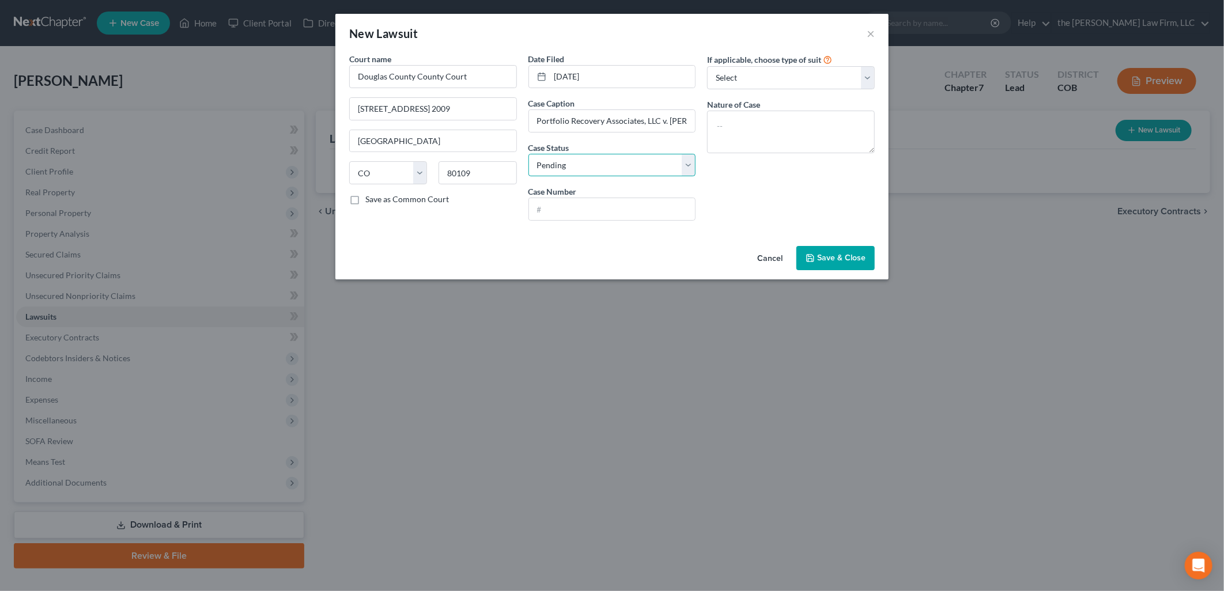
click at [651, 167] on select "Select Pending On Appeal Concluded" at bounding box center [613, 165] width 168 height 23
click at [601, 213] on input "text" at bounding box center [612, 209] width 167 height 22
click at [739, 189] on div "If applicable, choose type of suit Select Repossession Garnishment Foreclosure …" at bounding box center [790, 141] width 179 height 177
click at [819, 151] on textarea at bounding box center [791, 132] width 168 height 43
click at [821, 65] on label "If applicable, choose type of suit" at bounding box center [764, 60] width 114 height 12
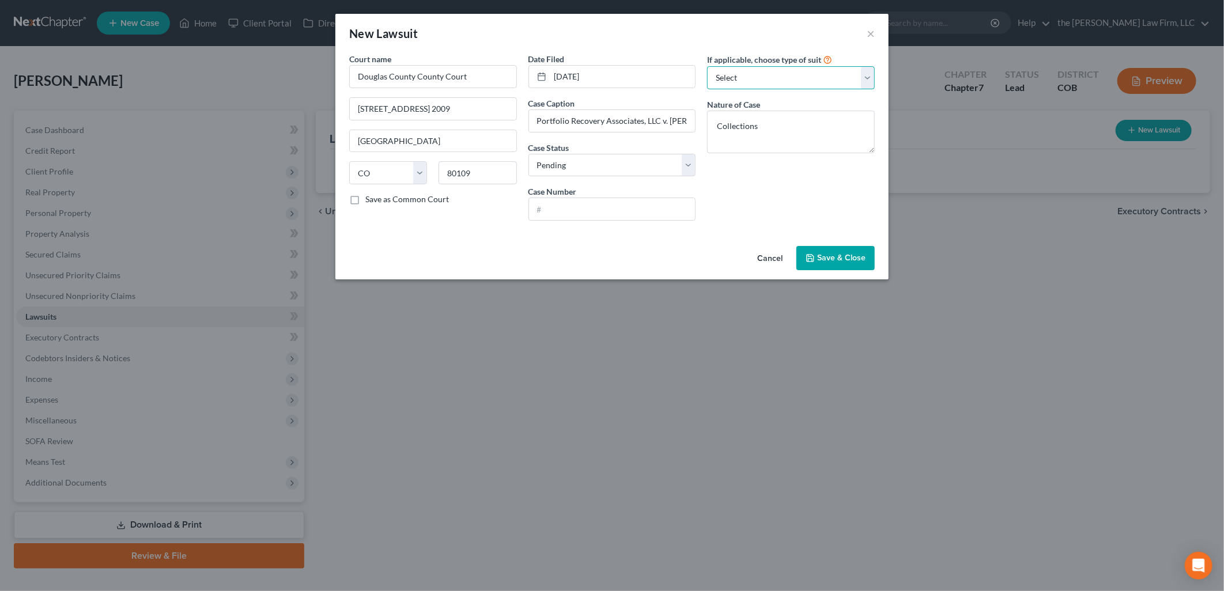
drag, startPoint x: 820, startPoint y: 70, endPoint x: 818, endPoint y: 78, distance: 8.8
click at [820, 70] on select "Select Repossession Garnishment Foreclosure Attached, Seized, Or Levied Other" at bounding box center [791, 77] width 168 height 23
click at [707, 66] on select "Select Repossession Garnishment Foreclosure Attached, Seized, Or Levied Other" at bounding box center [791, 77] width 168 height 23
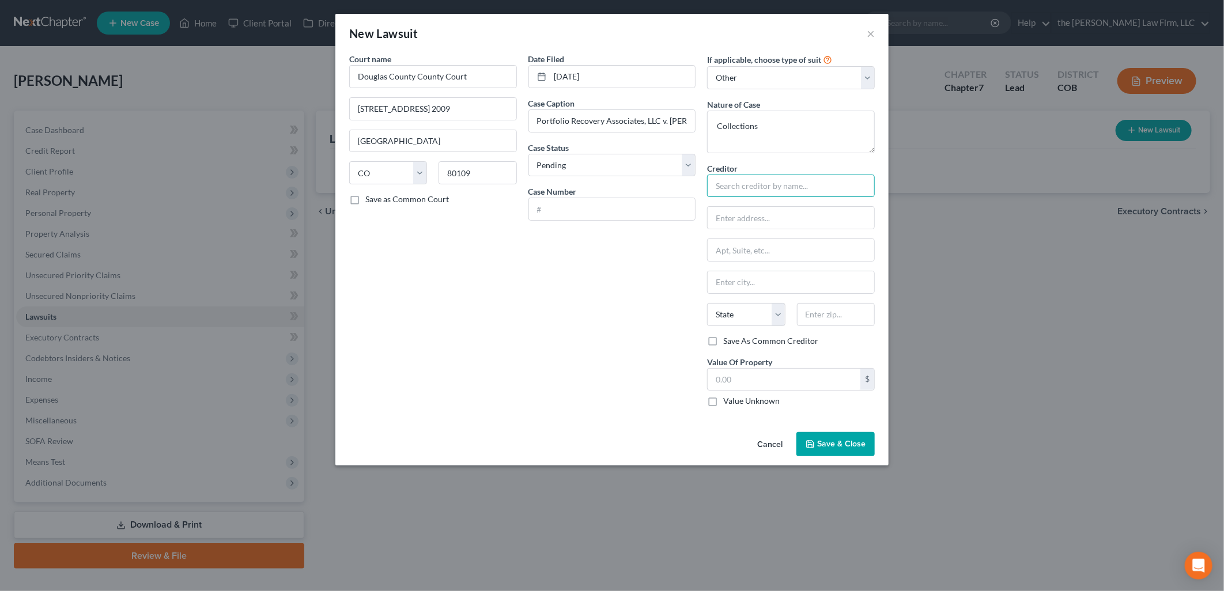
click at [765, 186] on input "text" at bounding box center [791, 186] width 168 height 23
drag, startPoint x: 843, startPoint y: 185, endPoint x: 632, endPoint y: 182, distance: 210.4
click at [632, 182] on div "Court name * [GEOGRAPHIC_DATA] [GEOGRAPHIC_DATA] 2009 [GEOGRAPHIC_DATA] [US_STA…" at bounding box center [612, 234] width 537 height 363
click at [734, 225] on input "text" at bounding box center [791, 218] width 167 height 22
paste input "Portfolio Recovery Associates"
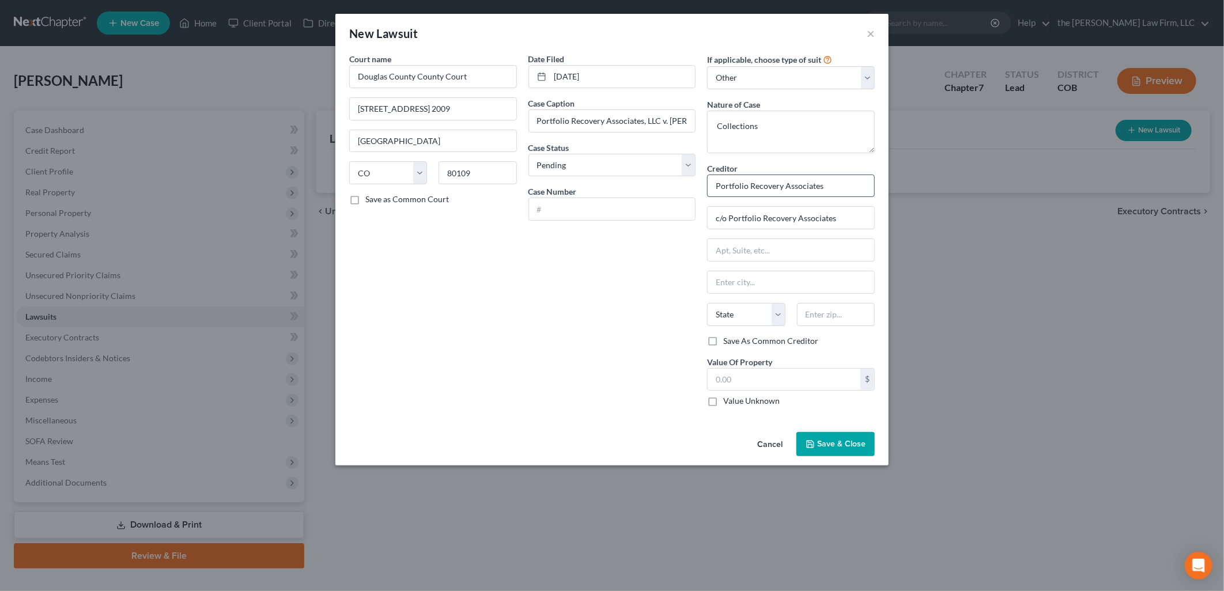
drag, startPoint x: 846, startPoint y: 173, endPoint x: 816, endPoint y: 180, distance: 30.8
click at [816, 180] on div "Creditor * Portfolio Recovery Associates" at bounding box center [791, 180] width 168 height 35
drag, startPoint x: 853, startPoint y: 183, endPoint x: 660, endPoint y: 194, distance: 193.4
click at [660, 194] on div "Court name * [GEOGRAPHIC_DATA] [GEOGRAPHIC_DATA] 2009 [GEOGRAPHIC_DATA] [US_STA…" at bounding box center [612, 234] width 537 height 363
drag, startPoint x: 849, startPoint y: 221, endPoint x: 599, endPoint y: 239, distance: 250.2
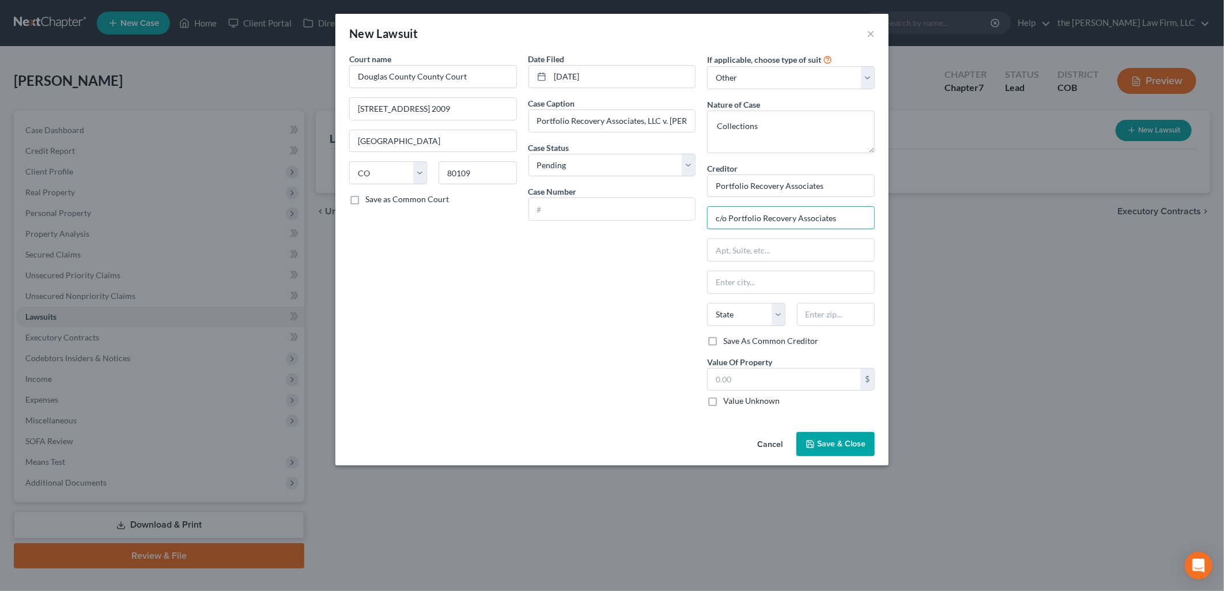
click at [586, 236] on div "Court name * [GEOGRAPHIC_DATA] [GEOGRAPHIC_DATA] 2009 [GEOGRAPHIC_DATA] [US_STA…" at bounding box center [612, 234] width 537 height 363
click at [848, 183] on input "Portfolio Recovery Associates" at bounding box center [791, 186] width 168 height 23
click at [776, 211] on input "text" at bounding box center [791, 218] width 167 height 22
click at [551, 286] on div "Date Filed [DATE] Case Caption Portfolio Recovery Associates, LLC v. [PERSON_NA…" at bounding box center [612, 234] width 179 height 363
click at [807, 378] on input "text" at bounding box center [784, 380] width 153 height 22
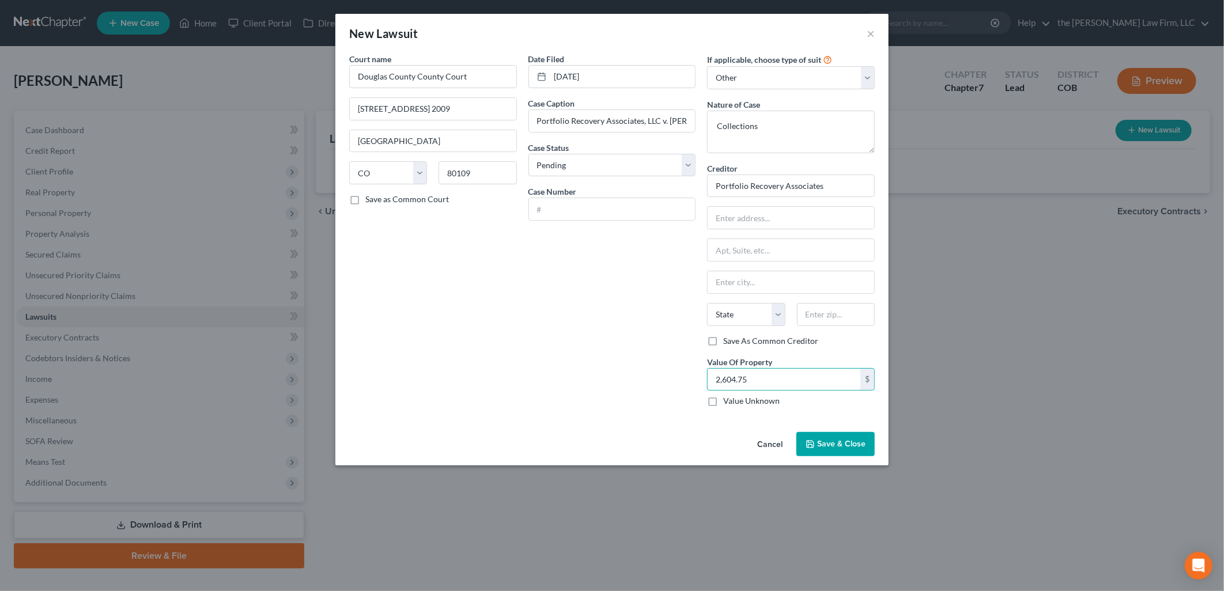
click at [850, 440] on button "Save & Close" at bounding box center [836, 444] width 78 height 24
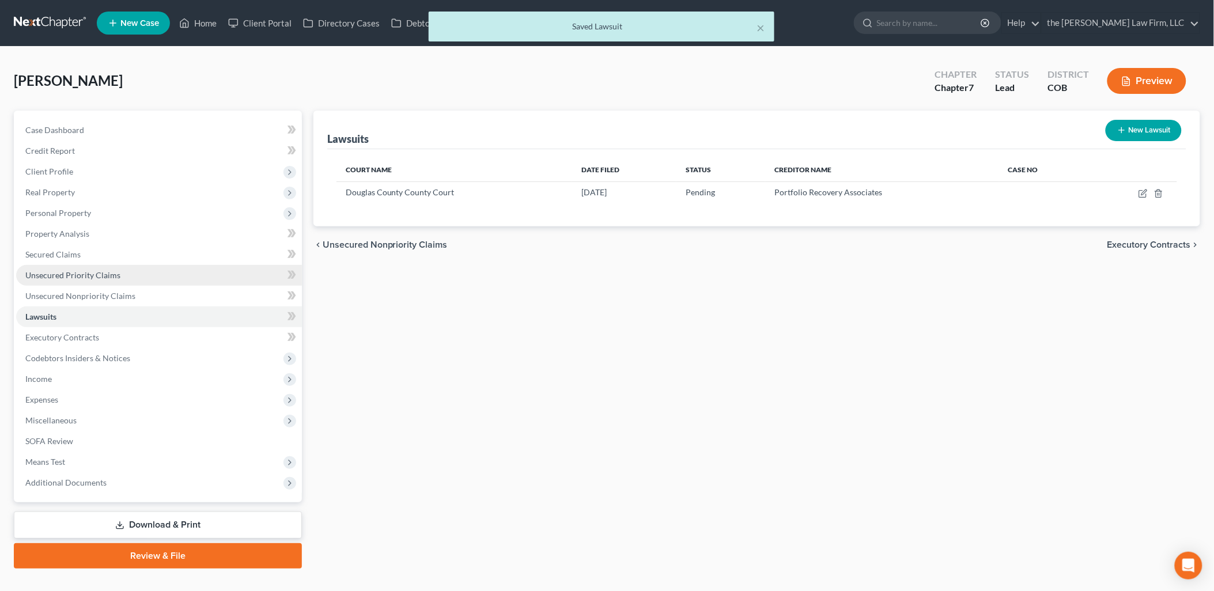
click at [47, 275] on span "Unsecured Priority Claims" at bounding box center [72, 275] width 95 height 10
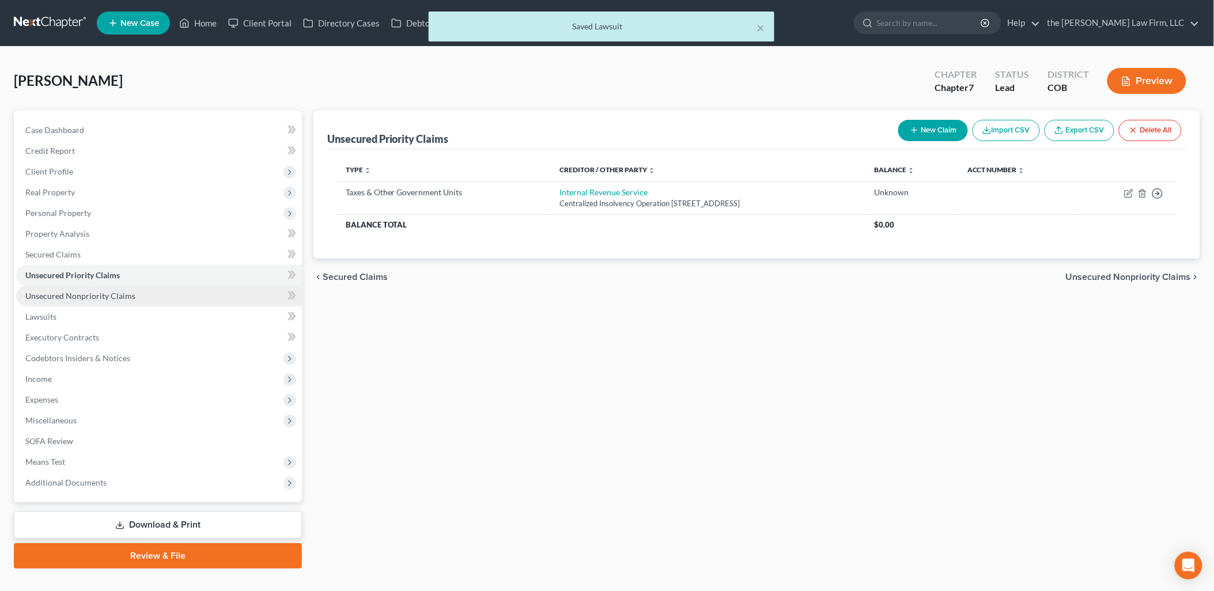
click at [67, 292] on span "Unsecured Nonpriority Claims" at bounding box center [80, 296] width 110 height 10
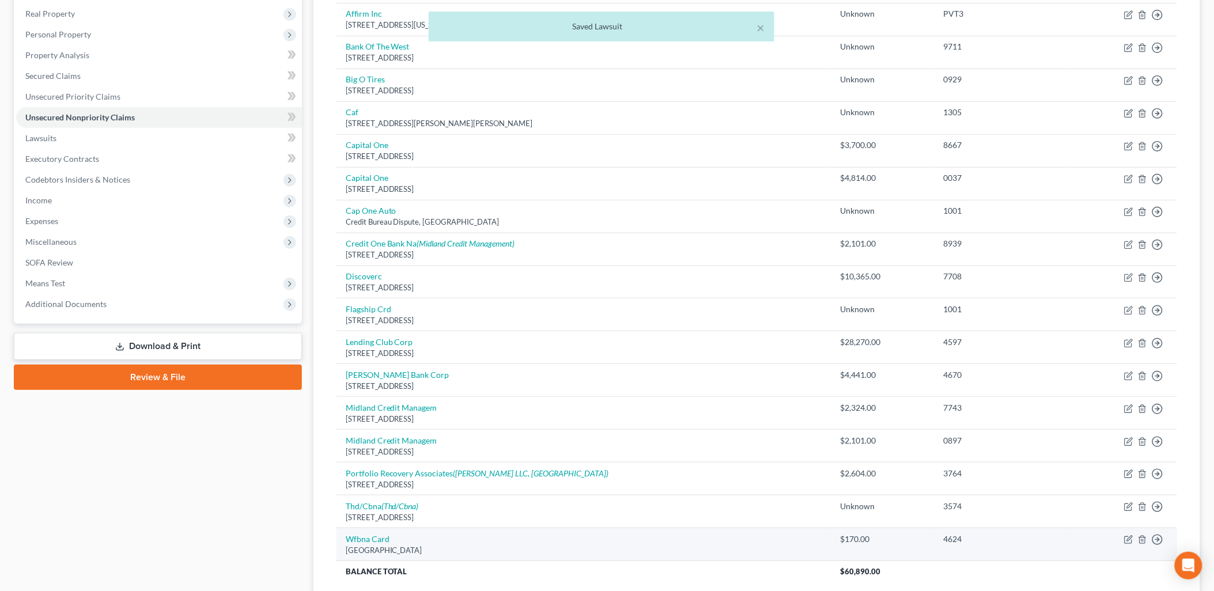
scroll to position [274, 0]
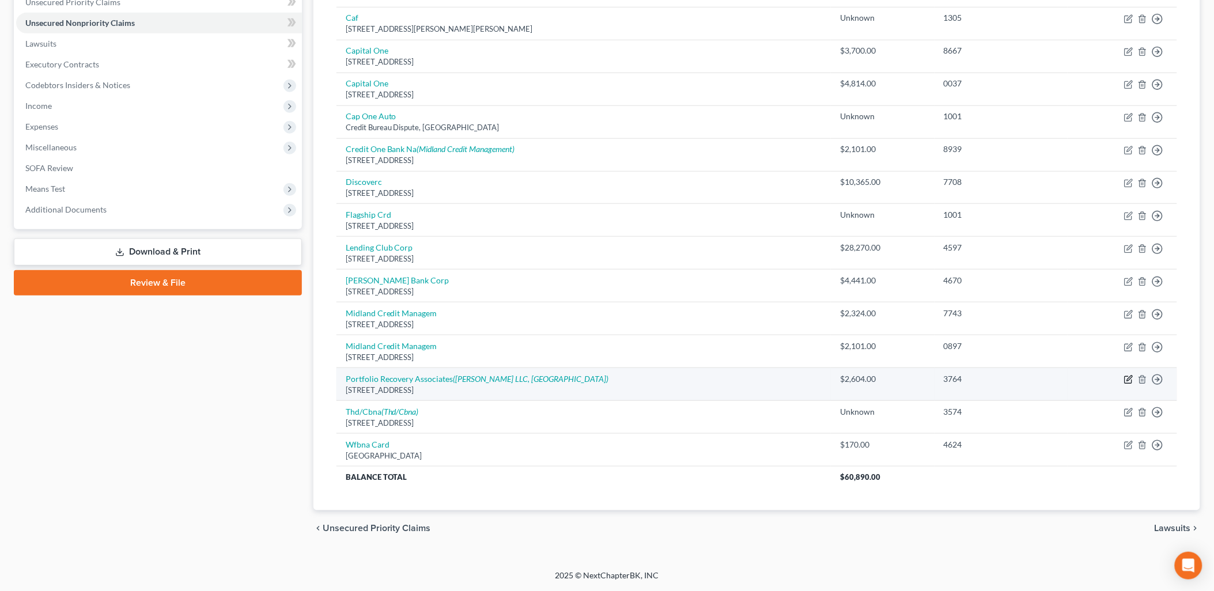
click at [1128, 375] on icon "button" at bounding box center [1128, 379] width 9 height 9
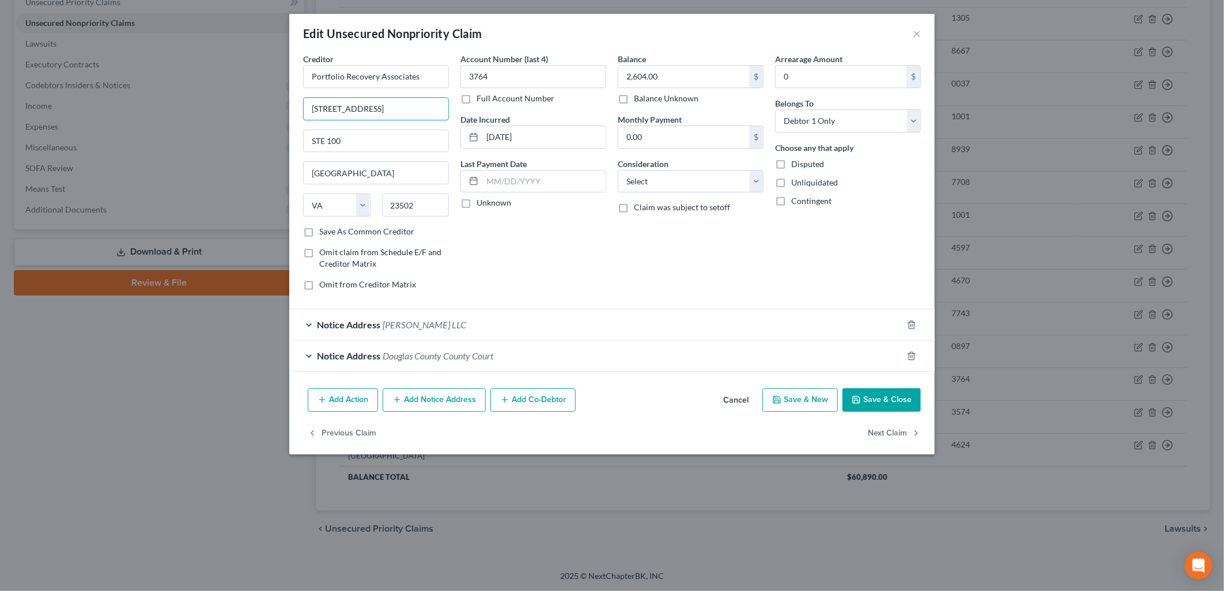
drag, startPoint x: 432, startPoint y: 110, endPoint x: 199, endPoint y: 102, distance: 233.5
click at [199, 102] on div "Edit Unsecured Nonpriority Claim × Creditor * Portfolio Recovery Associates [ST…" at bounding box center [612, 295] width 1224 height 591
click at [427, 105] on input "[STREET_ADDRESS]" at bounding box center [376, 109] width 145 height 22
drag, startPoint x: 427, startPoint y: 105, endPoint x: 273, endPoint y: 108, distance: 153.3
click at [273, 108] on div "Edit Unsecured Nonpriority Claim × Creditor * Portfolio Recovery Associates [ST…" at bounding box center [612, 295] width 1224 height 591
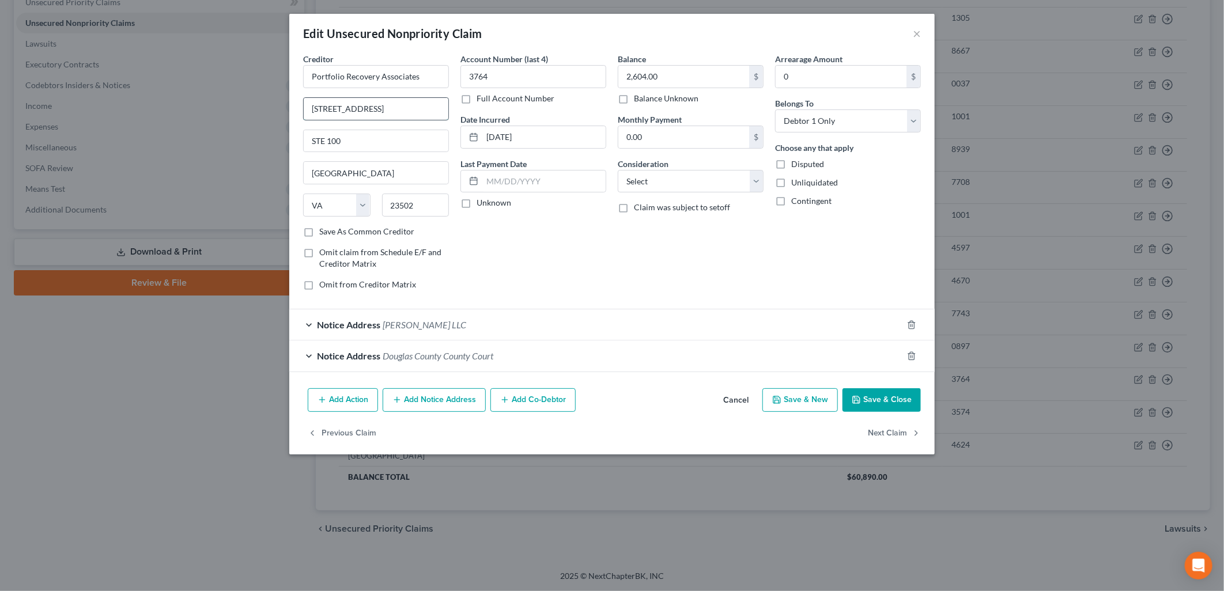
click at [427, 112] on input "[STREET_ADDRESS]" at bounding box center [376, 109] width 145 height 22
drag, startPoint x: 388, startPoint y: 143, endPoint x: 511, endPoint y: 226, distance: 148.2
click at [254, 153] on div "Edit Unsecured Nonpriority Claim × Creditor * Portfolio Recovery Associates [ST…" at bounding box center [612, 295] width 1224 height 591
click at [903, 399] on button "Save & Close" at bounding box center [882, 400] width 78 height 24
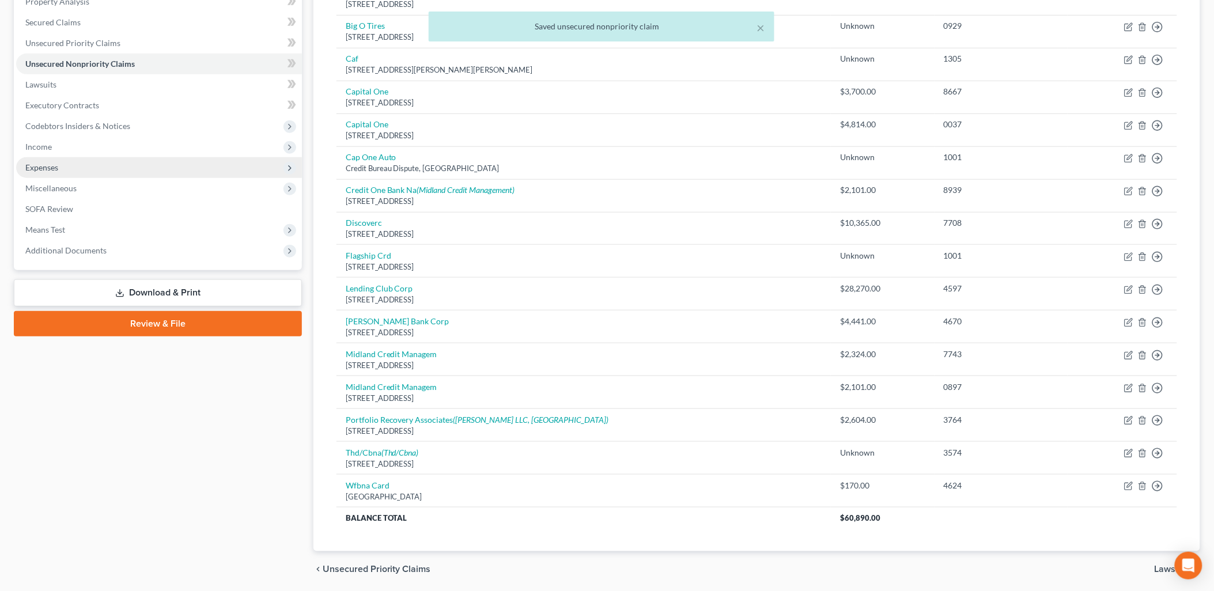
scroll to position [210, 0]
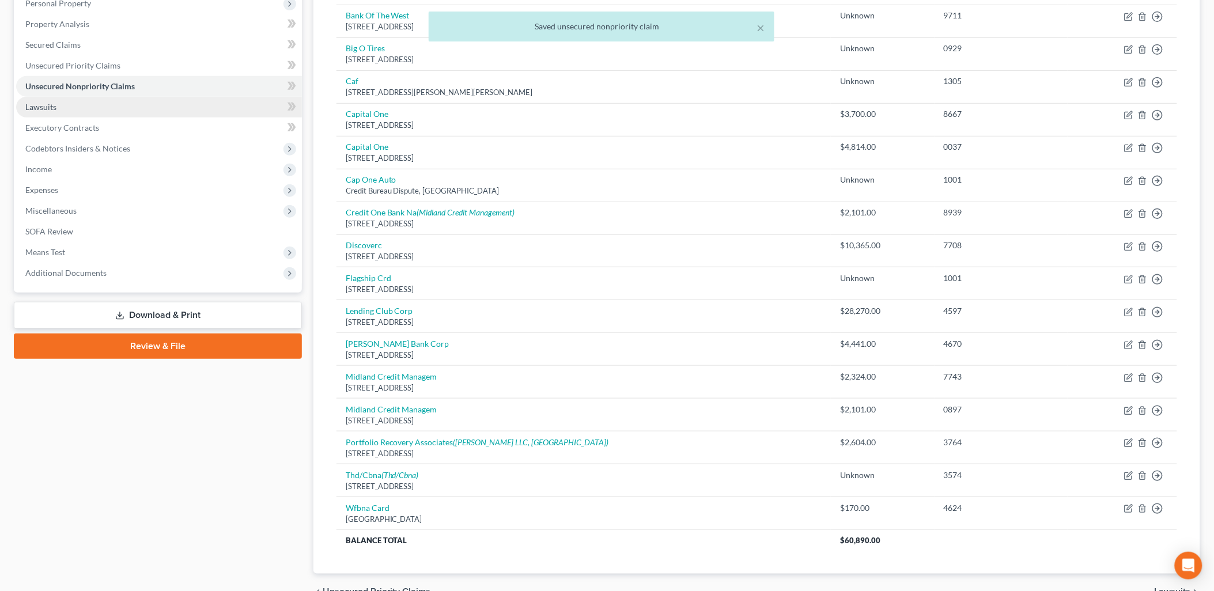
drag, startPoint x: 50, startPoint y: 107, endPoint x: 40, endPoint y: 105, distance: 9.4
click at [50, 107] on span "Lawsuits" at bounding box center [40, 107] width 31 height 10
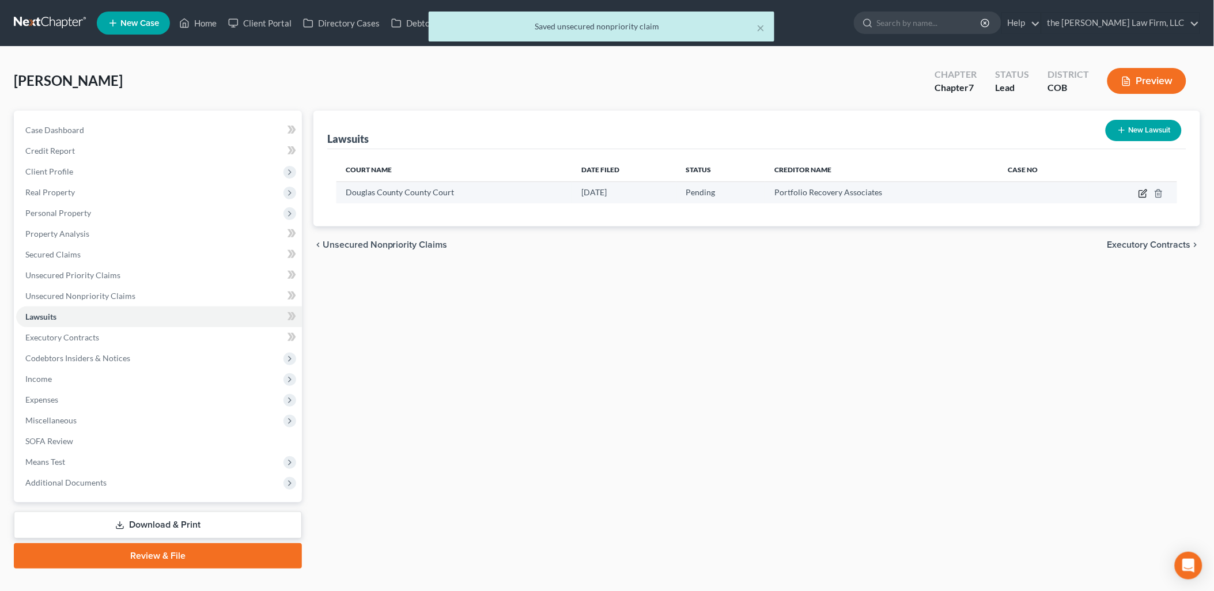
click at [1142, 196] on icon "button" at bounding box center [1143, 193] width 9 height 9
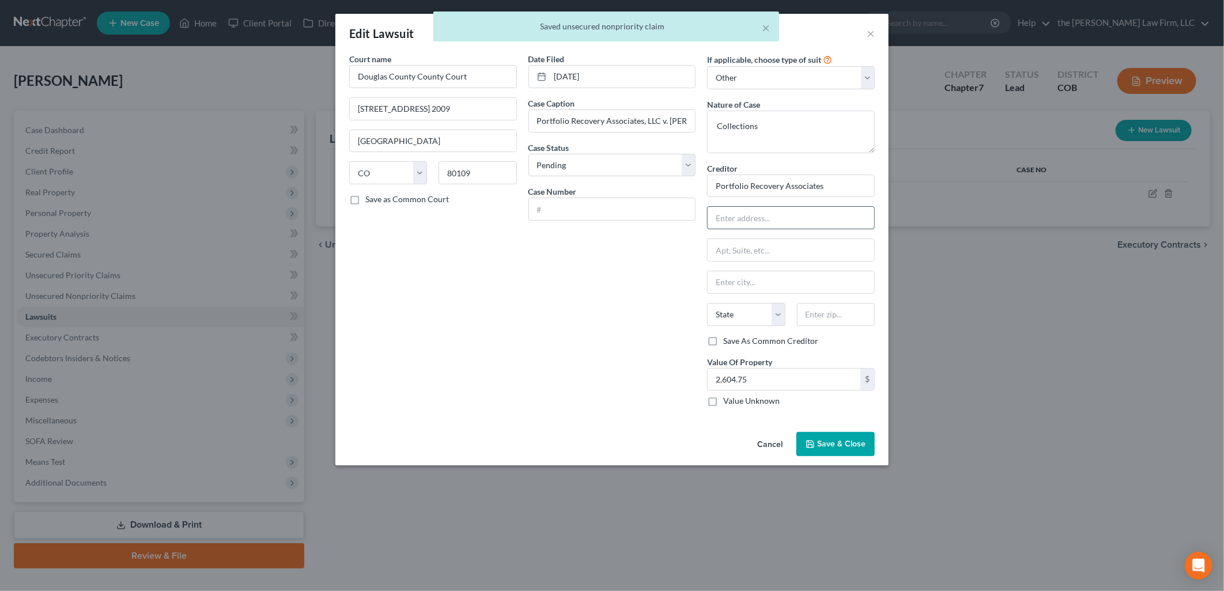
click at [767, 220] on input "text" at bounding box center [791, 218] width 167 height 22
paste input "[STREET_ADDRESS]"
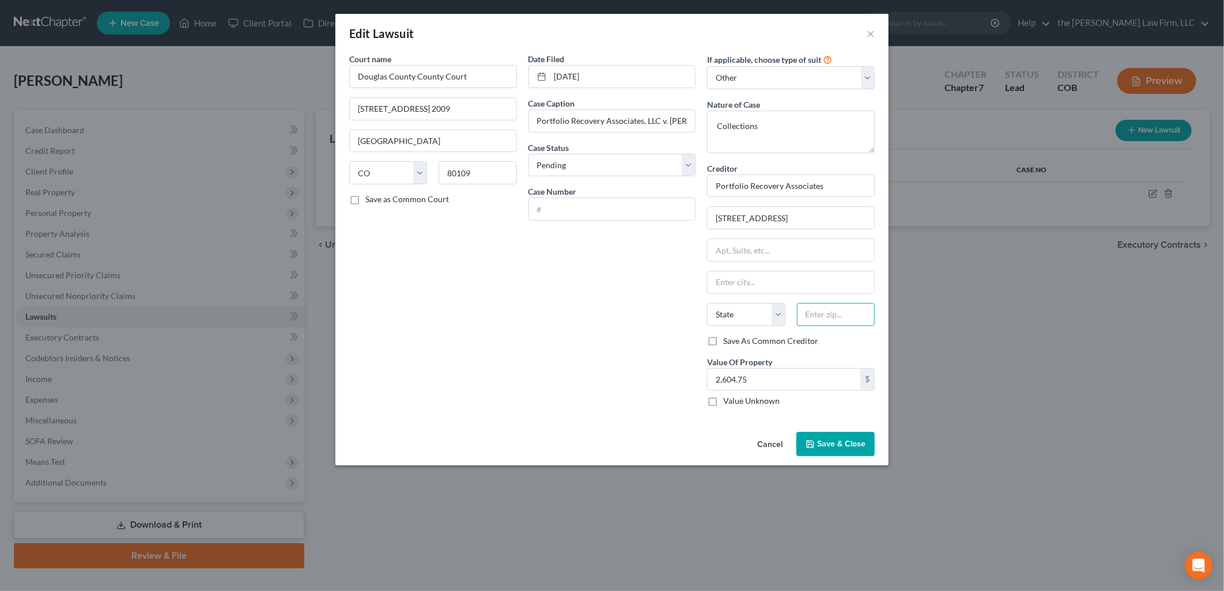
click at [832, 307] on input "text" at bounding box center [836, 314] width 78 height 23
click at [842, 439] on button "Save & Close" at bounding box center [836, 444] width 78 height 24
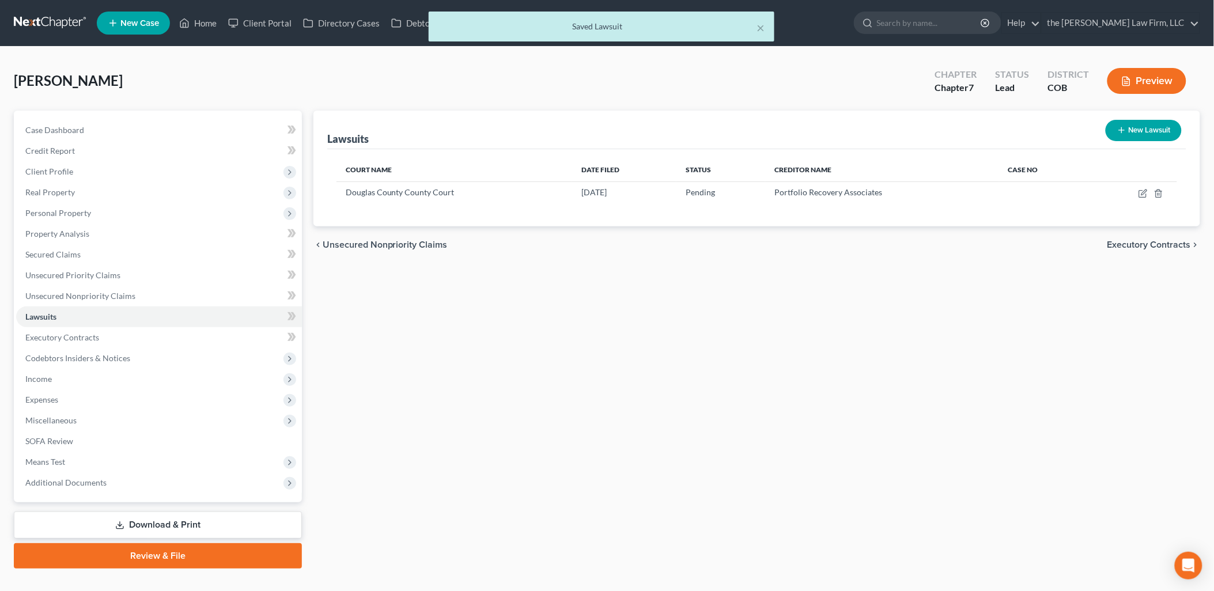
click at [199, 25] on div "× Saved Lawsuit" at bounding box center [601, 30] width 1214 height 36
click at [199, 18] on div "× Saved Lawsuit" at bounding box center [601, 30] width 1214 height 36
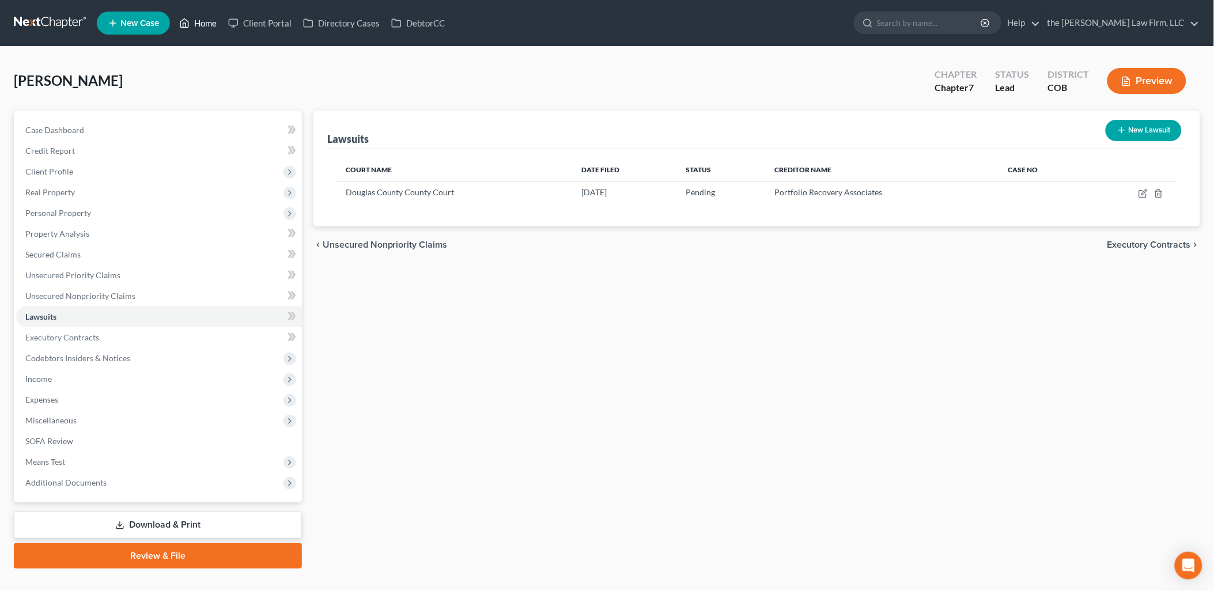
drag, startPoint x: 205, startPoint y: 21, endPoint x: 186, endPoint y: 3, distance: 25.7
click at [205, 21] on link "Home" at bounding box center [197, 23] width 49 height 21
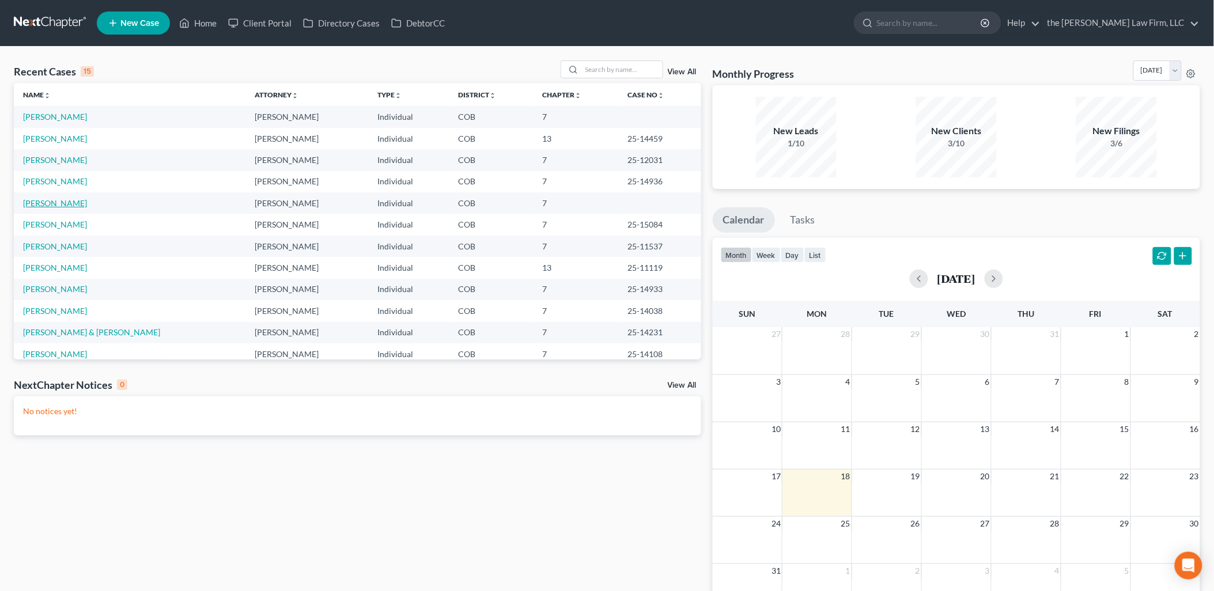
click at [51, 203] on link "[PERSON_NAME]" at bounding box center [55, 203] width 64 height 10
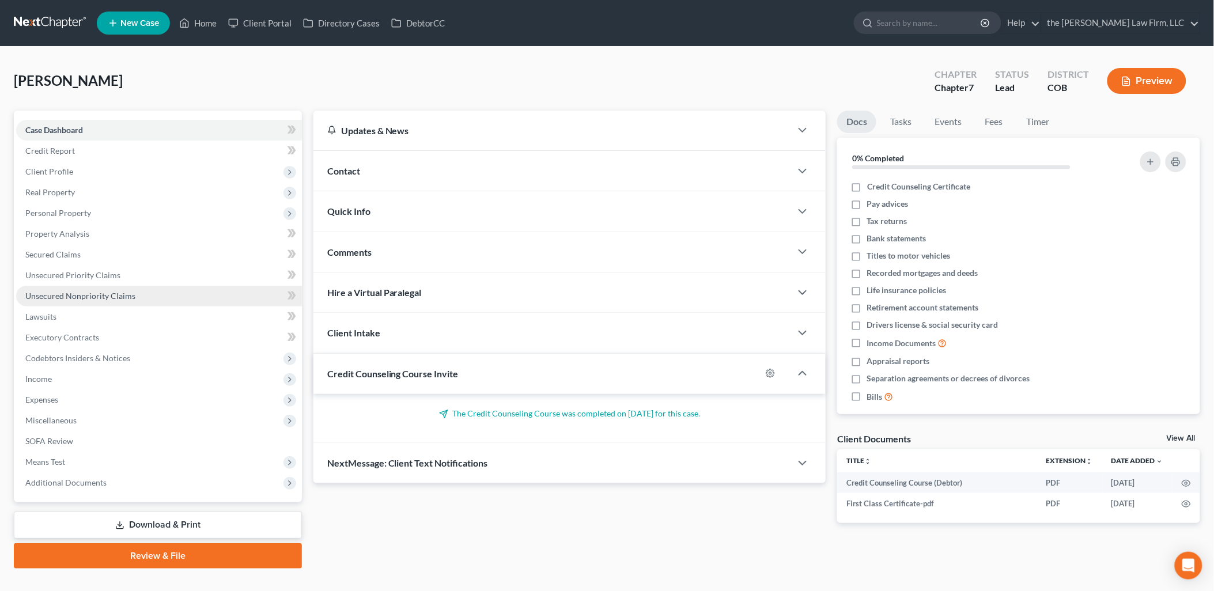
click at [66, 293] on span "Unsecured Nonpriority Claims" at bounding box center [80, 296] width 110 height 10
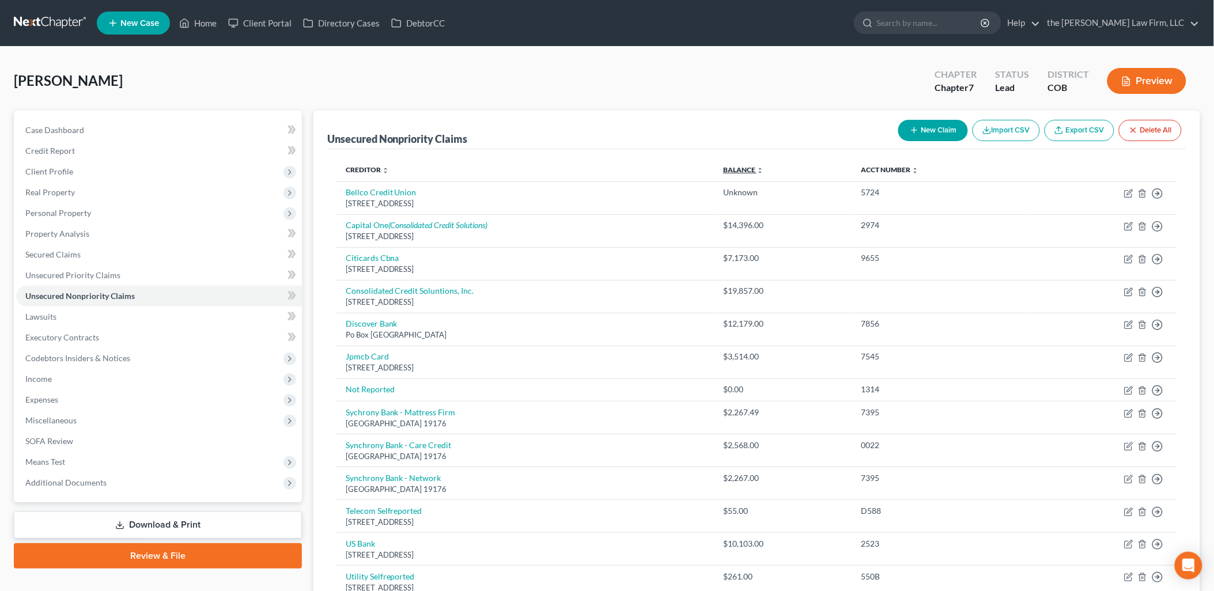
click at [764, 170] on link "Balance expand_more expand_less unfold_more" at bounding box center [743, 169] width 40 height 9
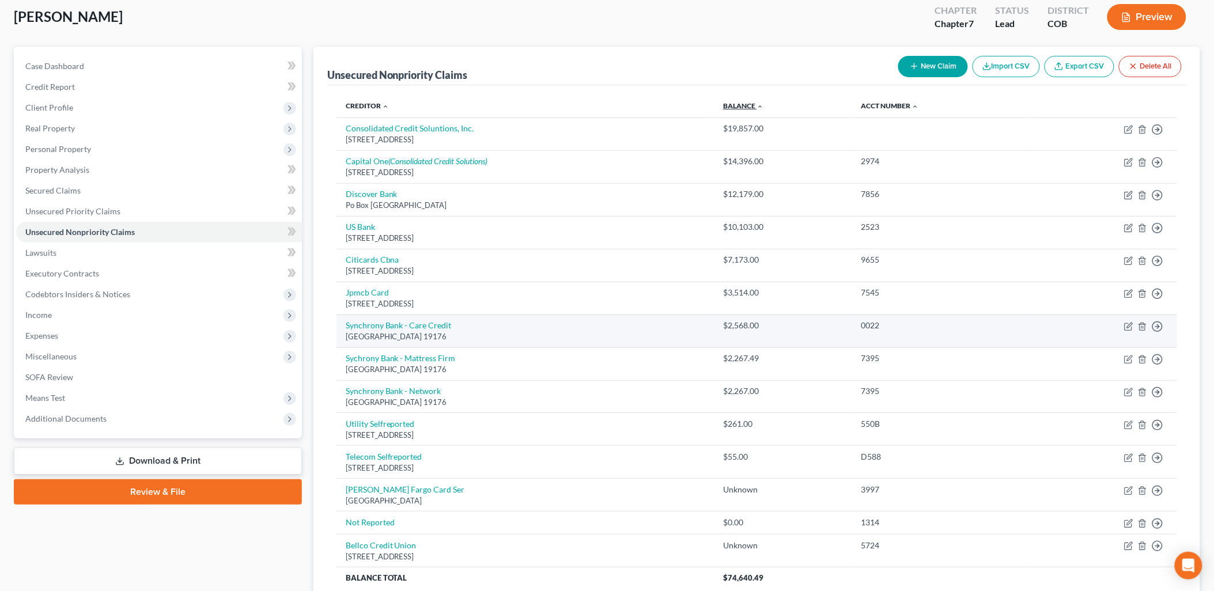
scroll to position [165, 0]
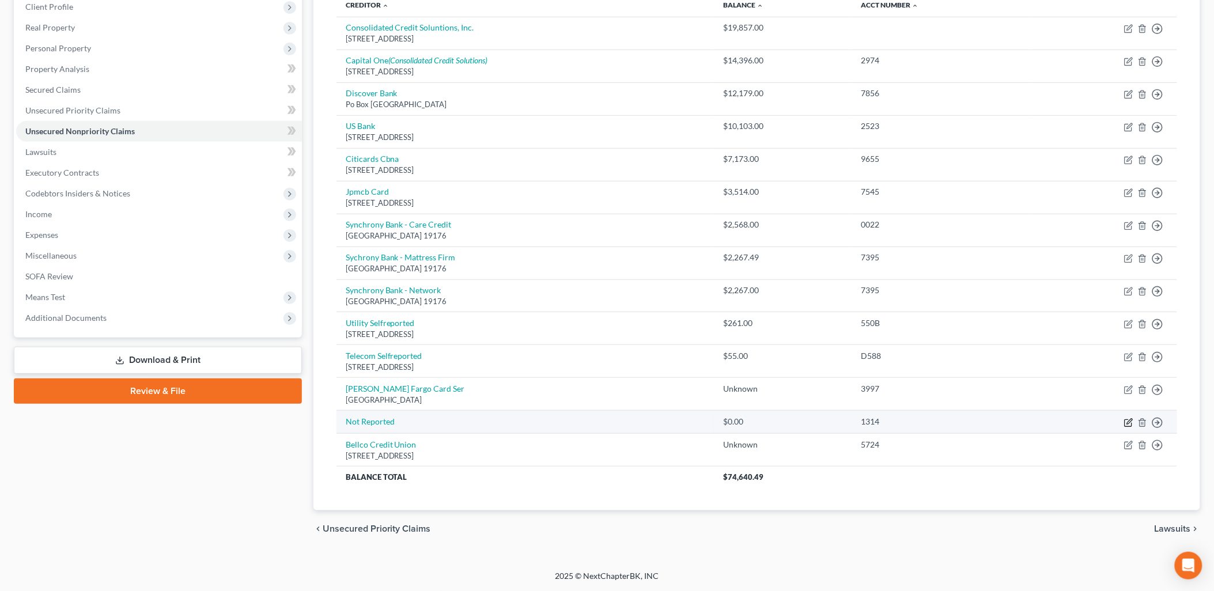
click at [1132, 421] on icon "button" at bounding box center [1129, 421] width 5 height 5
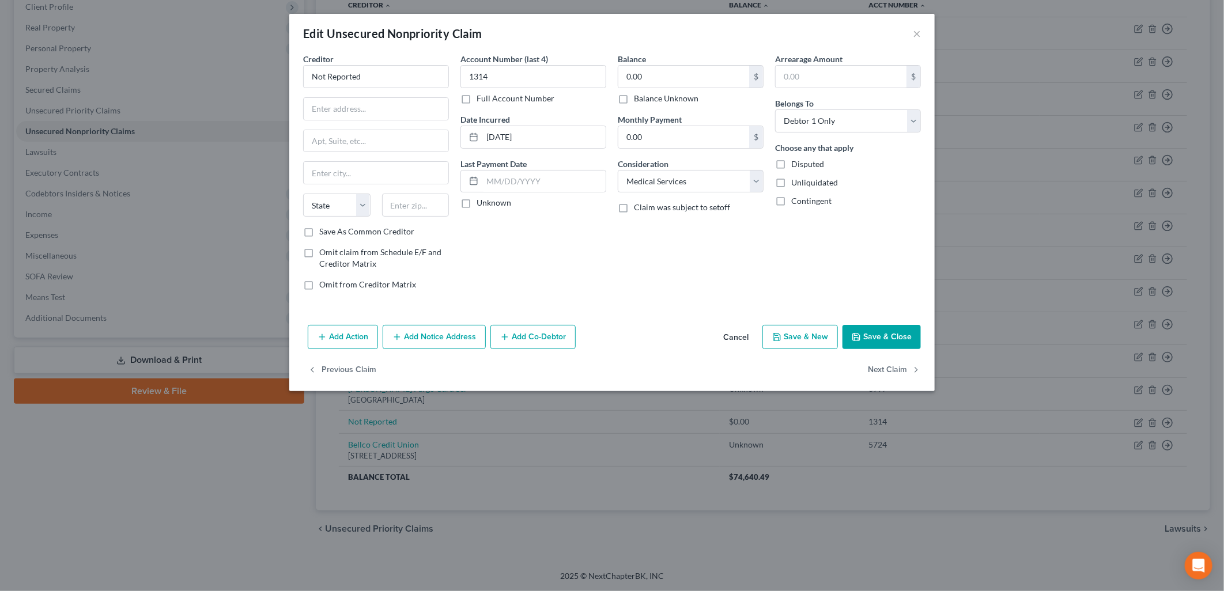
click at [745, 331] on button "Cancel" at bounding box center [736, 337] width 44 height 23
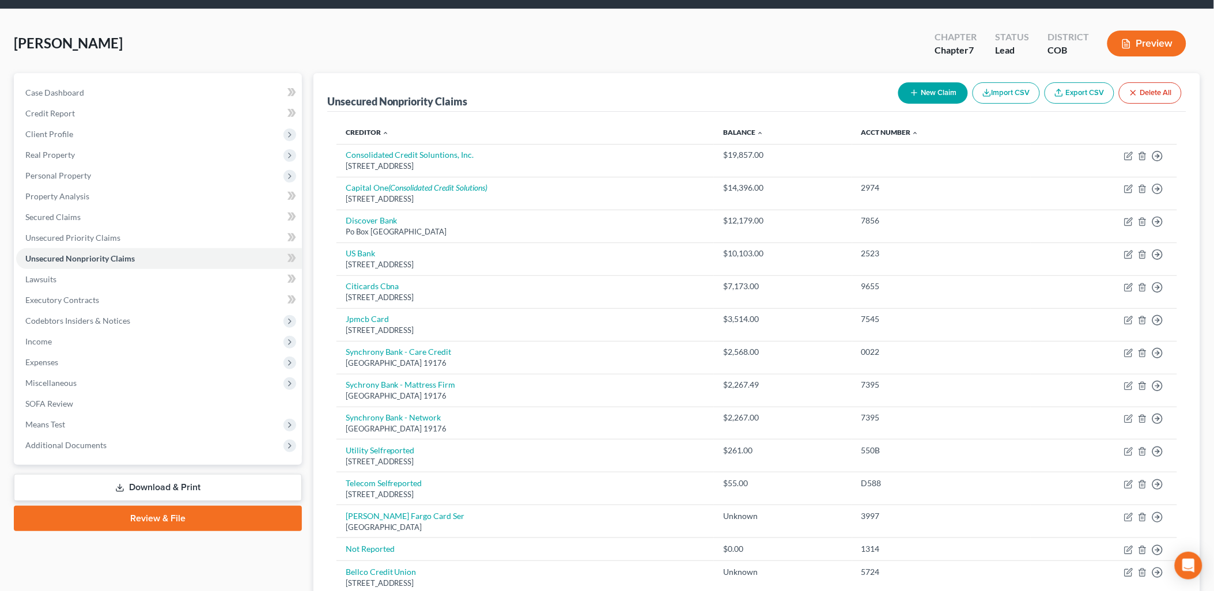
scroll to position [37, 0]
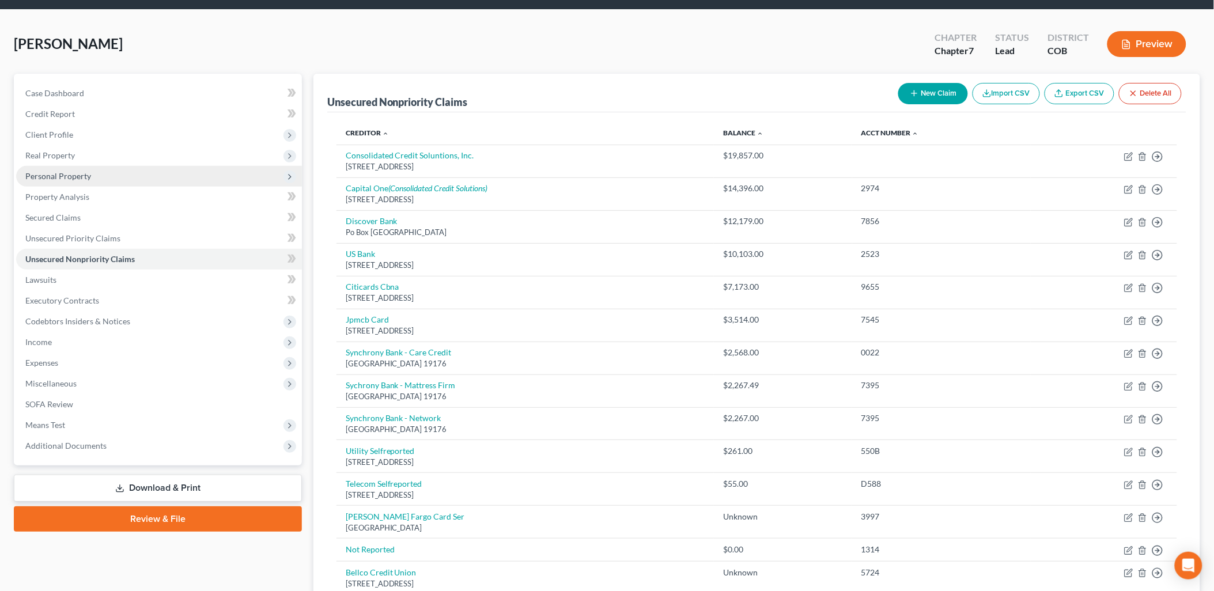
click at [67, 173] on span "Personal Property" at bounding box center [58, 176] width 66 height 10
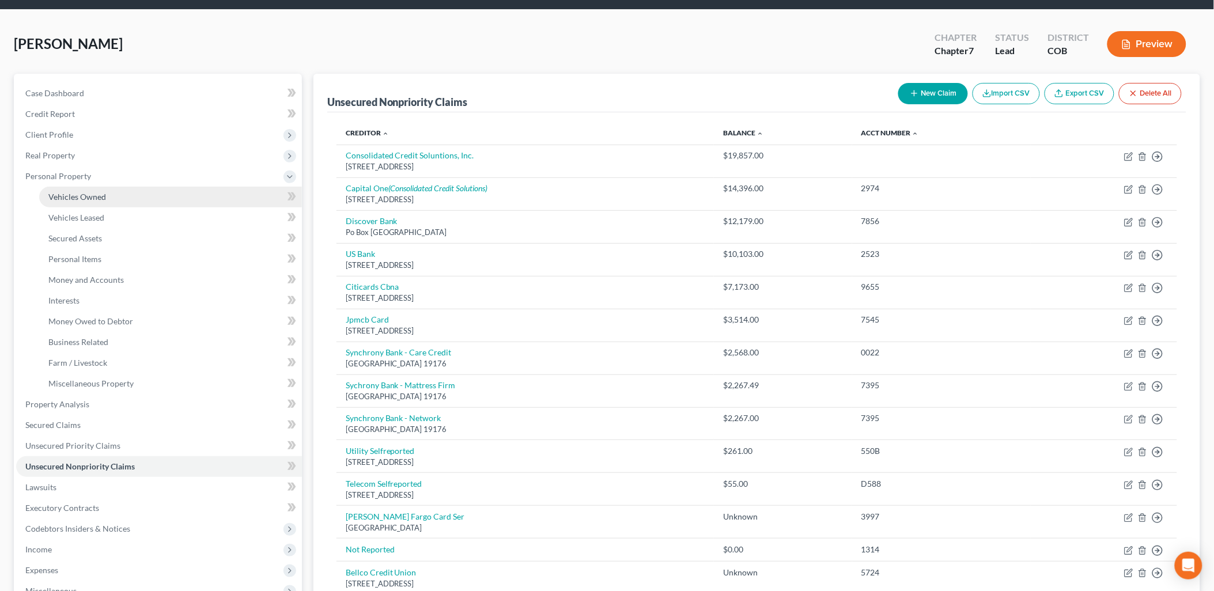
click at [80, 196] on span "Vehicles Owned" at bounding box center [77, 197] width 58 height 10
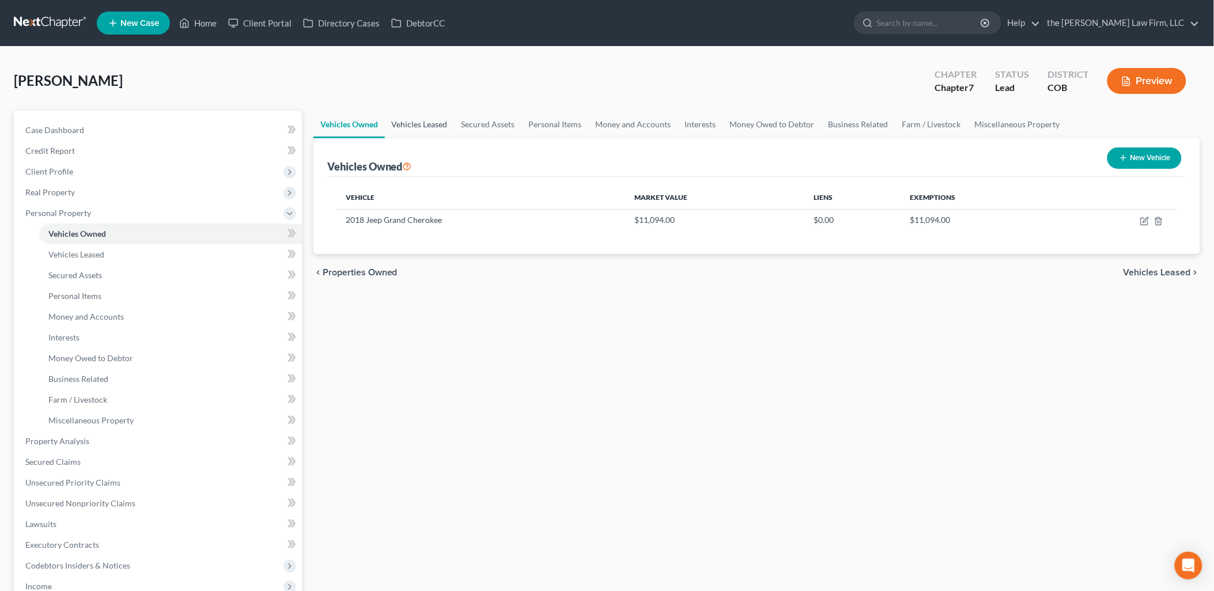
click at [441, 119] on link "Vehicles Leased" at bounding box center [420, 125] width 70 height 28
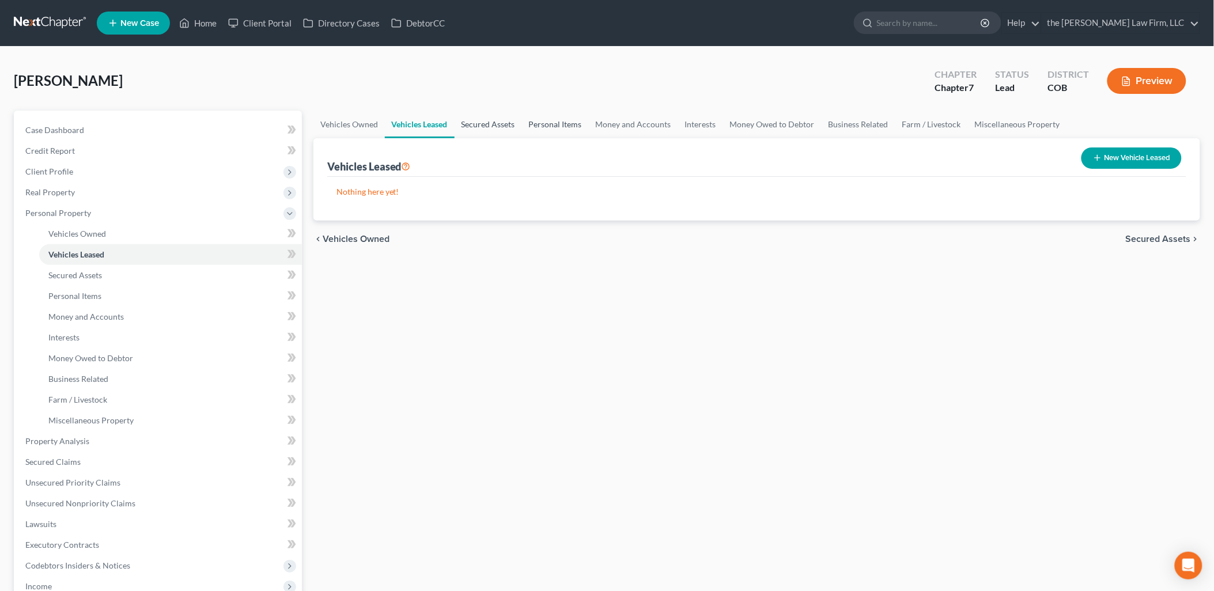
click at [491, 120] on link "Secured Assets" at bounding box center [488, 125] width 67 height 28
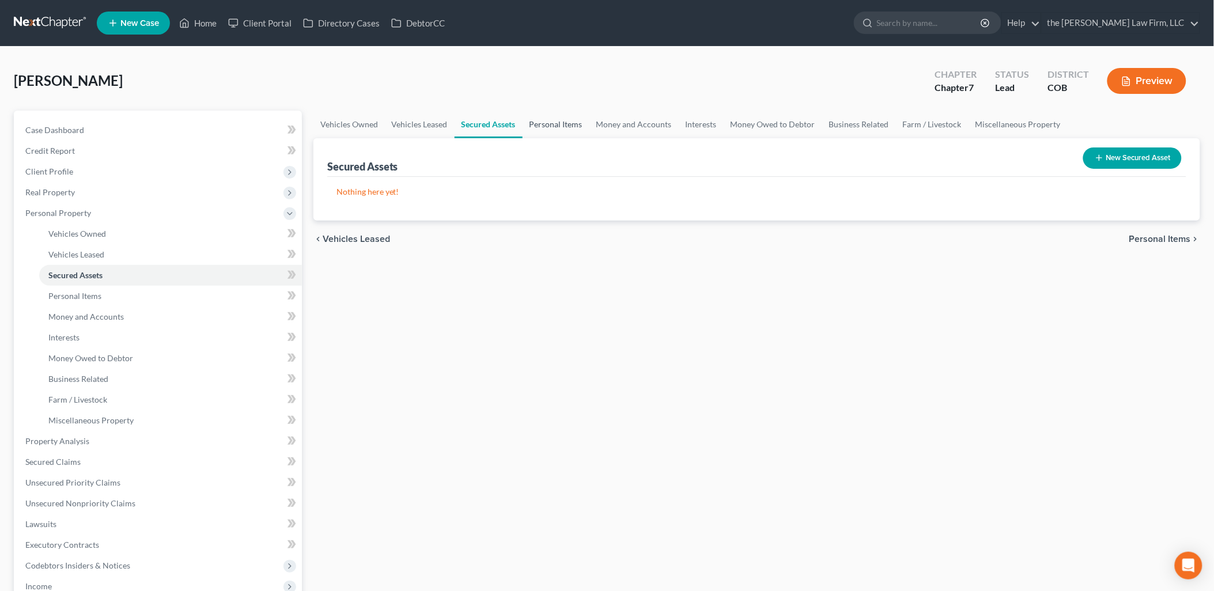
click at [549, 124] on link "Personal Items" at bounding box center [556, 125] width 67 height 28
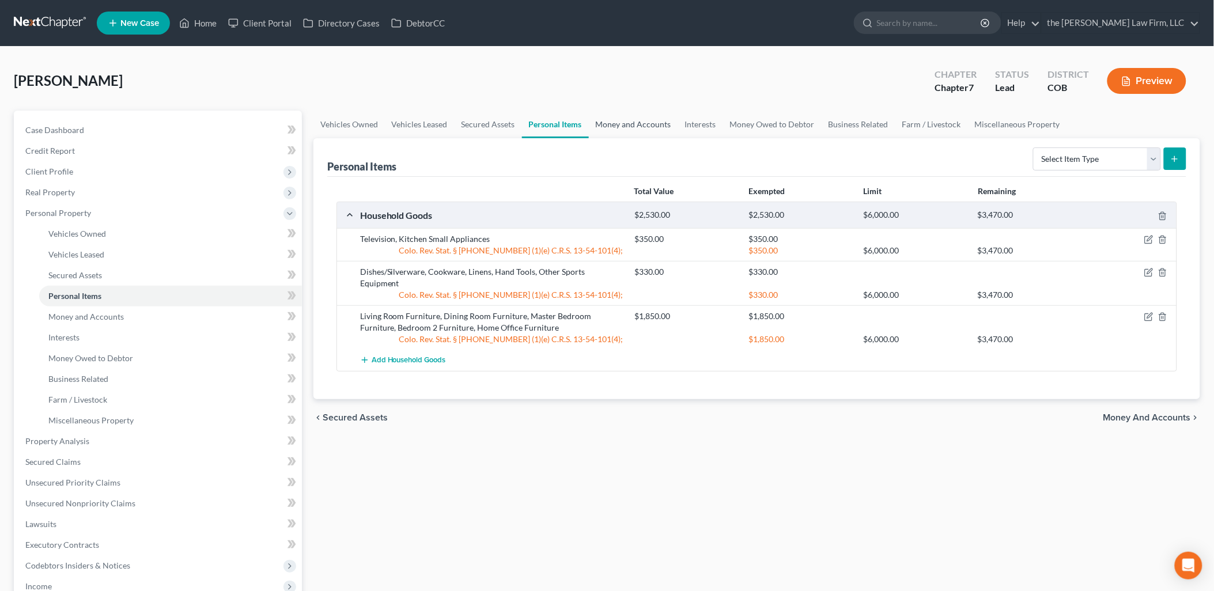
click at [642, 119] on link "Money and Accounts" at bounding box center [633, 125] width 89 height 28
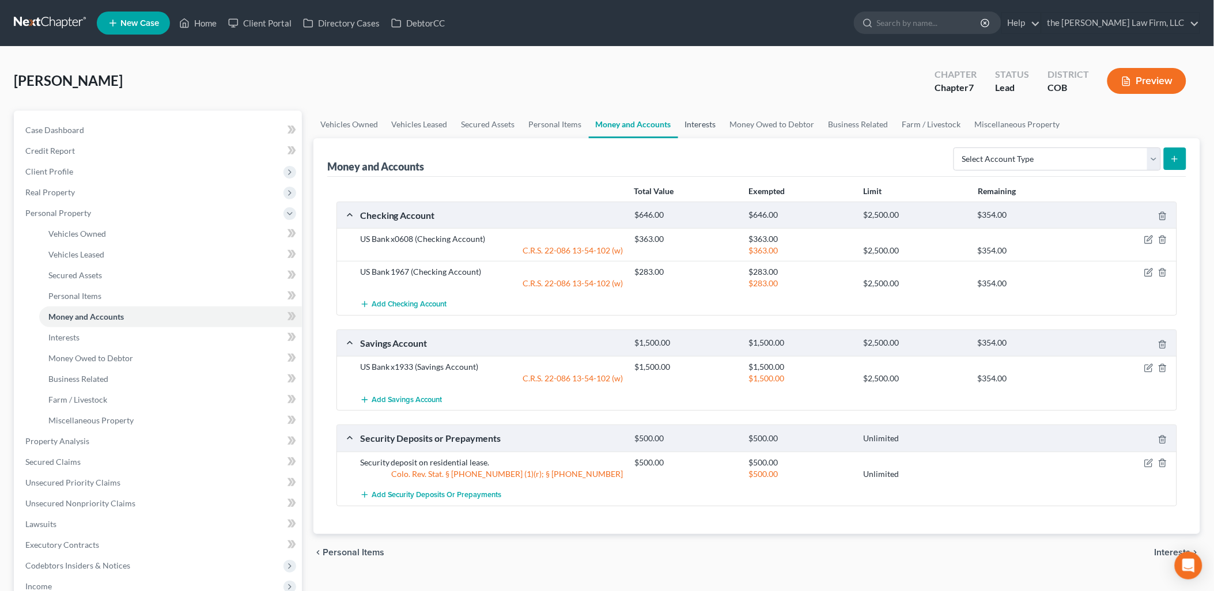
click at [716, 124] on link "Interests" at bounding box center [700, 125] width 45 height 28
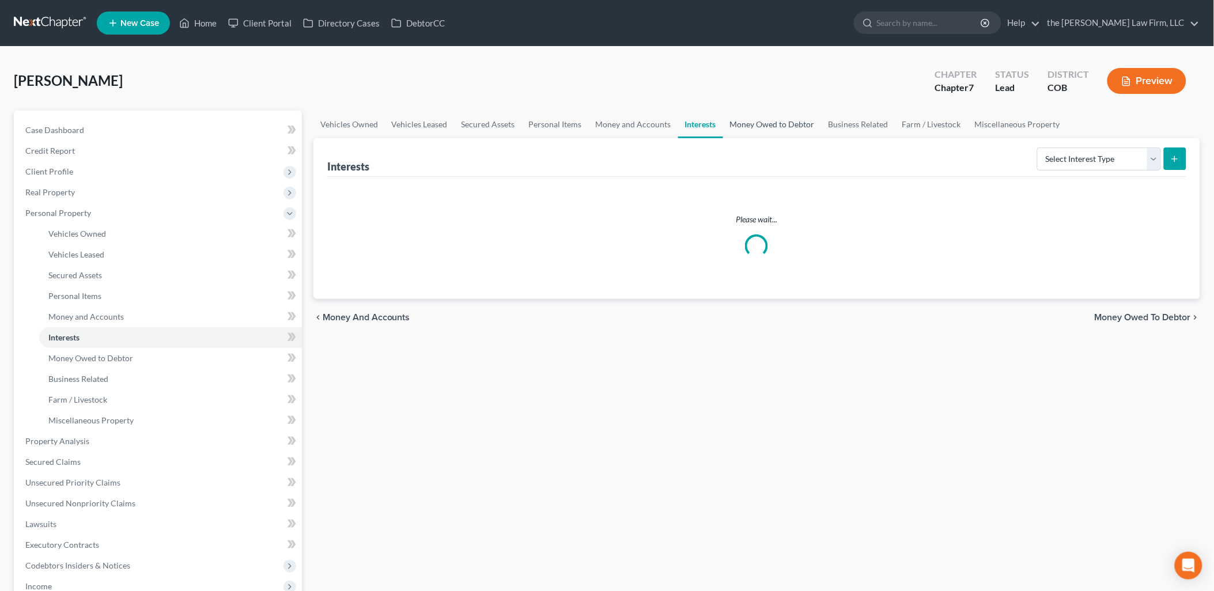
click at [767, 119] on link "Money Owed to Debtor" at bounding box center [772, 125] width 99 height 28
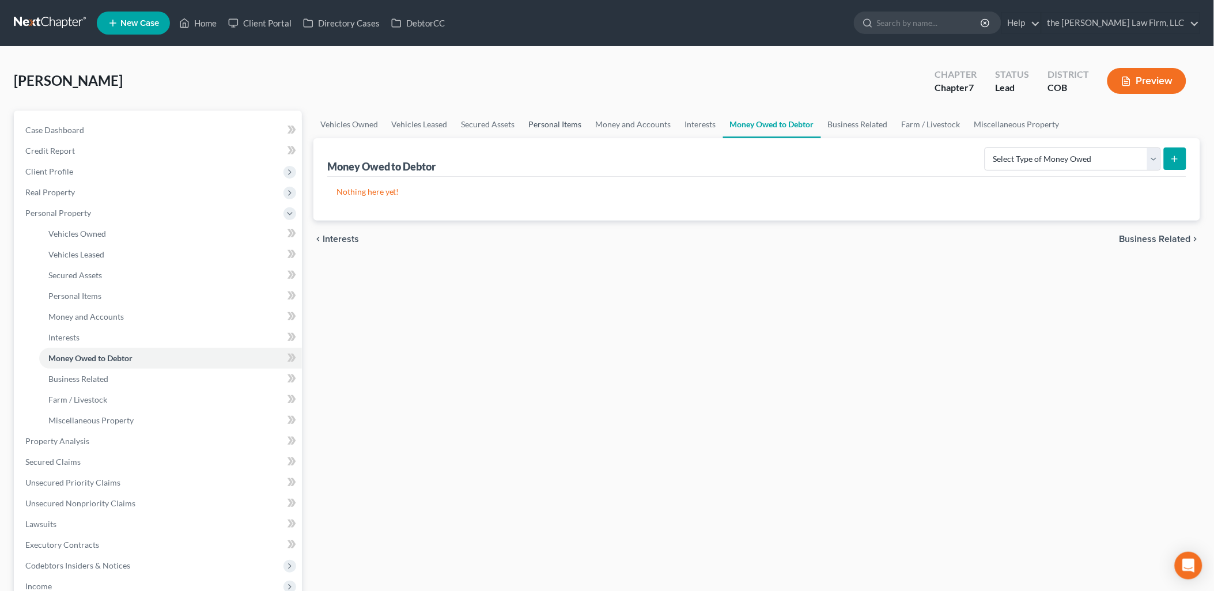
click at [531, 120] on link "Personal Items" at bounding box center [555, 125] width 67 height 28
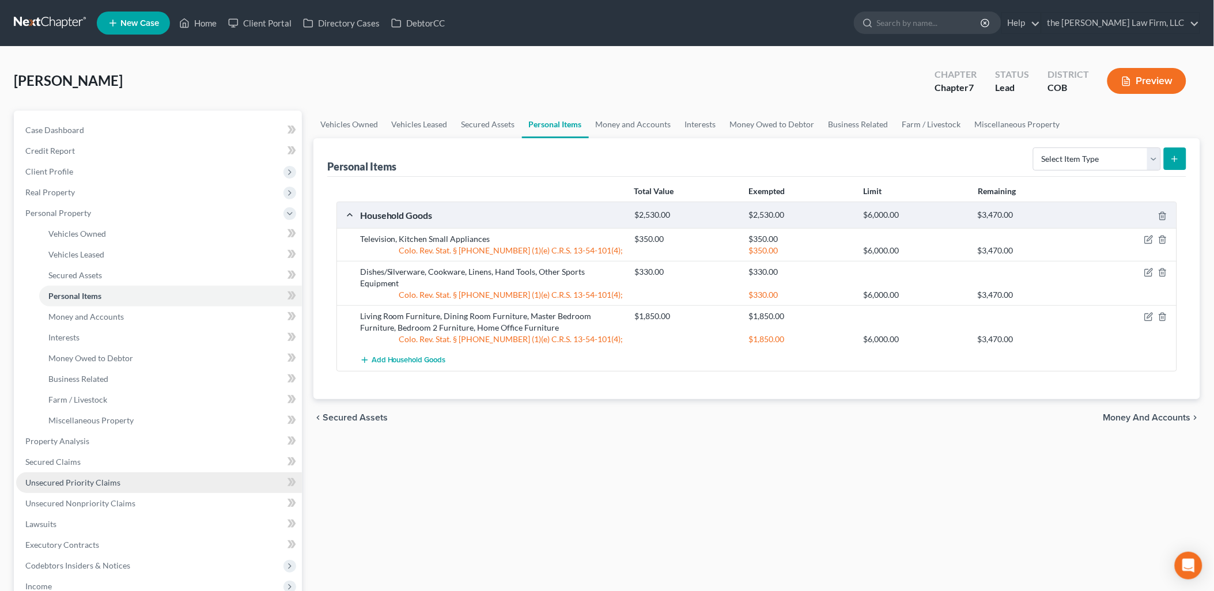
scroll to position [128, 0]
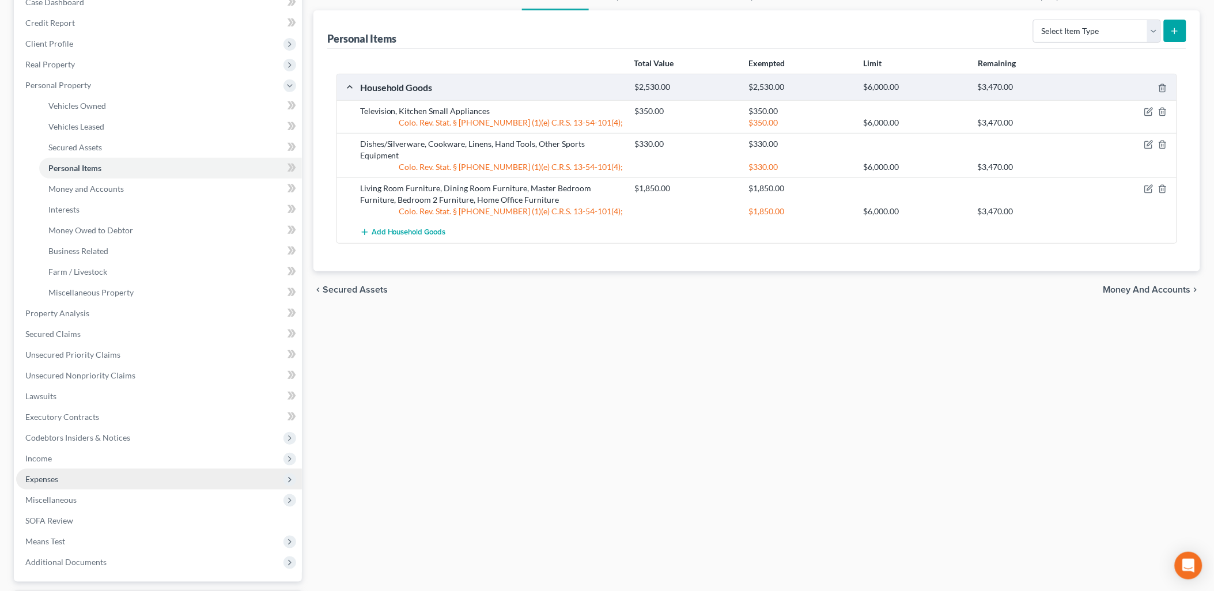
drag, startPoint x: 64, startPoint y: 460, endPoint x: 116, endPoint y: 468, distance: 52.5
click at [64, 460] on span "Income" at bounding box center [159, 458] width 286 height 21
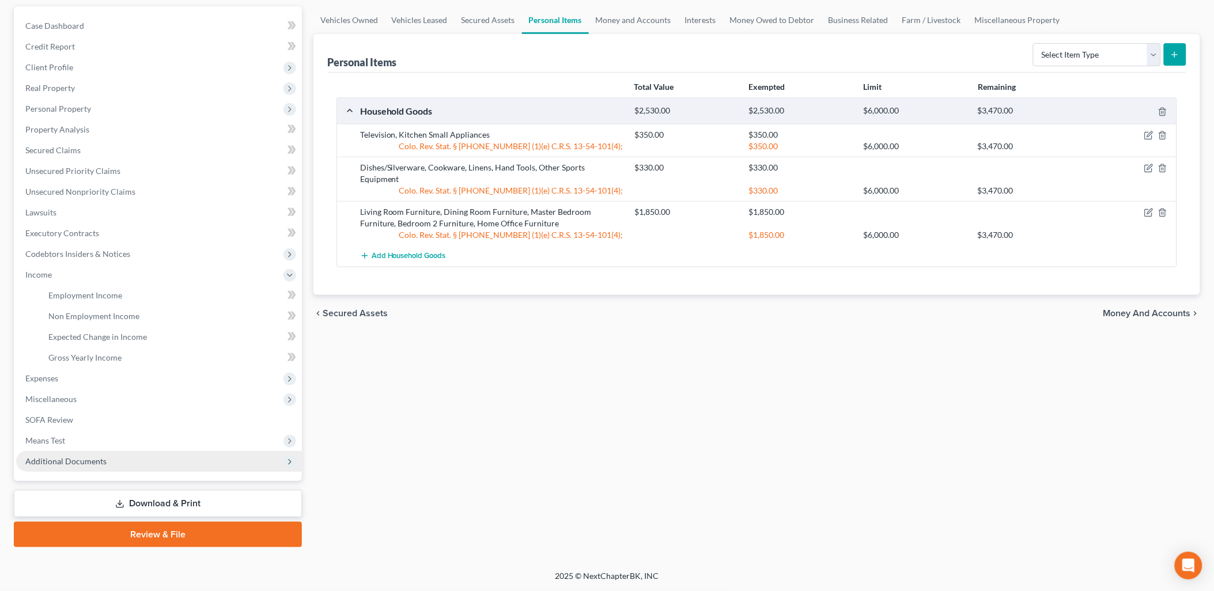
scroll to position [102, 0]
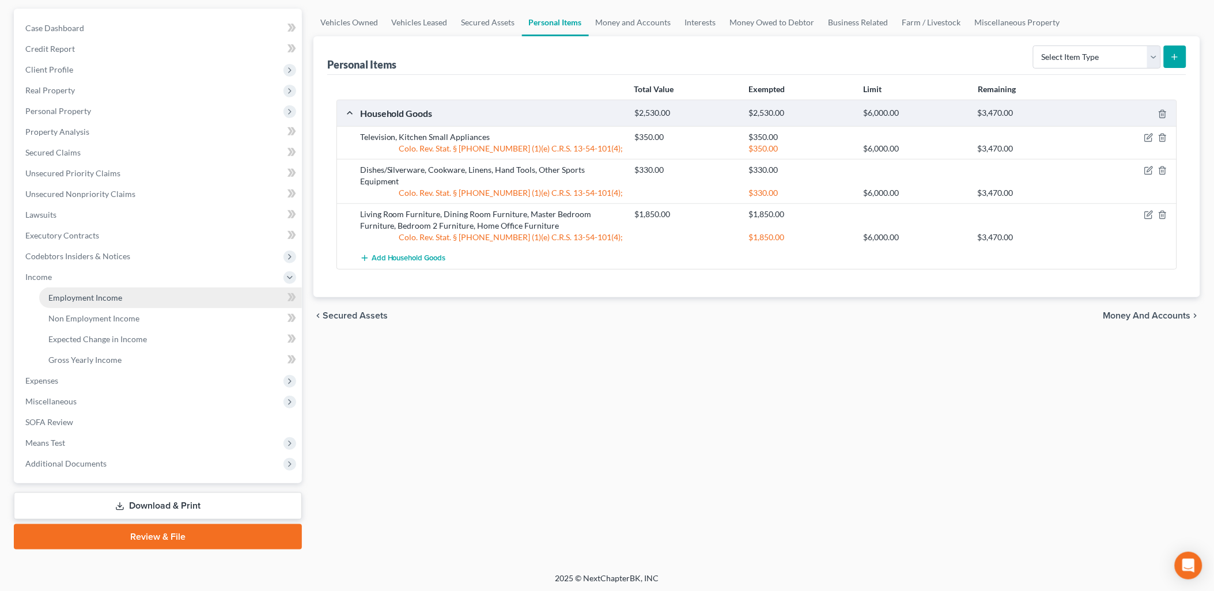
click at [101, 293] on span "Employment Income" at bounding box center [85, 298] width 74 height 10
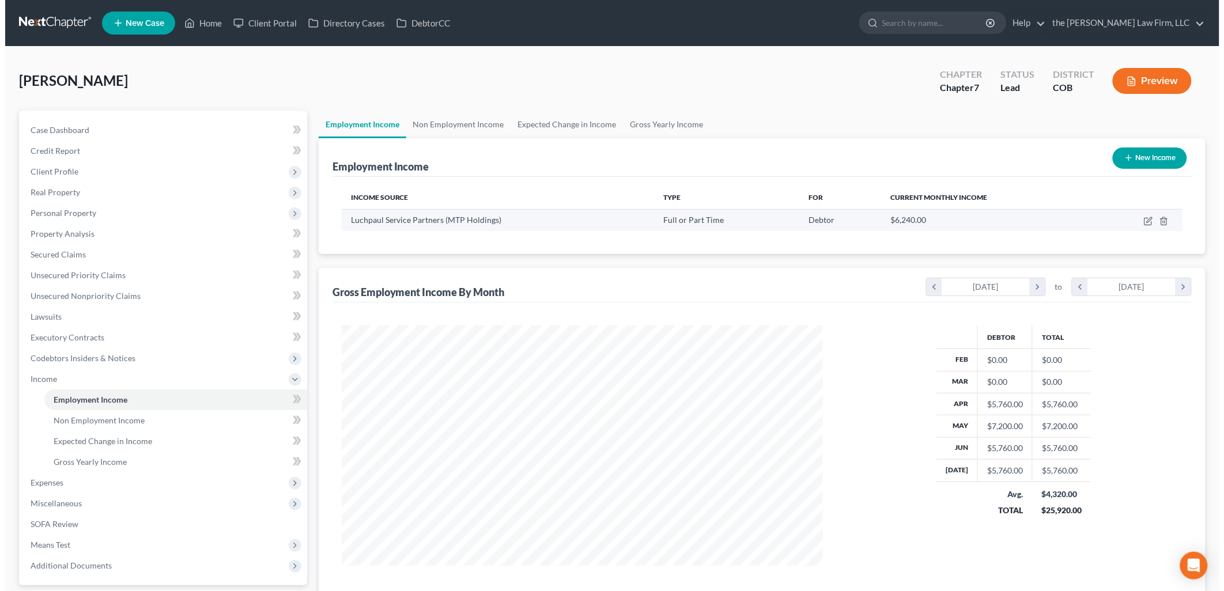
scroll to position [240, 504]
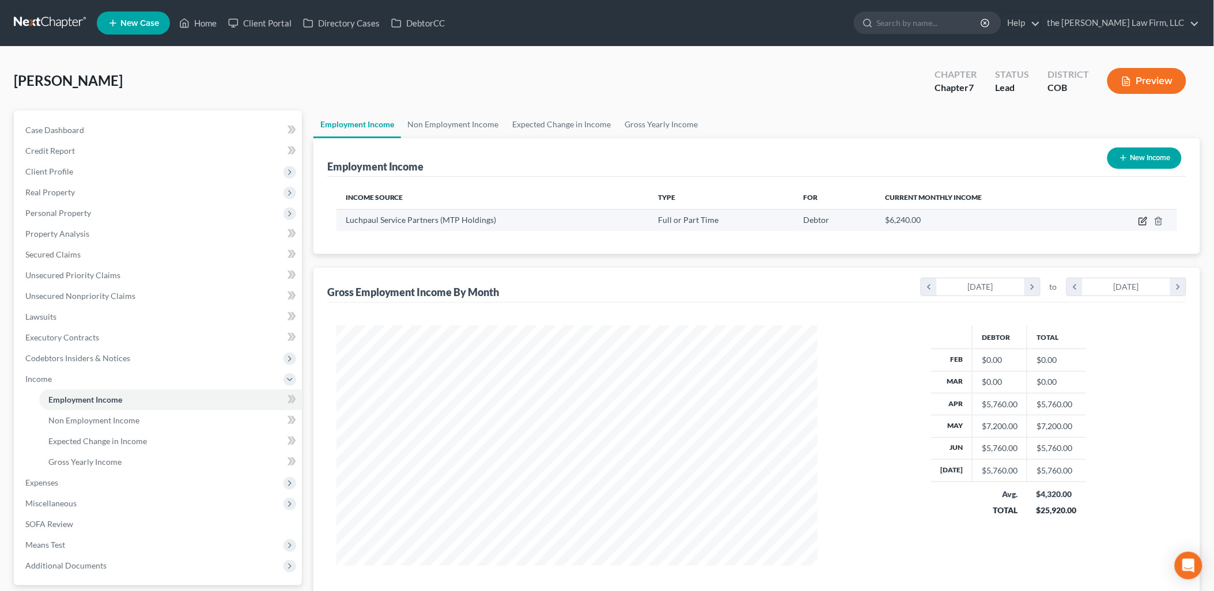
click at [1147, 219] on icon "button" at bounding box center [1144, 219] width 5 height 5
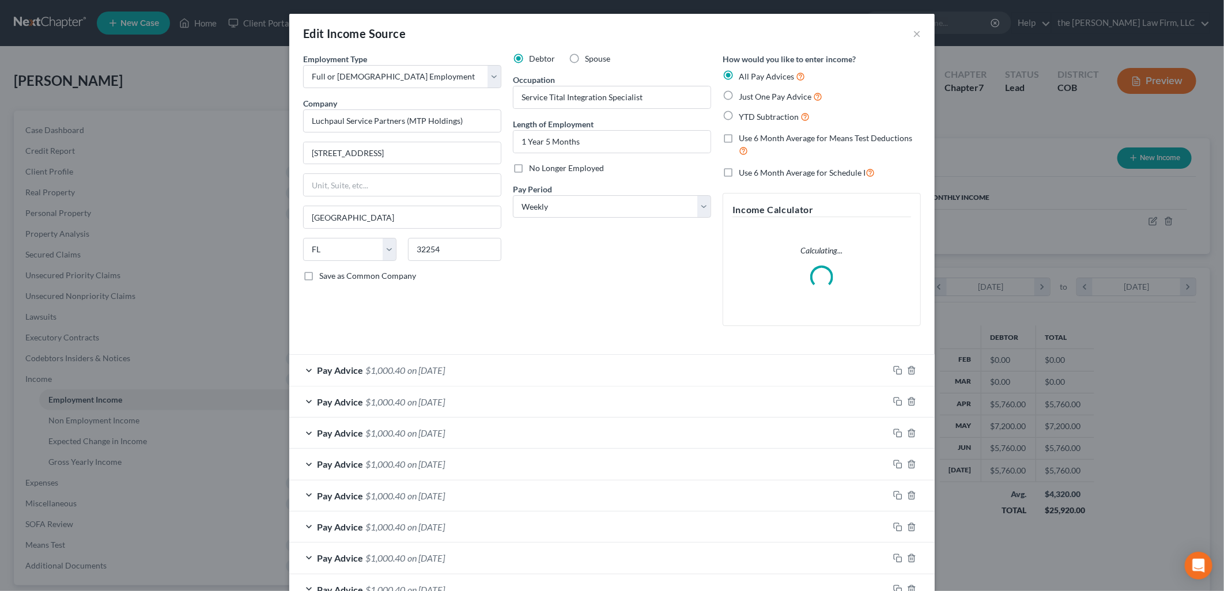
scroll to position [243, 508]
click at [316, 120] on input "Luchpaul Service Partners (MTP Holdings)" at bounding box center [402, 121] width 198 height 23
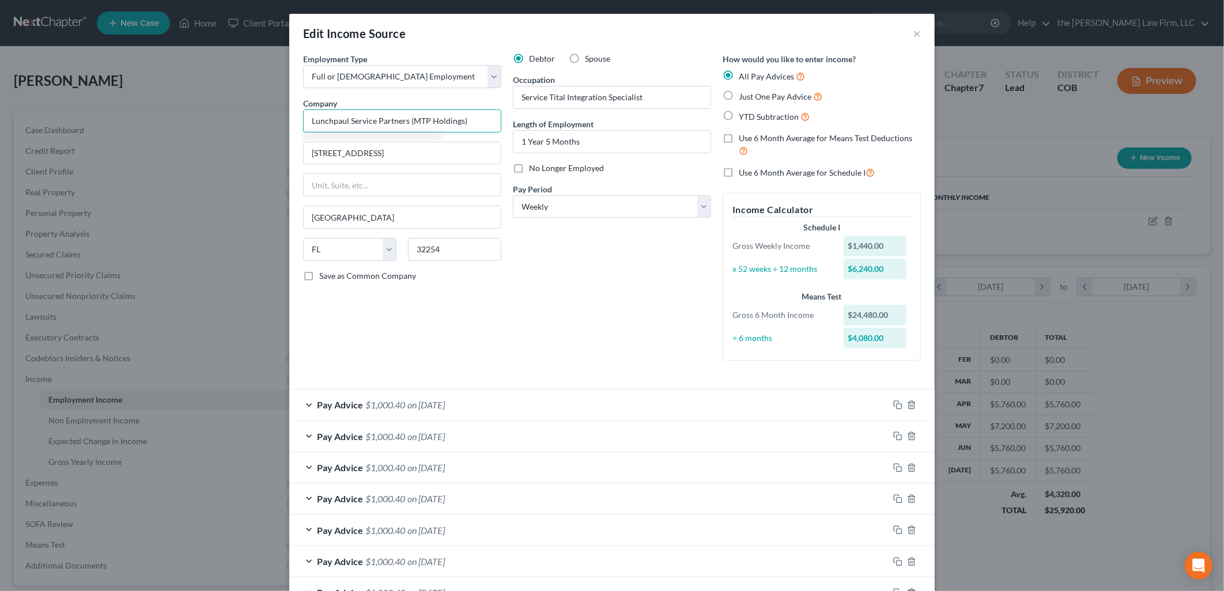
click at [342, 122] on input "Lunchpaul Service Partners (MTP Holdings)" at bounding box center [402, 121] width 198 height 23
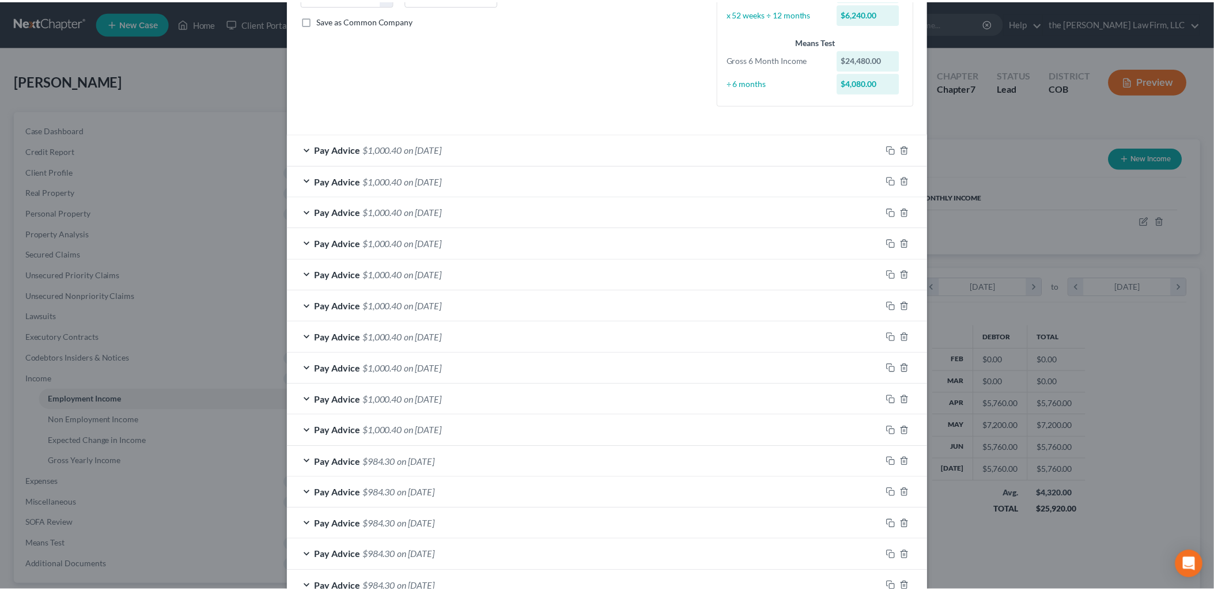
scroll to position [457, 0]
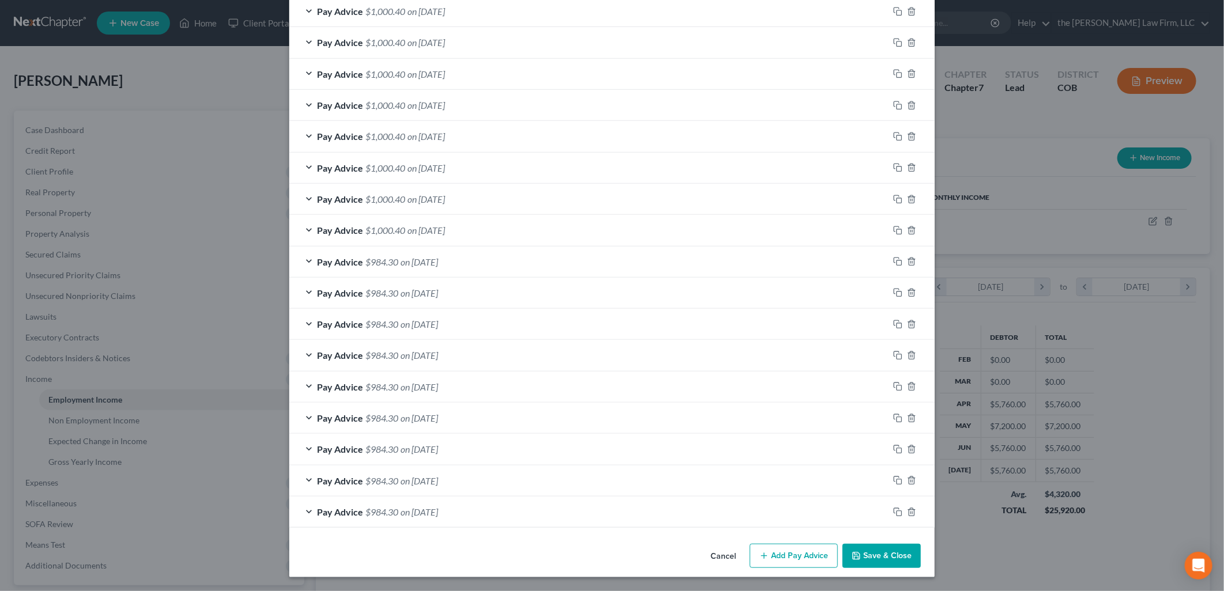
click at [890, 557] on button "Save & Close" at bounding box center [882, 556] width 78 height 24
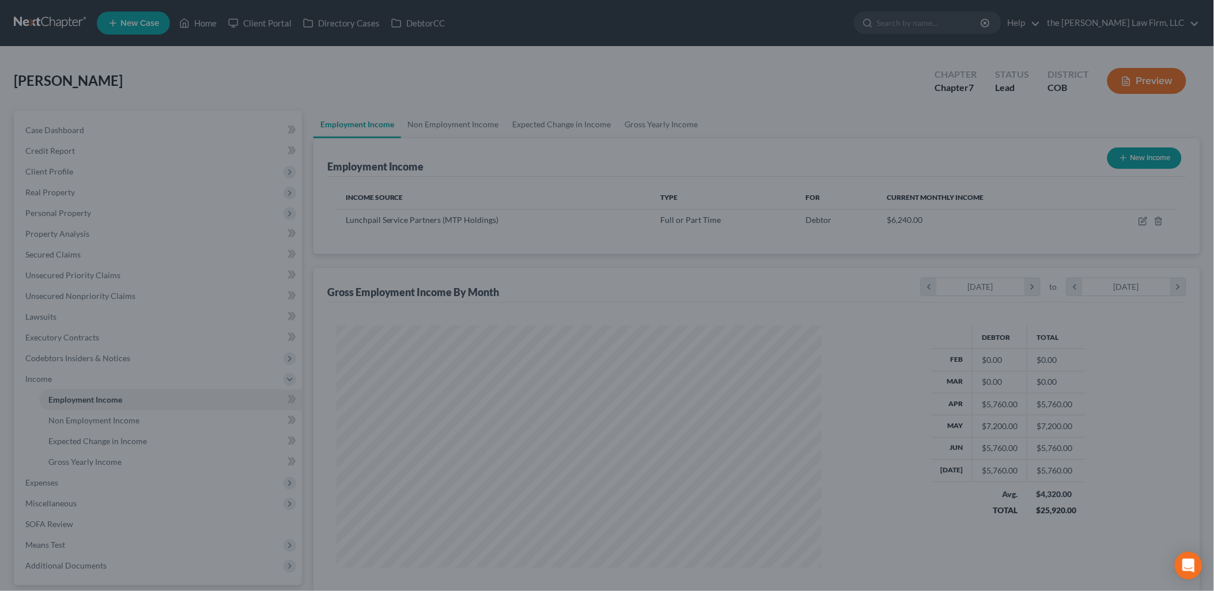
scroll to position [576112, 575848]
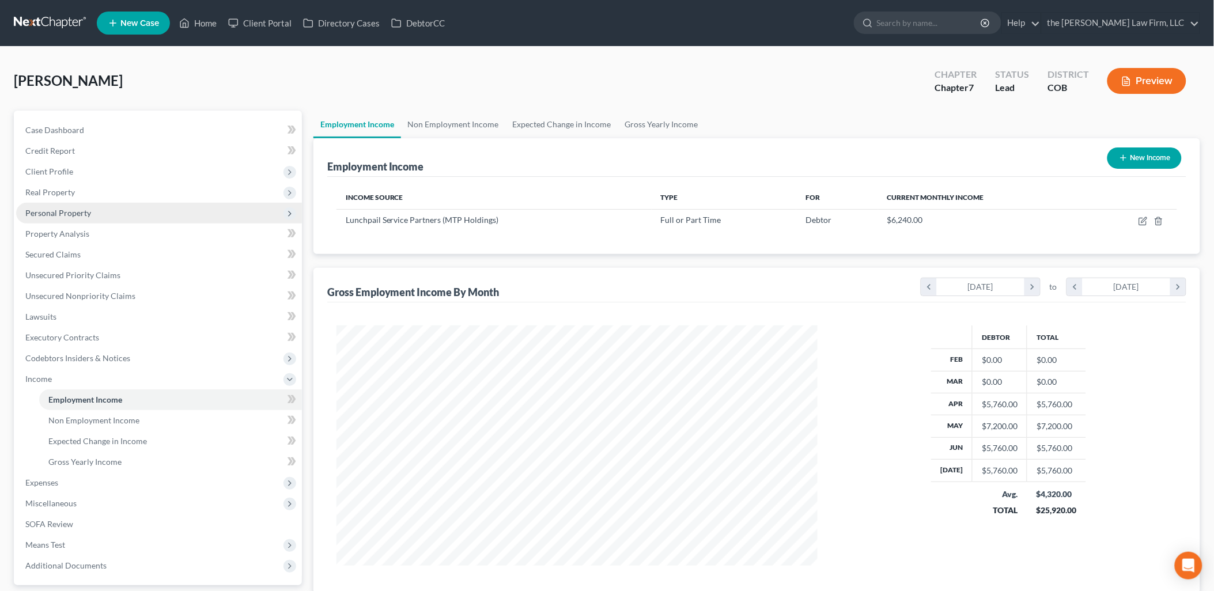
click at [58, 208] on span "Personal Property" at bounding box center [58, 213] width 66 height 10
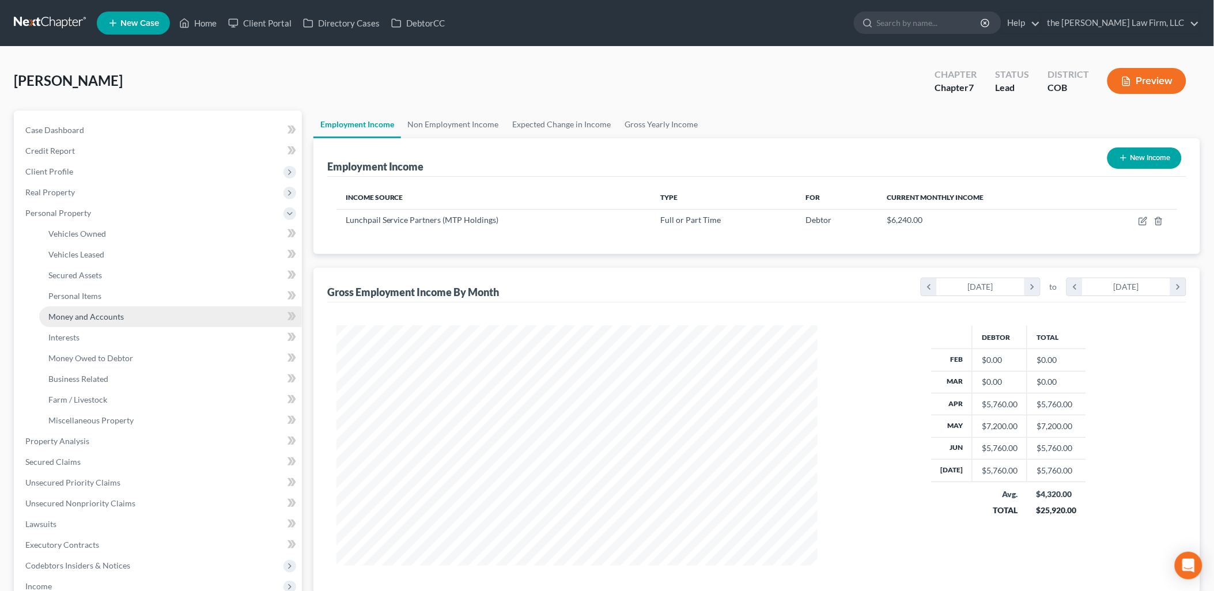
click at [81, 312] on span "Money and Accounts" at bounding box center [86, 317] width 76 height 10
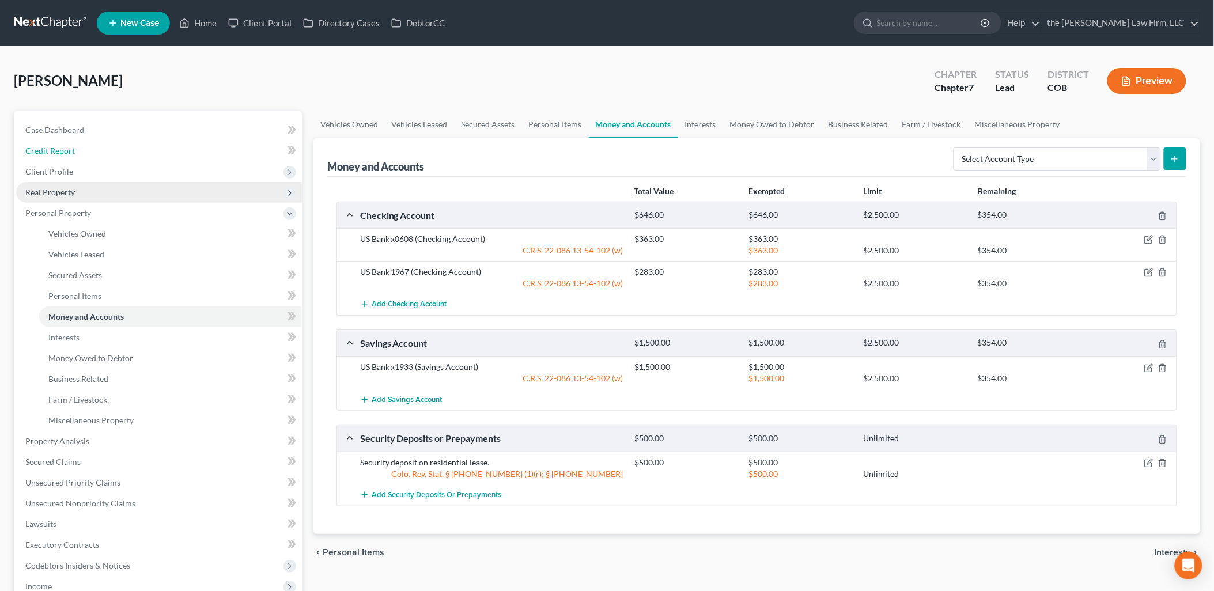
drag, startPoint x: 41, startPoint y: 150, endPoint x: 61, endPoint y: 182, distance: 37.3
click at [41, 150] on span "Credit Report" at bounding box center [50, 151] width 50 height 10
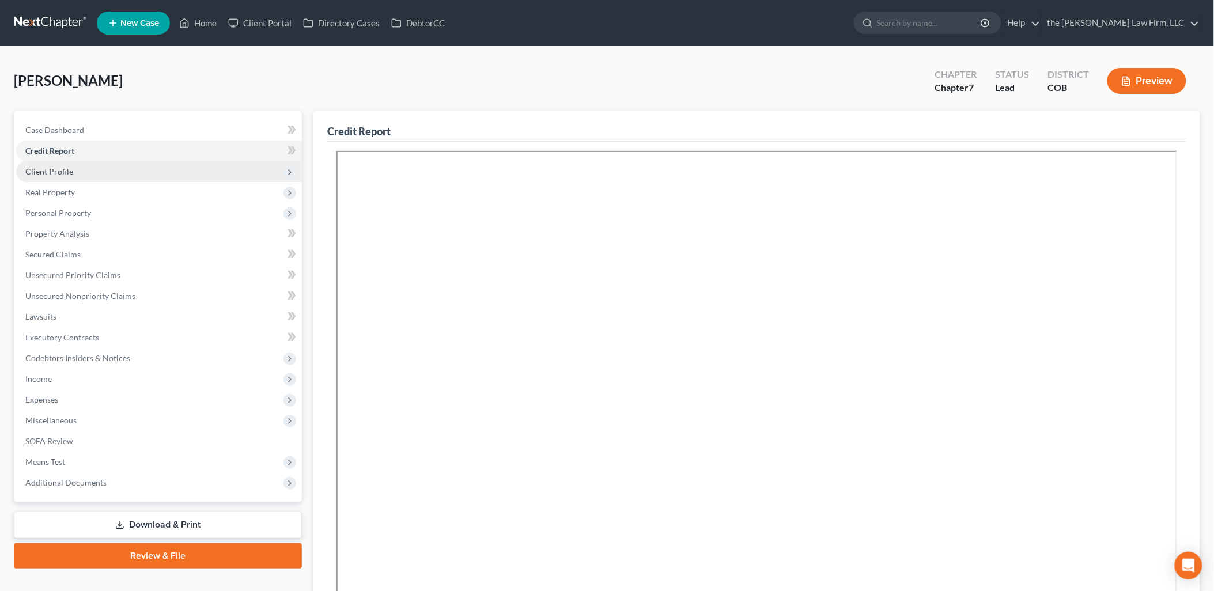
click at [62, 175] on span "Client Profile" at bounding box center [49, 172] width 48 height 10
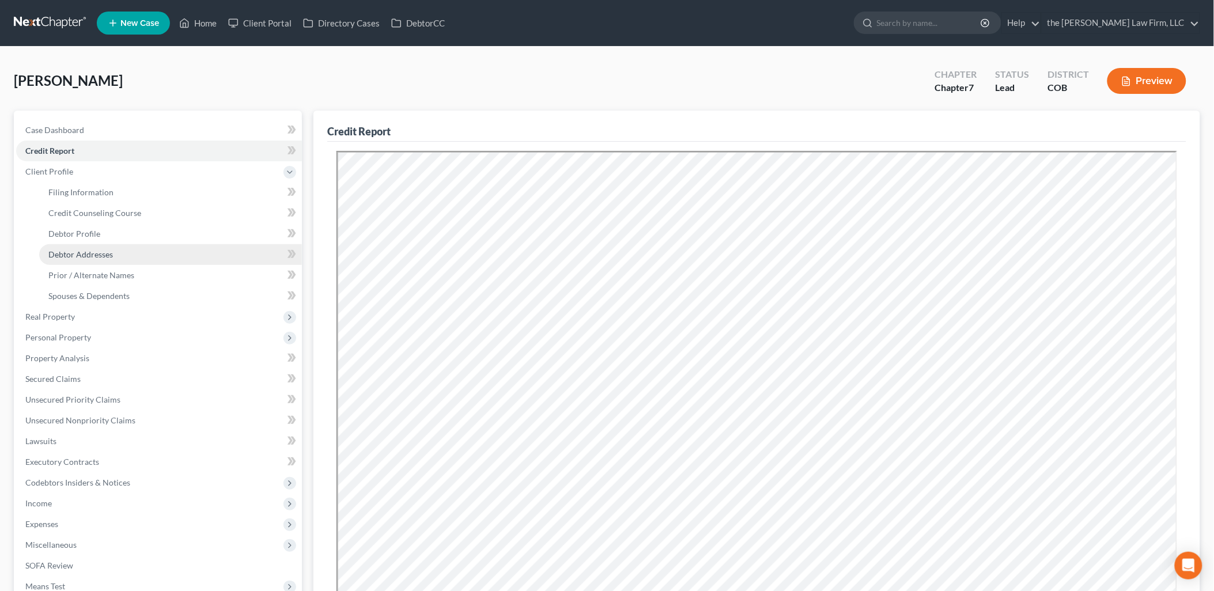
click at [95, 258] on link "Debtor Addresses" at bounding box center [170, 254] width 263 height 21
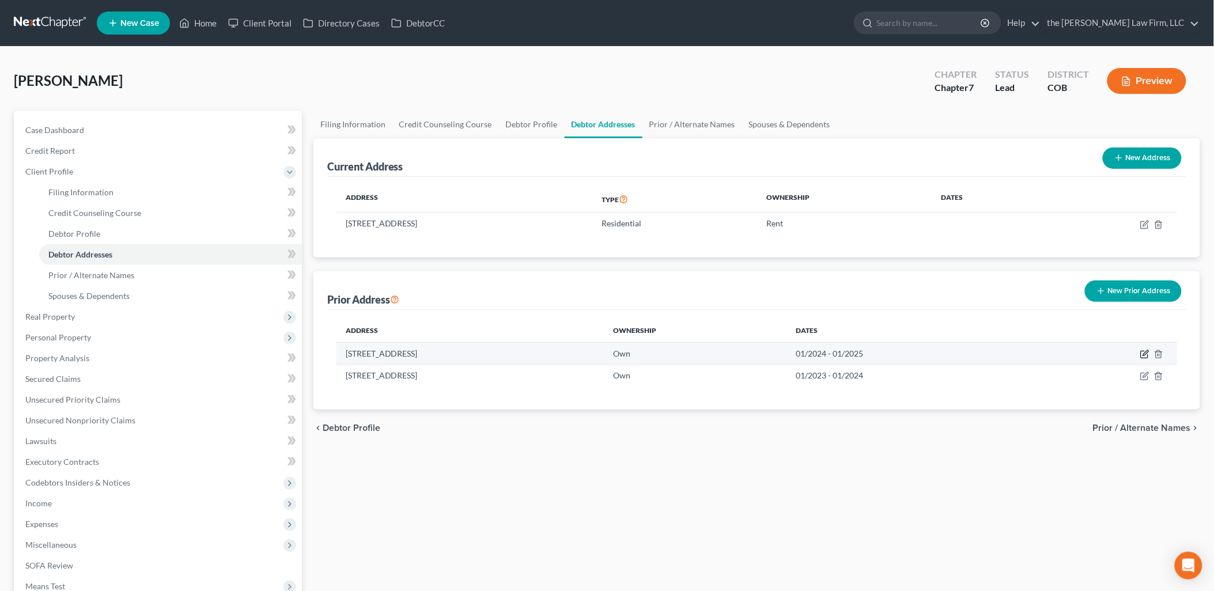
click at [1147, 350] on icon "button" at bounding box center [1145, 354] width 9 height 9
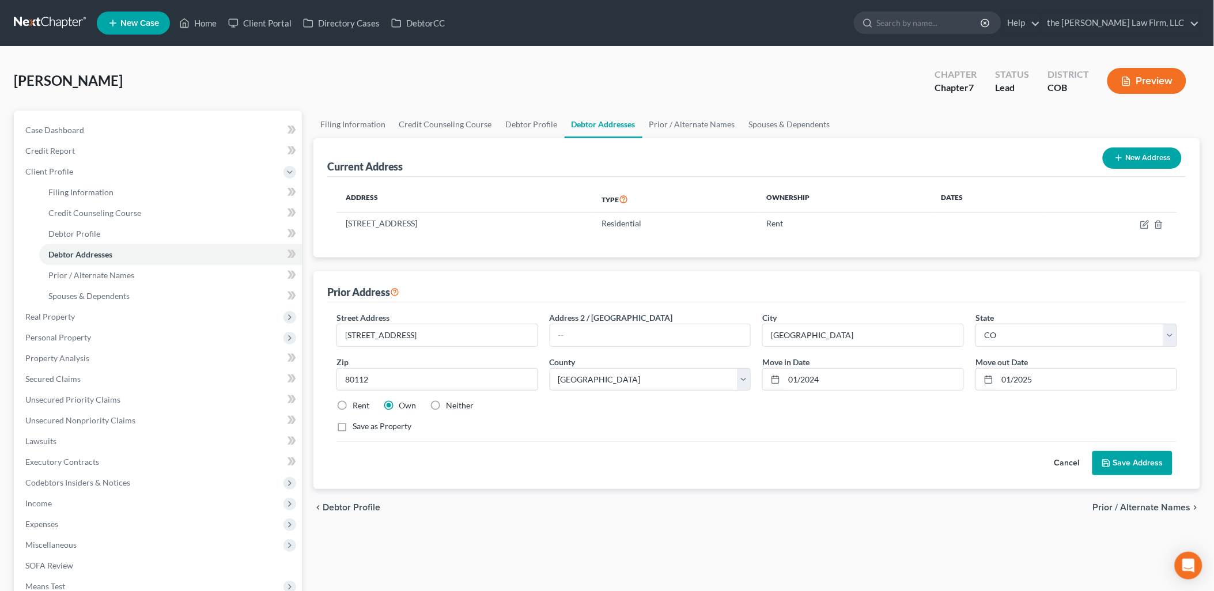
click at [353, 407] on label "Rent" at bounding box center [361, 406] width 17 height 12
click at [357, 407] on input "Rent" at bounding box center [360, 403] width 7 height 7
click at [1116, 458] on button "Save Address" at bounding box center [1133, 463] width 80 height 24
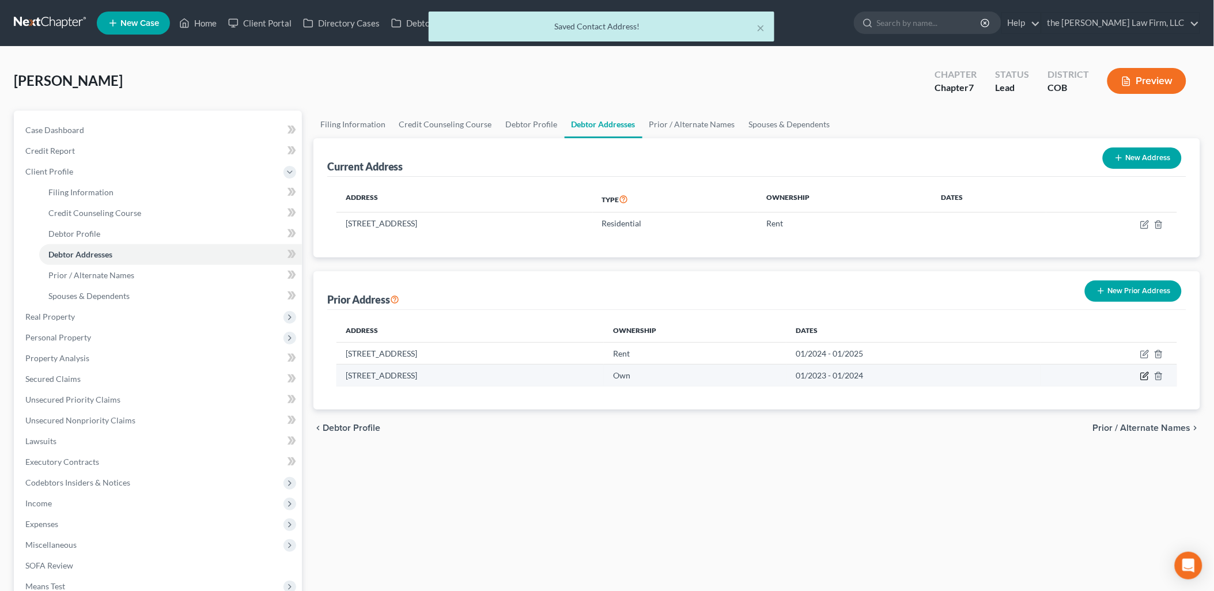
click at [1143, 376] on icon "button" at bounding box center [1145, 376] width 9 height 9
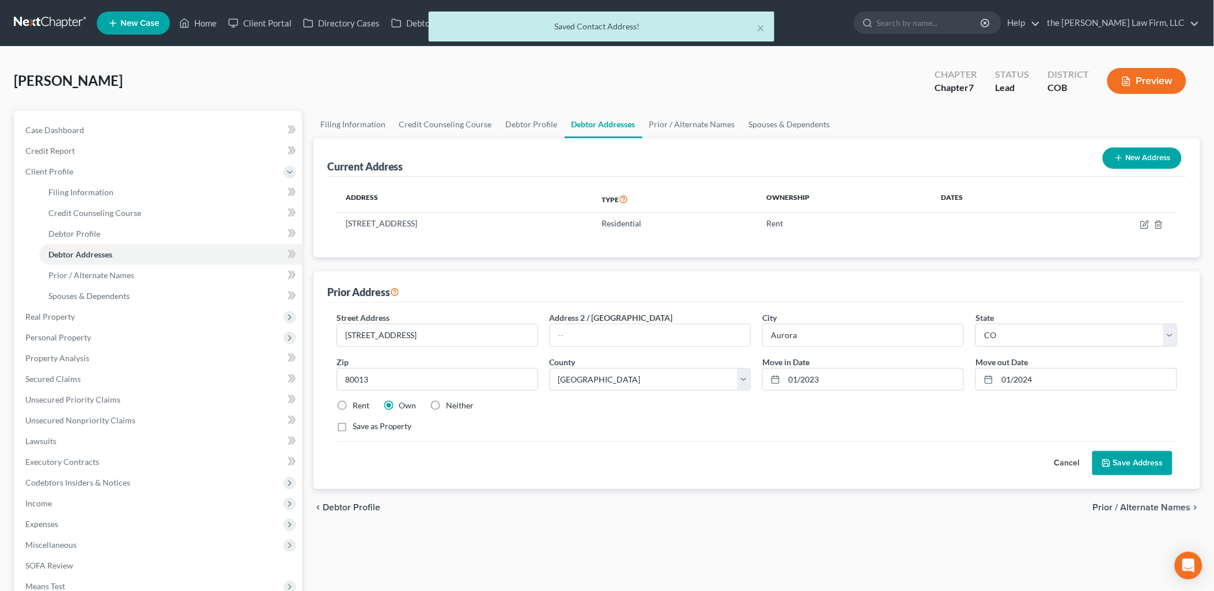
click at [357, 409] on label "Rent" at bounding box center [361, 406] width 17 height 12
click at [357, 407] on input "Rent" at bounding box center [360, 403] width 7 height 7
click at [1154, 457] on button "Save Address" at bounding box center [1133, 463] width 80 height 24
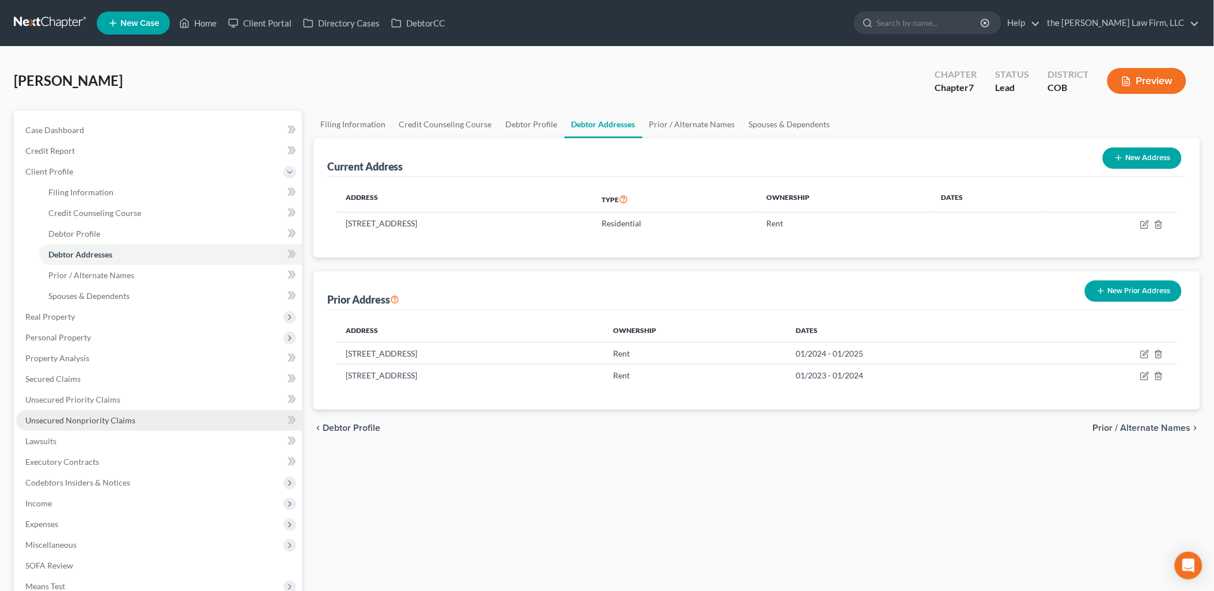
drag, startPoint x: 91, startPoint y: 416, endPoint x: 240, endPoint y: 435, distance: 149.9
click at [91, 416] on span "Unsecured Nonpriority Claims" at bounding box center [80, 421] width 110 height 10
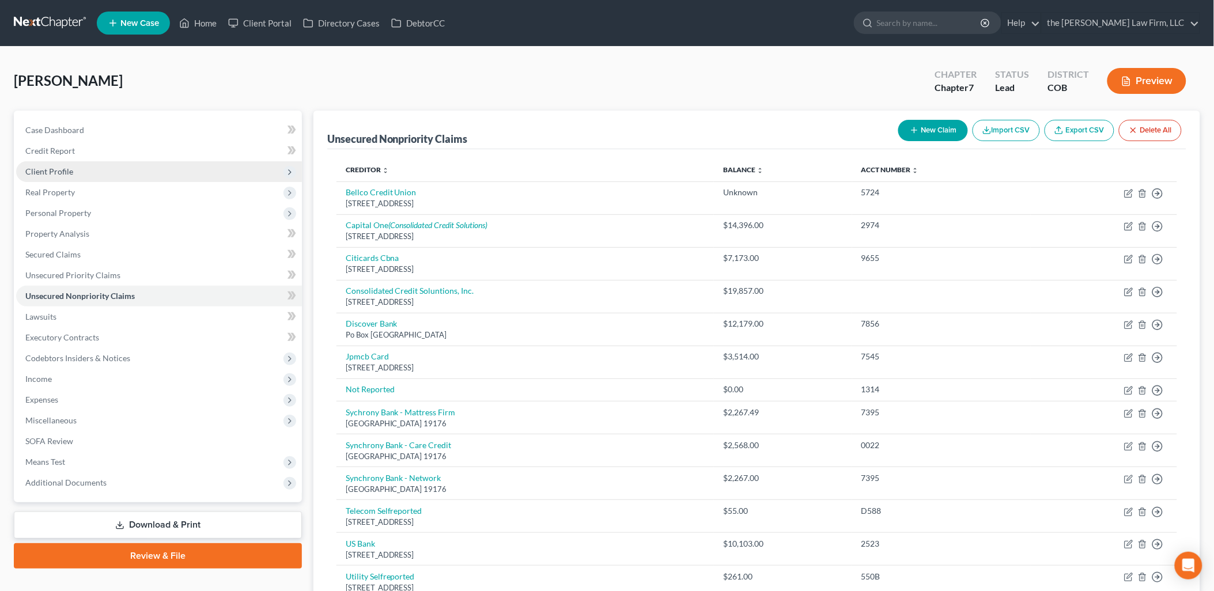
drag, startPoint x: 32, startPoint y: 165, endPoint x: 46, endPoint y: 167, distance: 13.9
click at [32, 167] on span "Client Profile" at bounding box center [49, 172] width 48 height 10
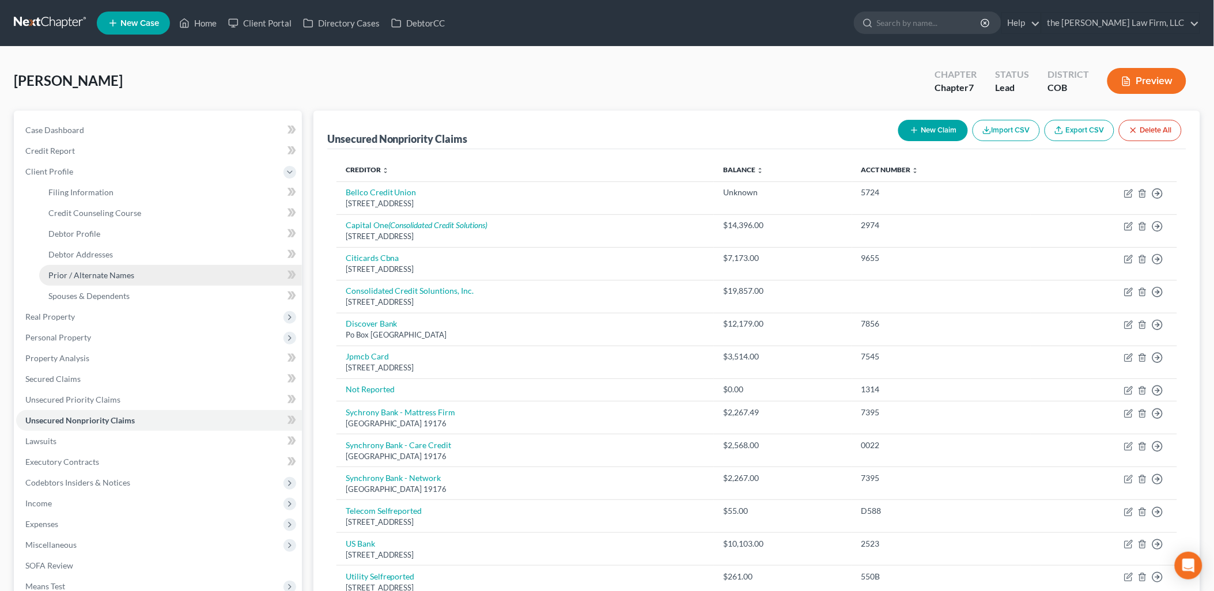
click at [103, 278] on span "Prior / Alternate Names" at bounding box center [91, 275] width 86 height 10
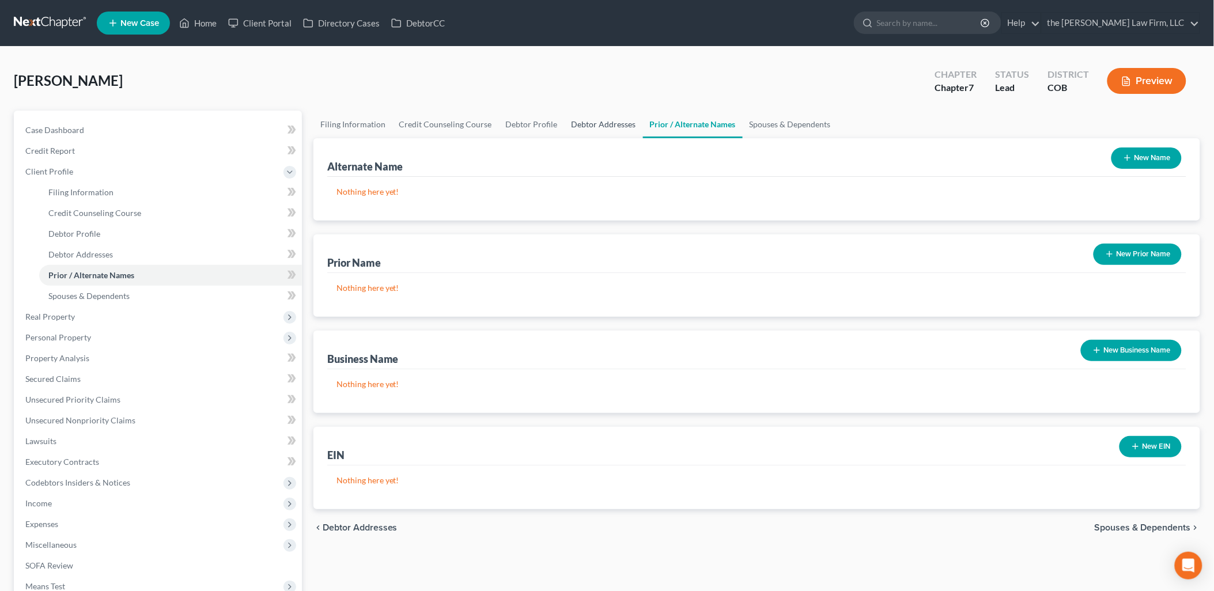
click at [614, 123] on link "Debtor Addresses" at bounding box center [604, 125] width 78 height 28
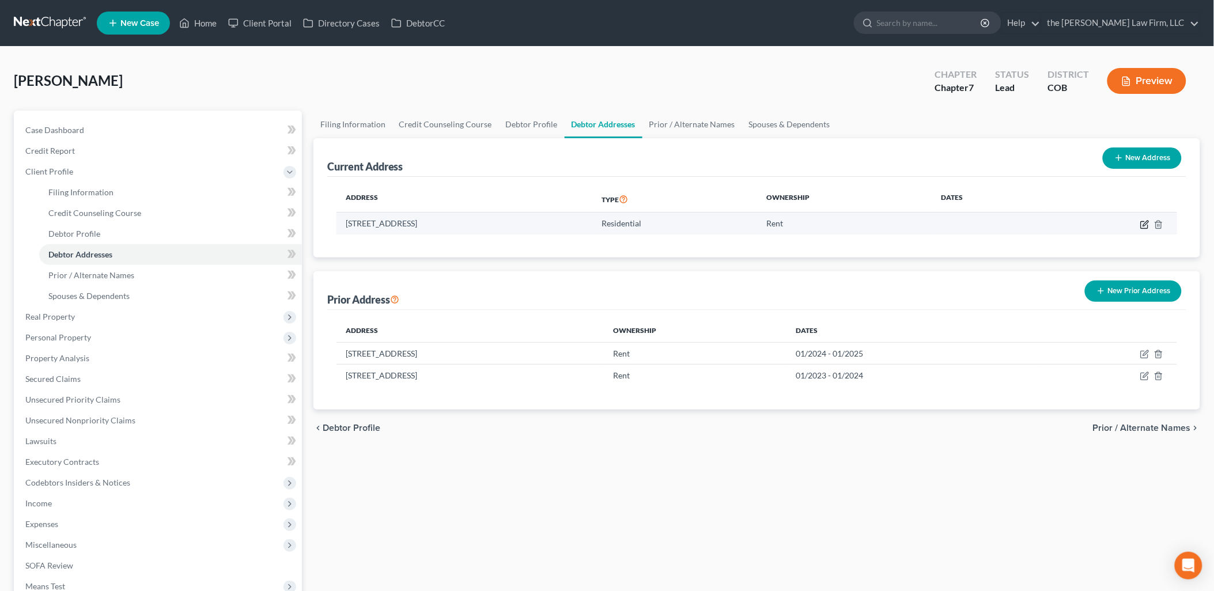
click at [1146, 224] on icon "button" at bounding box center [1145, 223] width 5 height 5
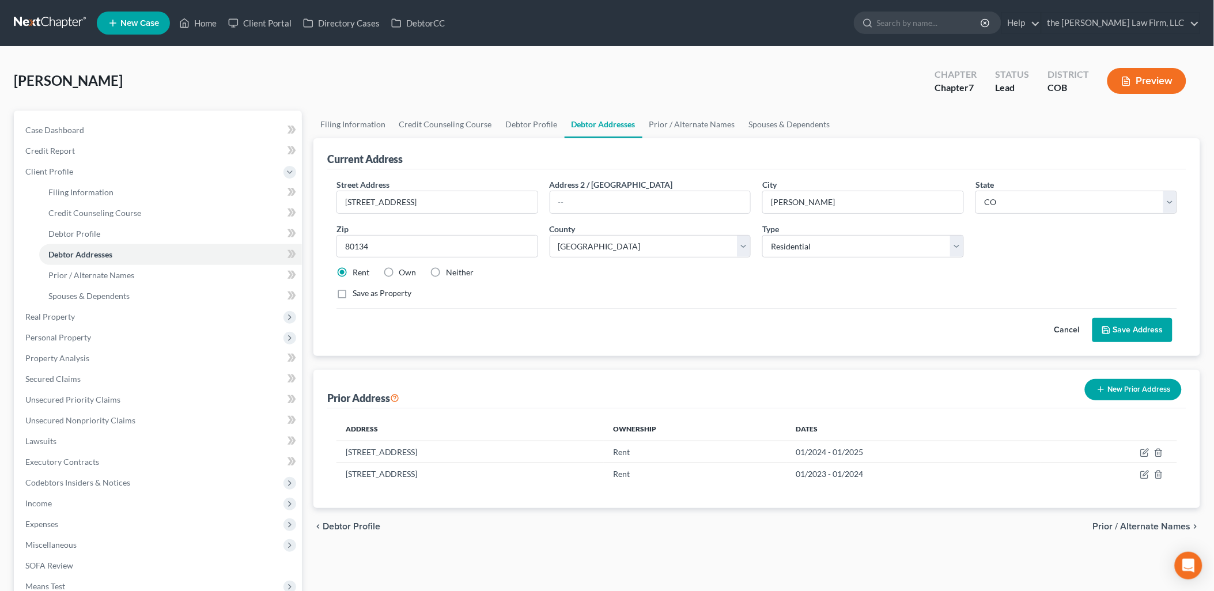
click at [1115, 333] on button "Save Address" at bounding box center [1133, 330] width 80 height 24
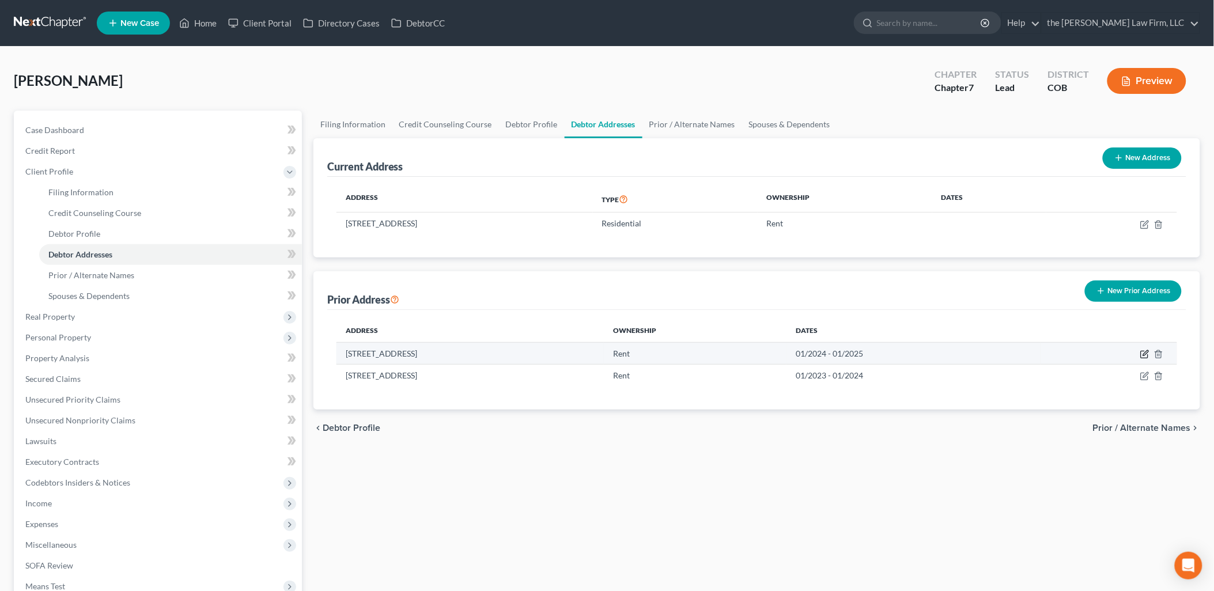
click at [1146, 354] on icon "button" at bounding box center [1145, 352] width 5 height 5
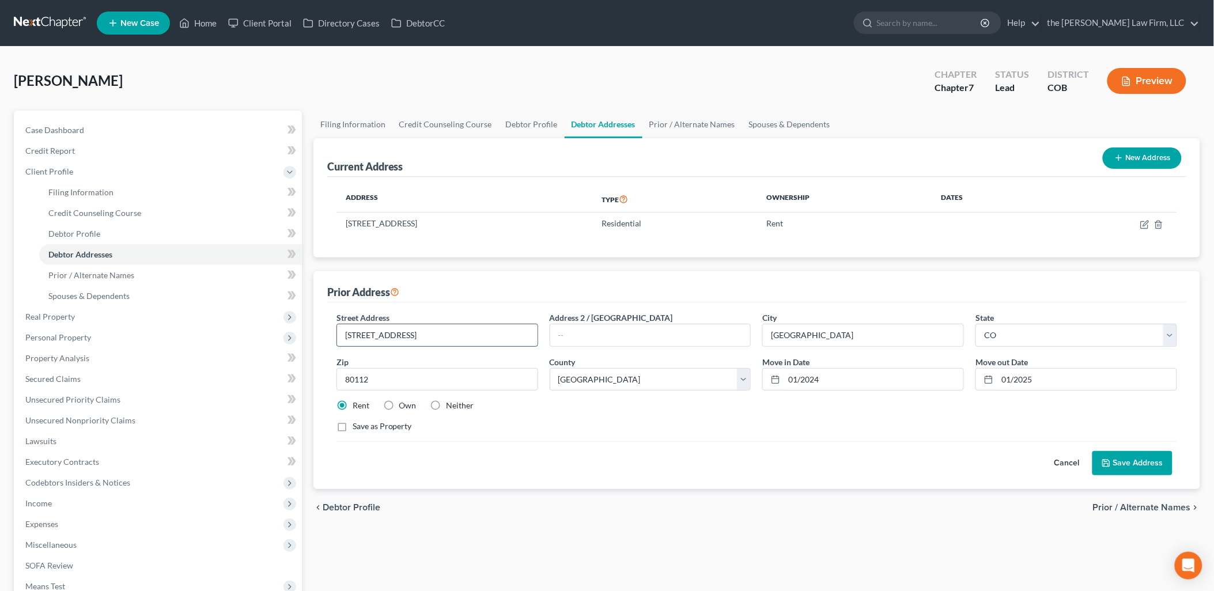
click at [359, 333] on input "[STREET_ADDRESS]" at bounding box center [437, 335] width 201 height 22
click at [959, 433] on div "Street Address * [STREET_ADDRESS] * [GEOGRAPHIC_DATA] * State [US_STATE] AK AR …" at bounding box center [757, 377] width 852 height 130
click at [872, 379] on input "01/2024" at bounding box center [873, 380] width 179 height 22
drag, startPoint x: 1099, startPoint y: 384, endPoint x: 988, endPoint y: 406, distance: 112.4
click at [988, 406] on div "Street Address * [STREET_ADDRESS] * [GEOGRAPHIC_DATA] * State [US_STATE] AK AR …" at bounding box center [757, 377] width 852 height 130
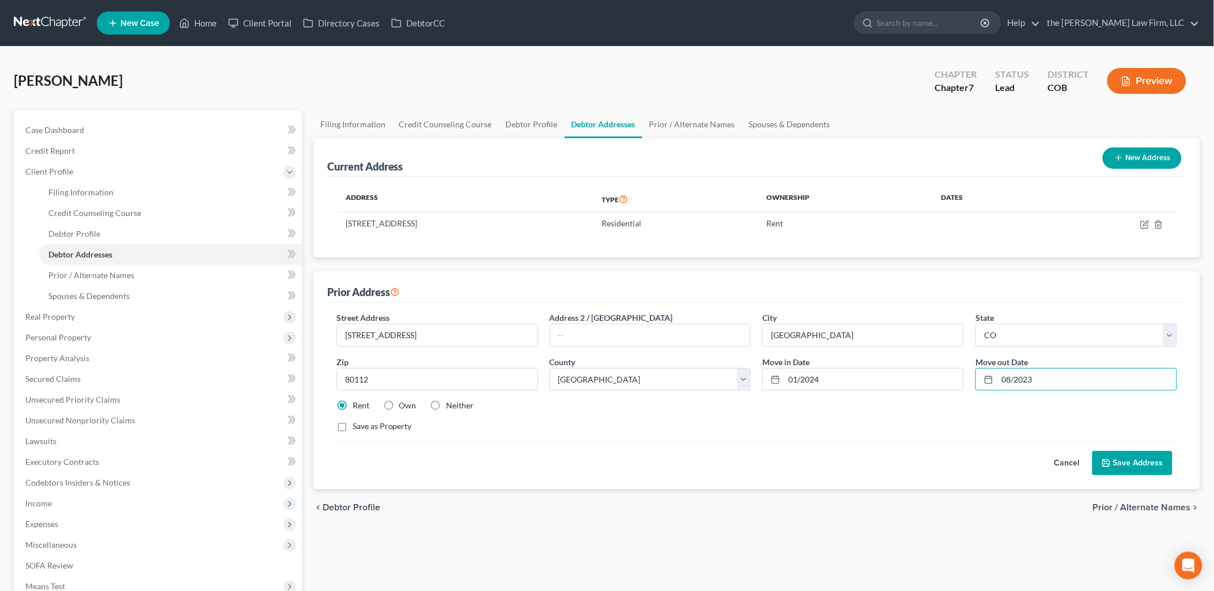
click at [988, 406] on div "Rent Own Neither" at bounding box center [757, 406] width 852 height 12
click at [1055, 386] on input "08/2023" at bounding box center [1087, 380] width 179 height 22
click at [859, 373] on input "01/2024" at bounding box center [873, 380] width 179 height 22
drag, startPoint x: 893, startPoint y: 378, endPoint x: 782, endPoint y: 398, distance: 113.1
click at [782, 398] on div "Street Address * [STREET_ADDRESS] * [GEOGRAPHIC_DATA] * State [US_STATE] AK AR …" at bounding box center [757, 377] width 852 height 130
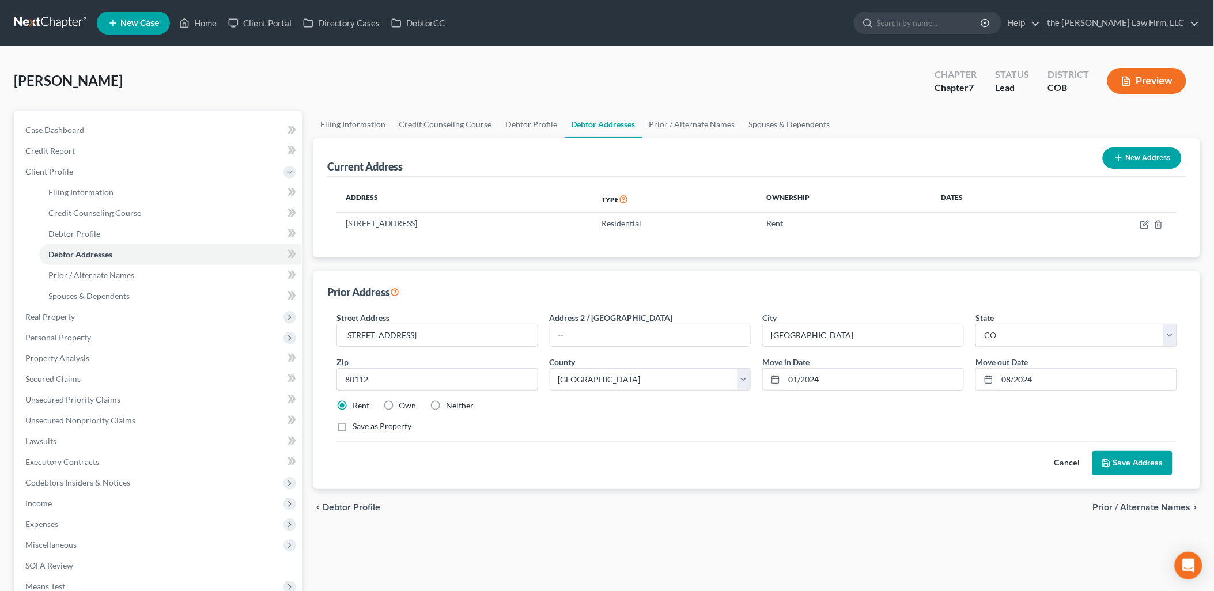
click at [906, 412] on div "Rent Own Neither" at bounding box center [757, 406] width 852 height 12
click at [1159, 470] on button "Save Address" at bounding box center [1133, 463] width 80 height 24
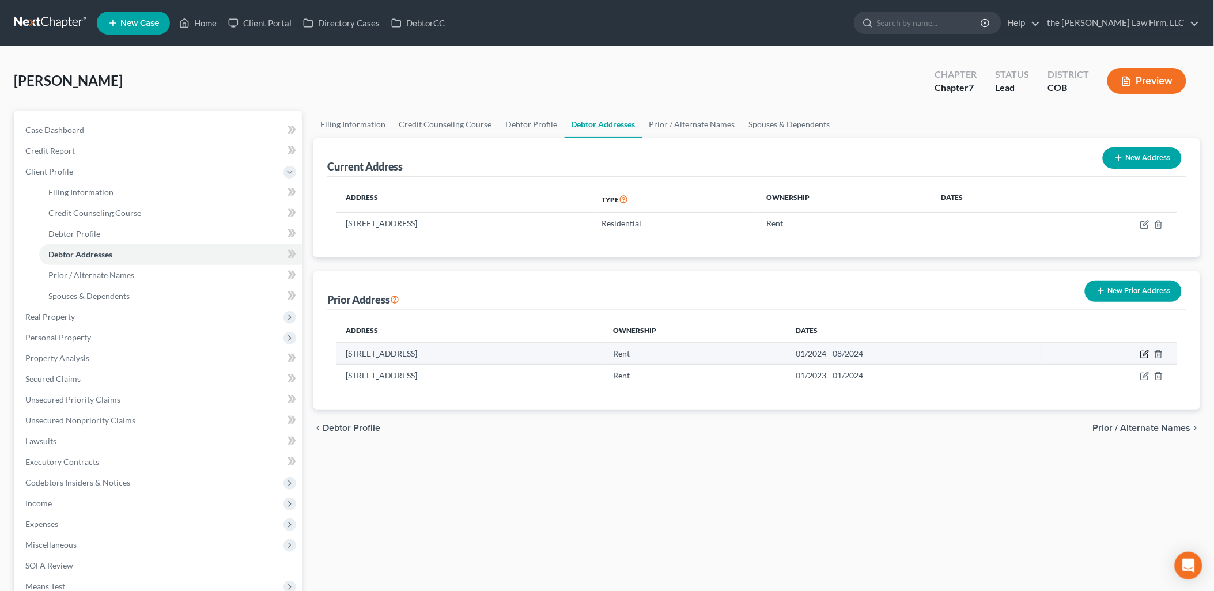
click at [1143, 353] on icon "button" at bounding box center [1145, 354] width 9 height 9
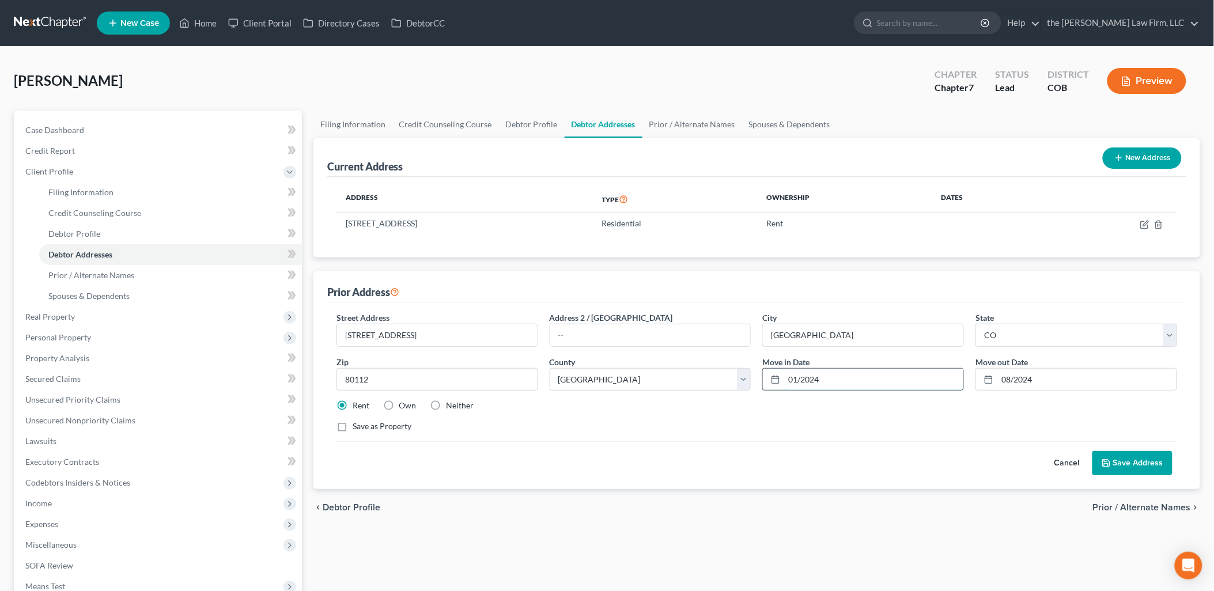
click at [900, 376] on input "01/2024" at bounding box center [873, 380] width 179 height 22
drag, startPoint x: 885, startPoint y: 378, endPoint x: 705, endPoint y: 391, distance: 180.9
click at [705, 391] on div "Street Address * [STREET_ADDRESS] * [GEOGRAPHIC_DATA] * State [US_STATE] AK AR …" at bounding box center [757, 377] width 852 height 130
click at [1091, 425] on div "Save as Property" at bounding box center [757, 427] width 841 height 12
click at [1139, 462] on button "Save Address" at bounding box center [1133, 463] width 80 height 24
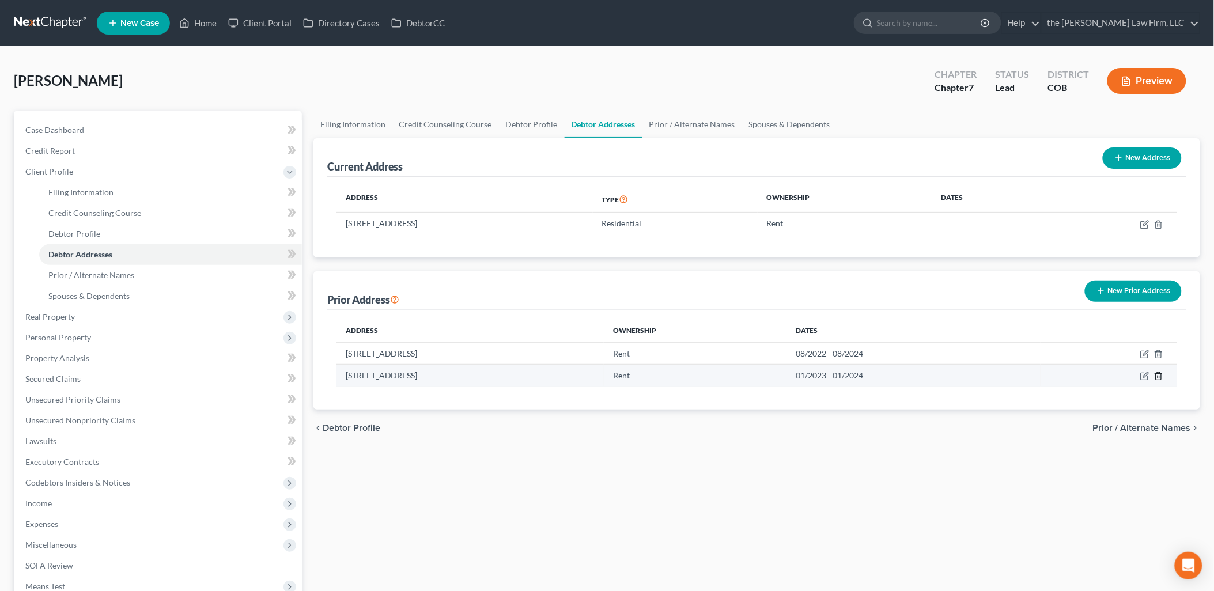
click at [1163, 372] on icon "button" at bounding box center [1158, 376] width 9 height 9
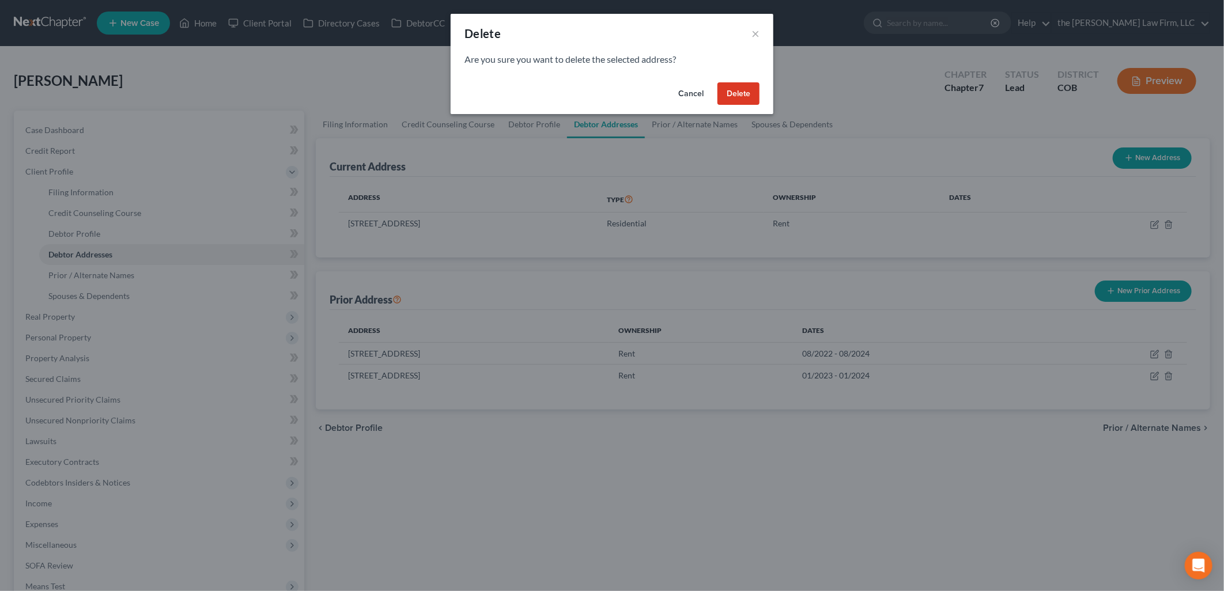
click at [750, 89] on button "Delete" at bounding box center [739, 93] width 42 height 23
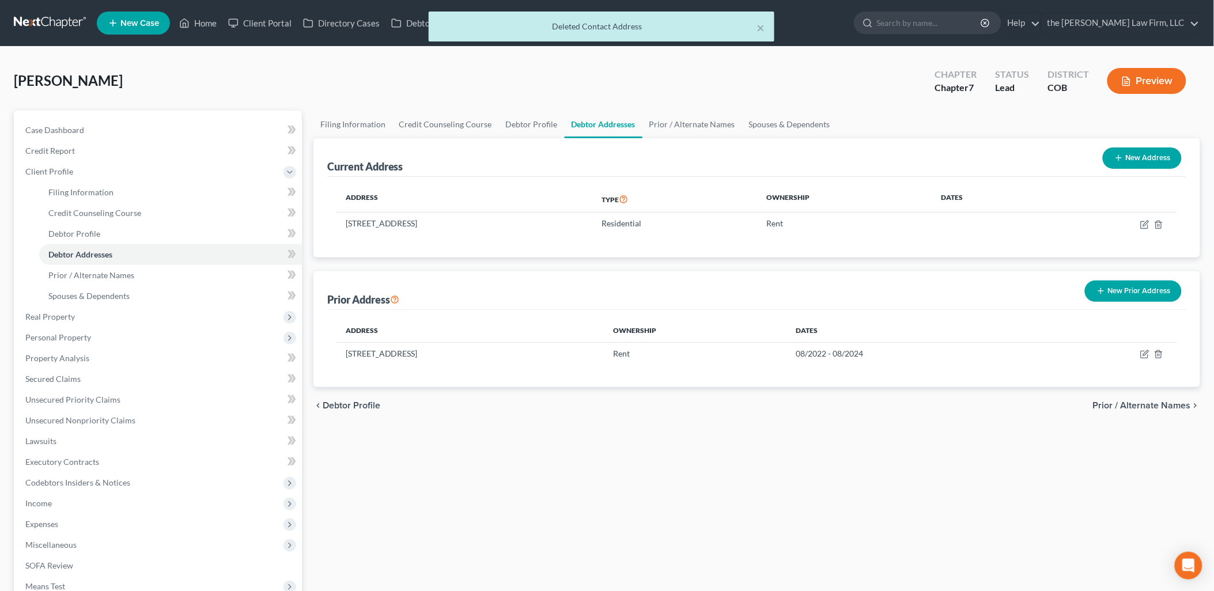
click at [636, 462] on div "Filing Information Credit Counseling Course Debtor Profile Debtor Addresses Pri…" at bounding box center [757, 402] width 899 height 583
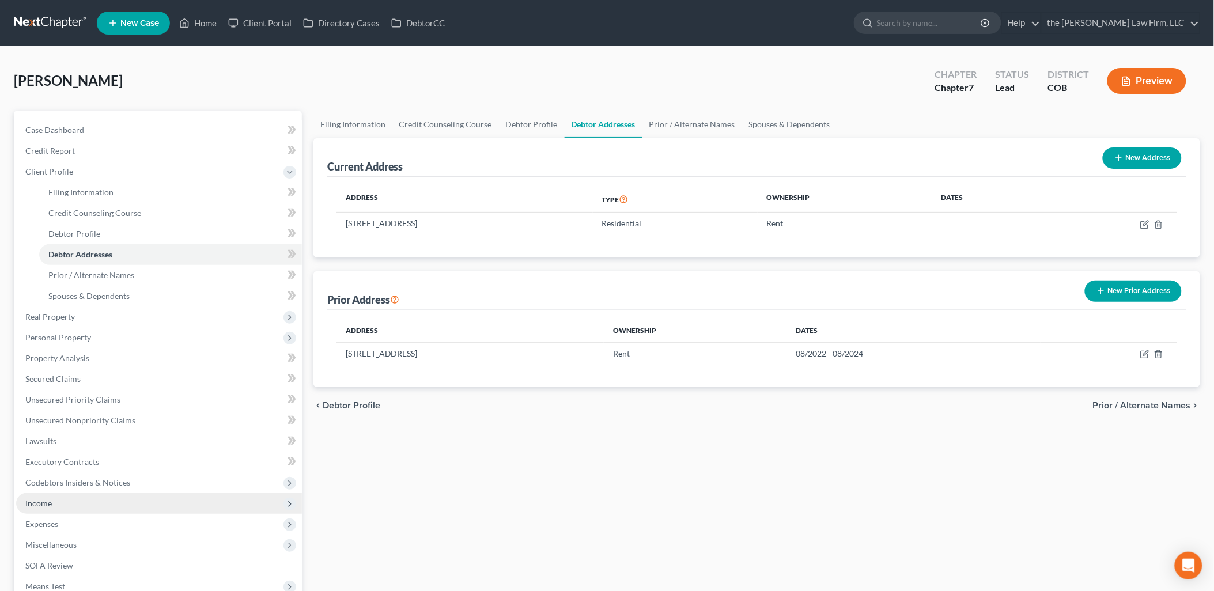
click at [36, 504] on span "Income" at bounding box center [38, 504] width 27 height 10
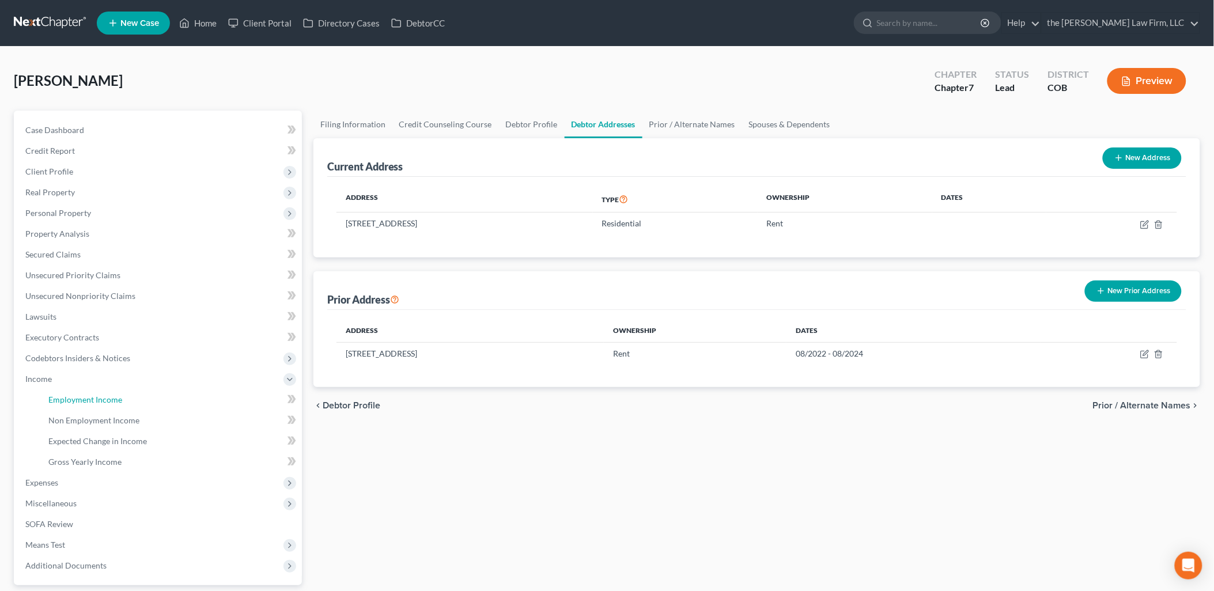
drag, startPoint x: 96, startPoint y: 395, endPoint x: 919, endPoint y: 114, distance: 870.3
click at [96, 395] on span "Employment Income" at bounding box center [85, 400] width 74 height 10
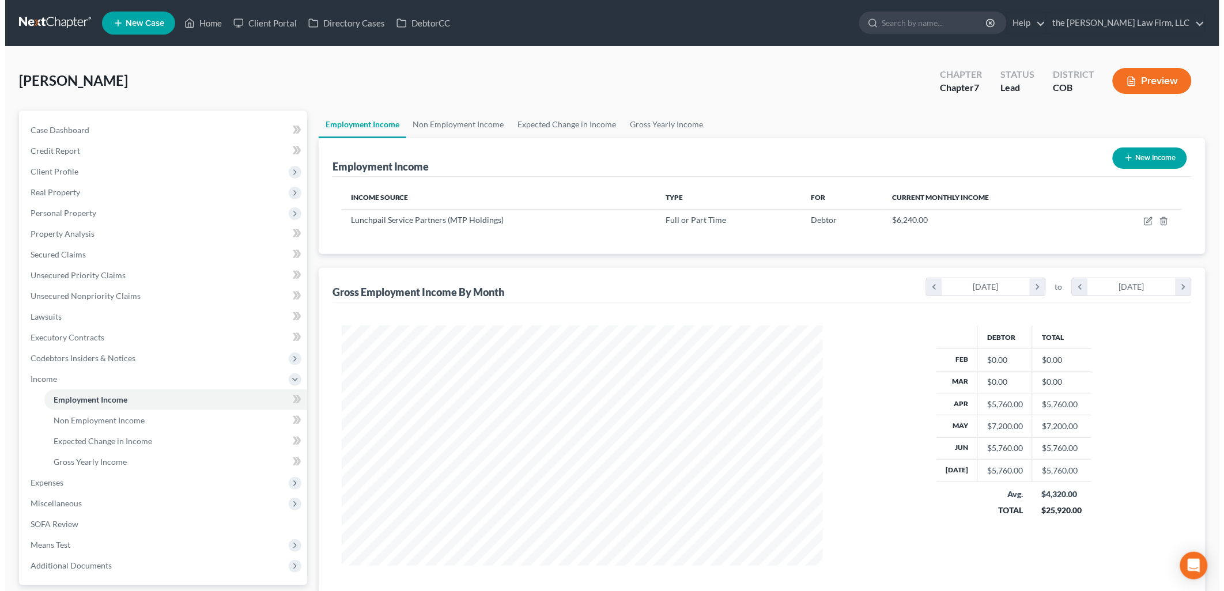
scroll to position [240, 504]
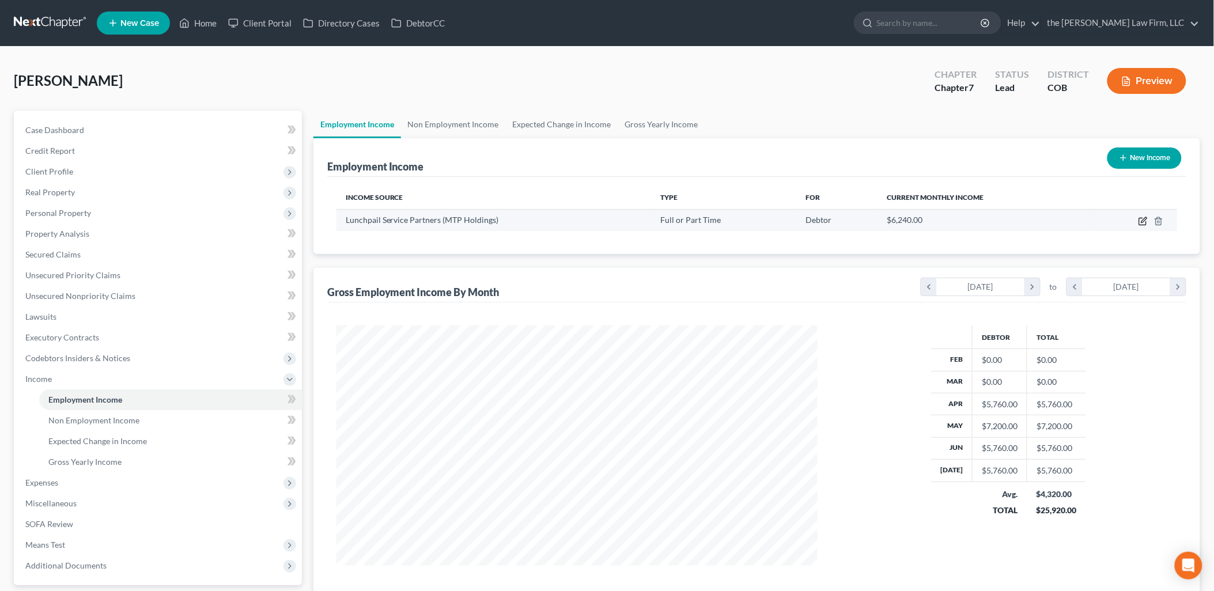
click at [1143, 221] on icon "button" at bounding box center [1144, 219] width 5 height 5
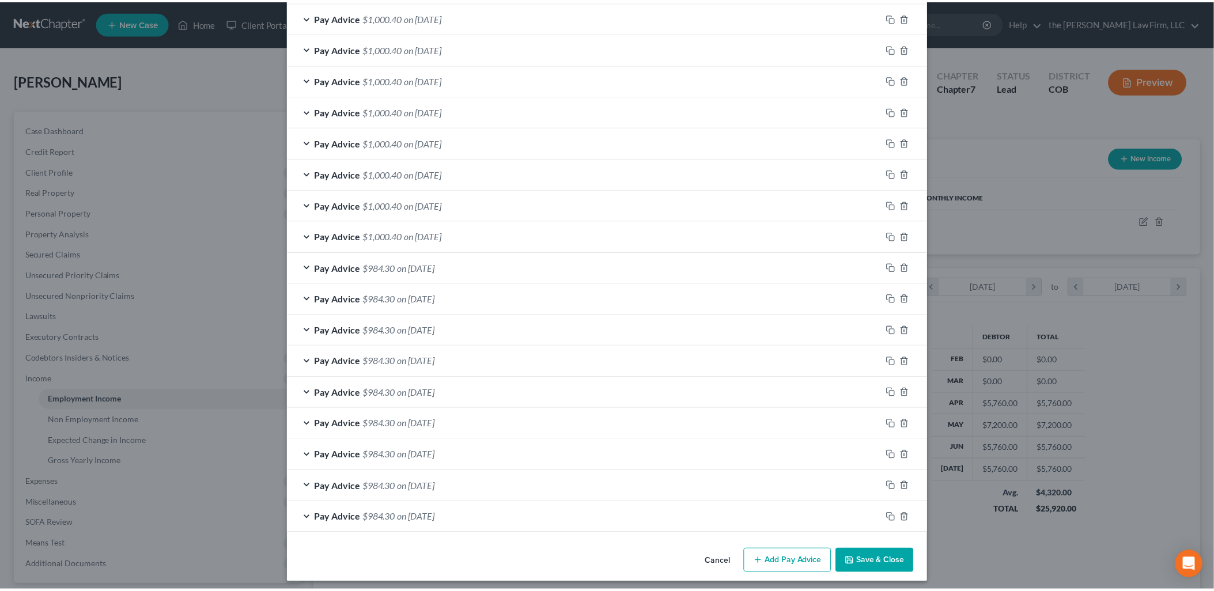
scroll to position [457, 0]
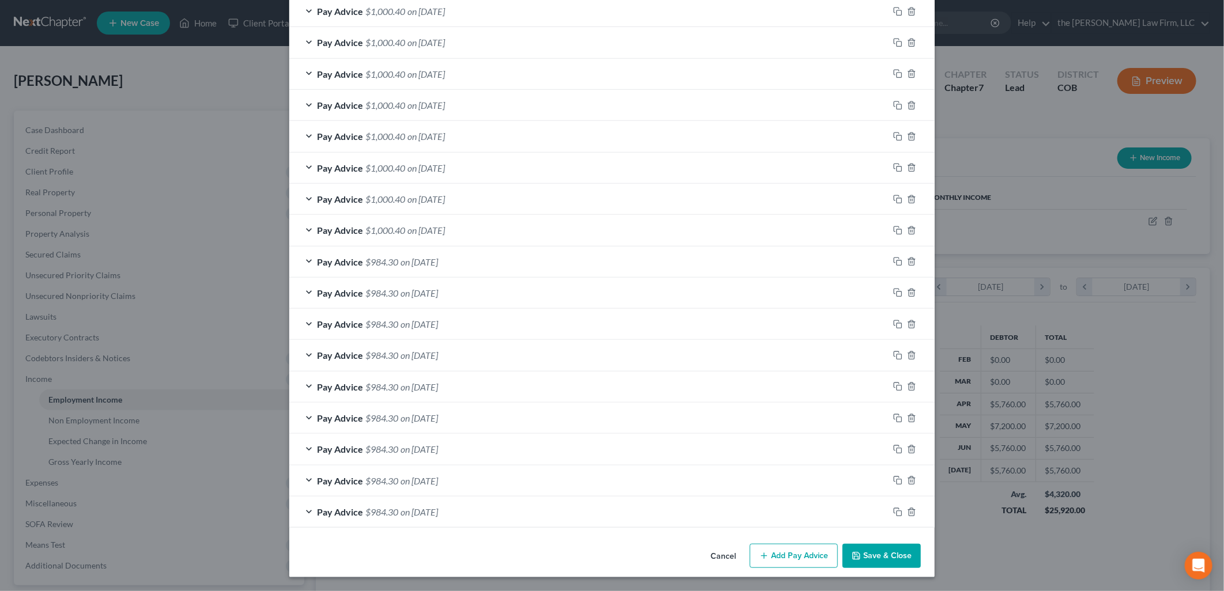
click at [908, 549] on button "Save & Close" at bounding box center [882, 556] width 78 height 24
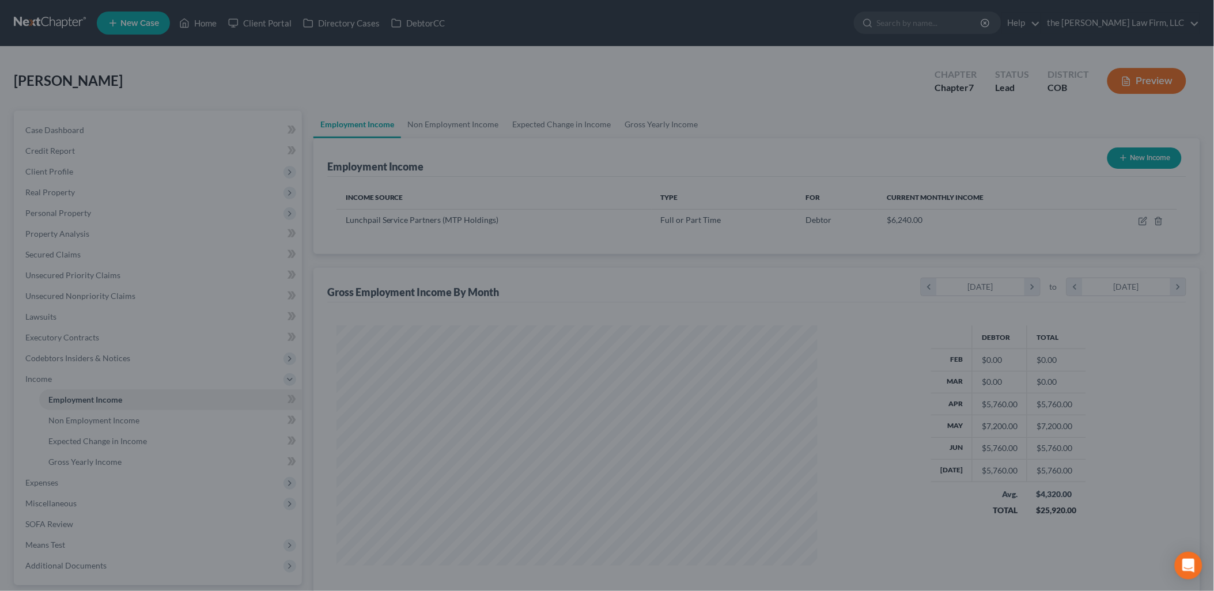
scroll to position [576112, 575848]
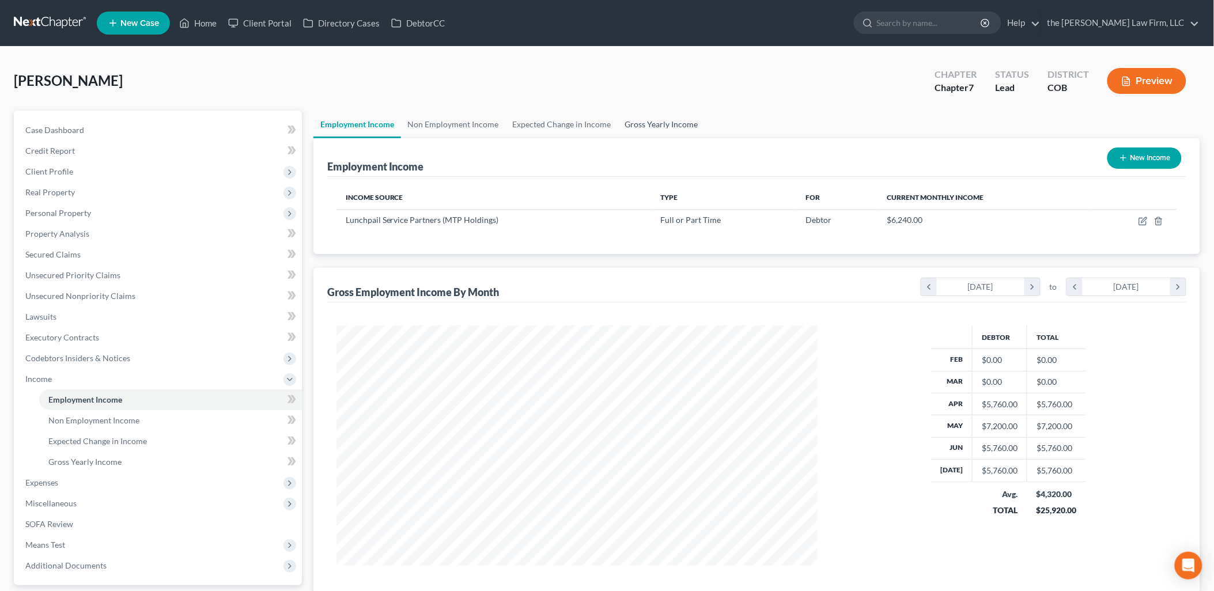
click at [663, 123] on link "Gross Yearly Income" at bounding box center [661, 125] width 87 height 28
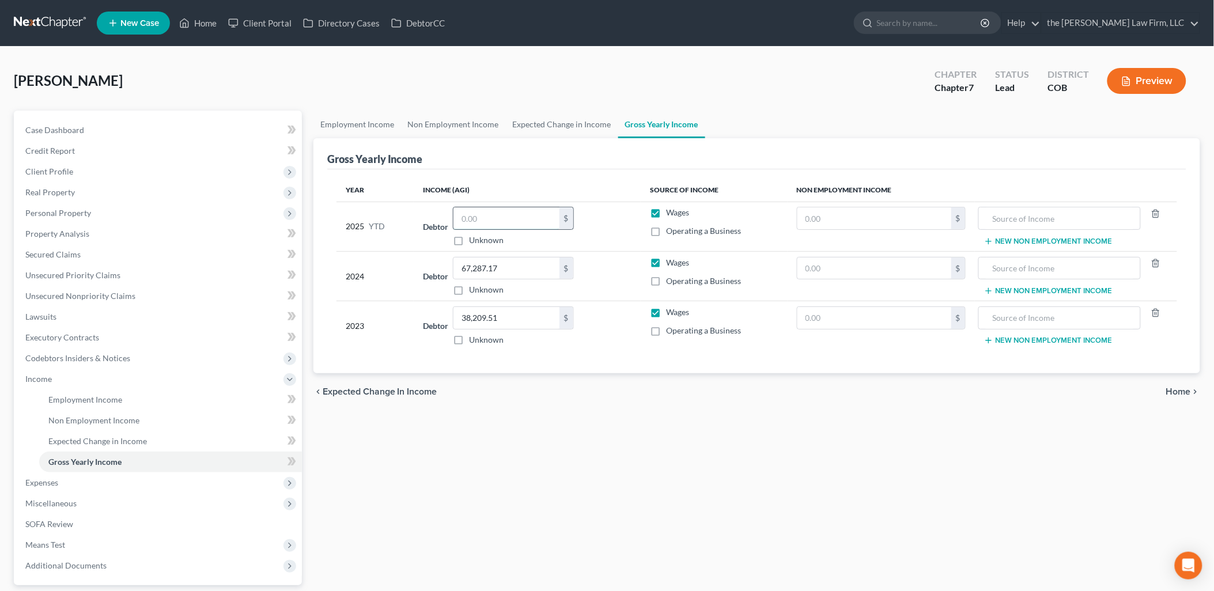
click at [516, 214] on input "text" at bounding box center [507, 218] width 106 height 22
click at [607, 425] on div "Employment Income Non Employment Income Expected Change in Income Gross Yearly …" at bounding box center [757, 381] width 899 height 541
drag, startPoint x: 375, startPoint y: 136, endPoint x: 382, endPoint y: 122, distance: 15.7
click at [375, 136] on link "Employment Income" at bounding box center [358, 125] width 88 height 28
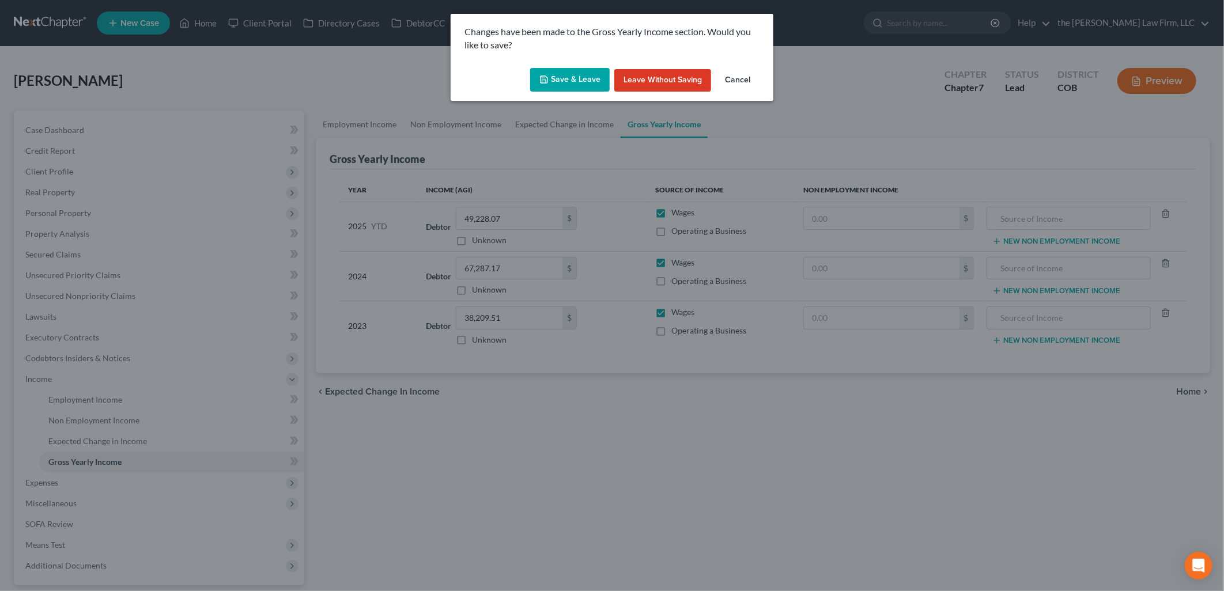
click at [572, 74] on button "Save & Leave" at bounding box center [570, 80] width 80 height 24
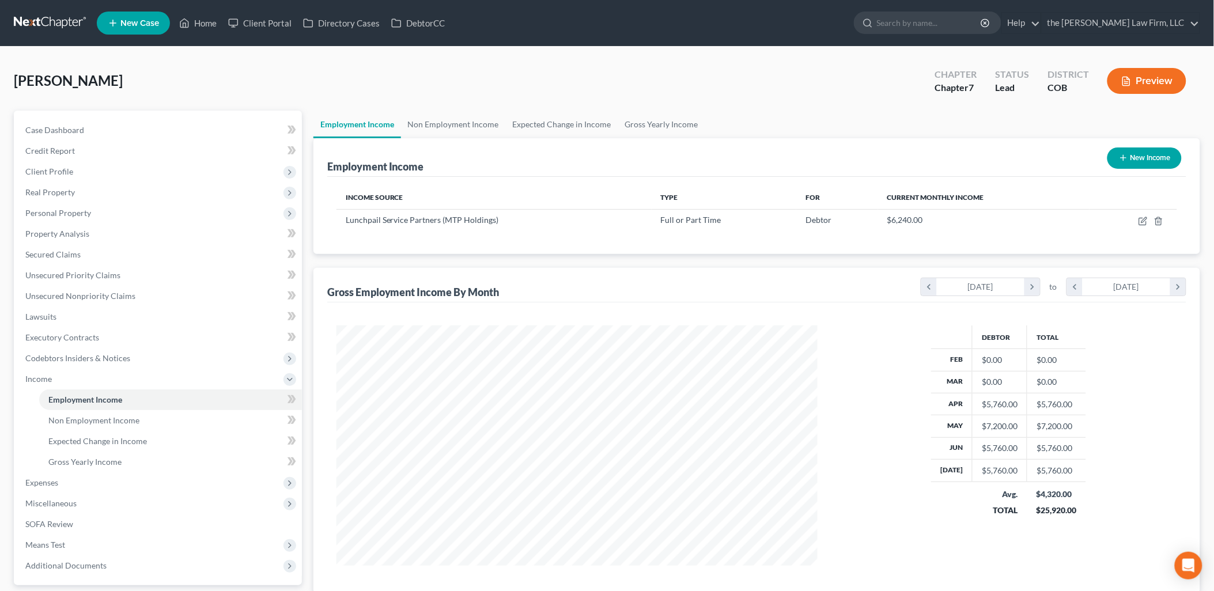
scroll to position [240, 504]
click at [56, 209] on span "Personal Property" at bounding box center [58, 213] width 66 height 10
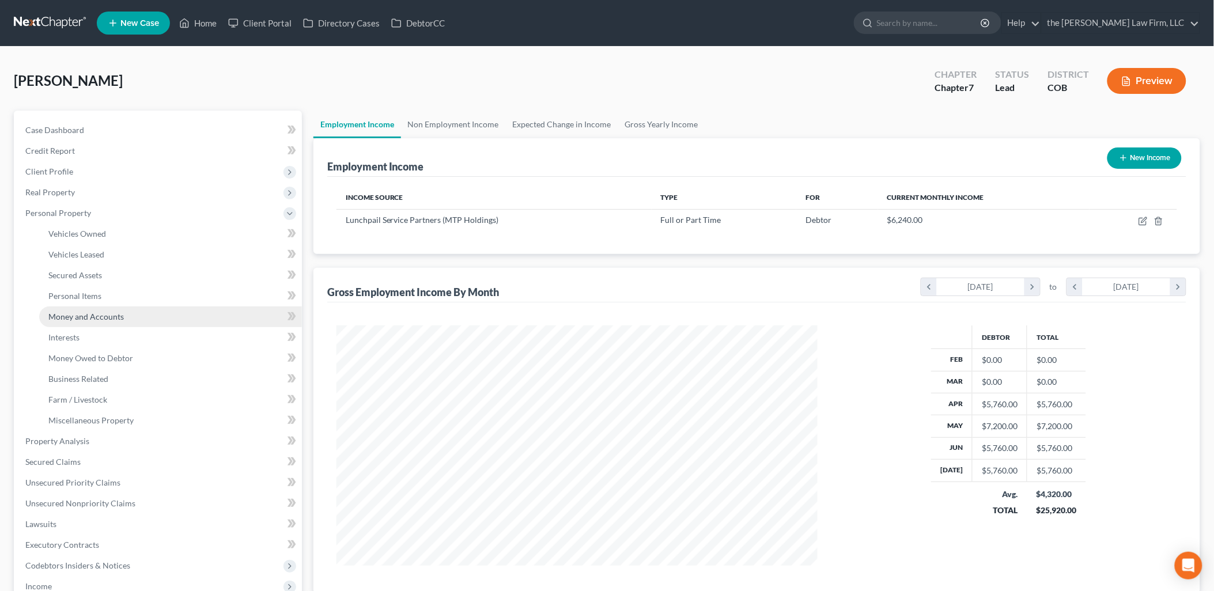
click at [108, 312] on span "Money and Accounts" at bounding box center [86, 317] width 76 height 10
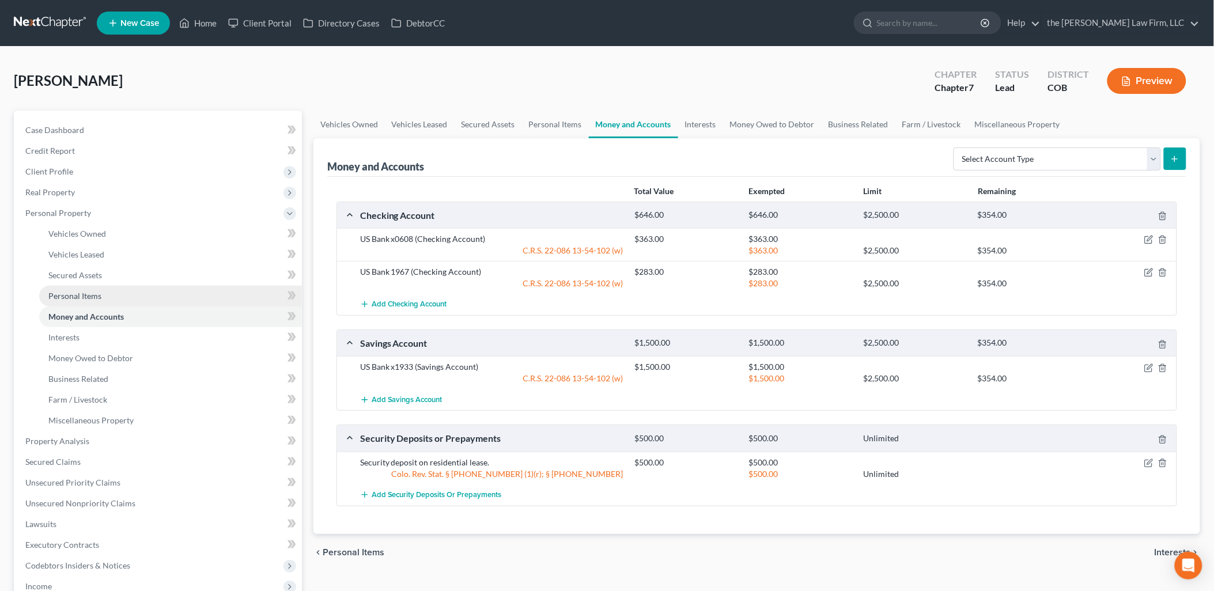
click at [84, 294] on span "Personal Items" at bounding box center [74, 296] width 53 height 10
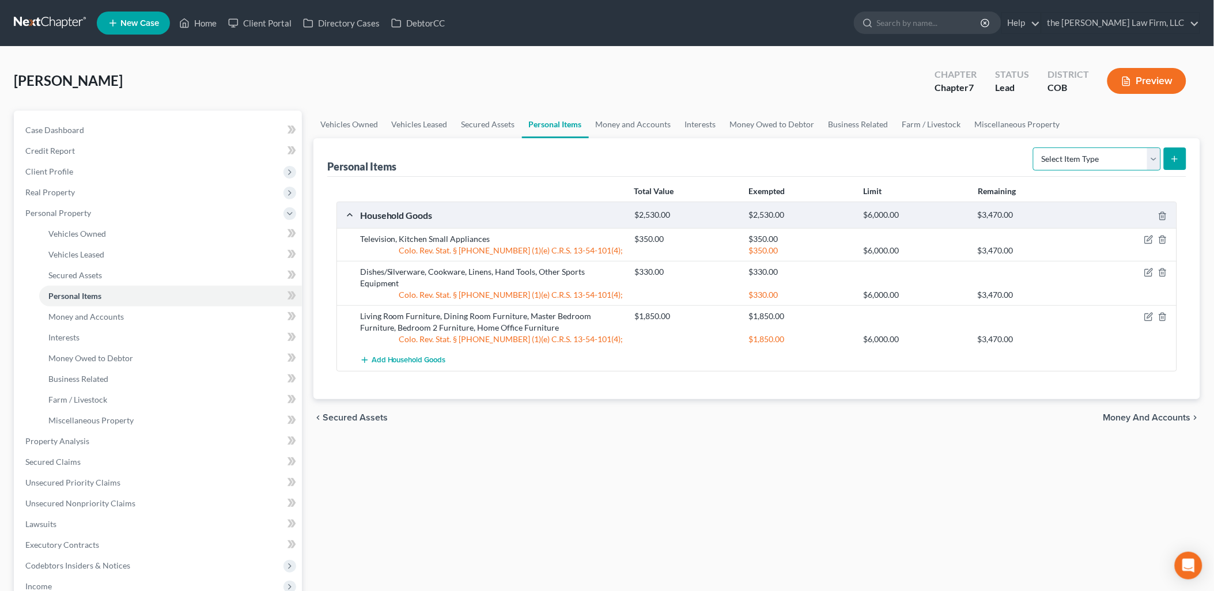
drag, startPoint x: 1107, startPoint y: 153, endPoint x: 1105, endPoint y: 171, distance: 18.5
click at [1107, 153] on select "Select Item Type Clothing Collectibles Of Value Electronics Firearms Household …" at bounding box center [1097, 159] width 128 height 23
click at [1035, 148] on select "Select Item Type Clothing Collectibles Of Value Electronics Firearms Household …" at bounding box center [1097, 159] width 128 height 23
click at [1182, 153] on button "submit" at bounding box center [1175, 159] width 22 height 22
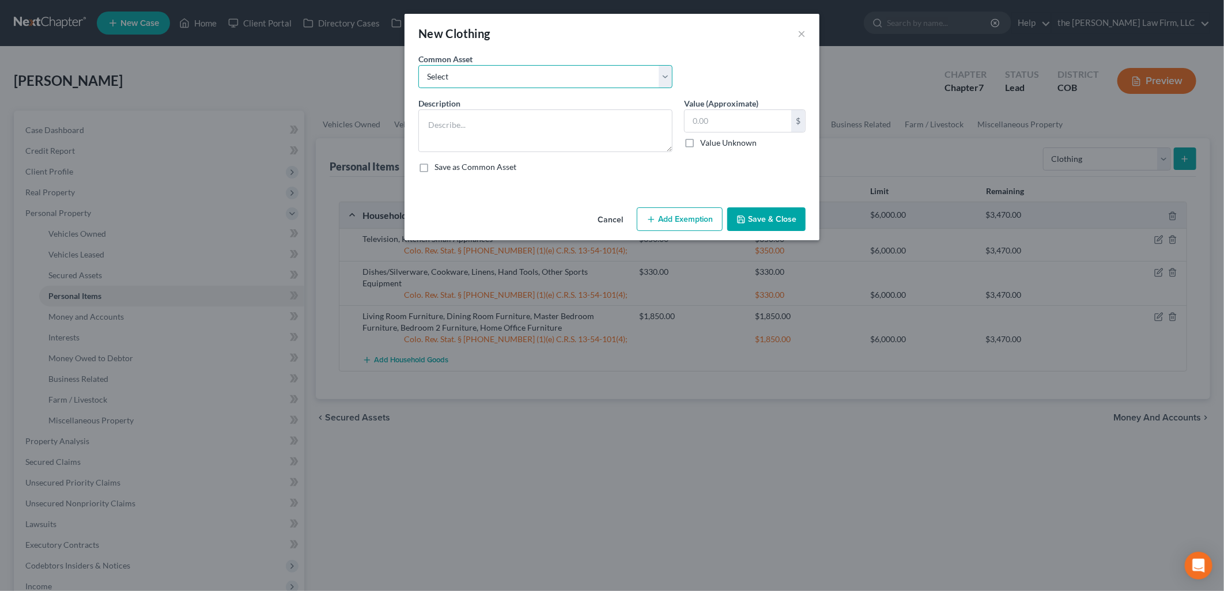
click at [516, 67] on select "Select Clothing Personal/Family Clothing Personal/Family Clothing" at bounding box center [545, 76] width 254 height 23
click at [418, 65] on select "Select Clothing Personal/Family Clothing Personal/Family Clothing" at bounding box center [545, 76] width 254 height 23
click at [753, 133] on div "250.00 $ Value Unknown" at bounding box center [745, 129] width 122 height 39
click at [747, 124] on input "250.00" at bounding box center [738, 121] width 107 height 22
click at [752, 213] on button "Save & Close" at bounding box center [766, 219] width 78 height 24
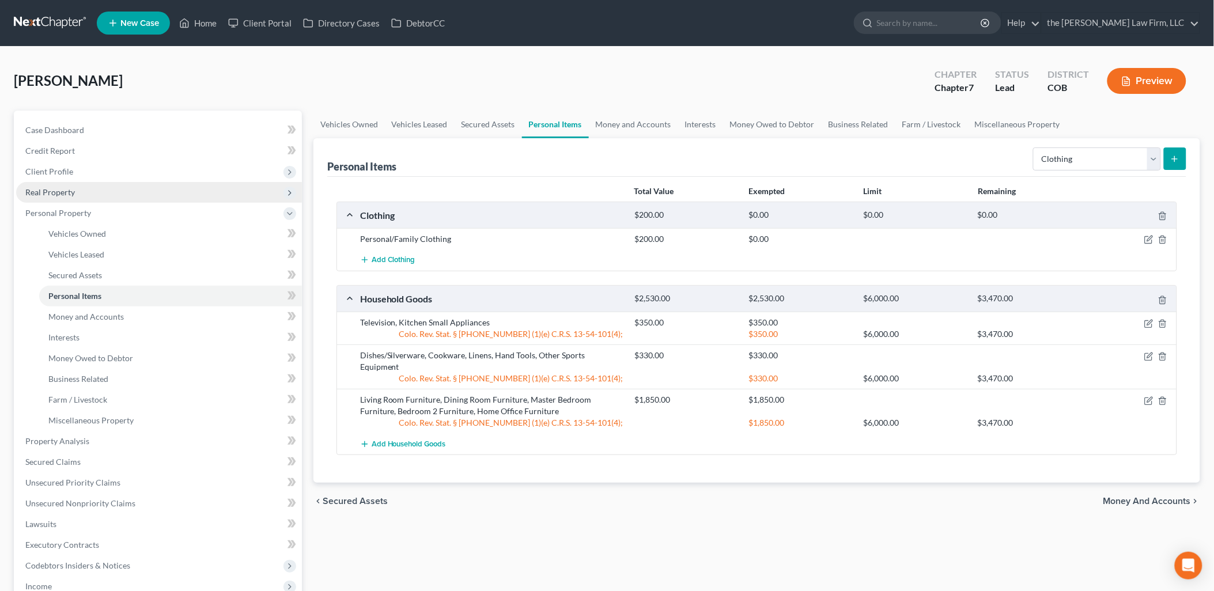
click at [52, 185] on span "Real Property" at bounding box center [159, 192] width 286 height 21
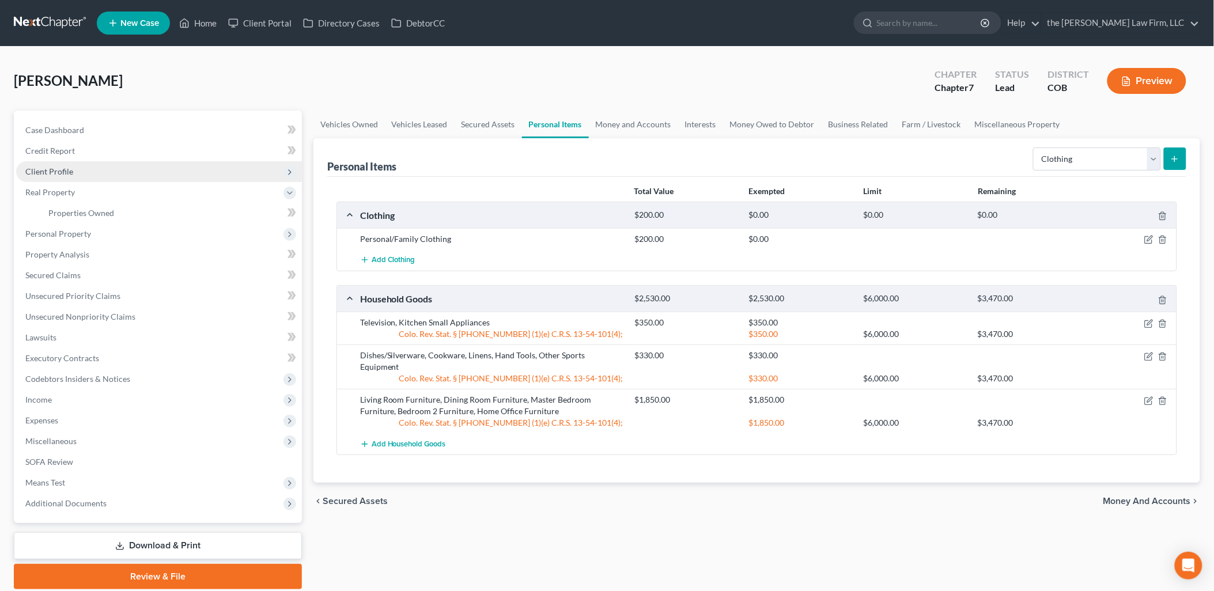
click at [62, 175] on span "Client Profile" at bounding box center [49, 172] width 48 height 10
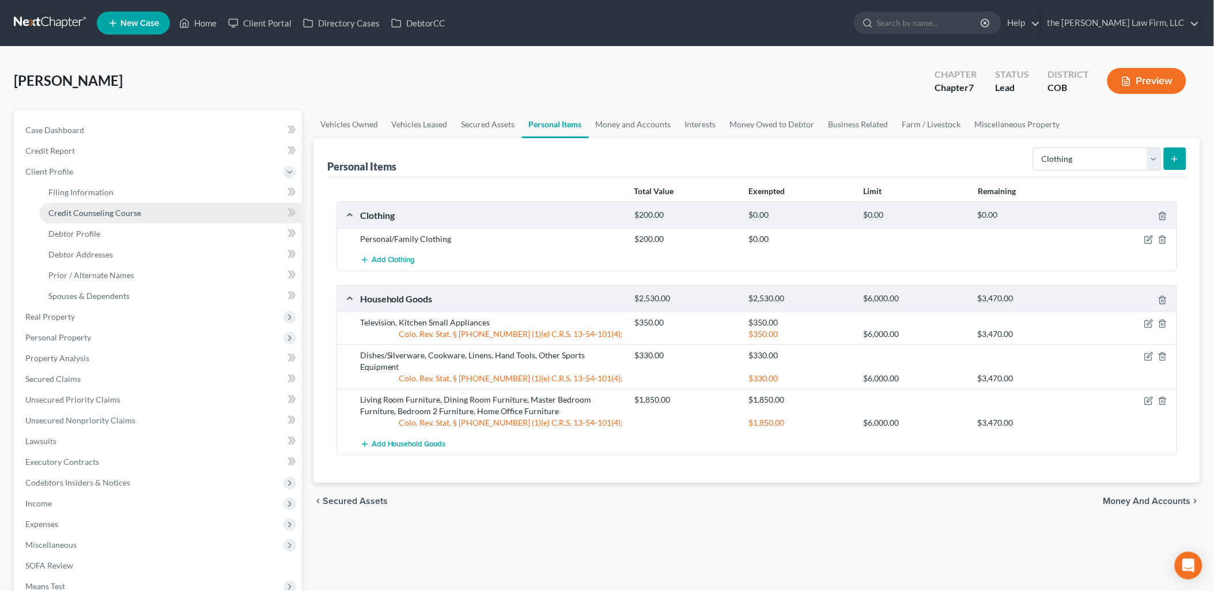
click at [94, 209] on span "Credit Counseling Course" at bounding box center [94, 213] width 93 height 10
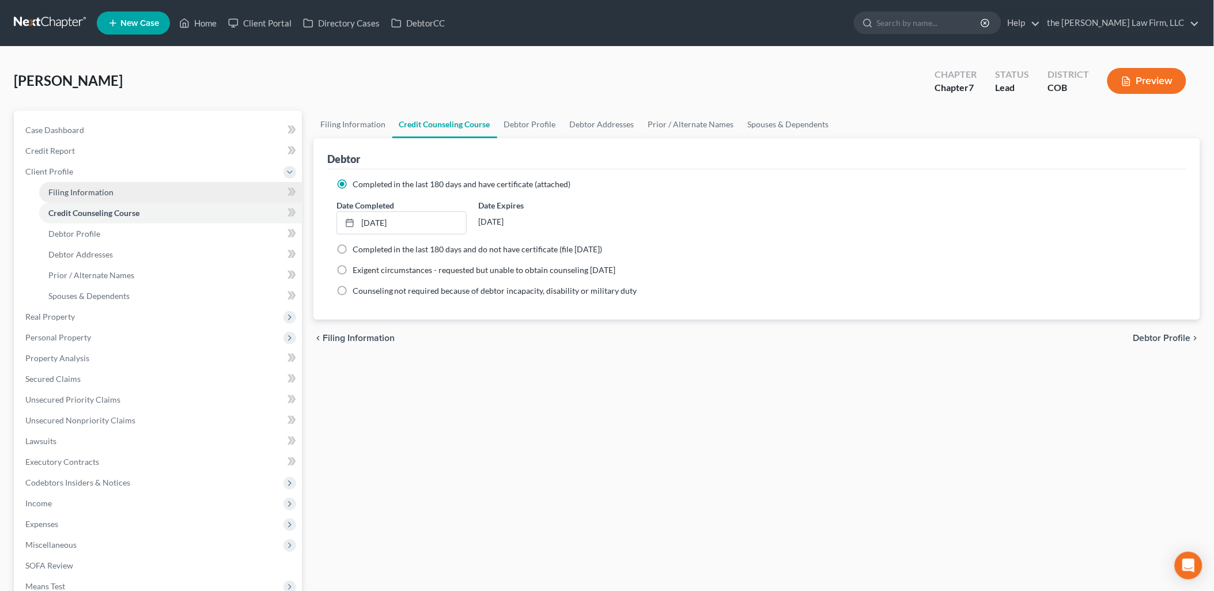
click at [71, 189] on span "Filing Information" at bounding box center [80, 192] width 65 height 10
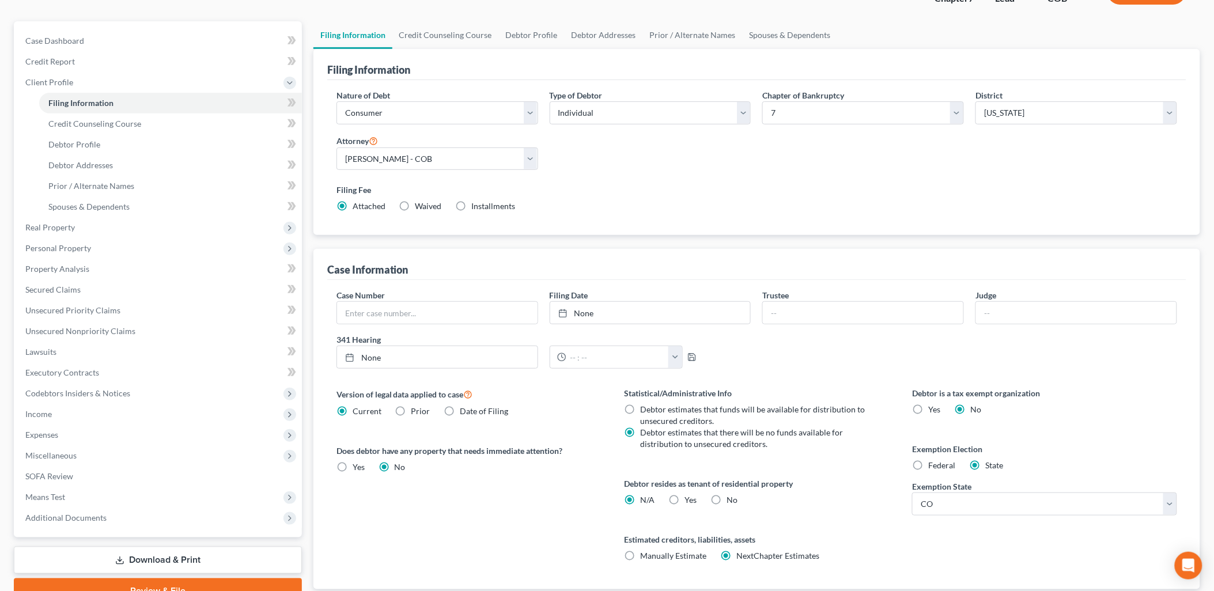
scroll to position [168, 0]
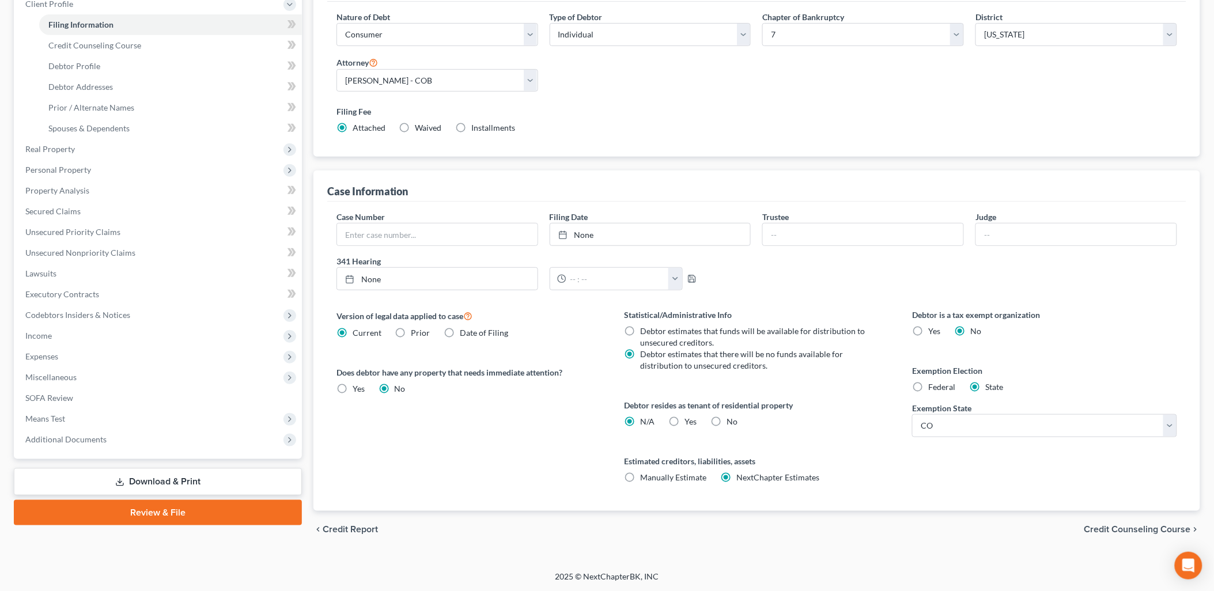
click at [685, 422] on label "Yes Yes" at bounding box center [691, 422] width 12 height 12
click at [690, 422] on input "Yes Yes" at bounding box center [693, 419] width 7 height 7
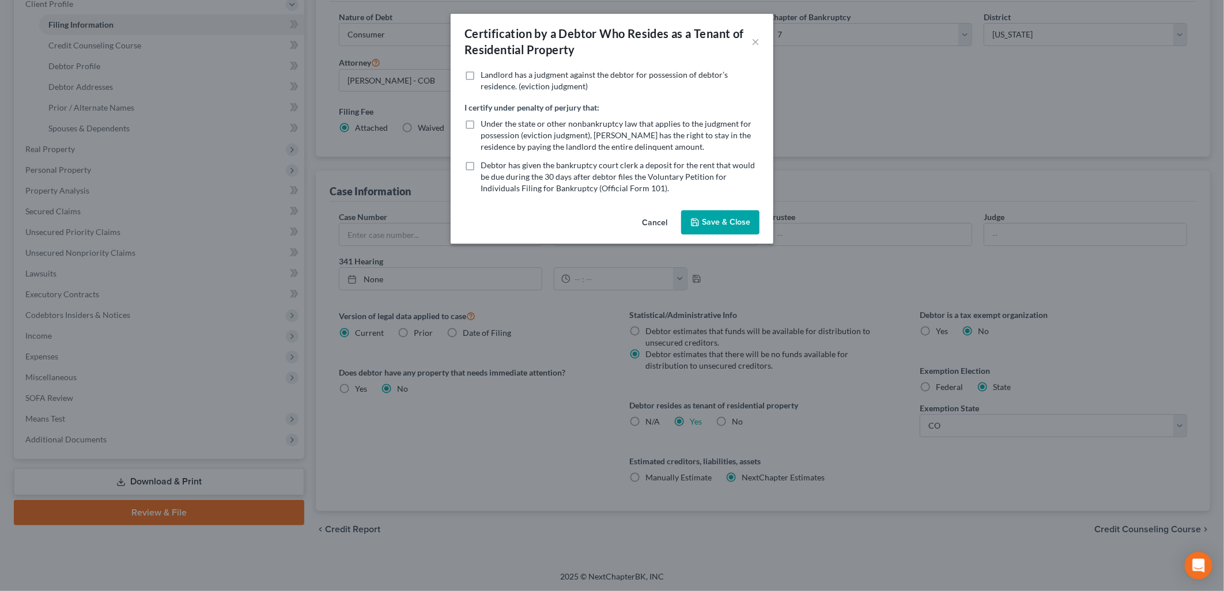
click at [712, 212] on button "Save & Close" at bounding box center [720, 222] width 78 height 24
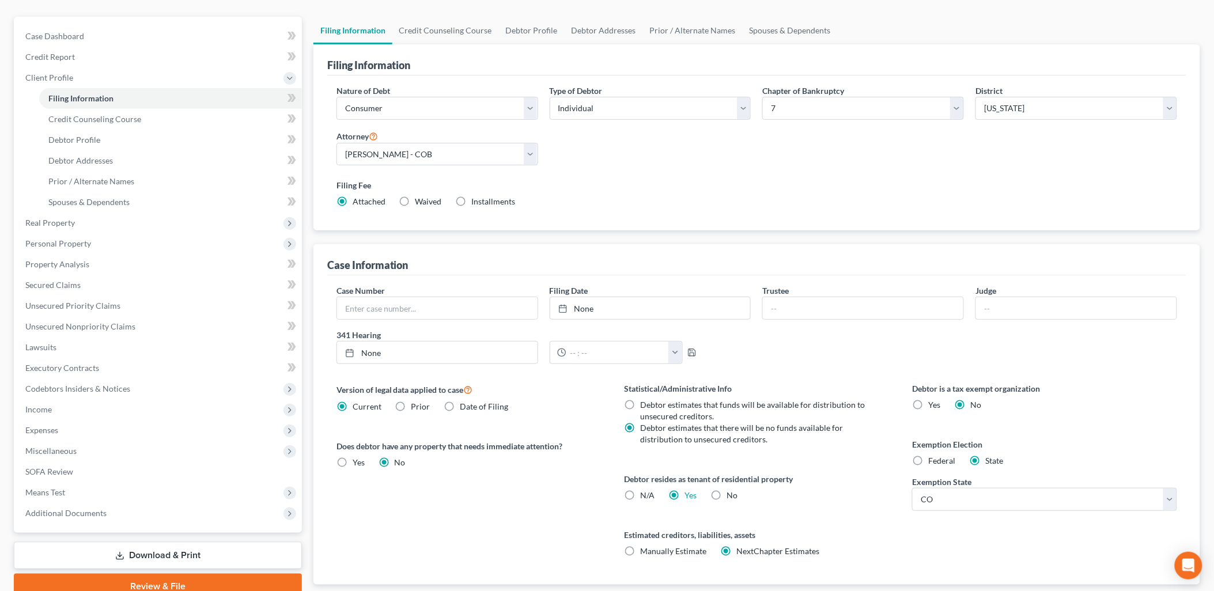
scroll to position [0, 0]
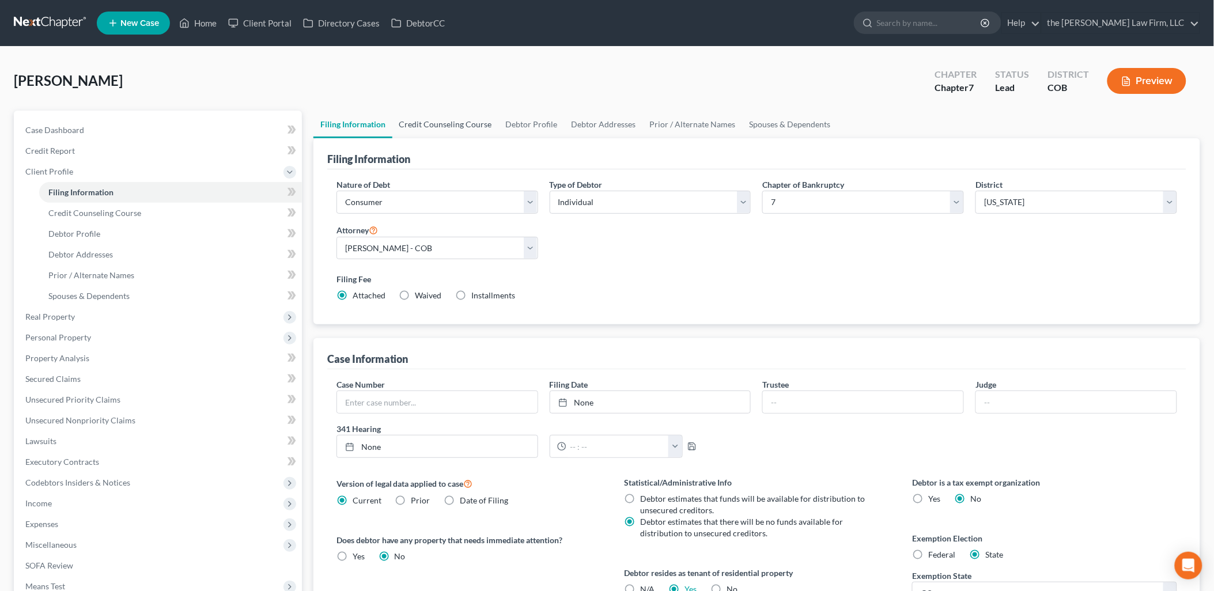
click at [451, 122] on link "Credit Counseling Course" at bounding box center [445, 125] width 107 height 28
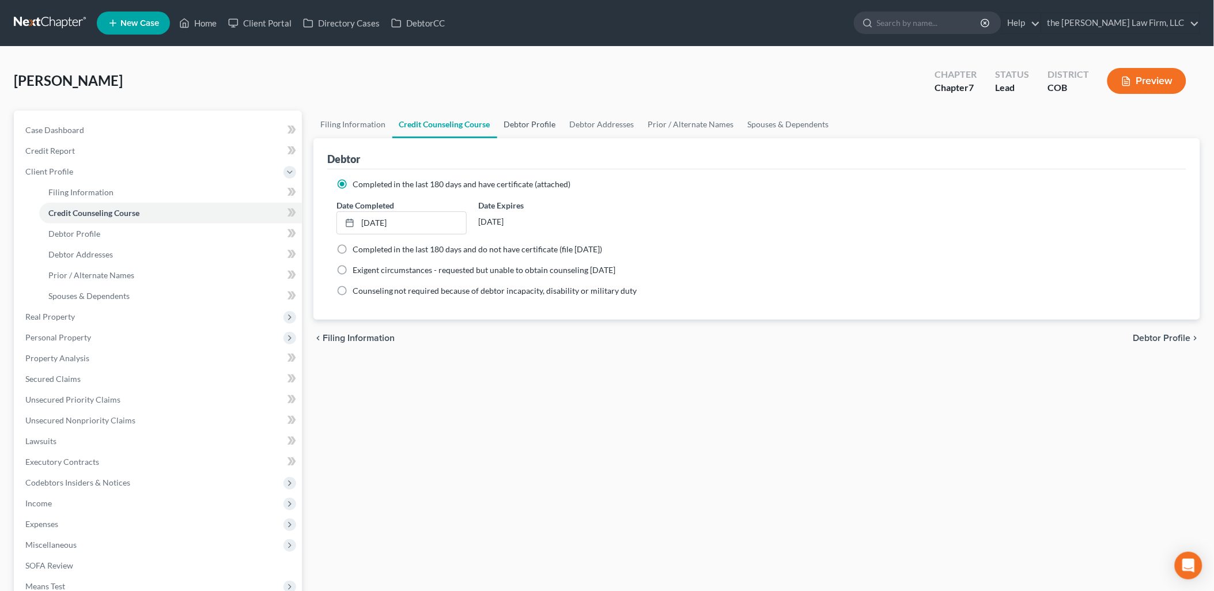
click at [548, 126] on link "Debtor Profile" at bounding box center [530, 125] width 66 height 28
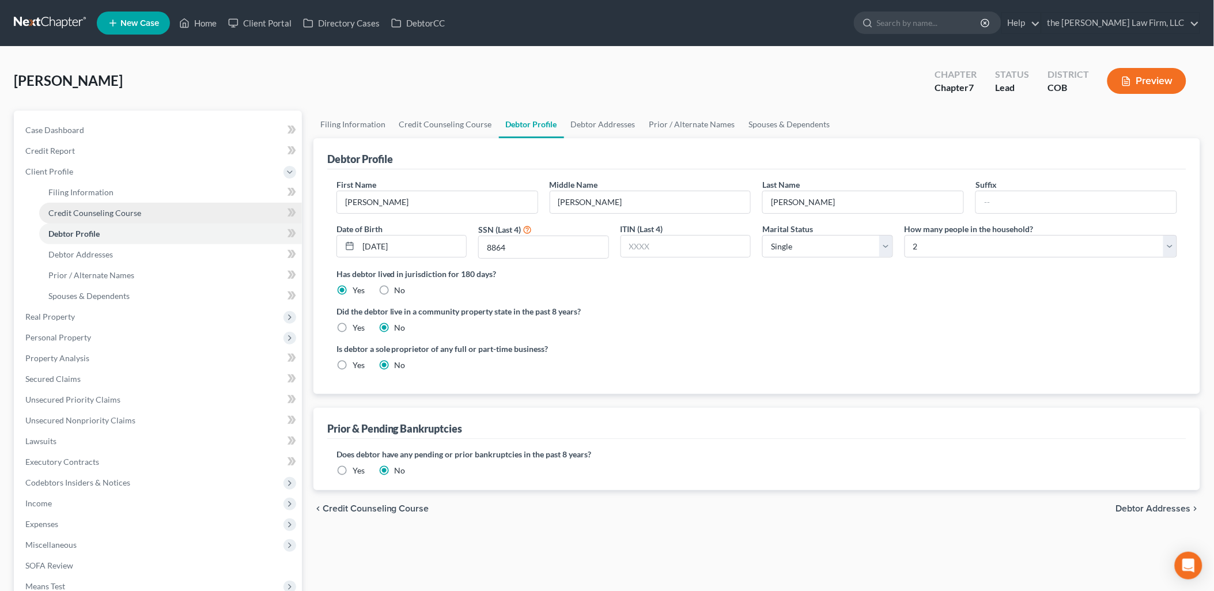
click at [96, 205] on link "Credit Counseling Course" at bounding box center [170, 213] width 263 height 21
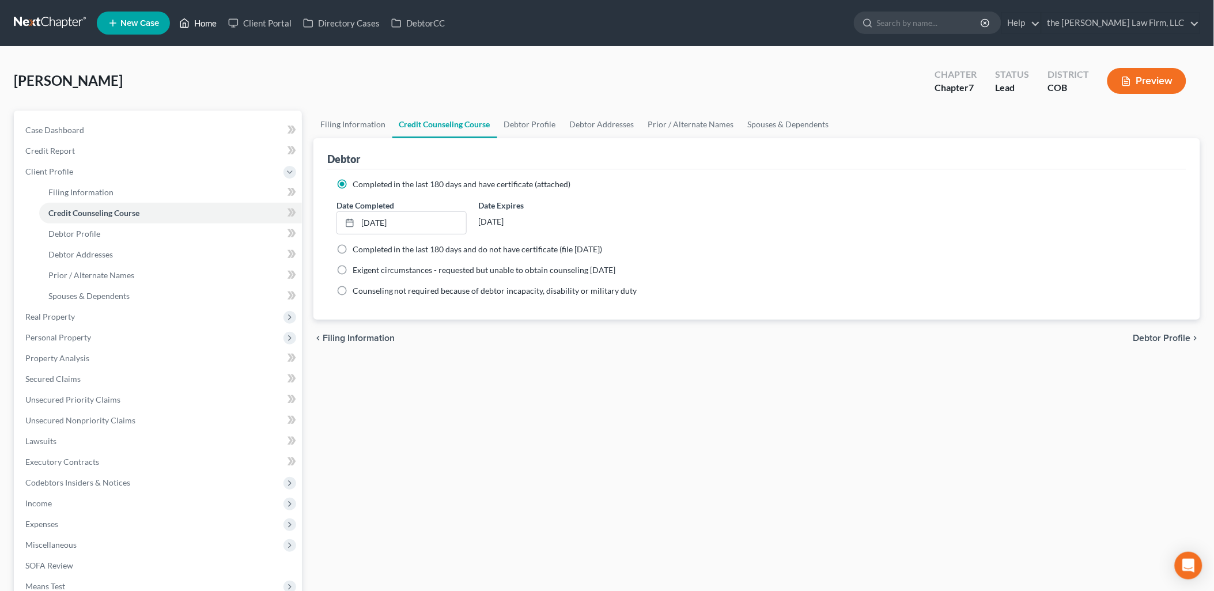
click at [207, 27] on link "Home" at bounding box center [197, 23] width 49 height 21
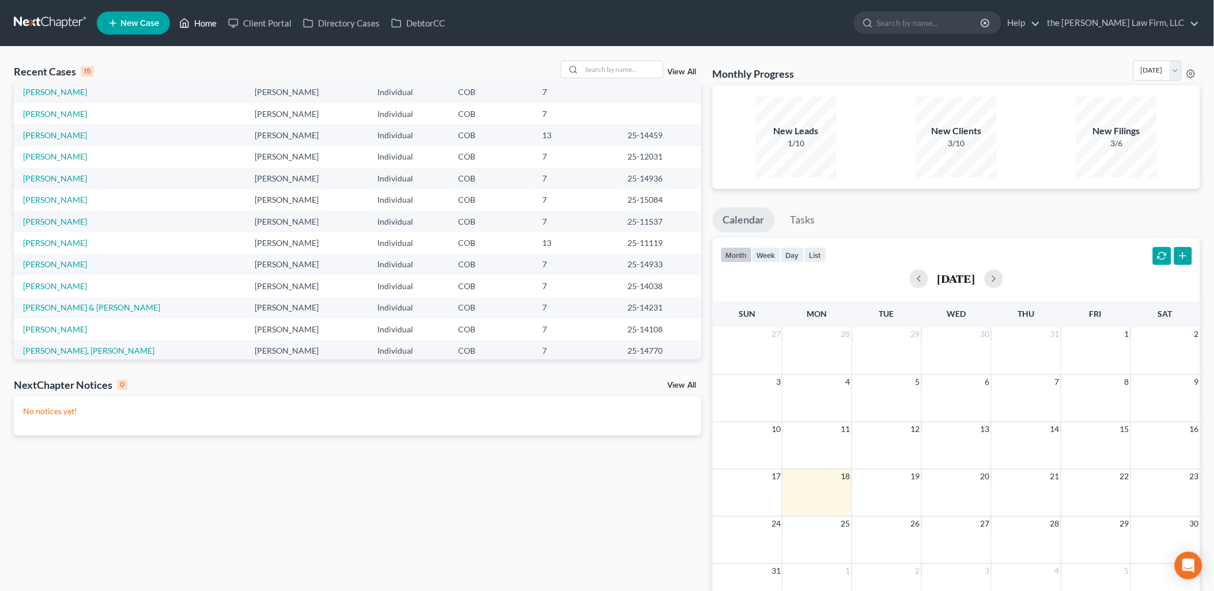
scroll to position [64, 0]
